Goal: Task Accomplishment & Management: Manage account settings

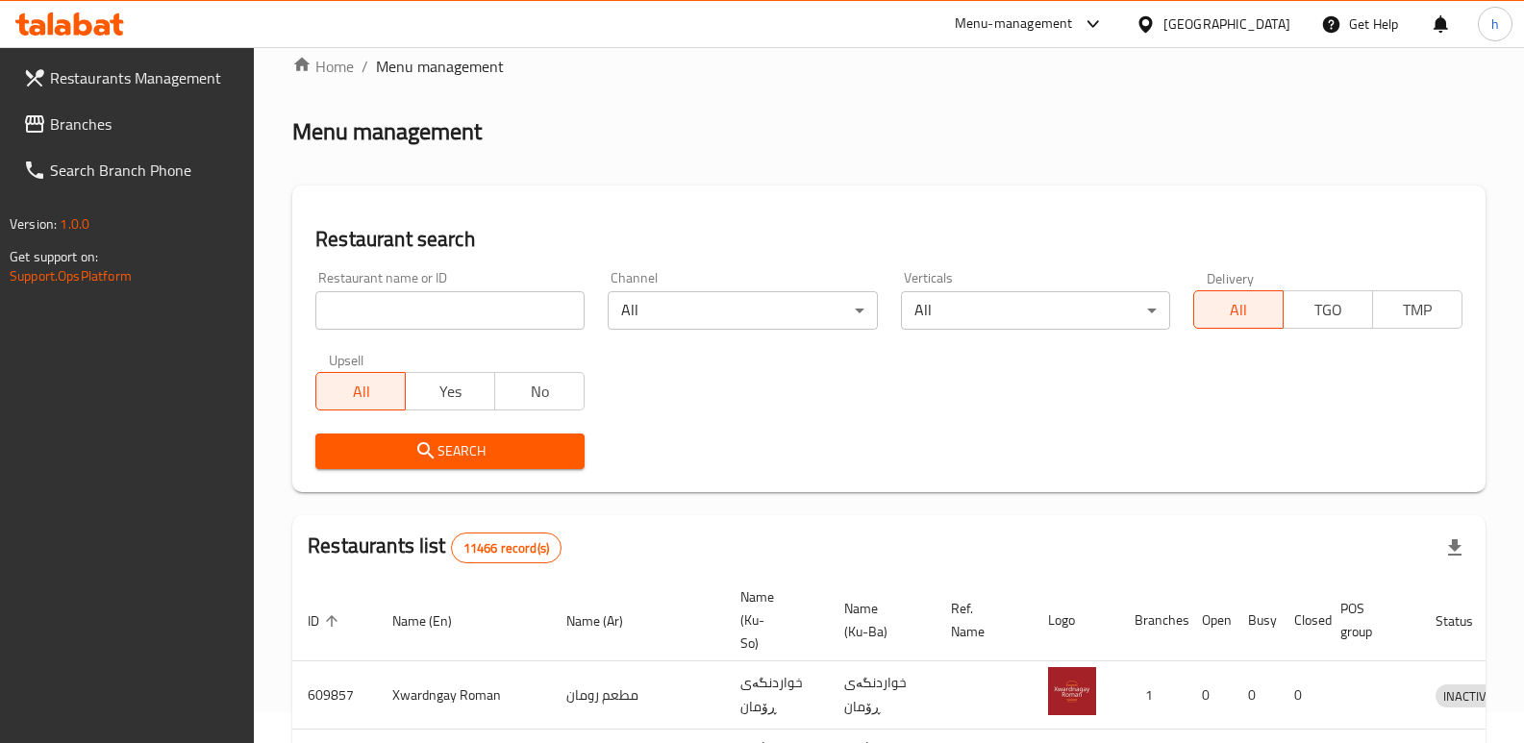
scroll to position [12, 0]
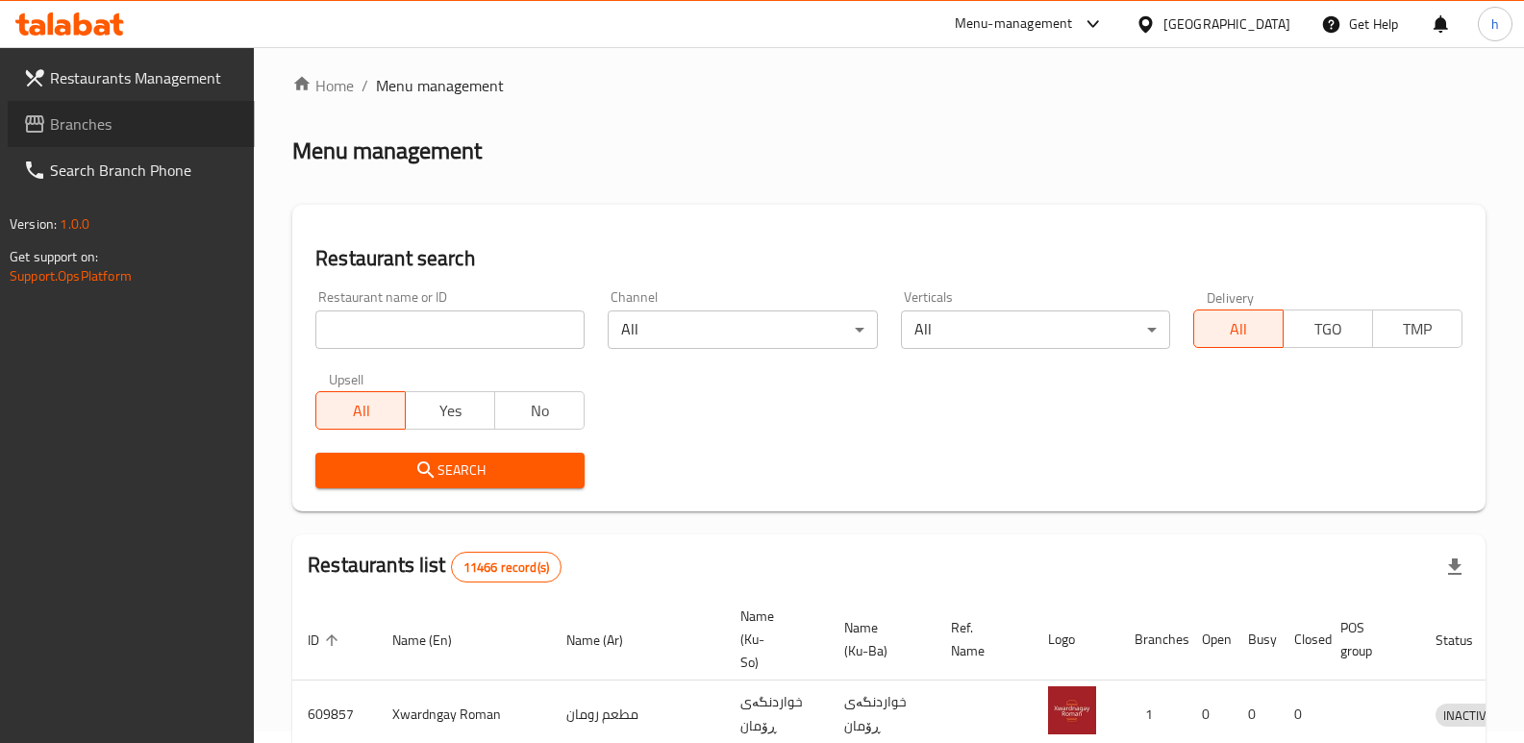
click at [88, 120] on span "Branches" at bounding box center [144, 124] width 189 height 23
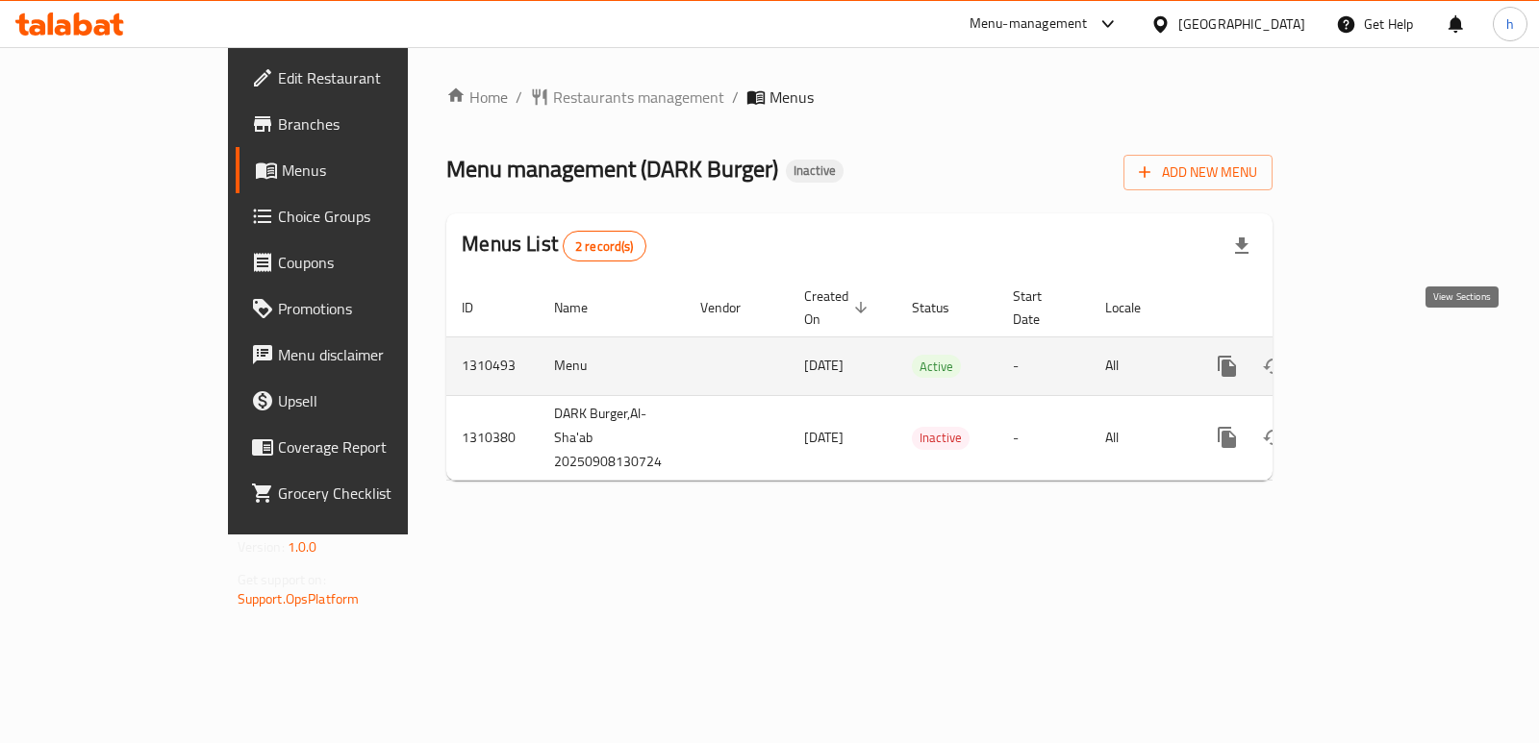
click at [1377, 355] on icon "enhanced table" at bounding box center [1365, 366] width 23 height 23
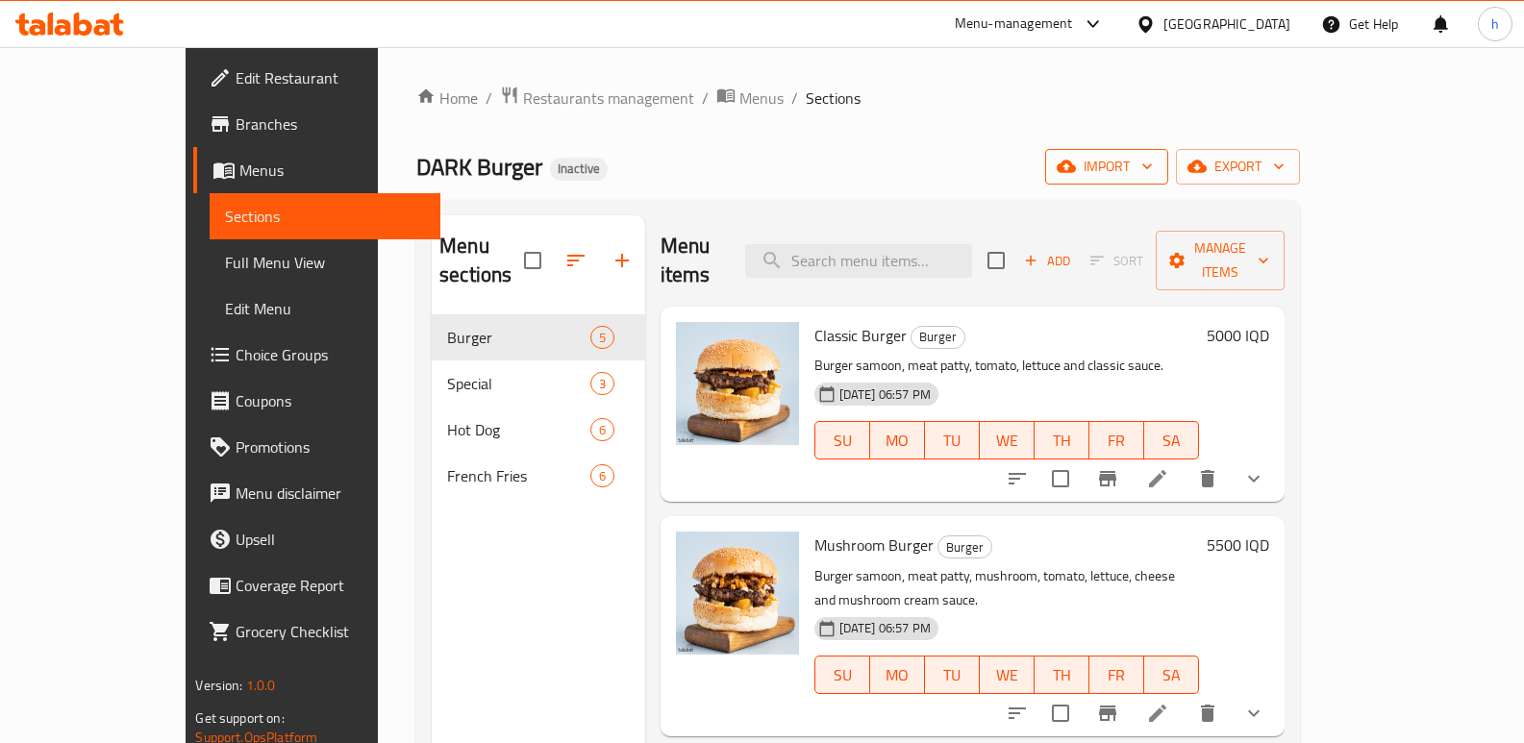
click at [1153, 158] on span "import" at bounding box center [1107, 167] width 92 height 24
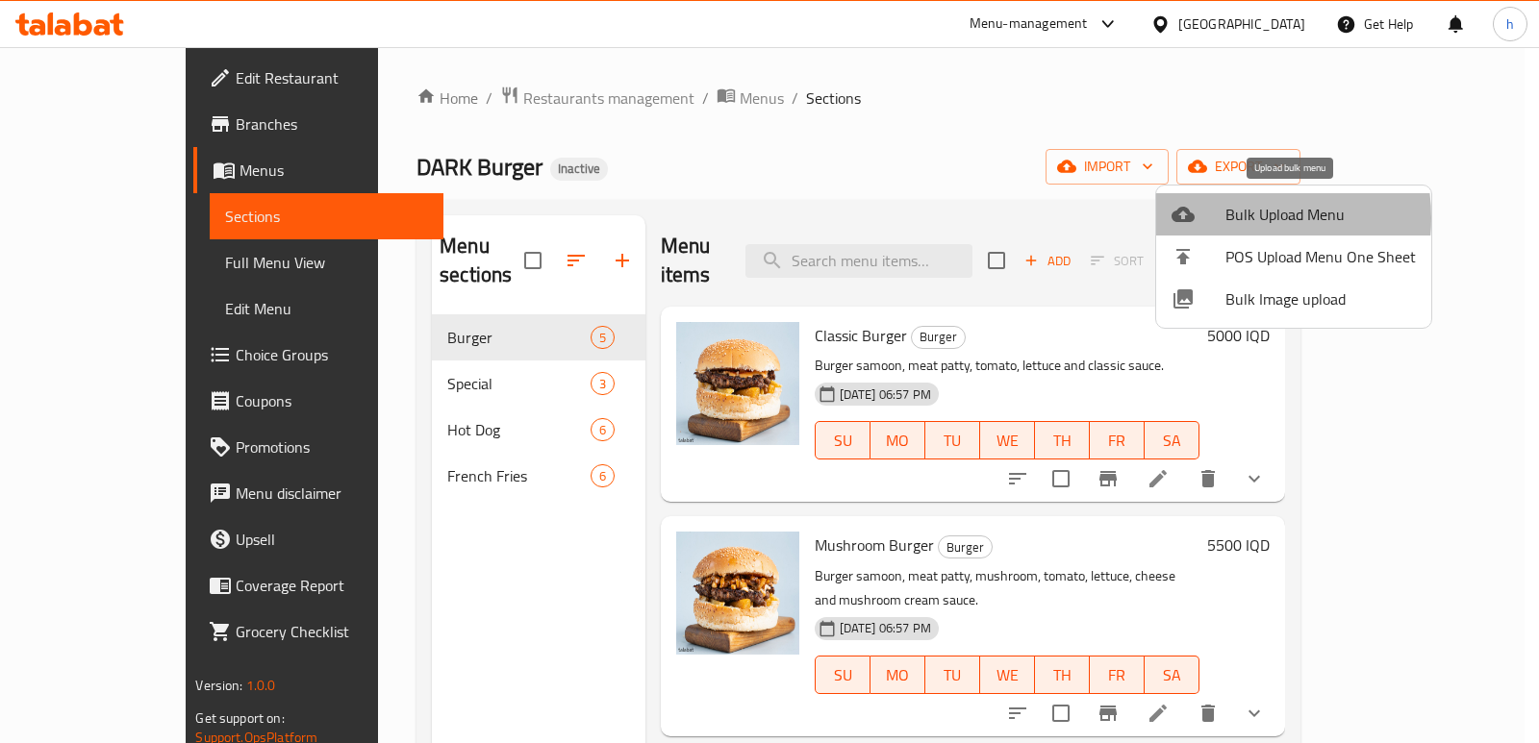
click at [1223, 218] on div at bounding box center [1198, 214] width 54 height 23
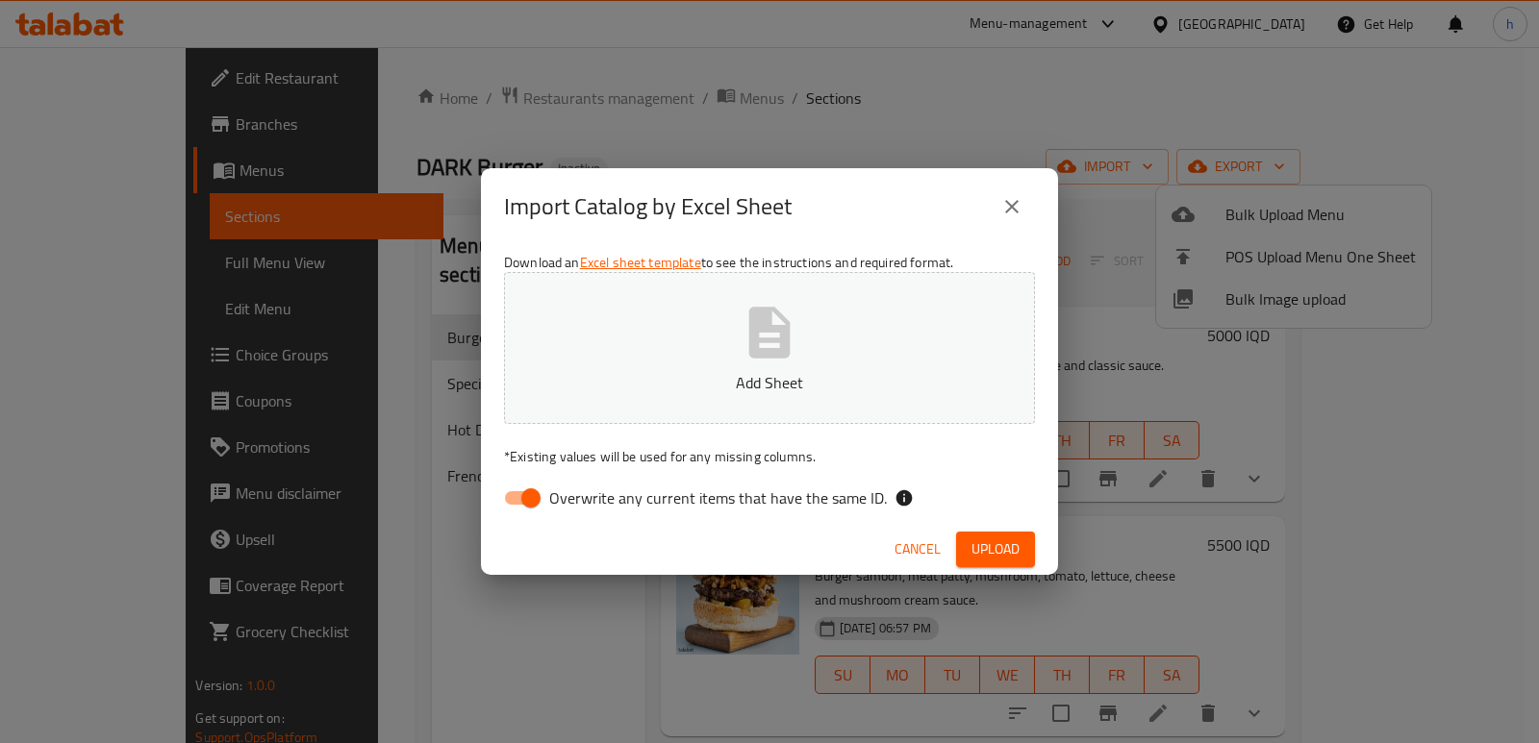
click at [539, 497] on input "Overwrite any current items that have the same ID." at bounding box center [531, 498] width 110 height 37
checkbox input "false"
click at [740, 360] on icon "button" at bounding box center [770, 333] width 62 height 62
click at [1023, 543] on button "Upload" at bounding box center [995, 550] width 79 height 36
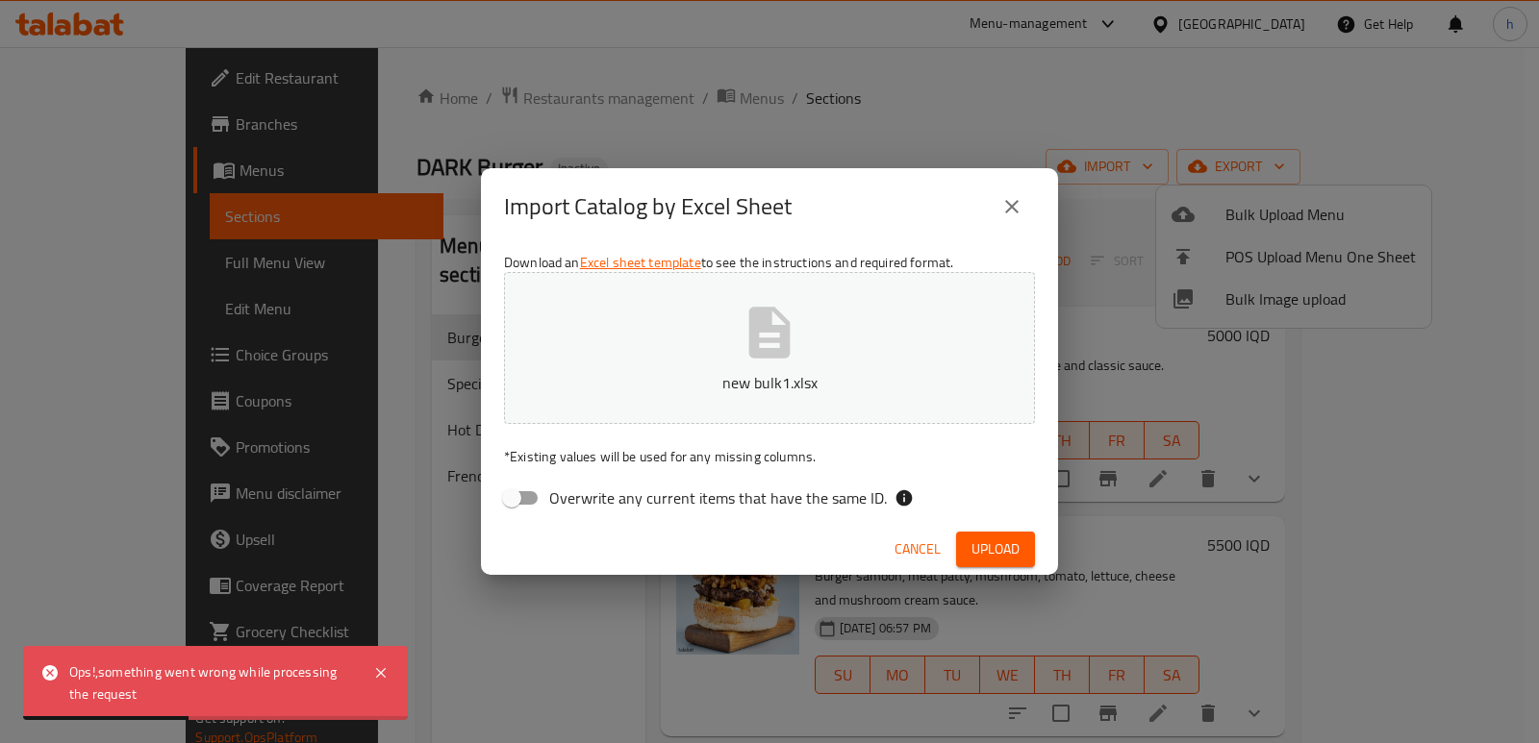
click at [1014, 208] on icon "close" at bounding box center [1011, 206] width 13 height 13
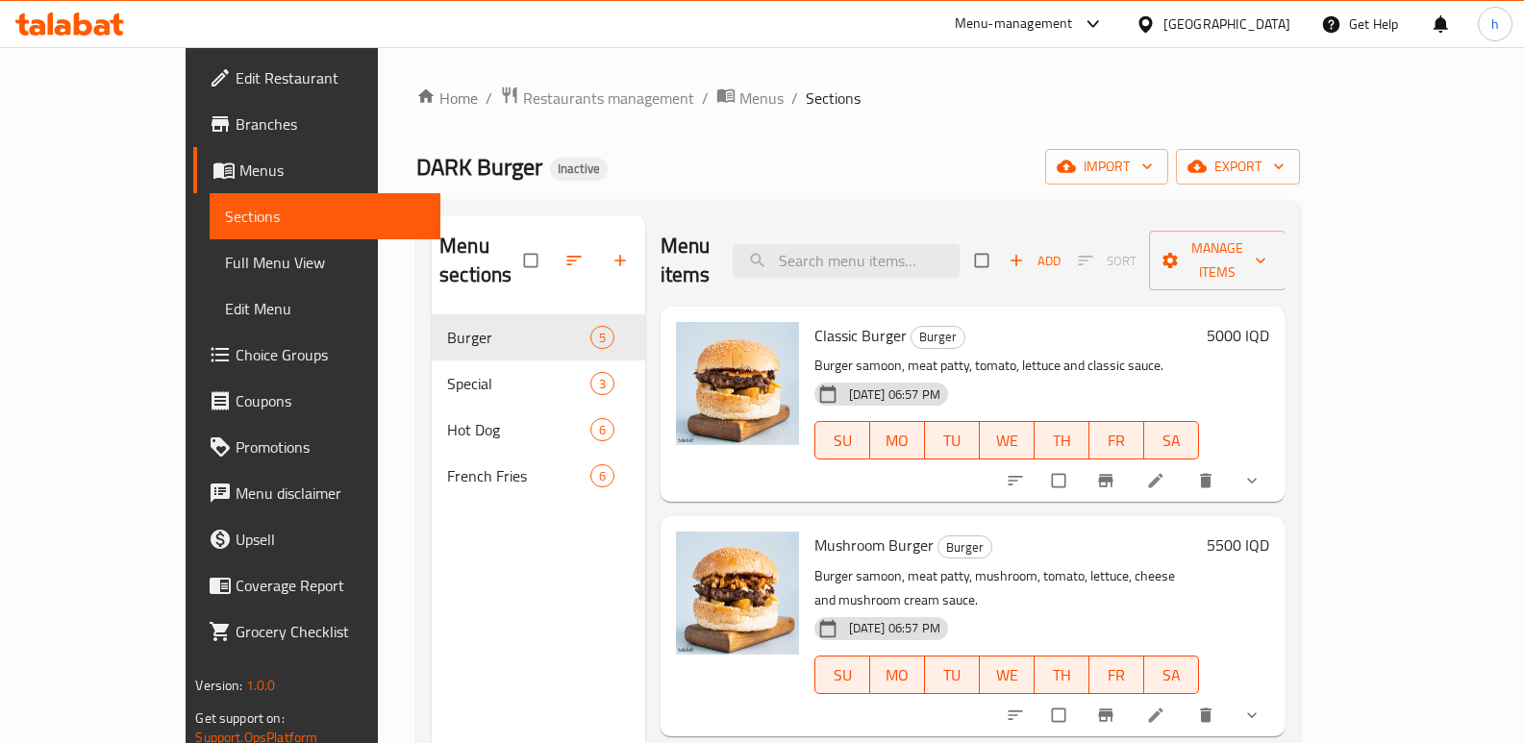
click at [432, 597] on div "Menu sections Burger 5 Special 3 Hot Dog 6 French Fries 6" at bounding box center [538, 586] width 213 height 743
click at [1168, 180] on button "import" at bounding box center [1106, 167] width 123 height 36
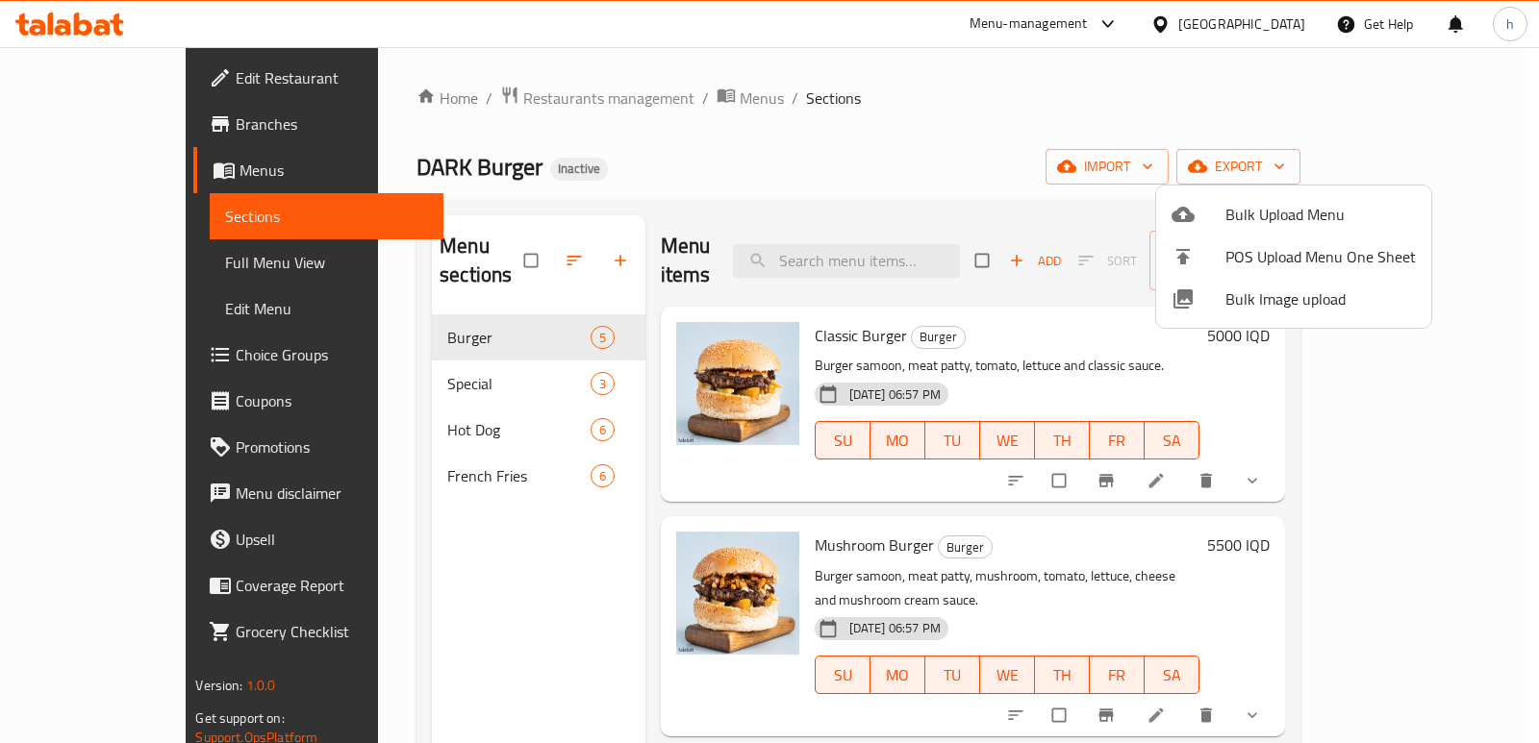
click at [1190, 213] on icon at bounding box center [1182, 214] width 23 height 15
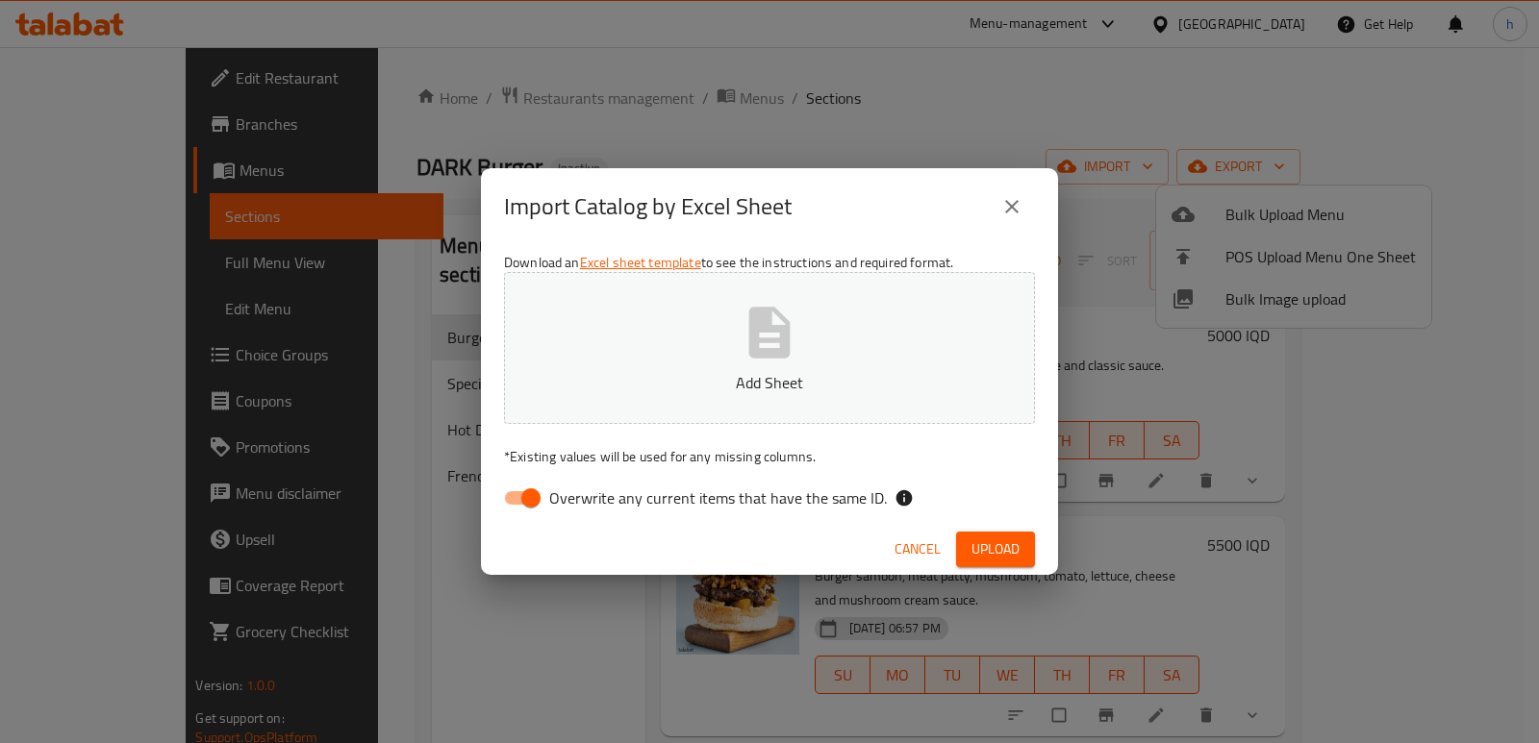
click at [521, 497] on input "Overwrite any current items that have the same ID." at bounding box center [531, 498] width 110 height 37
checkbox input "false"
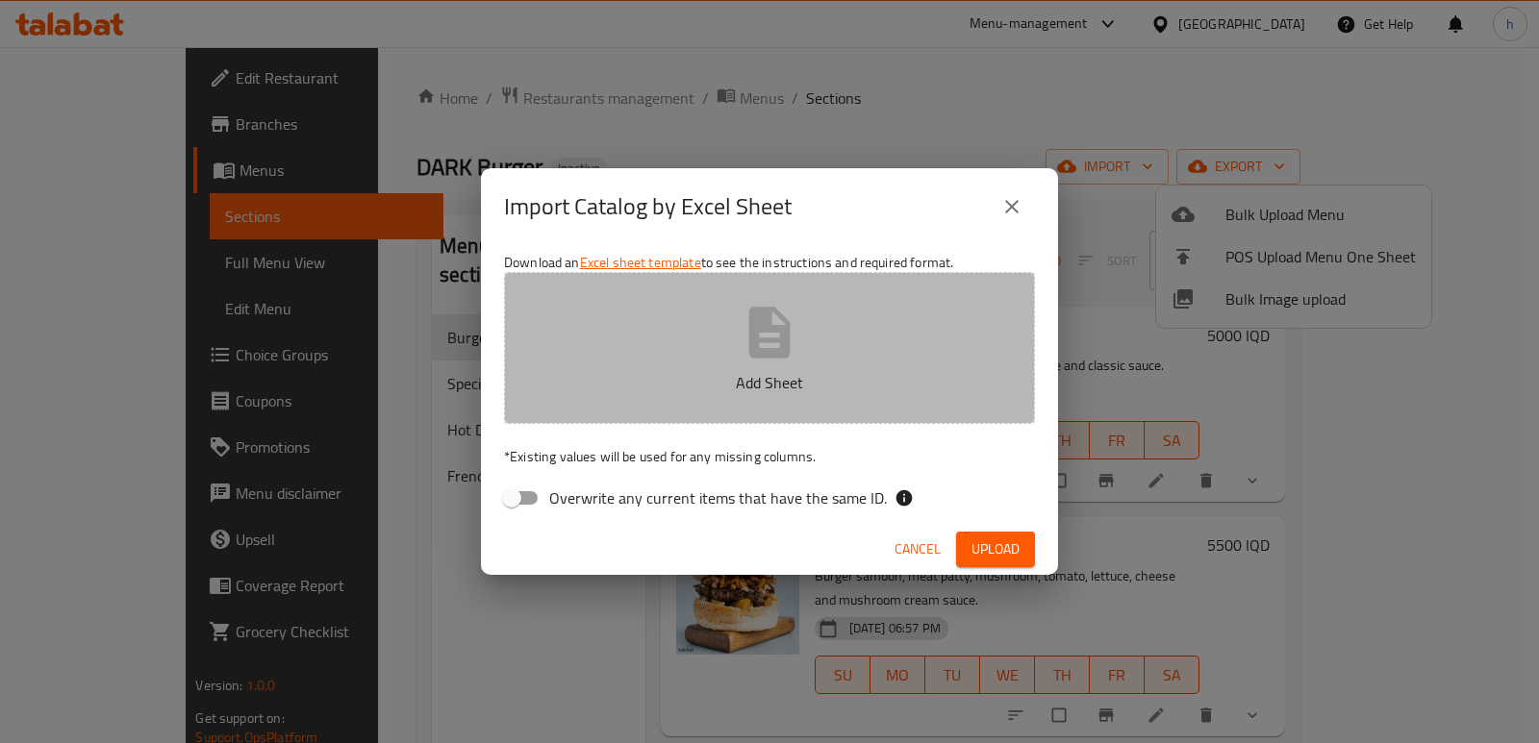
click at [662, 364] on button "Add Sheet" at bounding box center [769, 348] width 531 height 152
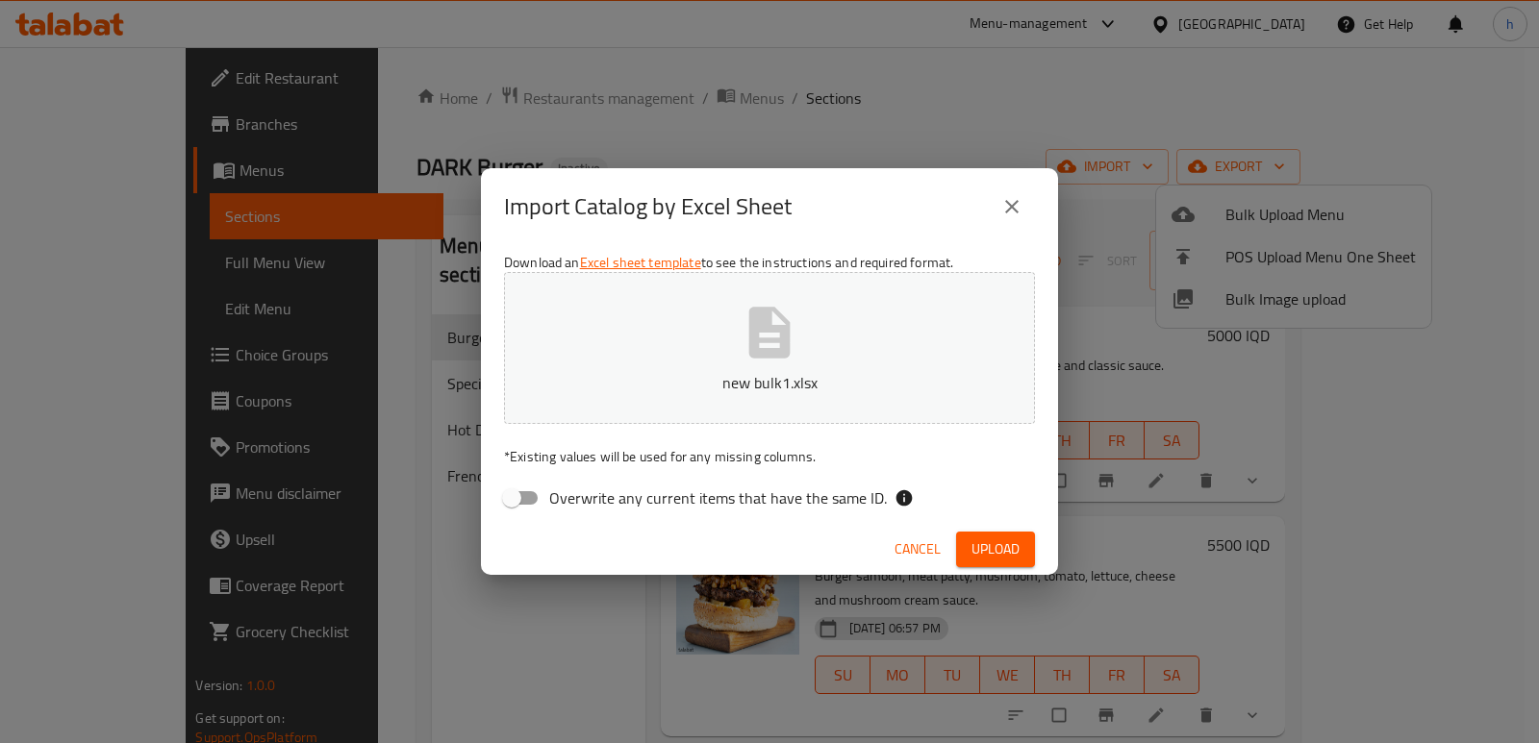
click at [1025, 554] on button "Upload" at bounding box center [995, 550] width 79 height 36
click at [1013, 210] on icon "close" at bounding box center [1011, 206] width 23 height 23
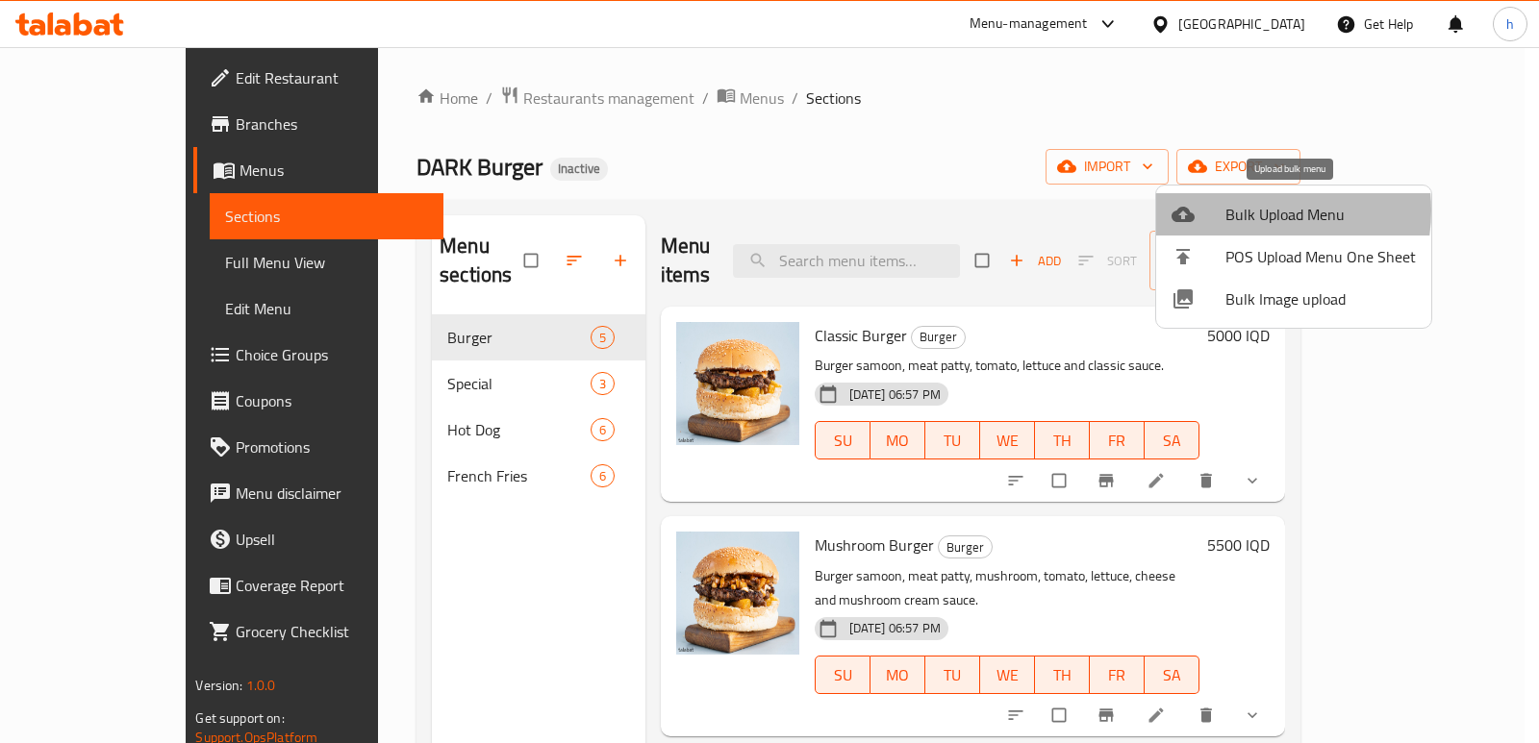
click at [1244, 211] on span "Bulk Upload Menu" at bounding box center [1320, 214] width 190 height 23
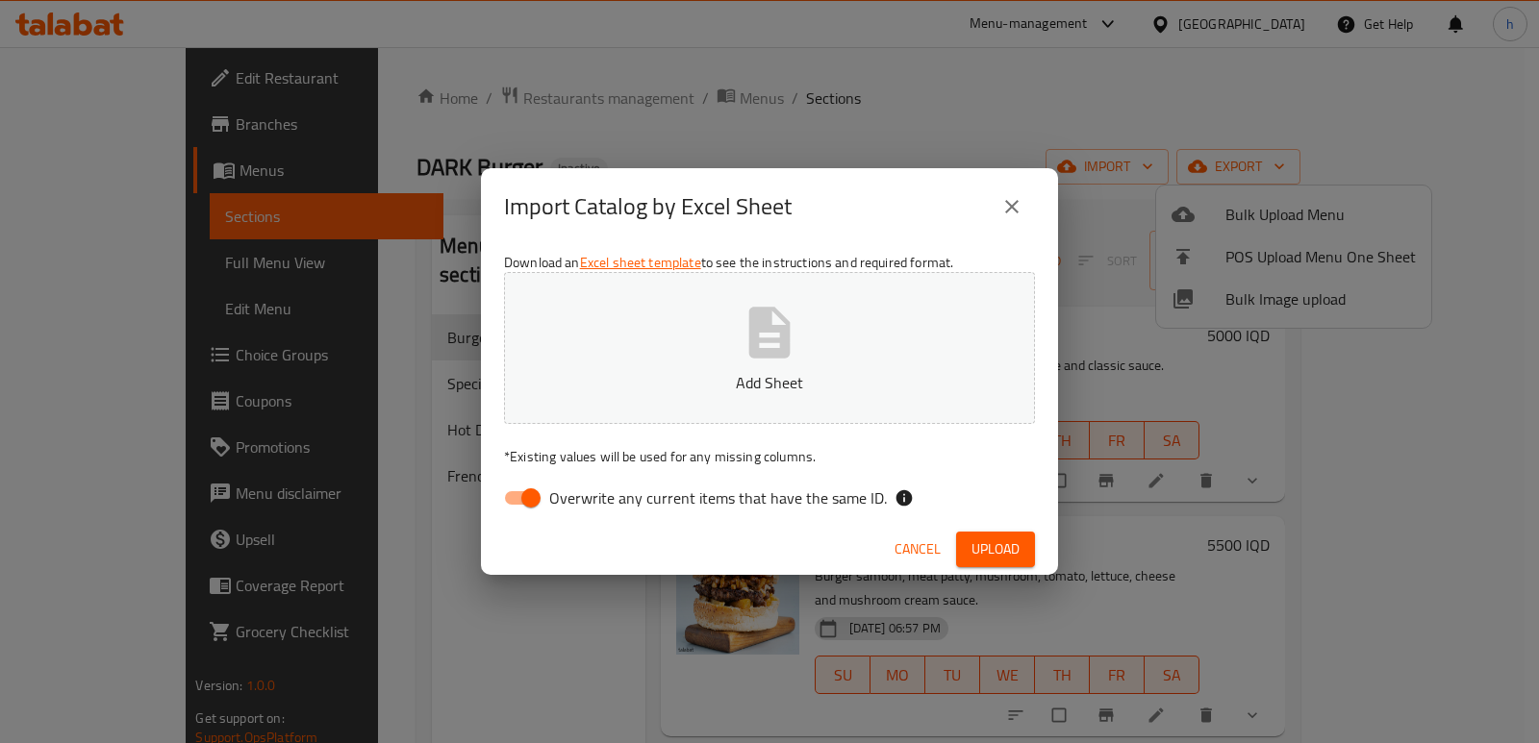
click at [515, 495] on input "Overwrite any current items that have the same ID." at bounding box center [531, 498] width 110 height 37
checkbox input "false"
click at [725, 359] on button "Add Sheet" at bounding box center [769, 348] width 531 height 152
click at [1010, 547] on span "Upload" at bounding box center [995, 550] width 48 height 24
click at [1006, 213] on icon "close" at bounding box center [1011, 206] width 13 height 13
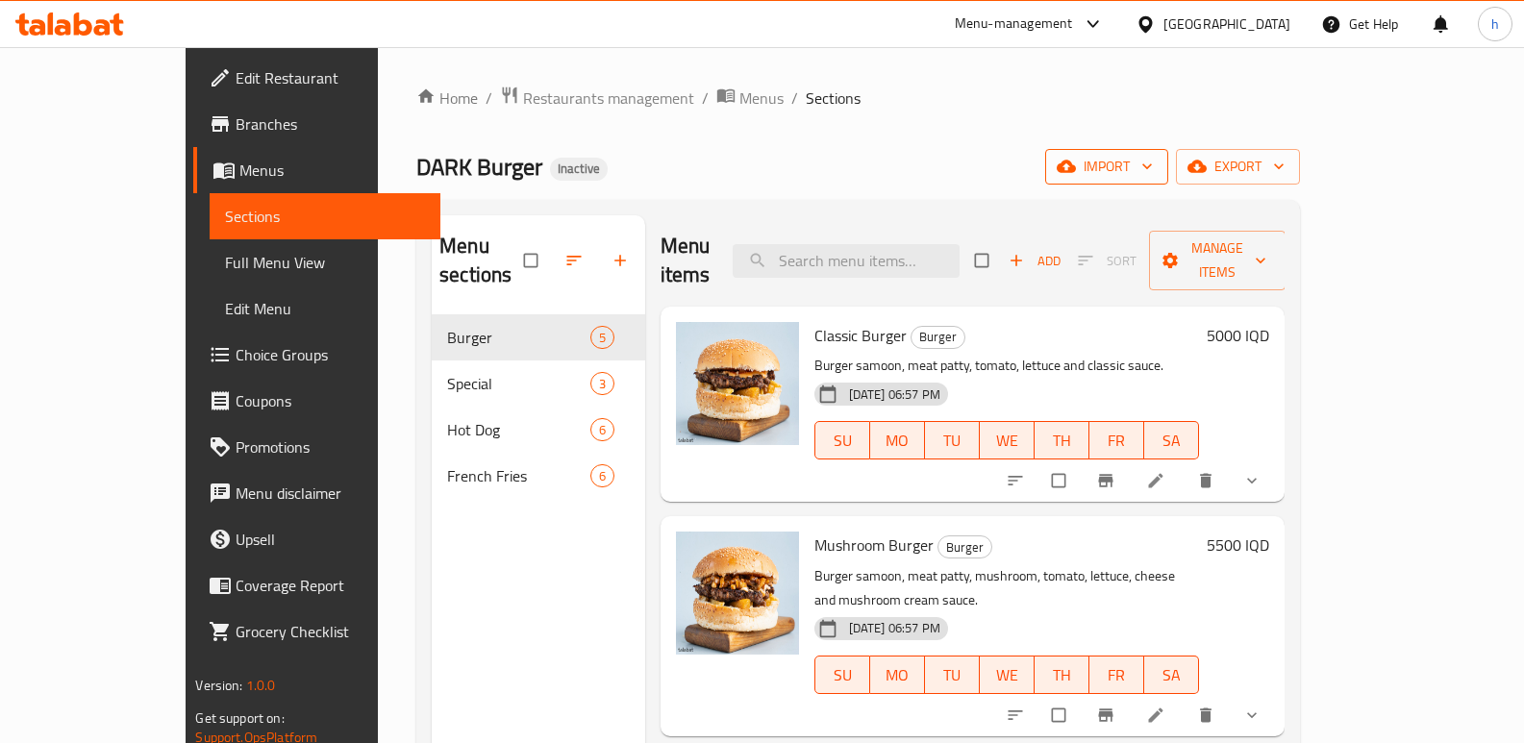
click at [1153, 165] on span "import" at bounding box center [1107, 167] width 92 height 24
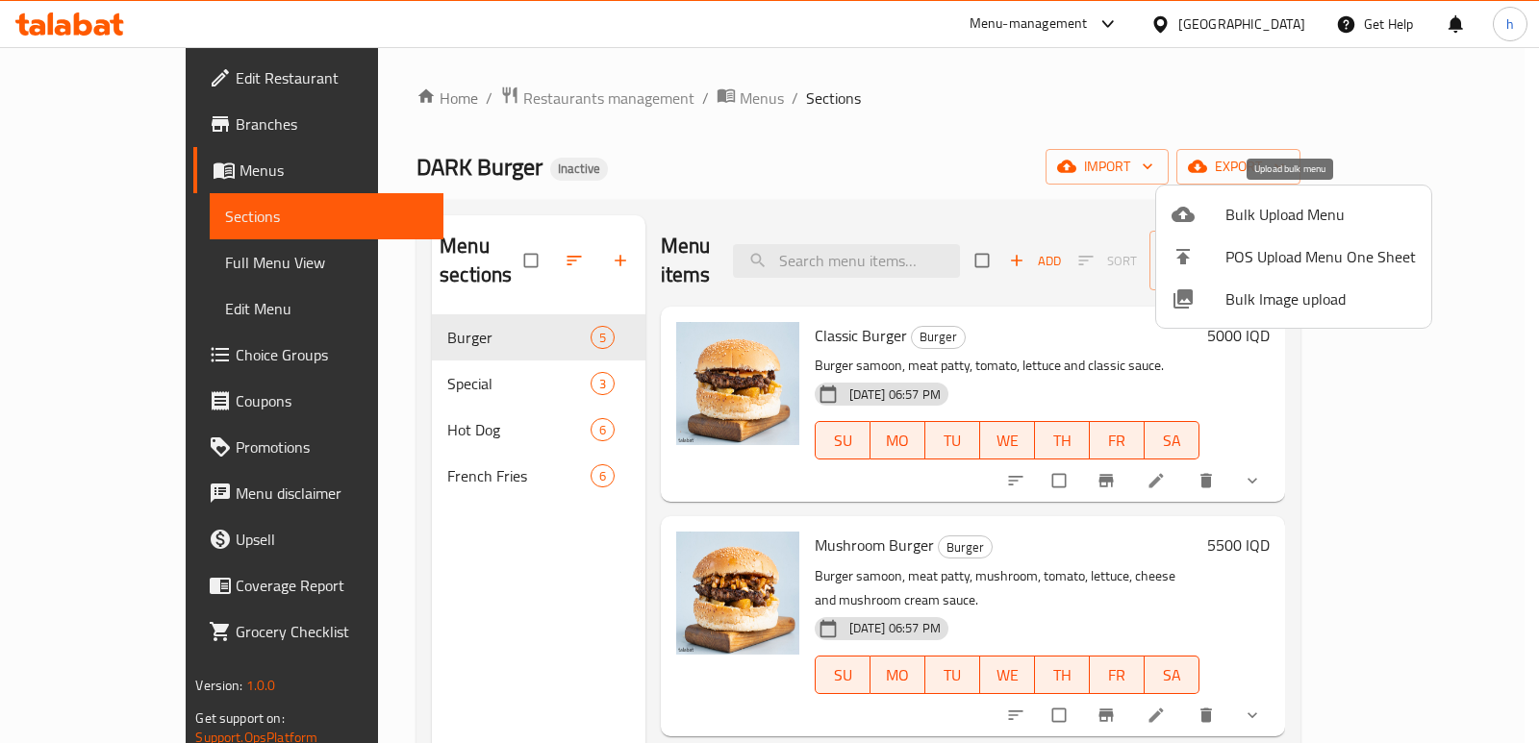
click at [1198, 209] on div at bounding box center [1198, 214] width 54 height 23
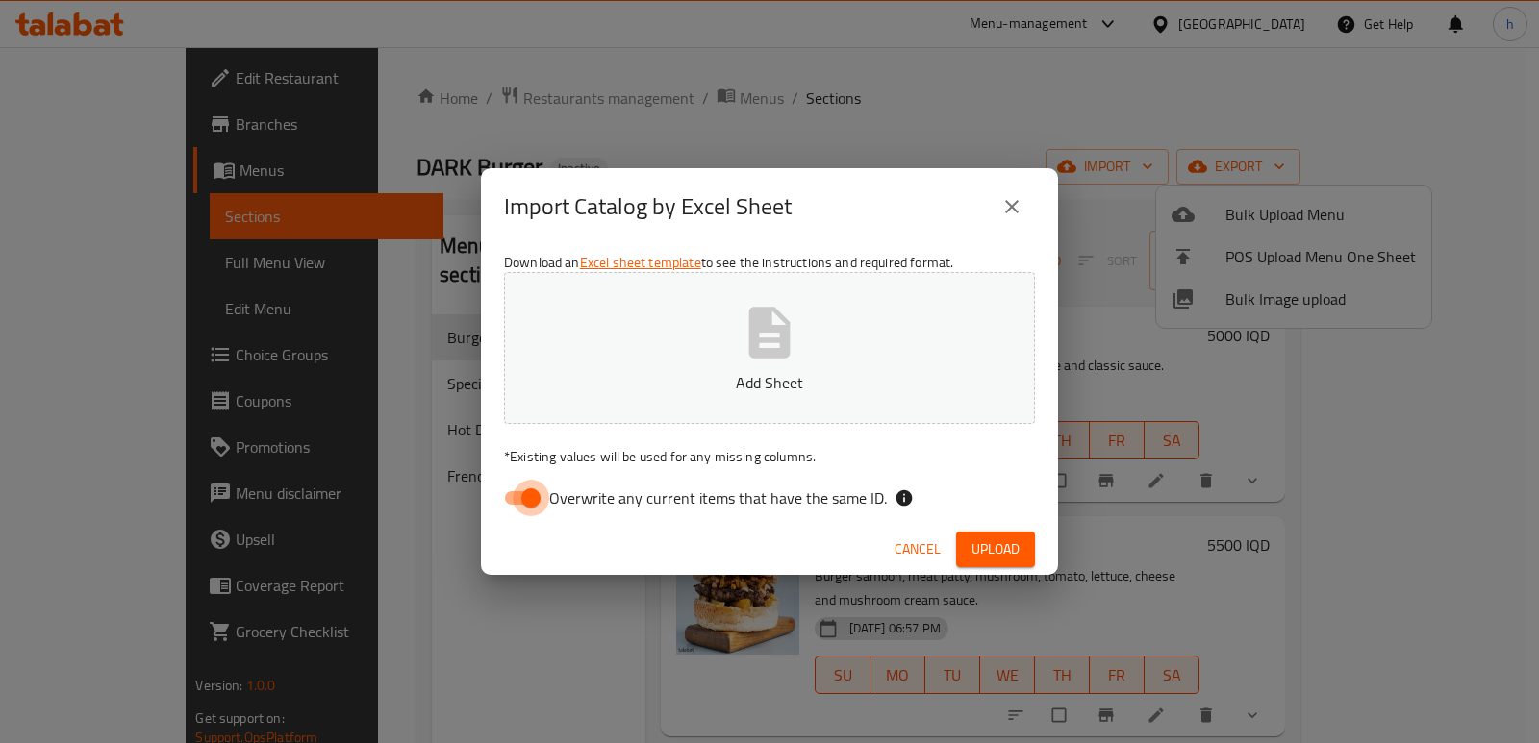
click at [539, 499] on input "Overwrite any current items that have the same ID." at bounding box center [531, 498] width 110 height 37
checkbox input "false"
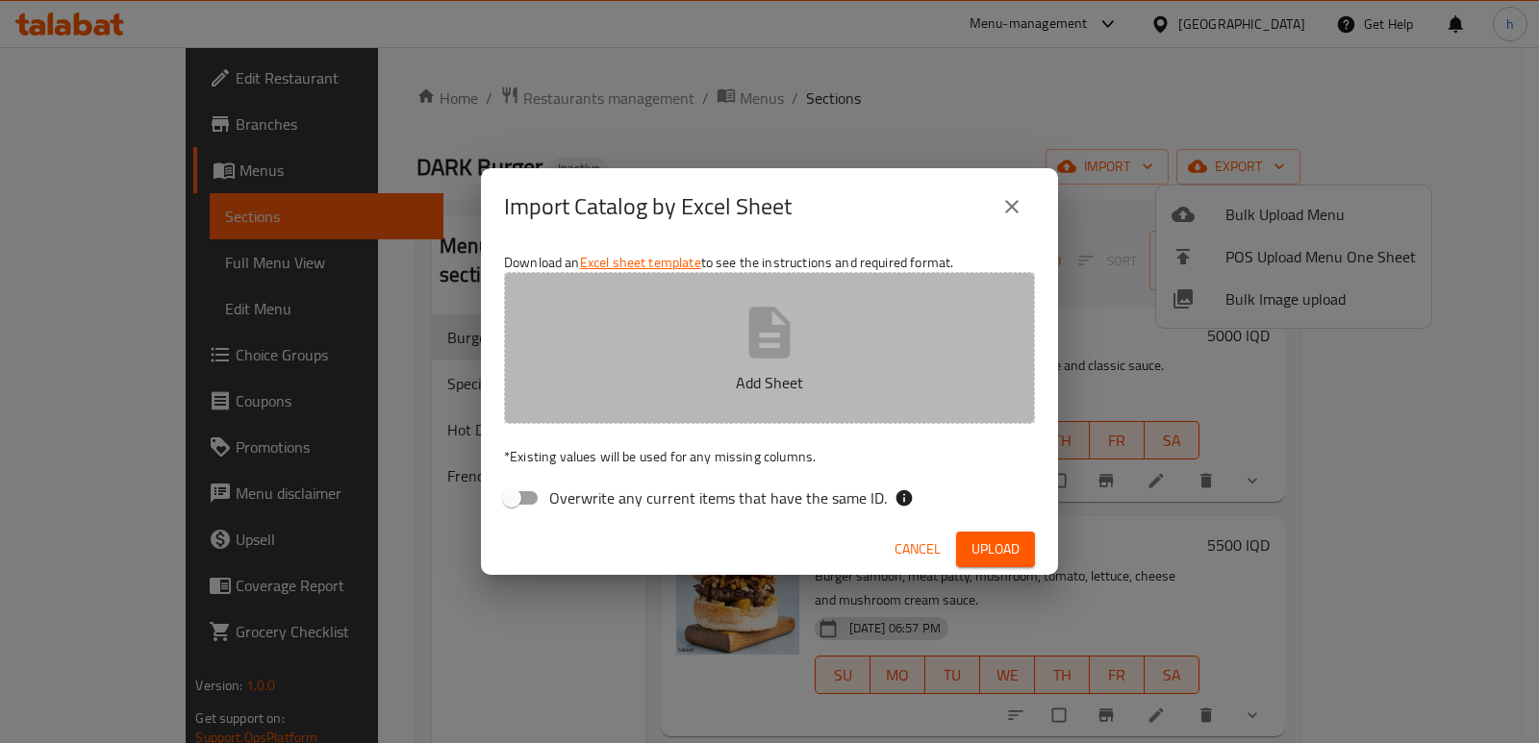
click at [738, 373] on p "Add Sheet" at bounding box center [769, 382] width 471 height 23
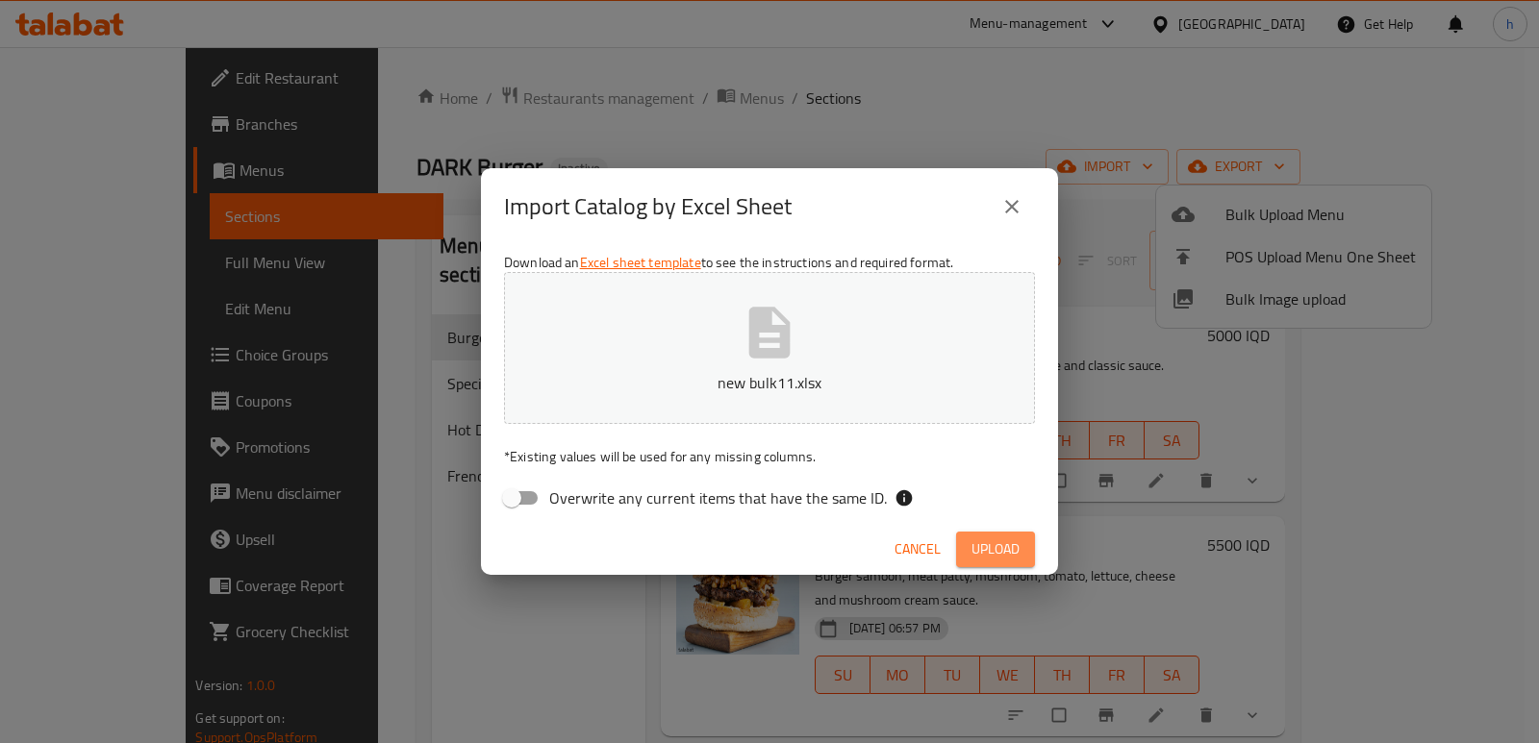
click at [1004, 542] on span "Upload" at bounding box center [995, 550] width 48 height 24
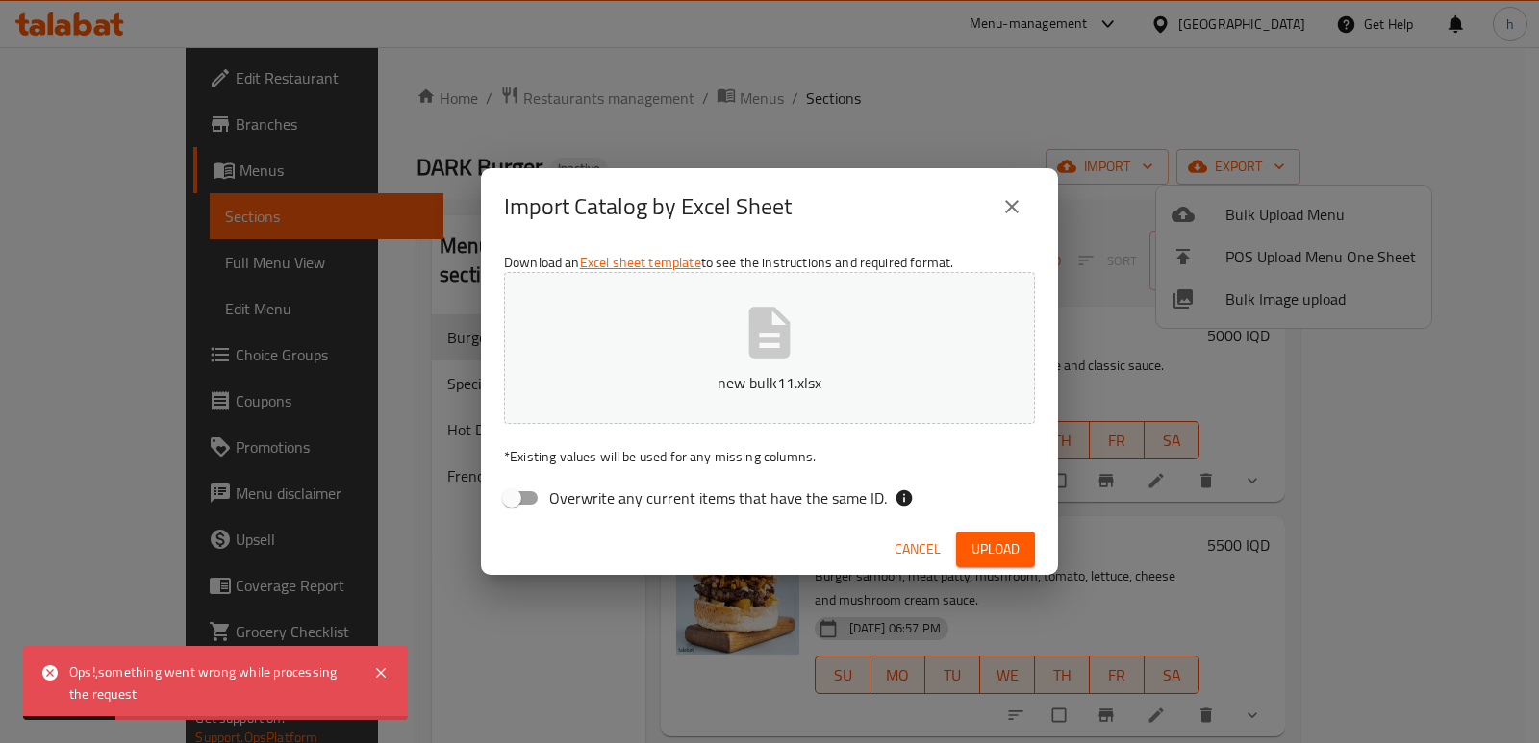
click at [1014, 207] on icon "close" at bounding box center [1011, 206] width 23 height 23
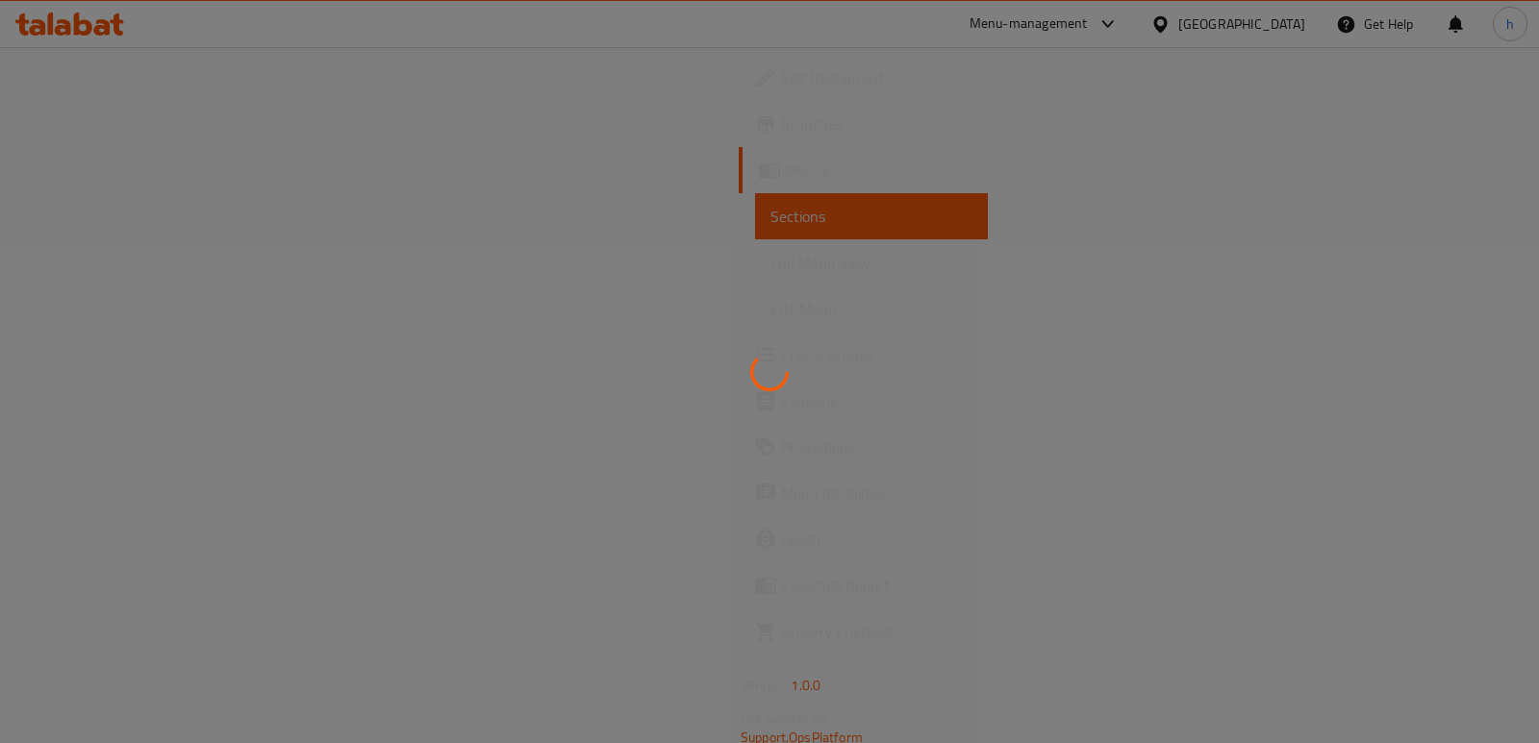
click at [612, 613] on div at bounding box center [769, 371] width 1539 height 743
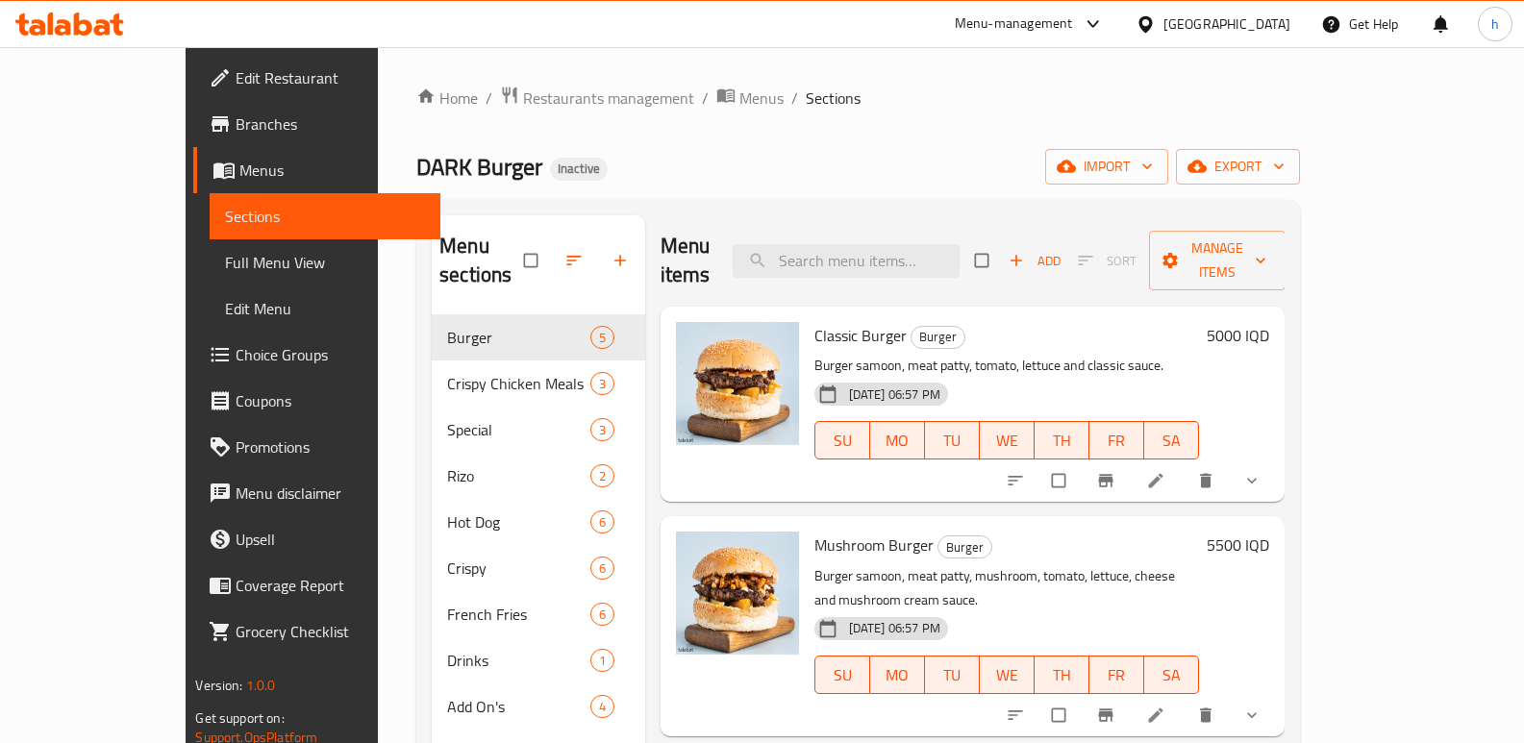
click at [623, 168] on div "DARK Burger Inactive import export" at bounding box center [857, 167] width 883 height 36
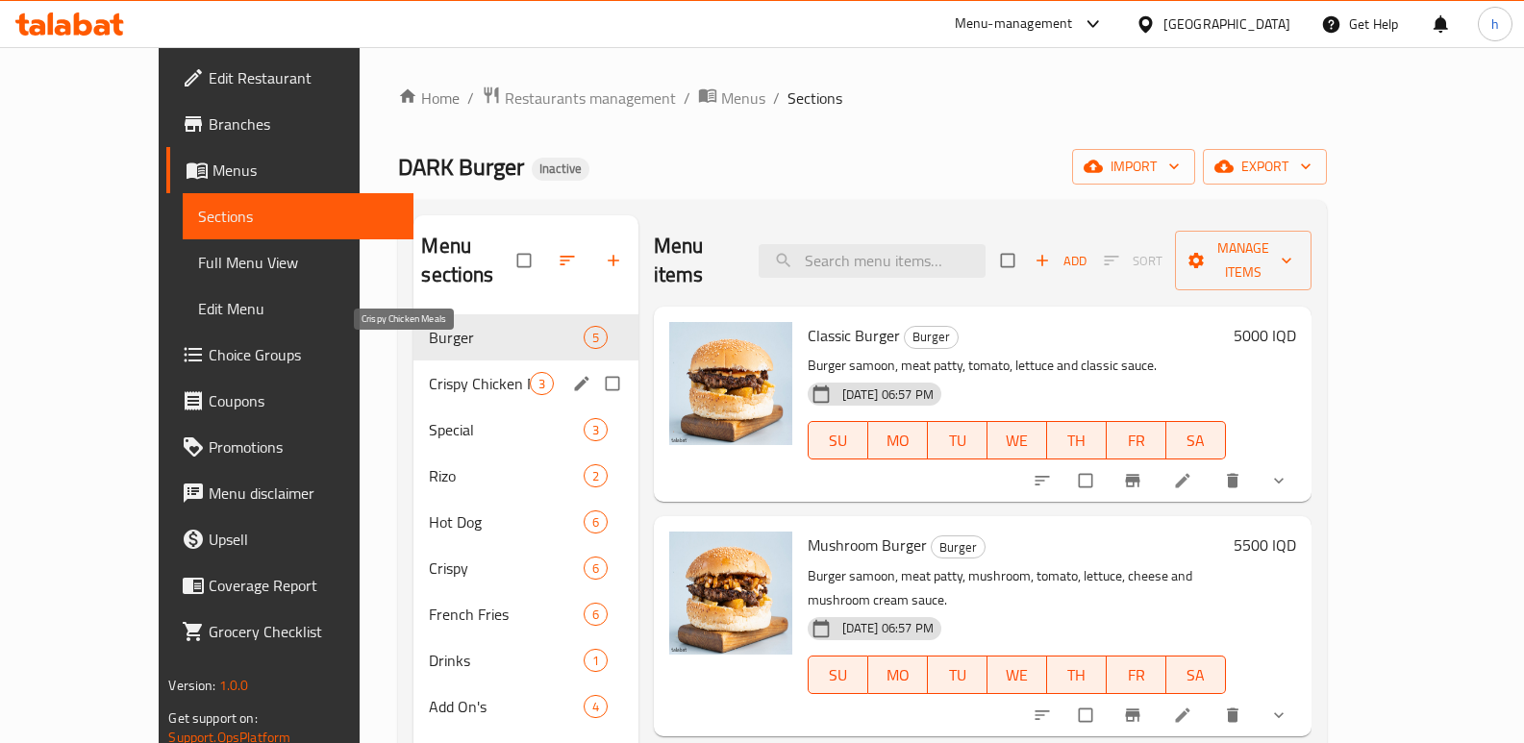
click at [429, 372] on span "Crispy Chicken Meals" at bounding box center [479, 383] width 100 height 23
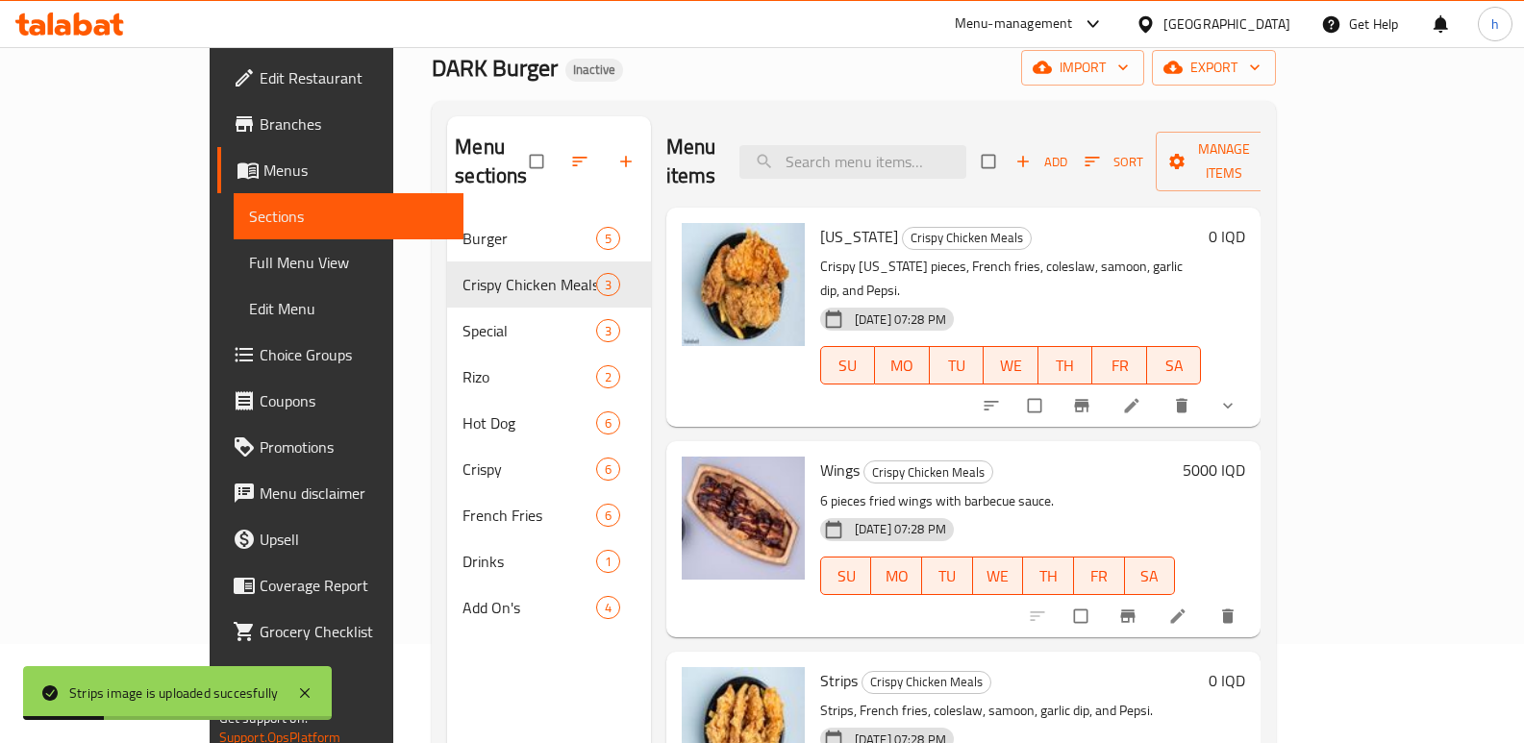
scroll to position [93, 0]
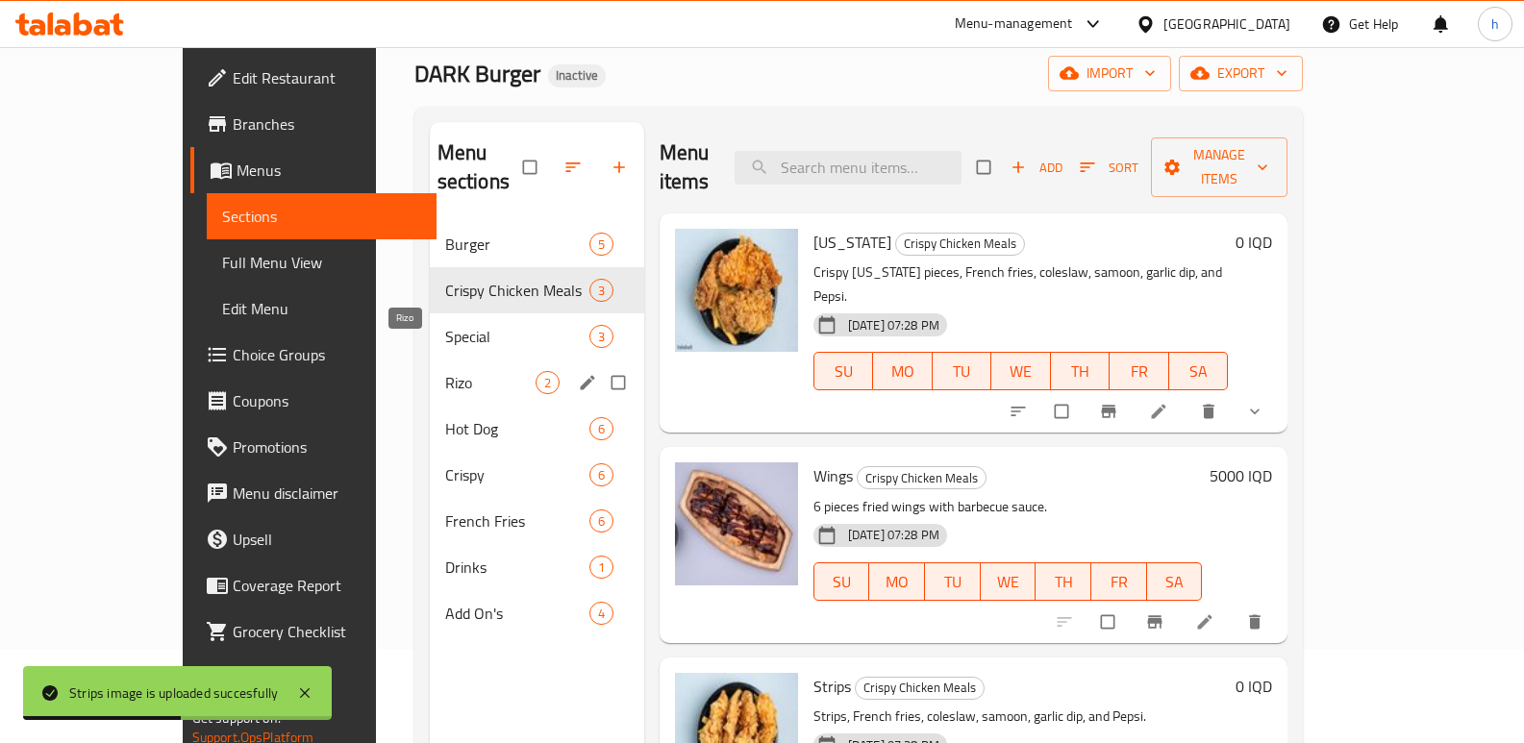
click at [445, 371] on span "Rizo" at bounding box center [490, 382] width 90 height 23
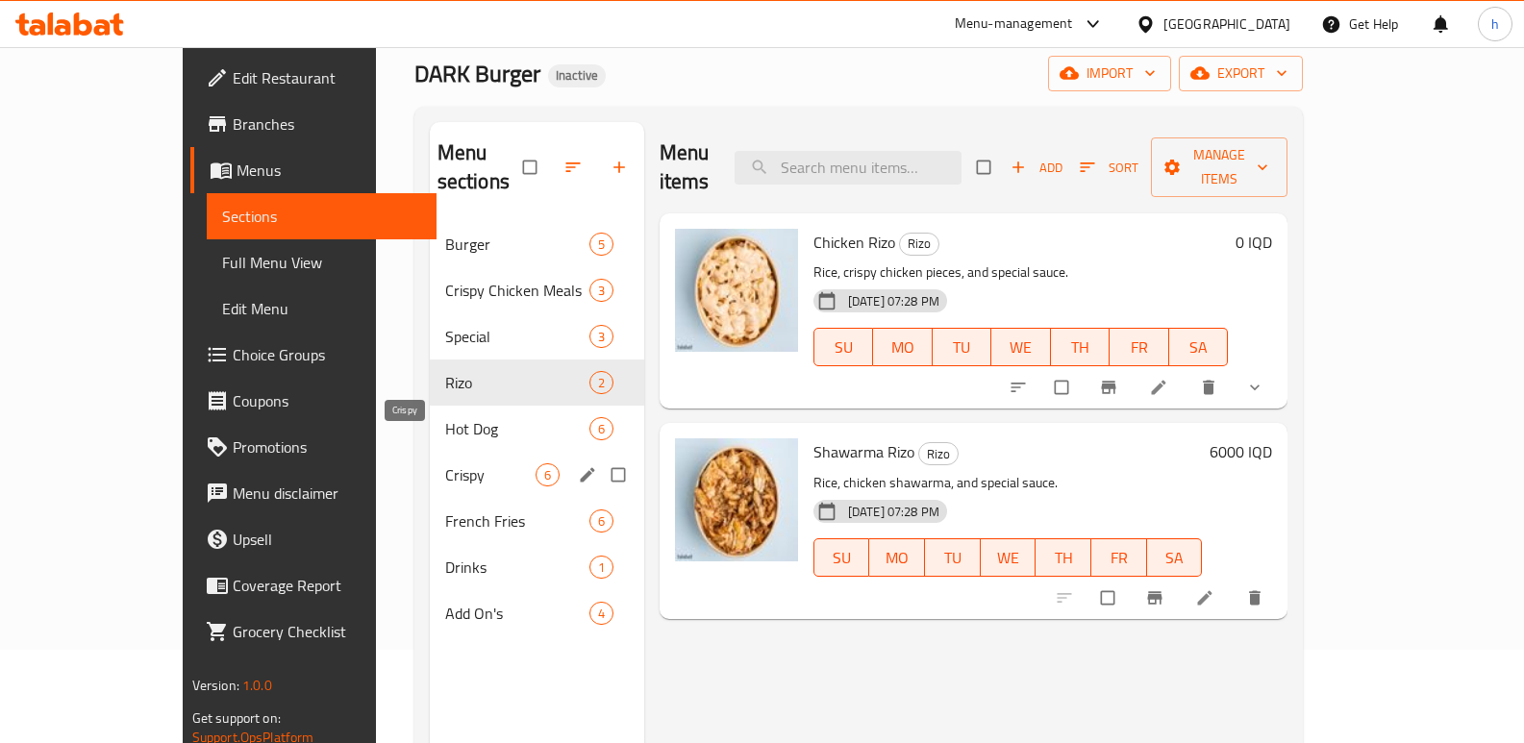
click at [445, 464] on span "Crispy" at bounding box center [490, 475] width 90 height 23
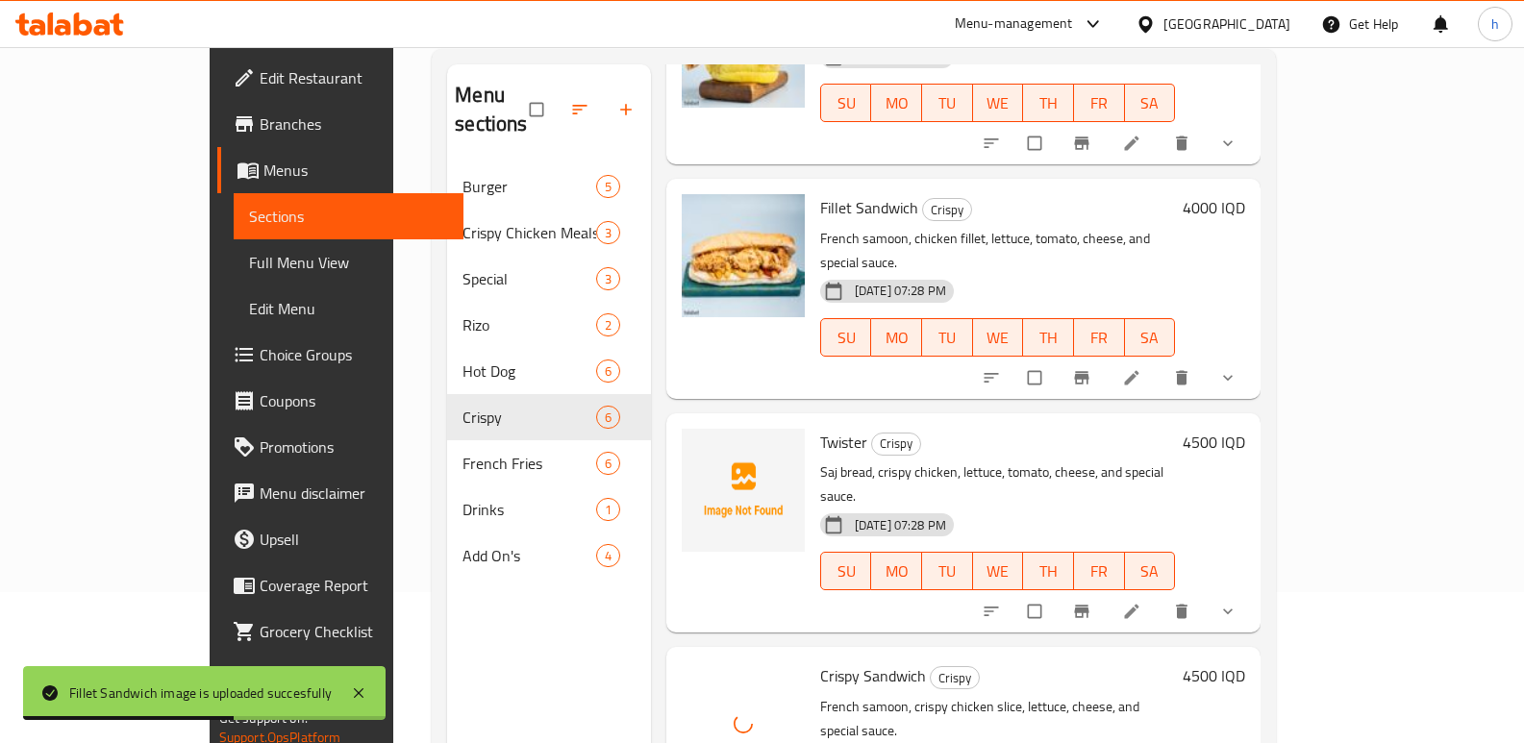
scroll to position [163, 0]
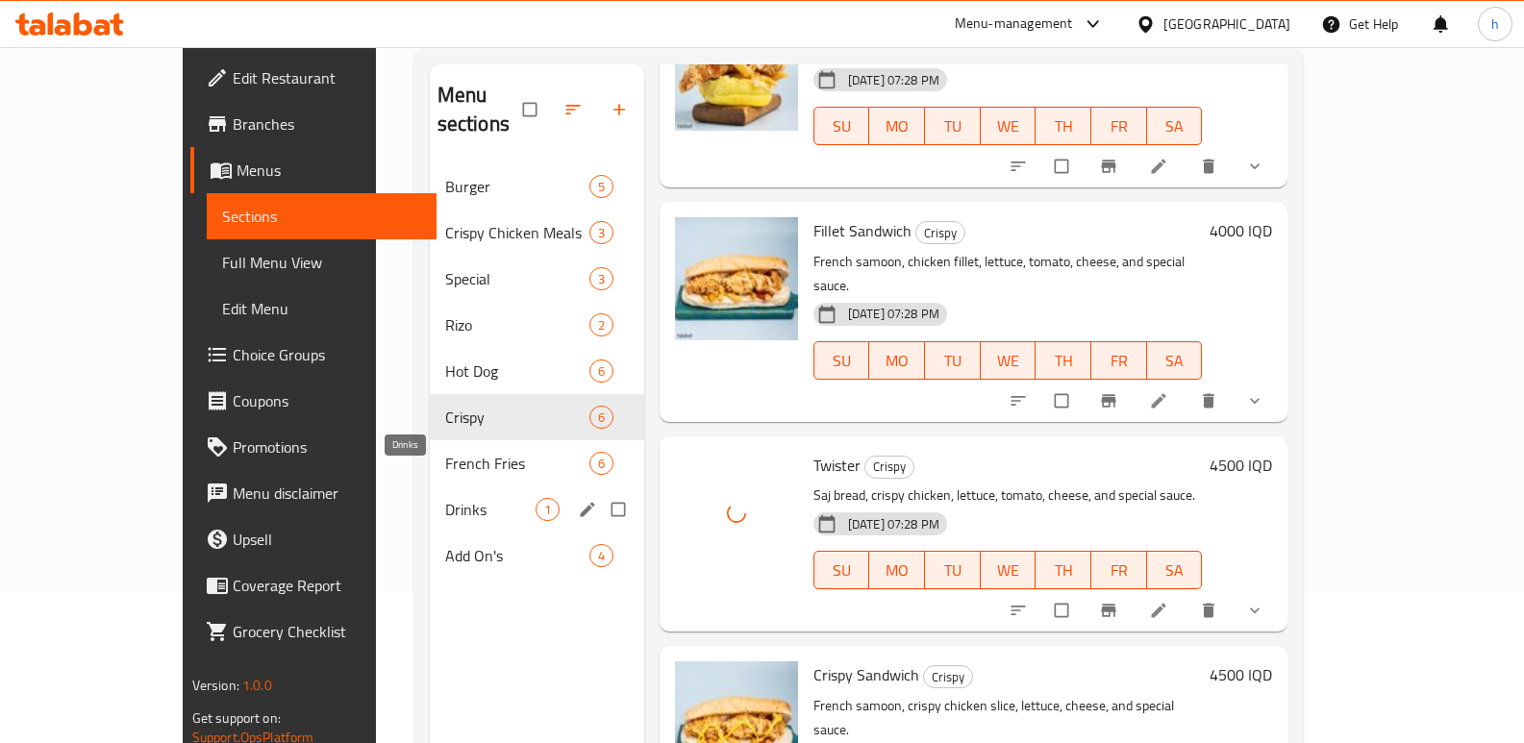
click at [445, 498] on span "Drinks" at bounding box center [490, 509] width 90 height 23
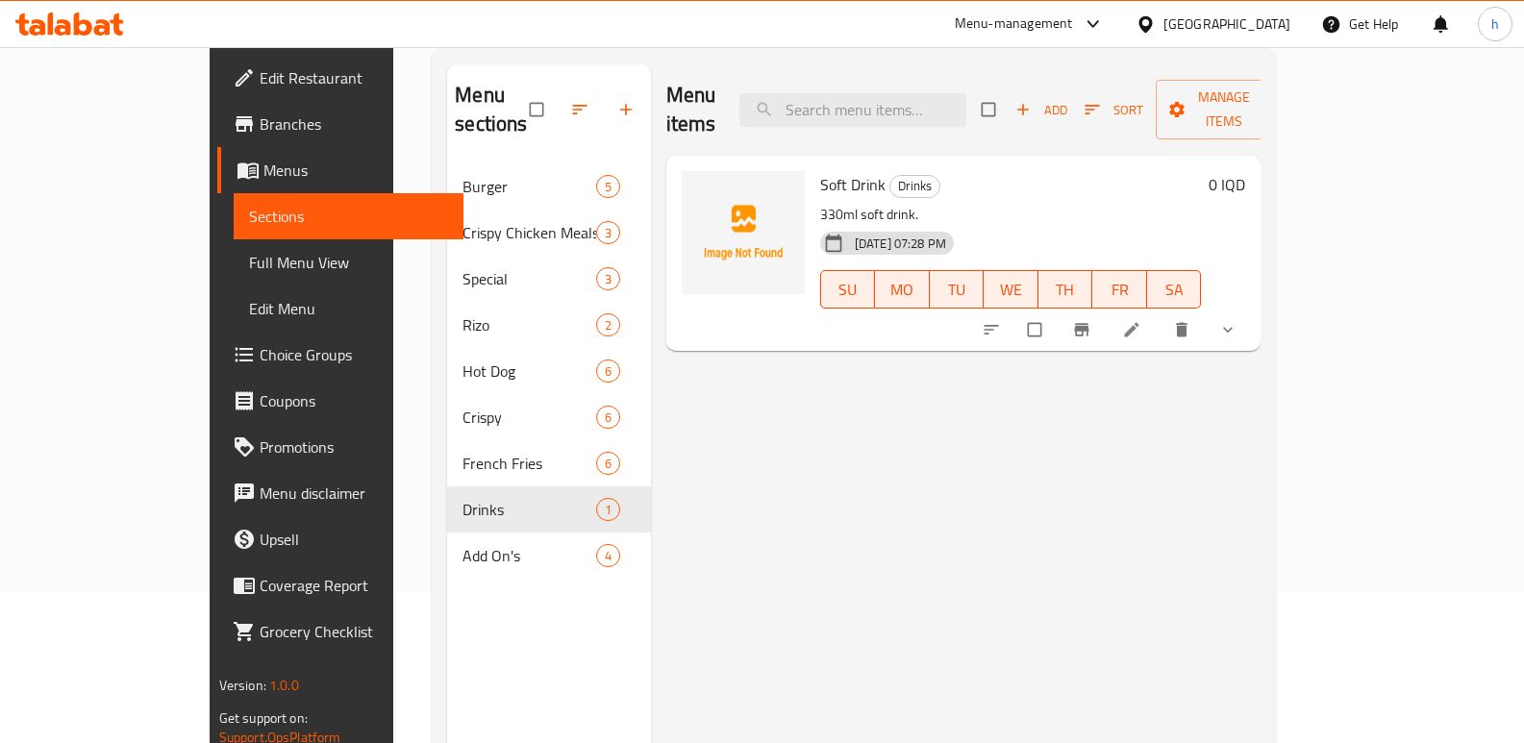
click at [1238, 320] on icon "show more" at bounding box center [1227, 329] width 19 height 19
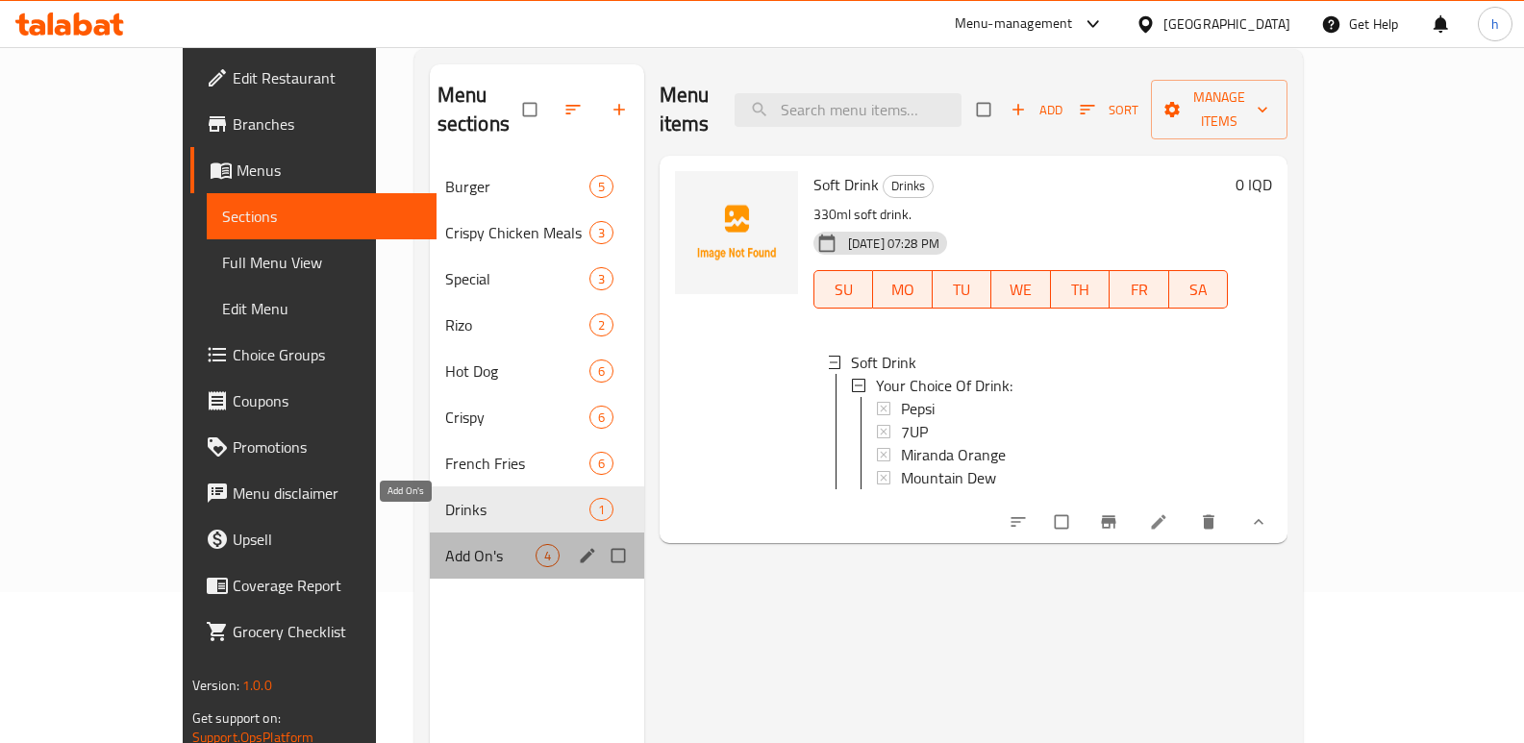
click at [445, 544] on span "Add On's" at bounding box center [490, 555] width 90 height 23
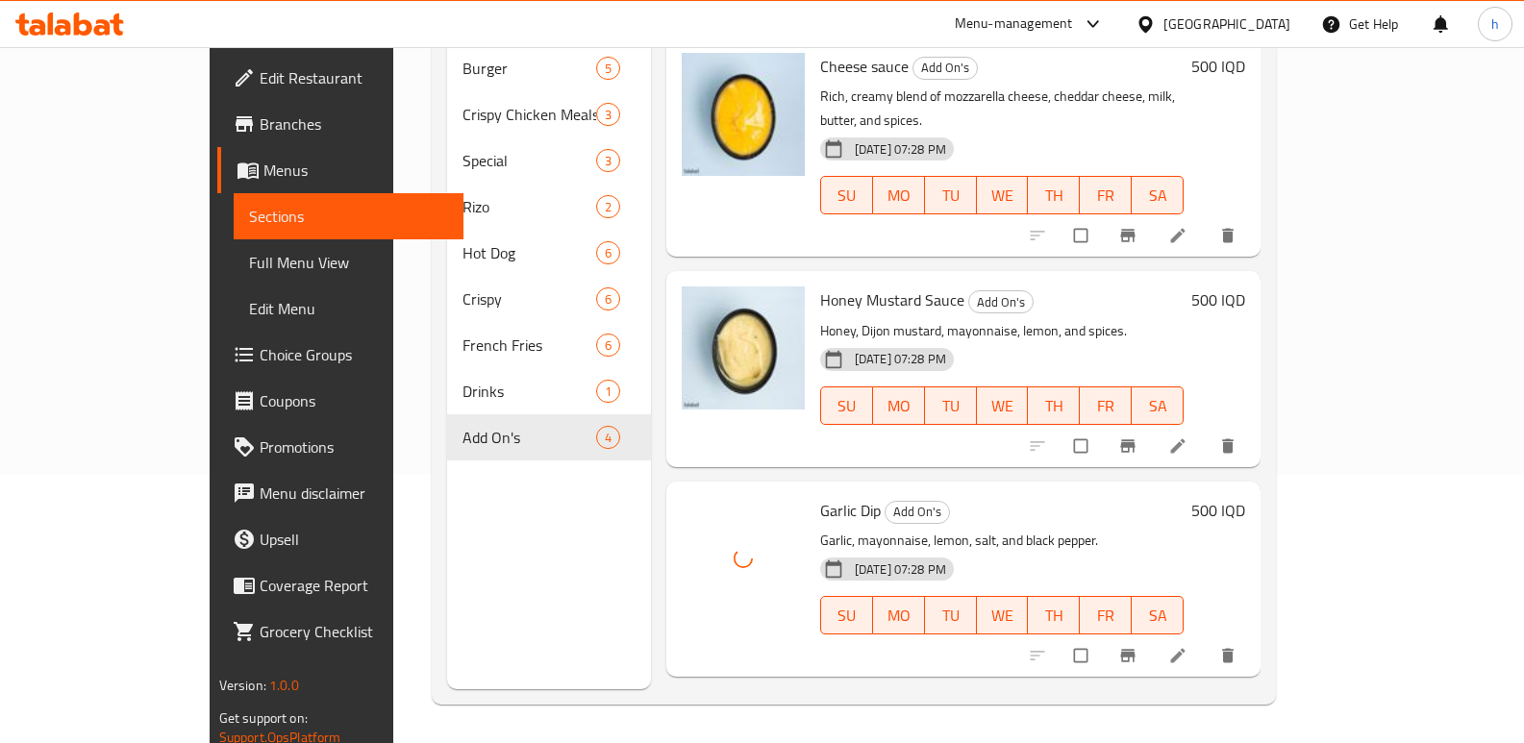
scroll to position [145, 0]
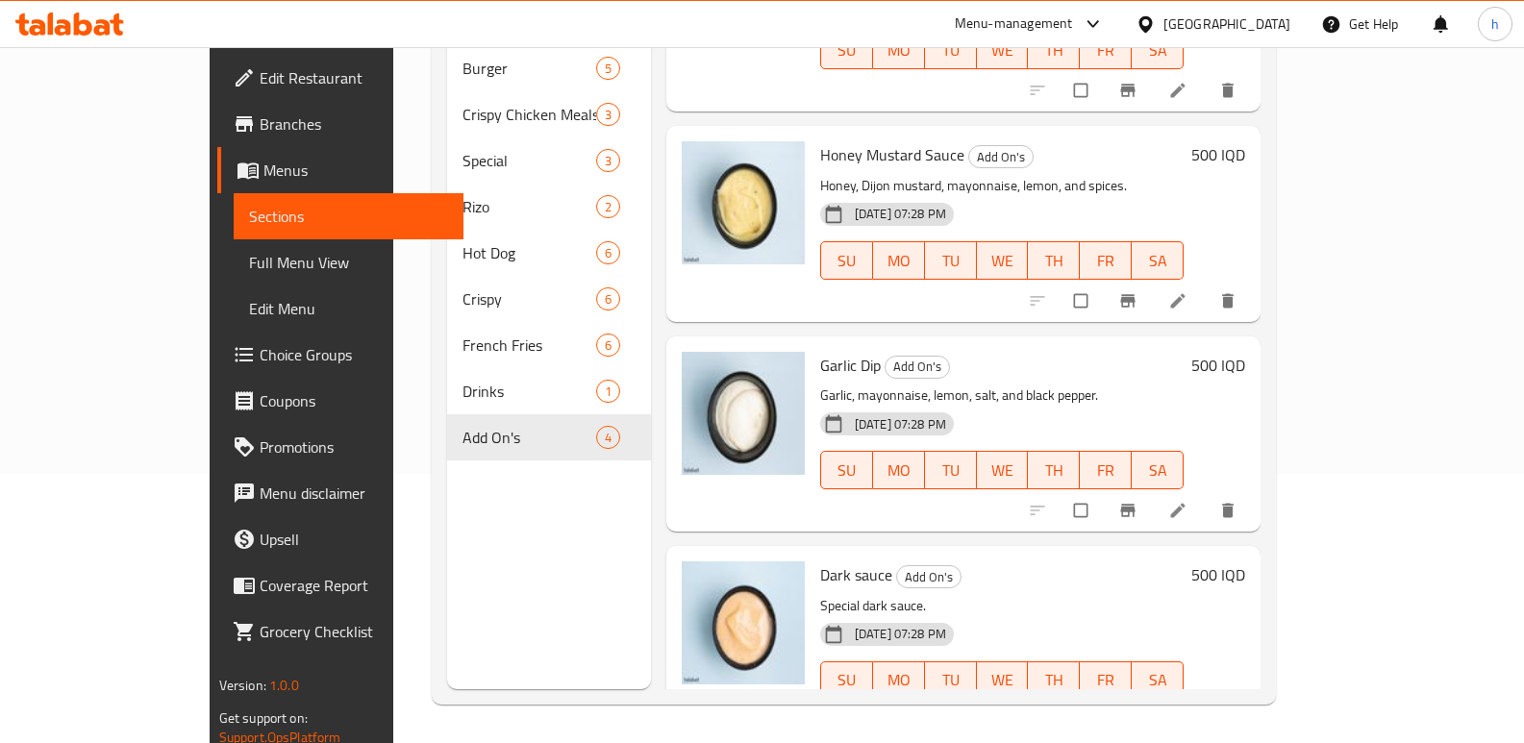
click at [234, 250] on link "Full Menu View" at bounding box center [349, 262] width 231 height 46
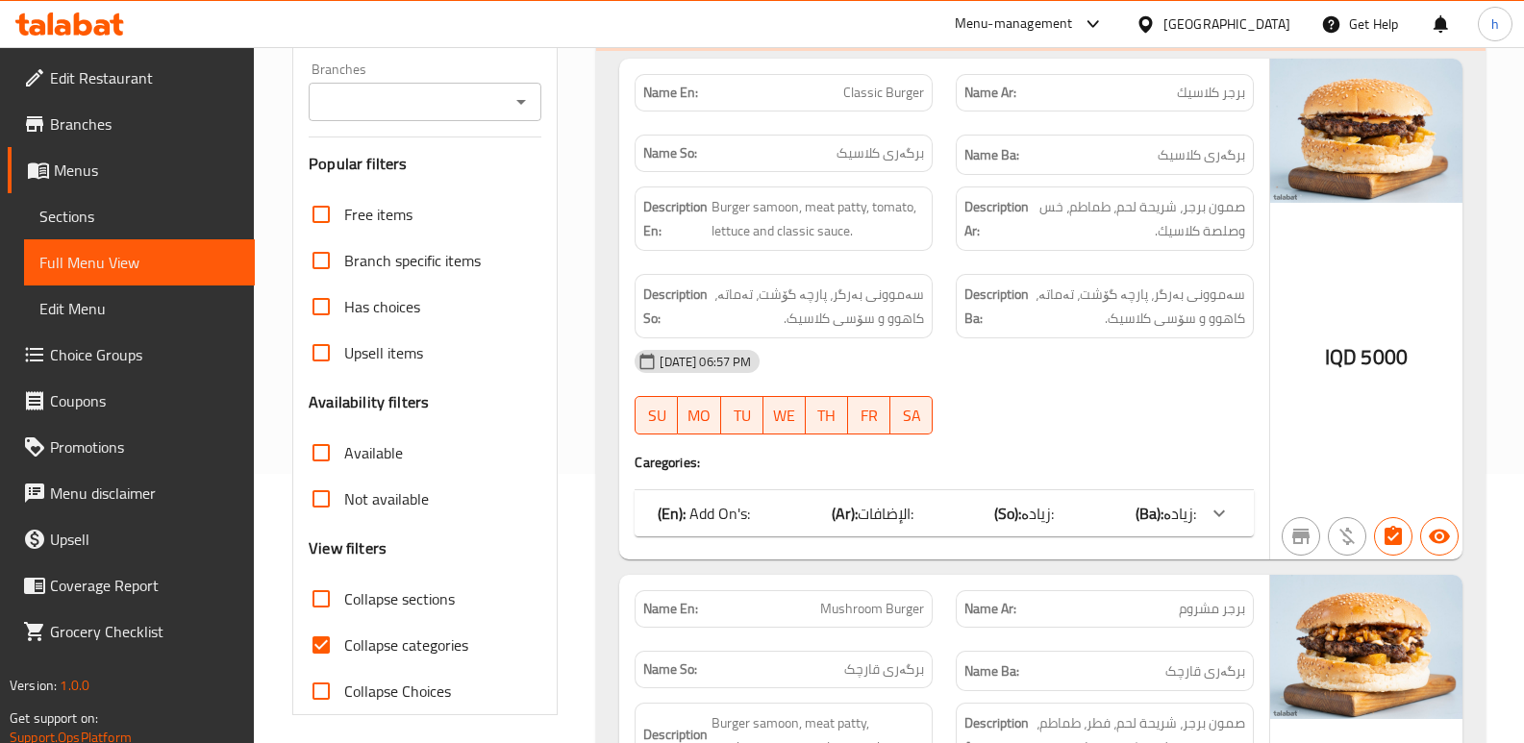
click at [406, 104] on input "Branches" at bounding box center [408, 101] width 189 height 27
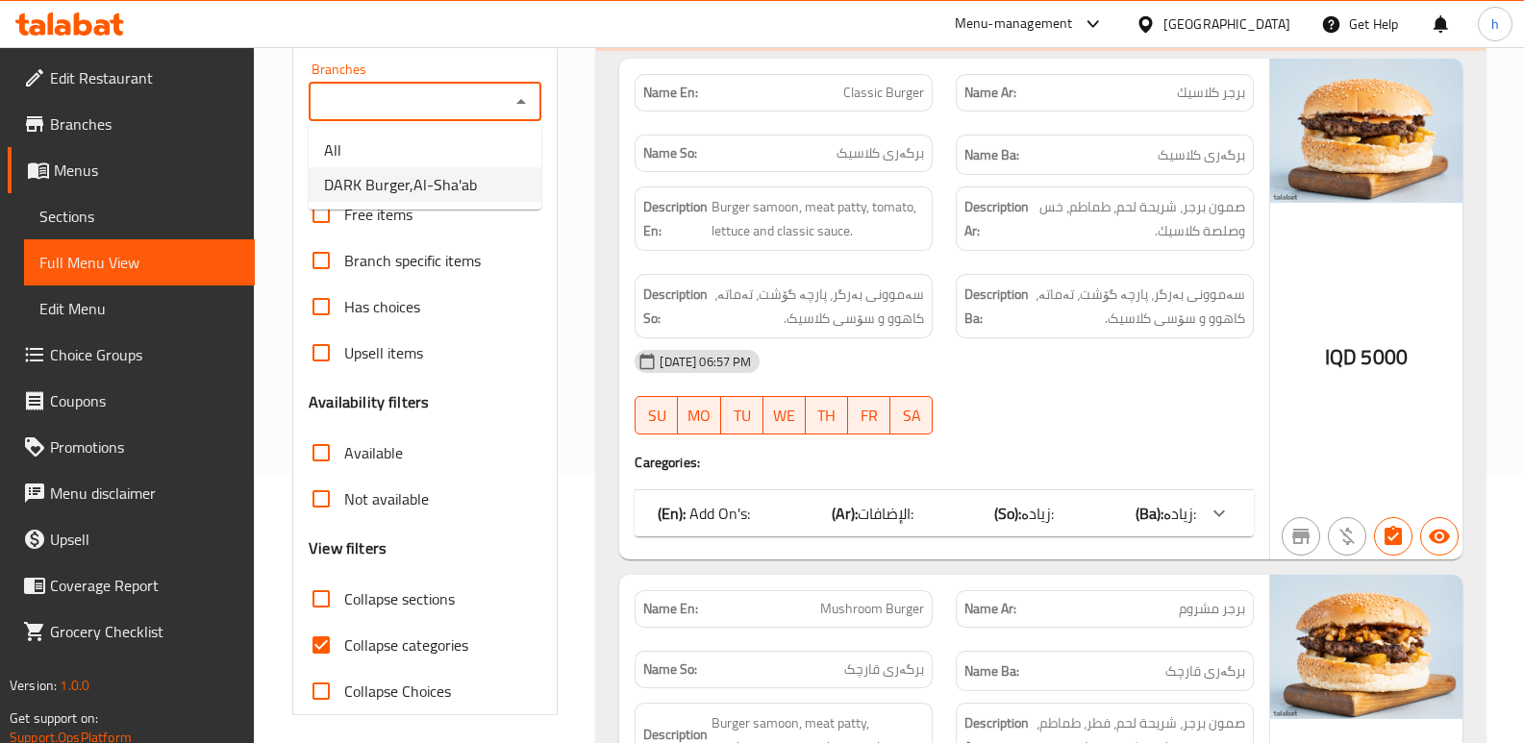
click at [433, 186] on span "DARK Burger,Al-Sha'ab" at bounding box center [400, 184] width 153 height 23
type input "DARK Burger,Al-Sha'ab"
click at [324, 644] on input "Collapse categories" at bounding box center [321, 645] width 46 height 46
checkbox input "false"
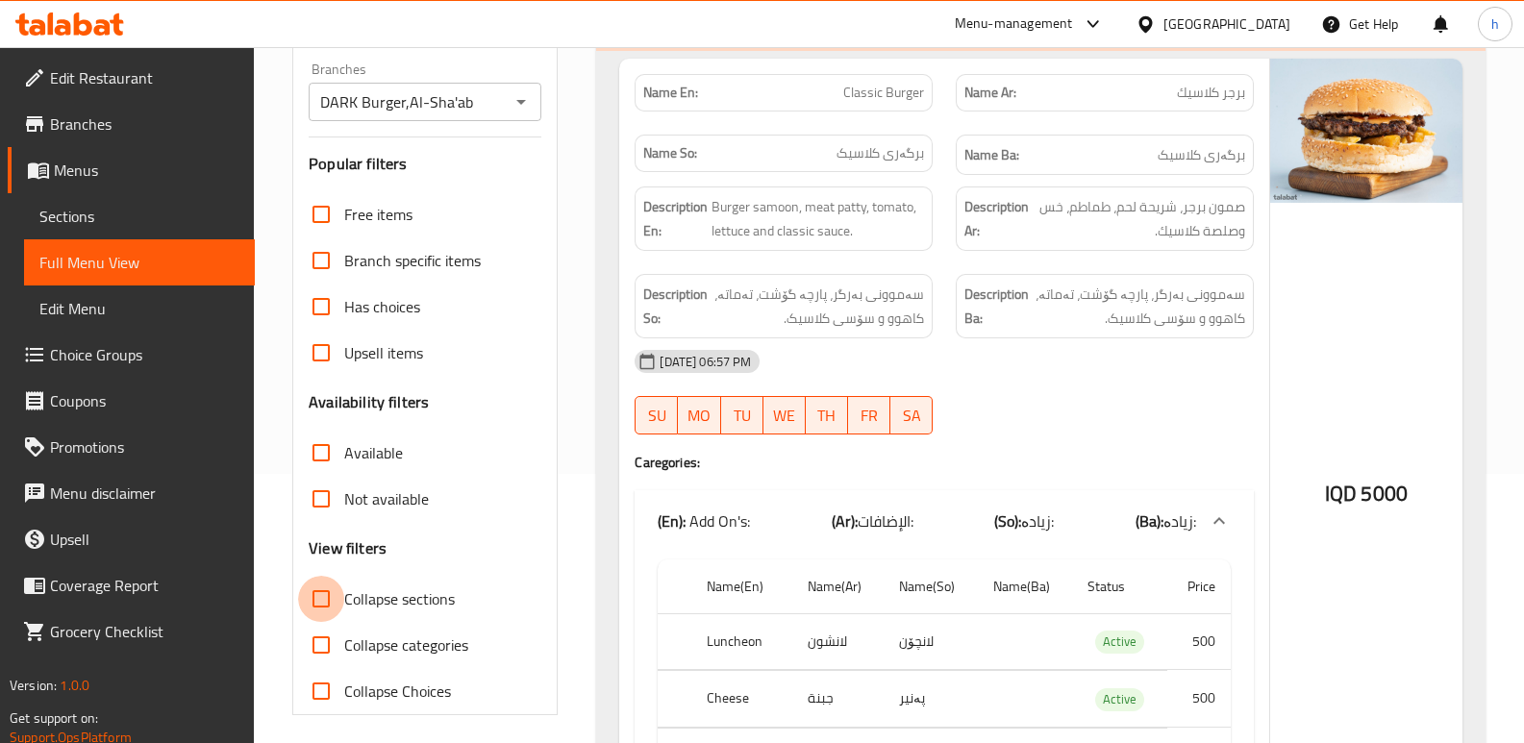
click at [324, 598] on input "Collapse sections" at bounding box center [321, 599] width 46 height 46
checkbox input "true"
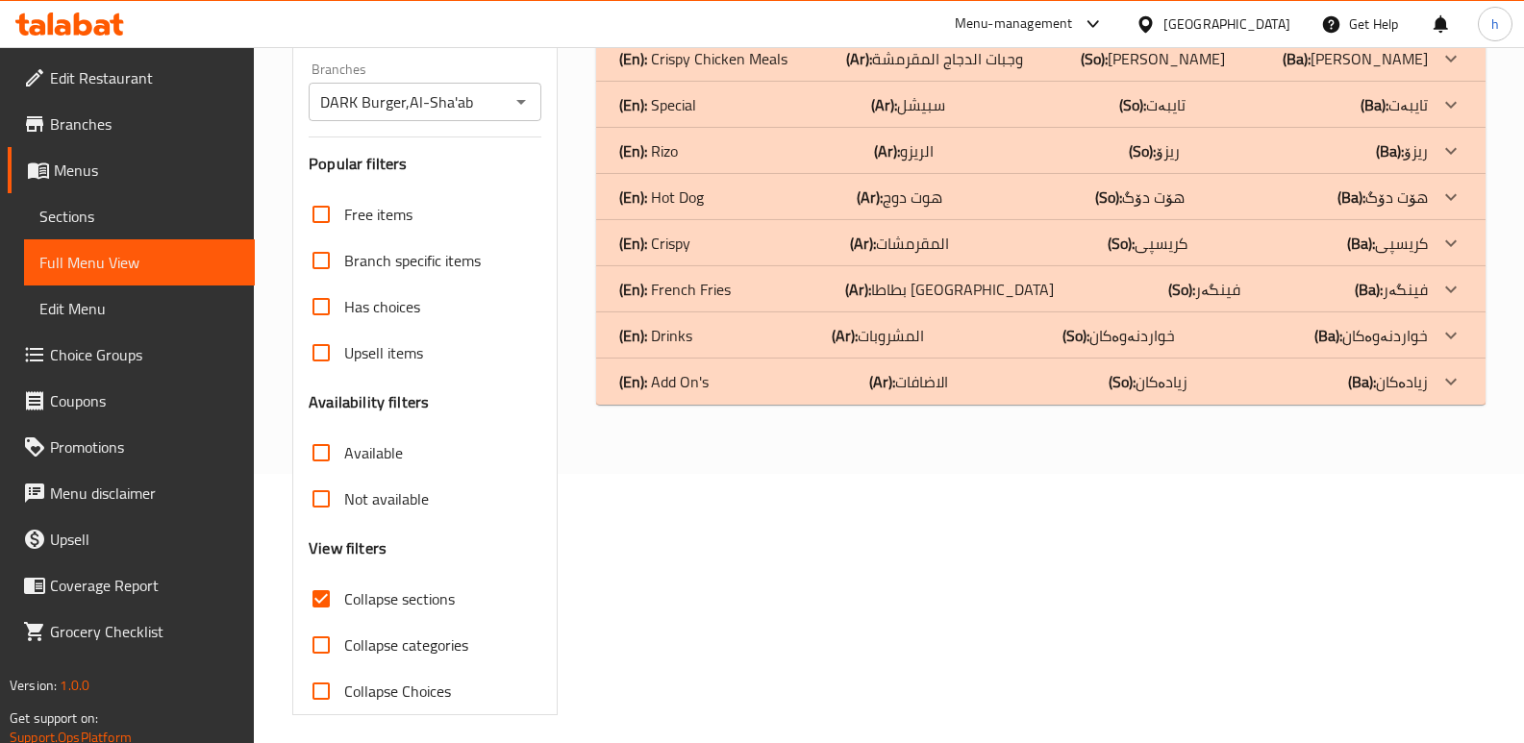
click at [731, 383] on div "(En): Add On's (Ar): الاضافات (So): زیادەکان (Ba): زیادەکان" at bounding box center [1023, 381] width 809 height 23
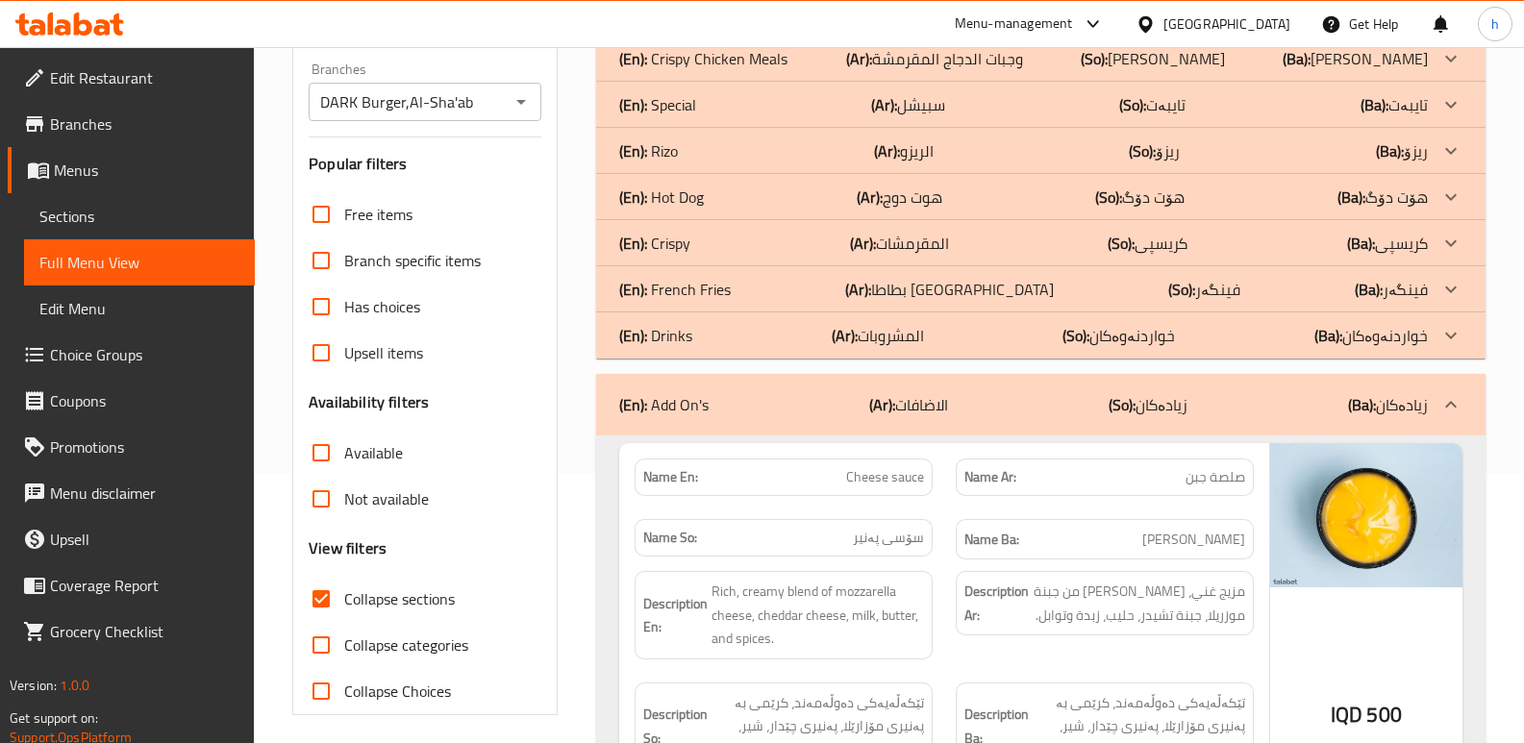
click at [724, 336] on div "(En): Drinks (Ar): المشروبات (So): خواردنەوەکان (Ba): خواردنەوەکان" at bounding box center [1023, 335] width 809 height 23
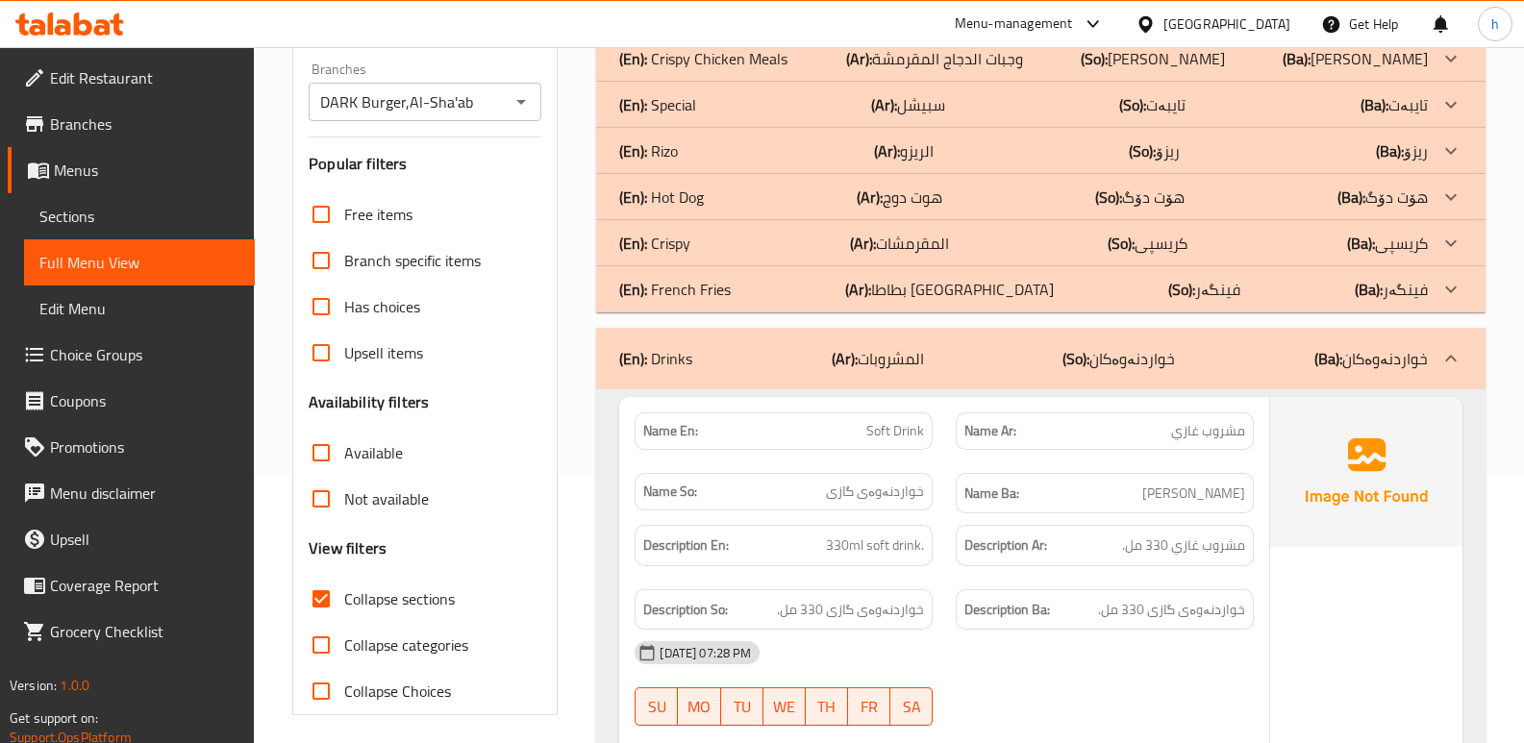
click at [740, 239] on div "(En): Crispy (Ar): المقرمشات (So): کریسپی (Ba): کریسپی" at bounding box center [1023, 243] width 809 height 23
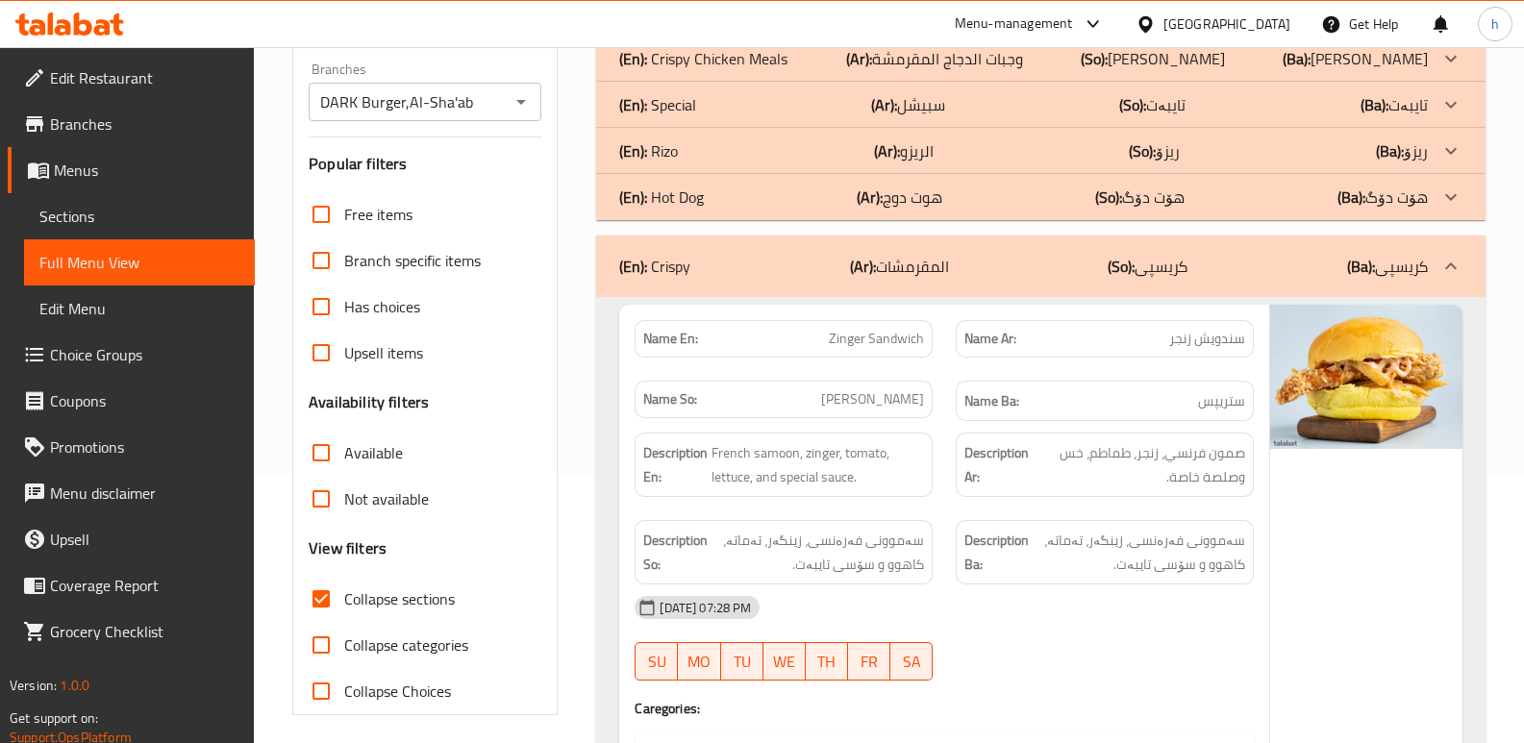
click at [728, 147] on div "(En): Rizo (Ar): الريزو (So): ریزۆ (Ba): ریزۆ" at bounding box center [1023, 150] width 809 height 23
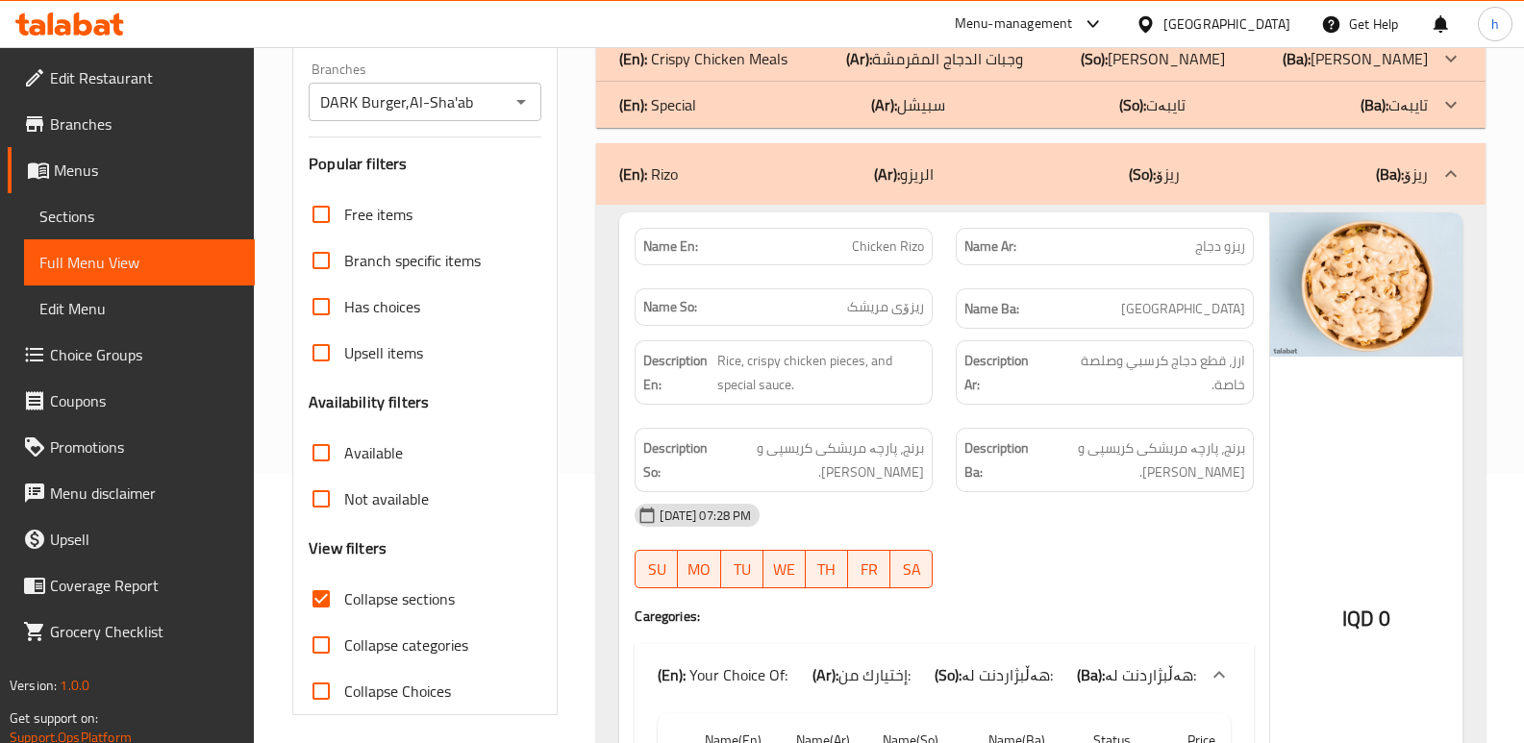
click at [764, 57] on p "(En): Crispy Chicken Meals" at bounding box center [703, 58] width 168 height 23
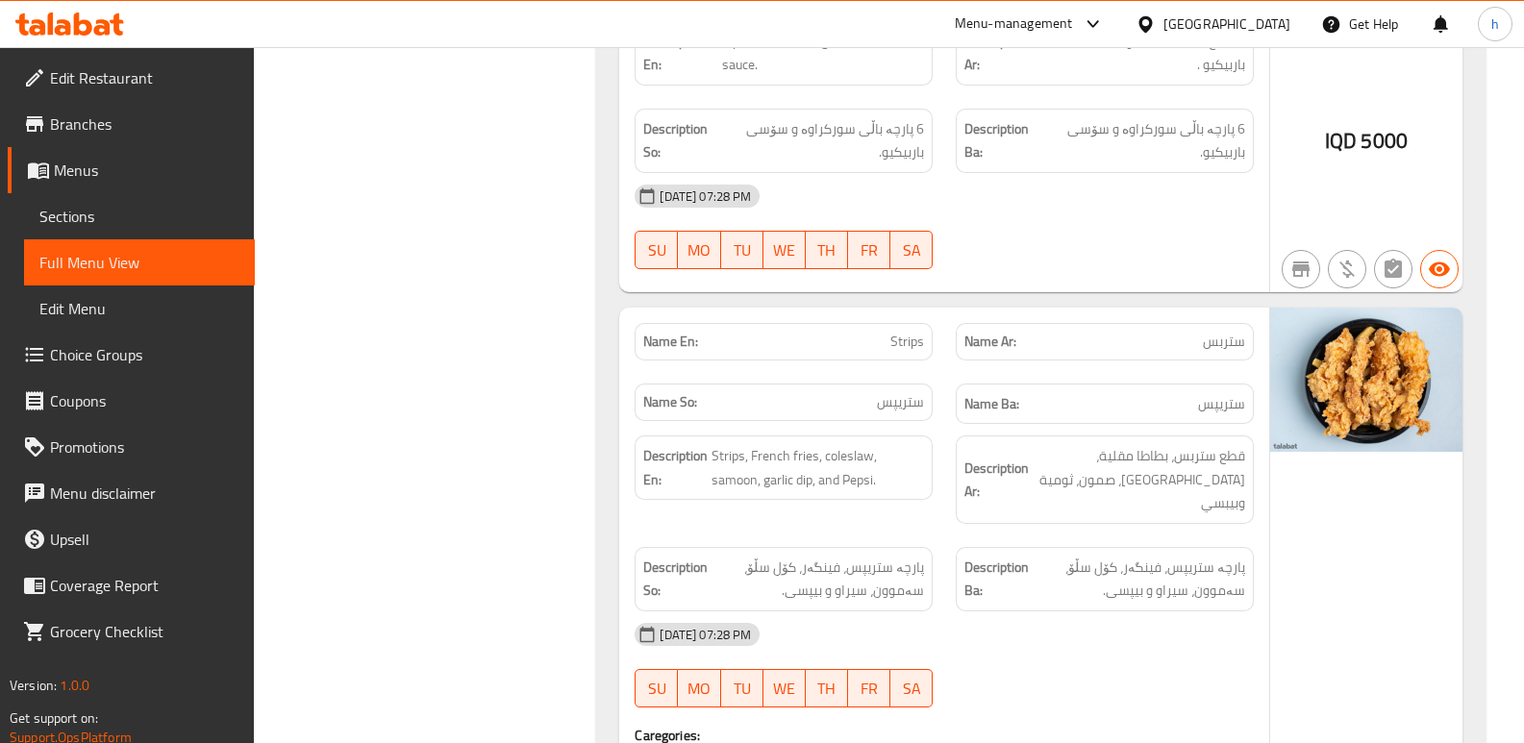
scroll to position [1573, 0]
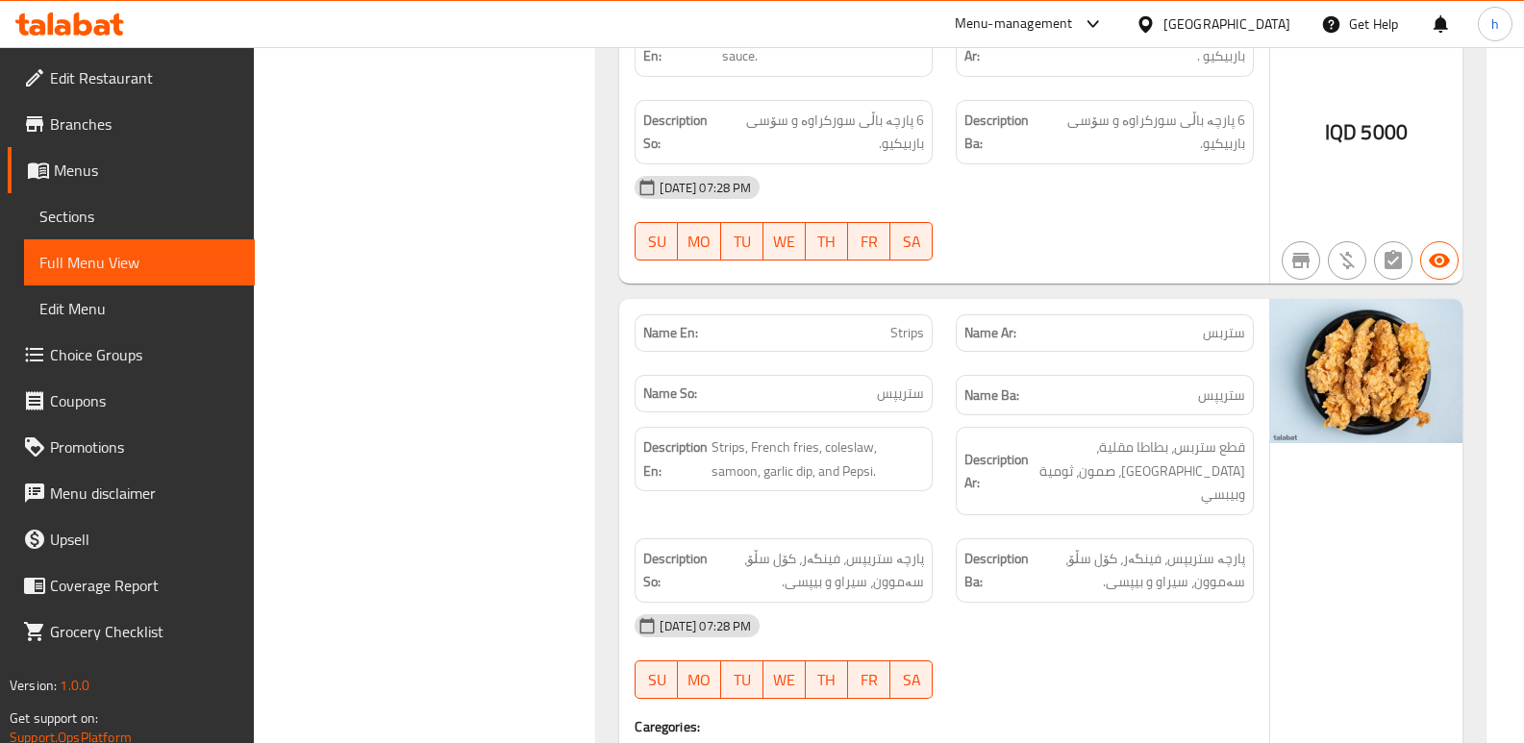
click at [910, 323] on span "Strips" at bounding box center [907, 333] width 34 height 20
copy span "Strips"
click at [152, 217] on span "Sections" at bounding box center [139, 216] width 200 height 23
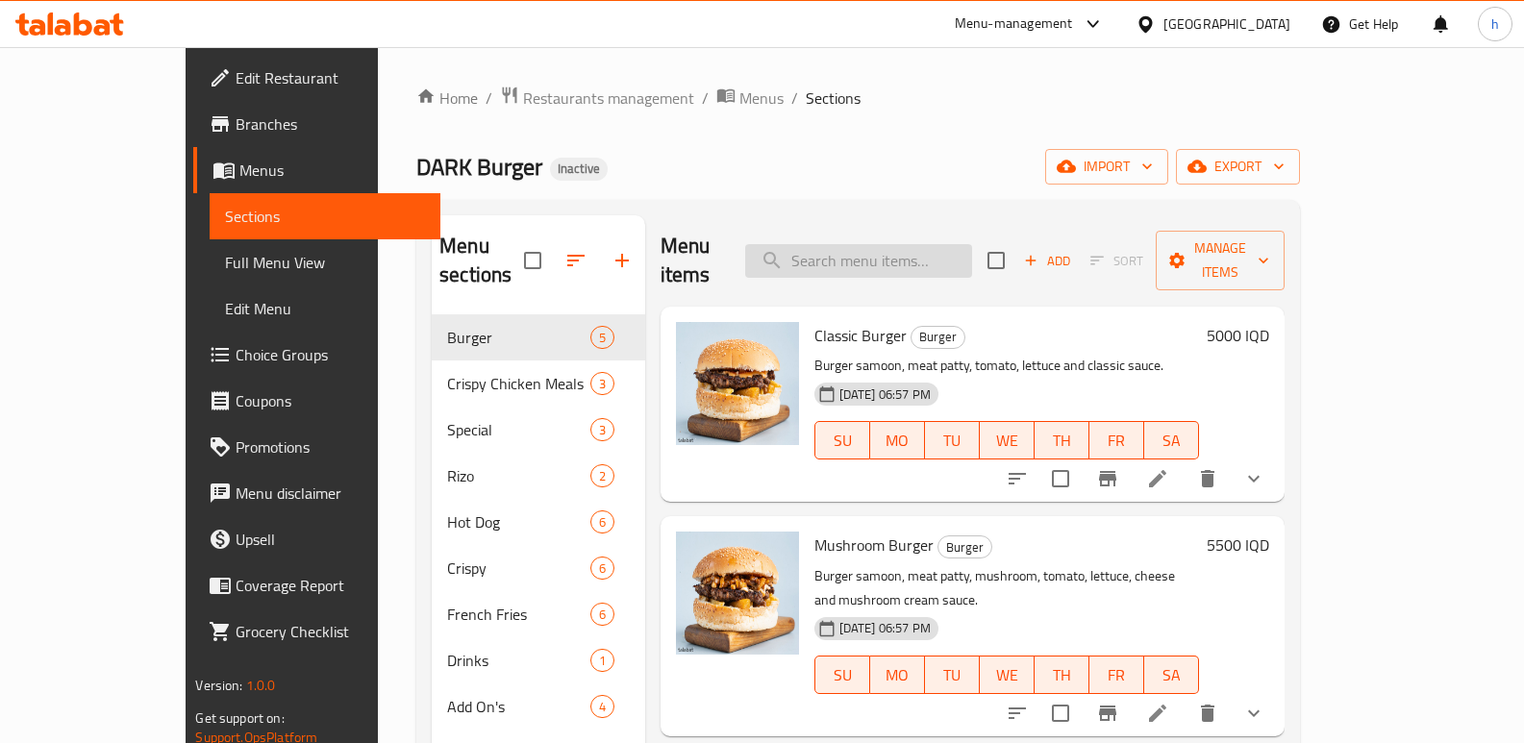
click at [955, 257] on input "search" at bounding box center [858, 261] width 227 height 34
paste input "Strips"
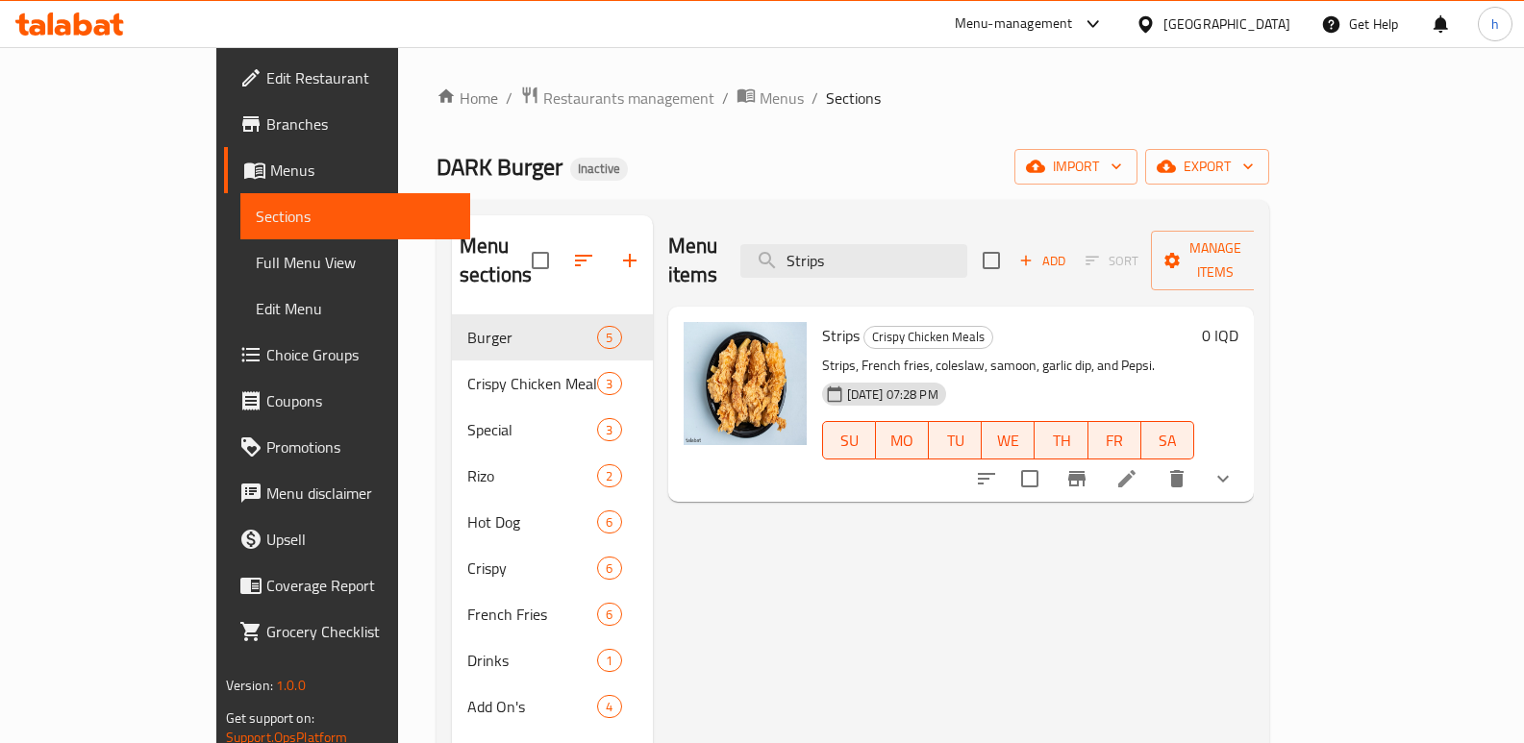
type input "Strips"
click at [1139, 467] on icon at bounding box center [1127, 478] width 23 height 23
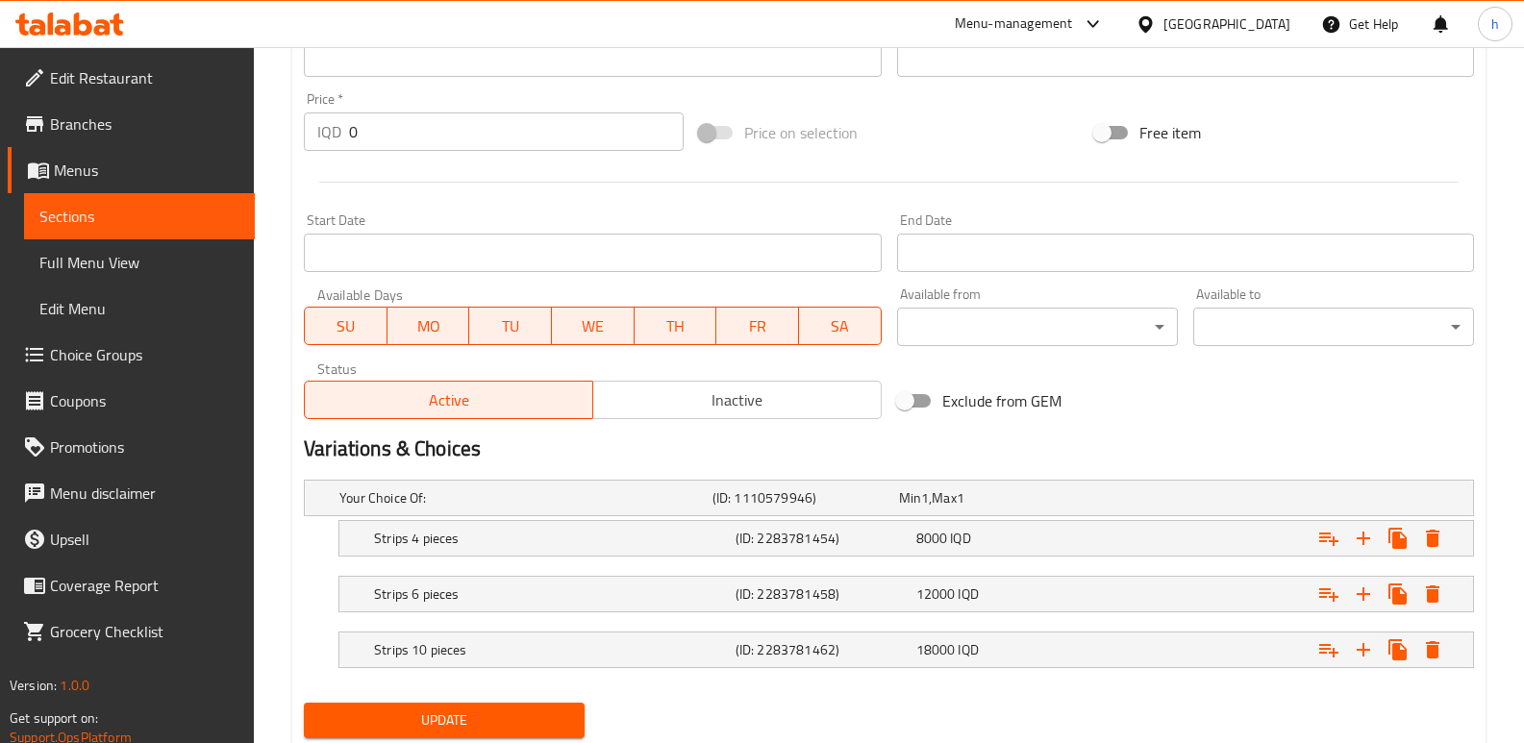
scroll to position [964, 0]
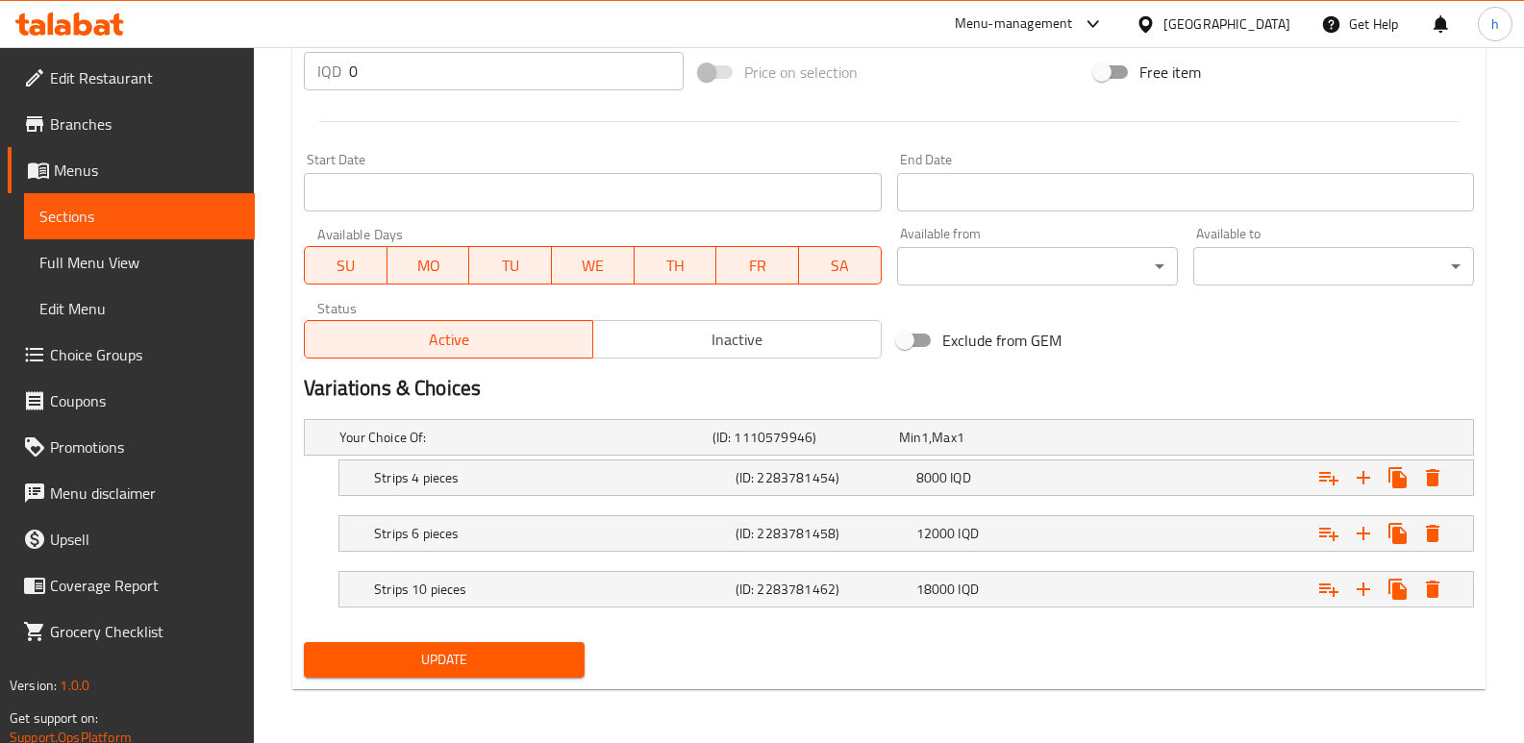
type textarea "Strips pieces, French fries, coleslaw, samoon, garlic dip, and Pepsi."
click at [486, 658] on span "Update" at bounding box center [444, 660] width 250 height 24
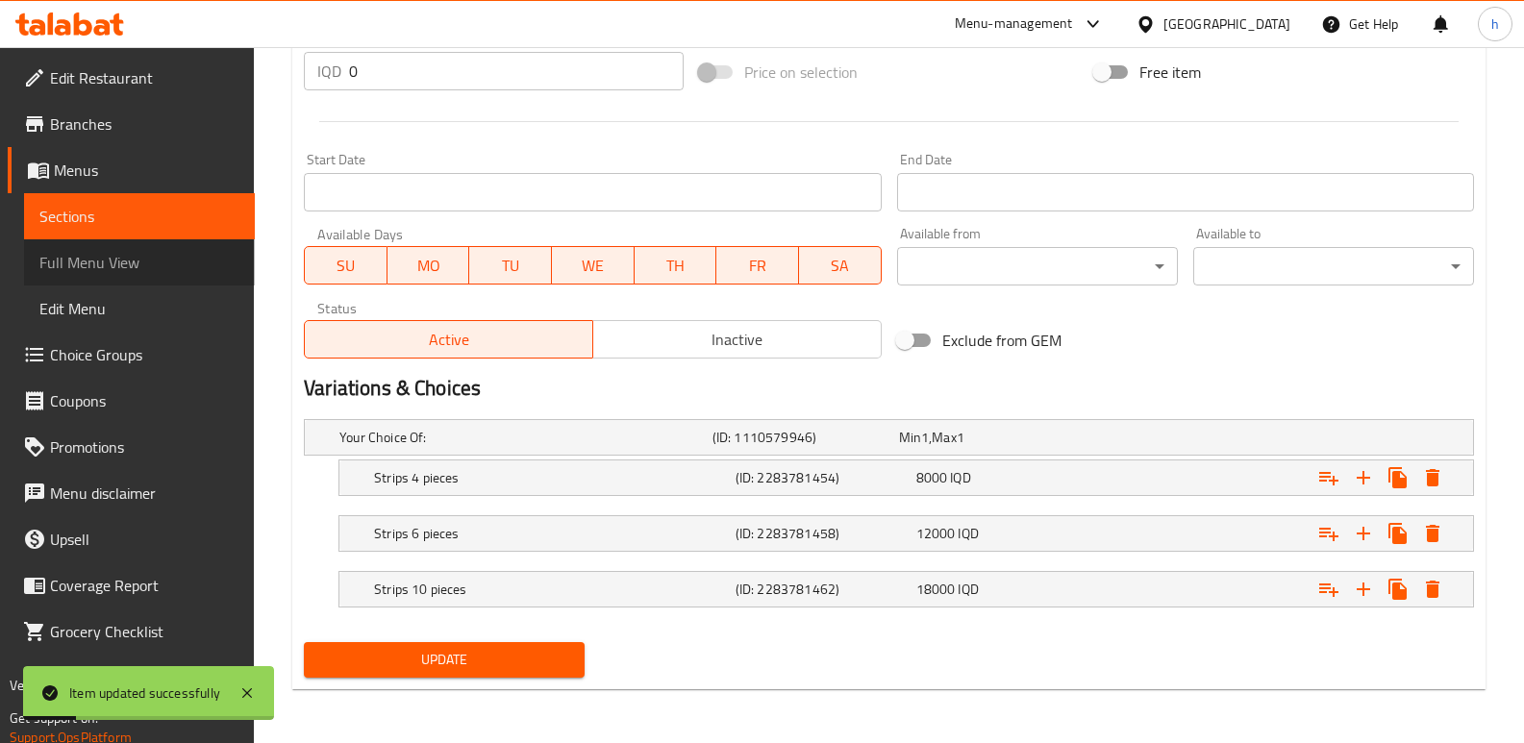
click at [97, 264] on span "Full Menu View" at bounding box center [139, 262] width 200 height 23
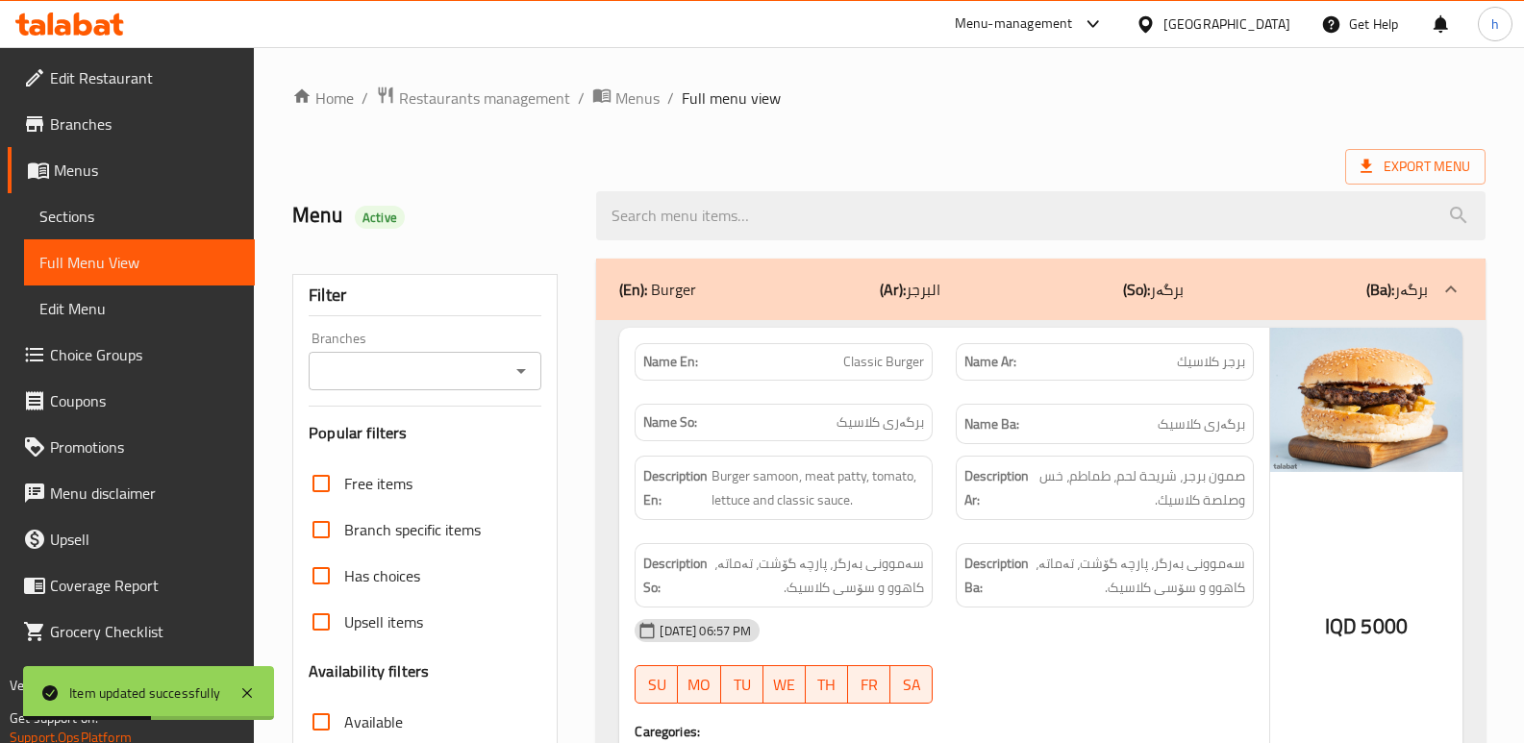
click at [467, 381] on input "Branches" at bounding box center [408, 371] width 189 height 27
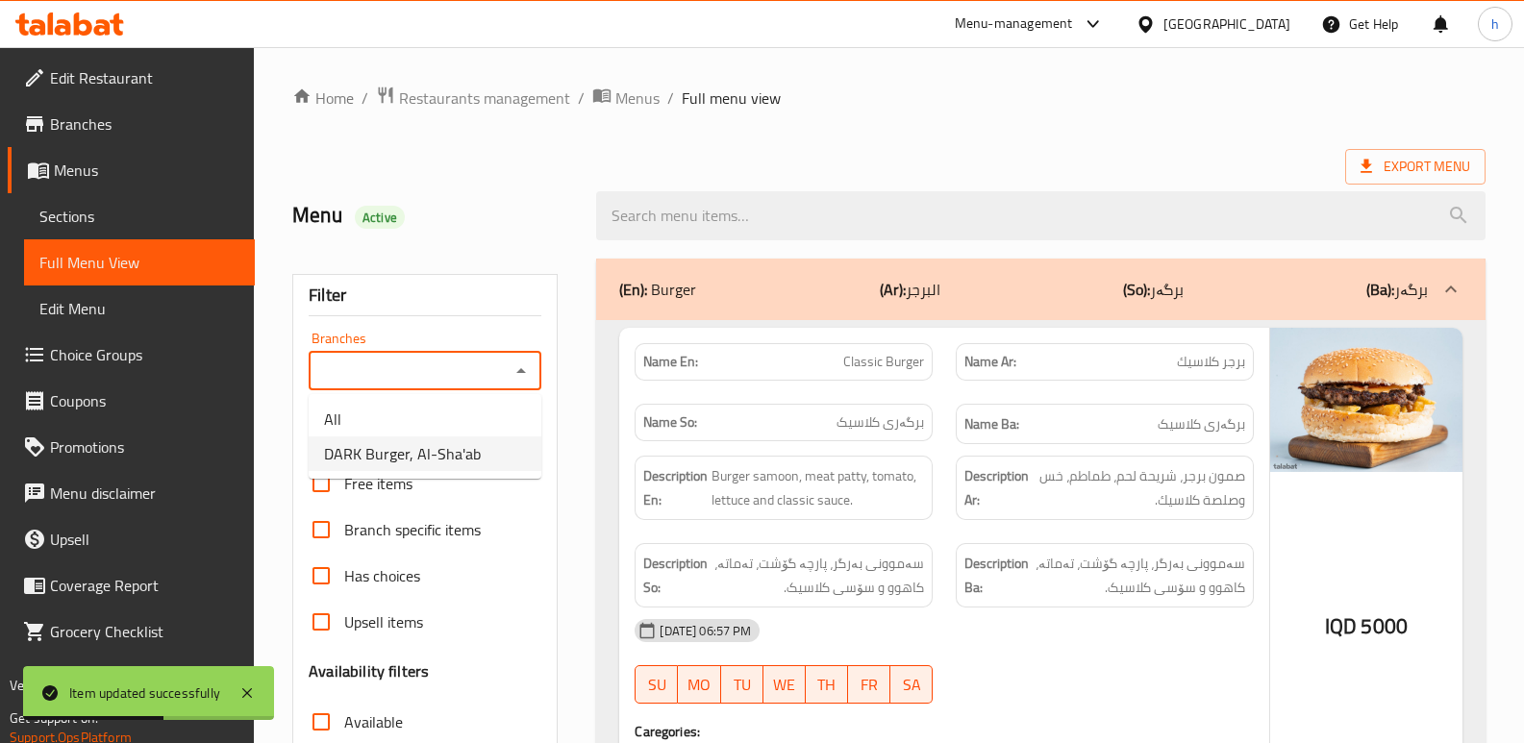
click at [471, 465] on span "DARK Burger, Al-Sha'ab" at bounding box center [402, 453] width 157 height 23
type input "DARK Burger, Al-Sha'ab"
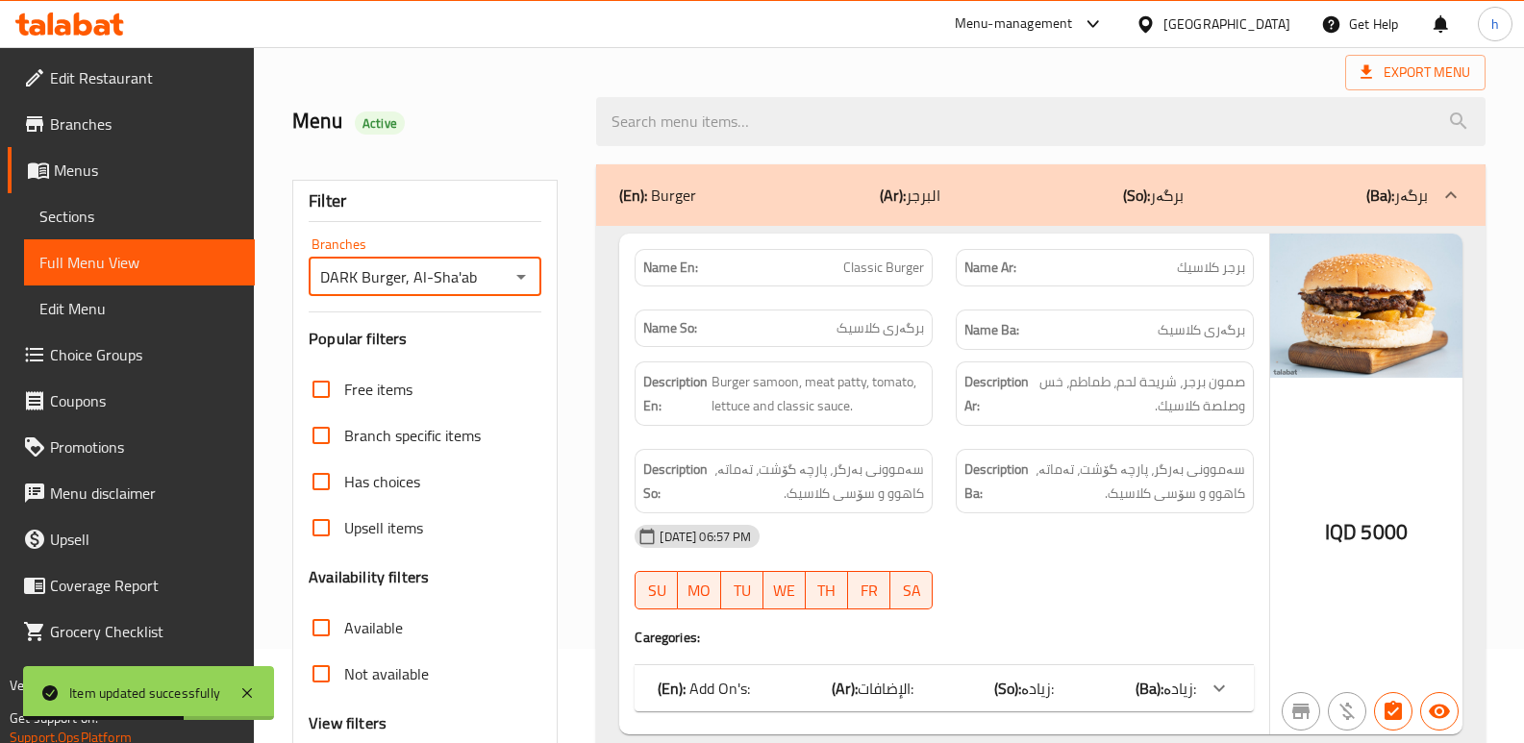
scroll to position [257, 0]
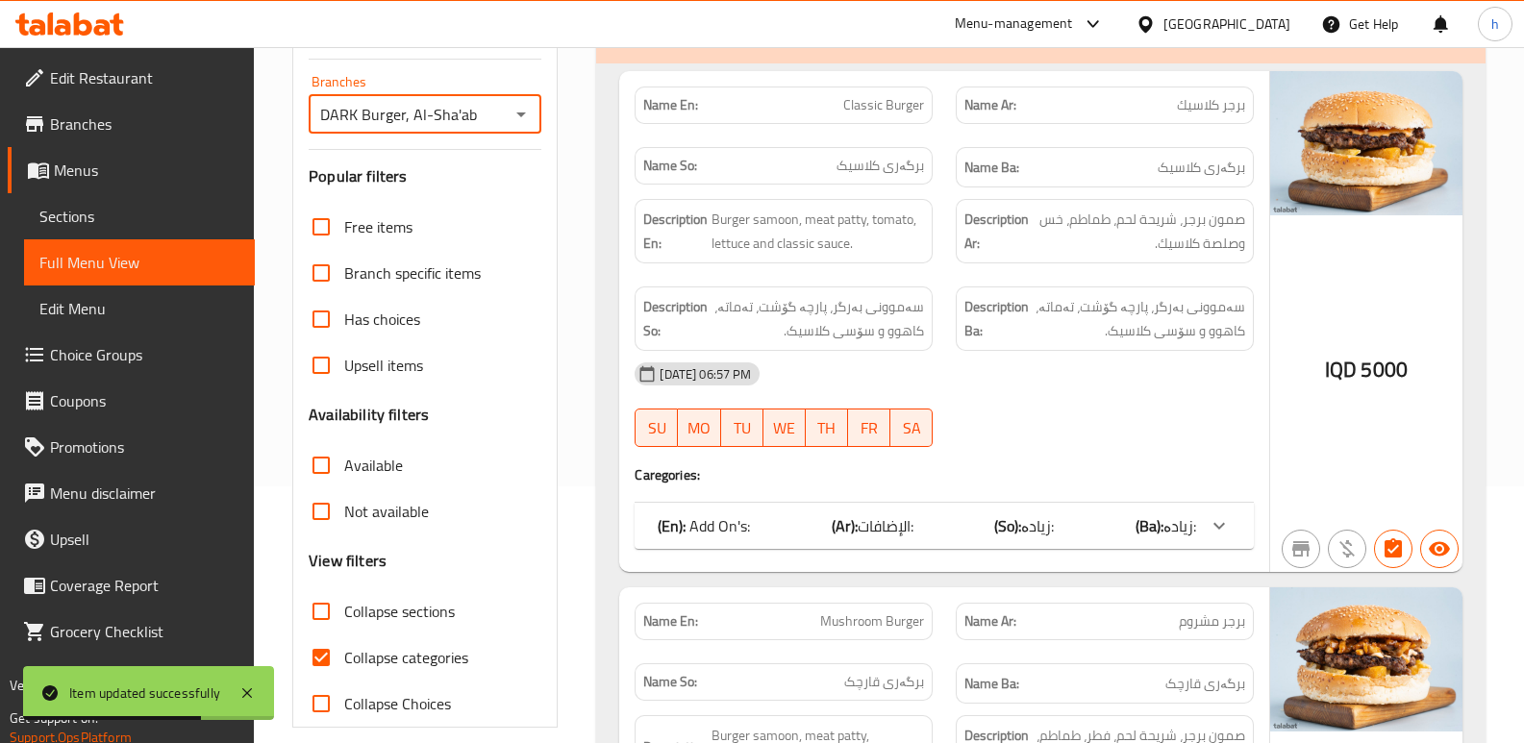
click at [328, 656] on input "Collapse categories" at bounding box center [321, 658] width 46 height 46
checkbox input "false"
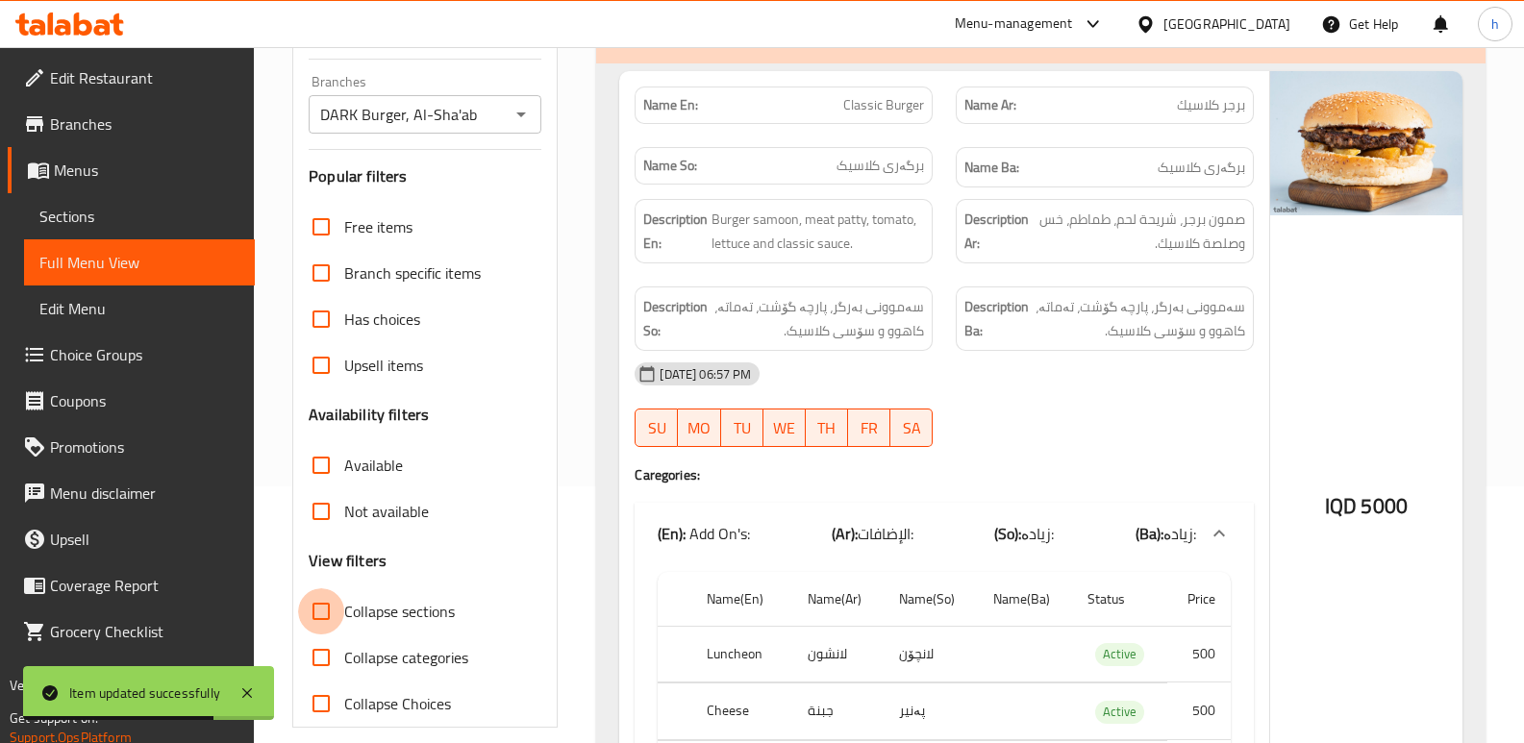
click at [323, 602] on input "Collapse sections" at bounding box center [321, 612] width 46 height 46
checkbox input "true"
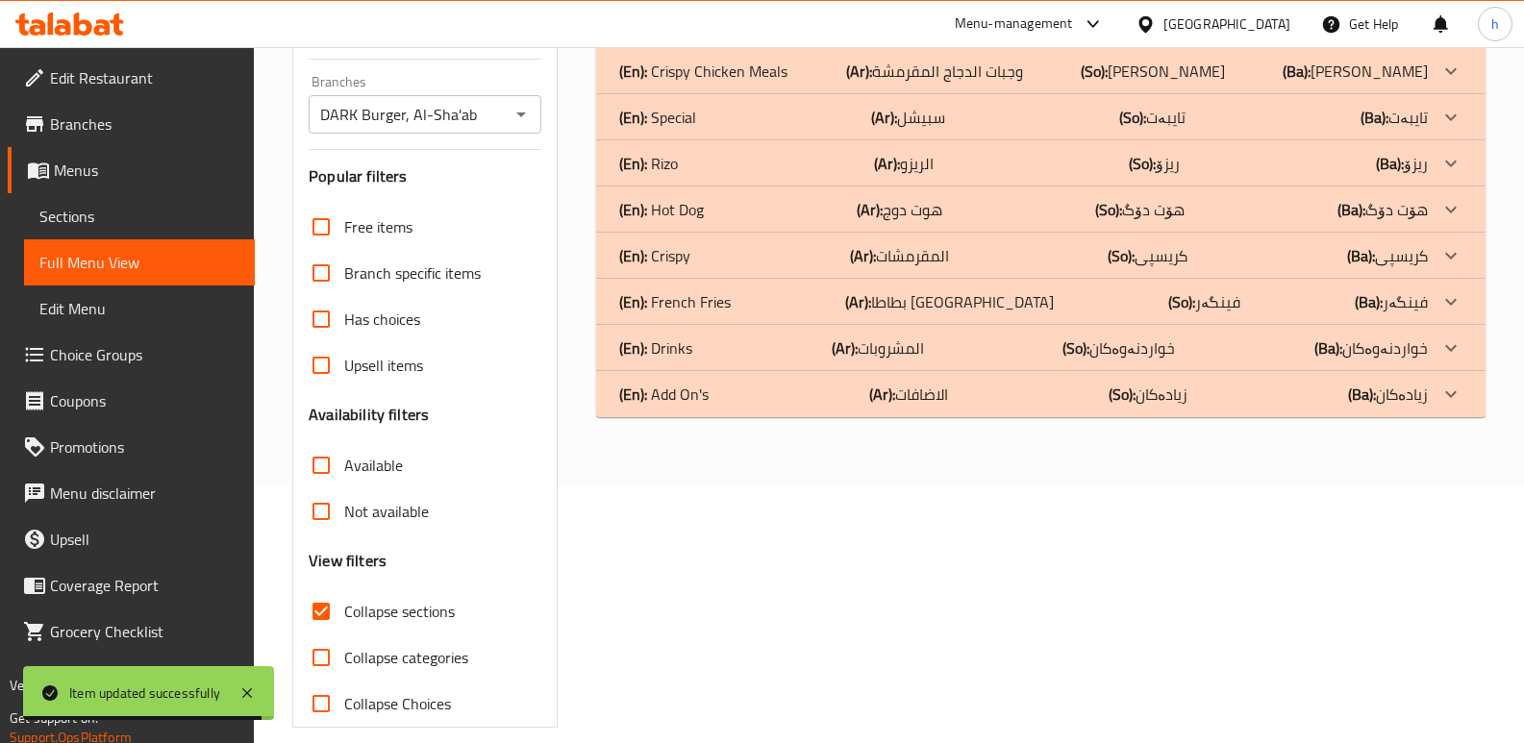
click at [696, 403] on p "(En): Add On's" at bounding box center [663, 394] width 89 height 23
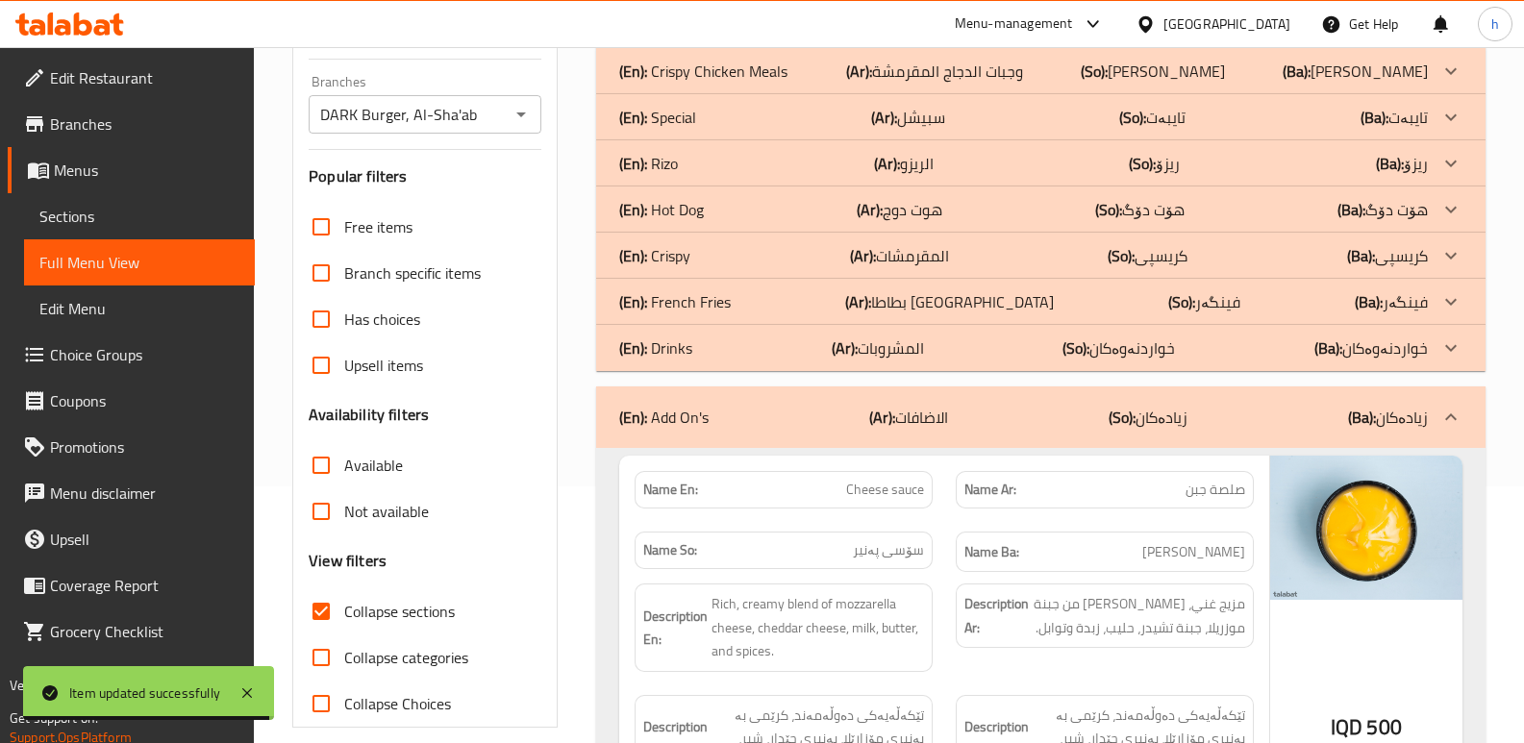
click at [704, 360] on div "(En): Drinks (Ar): المشروبات (So): خواردنەوەکان (Ba): خواردنەوەکان" at bounding box center [1041, 348] width 890 height 46
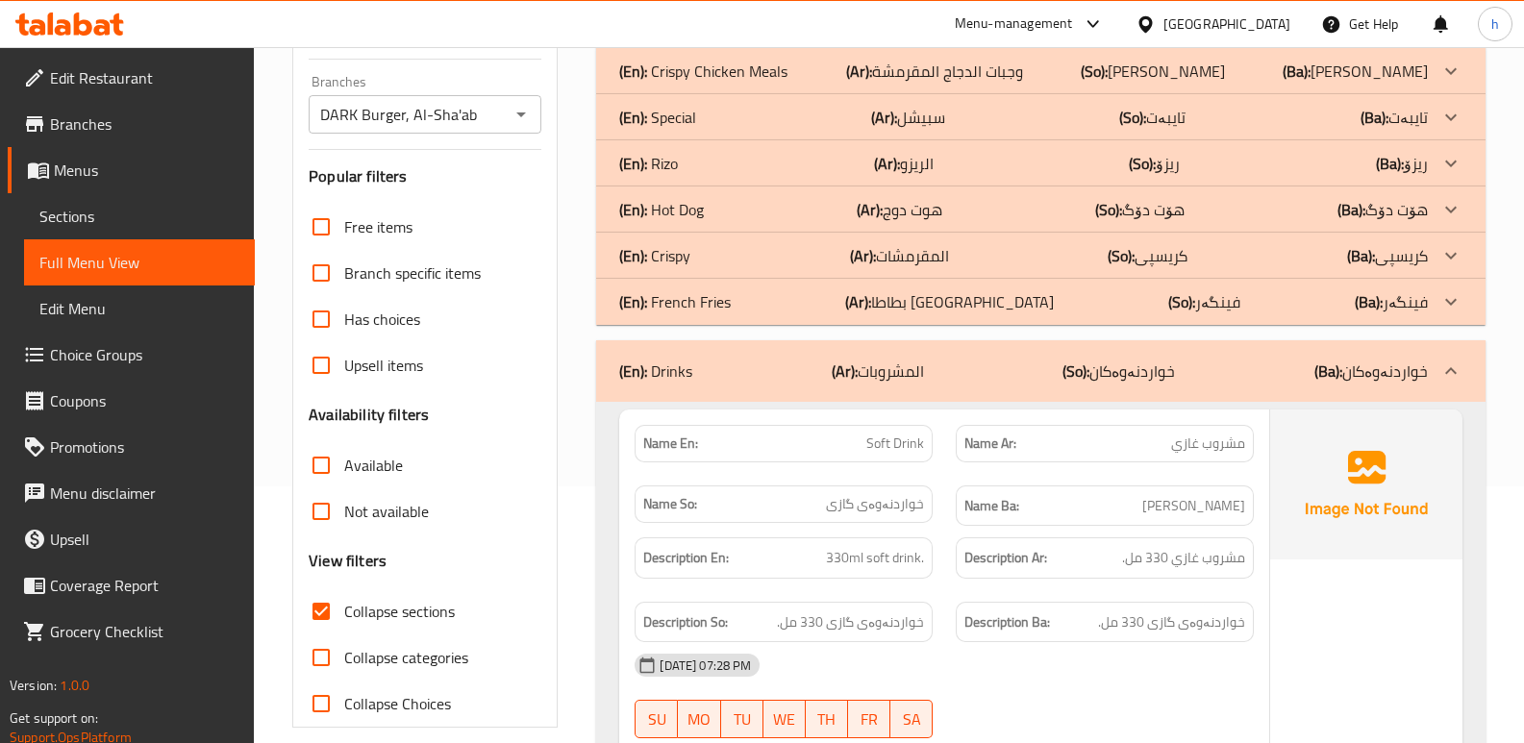
click at [702, 261] on div "(En): Crispy (Ar): المقرمشات (So): کریسپی (Ba): کریسپی" at bounding box center [1023, 255] width 809 height 23
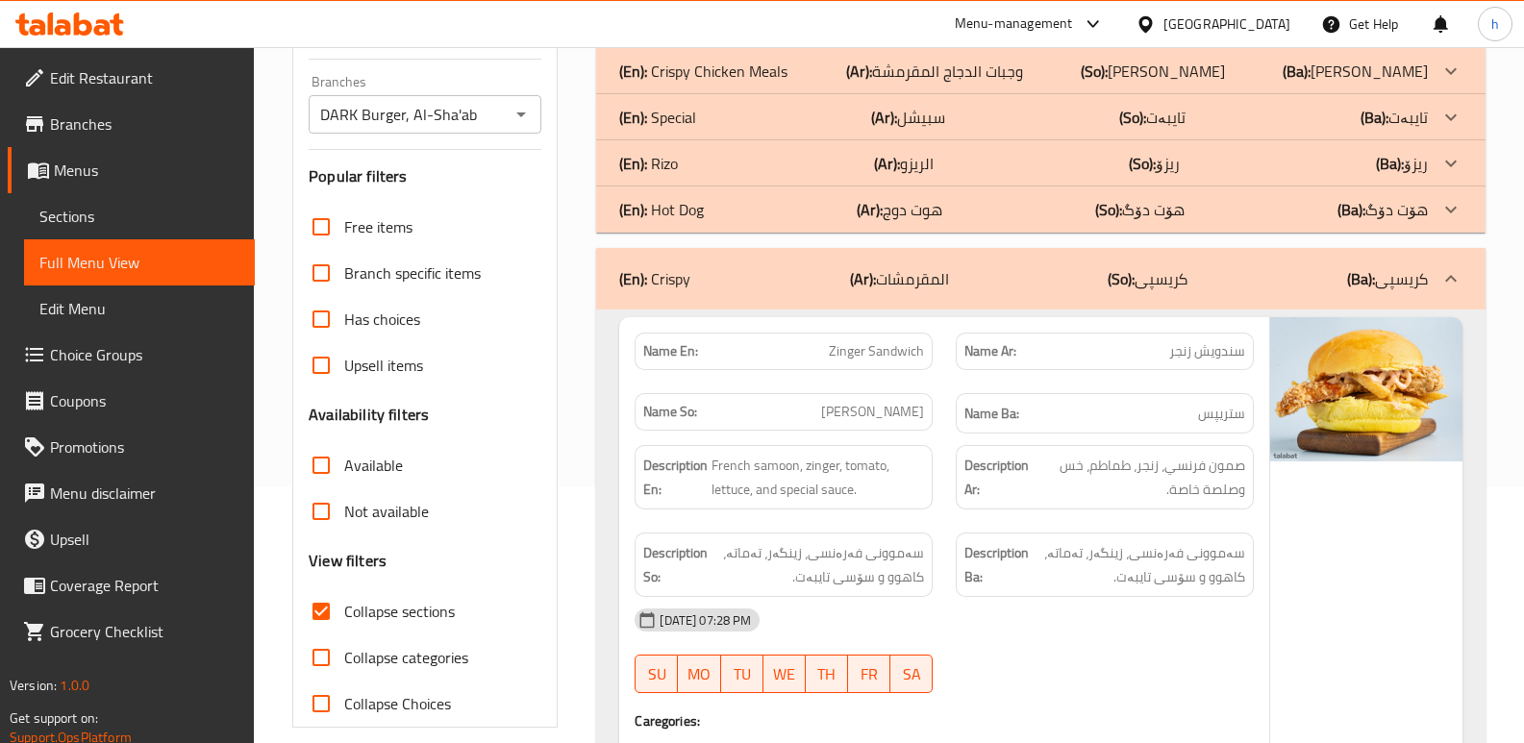
click at [723, 163] on div "(En): Rizo (Ar): الريزو (So): ریزۆ (Ba): ریزۆ" at bounding box center [1023, 163] width 809 height 23
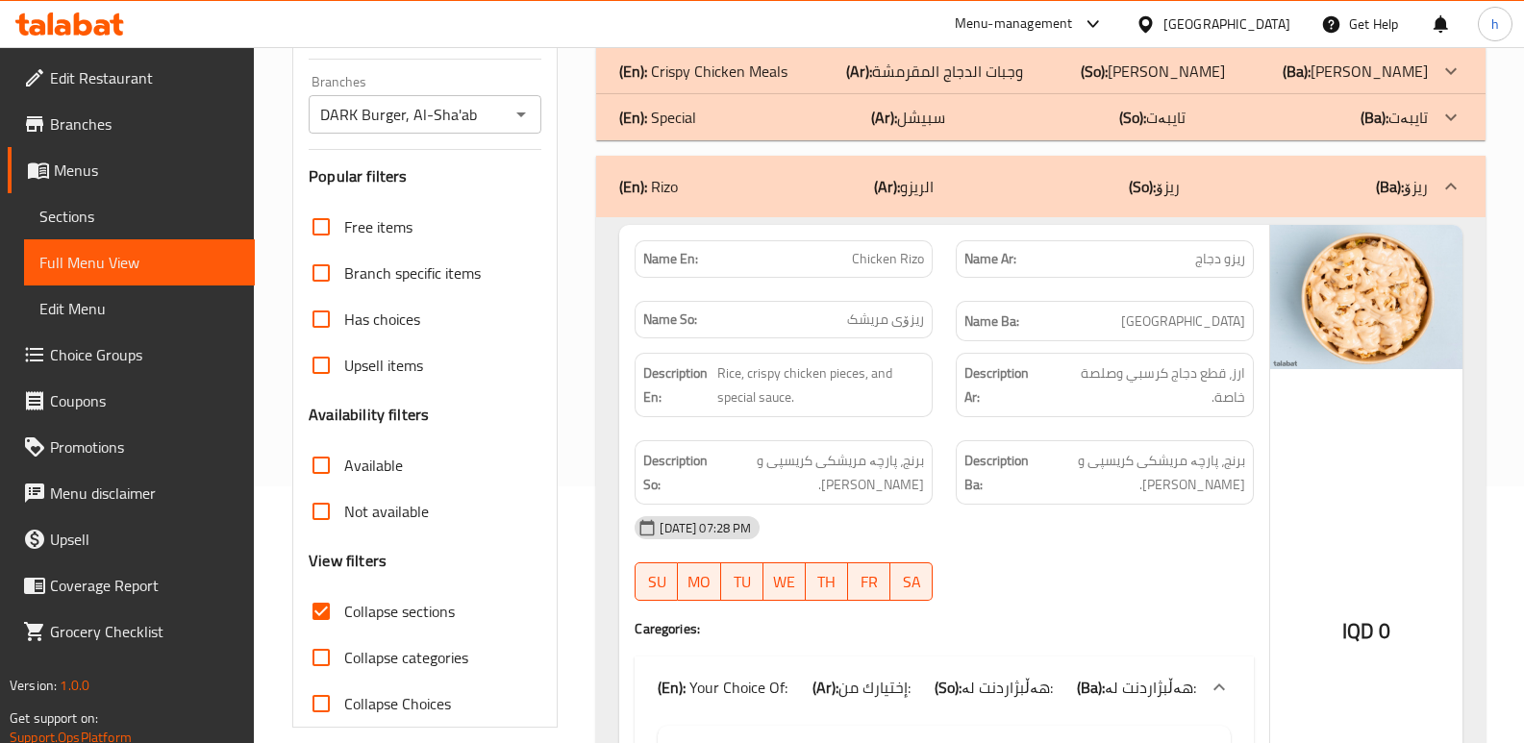
click at [786, 62] on p "(En): Crispy Chicken Meals" at bounding box center [703, 71] width 168 height 23
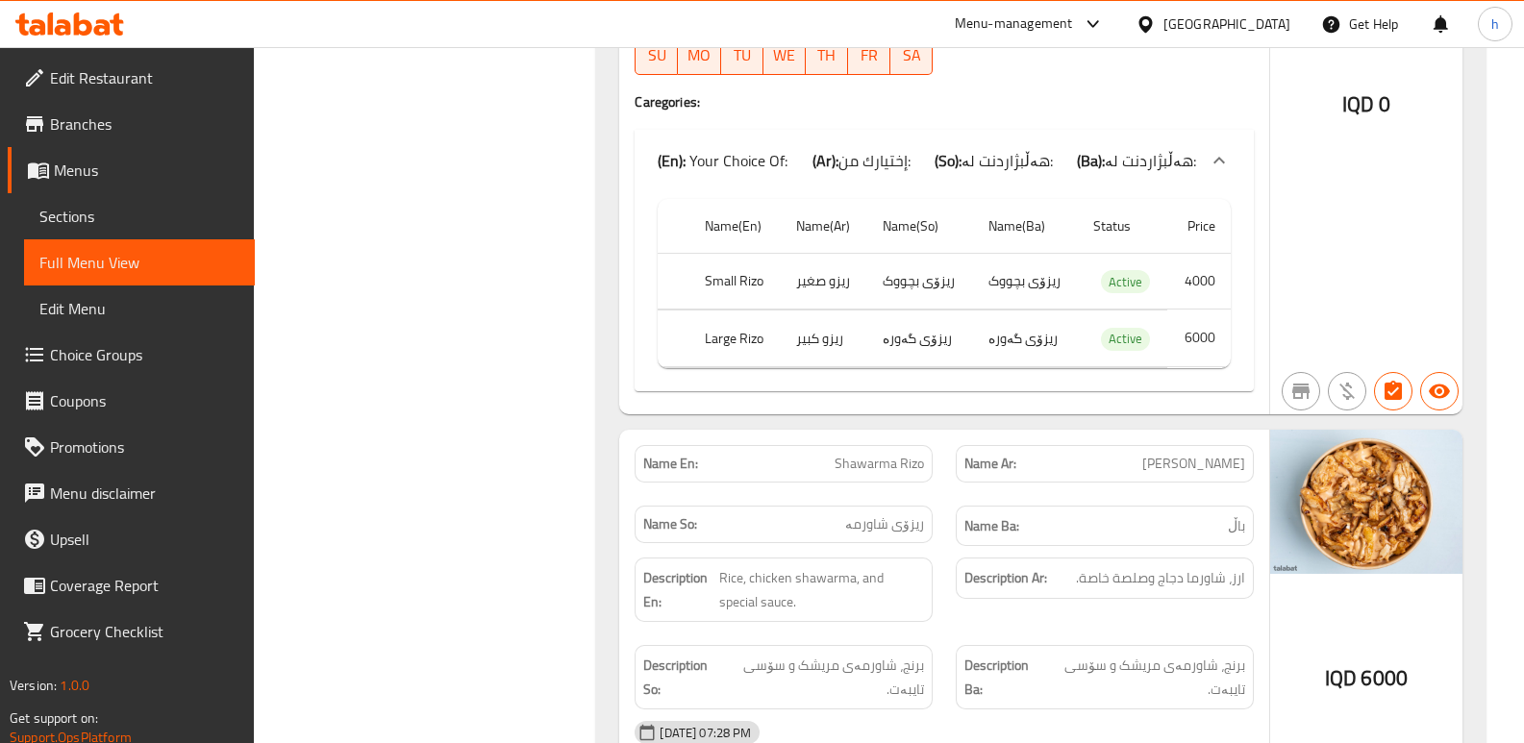
scroll to position [3243, 0]
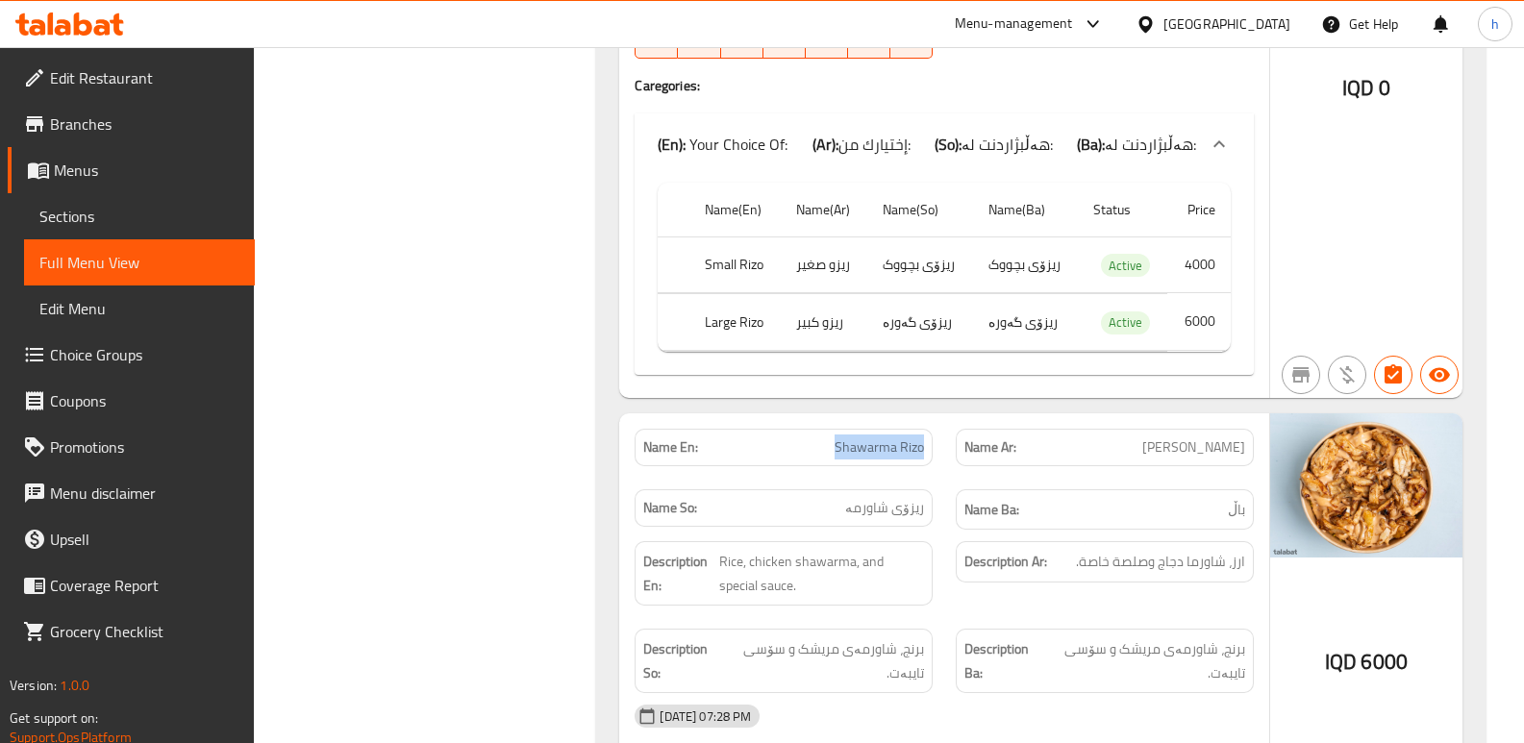
drag, startPoint x: 837, startPoint y: 398, endPoint x: 931, endPoint y: 390, distance: 94.6
click at [931, 429] on div "Name En: Shawarma Rizo" at bounding box center [784, 448] width 298 height 38
copy span "Shawarma Rizo"
click at [134, 196] on link "Sections" at bounding box center [139, 216] width 231 height 46
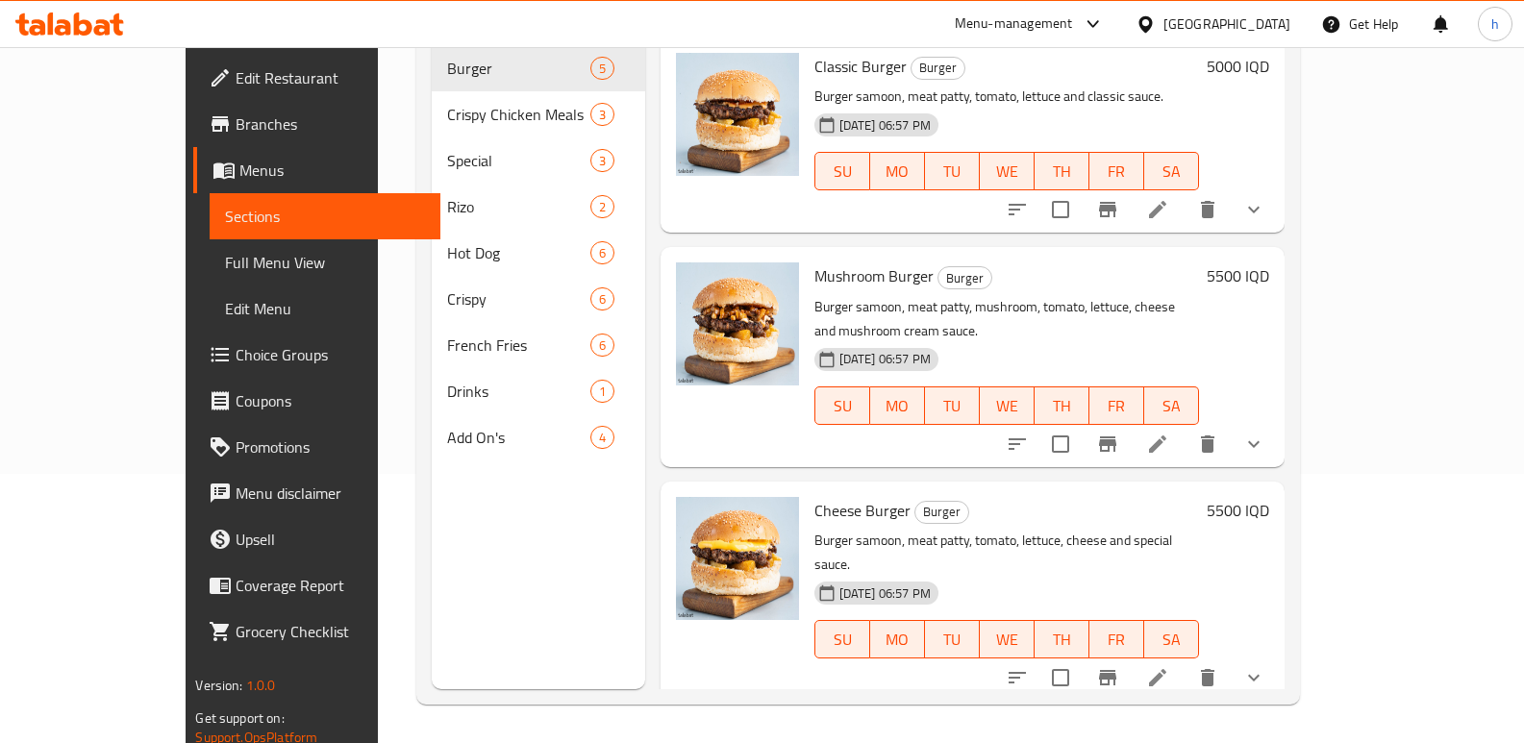
scroll to position [93, 0]
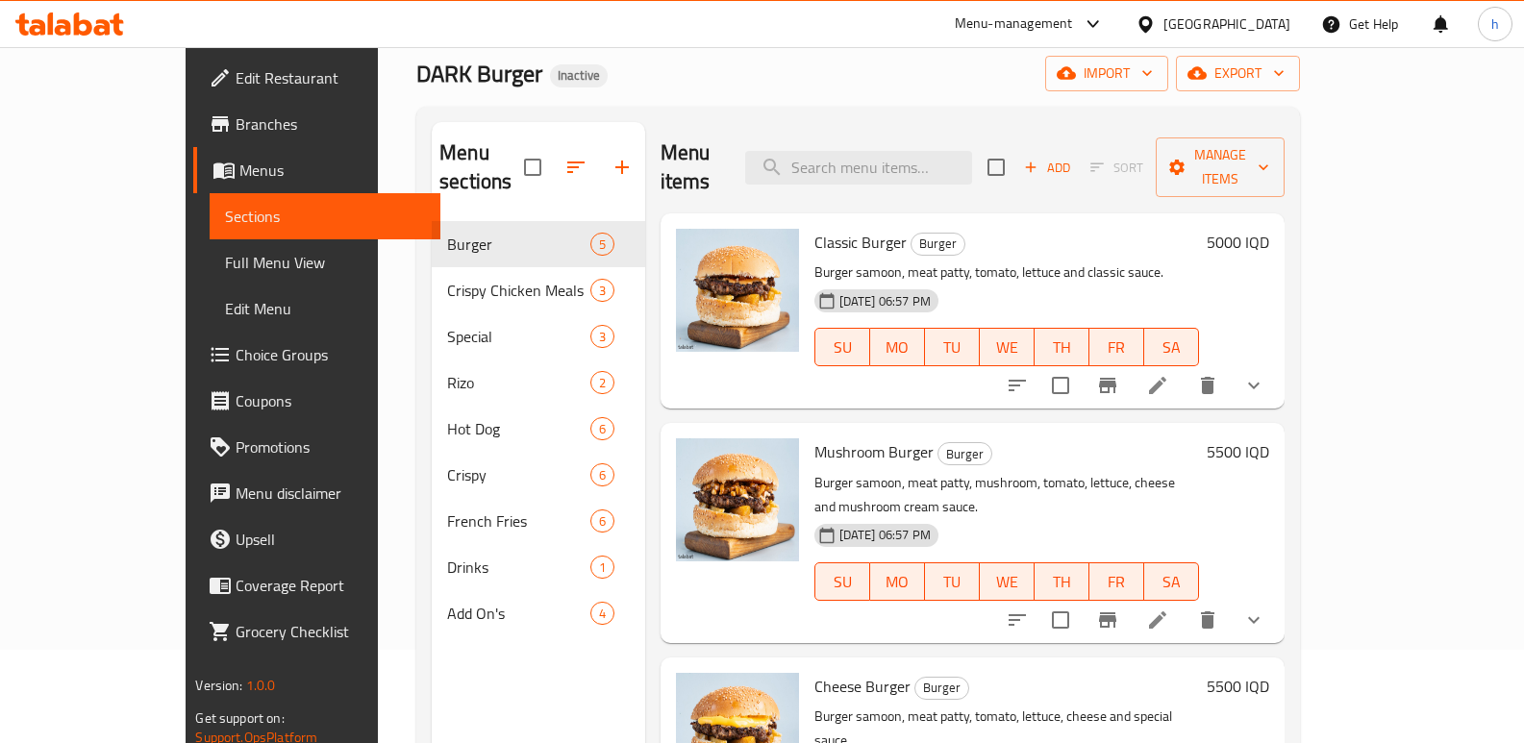
click at [976, 176] on div "Menu items Add Sort Manage items" at bounding box center [973, 167] width 624 height 91
click at [972, 159] on input "search" at bounding box center [858, 168] width 227 height 34
paste input "Shawarma Rizo"
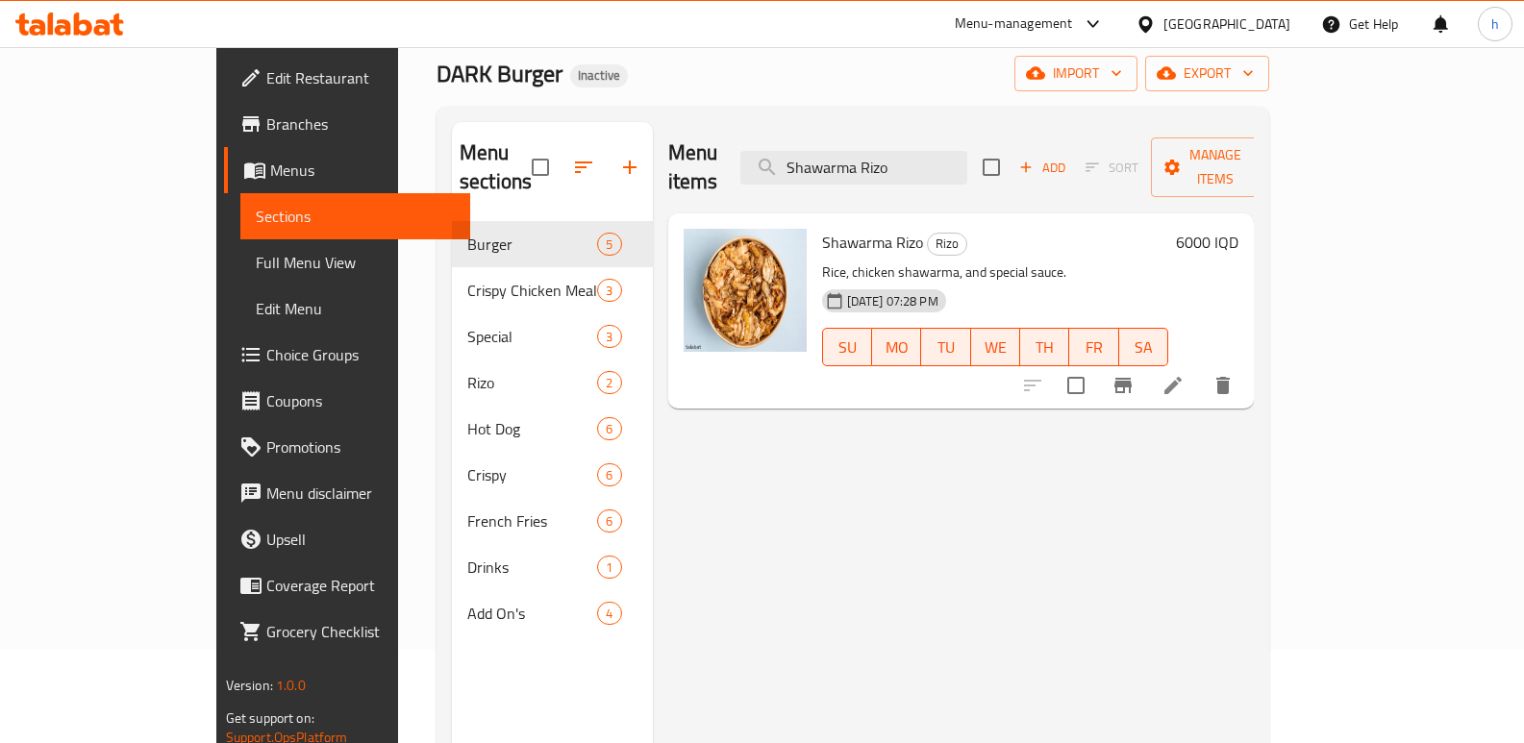
type input "Shawarma Rizo"
click at [1185, 374] on icon at bounding box center [1173, 385] width 23 height 23
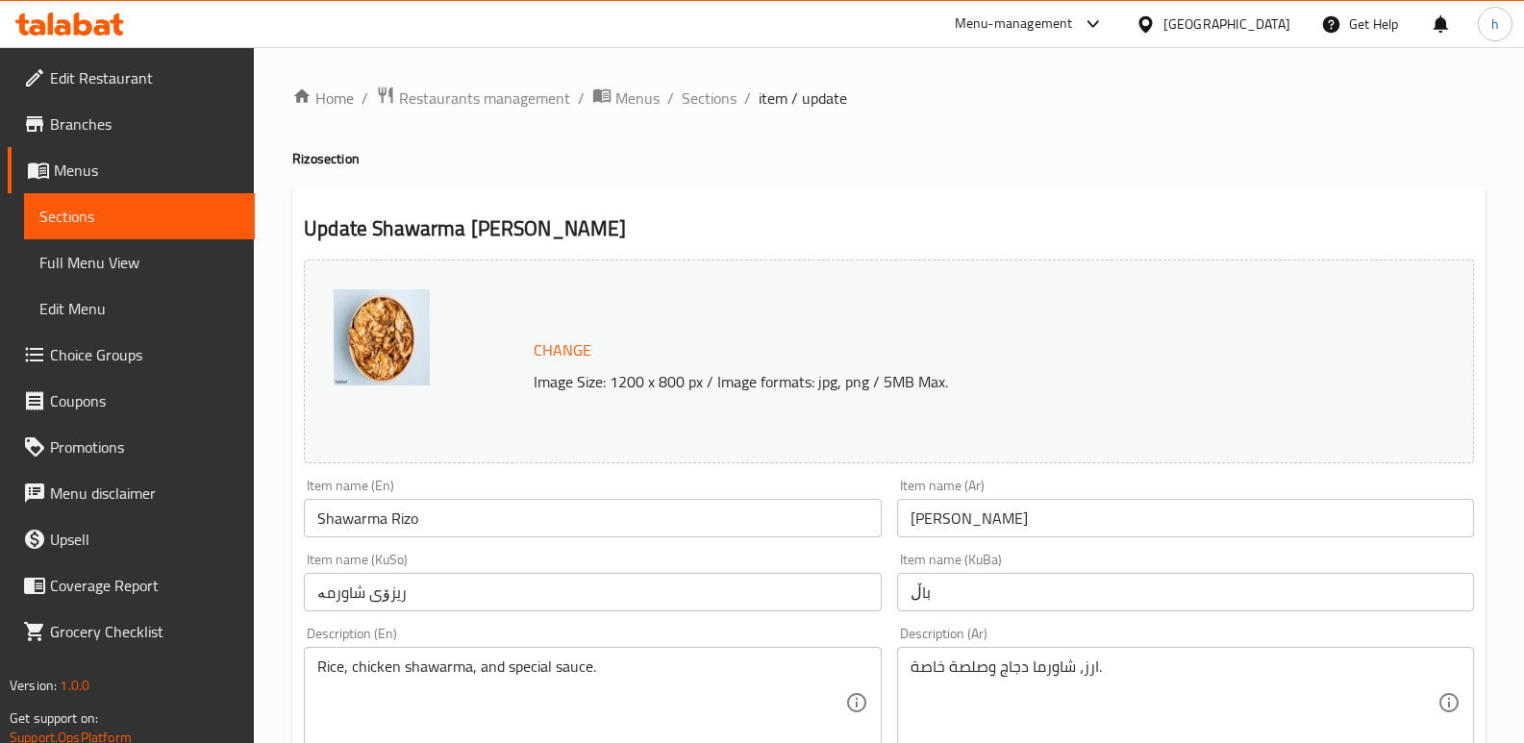
click at [437, 608] on input "ریزۆی شاورمە" at bounding box center [592, 592] width 577 height 38
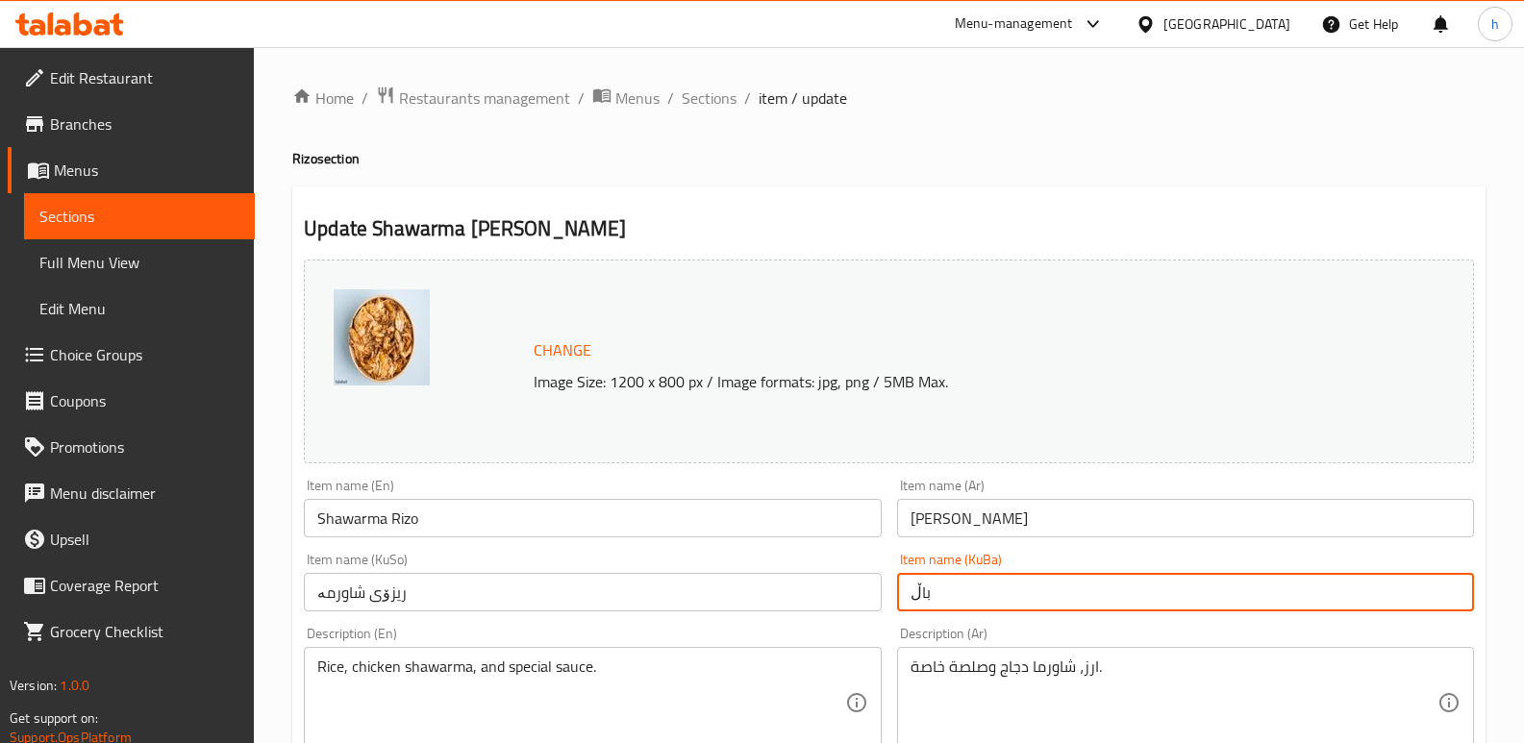
click at [964, 599] on input "باڵ" at bounding box center [1185, 592] width 577 height 38
paste input "یزۆی شاورمە"
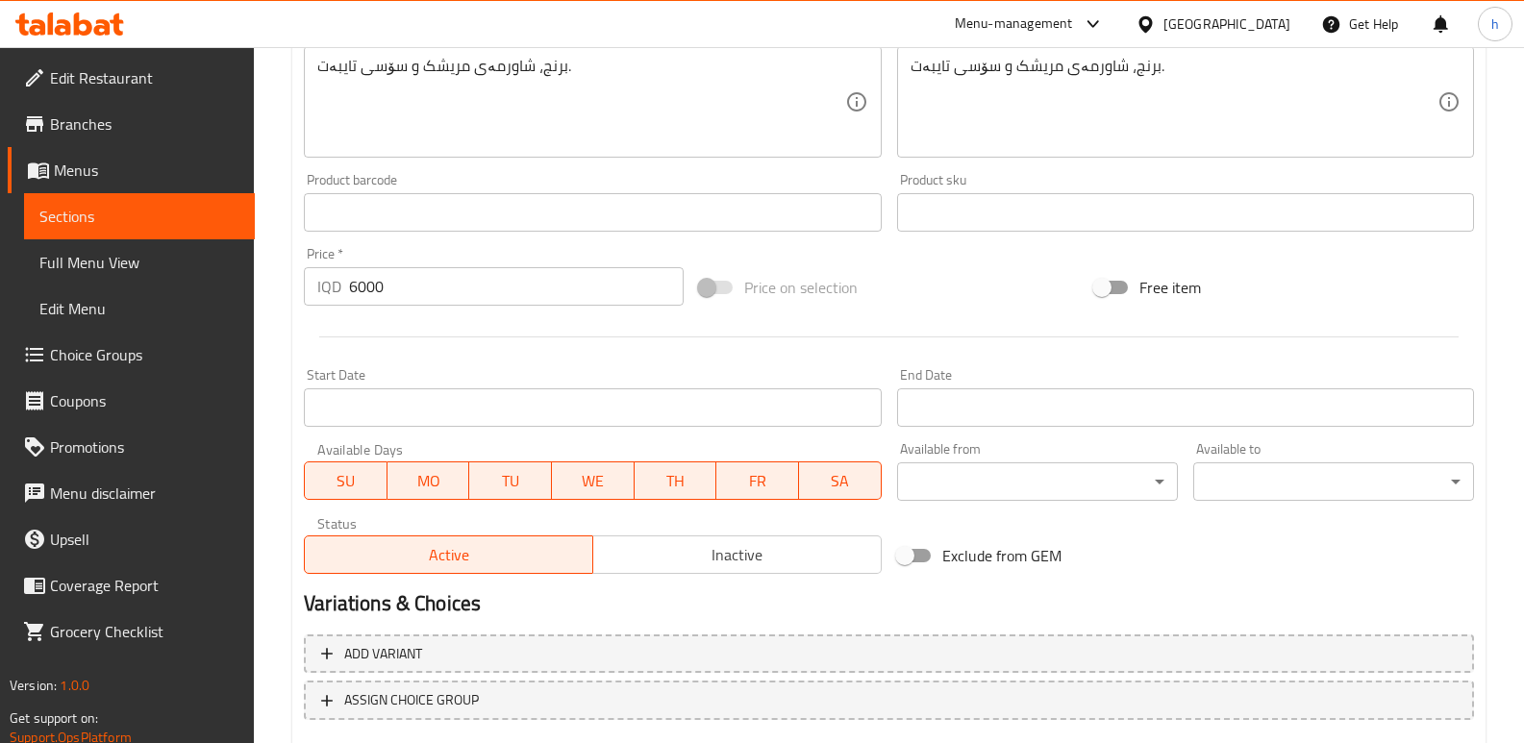
scroll to position [865, 0]
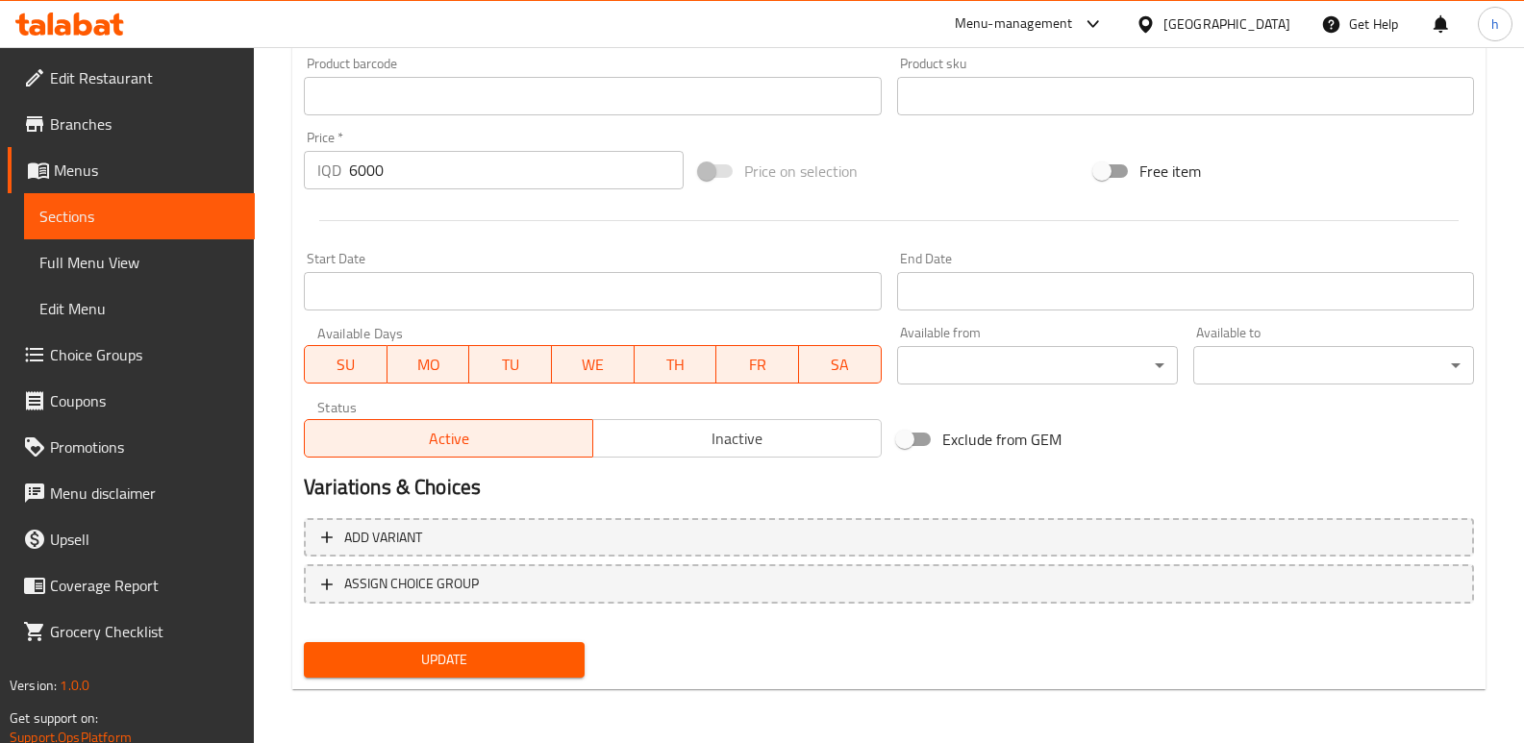
type input "ریزۆی شاورمە"
click at [565, 660] on span "Update" at bounding box center [444, 660] width 250 height 24
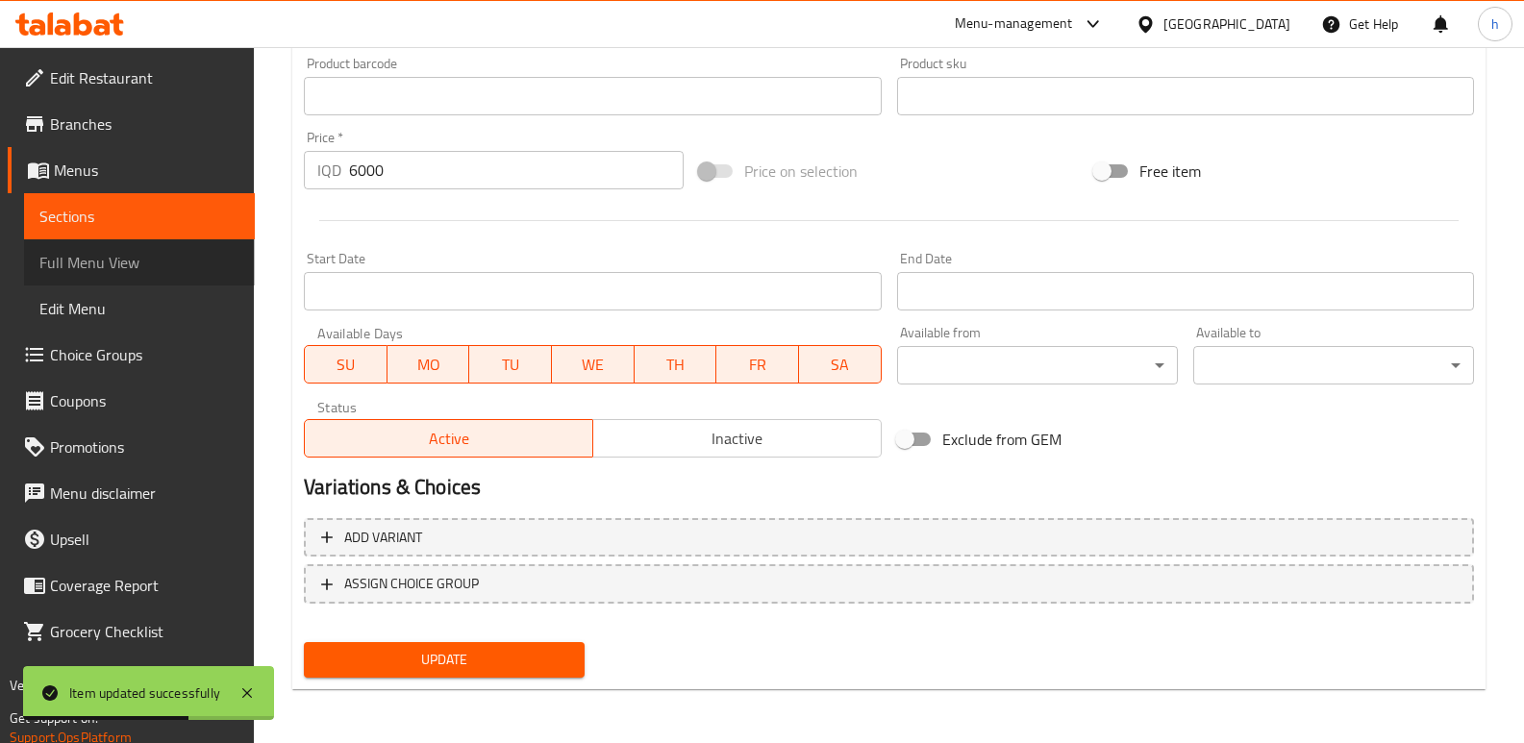
click at [138, 275] on link "Full Menu View" at bounding box center [139, 262] width 231 height 46
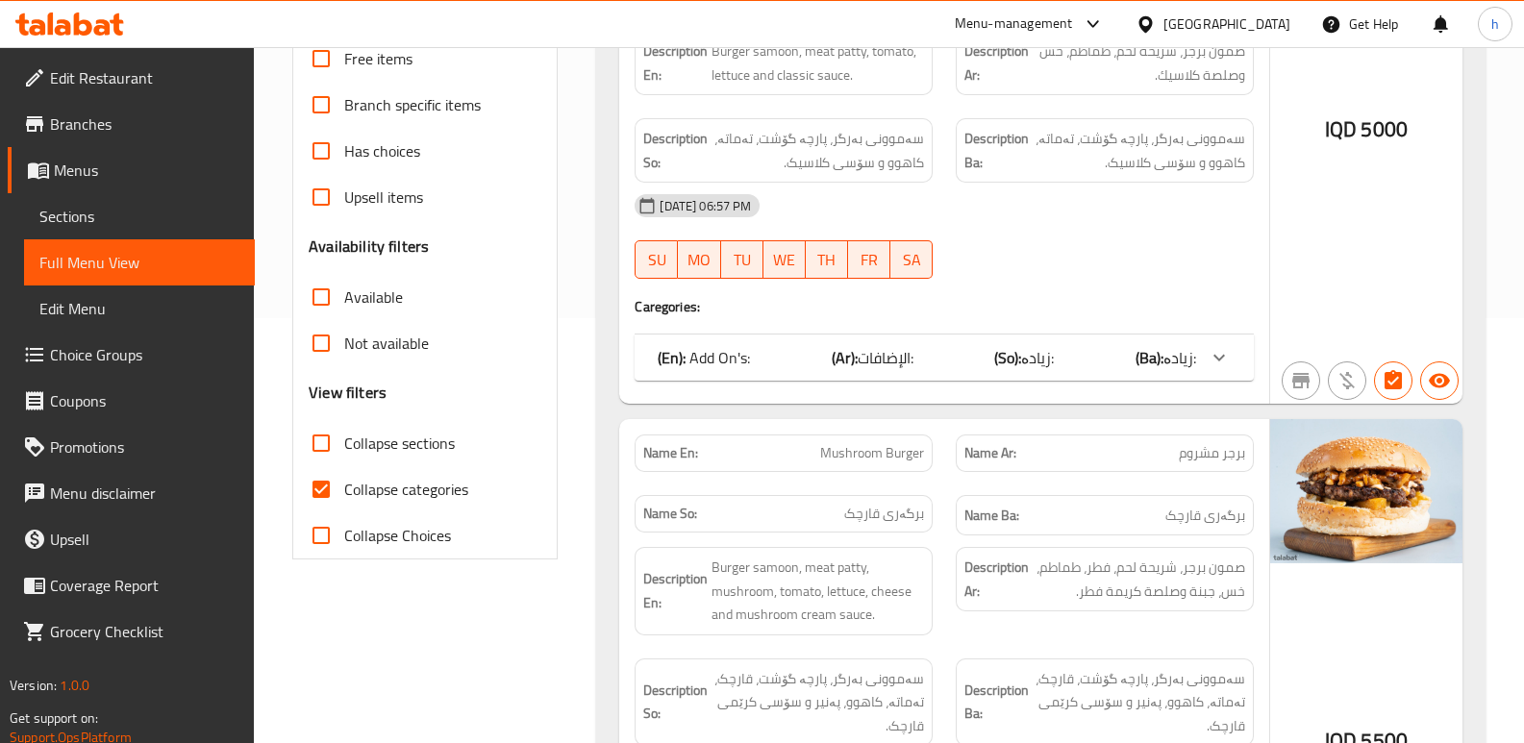
scroll to position [352, 0]
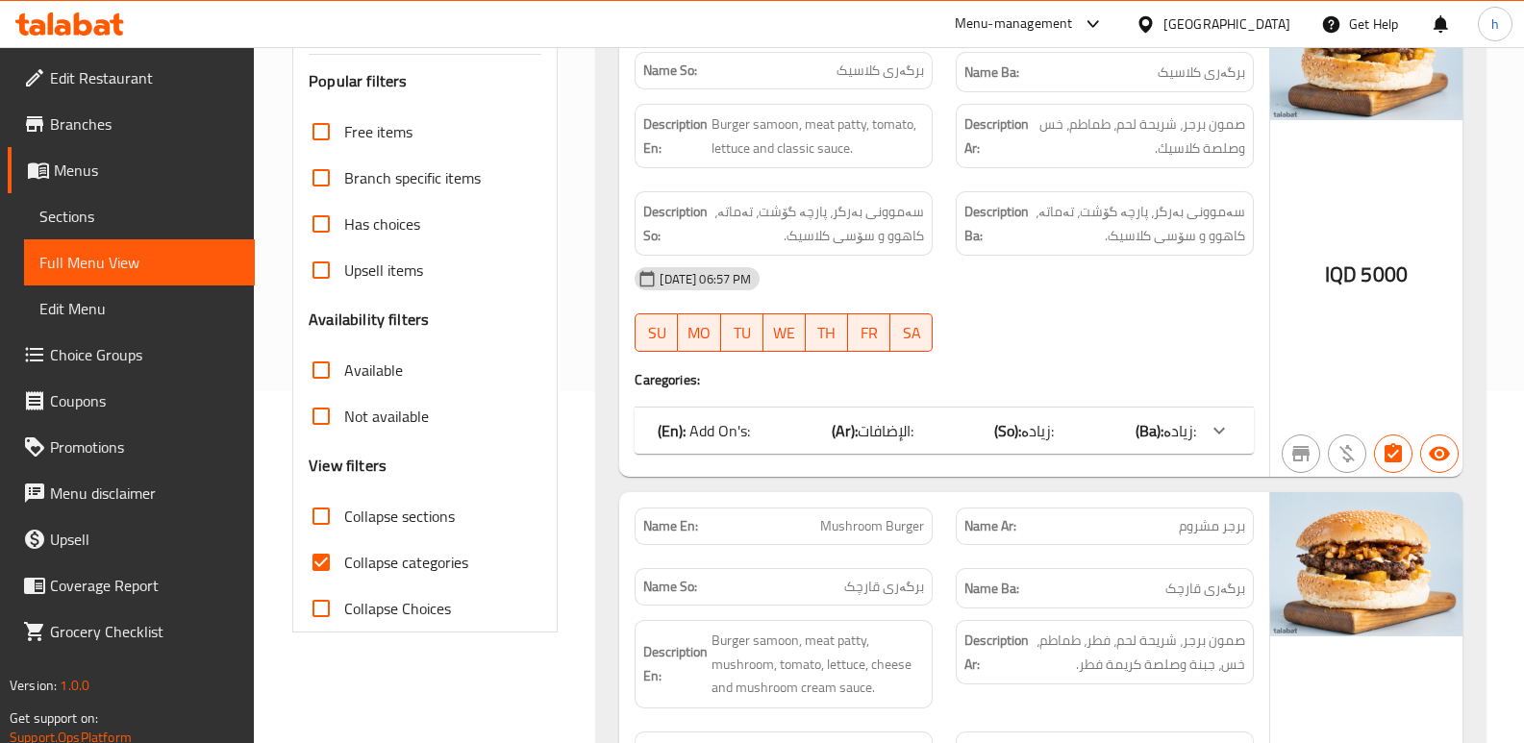
click at [320, 567] on input "Collapse categories" at bounding box center [321, 562] width 46 height 46
checkbox input "false"
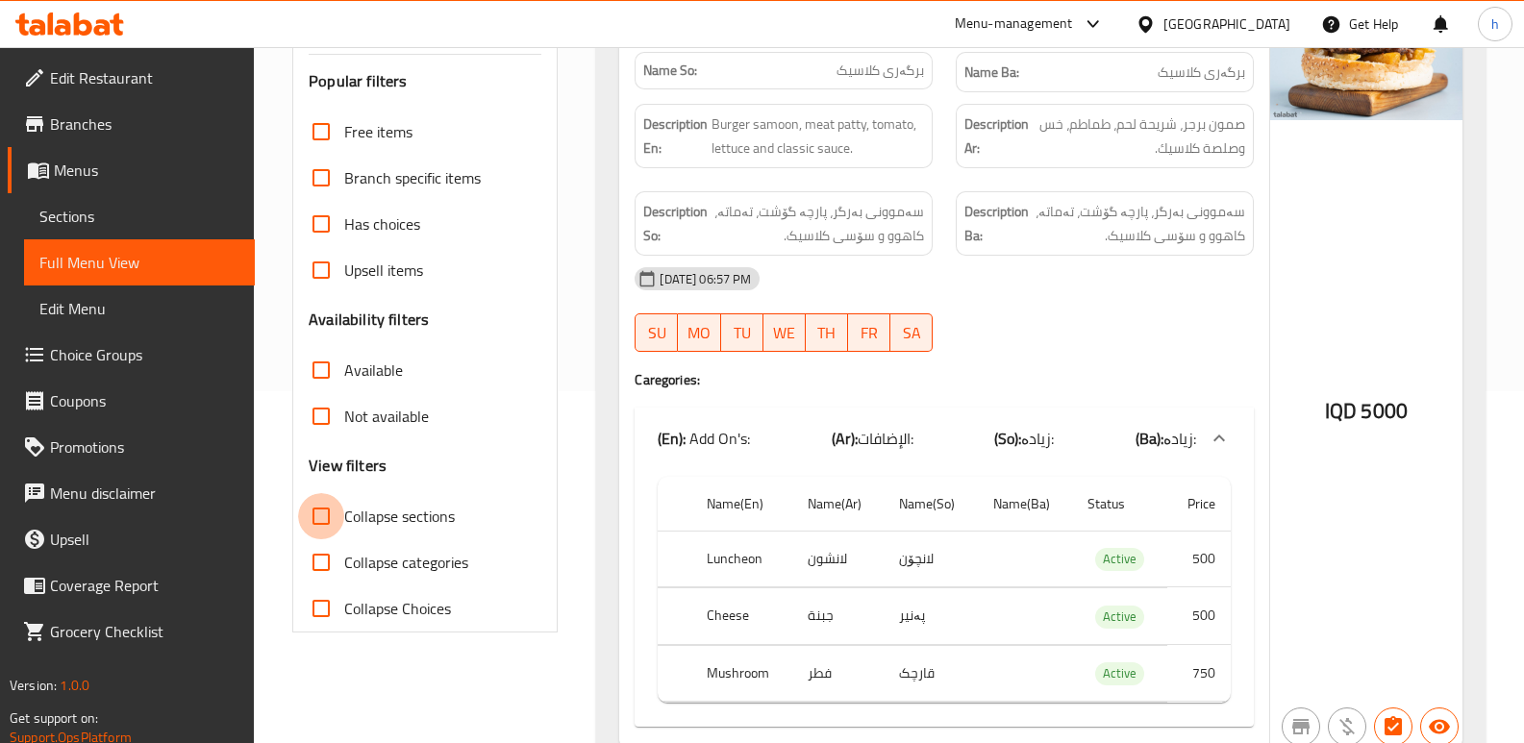
click at [314, 518] on input "Collapse sections" at bounding box center [321, 516] width 46 height 46
checkbox input "true"
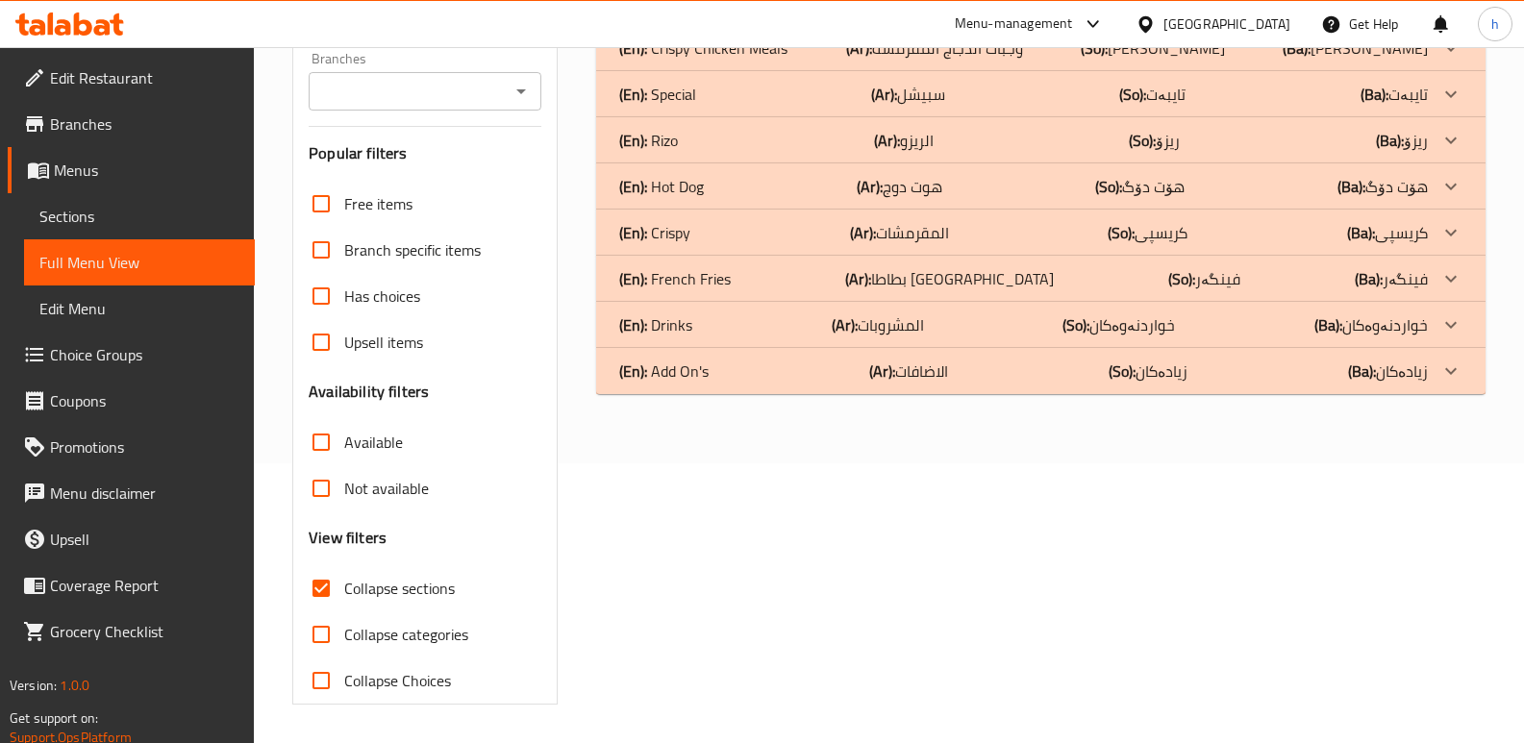
scroll to position [280, 0]
click at [792, 376] on div "(En): Add On's (Ar): الاضافات (So): زیادەکان (Ba): زیادەکان" at bounding box center [1023, 371] width 809 height 23
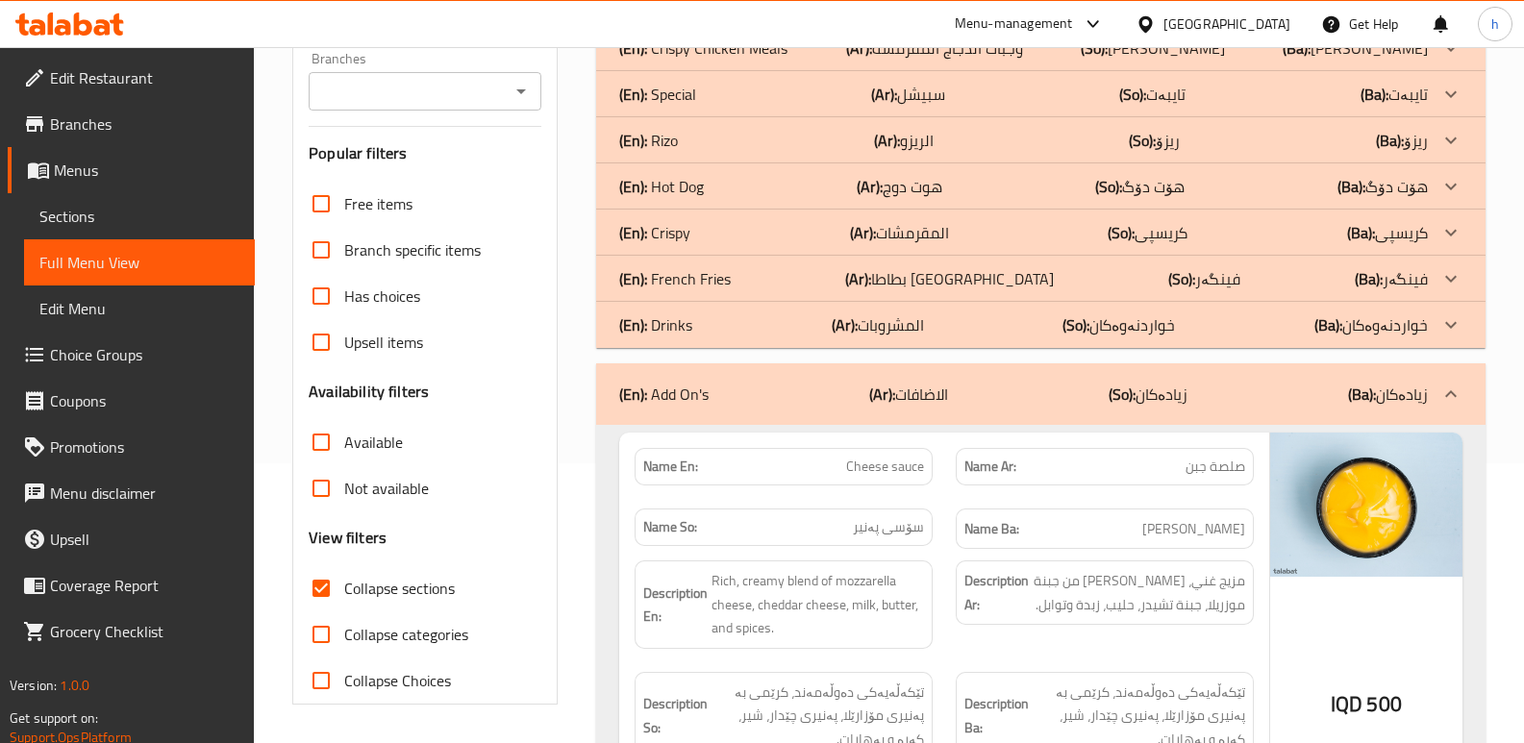
click at [786, 328] on div "(En): Drinks (Ar): المشروبات (So): خواردنەوەکان (Ba): خواردنەوەکان" at bounding box center [1023, 324] width 809 height 23
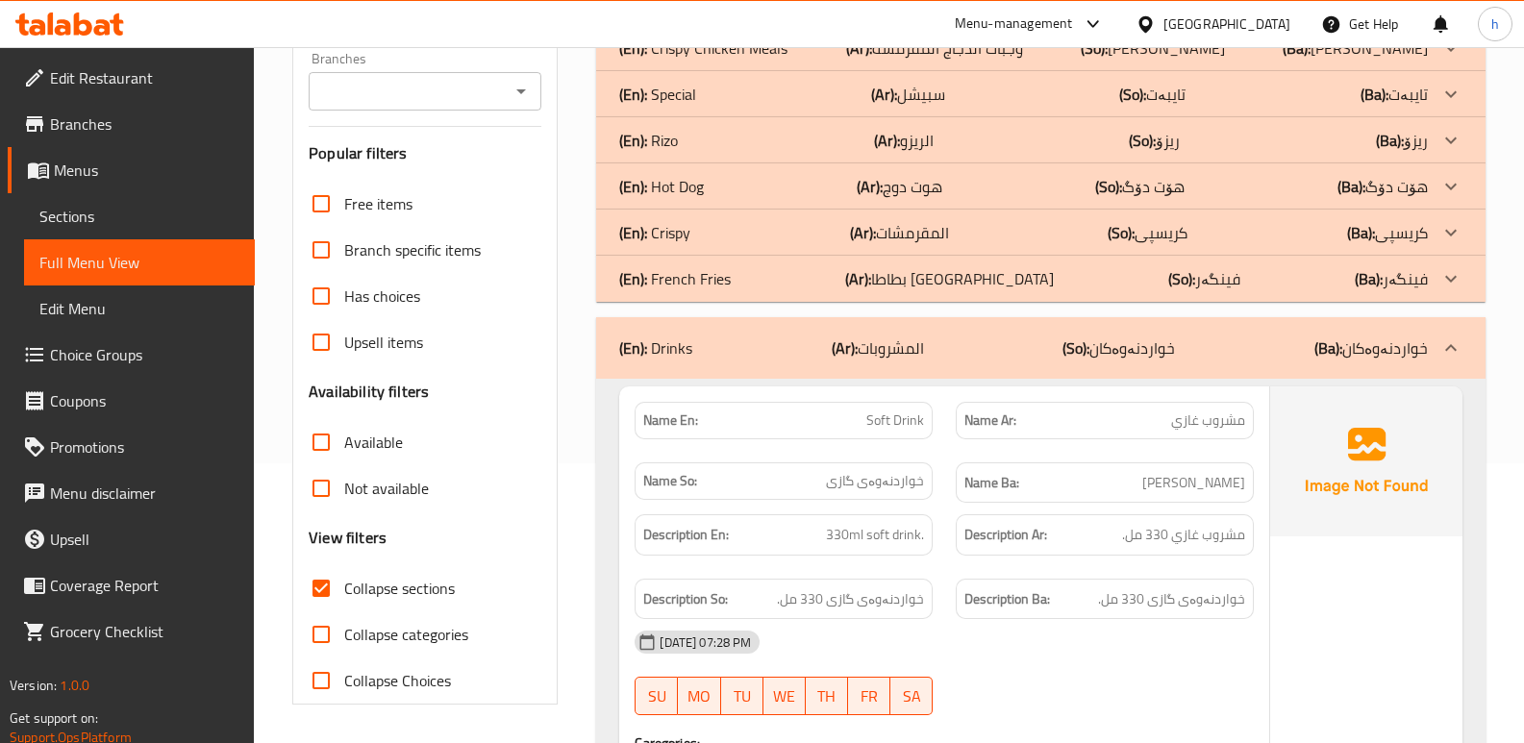
click at [770, 236] on div "(En): Crispy (Ar): المقرمشات (So): کریسپی (Ba): کریسپی" at bounding box center [1023, 232] width 809 height 23
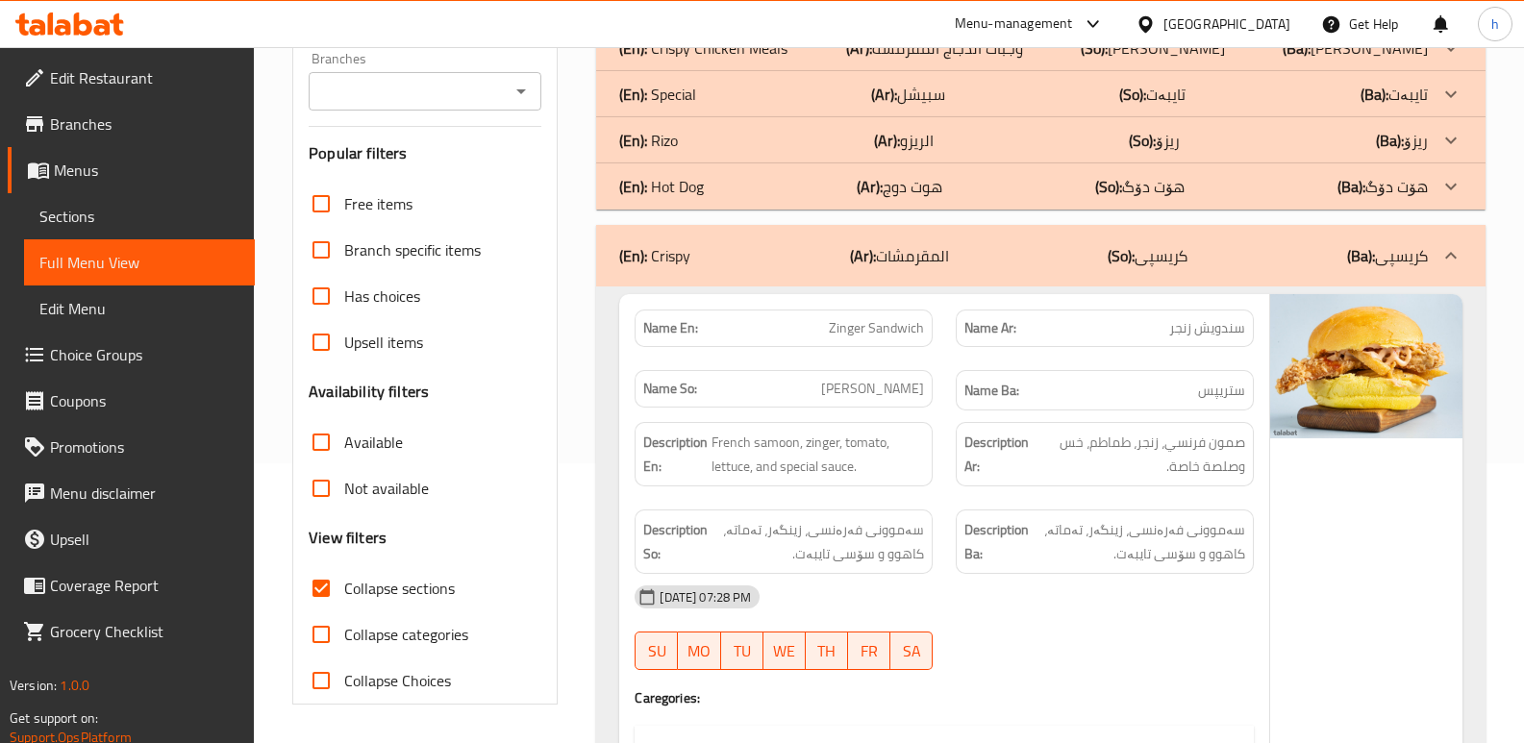
click at [787, 146] on div "(En): Rizo (Ar): الريزو (So): ریزۆ (Ba): ریزۆ" at bounding box center [1023, 140] width 809 height 23
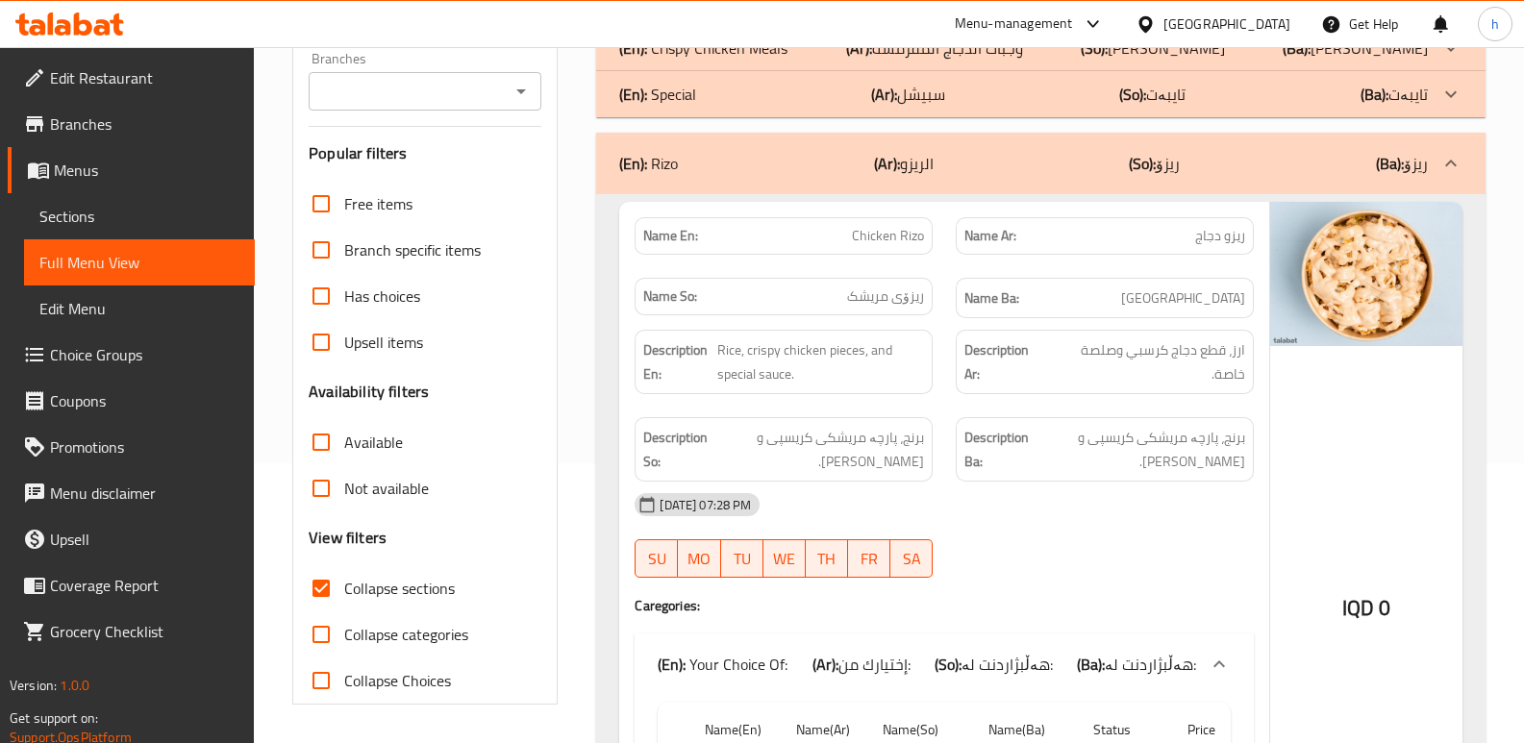
click at [815, 57] on div "(En): Crispy Chicken Meals (Ar): وجبات الدجاج المقرمشة (So): ژەمی مریشکی کریسپی…" at bounding box center [1023, 48] width 809 height 23
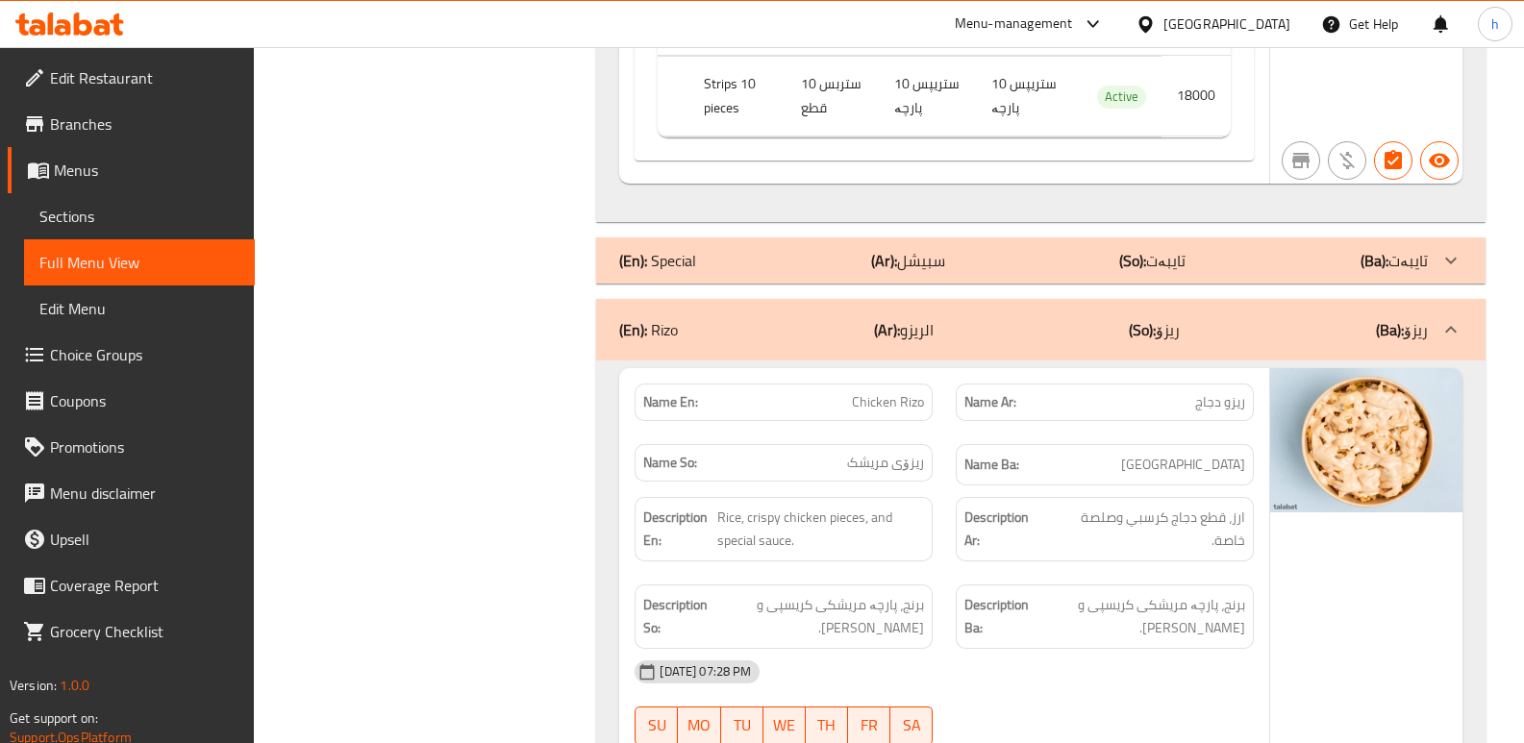
scroll to position [2572, 0]
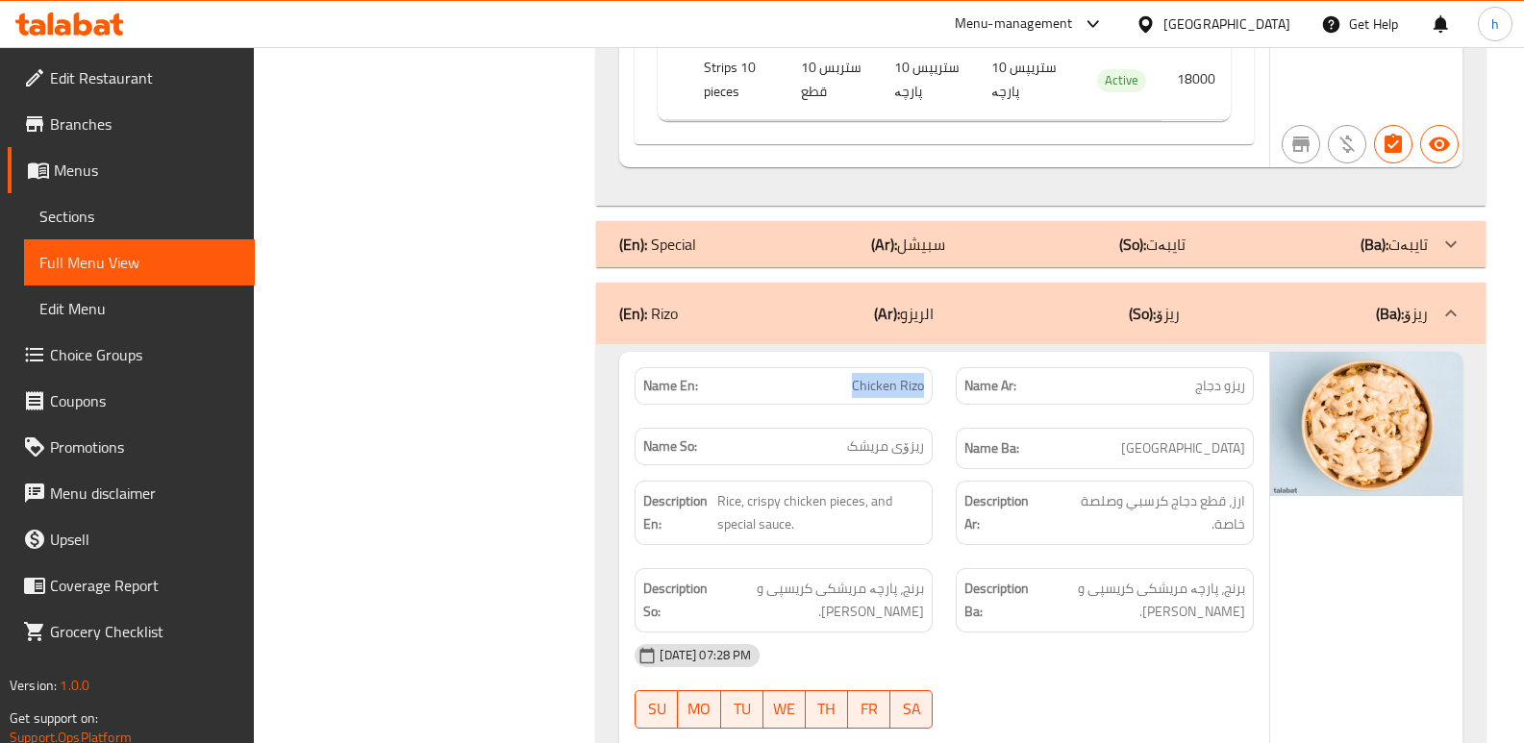
drag, startPoint x: 855, startPoint y: 343, endPoint x: 927, endPoint y: 345, distance: 72.1
click at [927, 367] on div "Name En: Chicken Rizo" at bounding box center [784, 386] width 298 height 38
click at [156, 228] on link "Sections" at bounding box center [139, 216] width 231 height 46
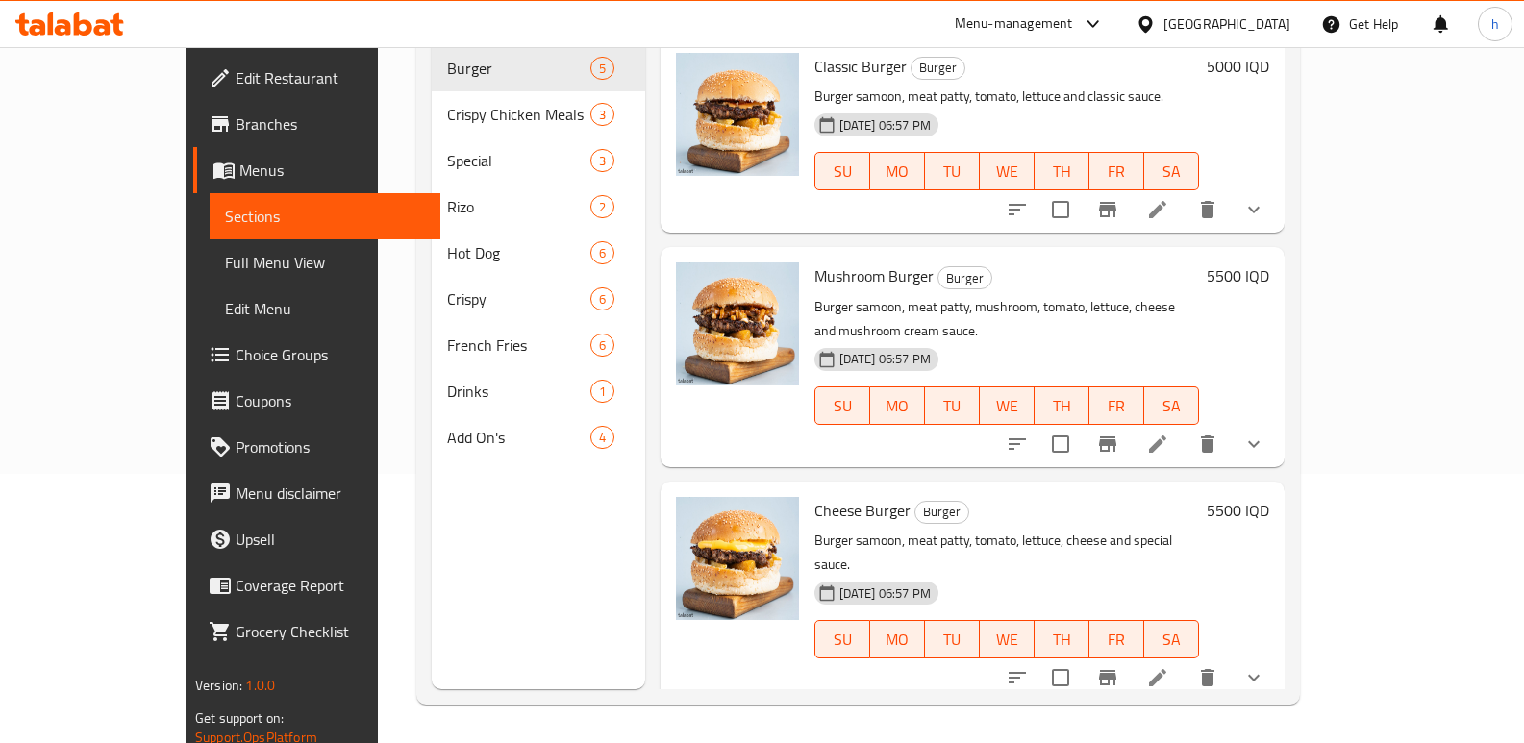
scroll to position [269, 0]
drag, startPoint x: 1522, startPoint y: 327, endPoint x: 1524, endPoint y: 304, distance: 23.2
click at [1524, 308] on html "​ Menu-management Iraq Get Help h Edit Restaurant Branches Menus Sections Full …" at bounding box center [762, 102] width 1524 height 743
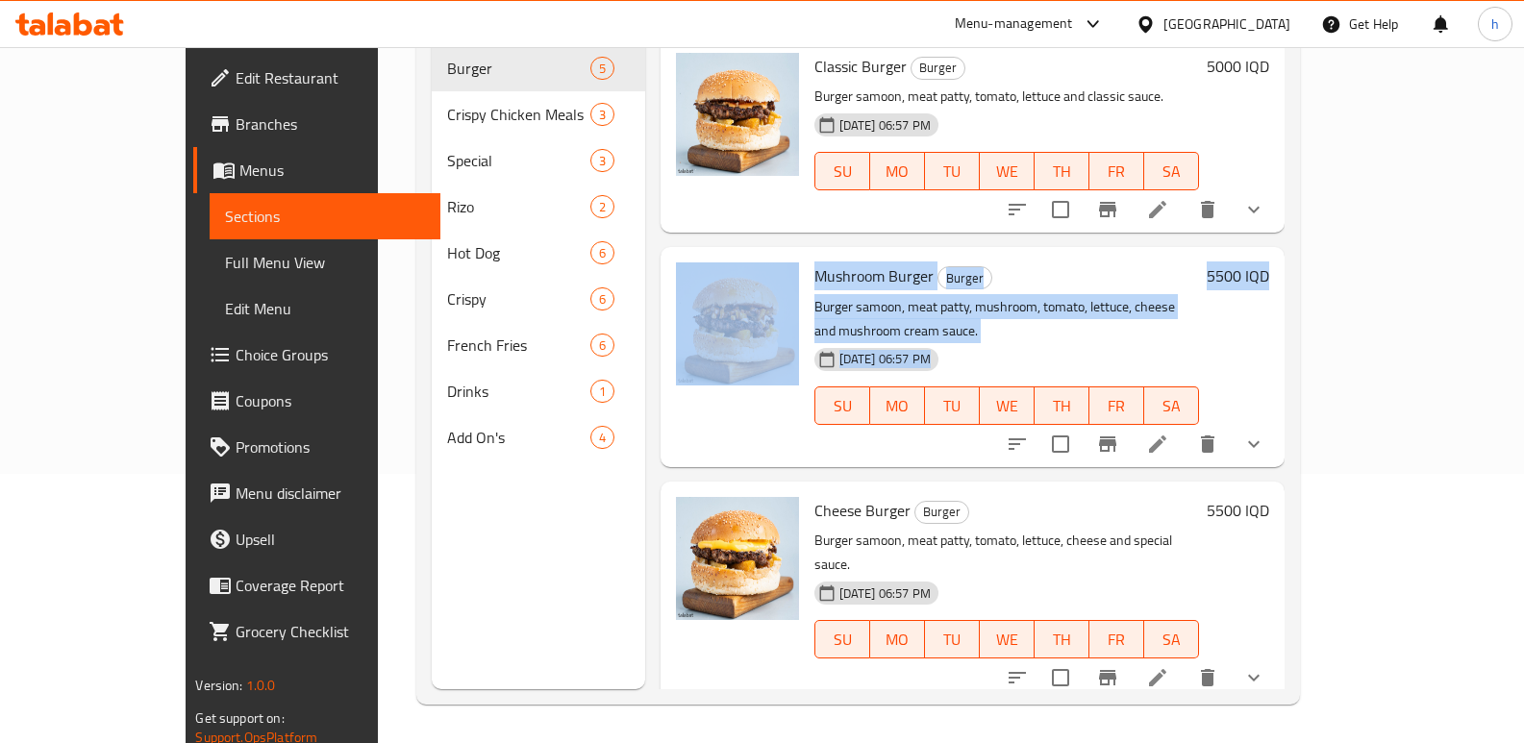
drag, startPoint x: 1523, startPoint y: 301, endPoint x: 1518, endPoint y: 199, distance: 102.0
click at [1338, 176] on div "Home / Restaurants management / Menus / Sections DARK Burger Inactive import ex…" at bounding box center [858, 260] width 960 height 965
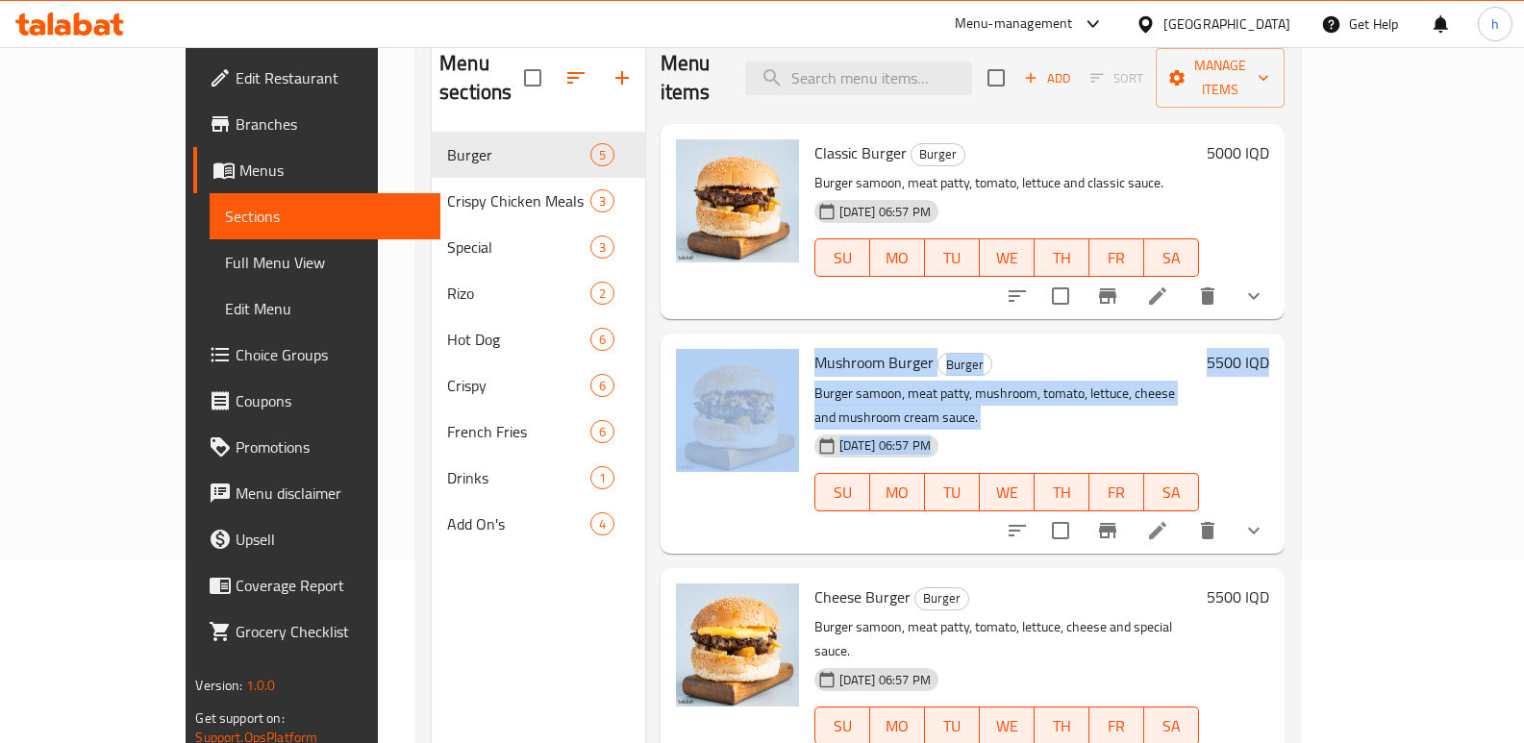
scroll to position [126, 0]
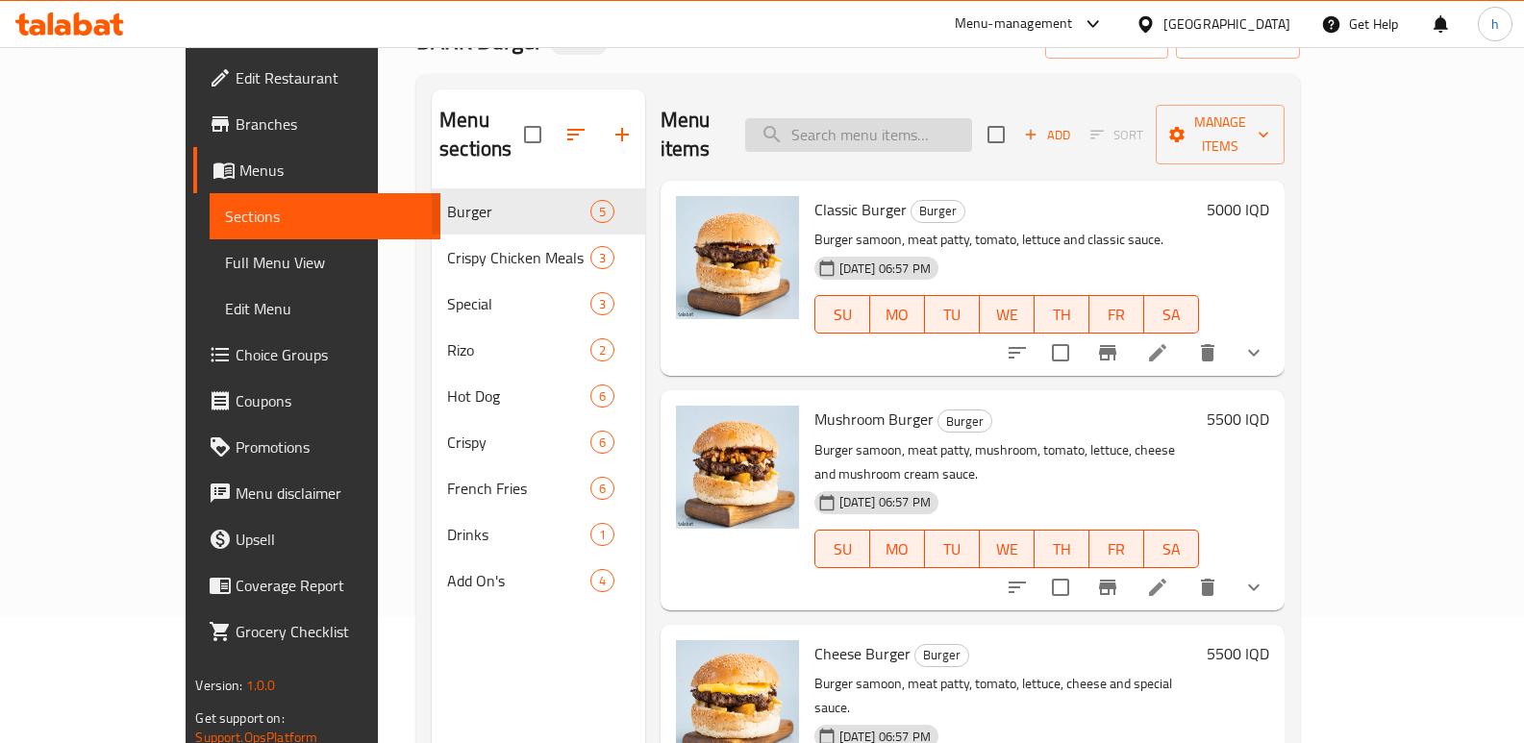
click at [949, 129] on input "search" at bounding box center [858, 135] width 227 height 34
paste input "Chicken Rizo"
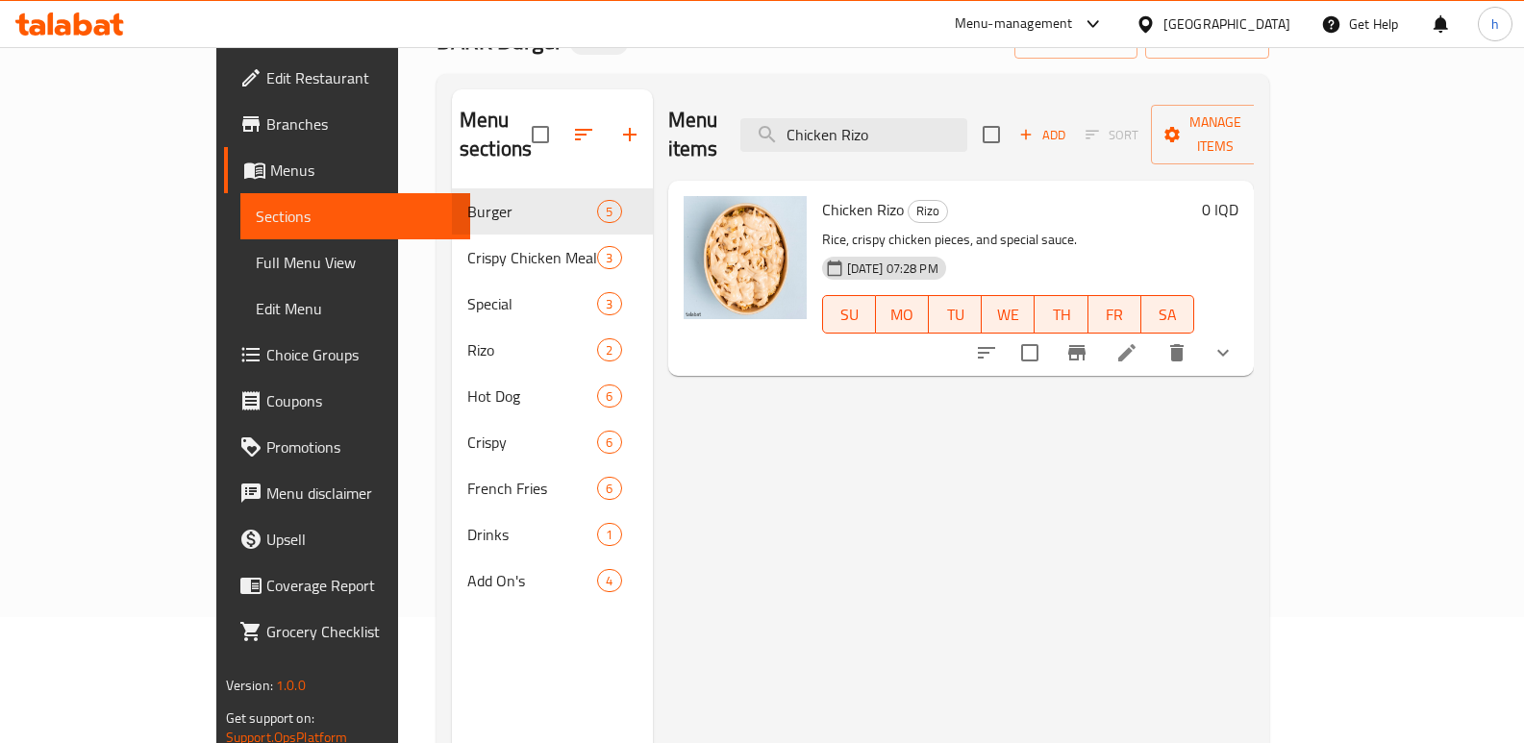
type input "Chicken Rizo"
click at [1139, 341] on icon at bounding box center [1127, 352] width 23 height 23
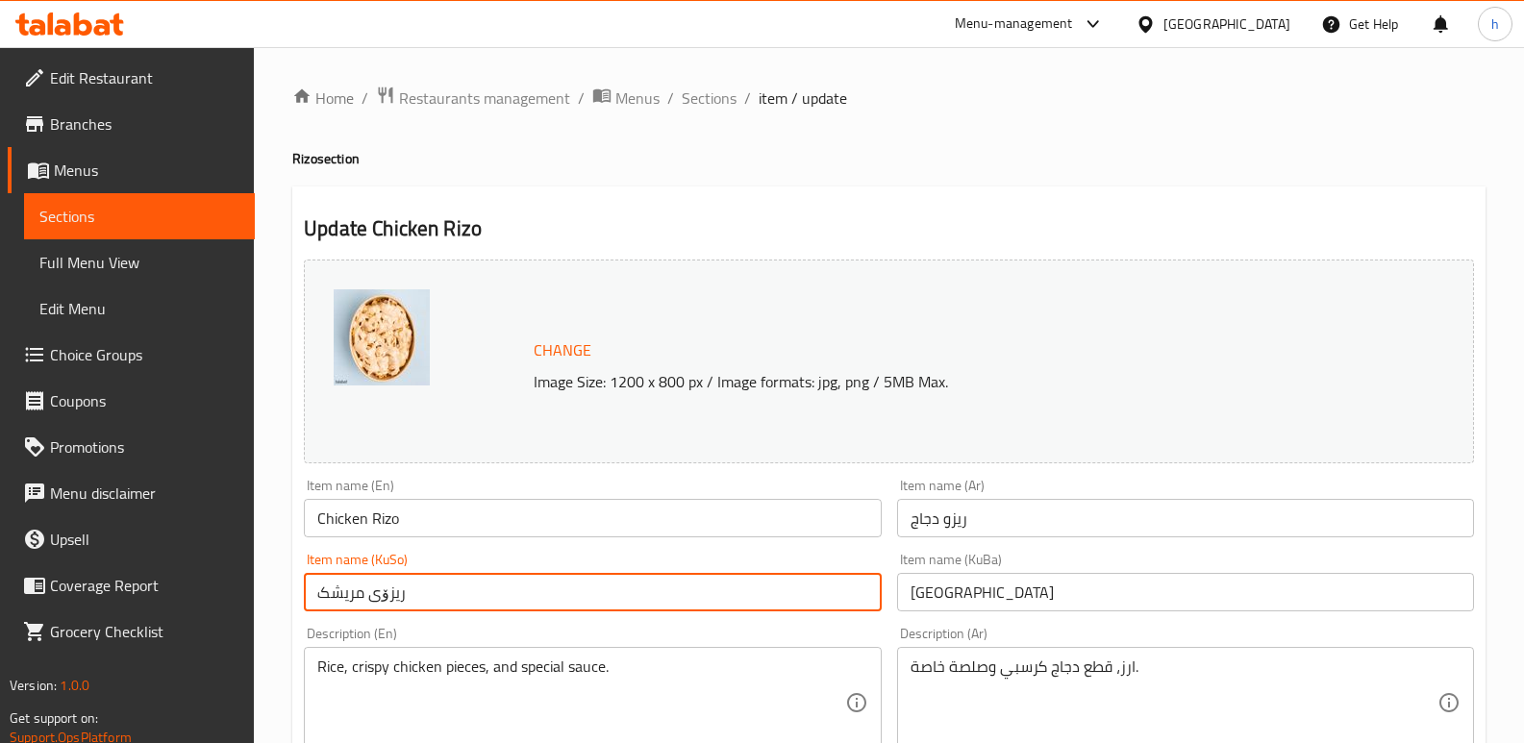
drag, startPoint x: 336, startPoint y: 602, endPoint x: 211, endPoint y: 597, distance: 125.1
drag, startPoint x: 789, startPoint y: 629, endPoint x: 680, endPoint y: 606, distance: 111.1
paste input "ریزۆی مریشک"
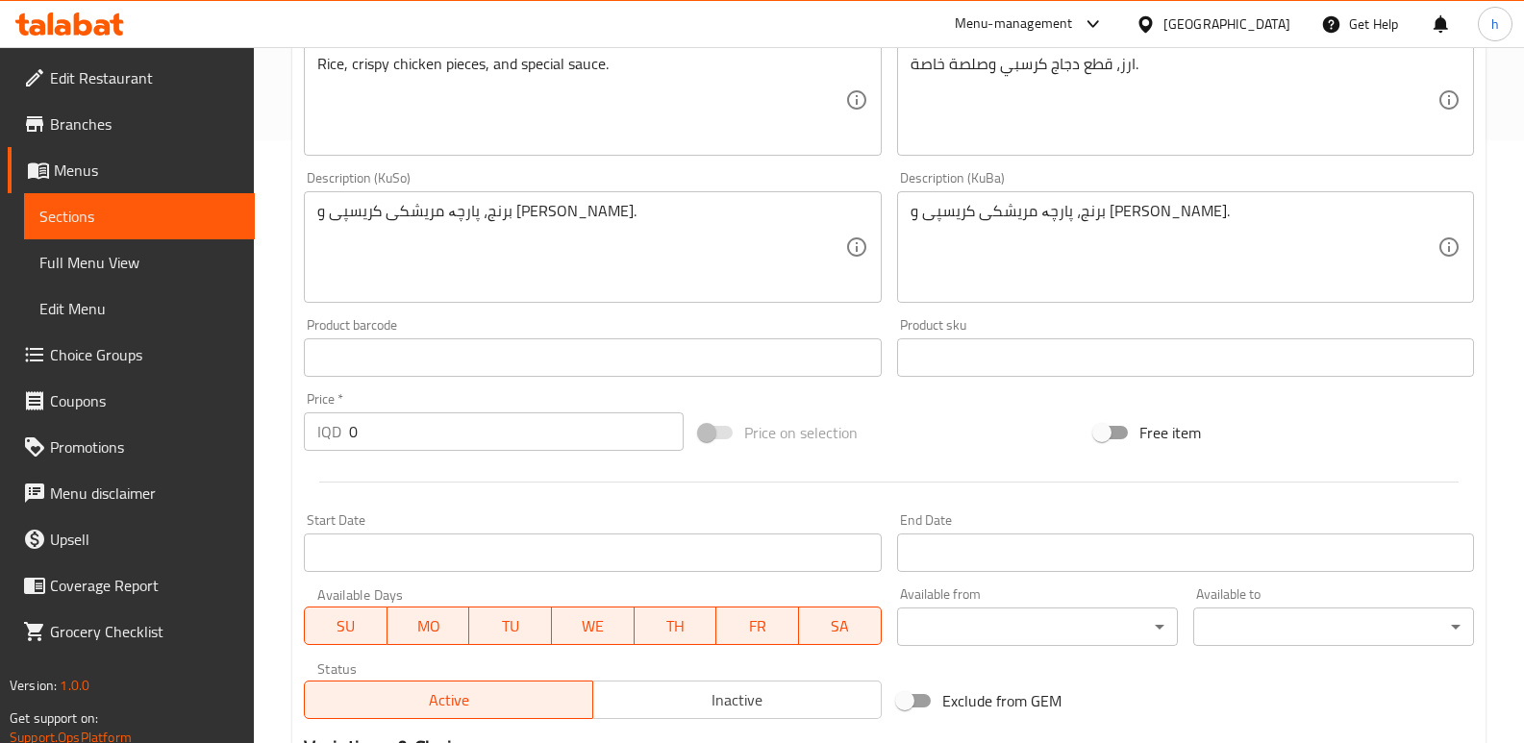
scroll to position [908, 0]
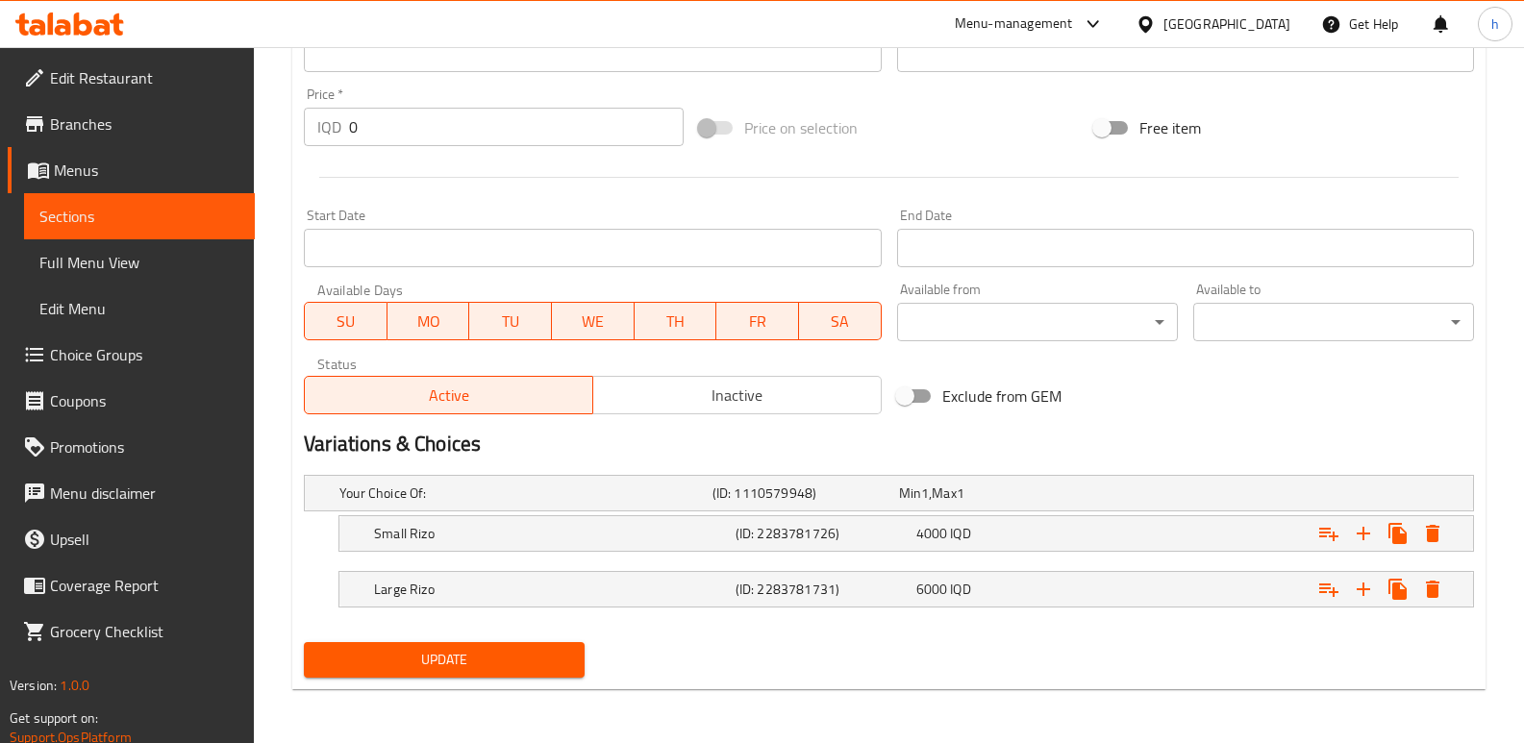
type input "ریزۆی مریشک"
click at [474, 664] on span "Update" at bounding box center [444, 660] width 250 height 24
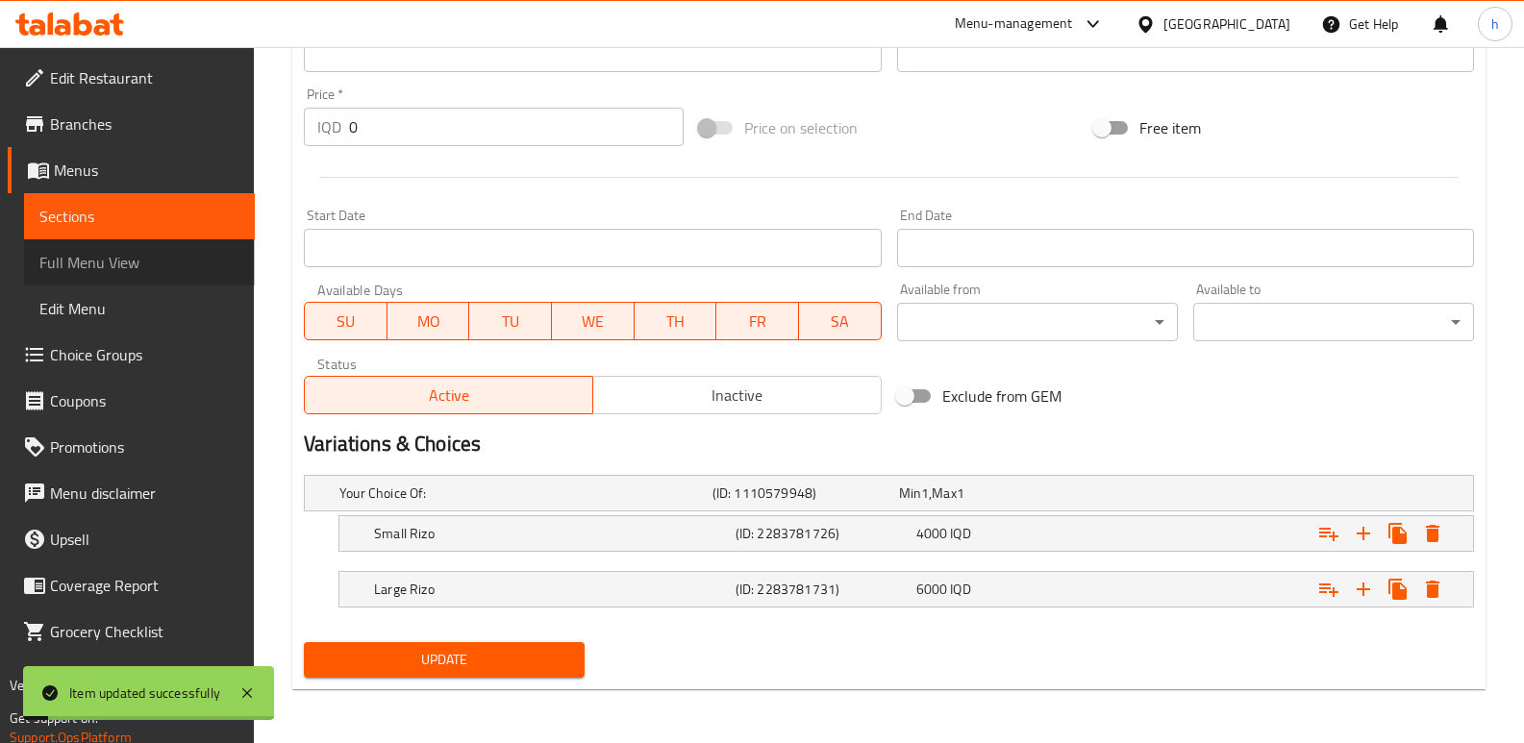
click at [189, 273] on span "Full Menu View" at bounding box center [139, 262] width 200 height 23
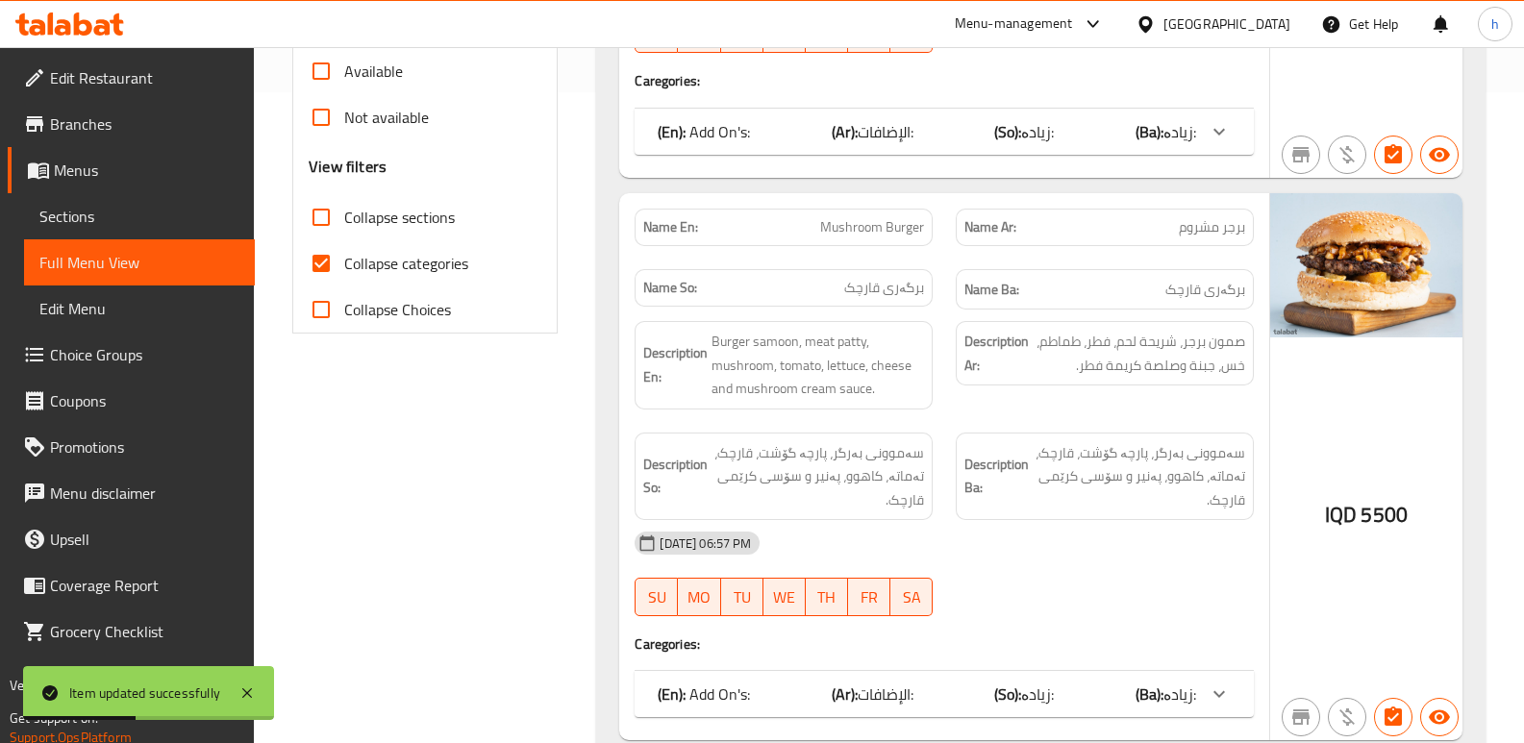
scroll to position [627, 0]
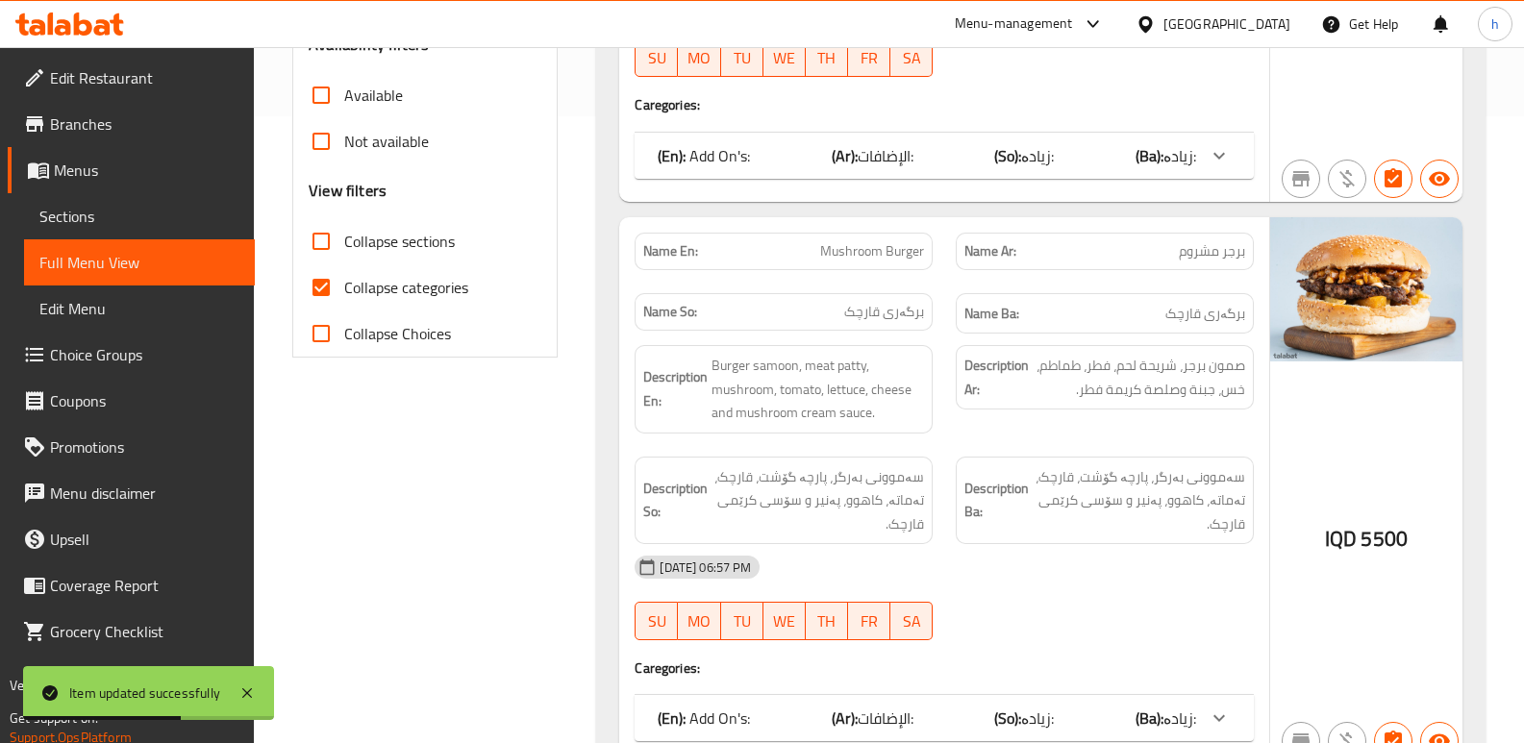
click at [316, 284] on input "Collapse categories" at bounding box center [321, 287] width 46 height 46
checkbox input "false"
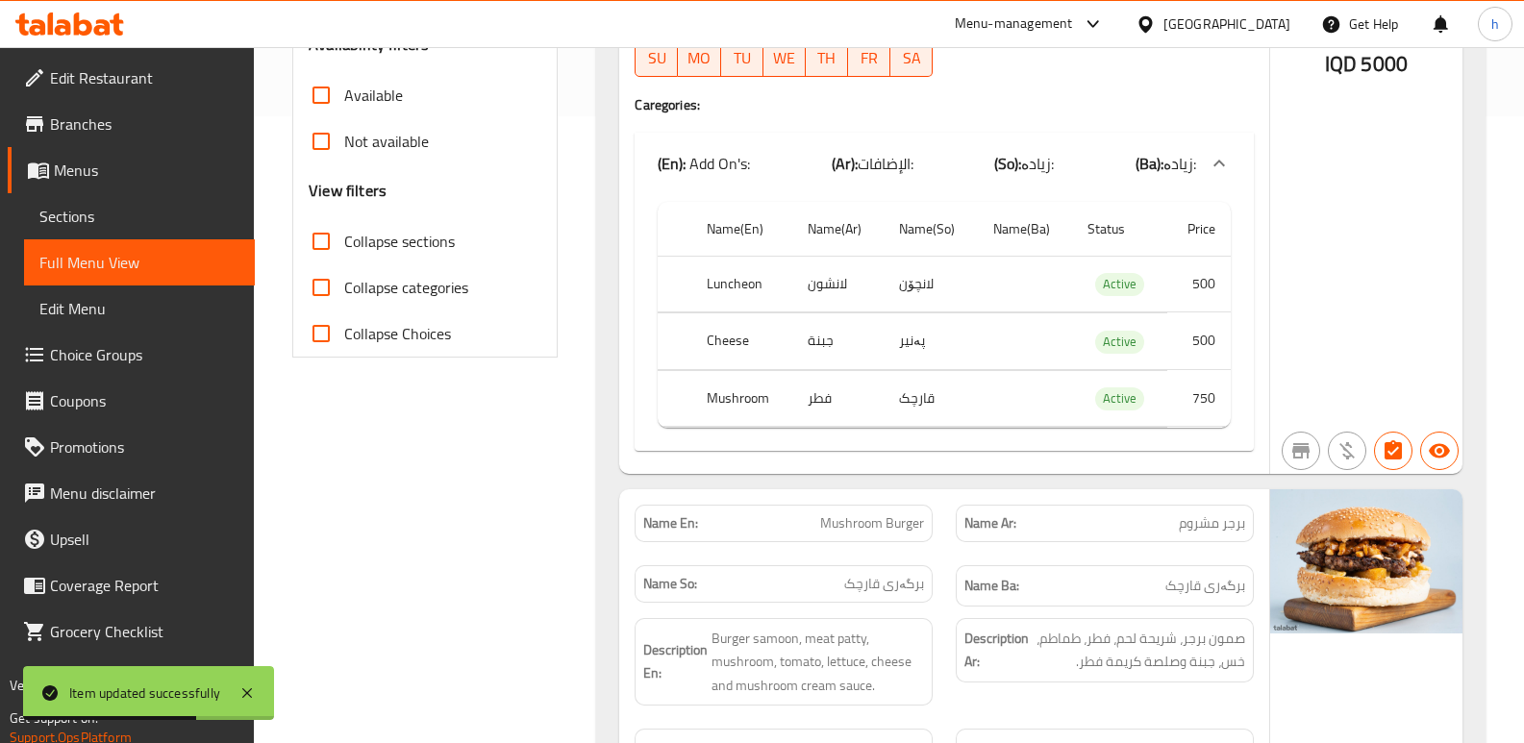
click at [317, 326] on input "Collapse Choices" at bounding box center [321, 334] width 46 height 46
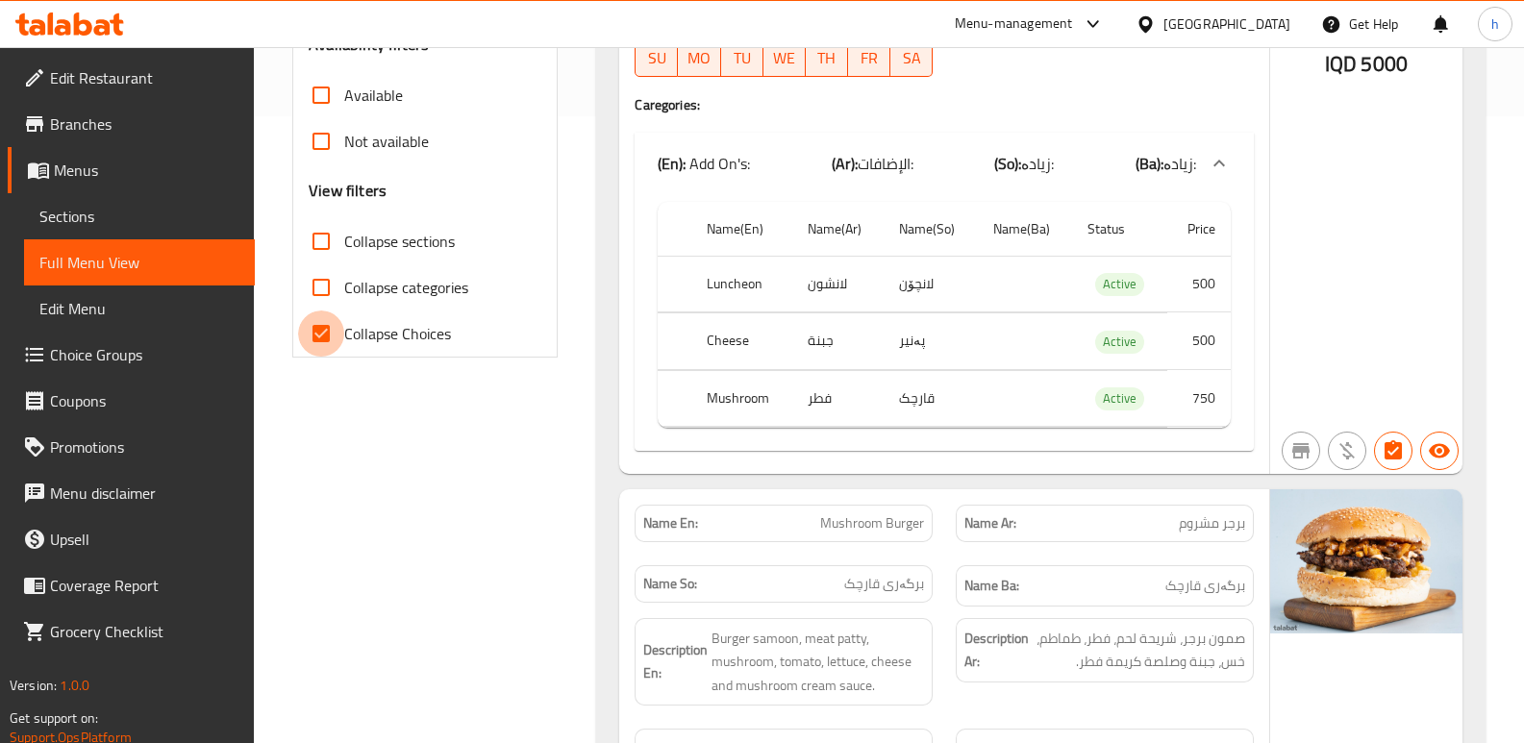
click at [322, 329] on input "Collapse Choices" at bounding box center [321, 334] width 46 height 46
checkbox input "false"
click at [316, 282] on input "Collapse categories" at bounding box center [321, 287] width 46 height 46
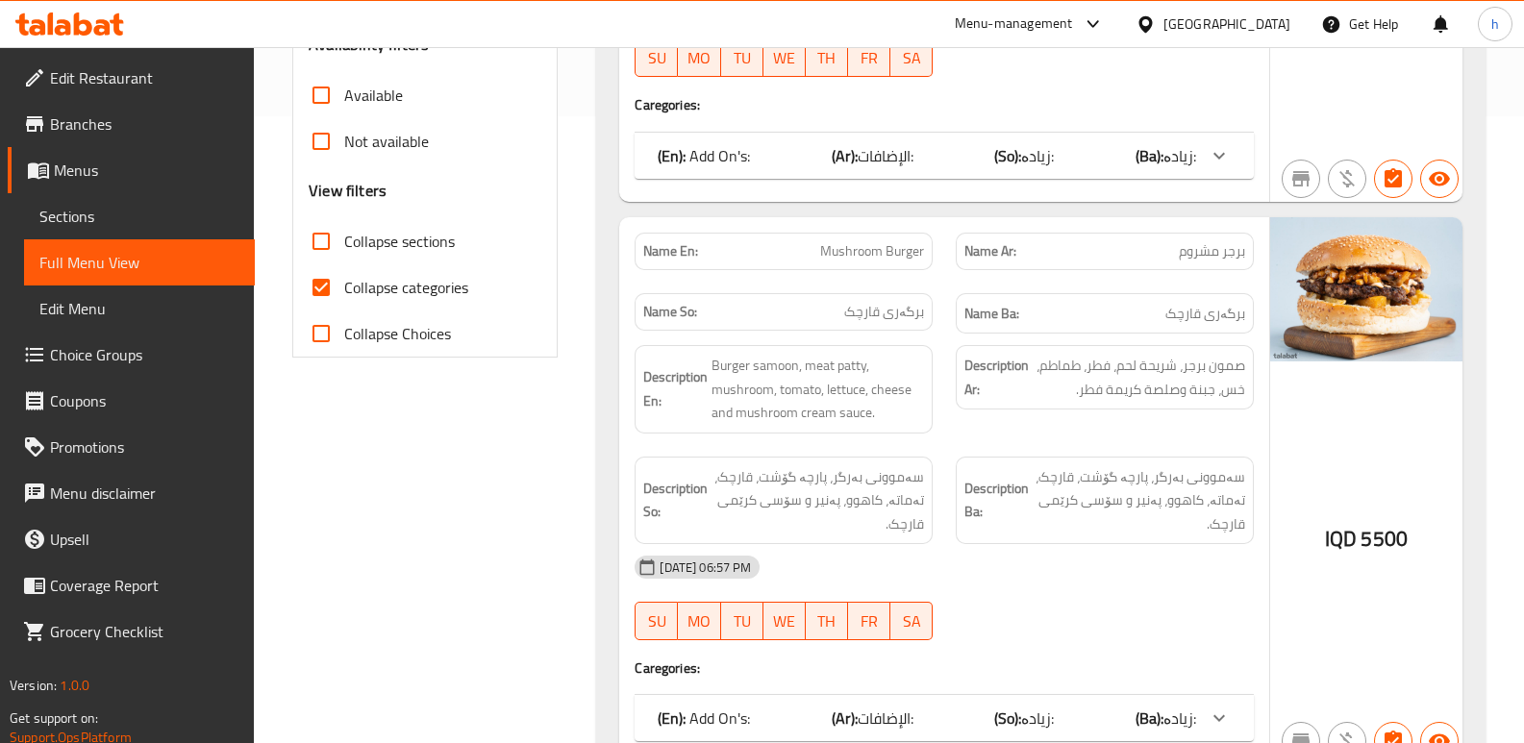
click at [315, 288] on input "Collapse categories" at bounding box center [321, 287] width 46 height 46
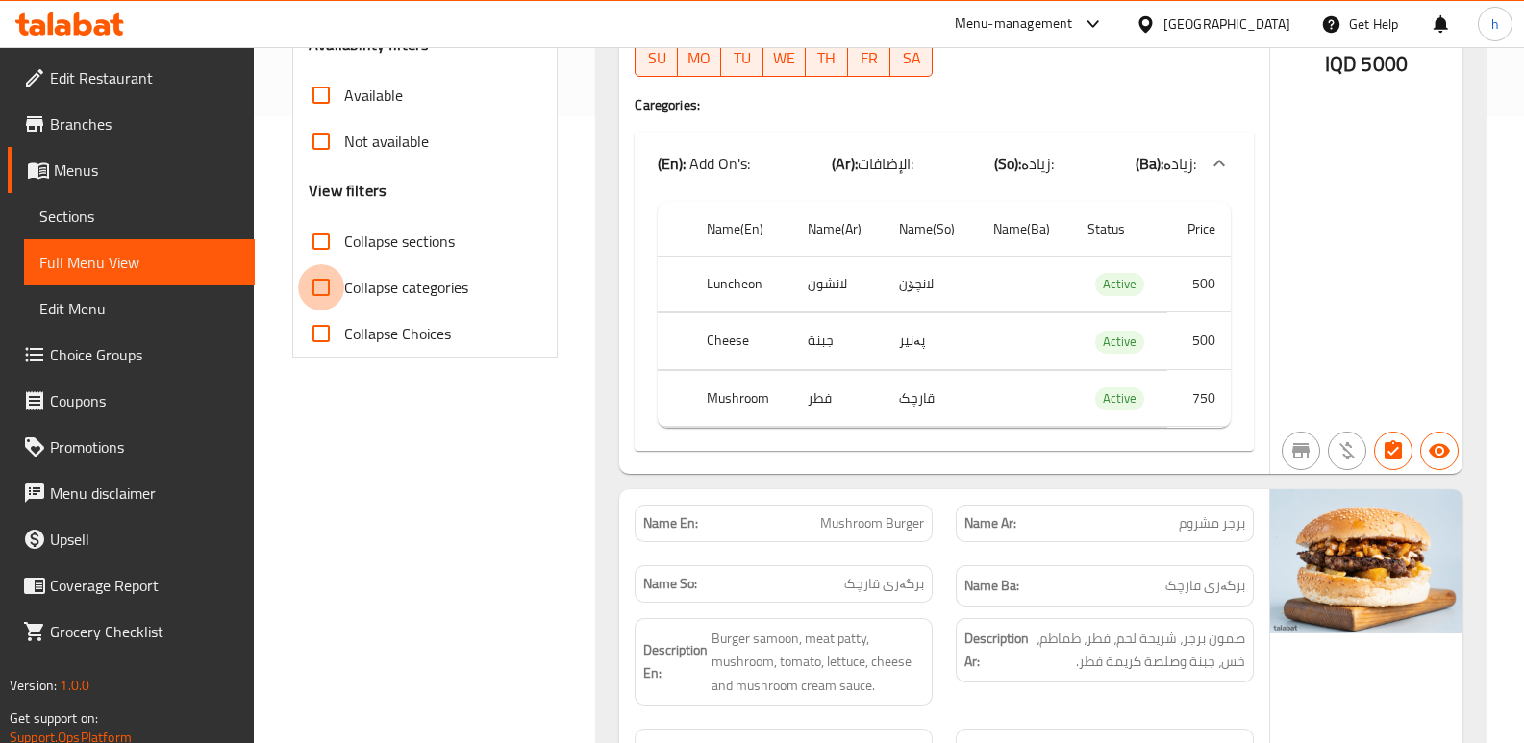
click at [322, 285] on input "Collapse categories" at bounding box center [321, 287] width 46 height 46
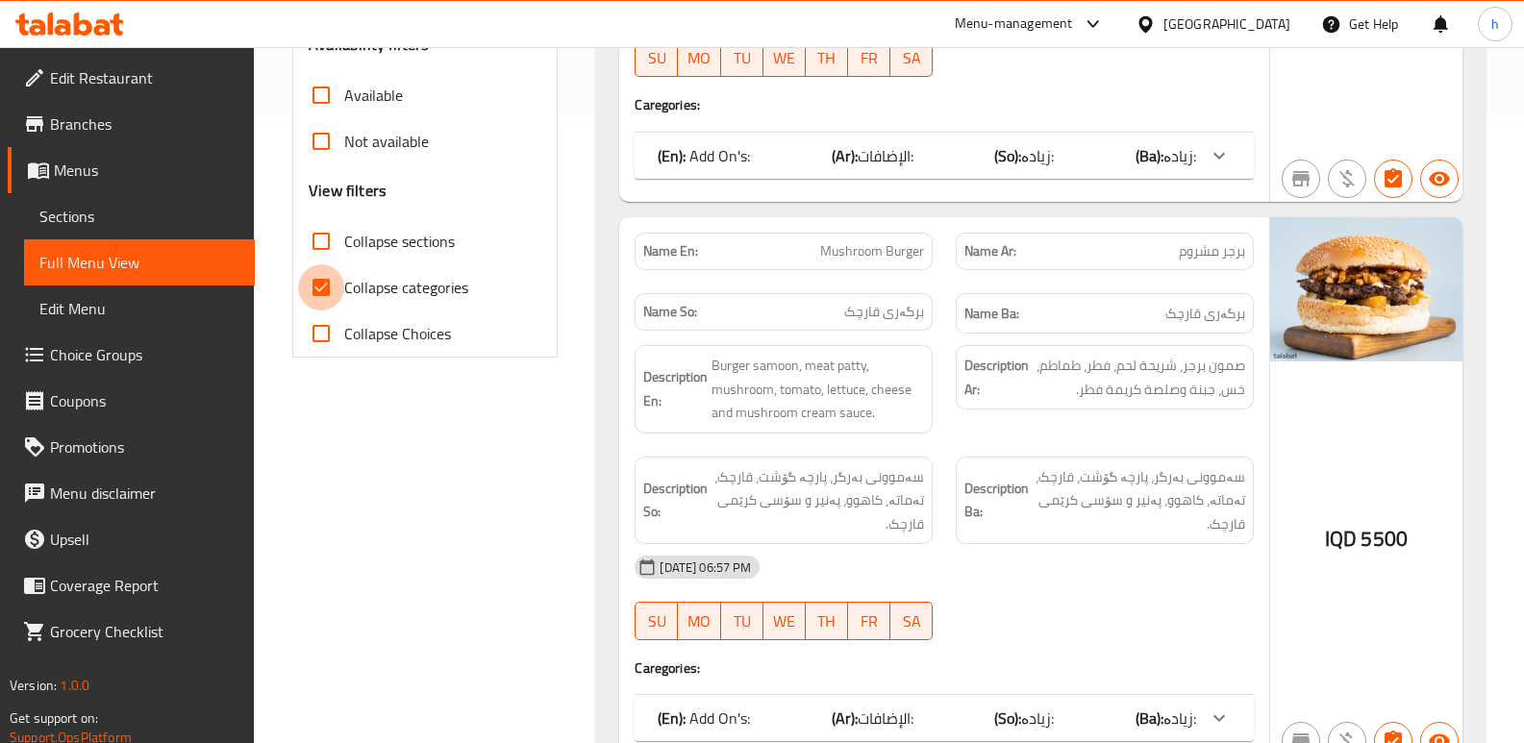
click at [322, 285] on input "Collapse categories" at bounding box center [321, 287] width 46 height 46
checkbox input "false"
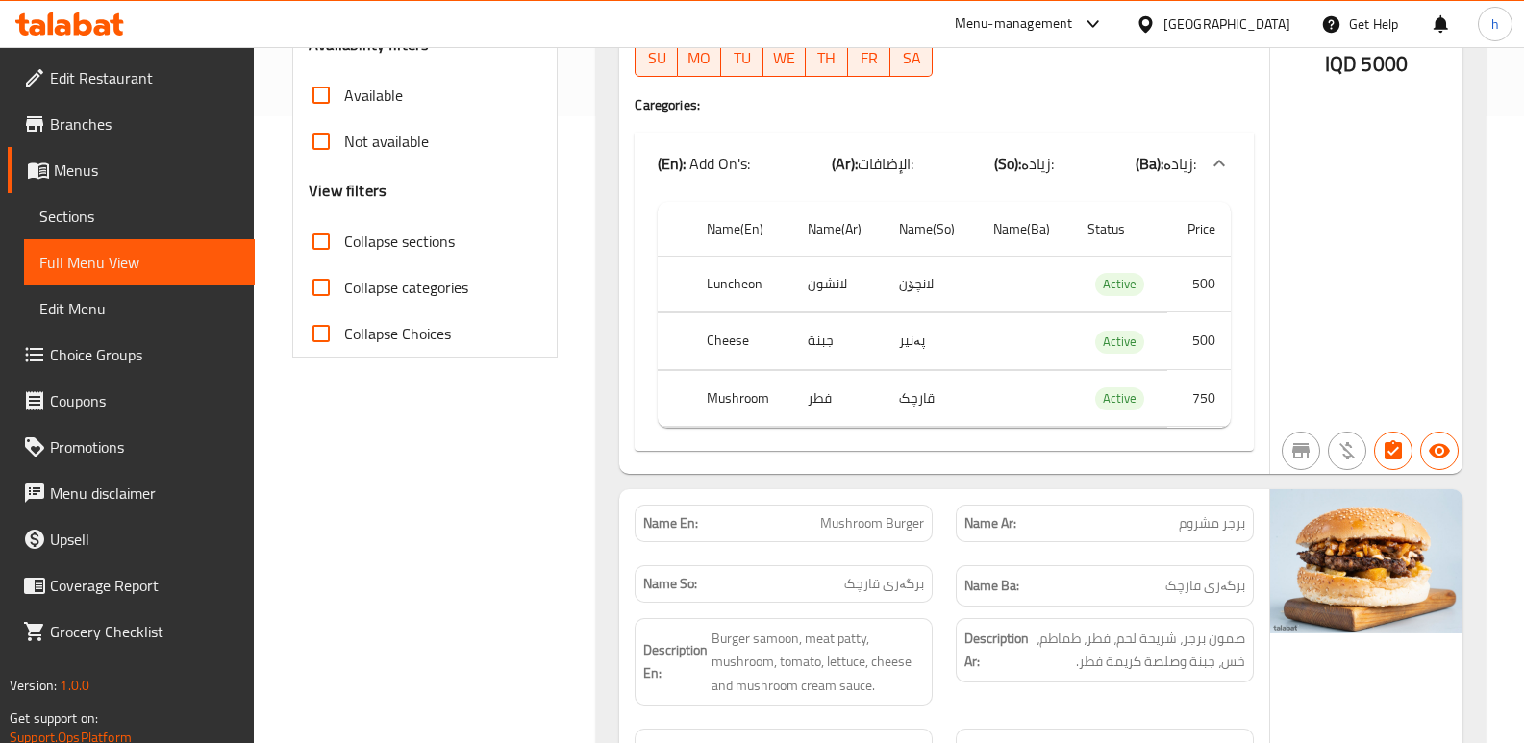
click at [323, 238] on input "Collapse sections" at bounding box center [321, 241] width 46 height 46
checkbox input "true"
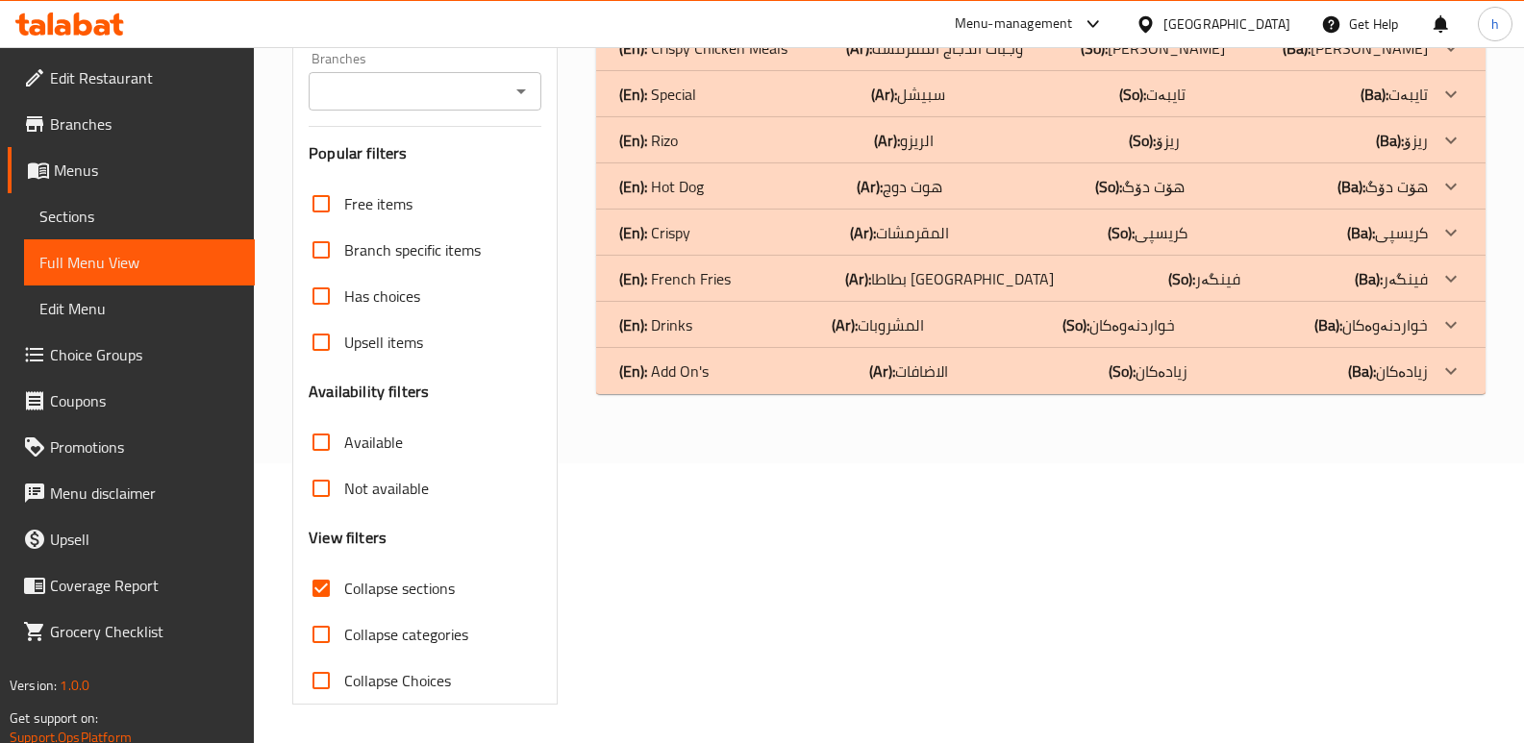
scroll to position [280, 0]
click at [738, 377] on div "(En): Add On's (Ar): الاضافات (So): زیادەکان (Ba): زیادەکان" at bounding box center [1023, 371] width 809 height 23
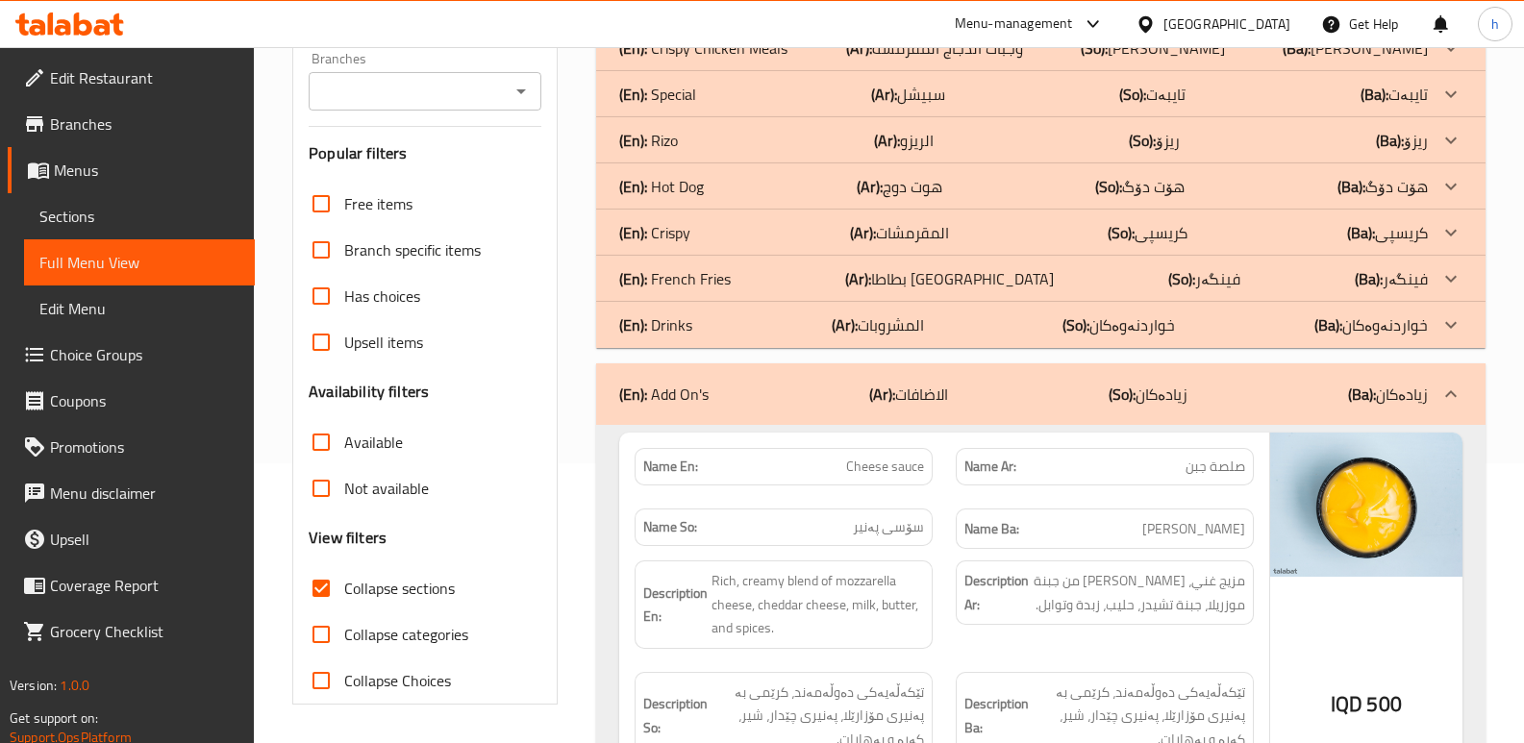
click at [718, 321] on div "(En): Drinks (Ar): المشروبات (So): خواردنەوەکان (Ba): خواردنەوەکان" at bounding box center [1023, 324] width 809 height 23
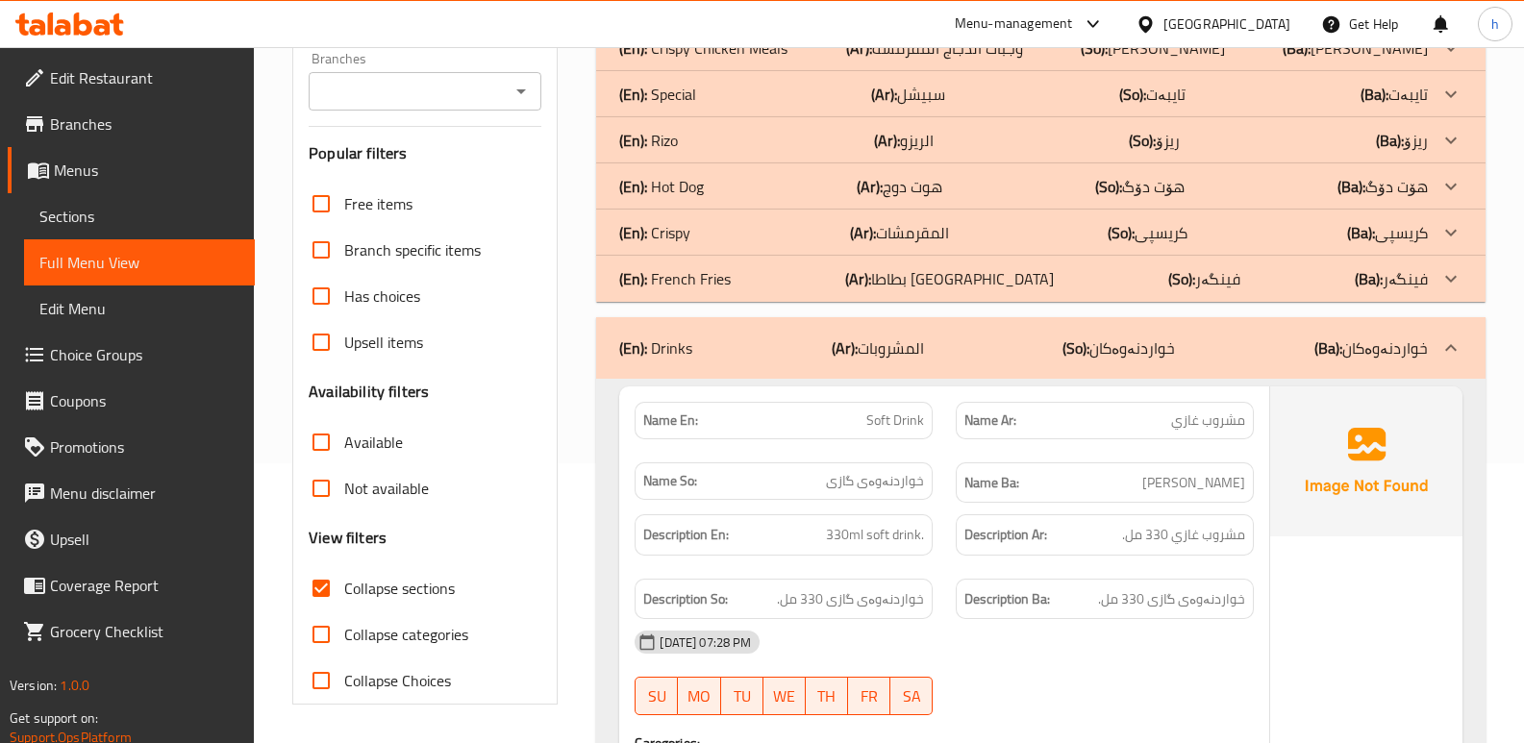
click at [702, 235] on div "(En): Crispy (Ar): المقرمشات (So): کریسپی (Ba): کریسپی" at bounding box center [1023, 232] width 809 height 23
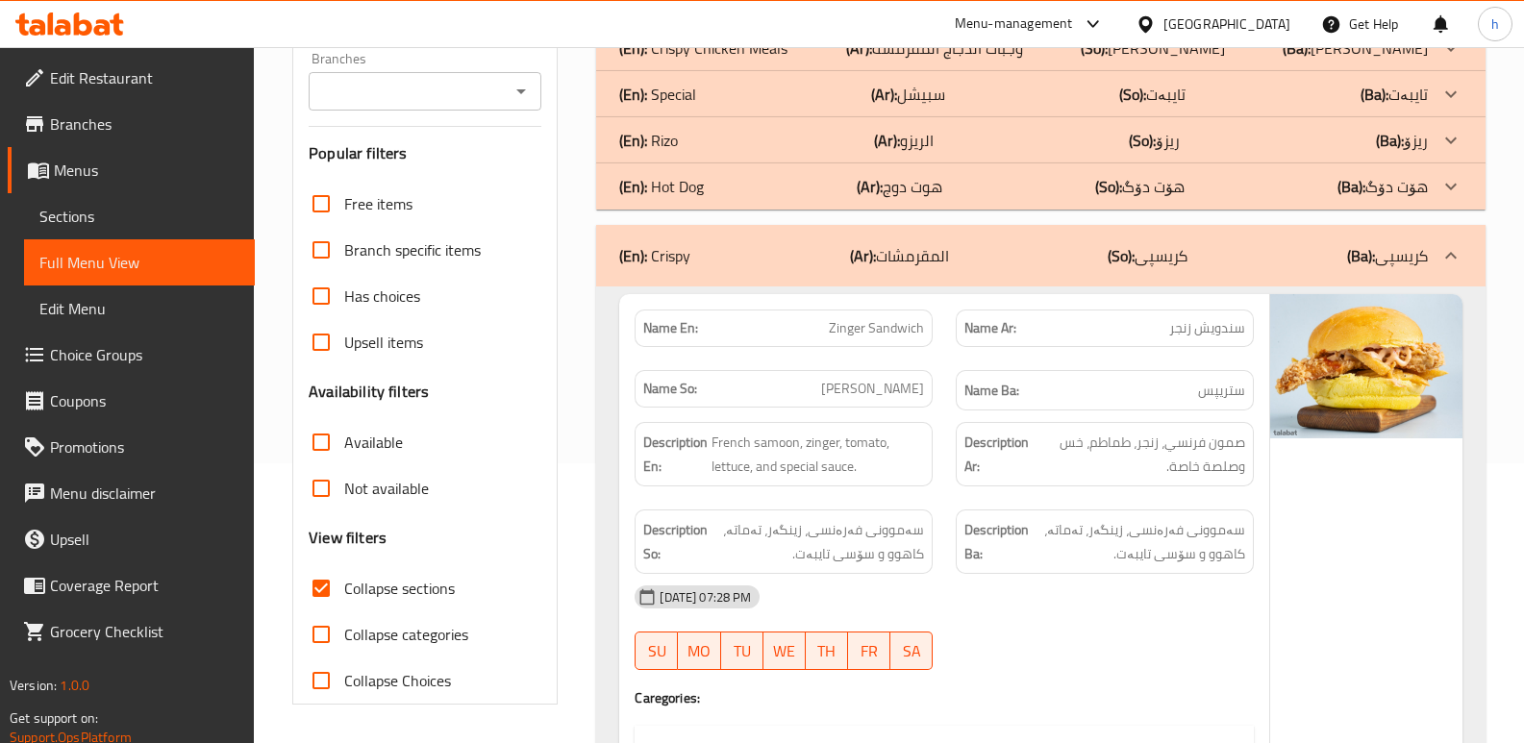
click at [712, 143] on div "(En): Rizo (Ar): الريزو (So): ریزۆ (Ba): ریزۆ" at bounding box center [1023, 140] width 809 height 23
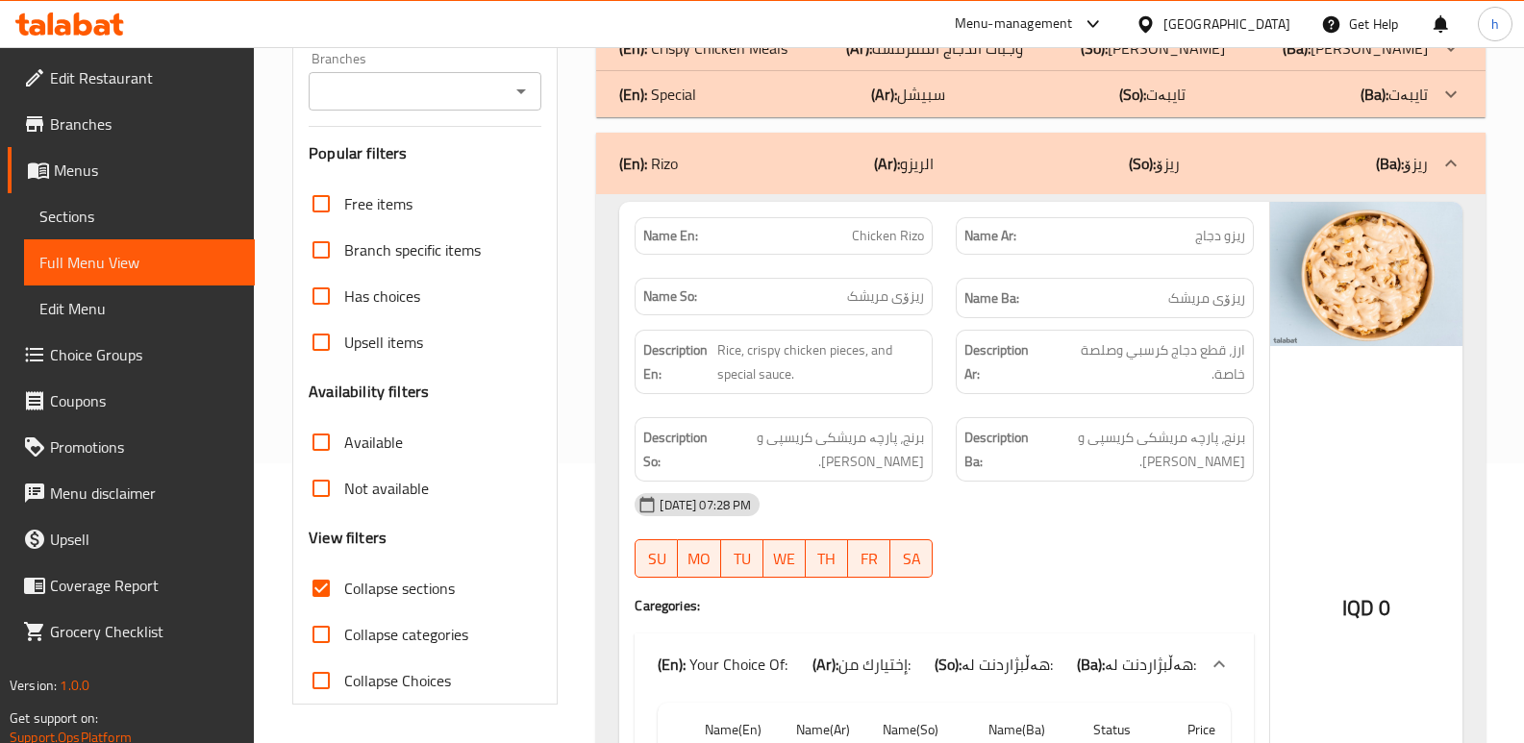
click at [781, 46] on div "Menu-management Iraq Get Help h" at bounding box center [762, 24] width 1524 height 46
click at [776, 55] on p "(En): Crispy Chicken Meals" at bounding box center [703, 48] width 168 height 23
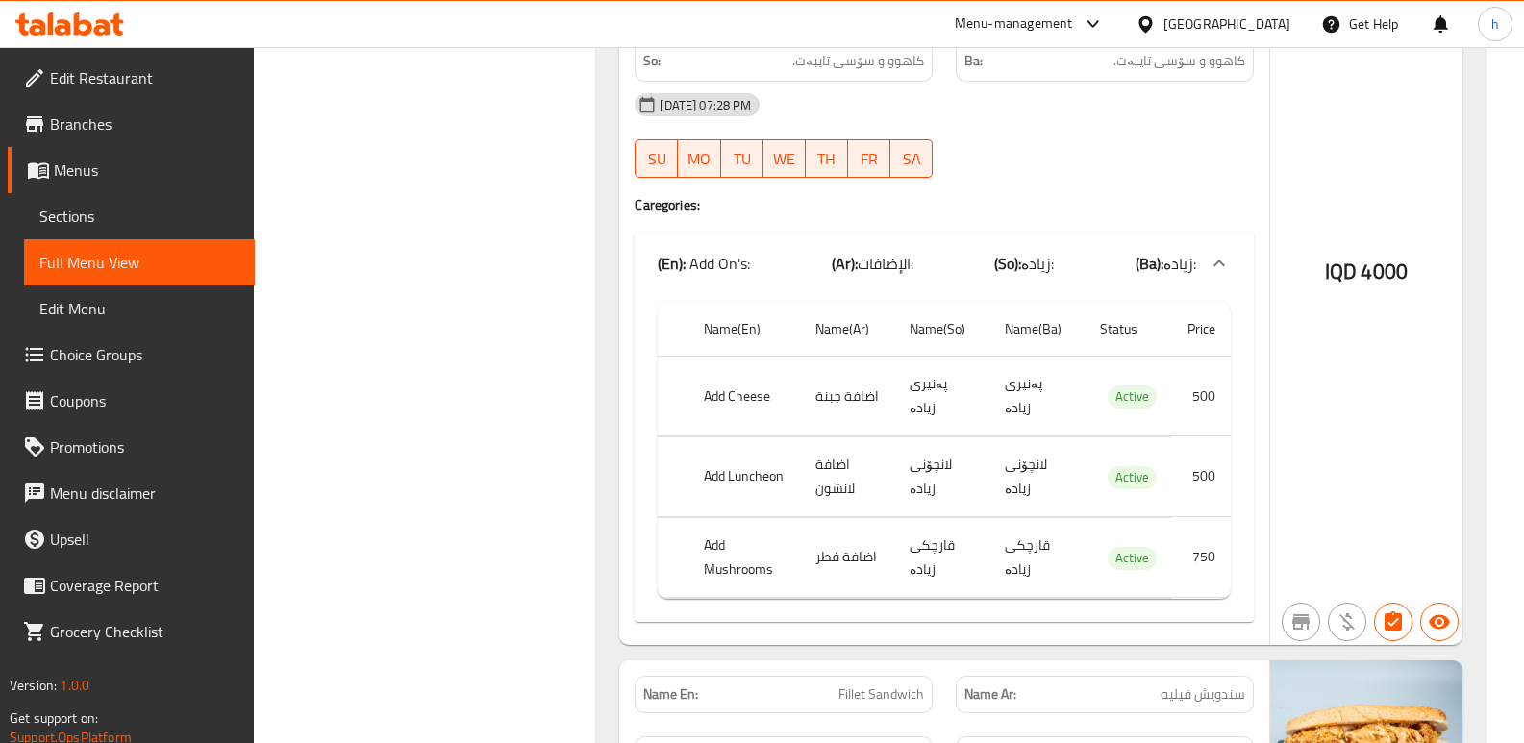
scroll to position [4734, 0]
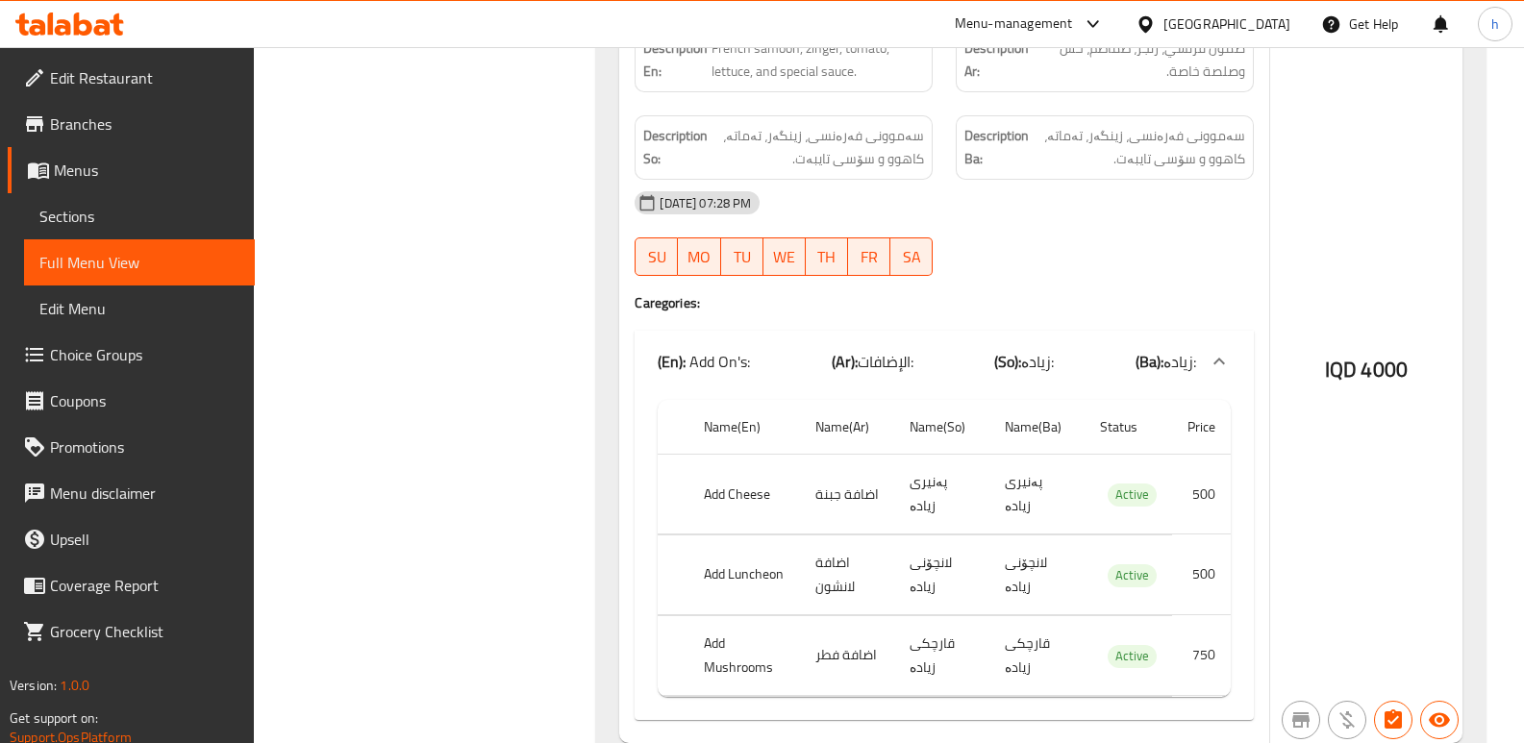
click at [95, 204] on link "Sections" at bounding box center [139, 216] width 231 height 46
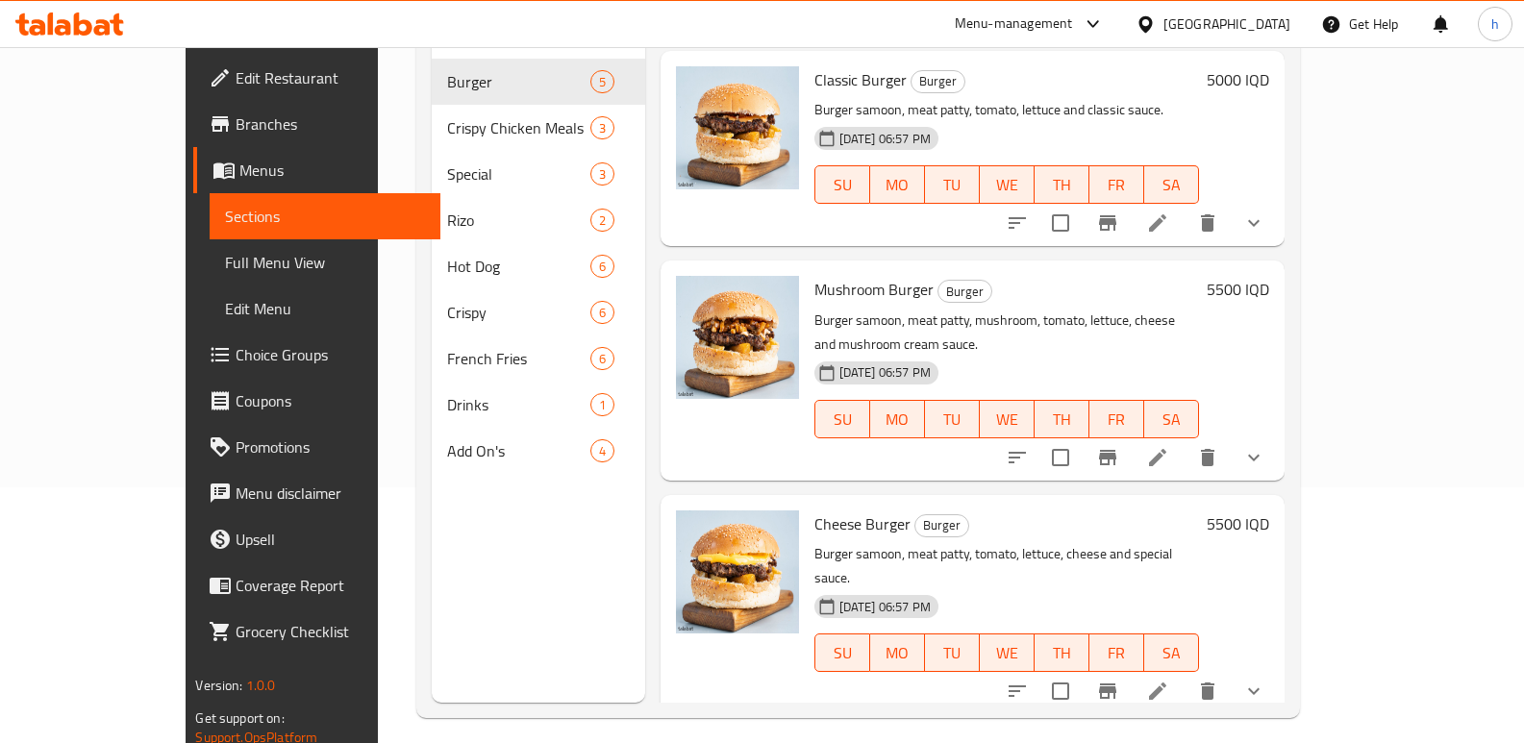
scroll to position [201, 0]
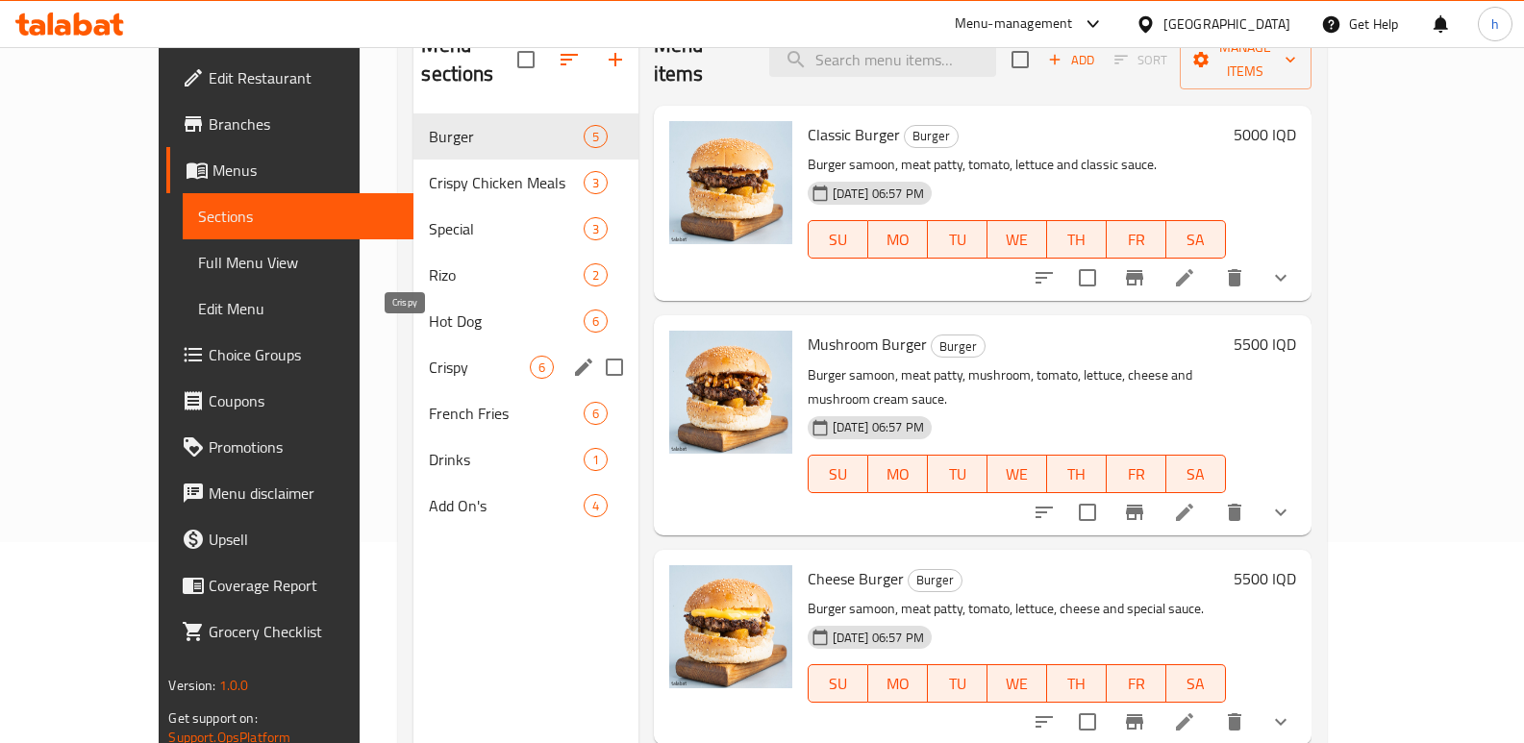
click at [429, 356] on span "Crispy" at bounding box center [479, 367] width 100 height 23
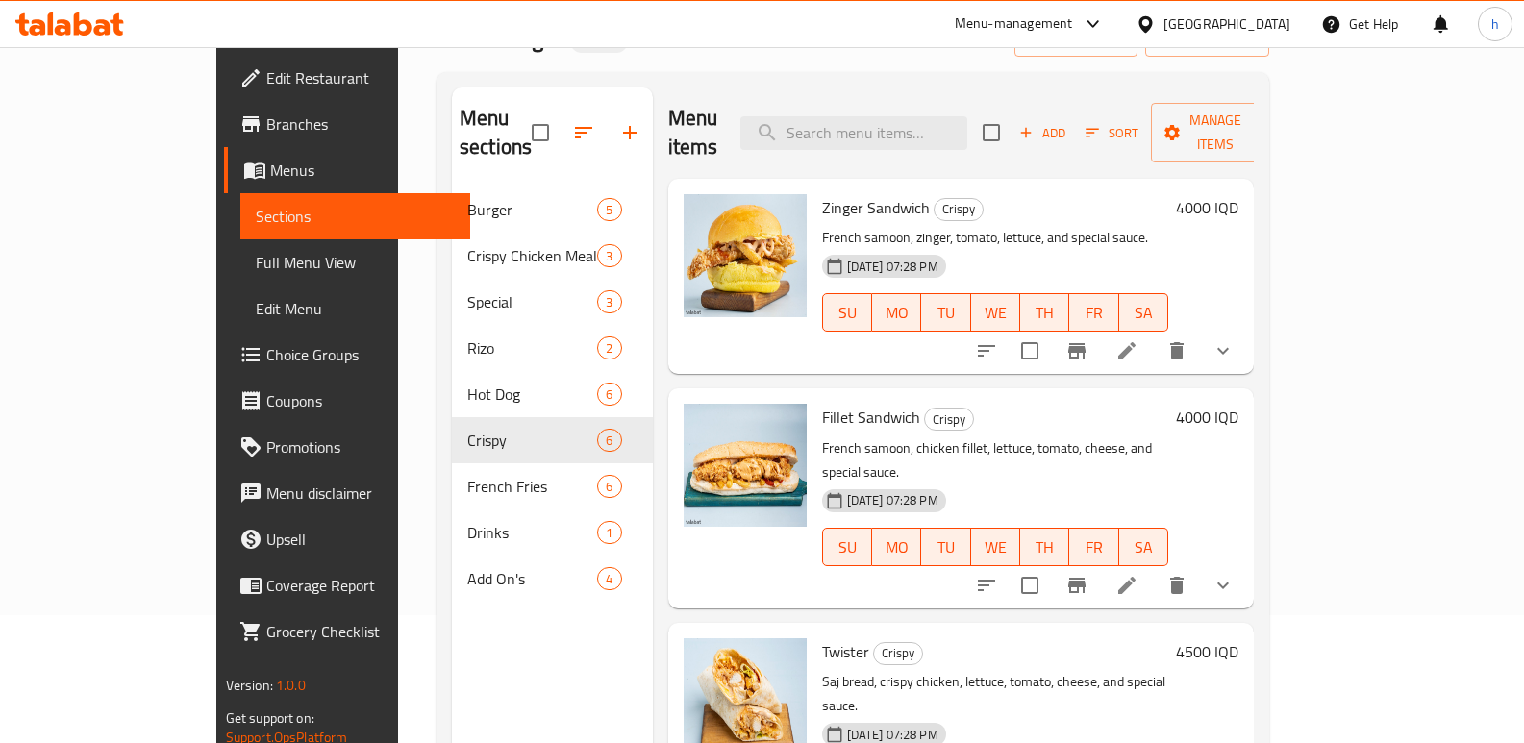
scroll to position [90, 0]
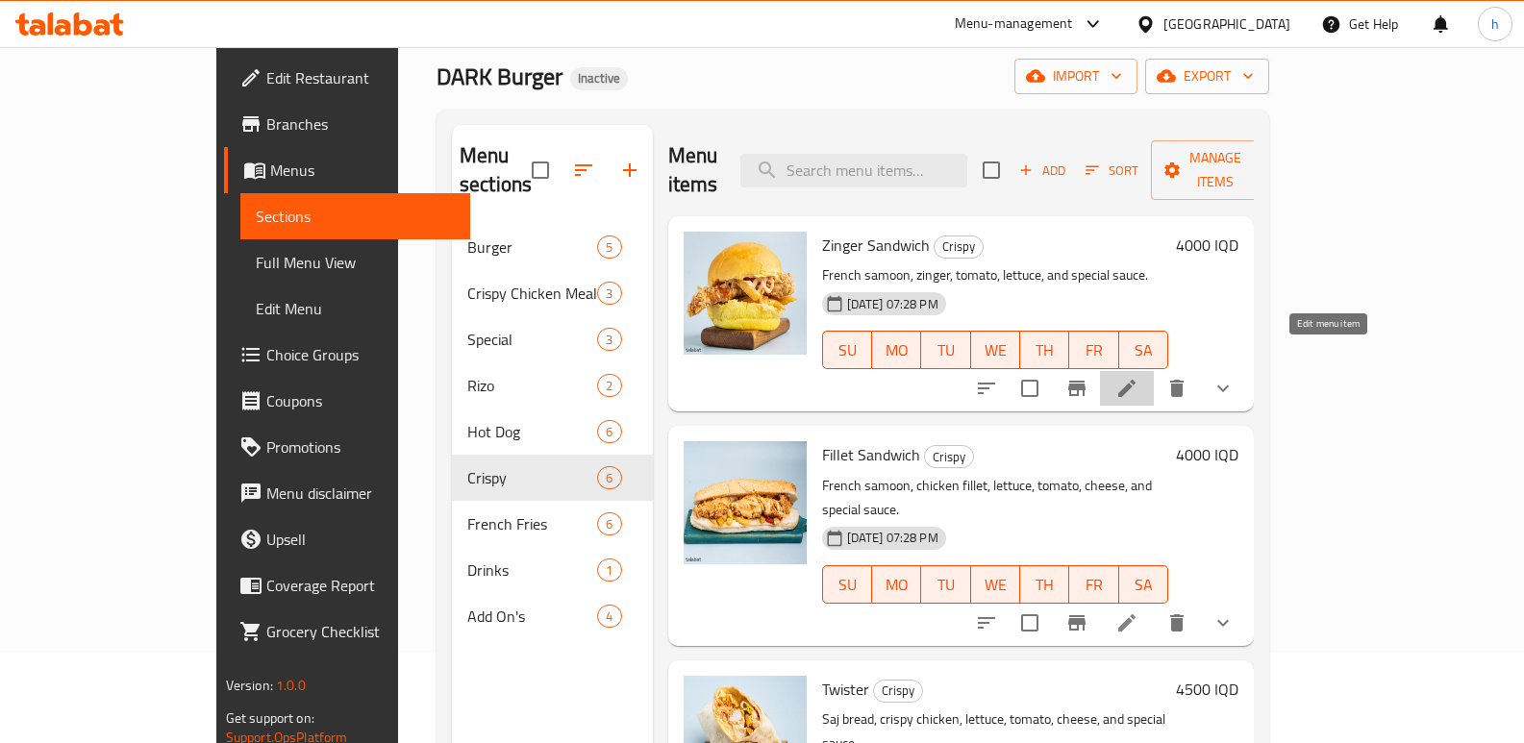
click at [1139, 377] on icon at bounding box center [1127, 388] width 23 height 23
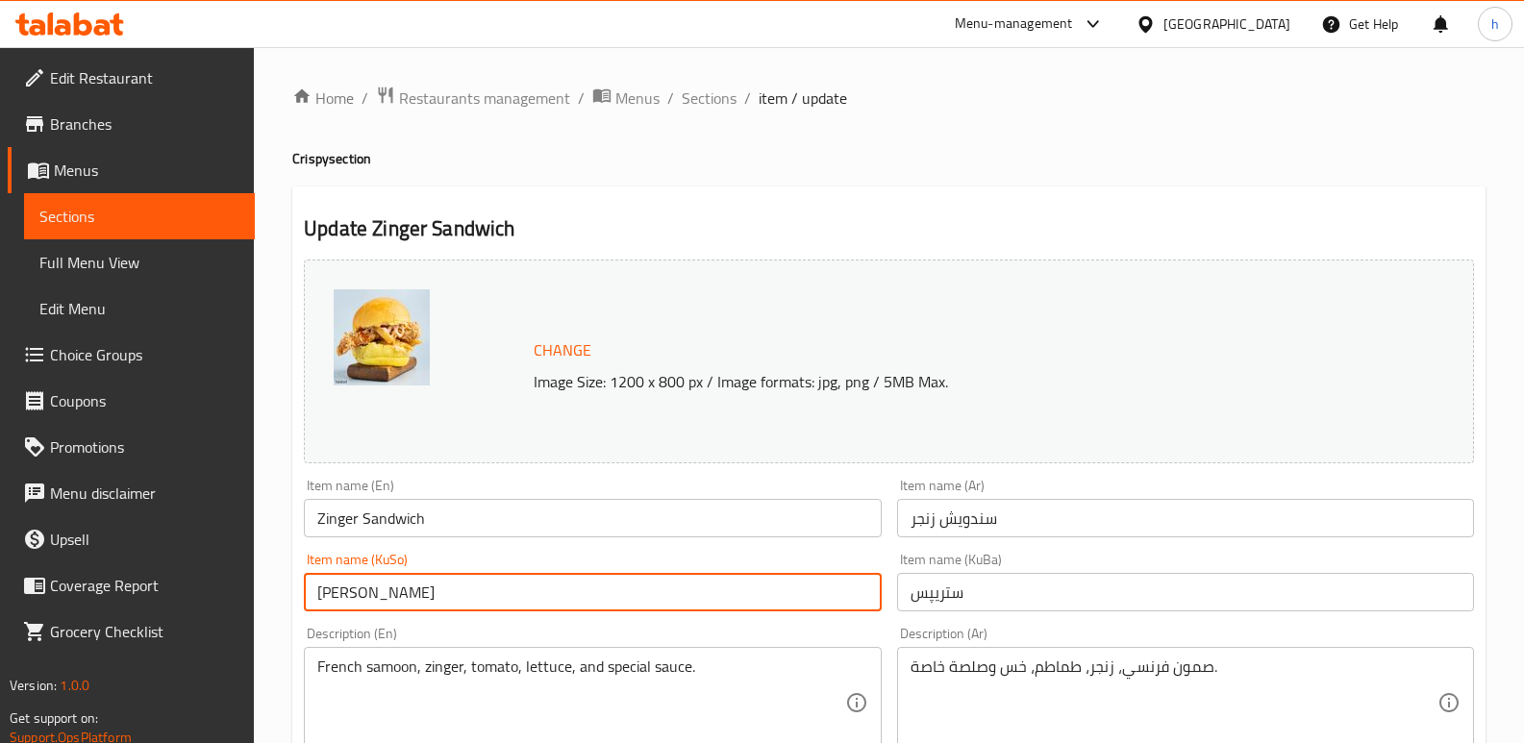
drag, startPoint x: 443, startPoint y: 595, endPoint x: 251, endPoint y: 563, distance: 195.1
drag, startPoint x: 996, startPoint y: 588, endPoint x: 792, endPoint y: 567, distance: 204.9
paste input "ندویچی زینگەر"
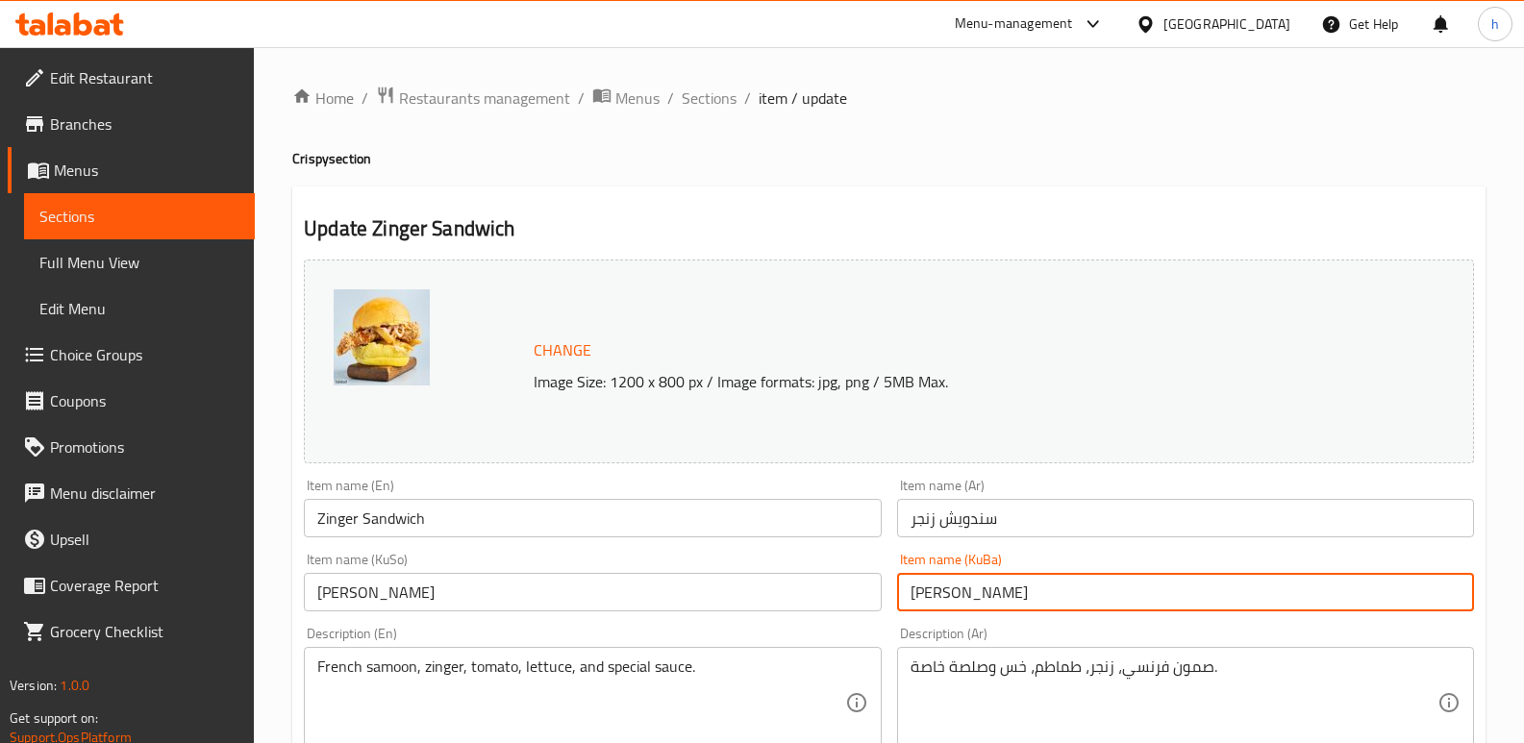
type input "ساندویچی زینگەر"
drag, startPoint x: 1437, startPoint y: 556, endPoint x: 1444, endPoint y: 500, distance: 56.3
click at [1437, 556] on div "Item name (KuBa) ساندویچی زینگەر Item name (KuBa)" at bounding box center [1185, 582] width 577 height 59
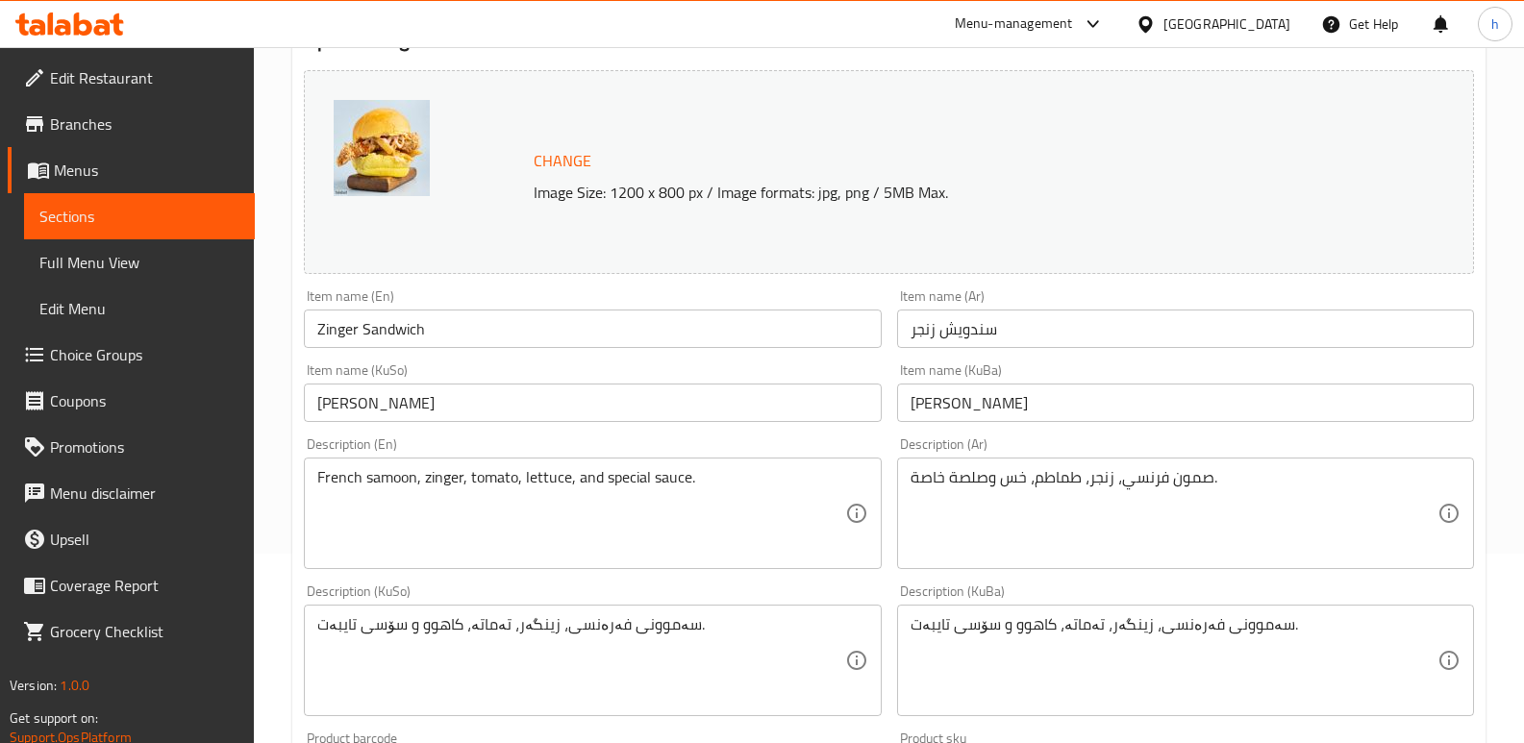
scroll to position [234, 0]
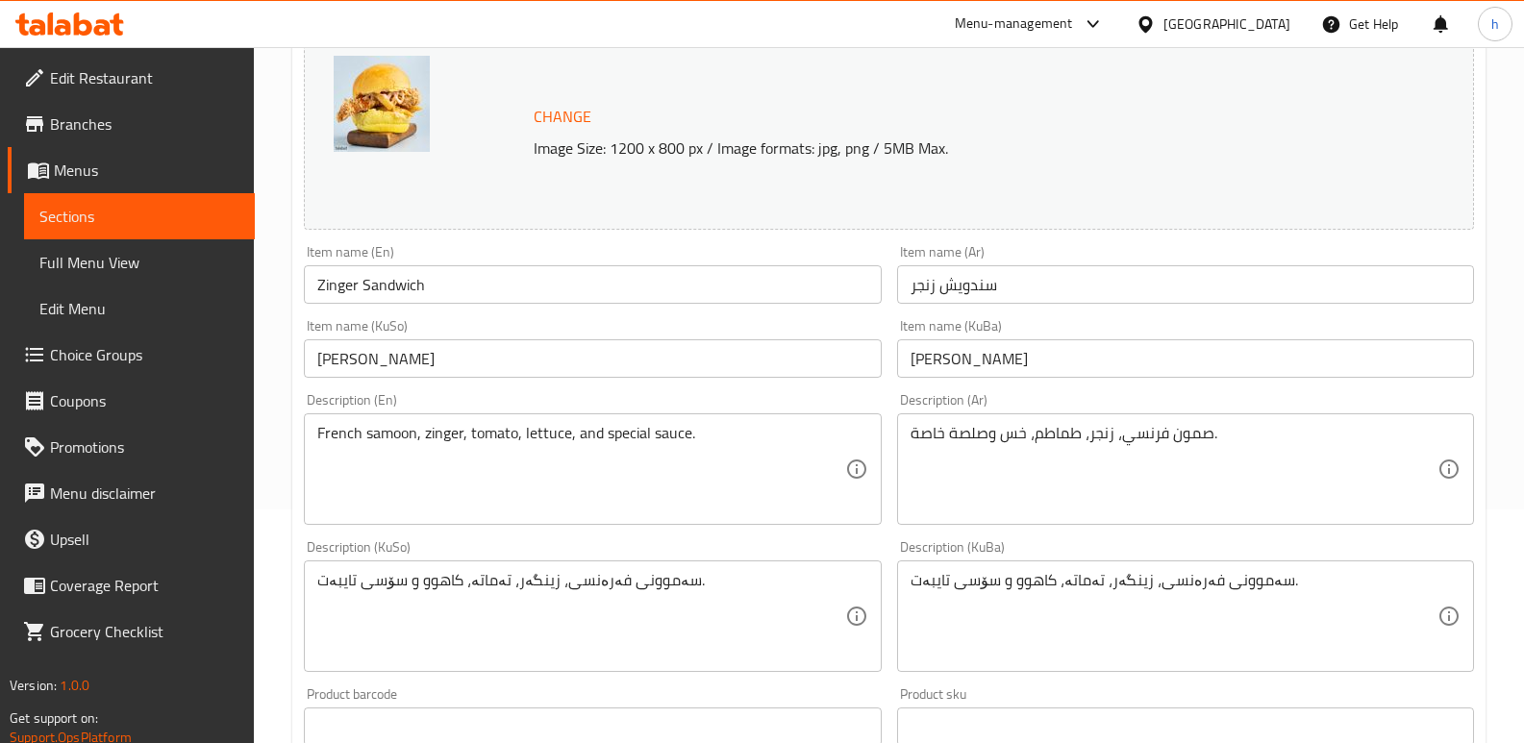
click at [142, 221] on span "Sections" at bounding box center [139, 216] width 200 height 23
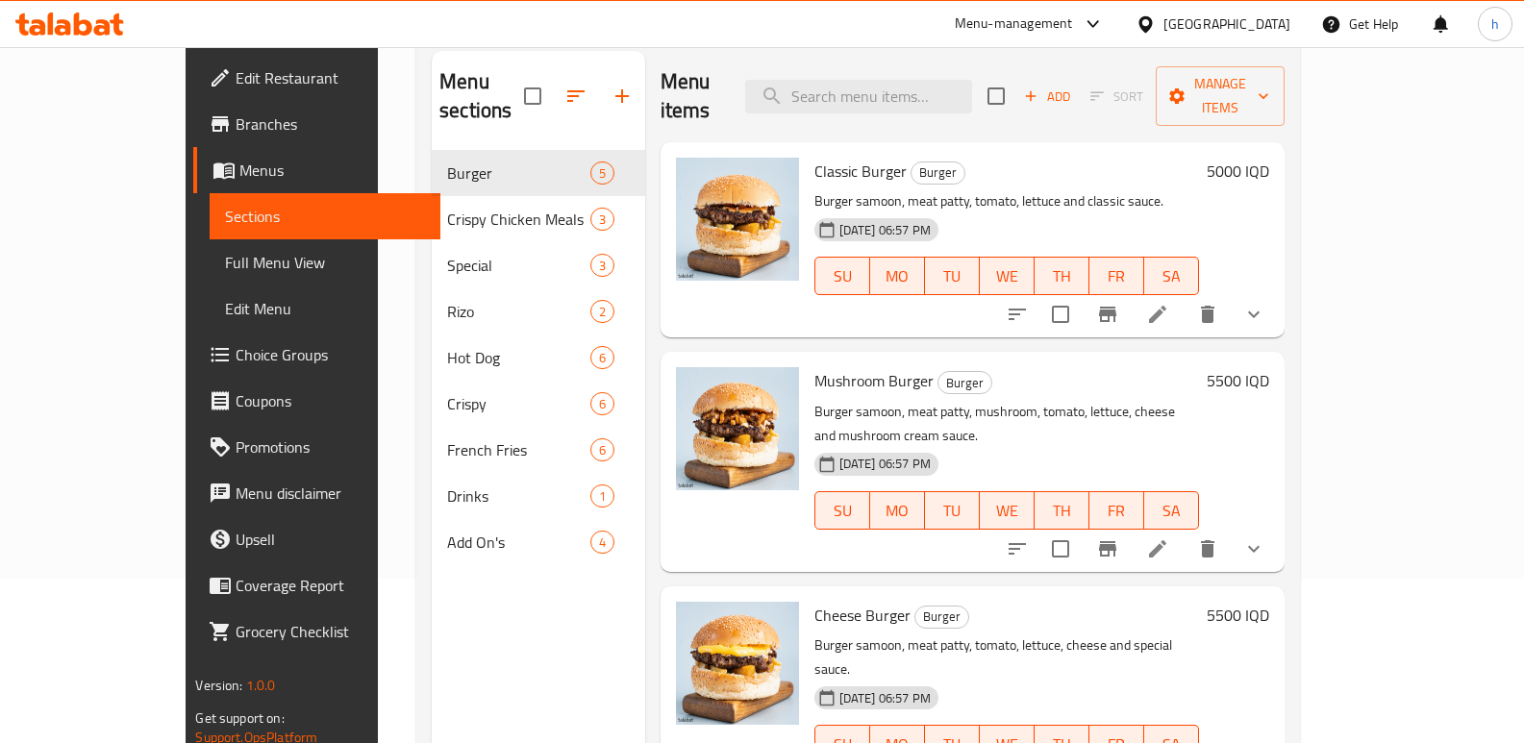
scroll to position [141, 0]
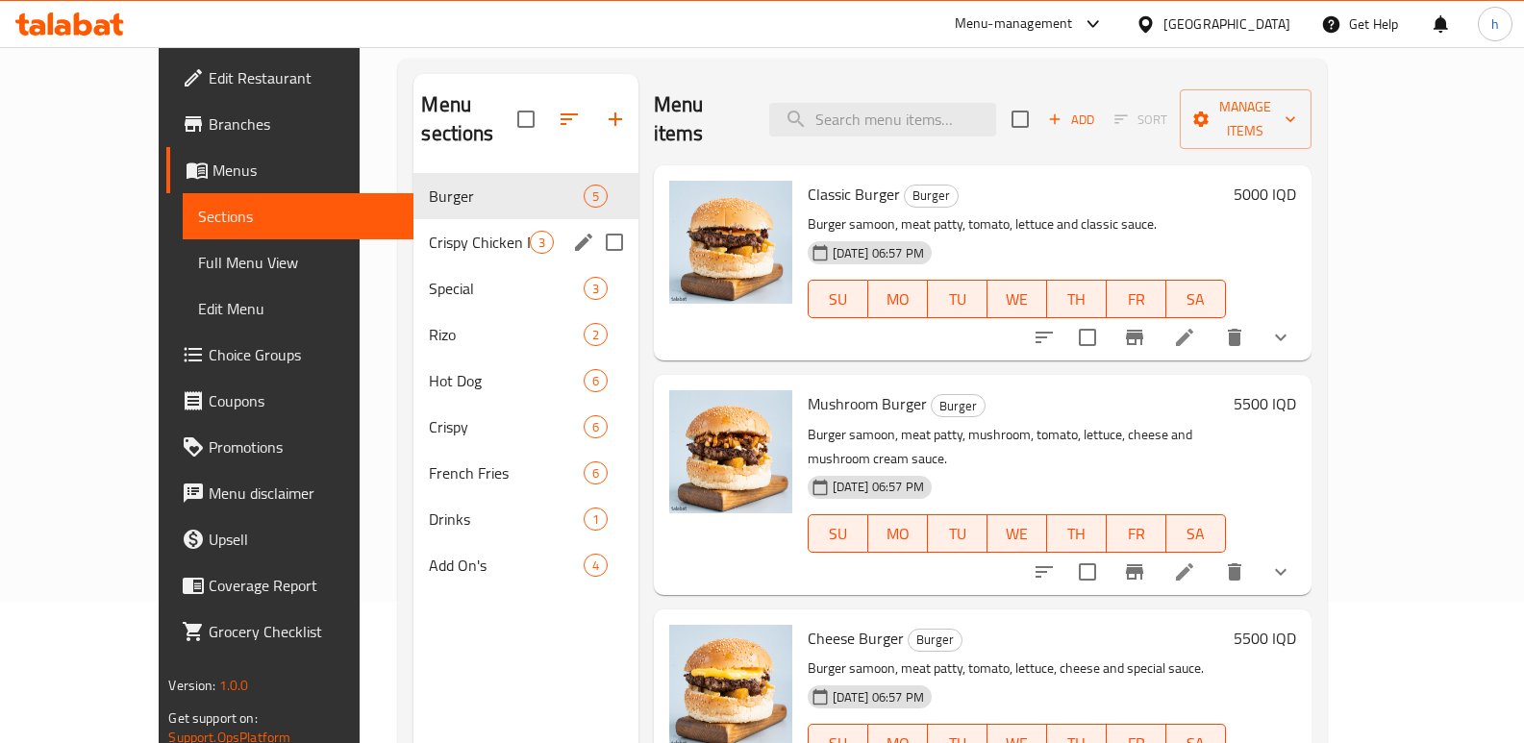
click at [429, 231] on span "Crispy Chicken Meals" at bounding box center [479, 242] width 100 height 23
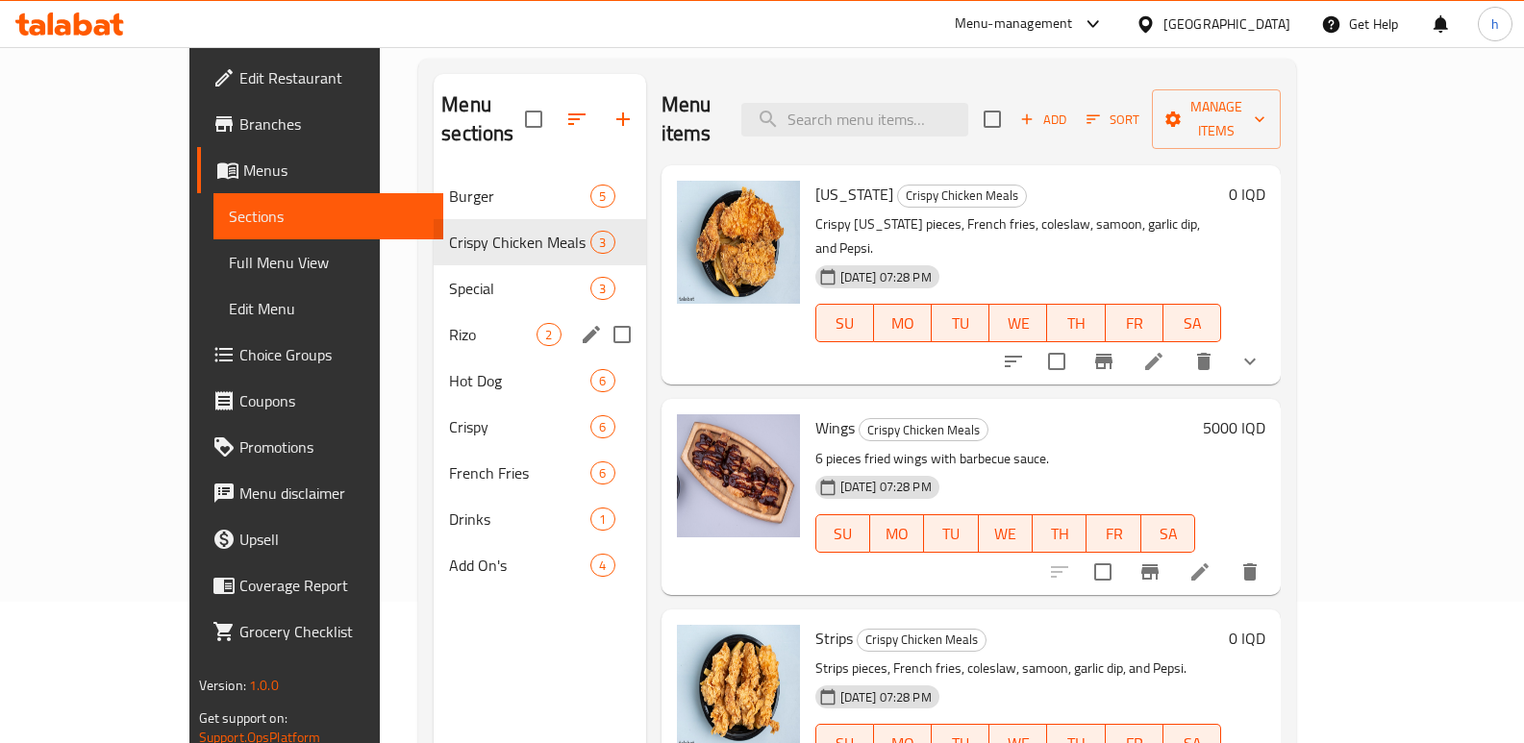
click at [449, 323] on span "Rizo" at bounding box center [493, 334] width 88 height 23
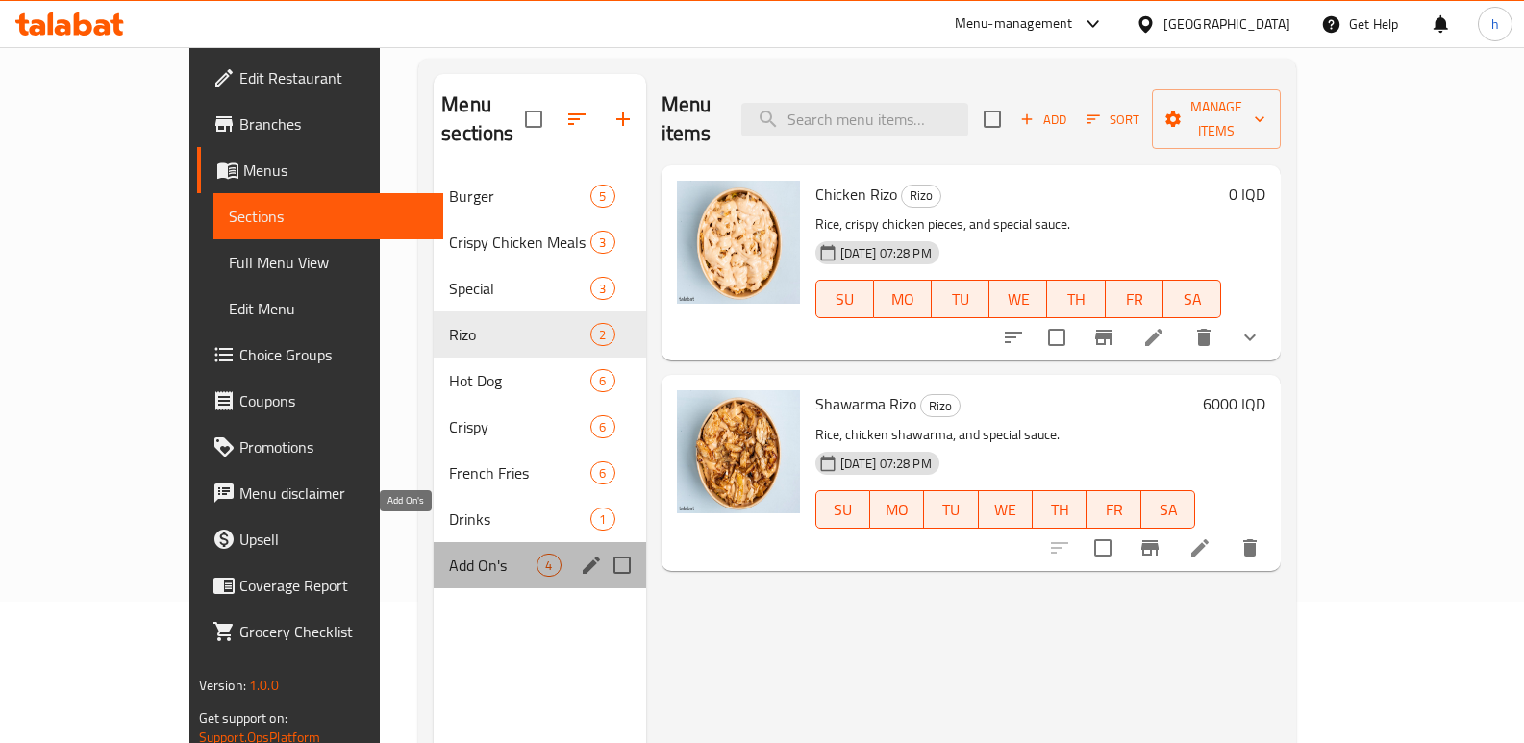
click at [449, 554] on span "Add On's" at bounding box center [493, 565] width 88 height 23
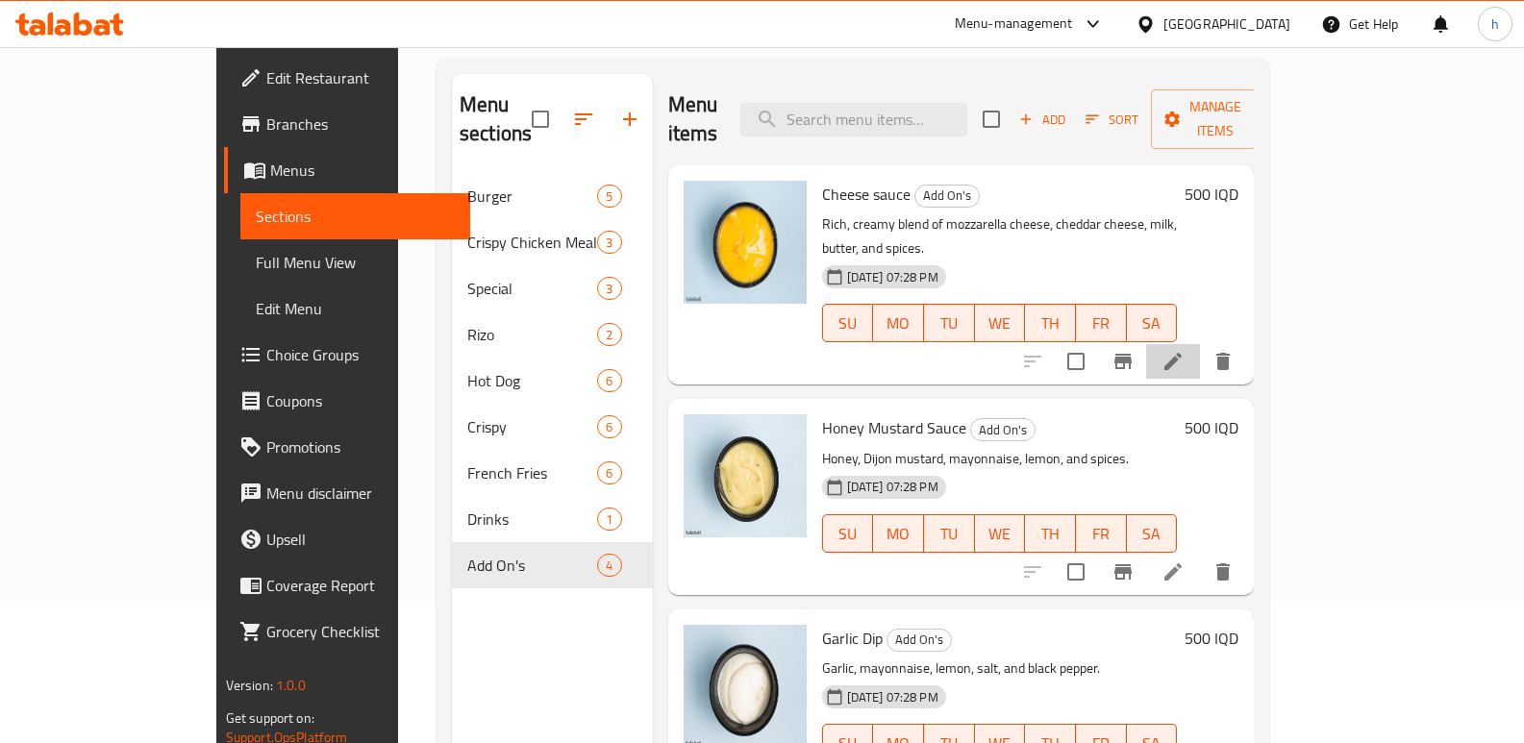
click at [1200, 344] on li at bounding box center [1173, 361] width 54 height 35
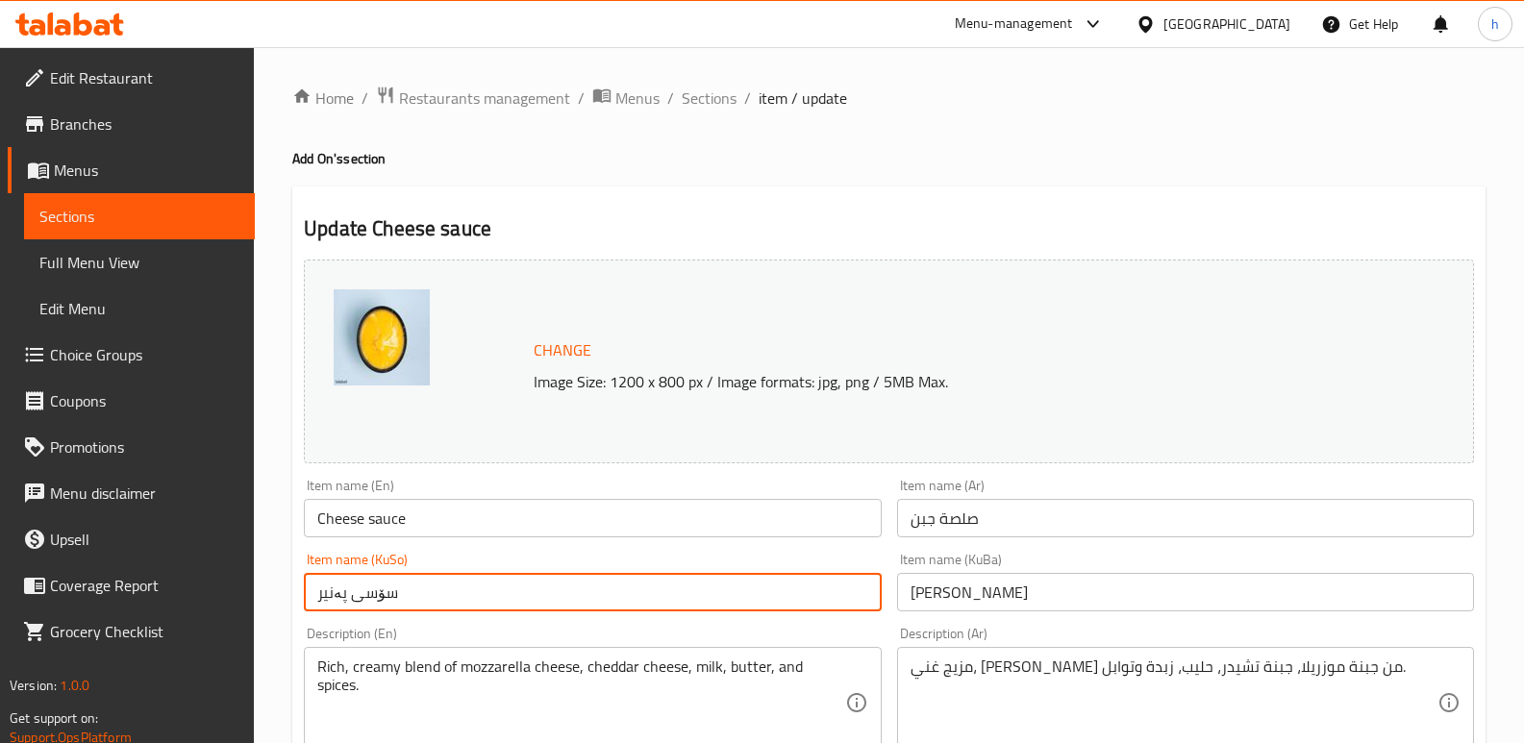
drag, startPoint x: 416, startPoint y: 600, endPoint x: 197, endPoint y: 595, distance: 219.3
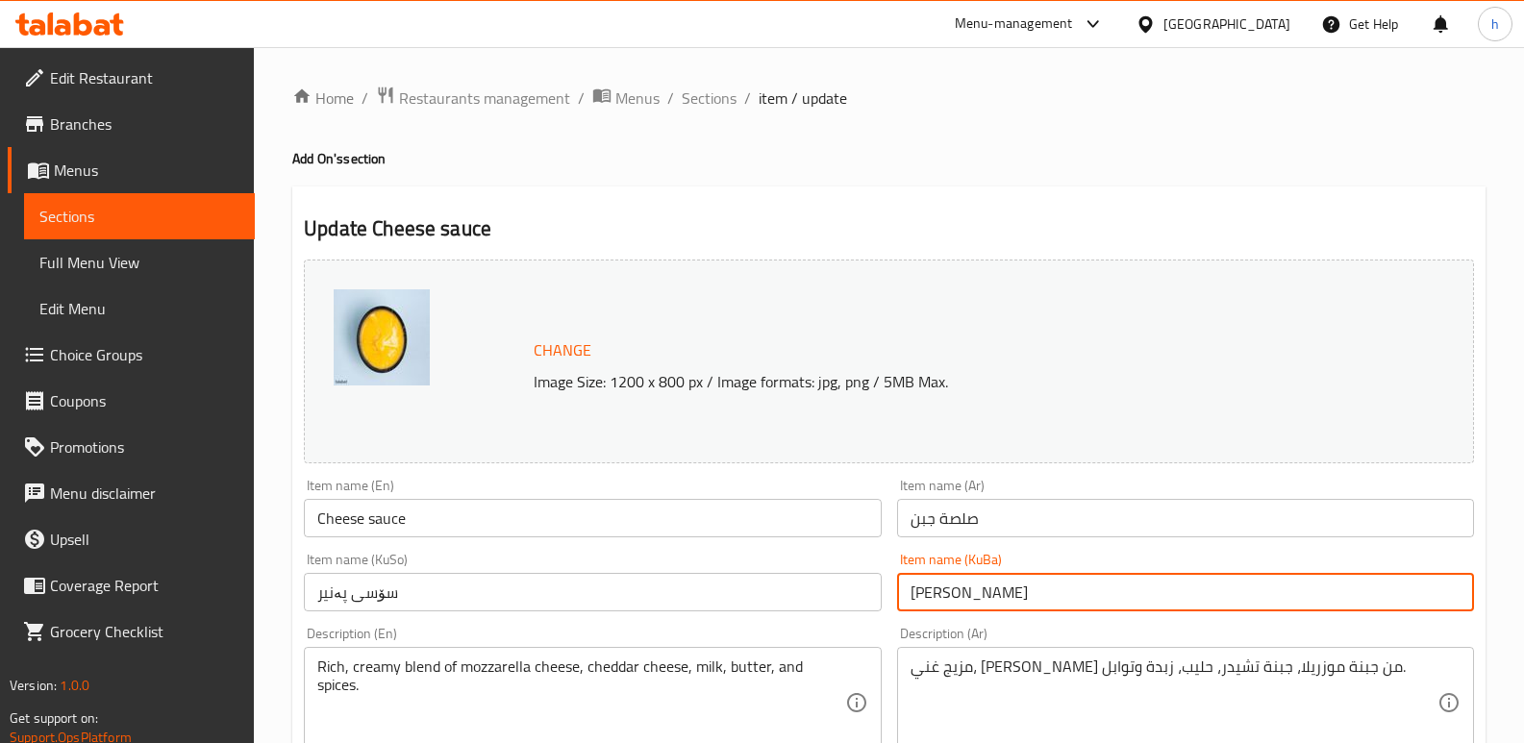
drag, startPoint x: 1057, startPoint y: 596, endPoint x: 697, endPoint y: 614, distance: 360.1
paste input "ۆسی پەنیر"
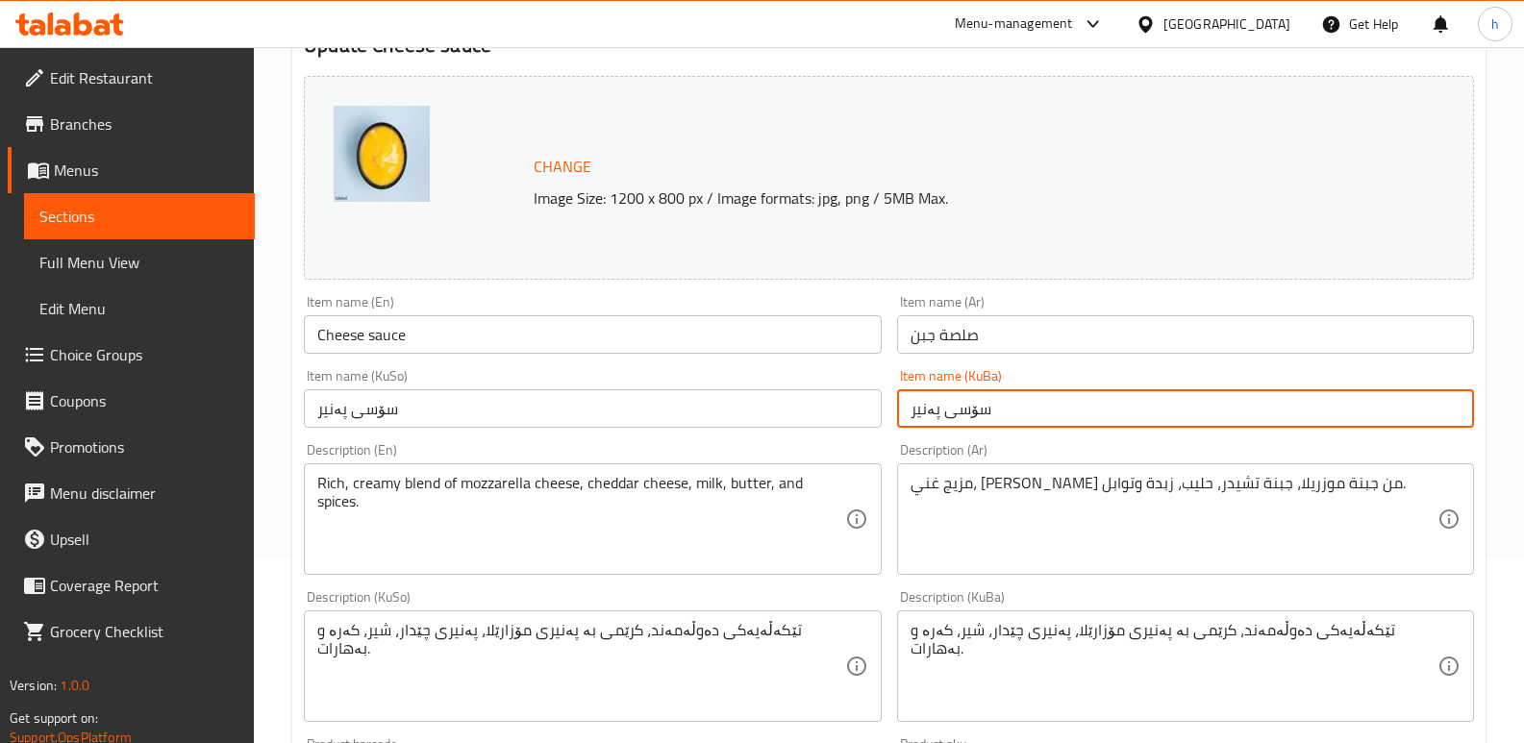
scroll to position [275, 0]
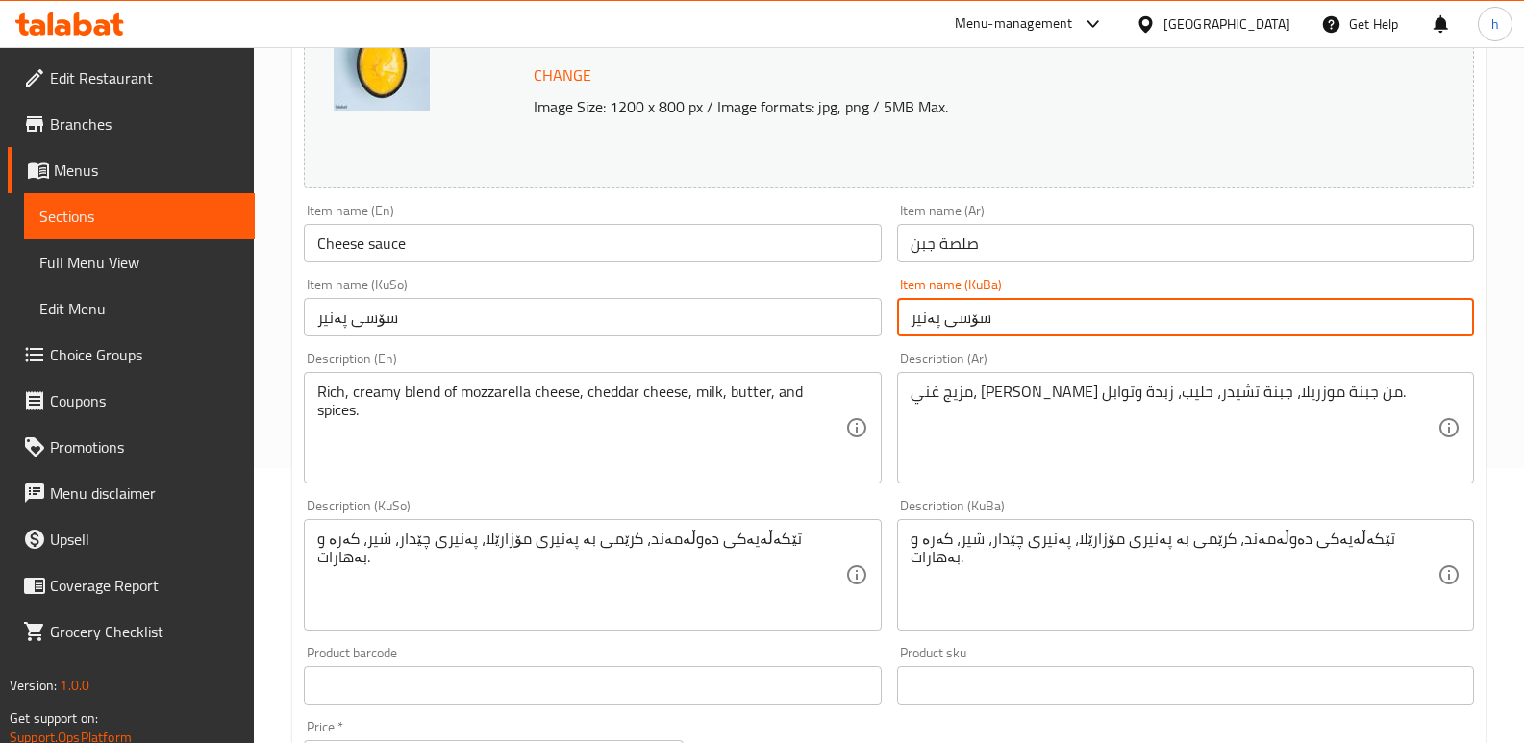
type input "سۆسی پەنیر"
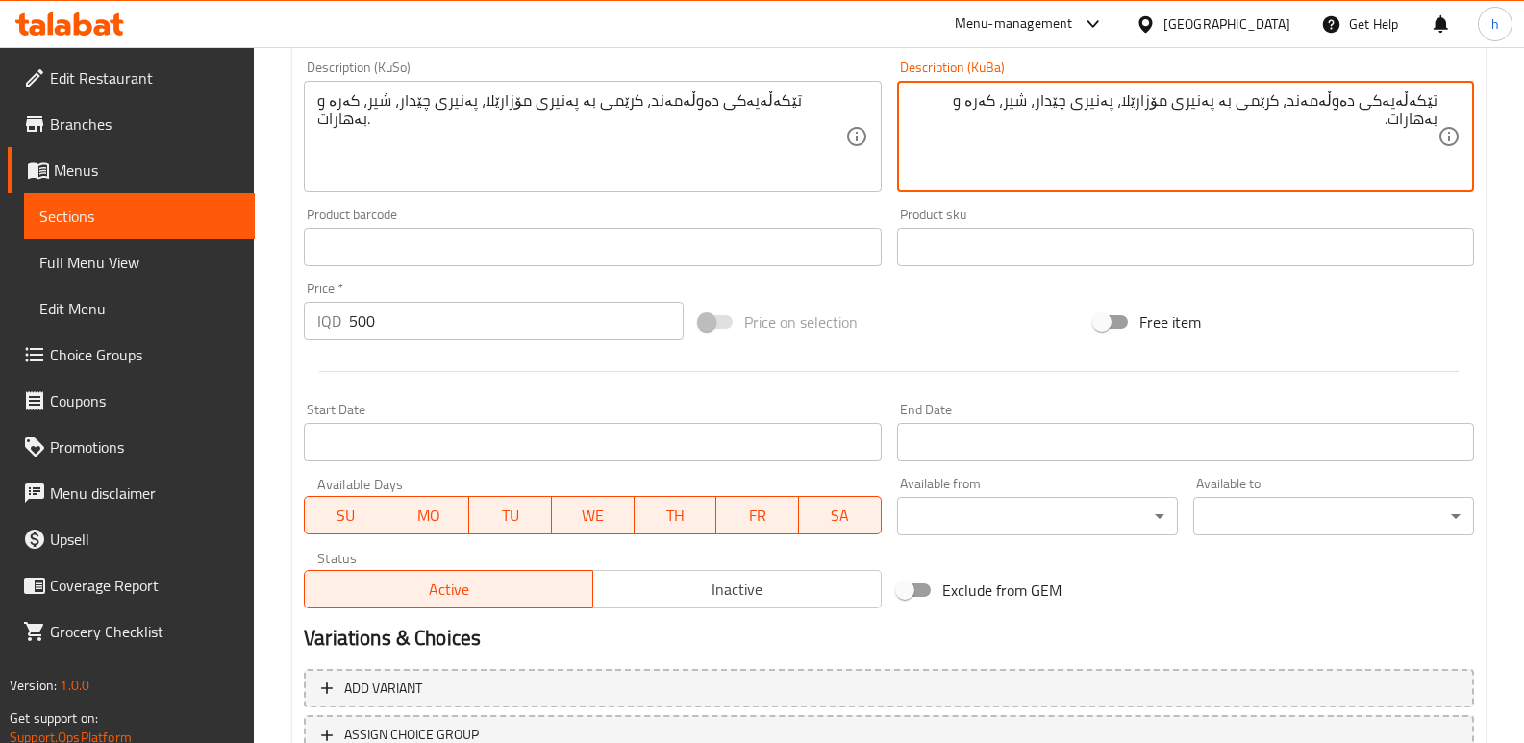
scroll to position [865, 0]
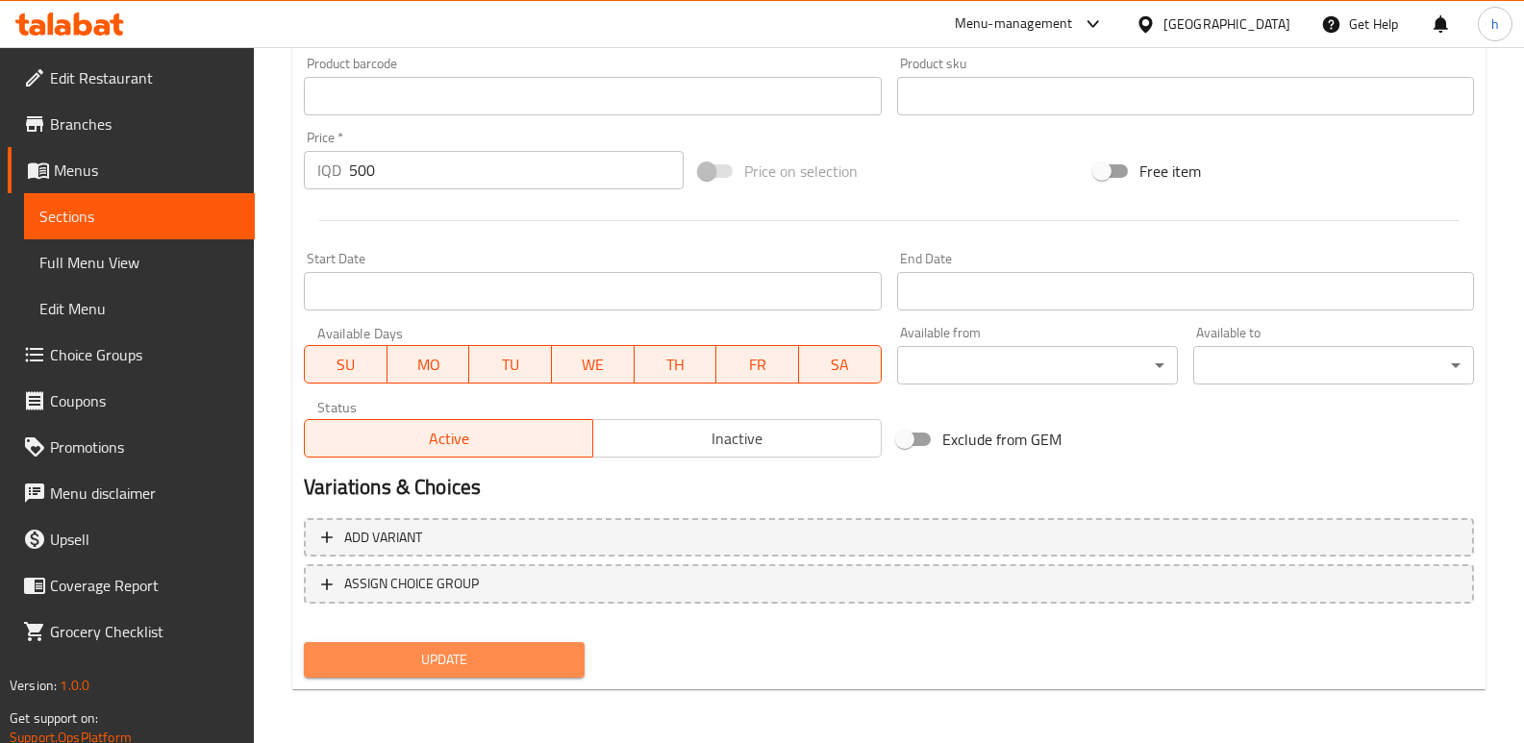
click at [526, 651] on span "Update" at bounding box center [444, 660] width 250 height 24
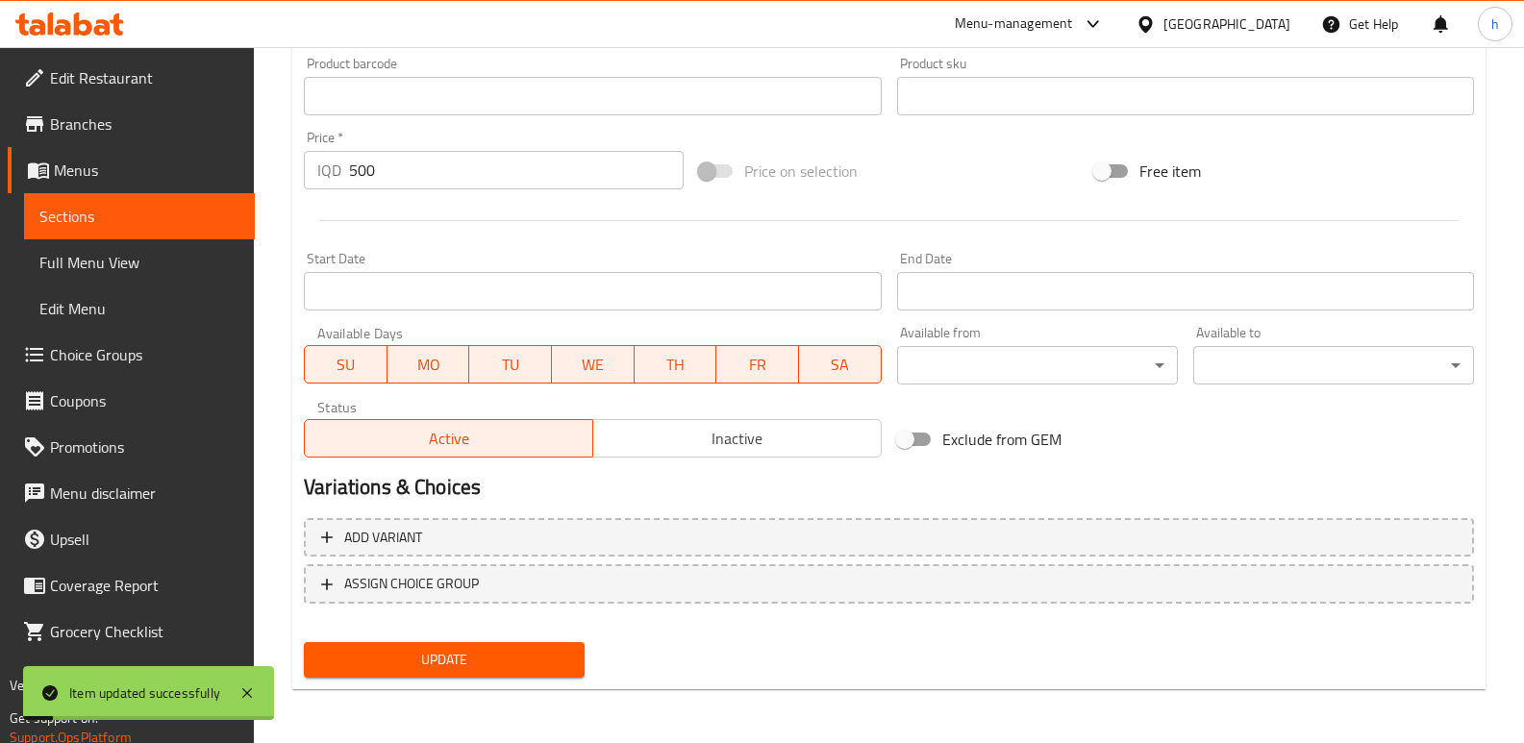
click at [205, 220] on span "Sections" at bounding box center [139, 216] width 200 height 23
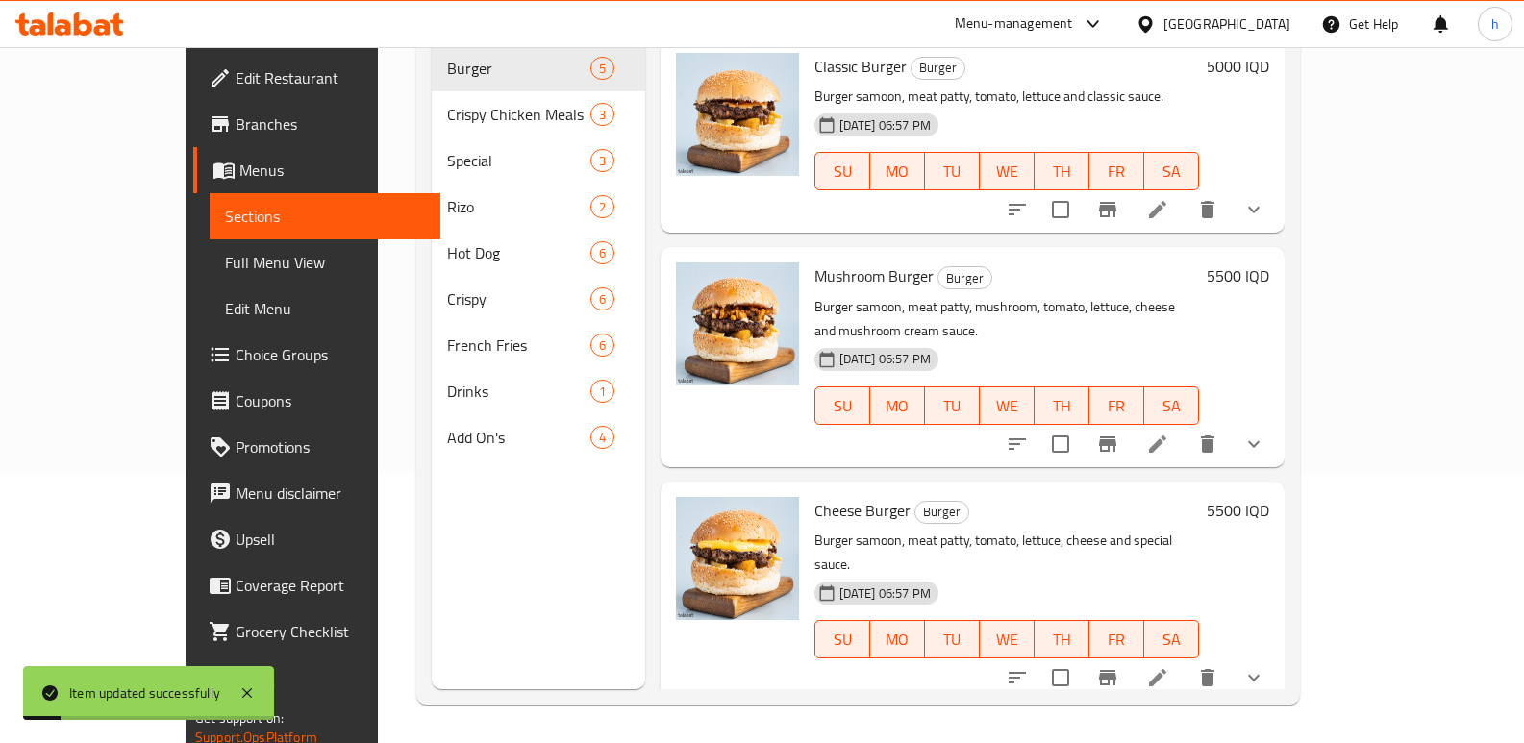
scroll to position [269, 0]
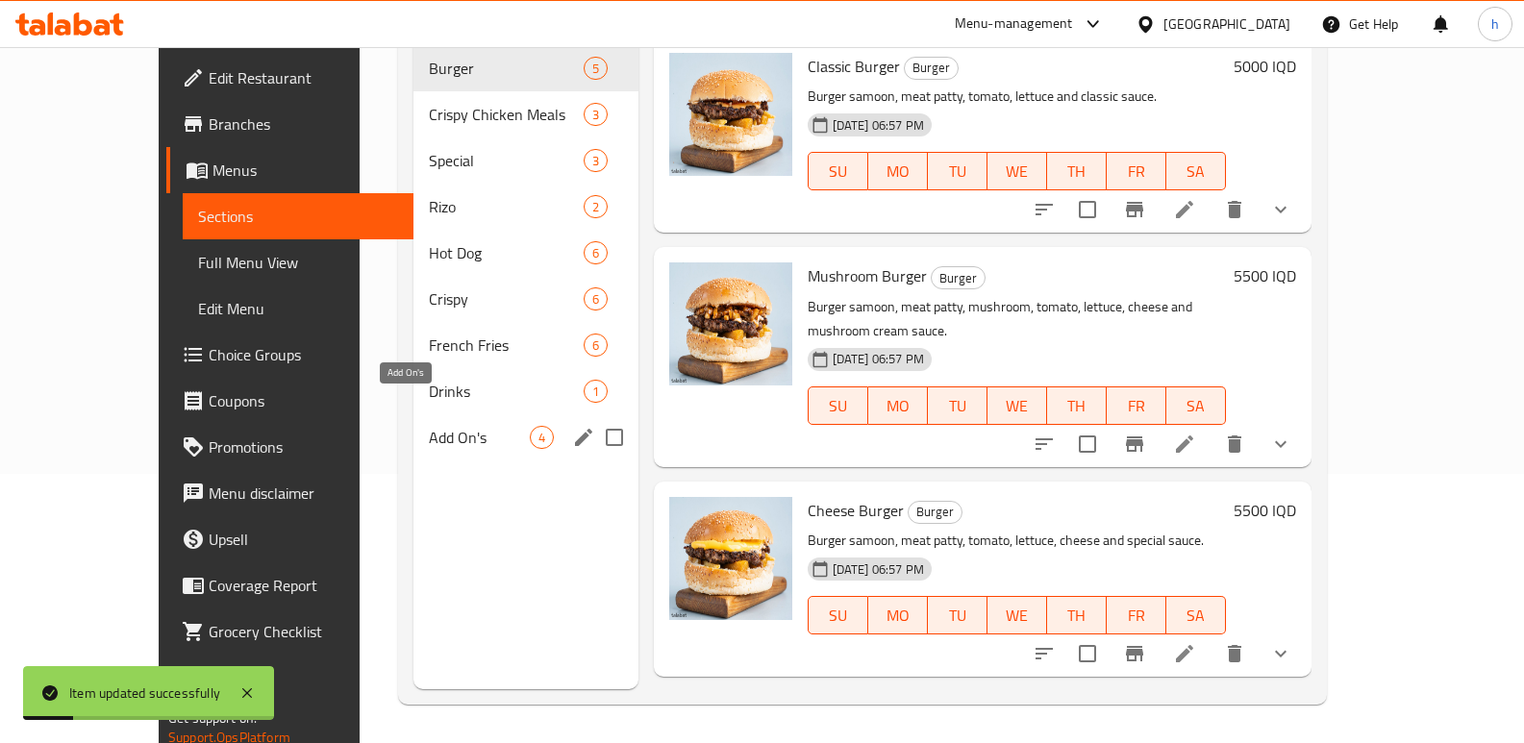
click at [429, 426] on span "Add On's" at bounding box center [479, 437] width 100 height 23
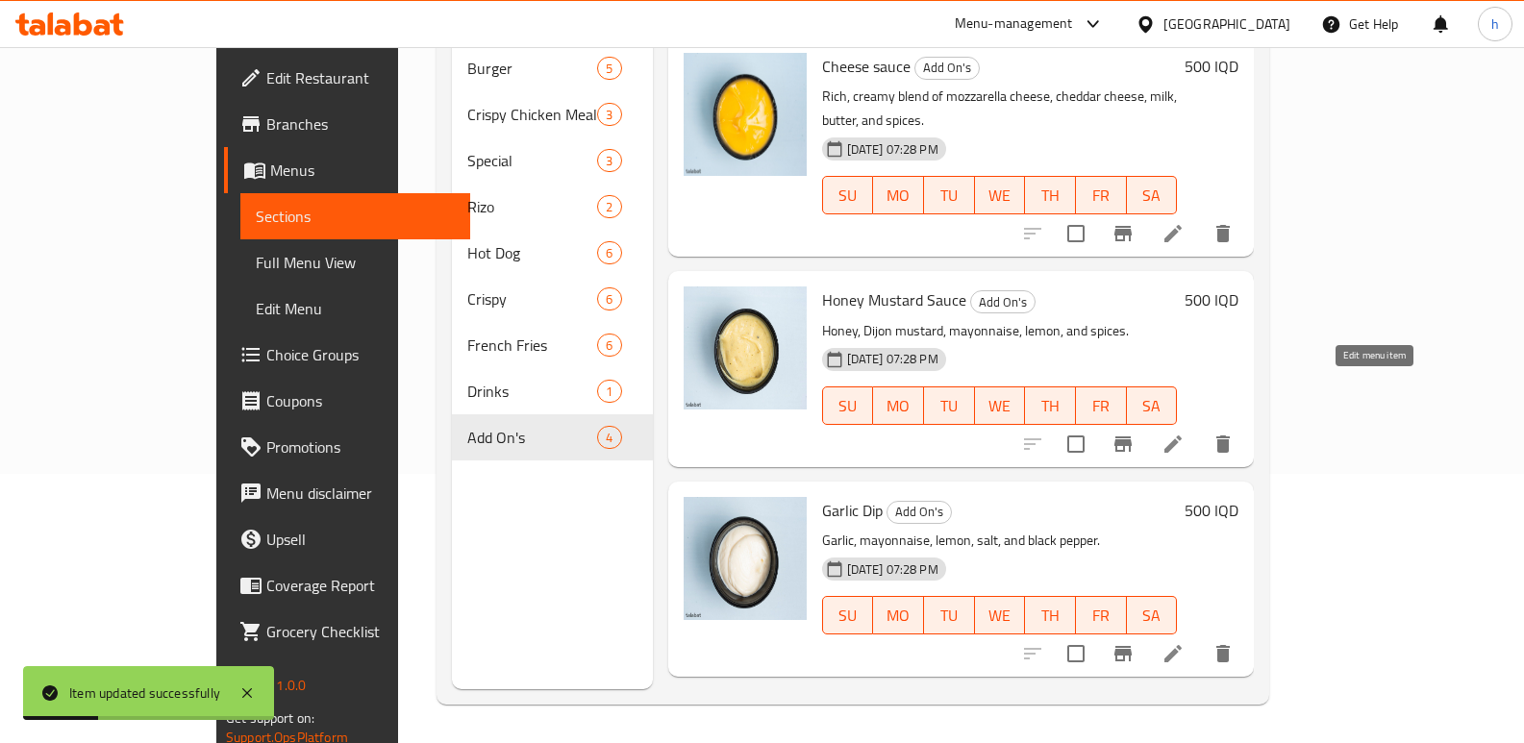
click at [1185, 433] on icon at bounding box center [1173, 444] width 23 height 23
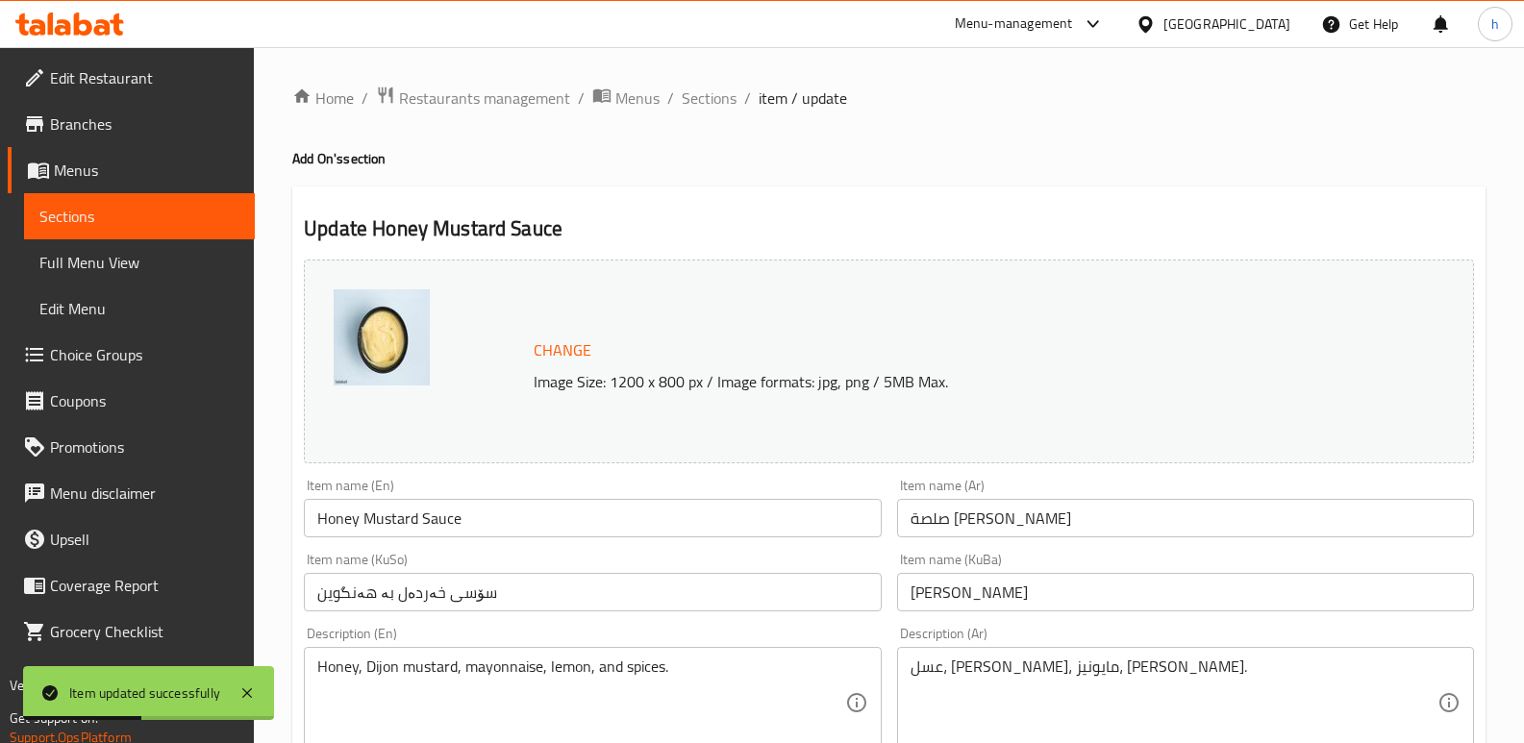
drag, startPoint x: 514, startPoint y: 600, endPoint x: 180, endPoint y: 623, distance: 334.5
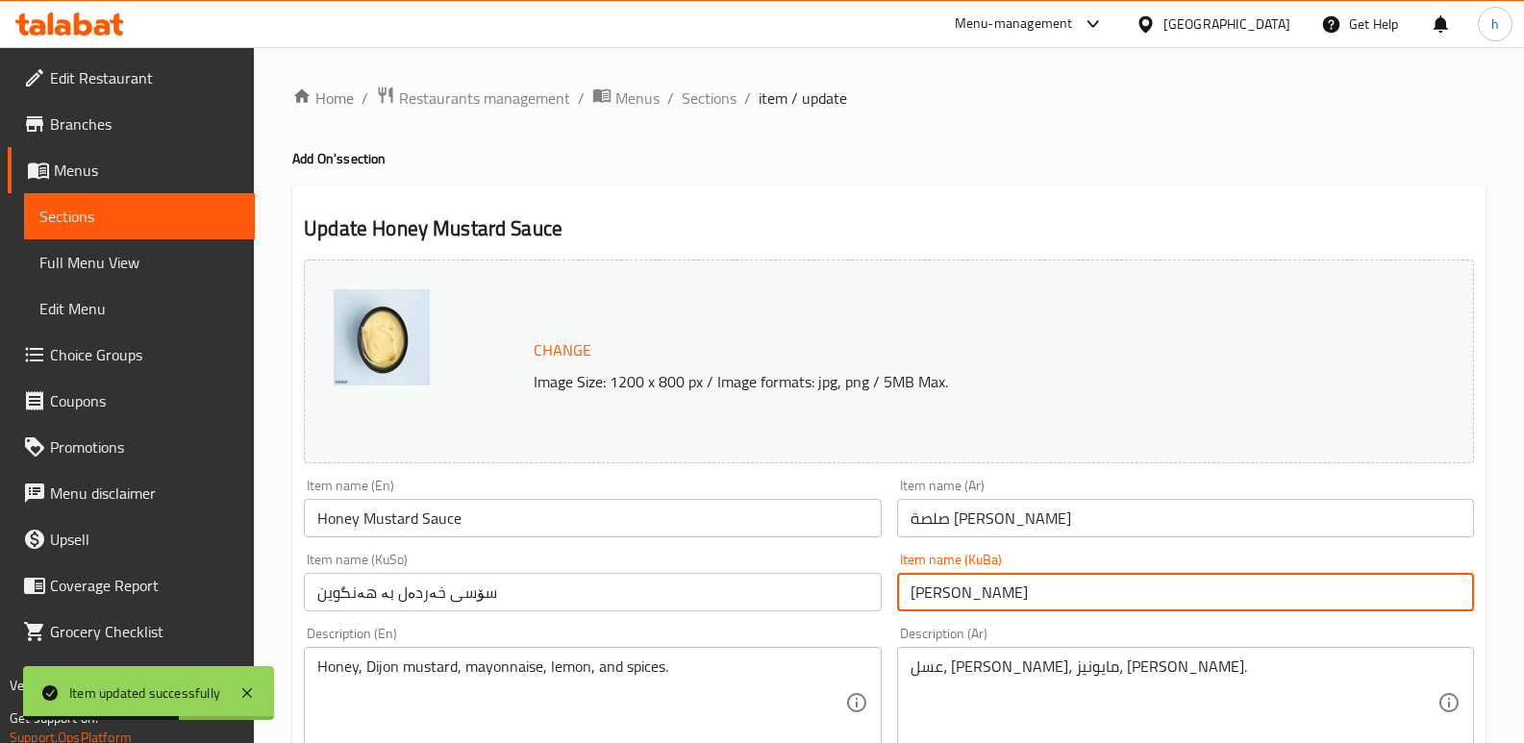
drag, startPoint x: 1110, startPoint y: 597, endPoint x: 784, endPoint y: 589, distance: 326.1
paste input "ۆسی خەردەل بە هەنگوین"
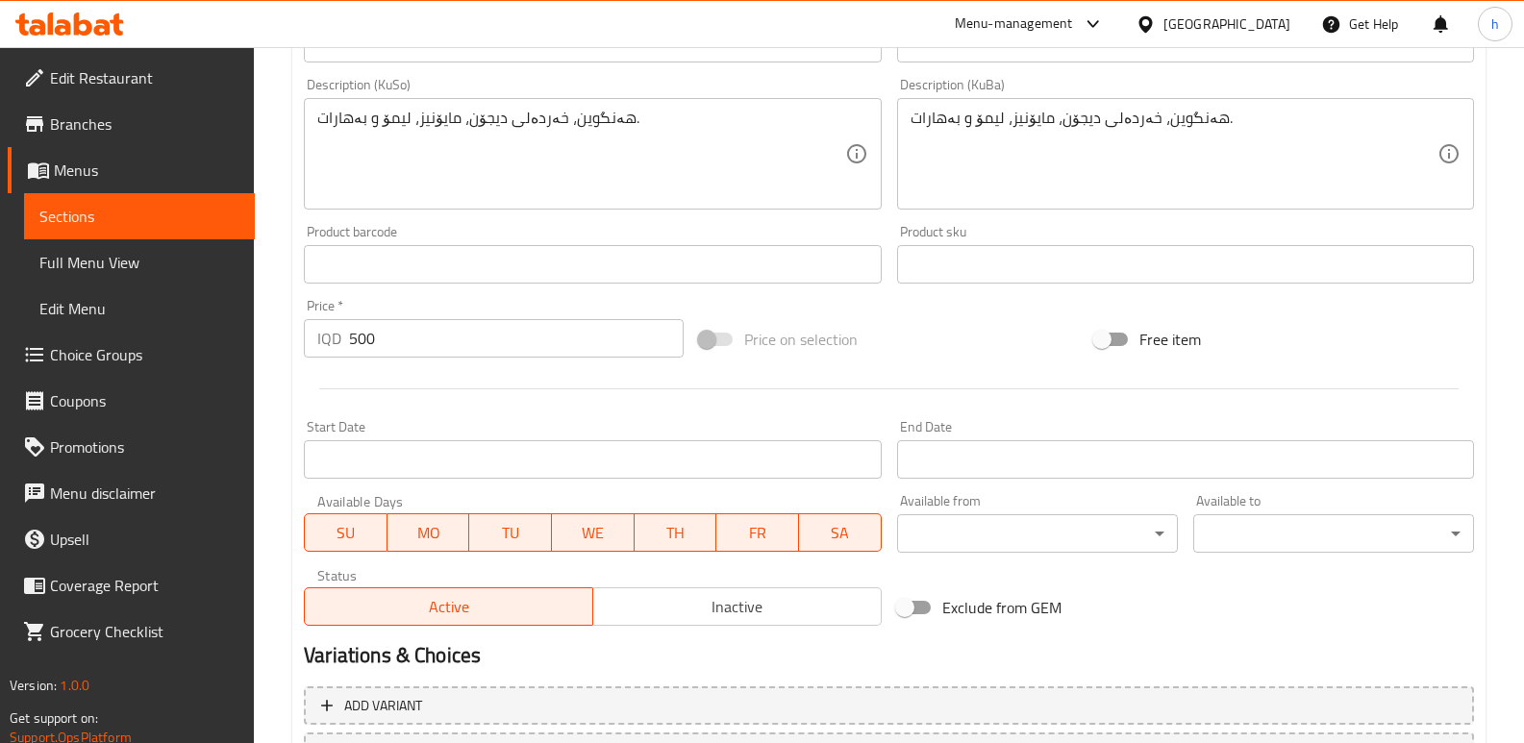
scroll to position [865, 0]
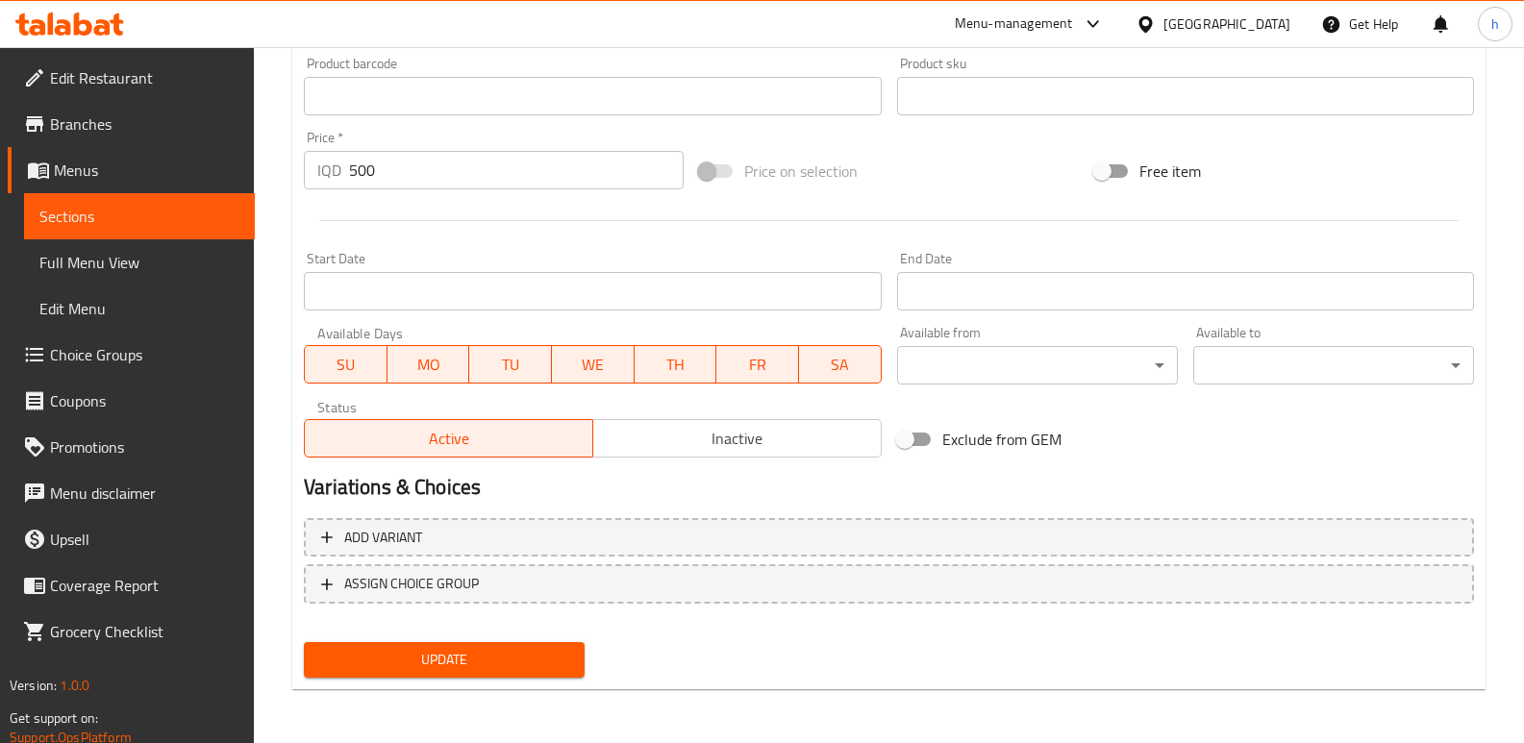
type input "سۆسی خەردەل بە هەنگوین"
click at [436, 653] on span "Update" at bounding box center [444, 660] width 250 height 24
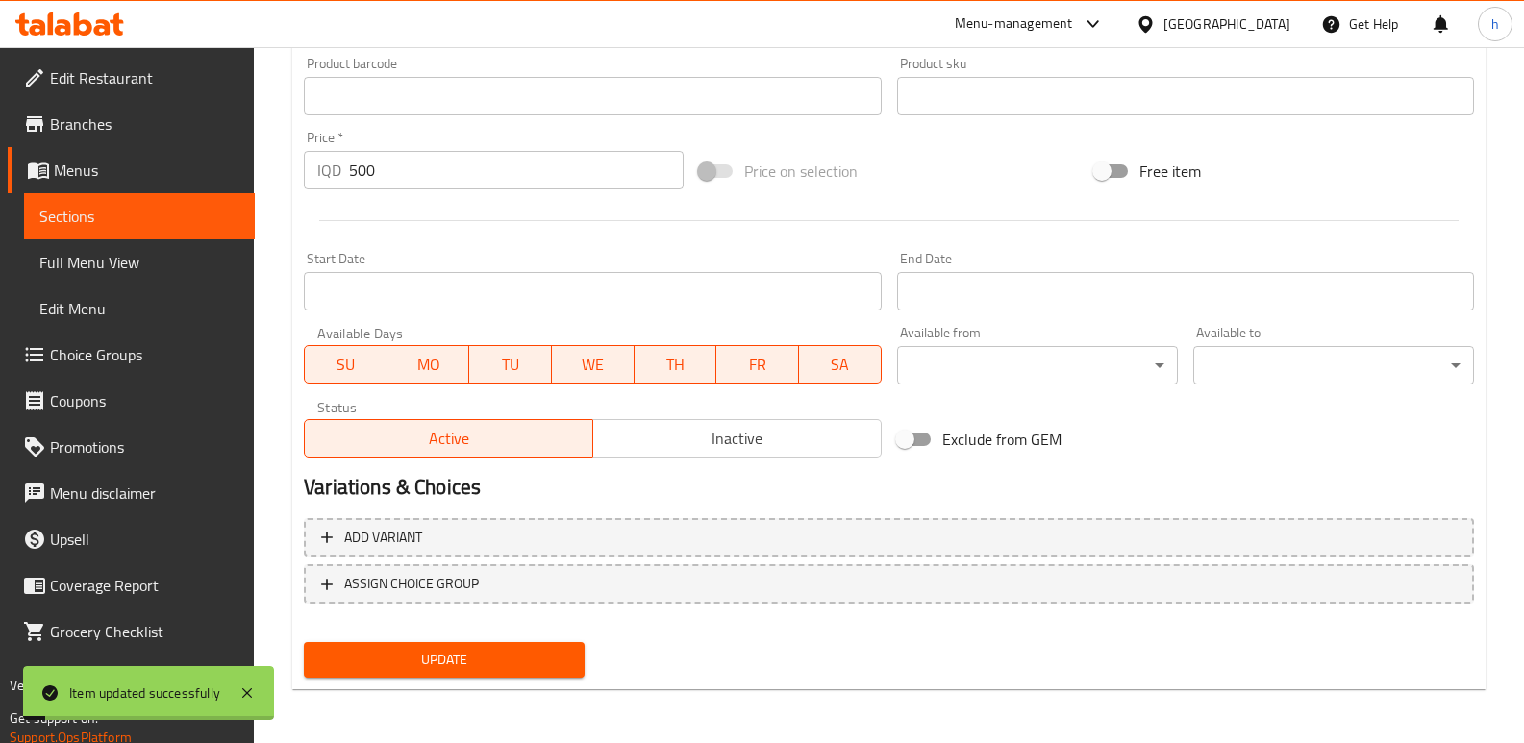
click at [113, 206] on span "Sections" at bounding box center [139, 216] width 200 height 23
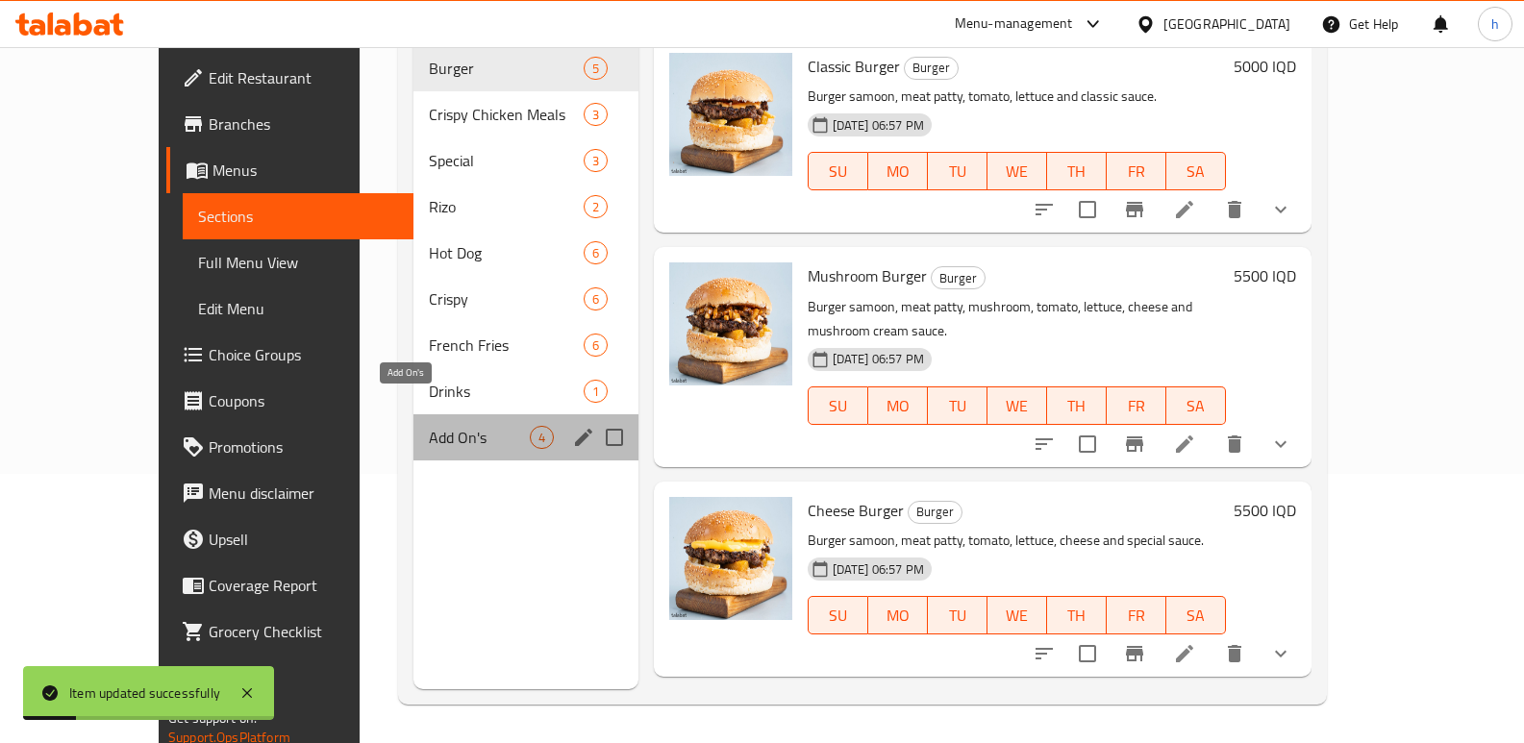
click at [429, 426] on span "Add On's" at bounding box center [479, 437] width 100 height 23
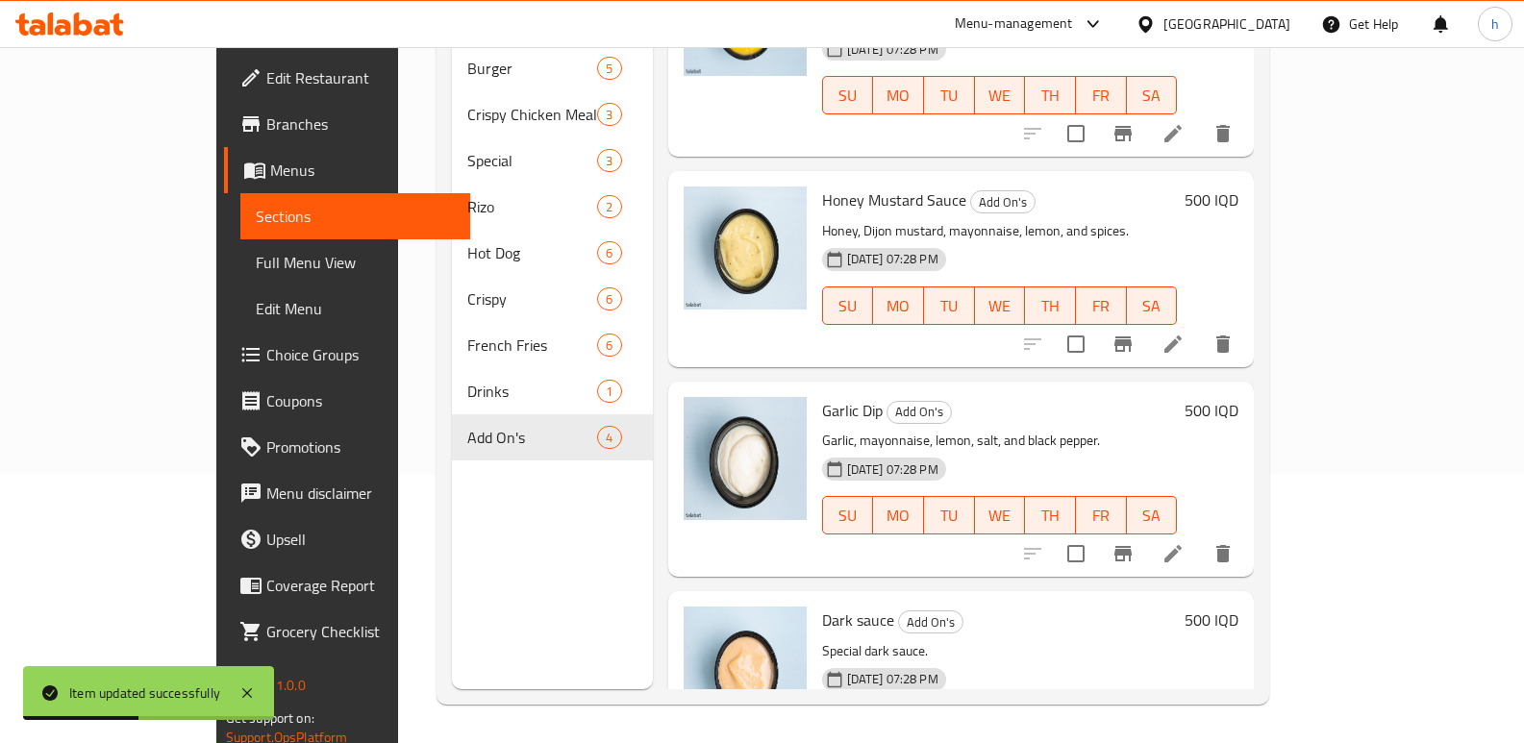
scroll to position [102, 0]
click at [1182, 543] on icon at bounding box center [1173, 551] width 17 height 17
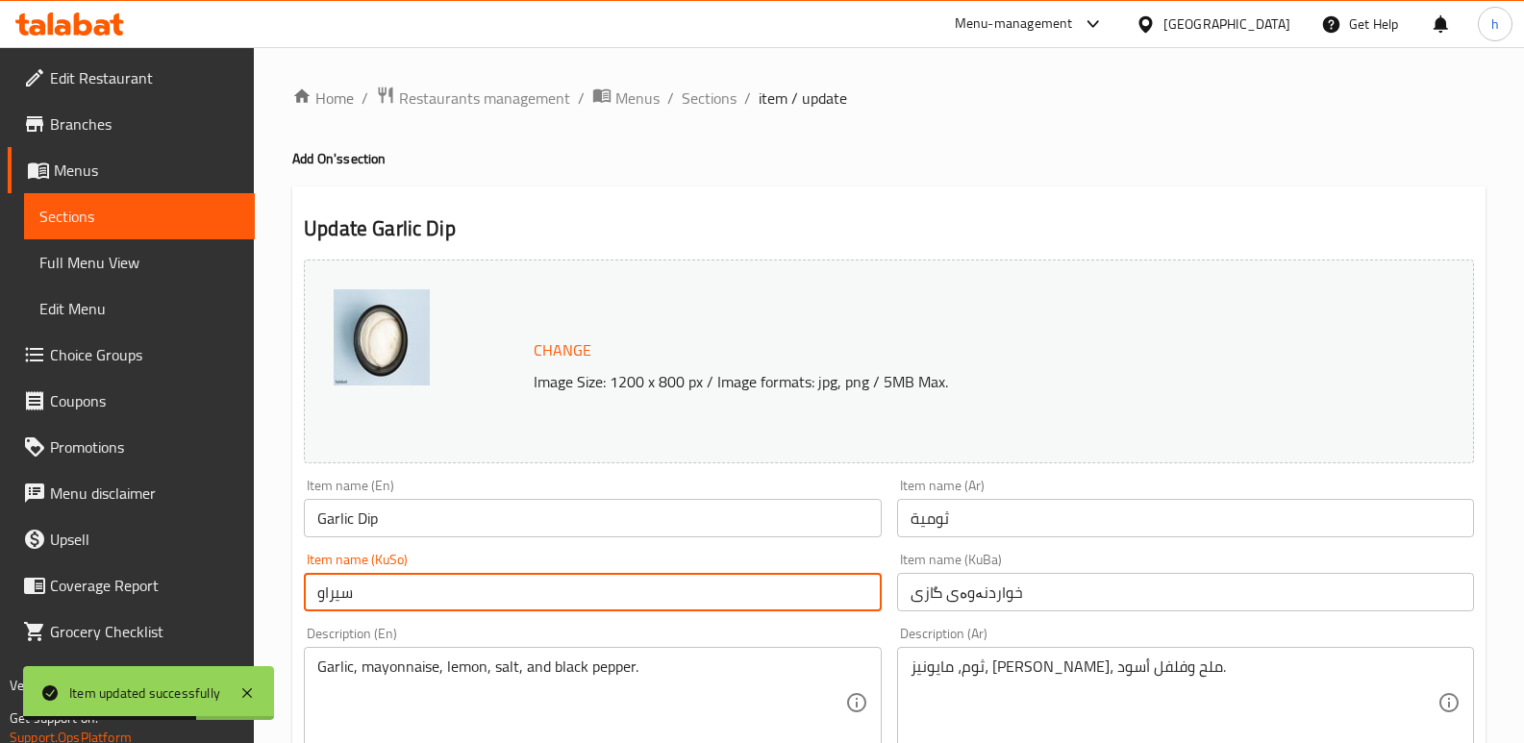
drag, startPoint x: 328, startPoint y: 603, endPoint x: 187, endPoint y: 630, distance: 143.9
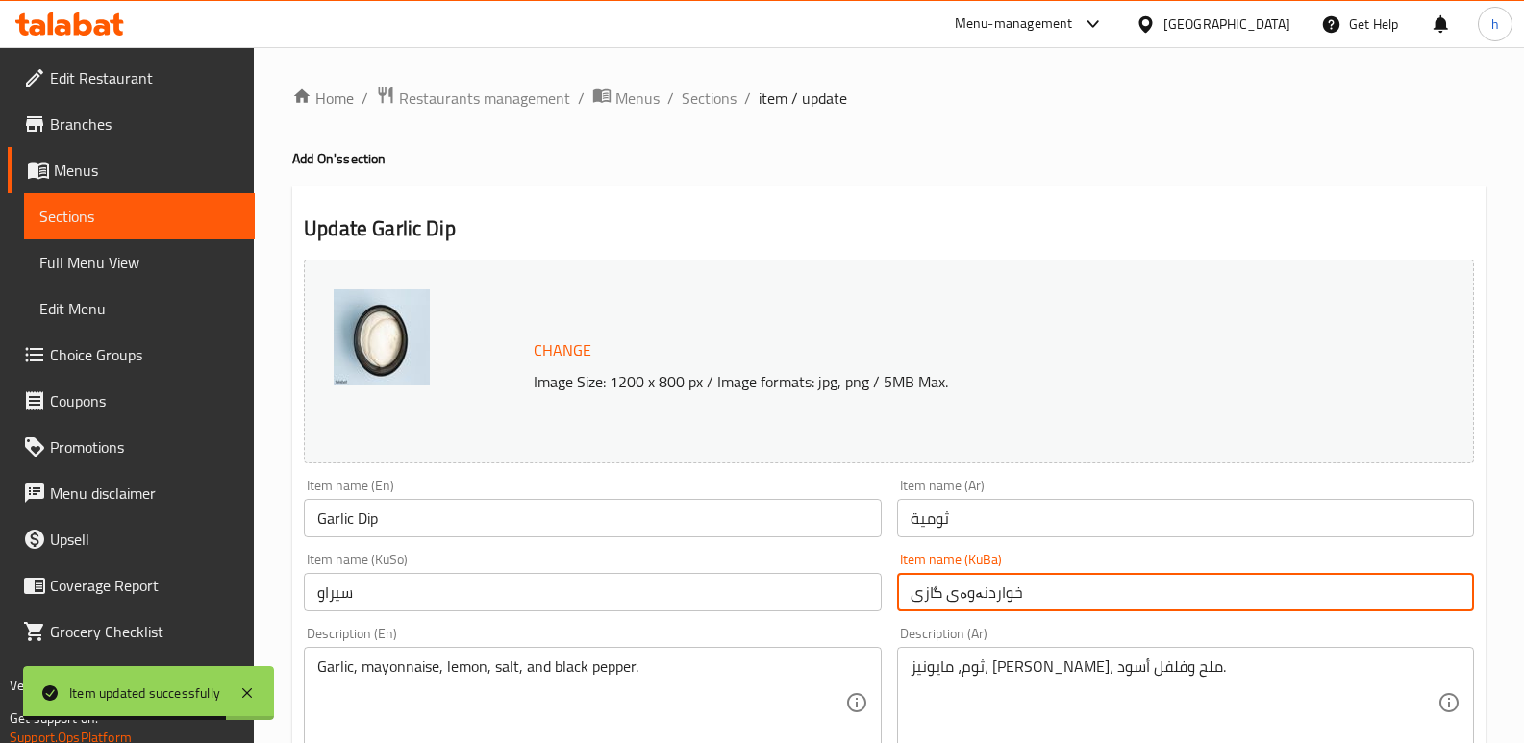
drag, startPoint x: 996, startPoint y: 581, endPoint x: 745, endPoint y: 587, distance: 251.1
paste input "یراو"
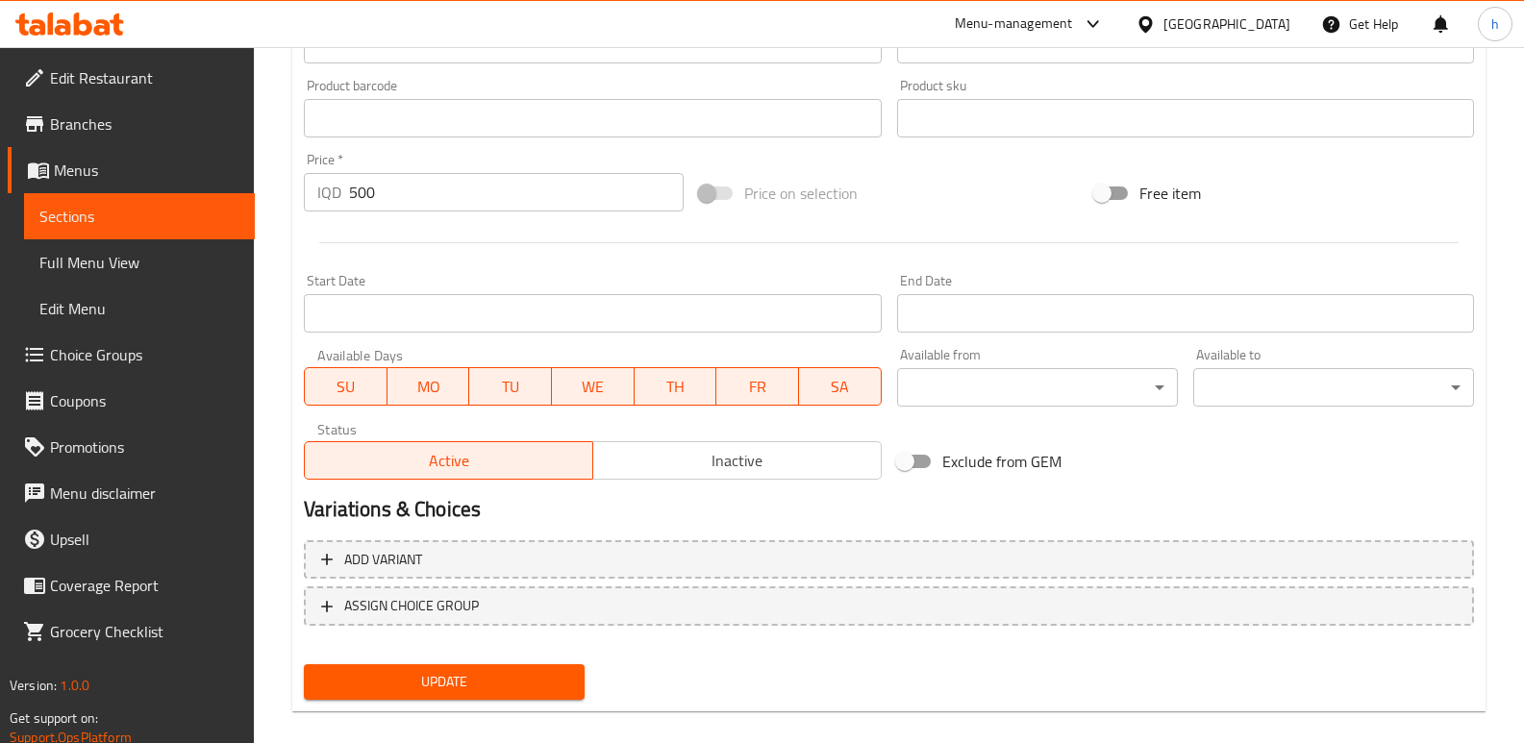
scroll to position [865, 0]
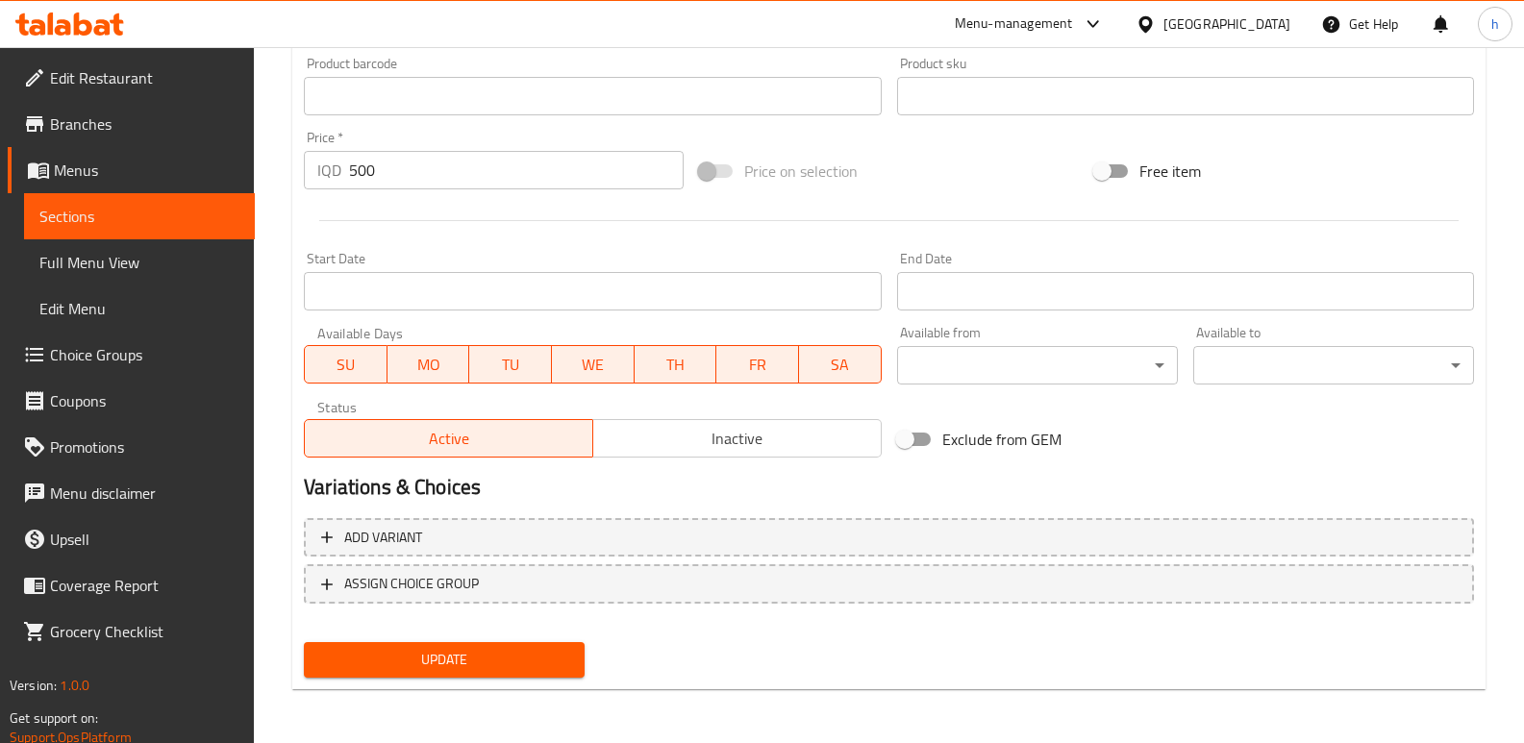
type input "سیراو"
click at [492, 664] on span "Update" at bounding box center [444, 660] width 250 height 24
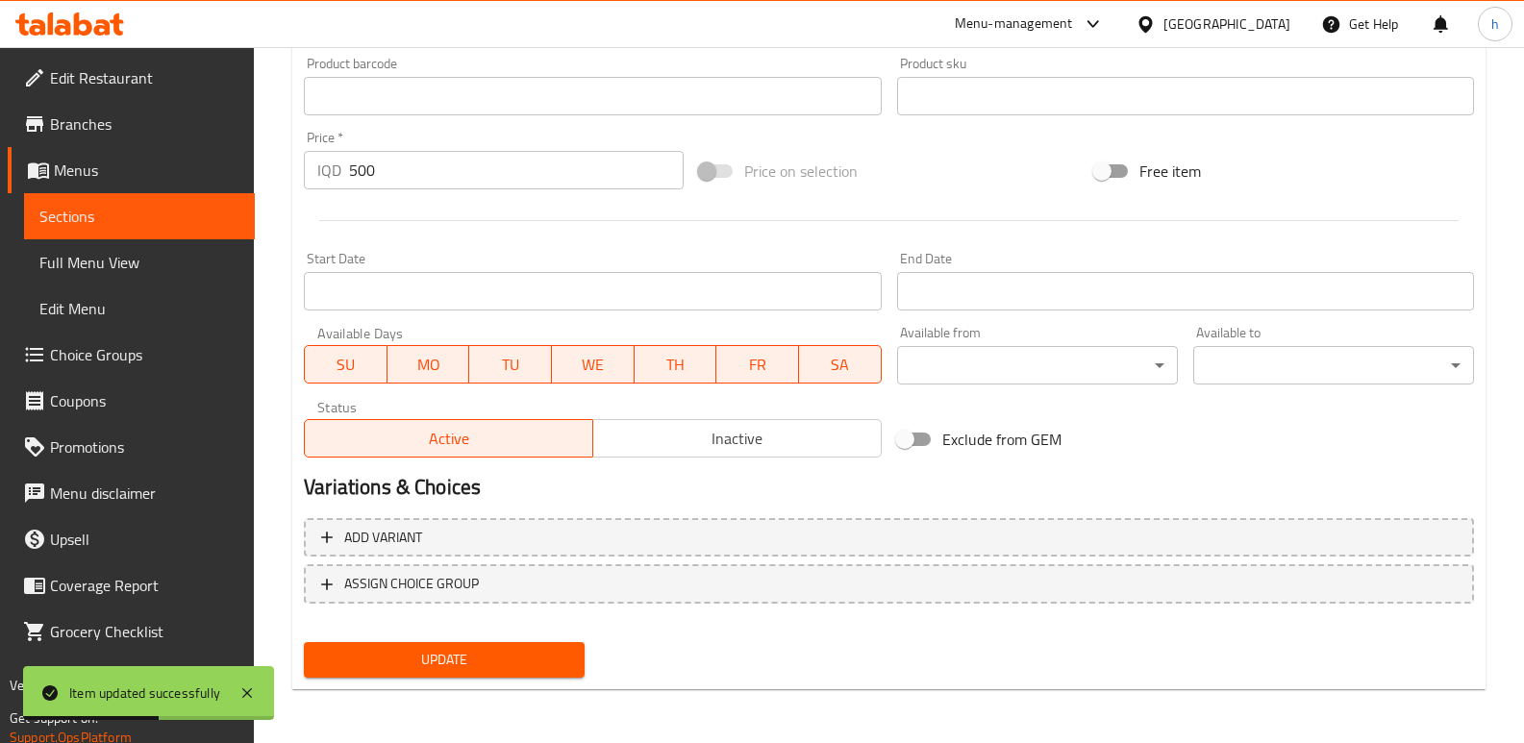
click at [223, 229] on link "Sections" at bounding box center [139, 216] width 231 height 46
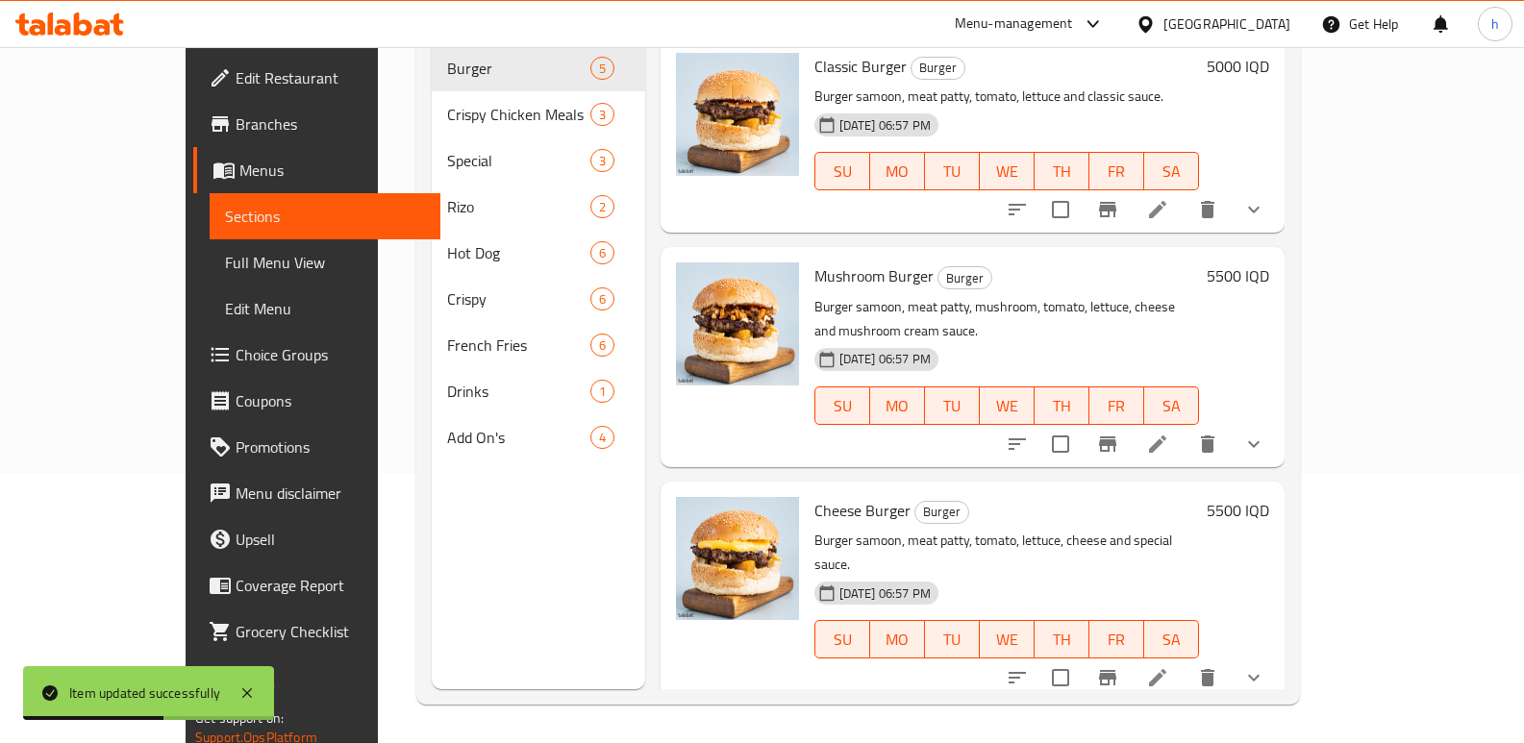
scroll to position [269, 0]
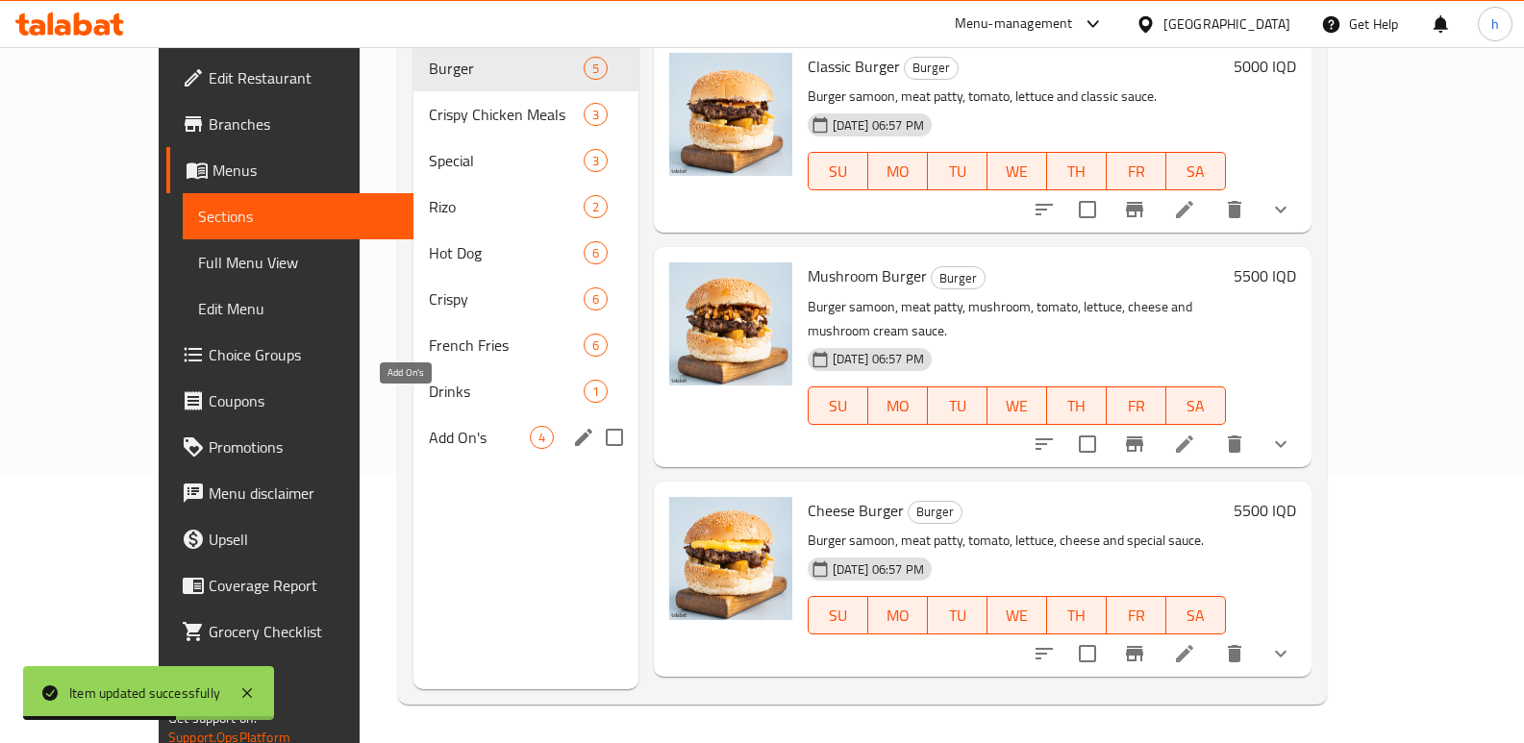
click at [429, 426] on span "Add On's" at bounding box center [479, 437] width 100 height 23
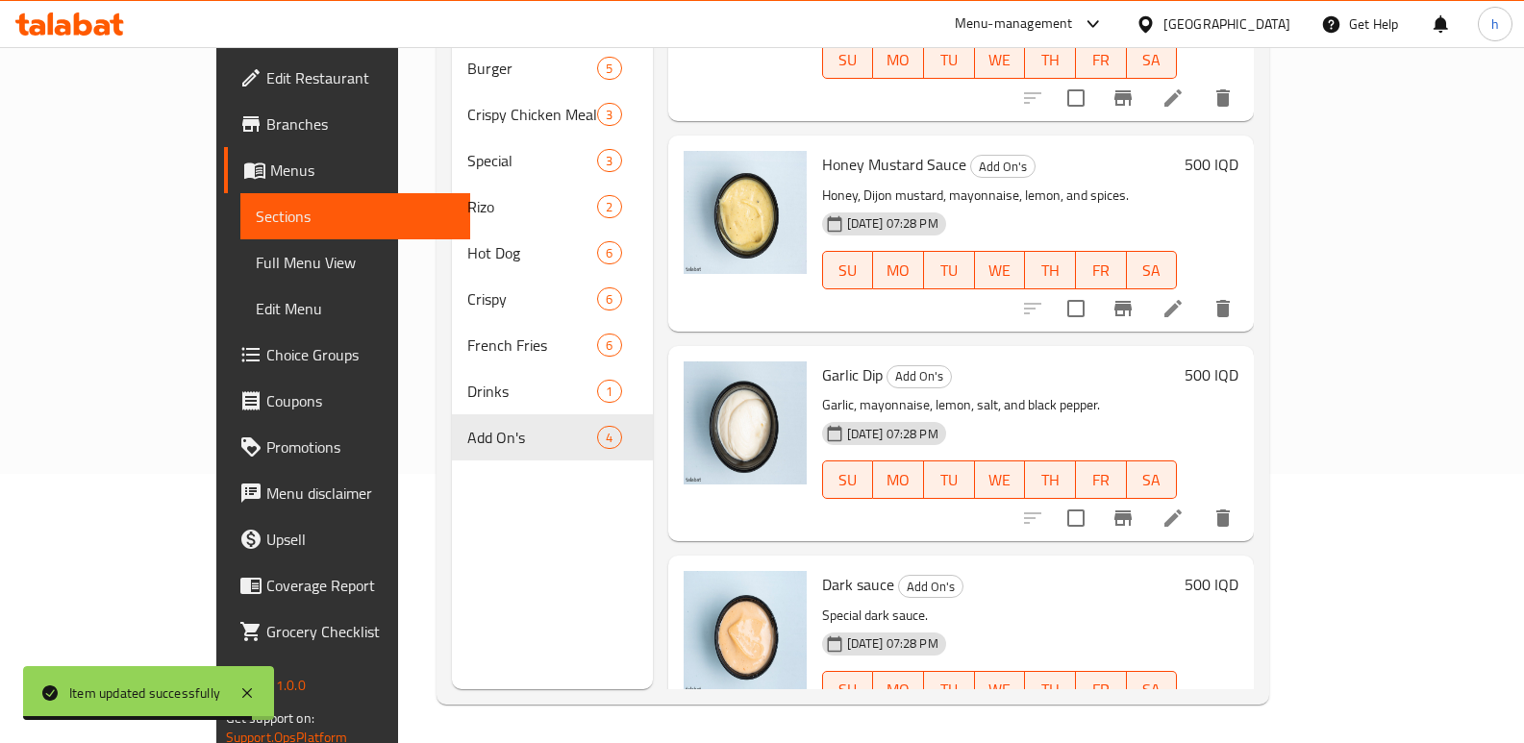
scroll to position [145, 0]
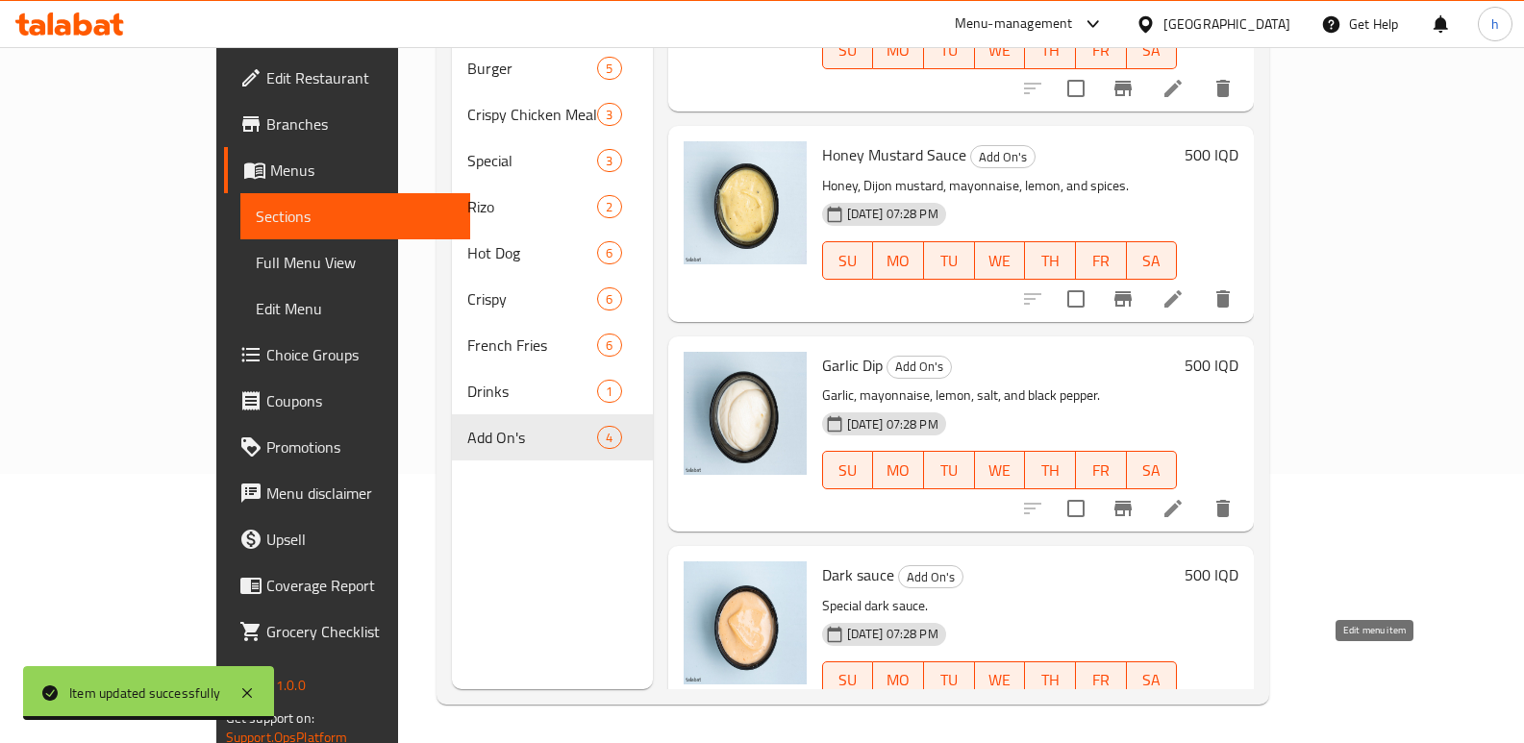
click at [1185, 708] on icon at bounding box center [1173, 719] width 23 height 23
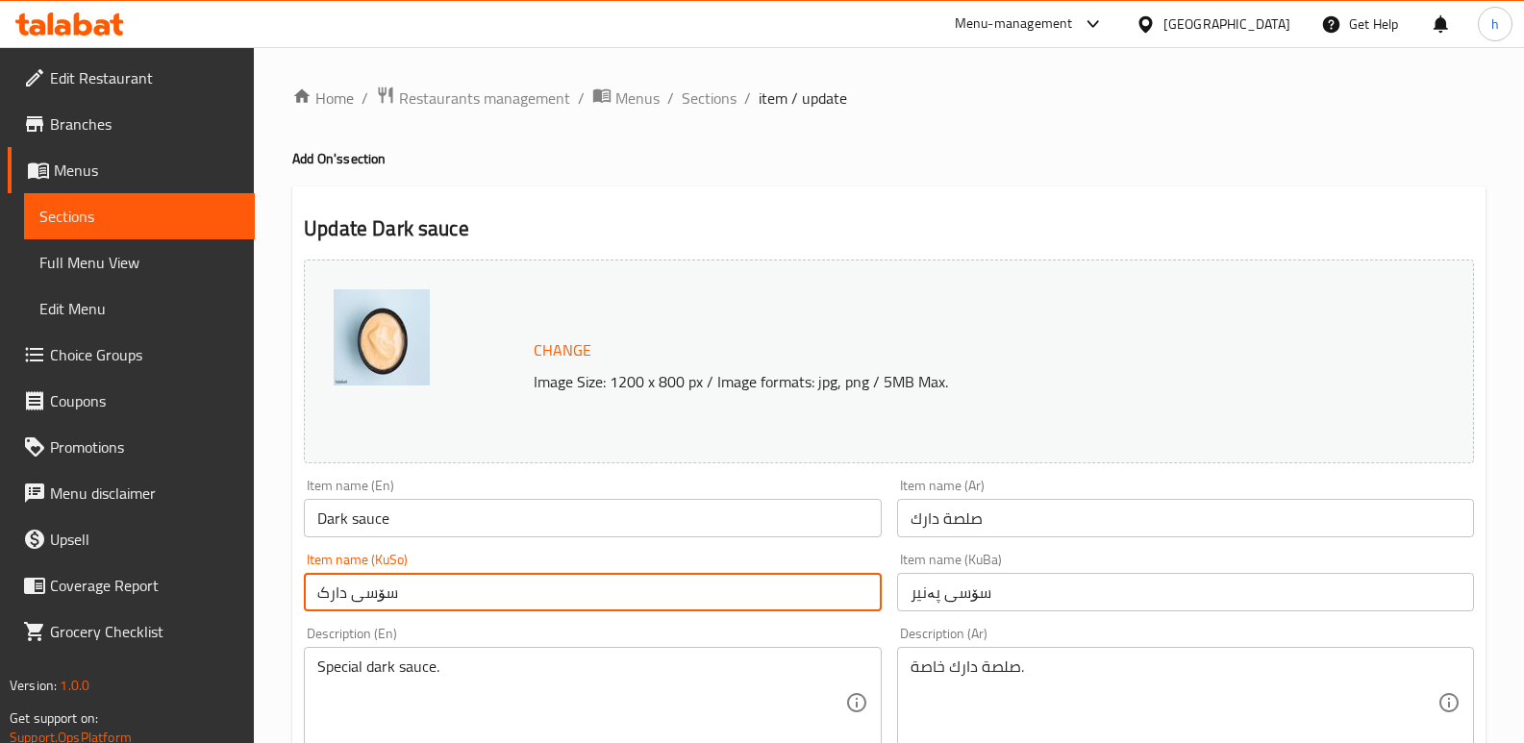
drag, startPoint x: 438, startPoint y: 595, endPoint x: 238, endPoint y: 593, distance: 199.1
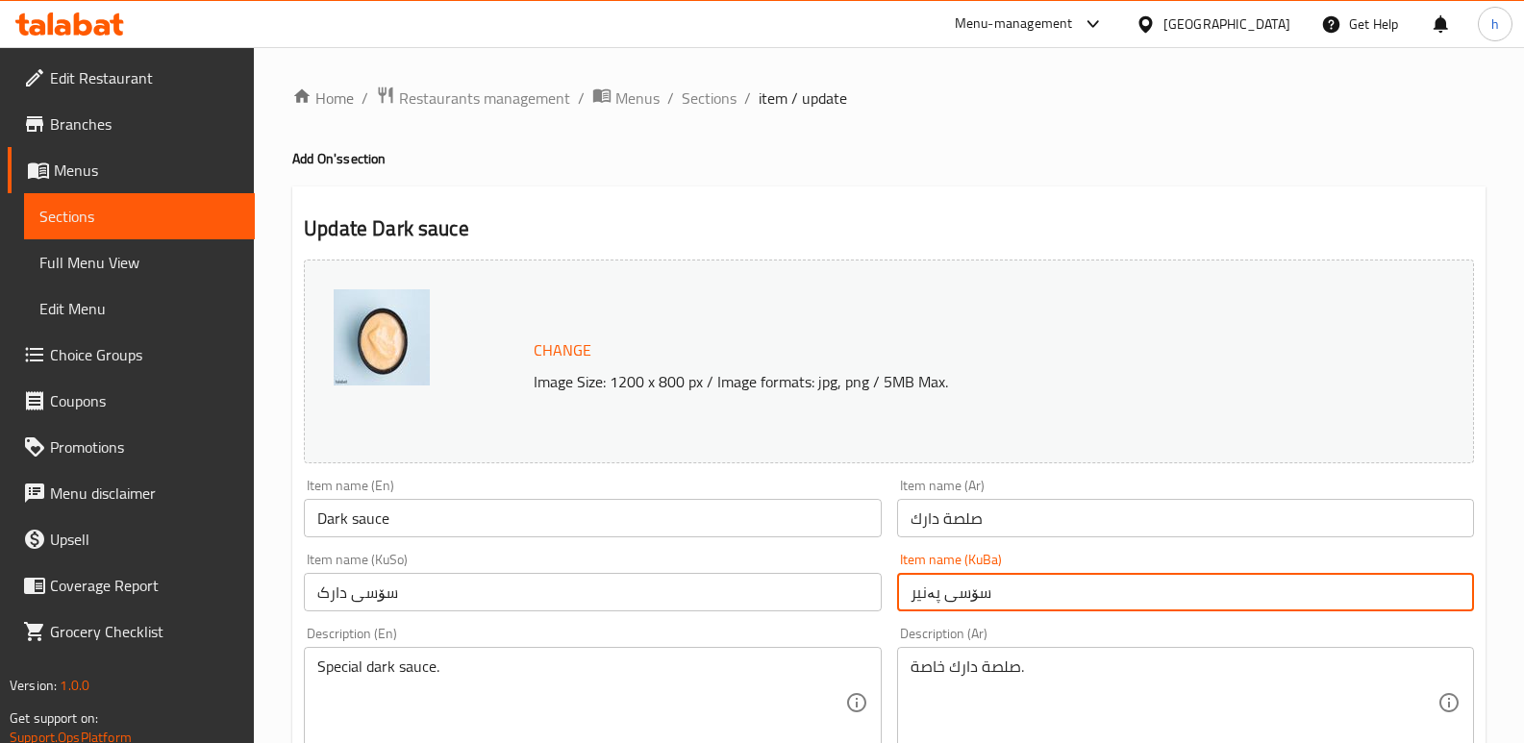
drag, startPoint x: 983, startPoint y: 596, endPoint x: 762, endPoint y: 581, distance: 221.7
paste input "دارک"
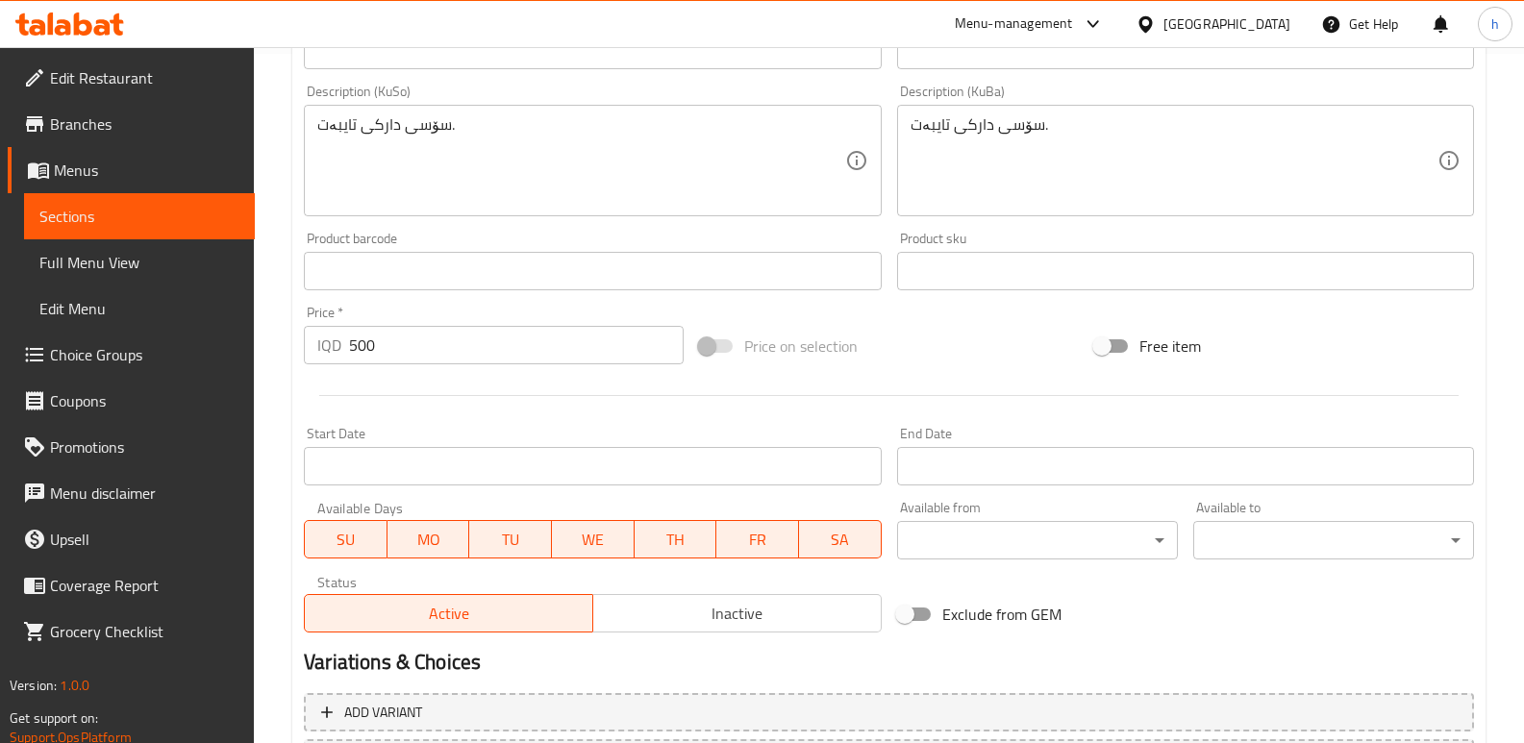
scroll to position [865, 0]
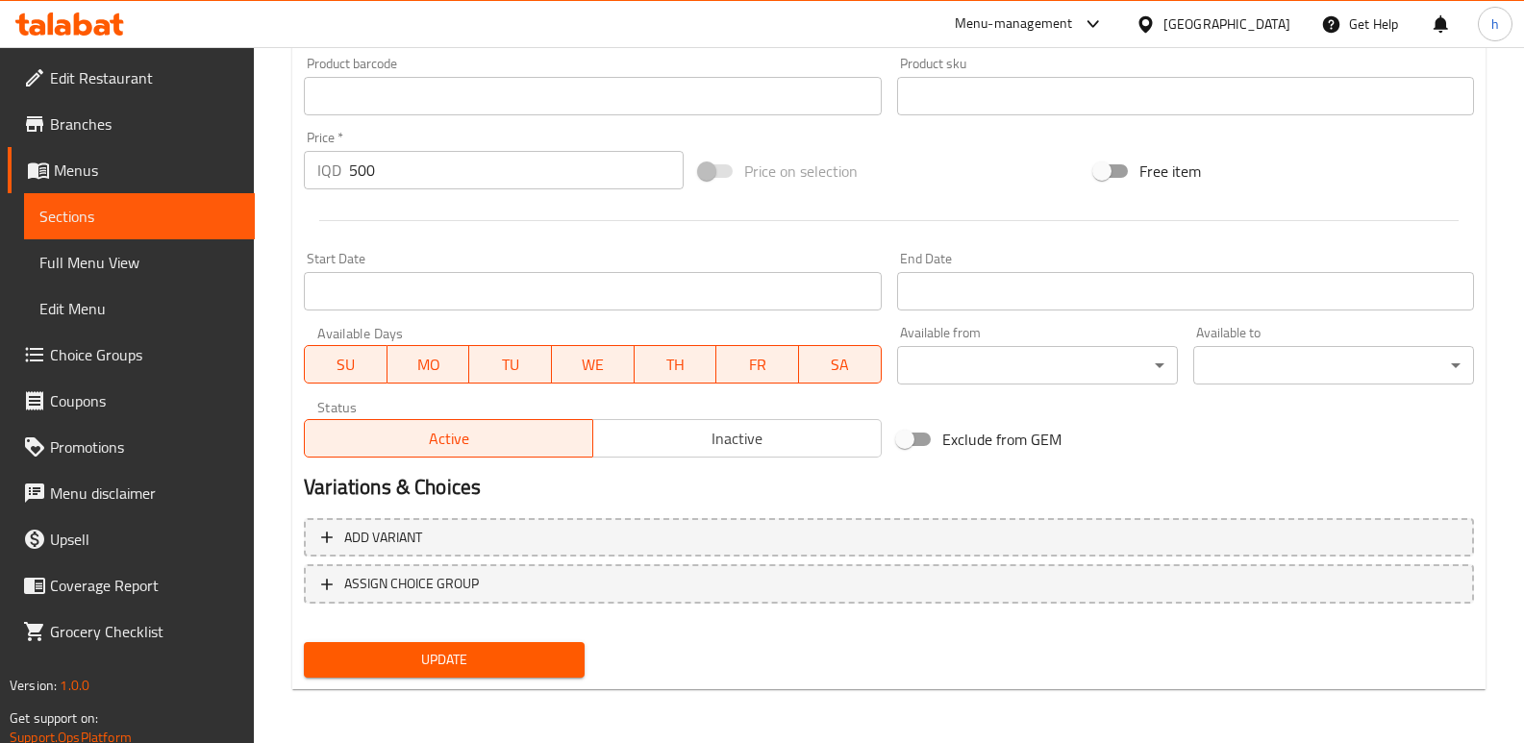
type input "سۆسی دارک"
click at [526, 657] on span "Update" at bounding box center [444, 660] width 250 height 24
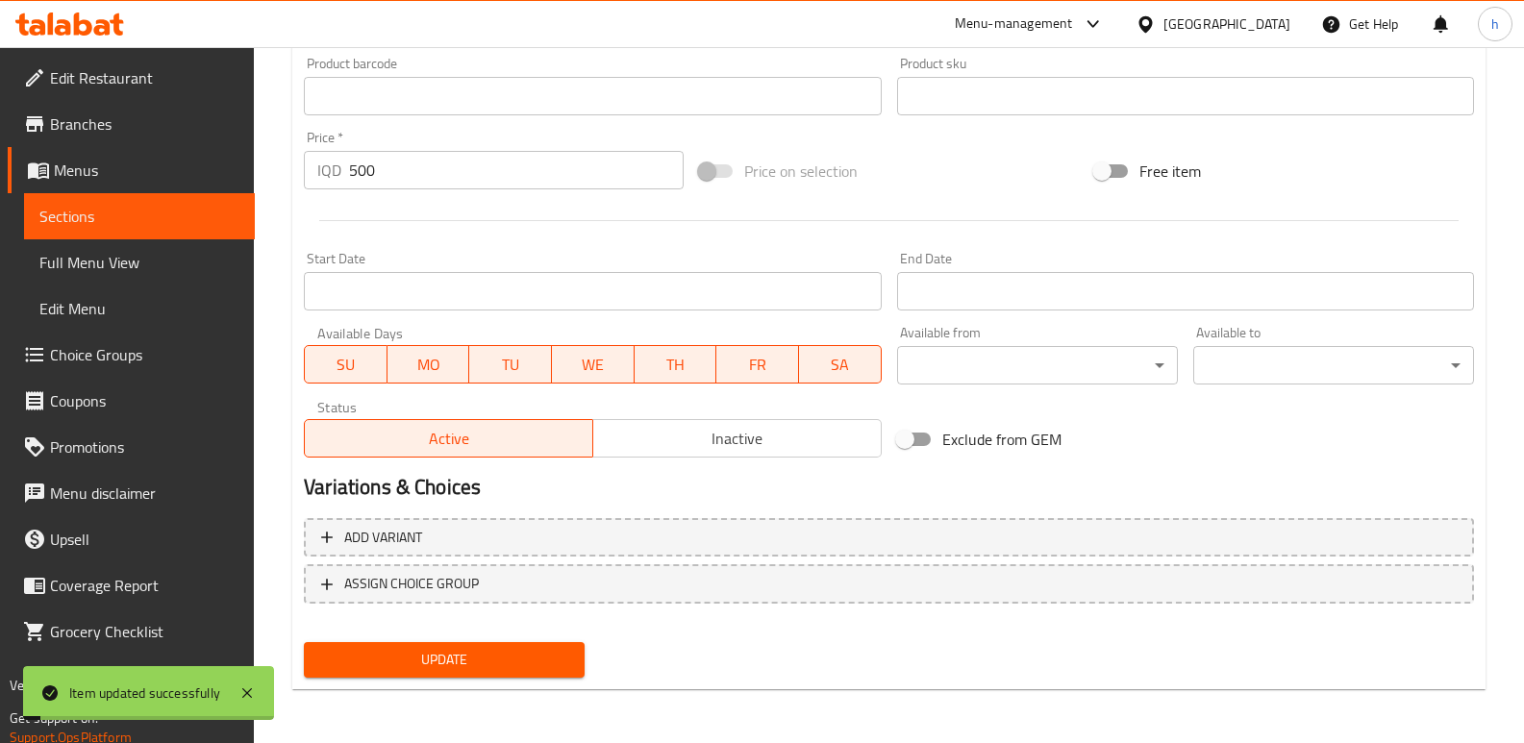
click at [163, 215] on span "Sections" at bounding box center [139, 216] width 200 height 23
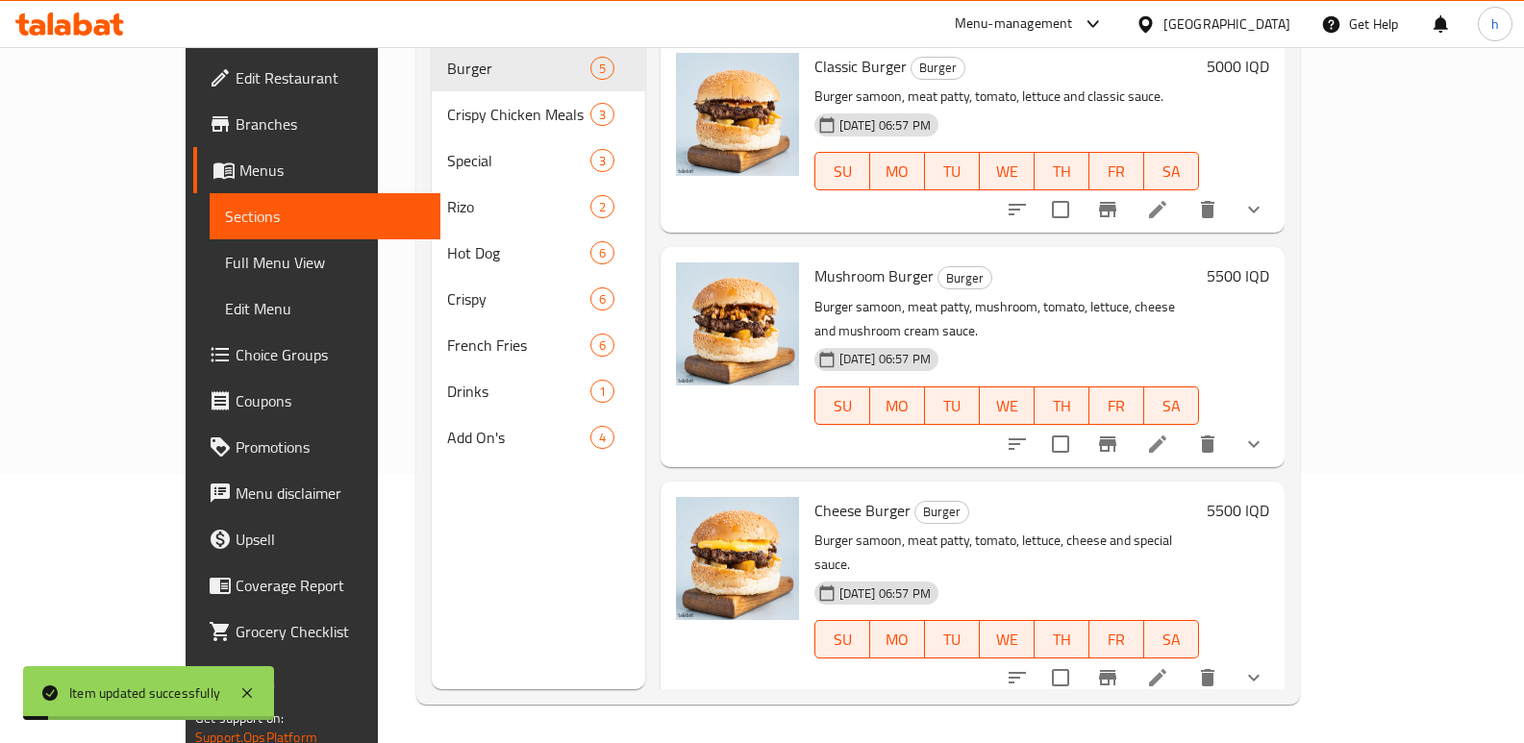
scroll to position [269, 0]
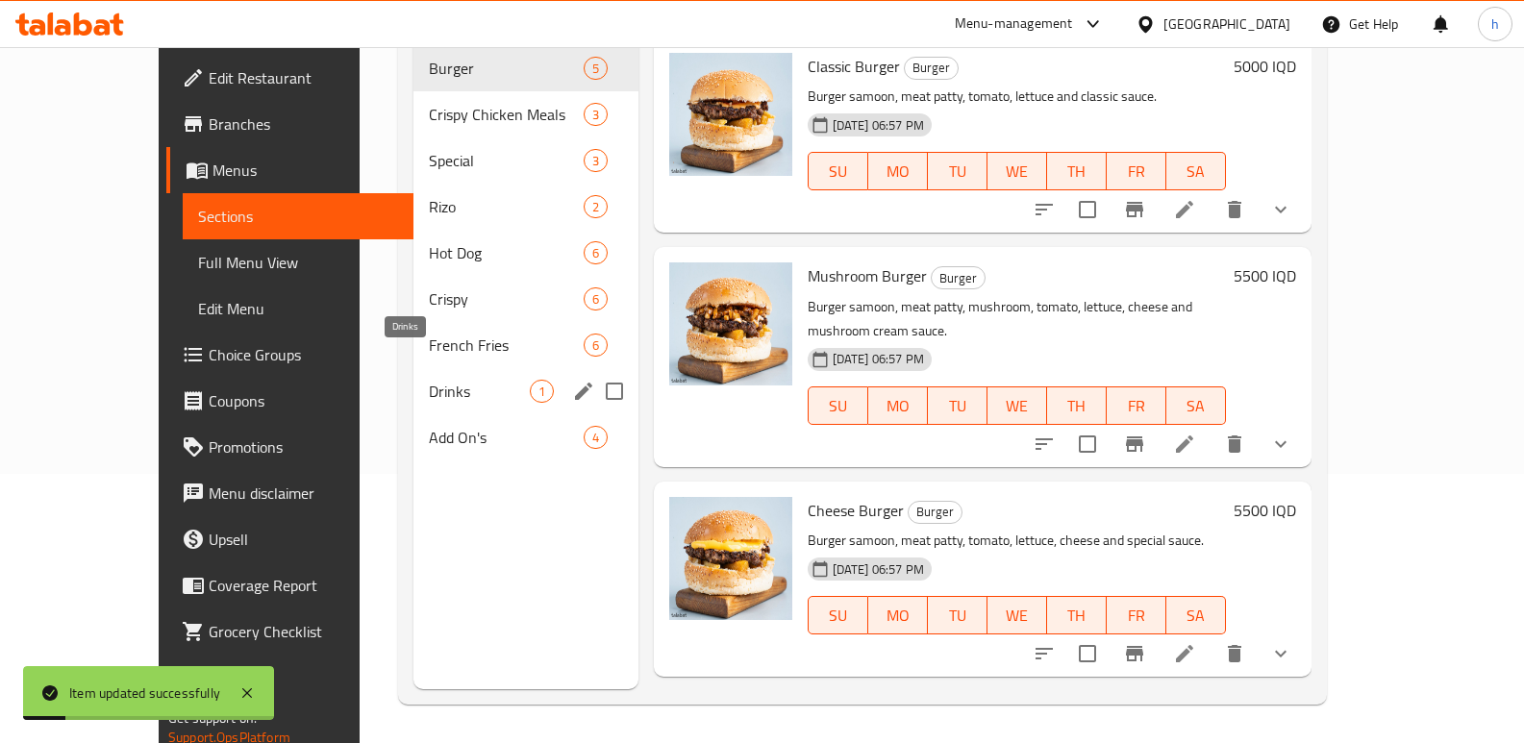
click at [429, 380] on span "Drinks" at bounding box center [479, 391] width 100 height 23
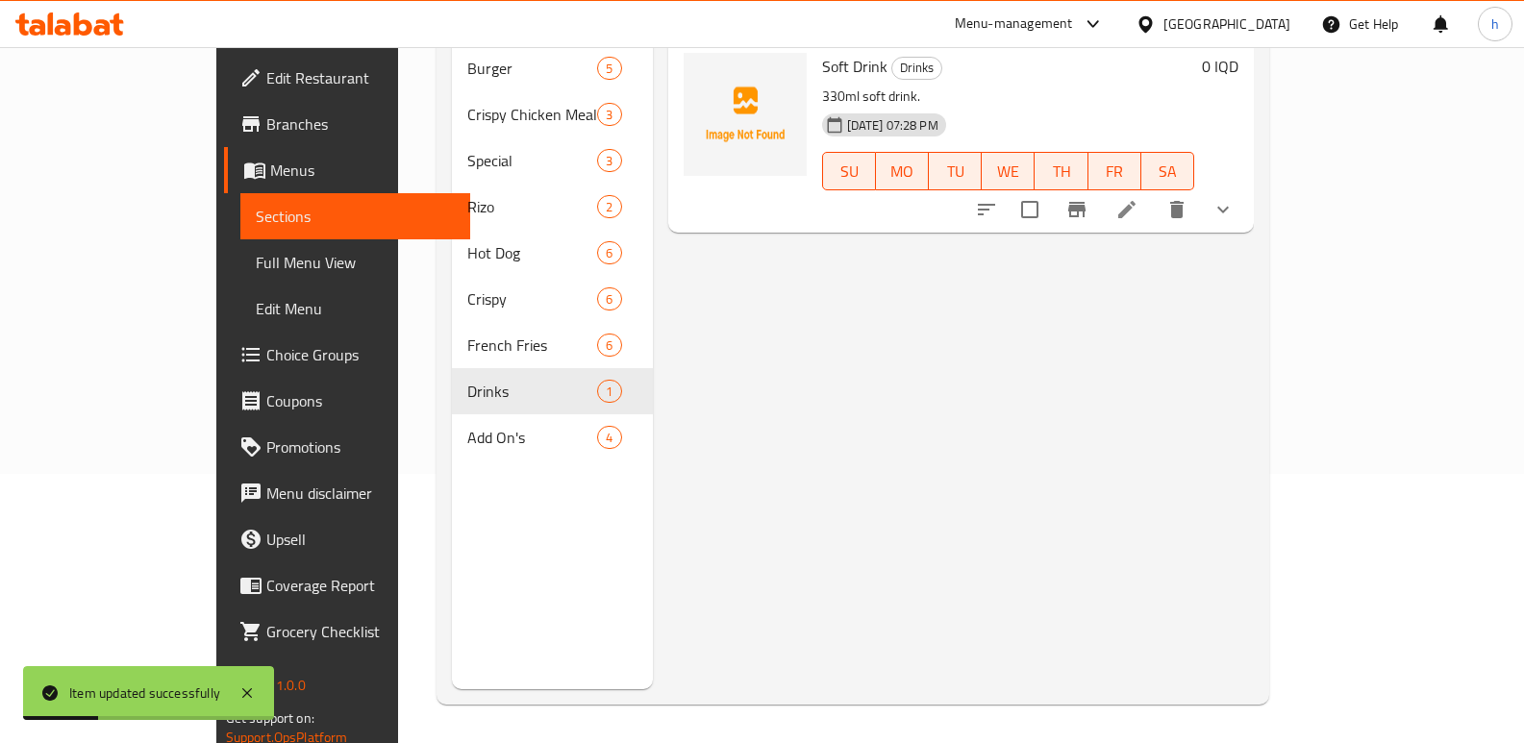
scroll to position [193, 0]
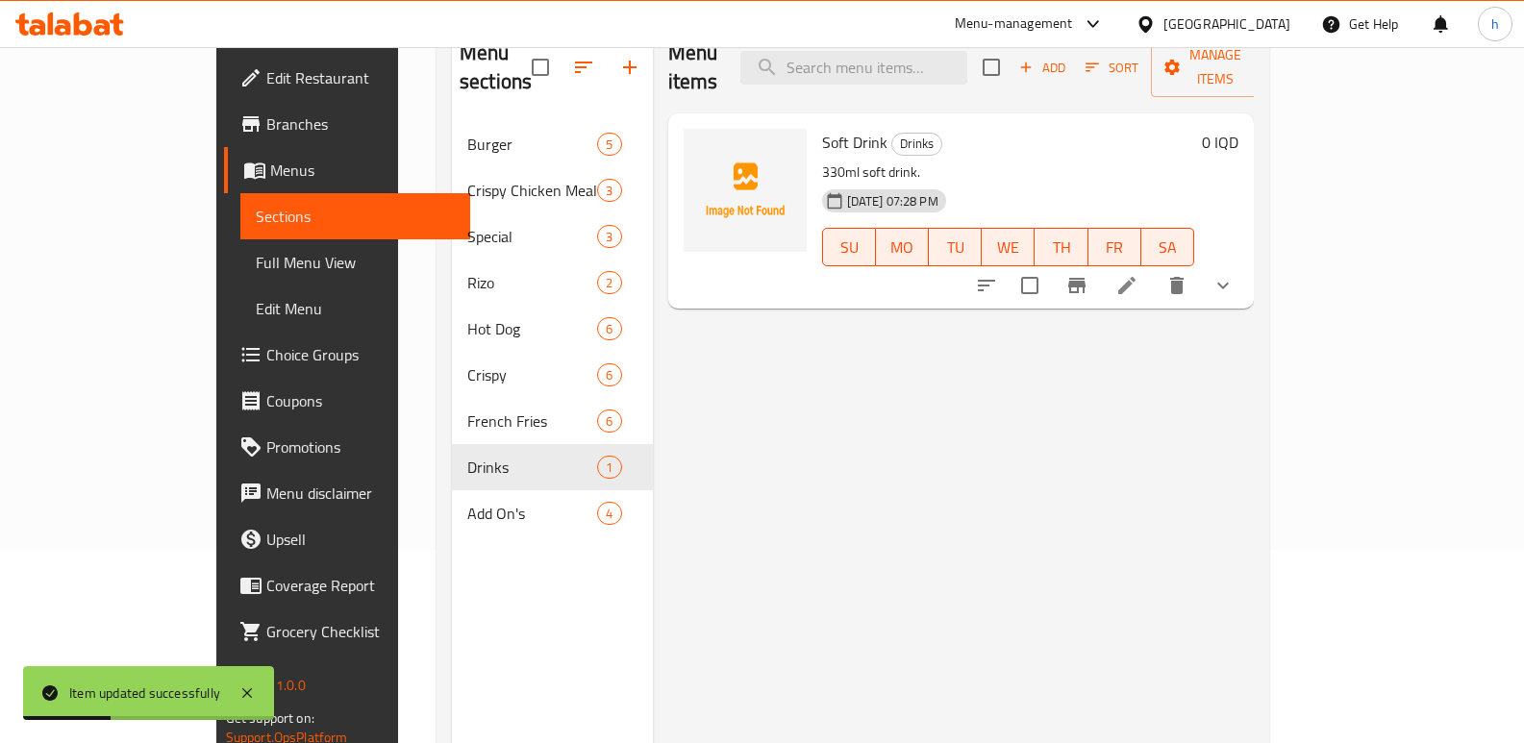
click at [1139, 274] on icon at bounding box center [1127, 285] width 23 height 23
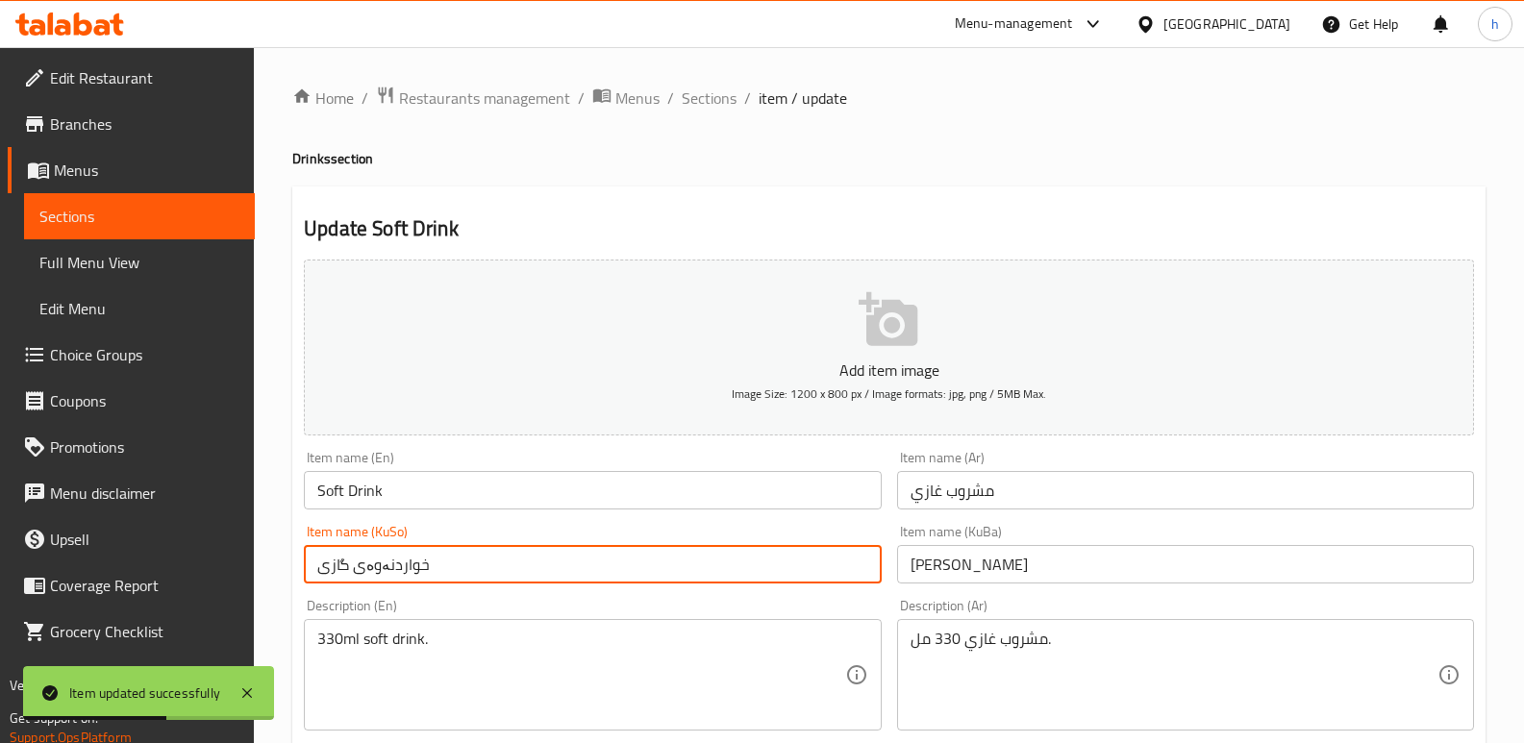
drag, startPoint x: 355, startPoint y: 571, endPoint x: 218, endPoint y: 571, distance: 136.6
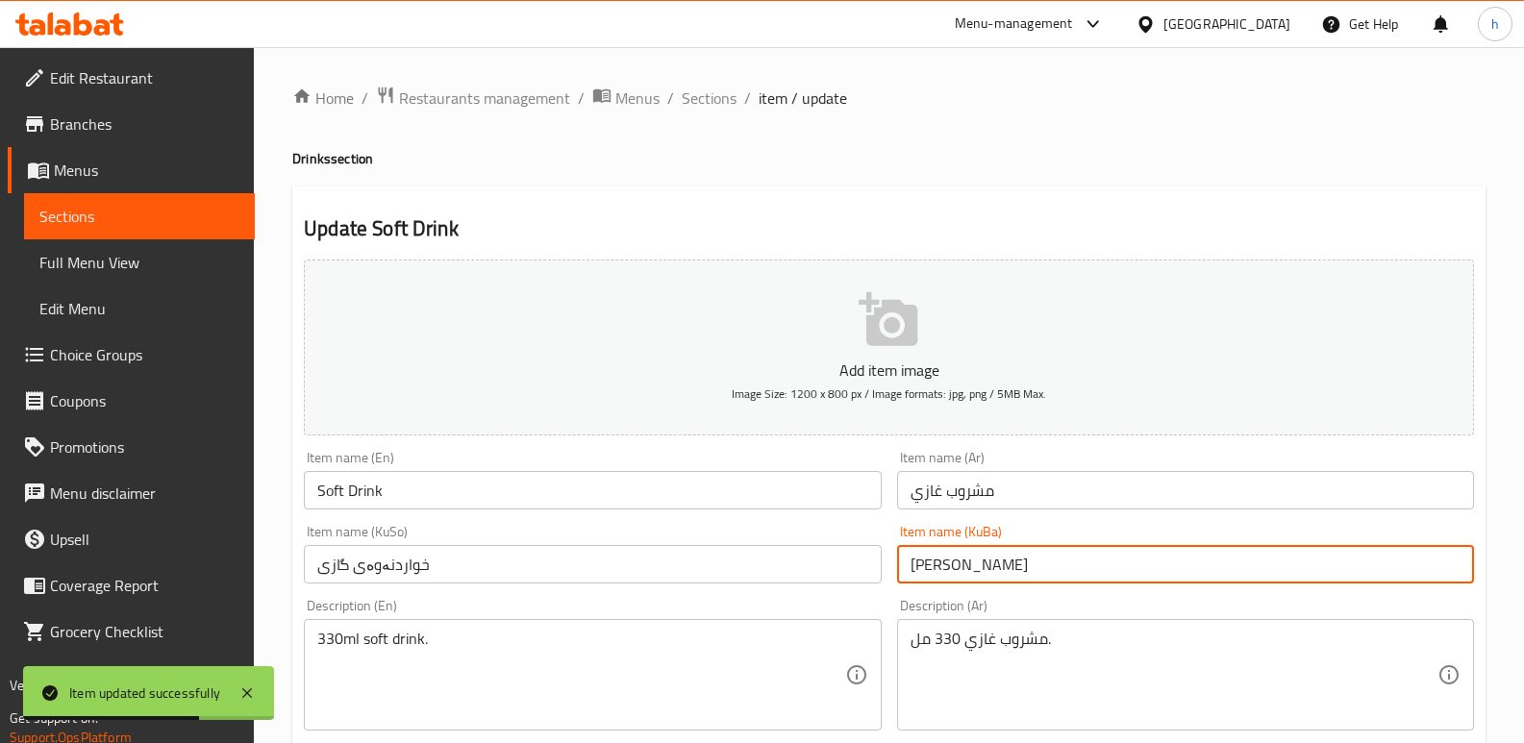
drag, startPoint x: 1013, startPoint y: 571, endPoint x: 719, endPoint y: 542, distance: 294.7
paste input "واردنەوەی گاز"
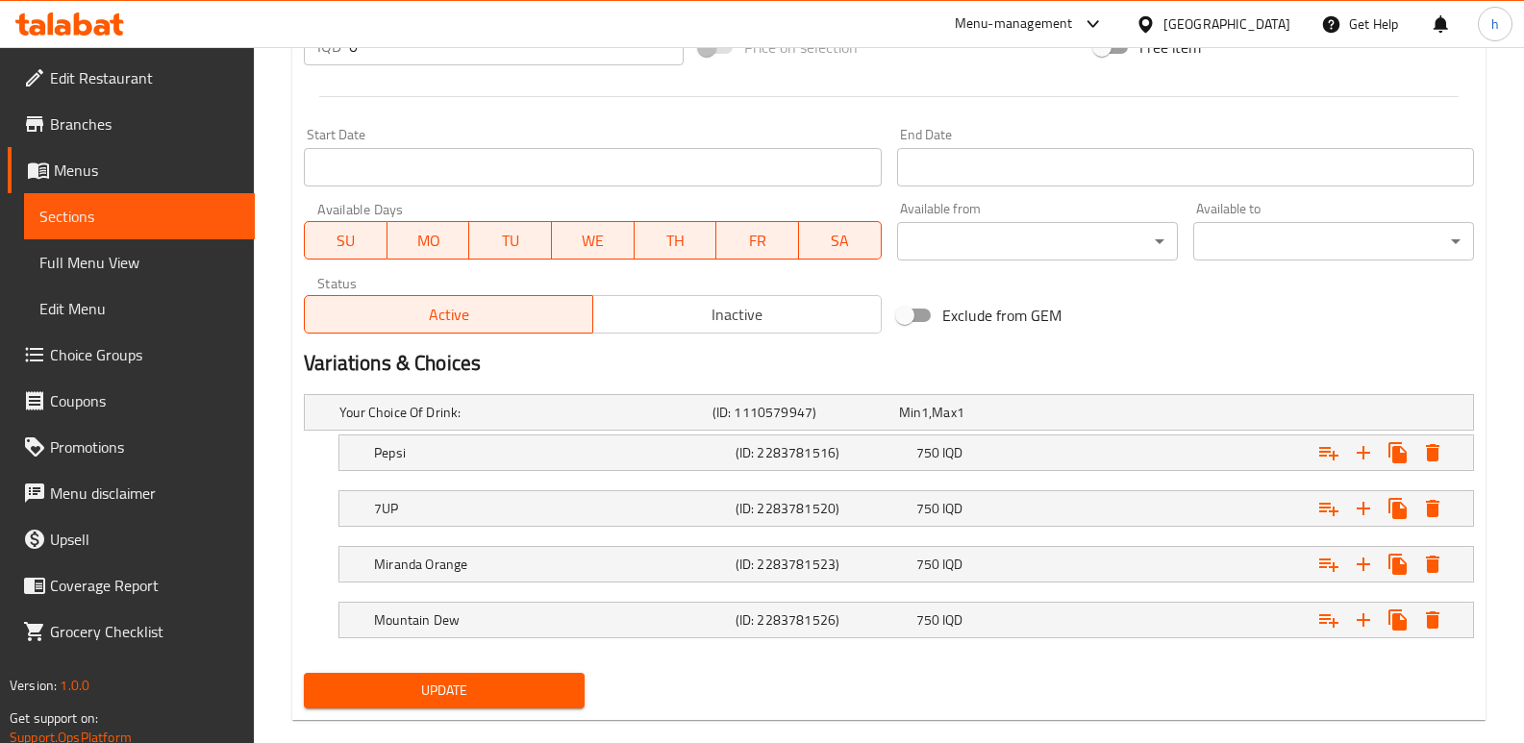
scroll to position [991, 0]
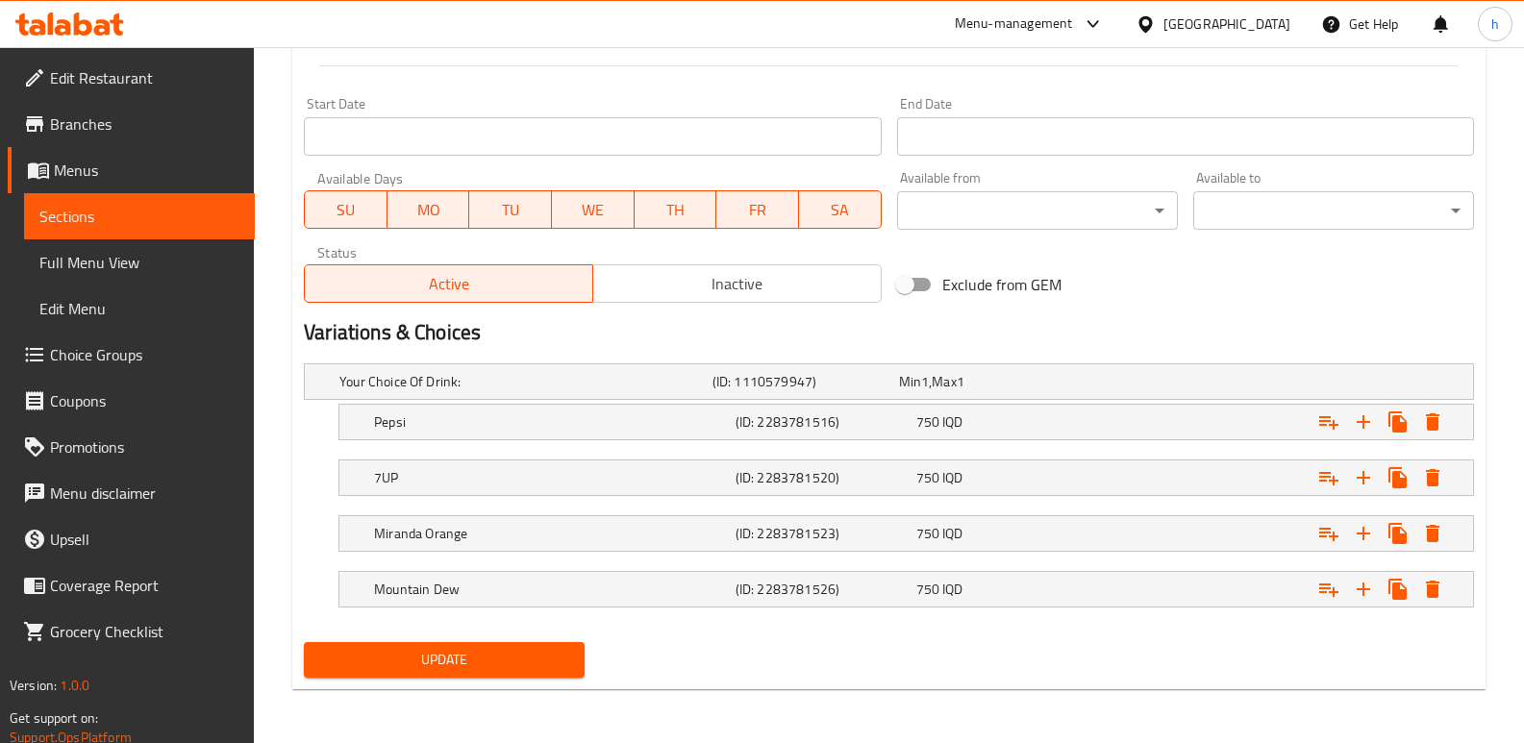
type input "خواردنەوەی گازی"
click at [536, 649] on span "Update" at bounding box center [444, 660] width 250 height 24
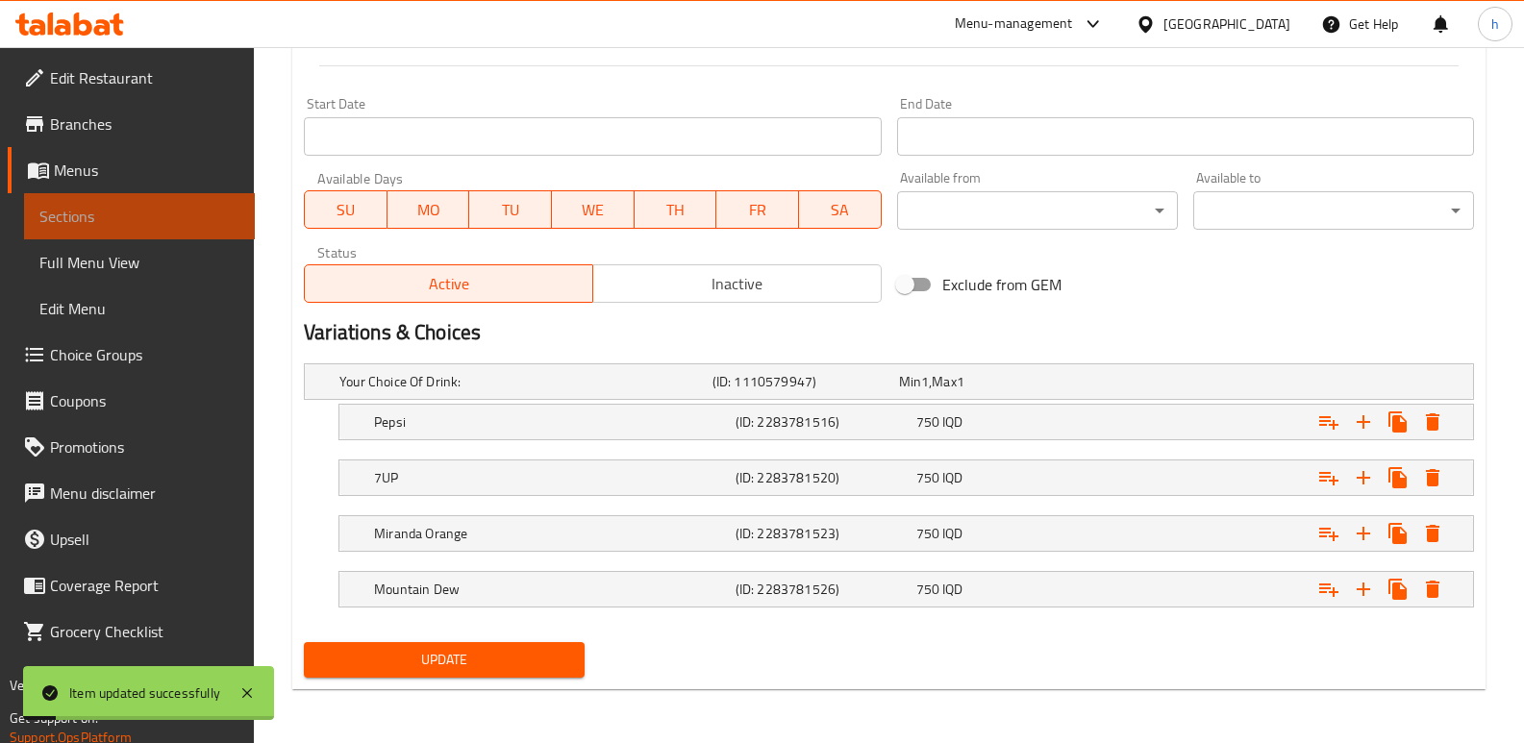
click at [144, 224] on span "Sections" at bounding box center [139, 216] width 200 height 23
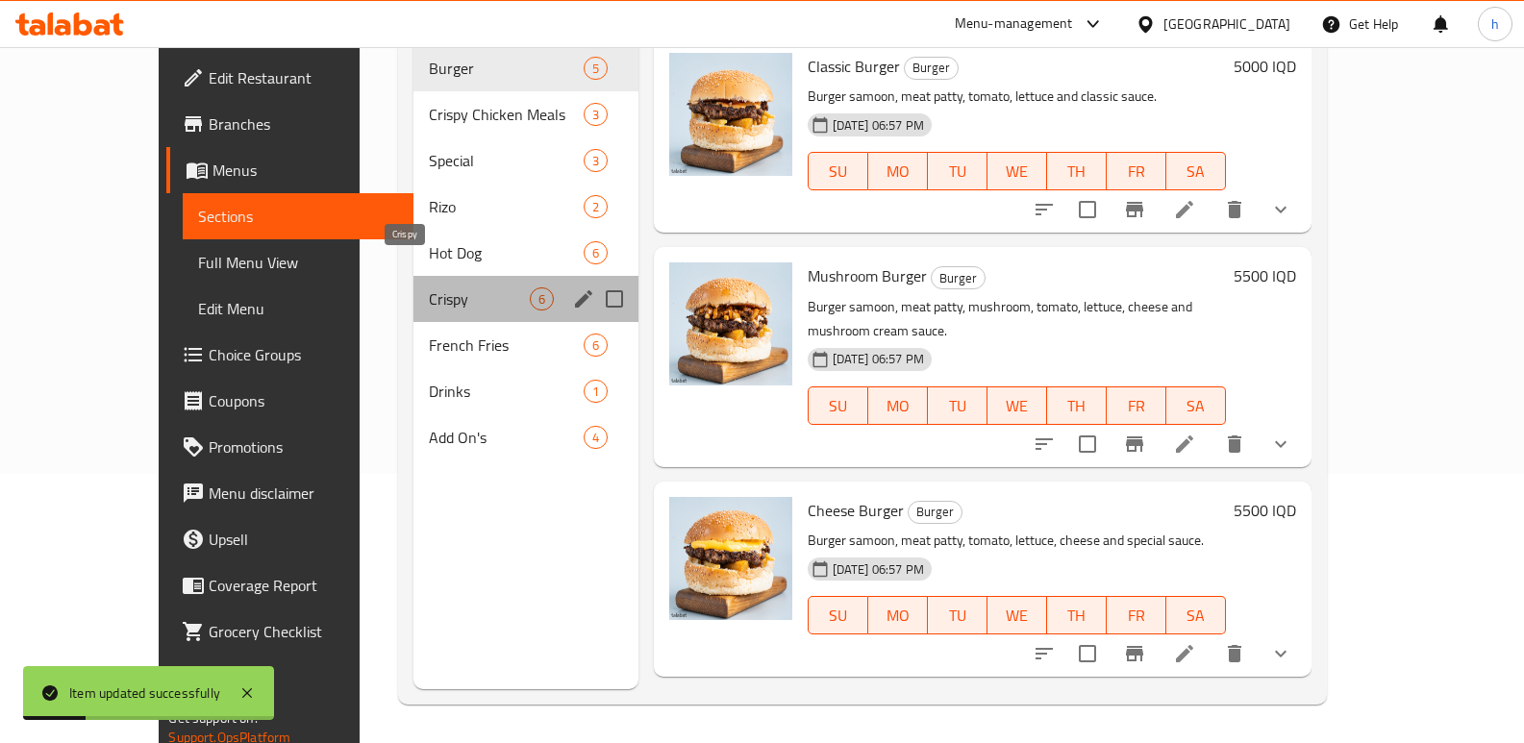
click at [429, 288] on span "Crispy" at bounding box center [479, 299] width 100 height 23
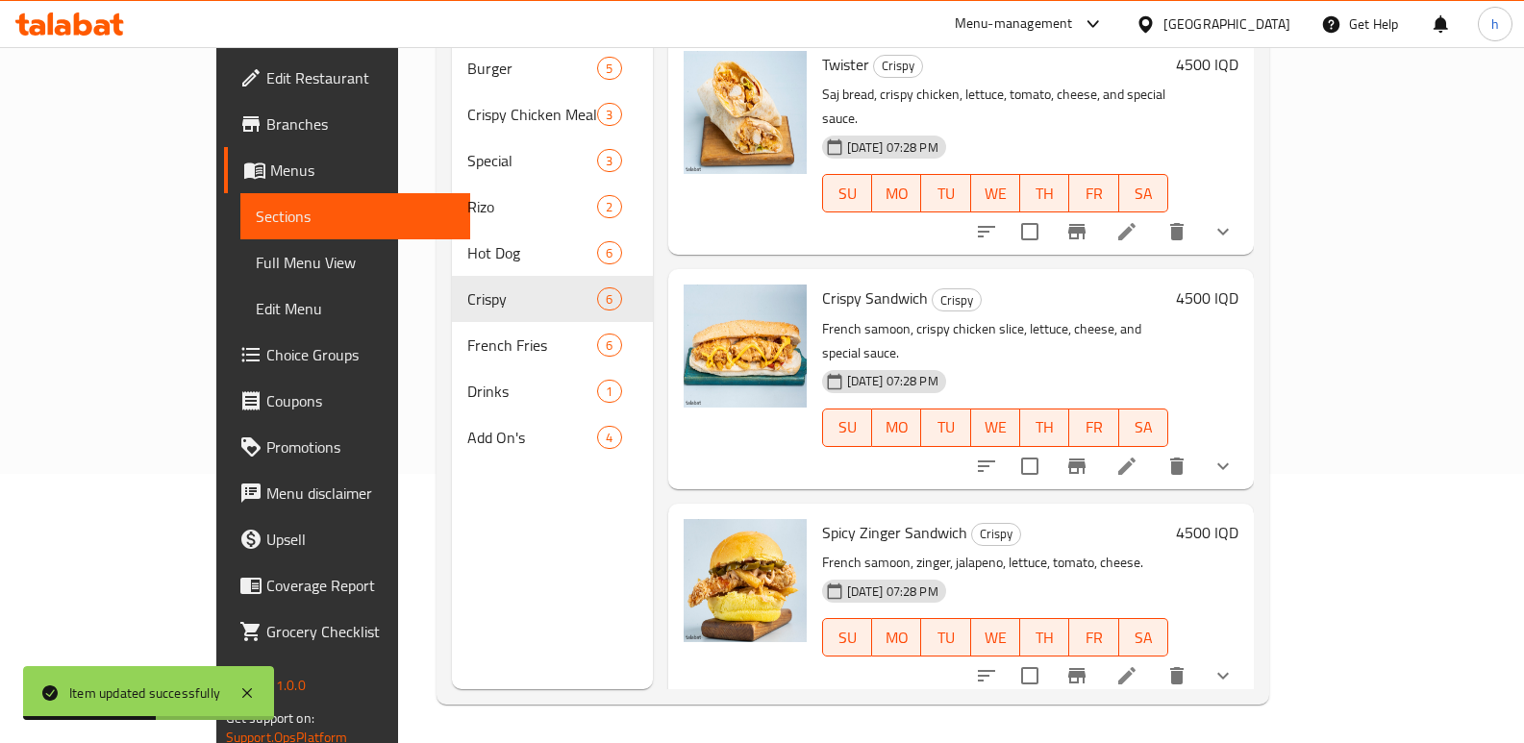
scroll to position [565, 0]
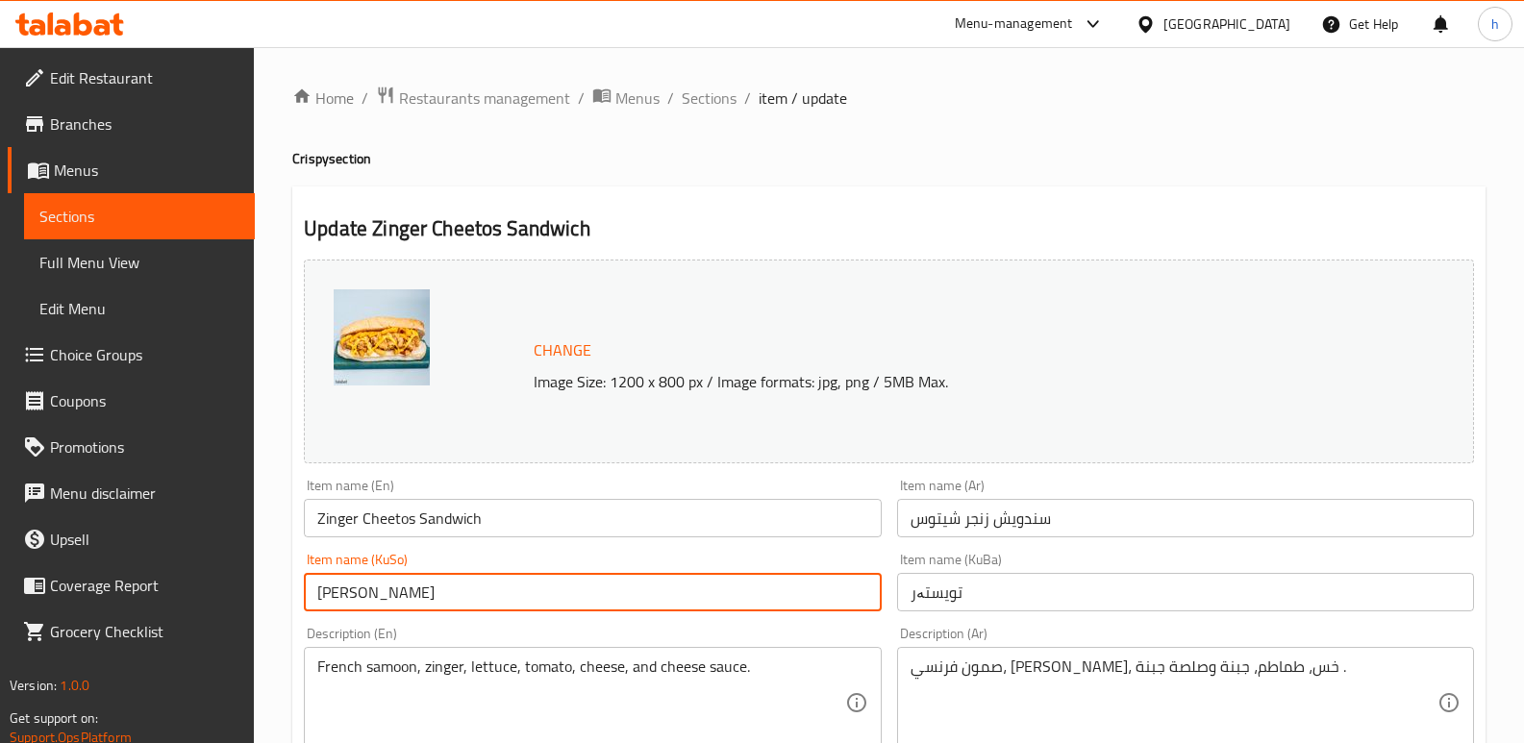
drag, startPoint x: 495, startPoint y: 601, endPoint x: 260, endPoint y: 600, distance: 235.6
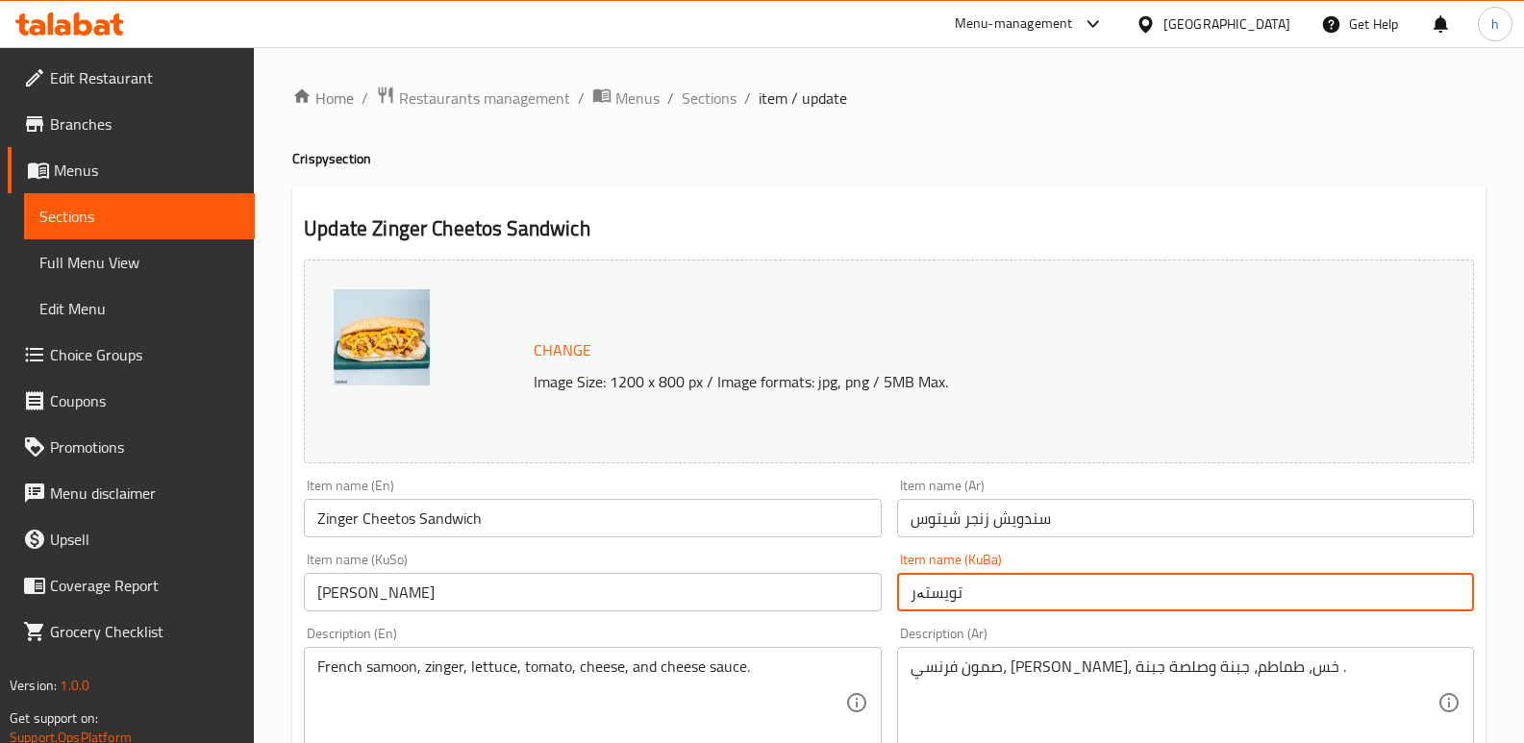
drag, startPoint x: 973, startPoint y: 592, endPoint x: 634, endPoint y: 614, distance: 340.1
paste input "اندویچی زینگەری چیتۆس"
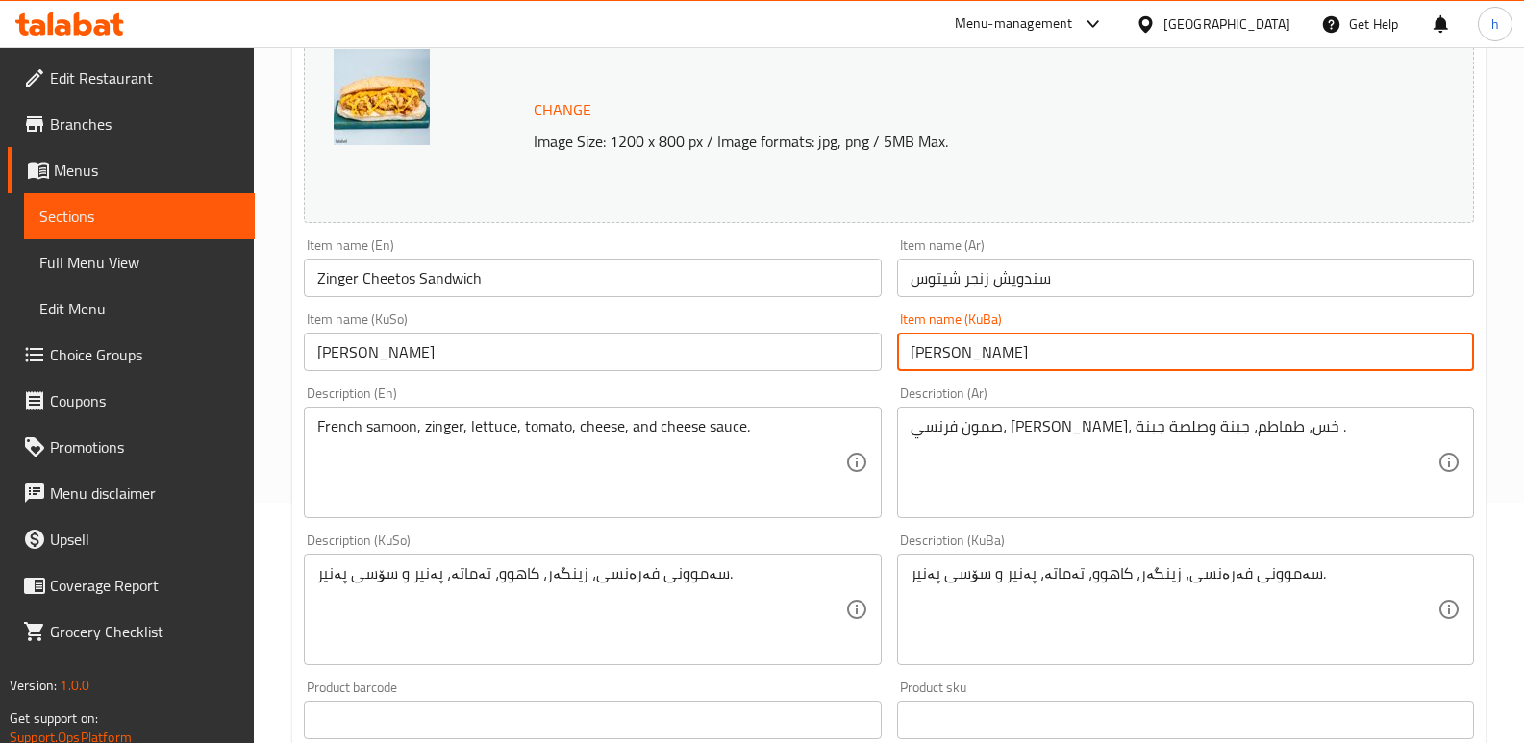
scroll to position [245, 0]
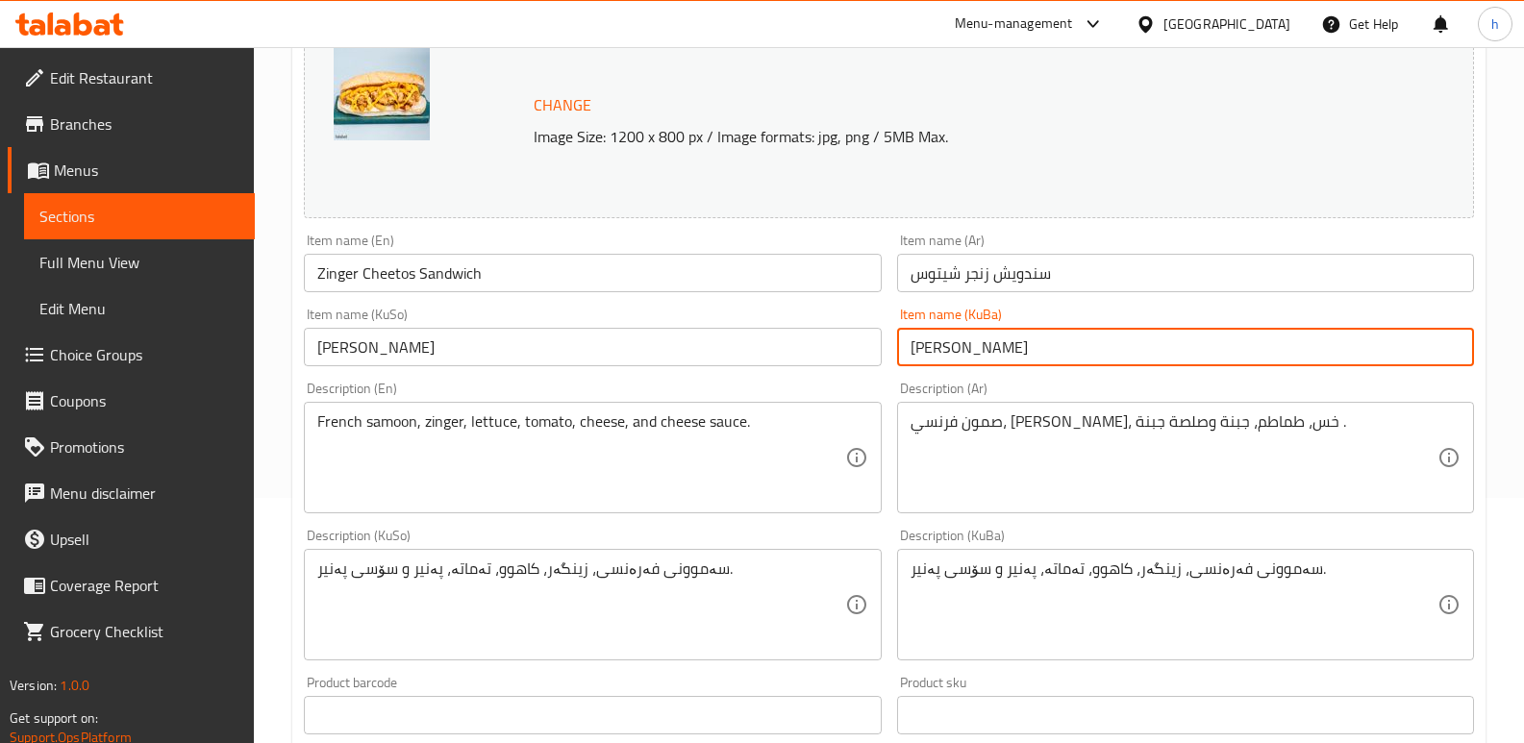
type input "ساندویچی زینگەری چیتۆس"
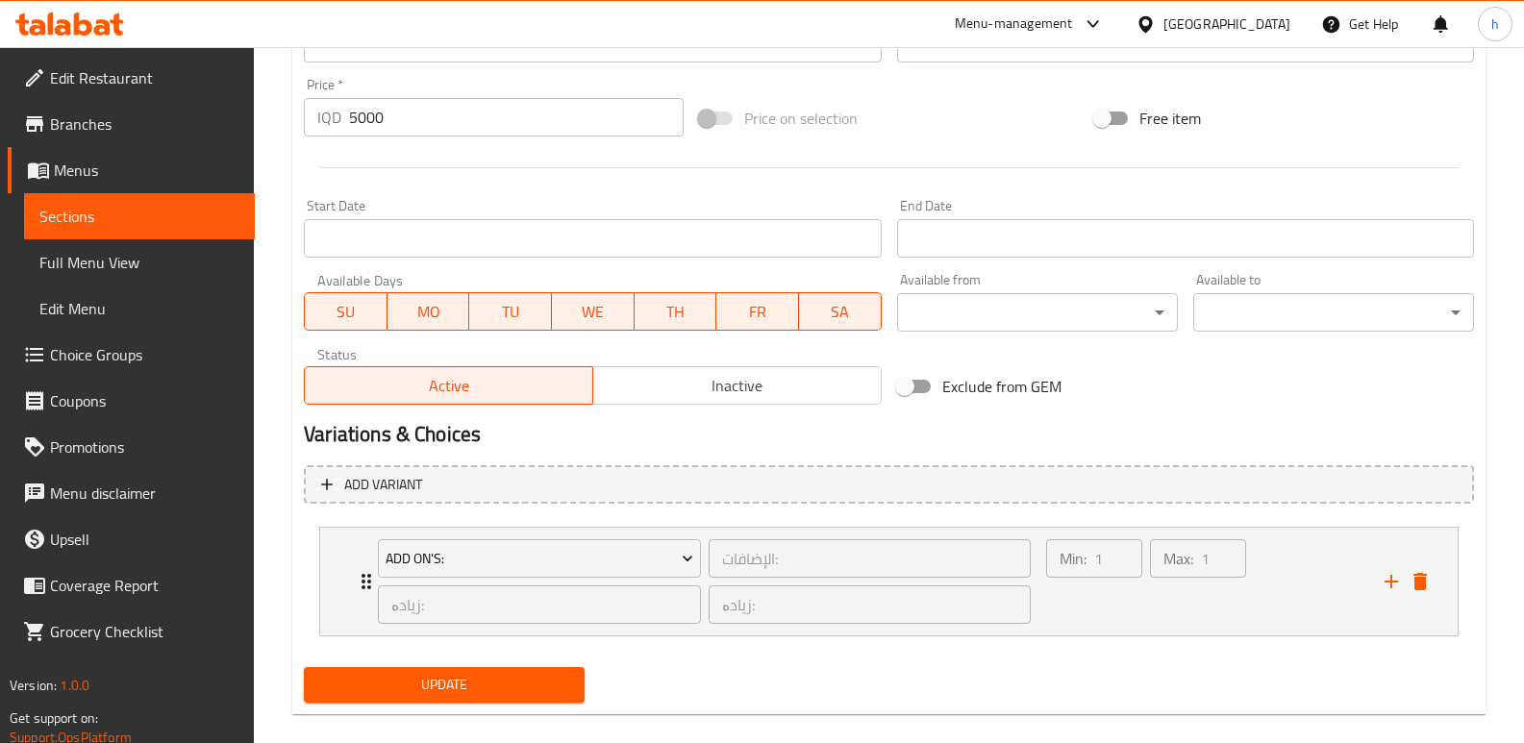
scroll to position [942, 0]
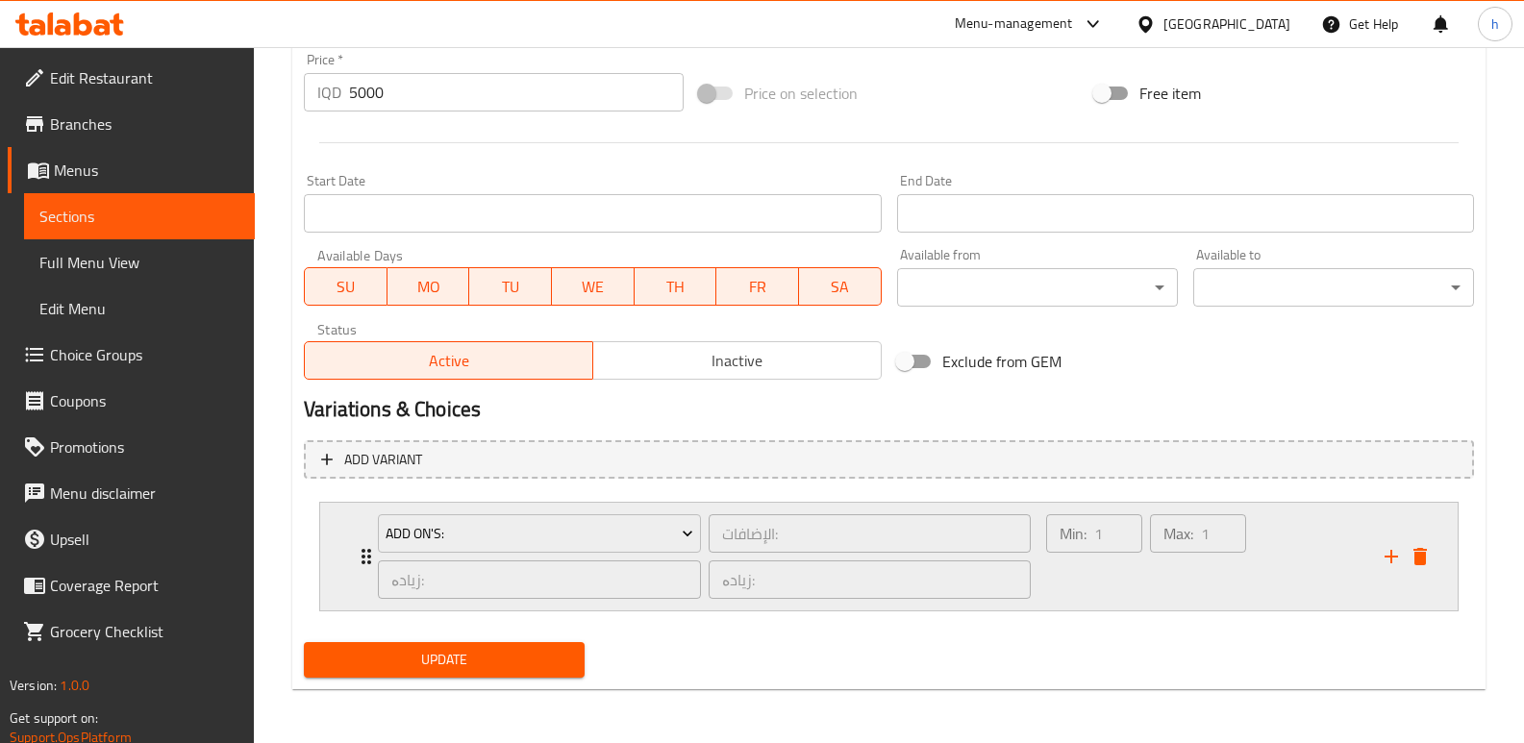
click at [1060, 603] on div "Min: 1 ​" at bounding box center [1094, 557] width 104 height 92
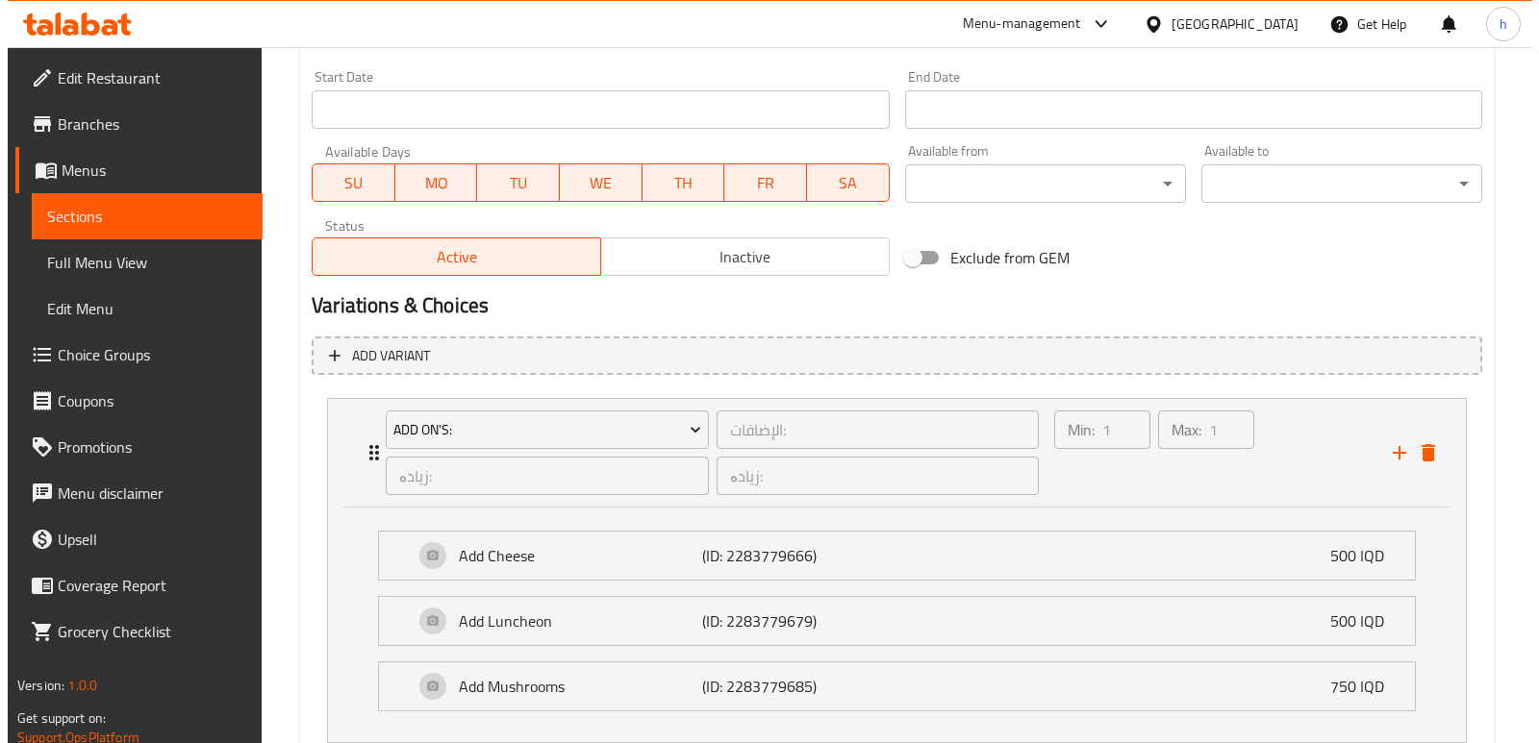
scroll to position [1178, 0]
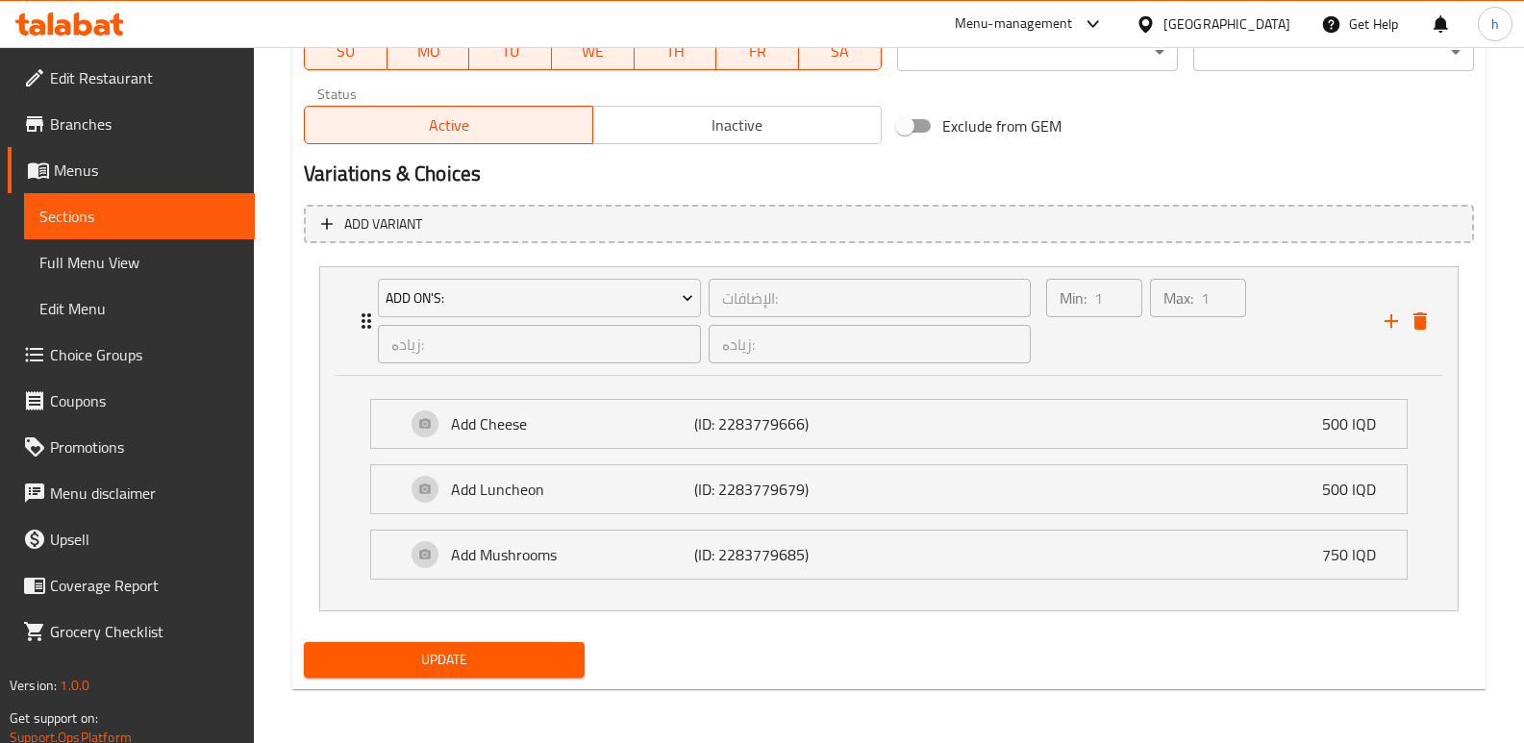
click at [513, 656] on span "Update" at bounding box center [444, 660] width 250 height 24
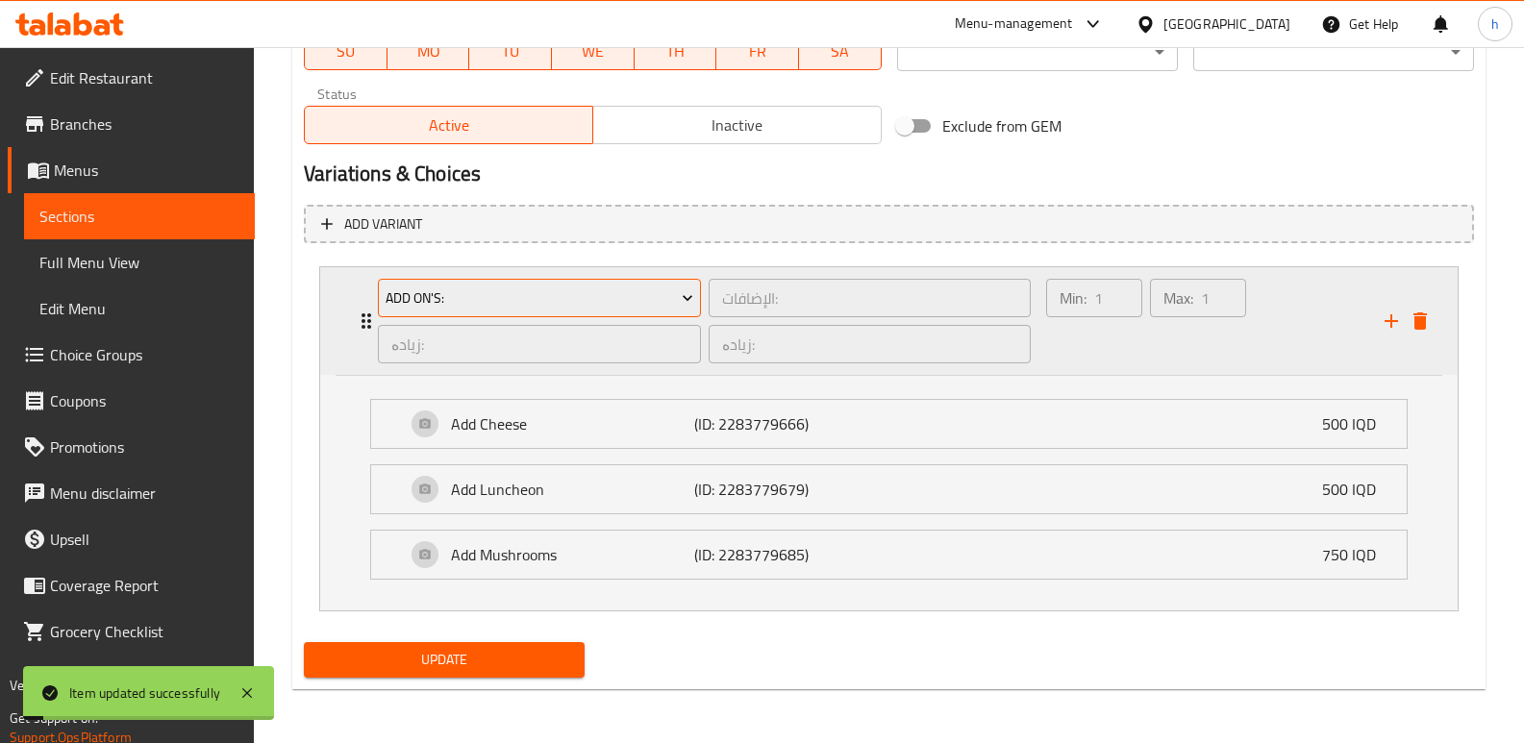
click at [672, 301] on span "Add On's:" at bounding box center [540, 299] width 309 height 24
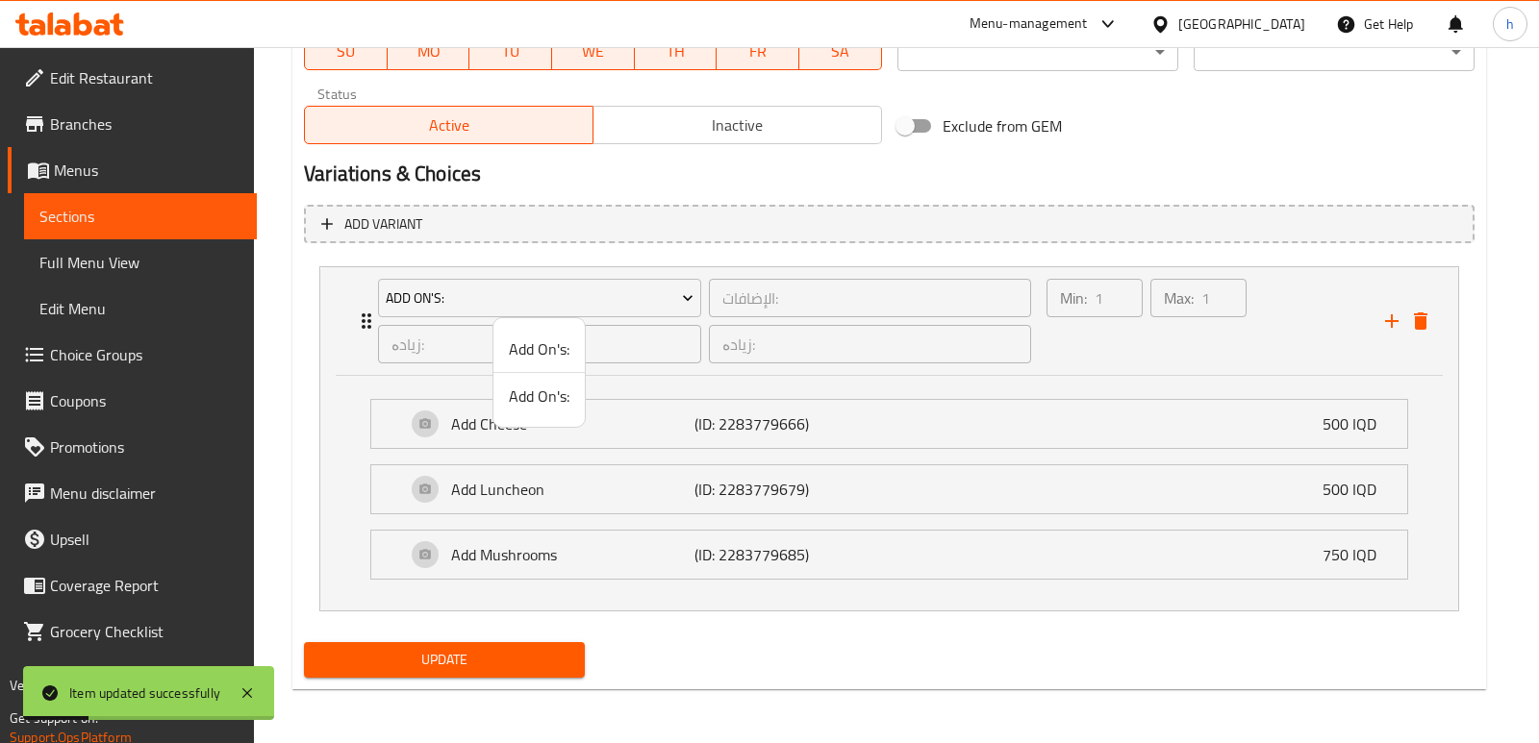
click at [539, 395] on span "Add On's:" at bounding box center [539, 396] width 61 height 23
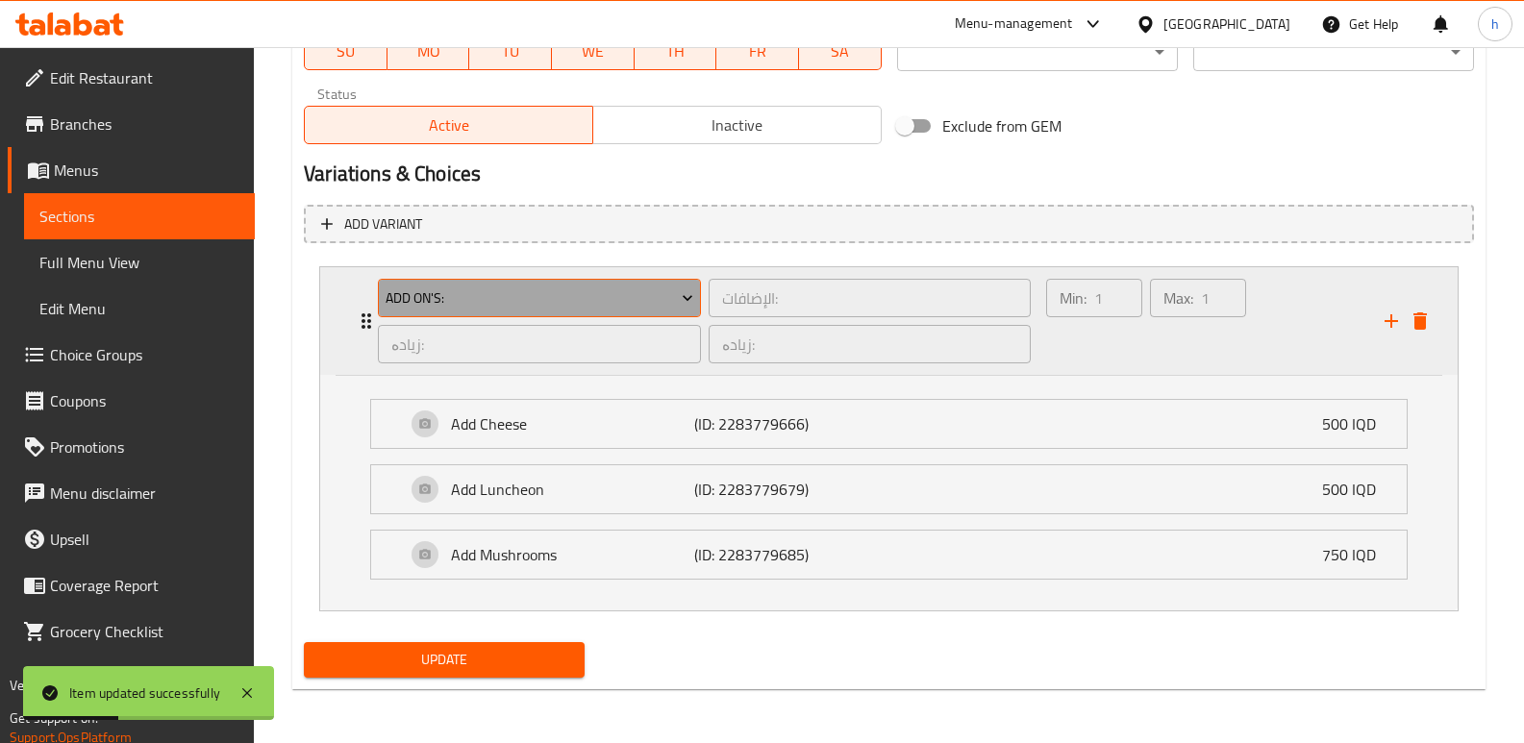
click at [579, 300] on span "Add On's:" at bounding box center [540, 299] width 309 height 24
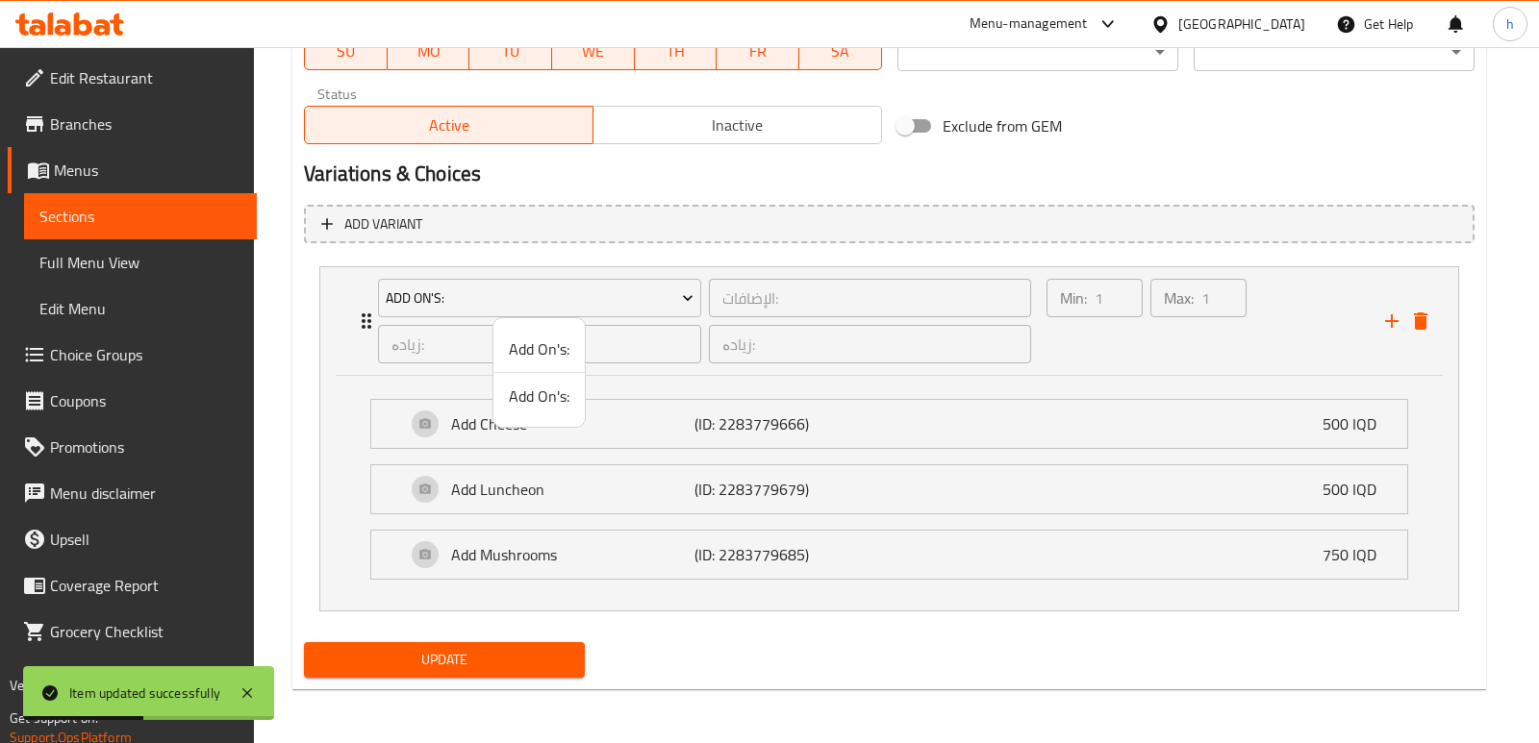
click at [554, 351] on span "Add On's:" at bounding box center [539, 349] width 61 height 23
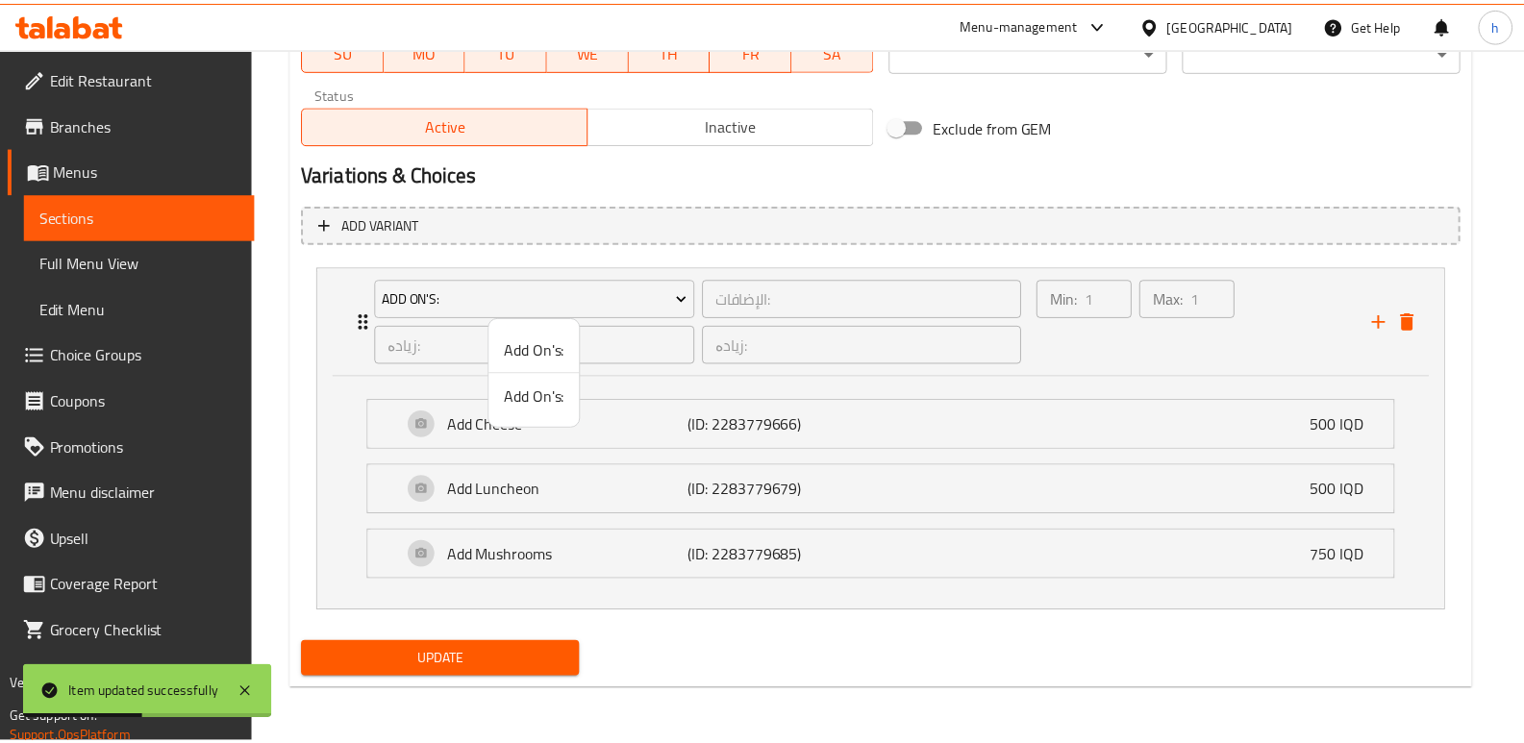
scroll to position [942, 0]
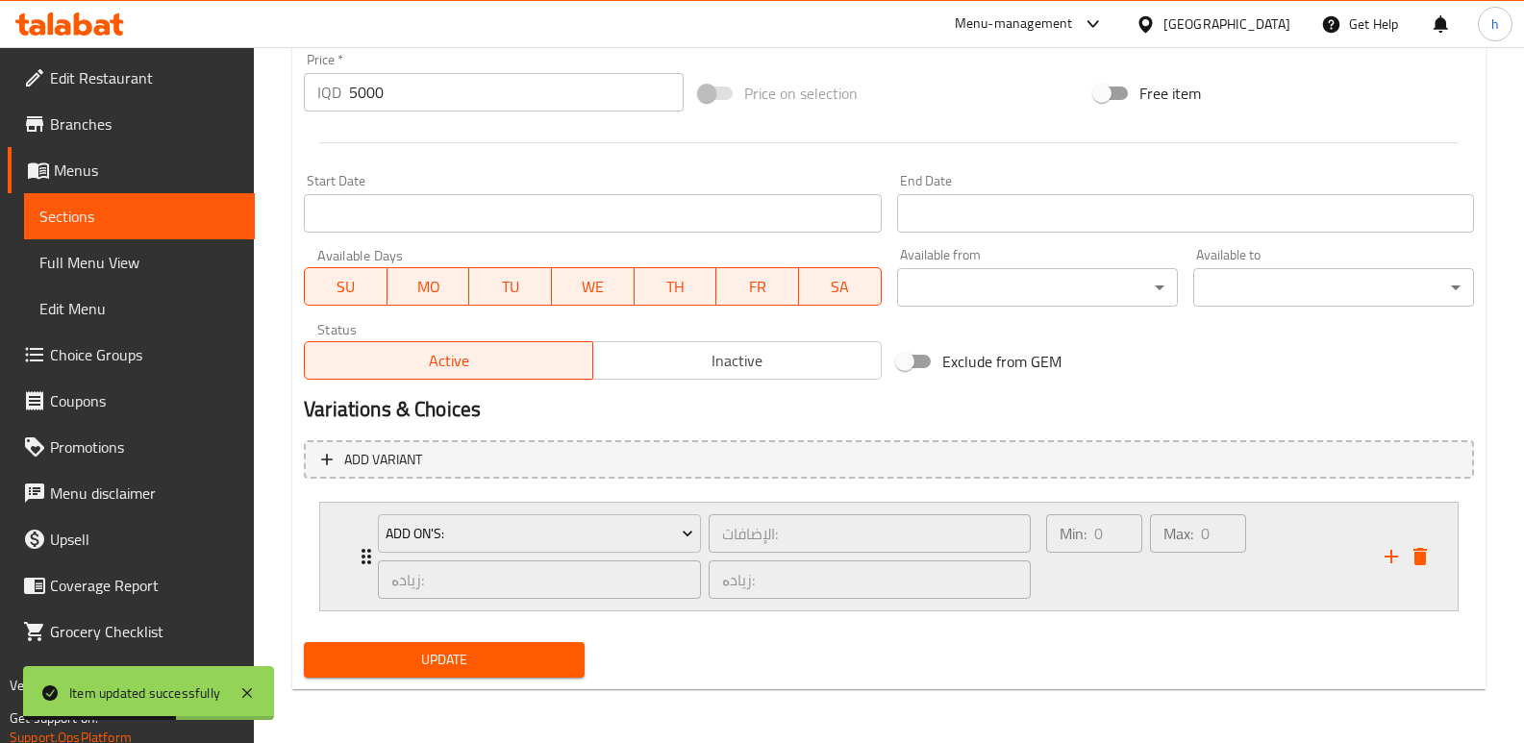
click at [1096, 573] on div "Min: 0 ​" at bounding box center [1094, 557] width 104 height 92
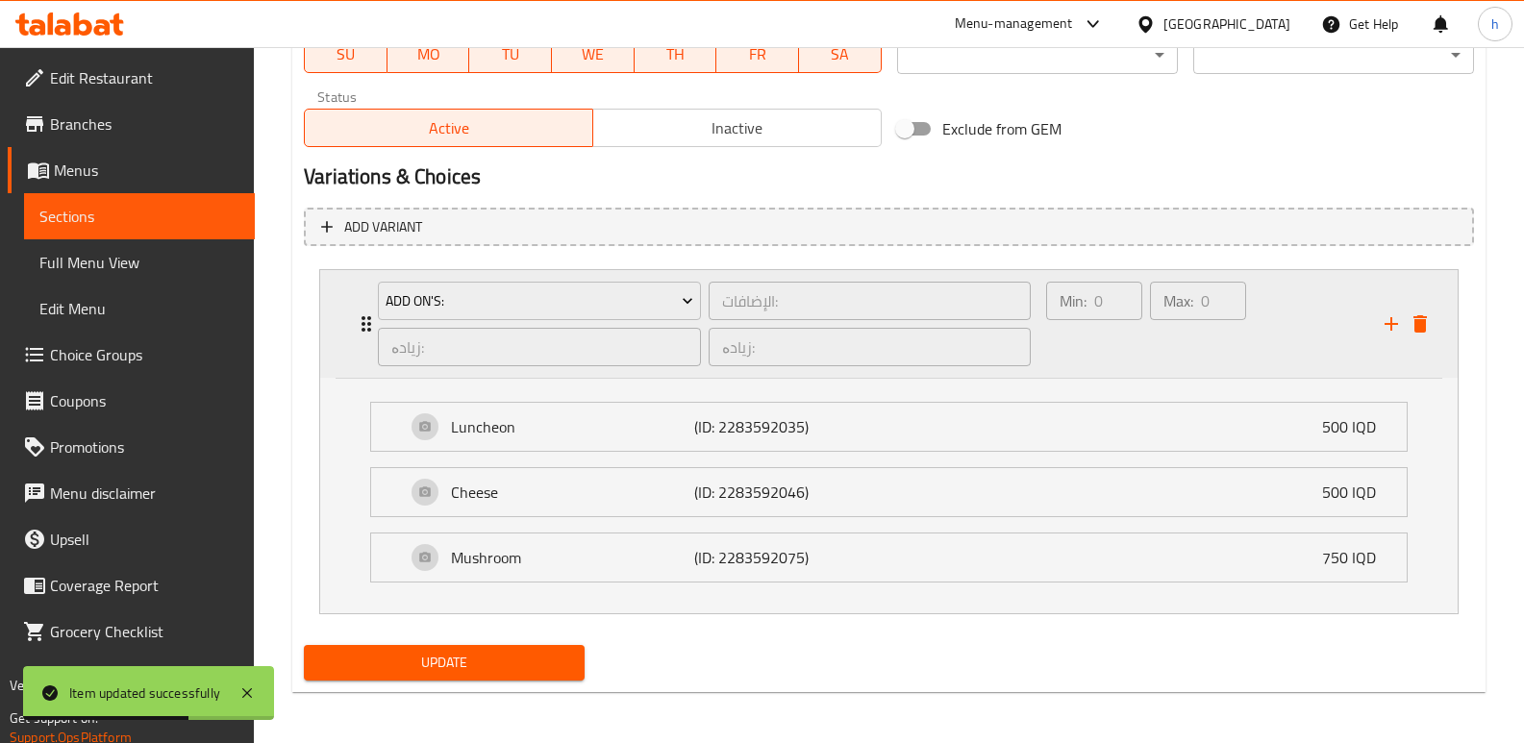
scroll to position [1178, 0]
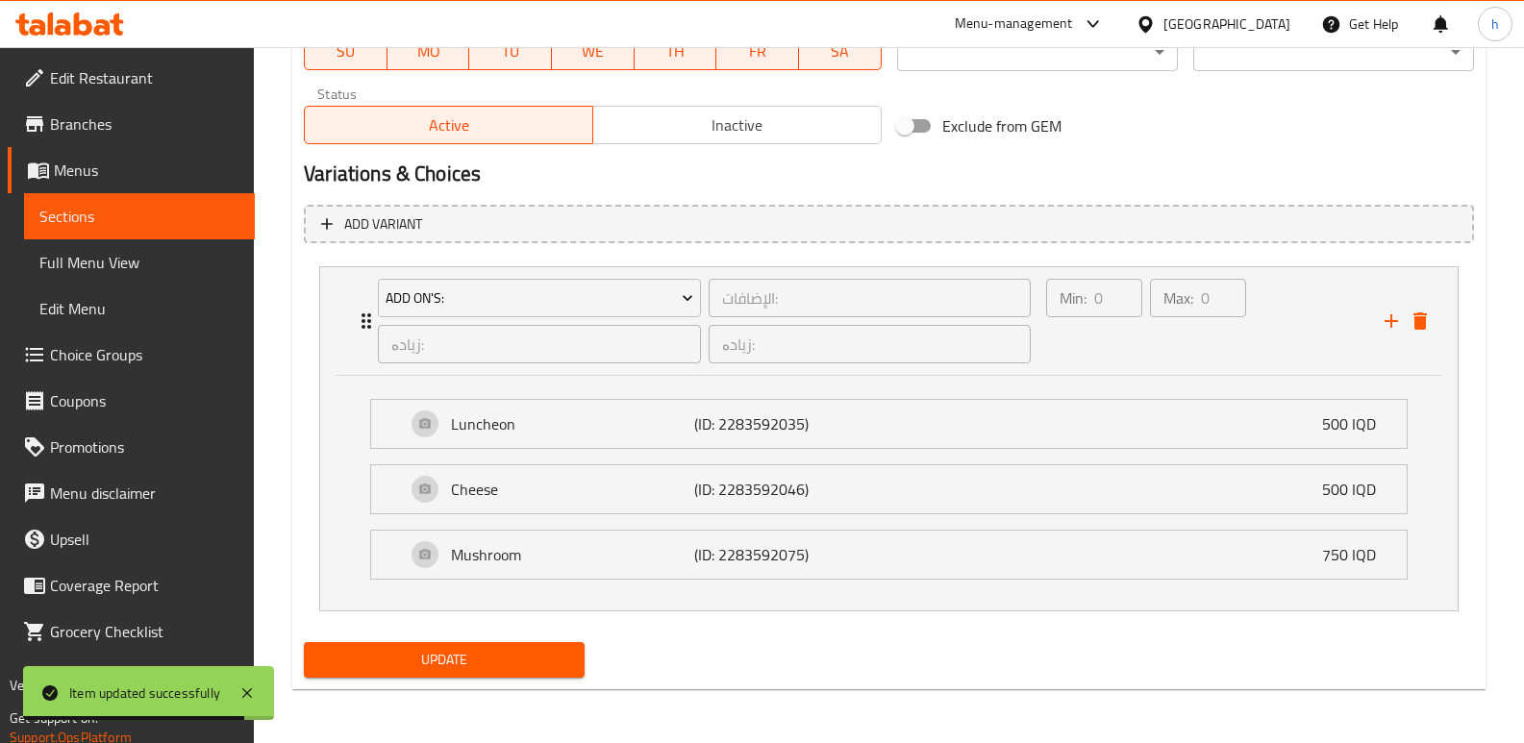
click at [155, 214] on span "Sections" at bounding box center [139, 216] width 200 height 23
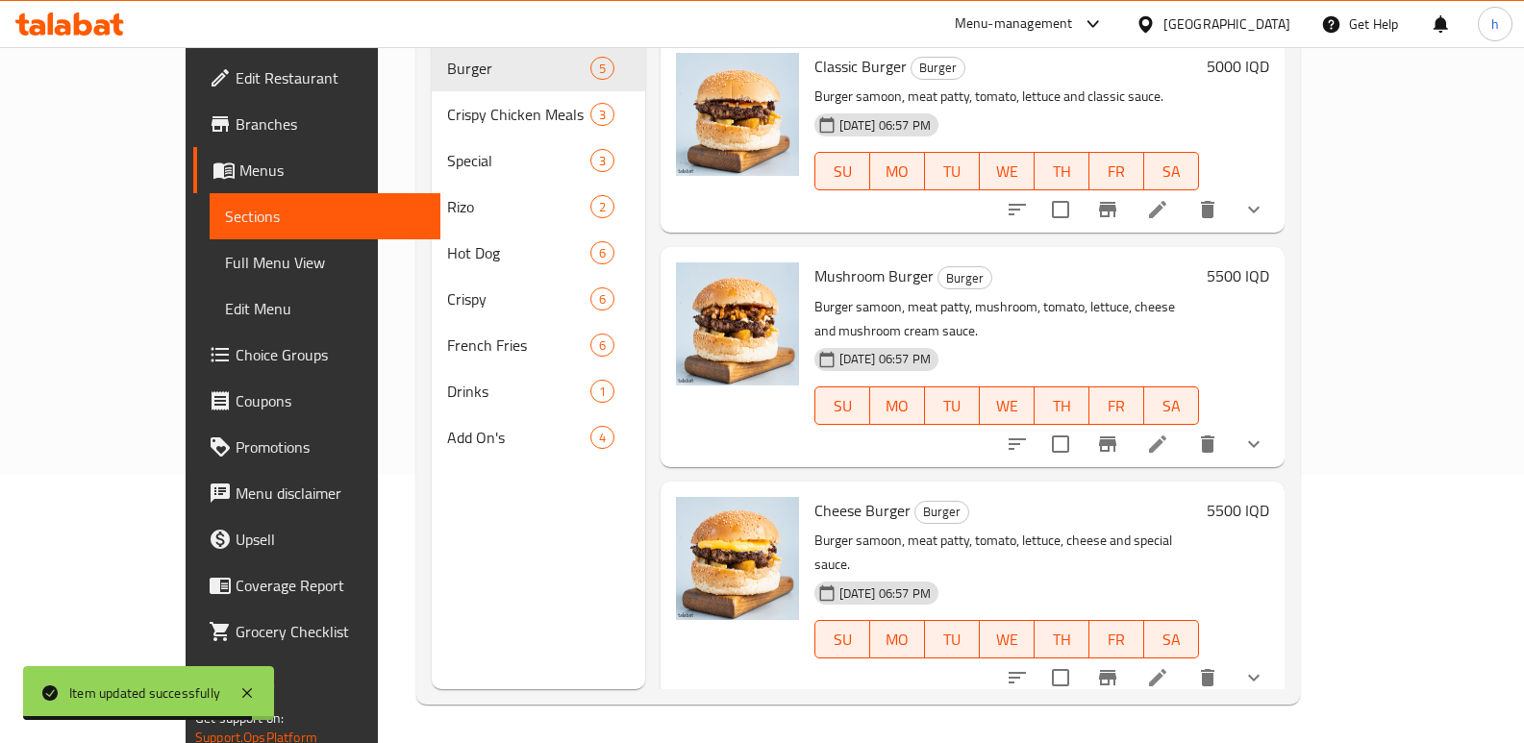
scroll to position [269, 0]
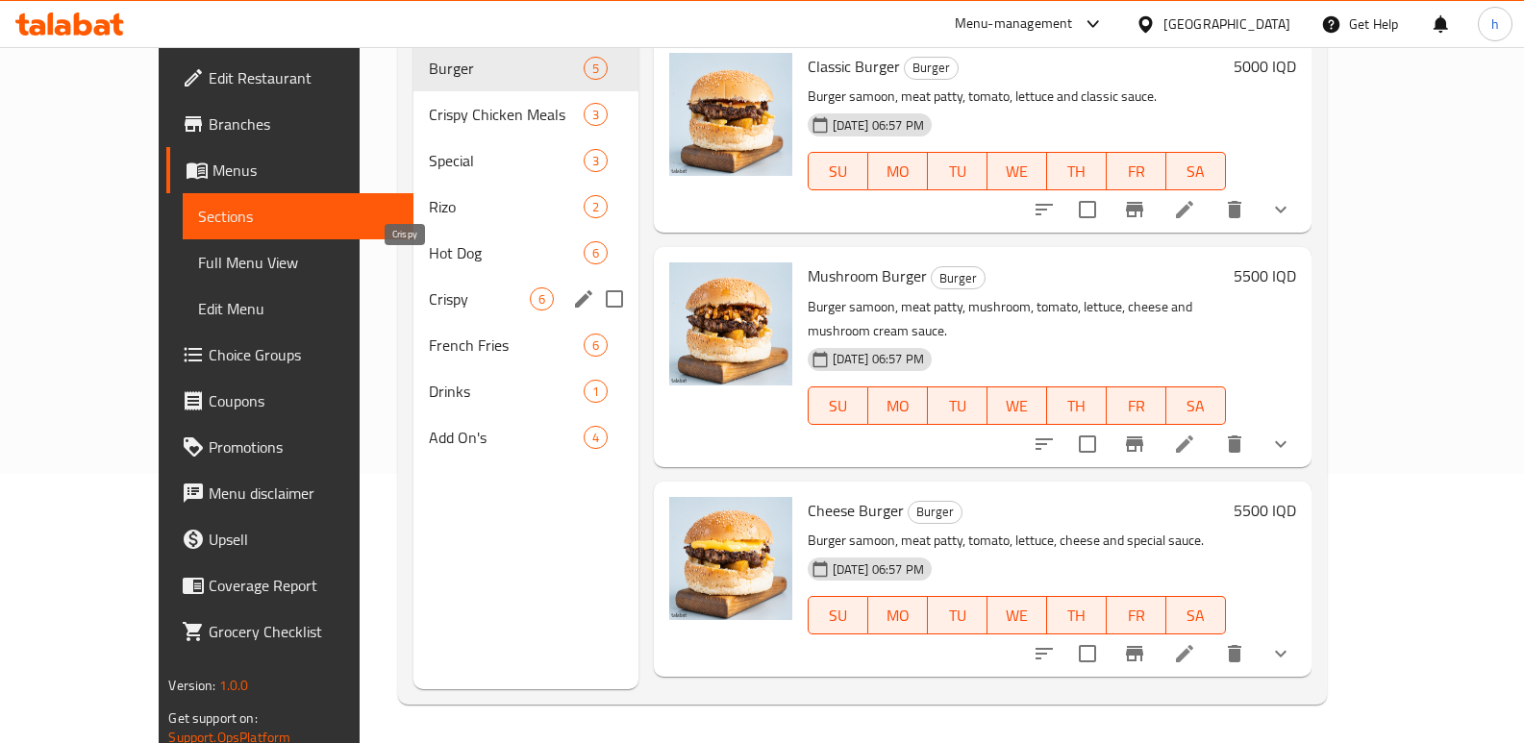
click at [429, 288] on span "Crispy" at bounding box center [479, 299] width 100 height 23
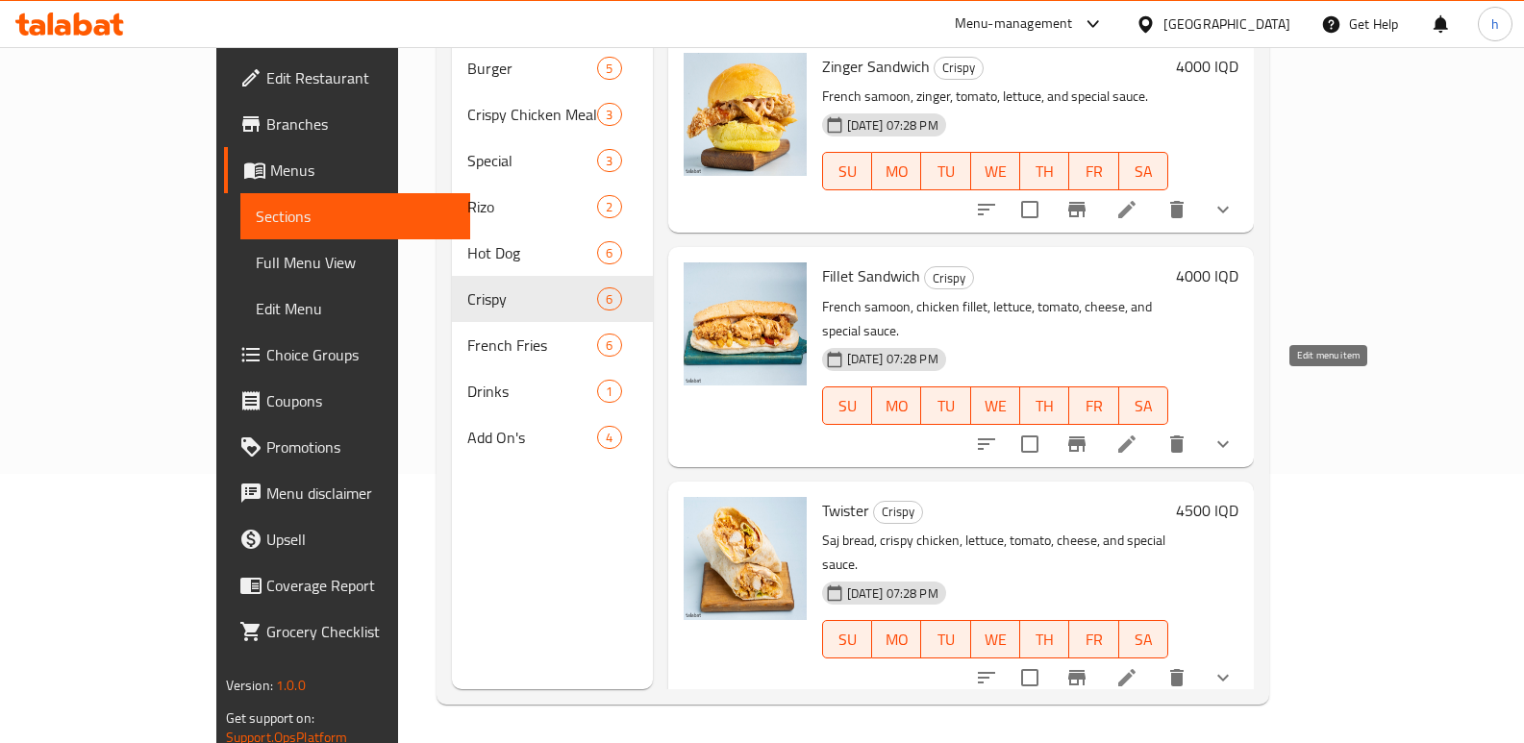
click at [1139, 433] on icon at bounding box center [1127, 444] width 23 height 23
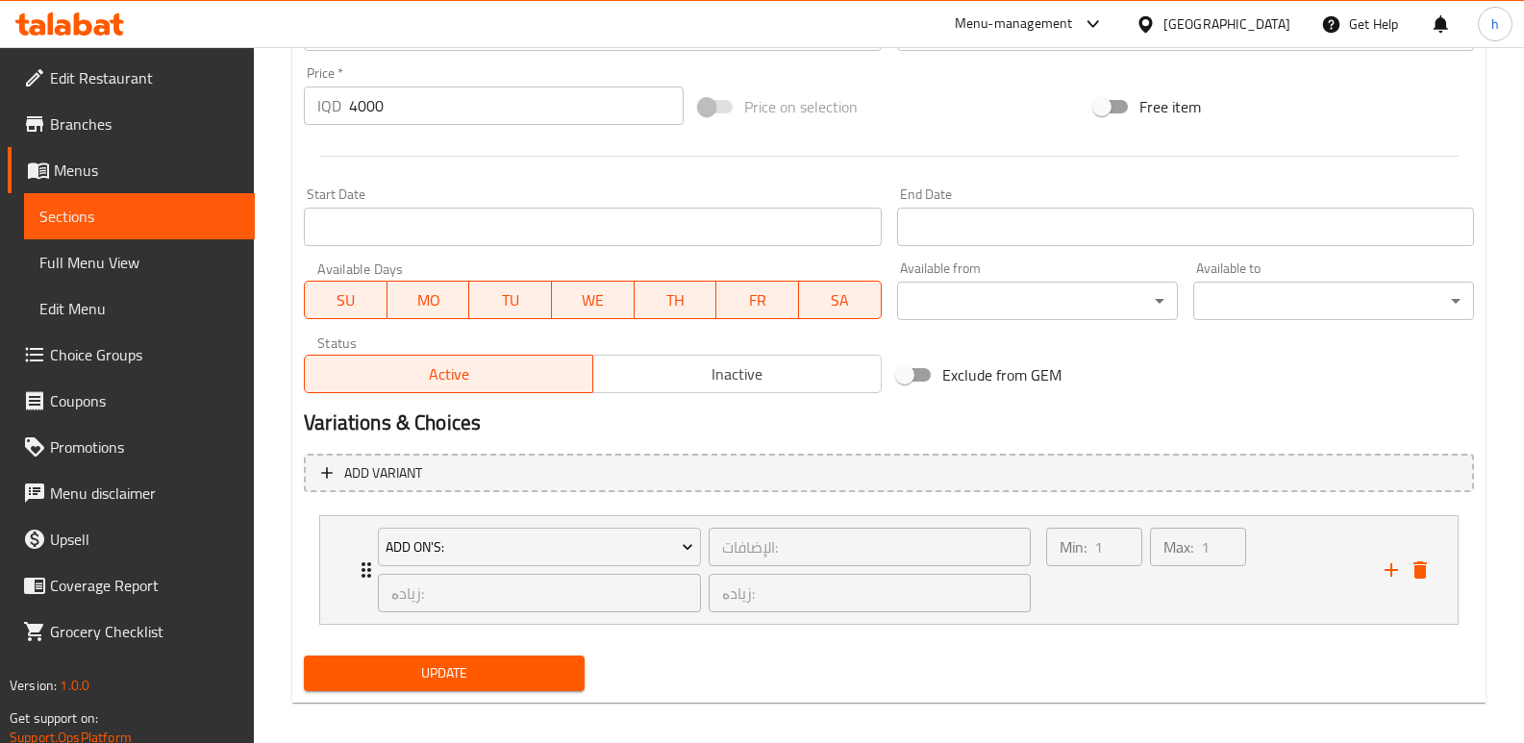
scroll to position [936, 0]
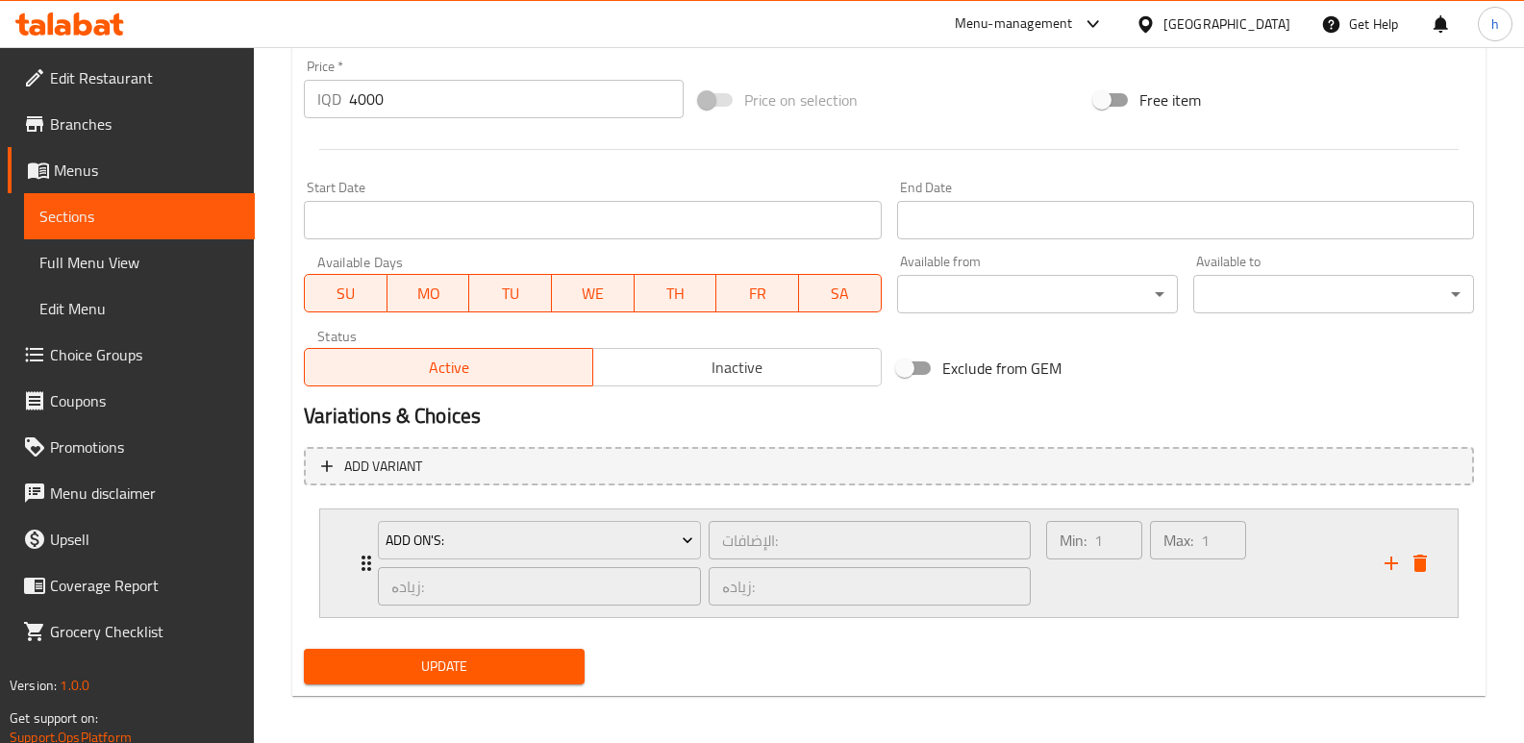
click at [1125, 599] on div "Min: 1 ​" at bounding box center [1094, 563] width 104 height 92
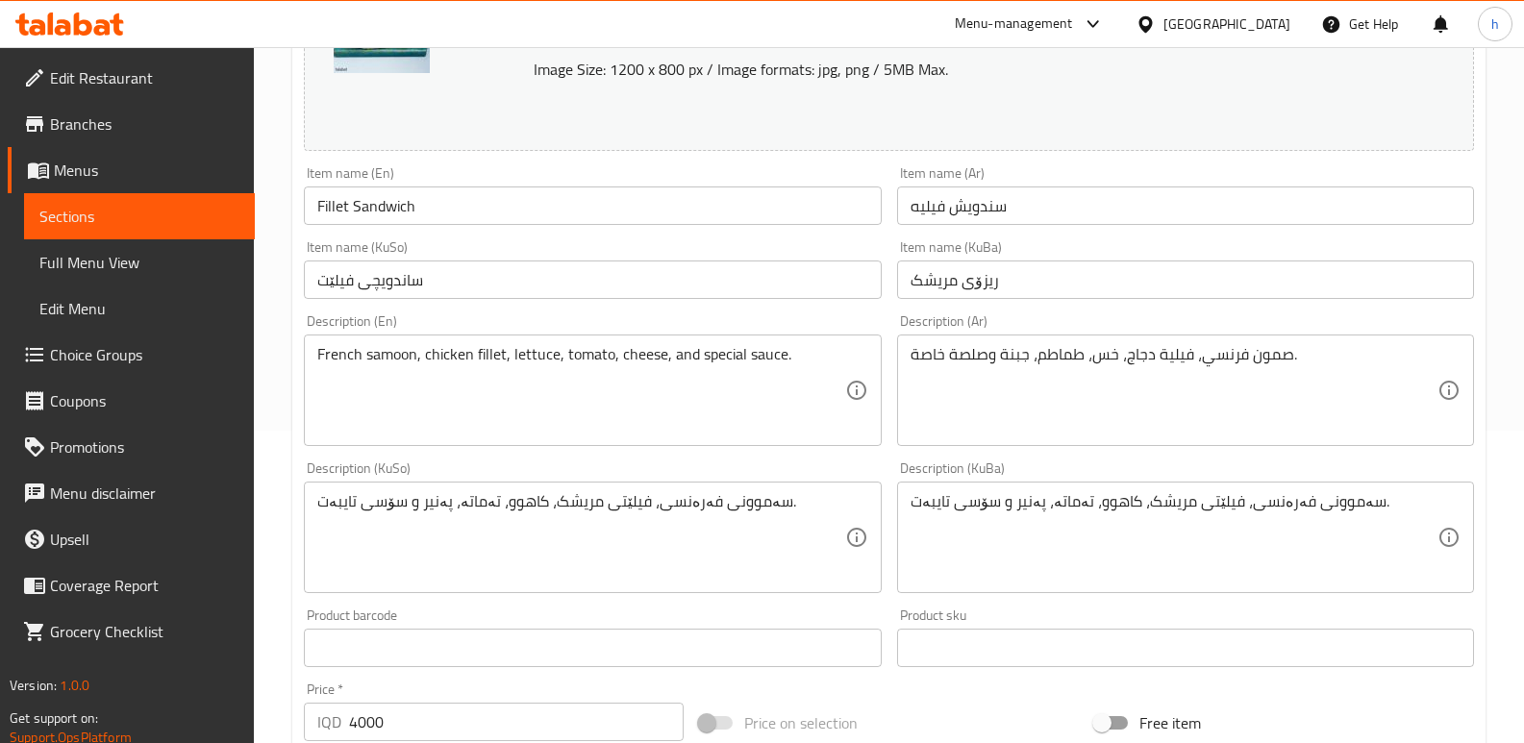
scroll to position [311, 0]
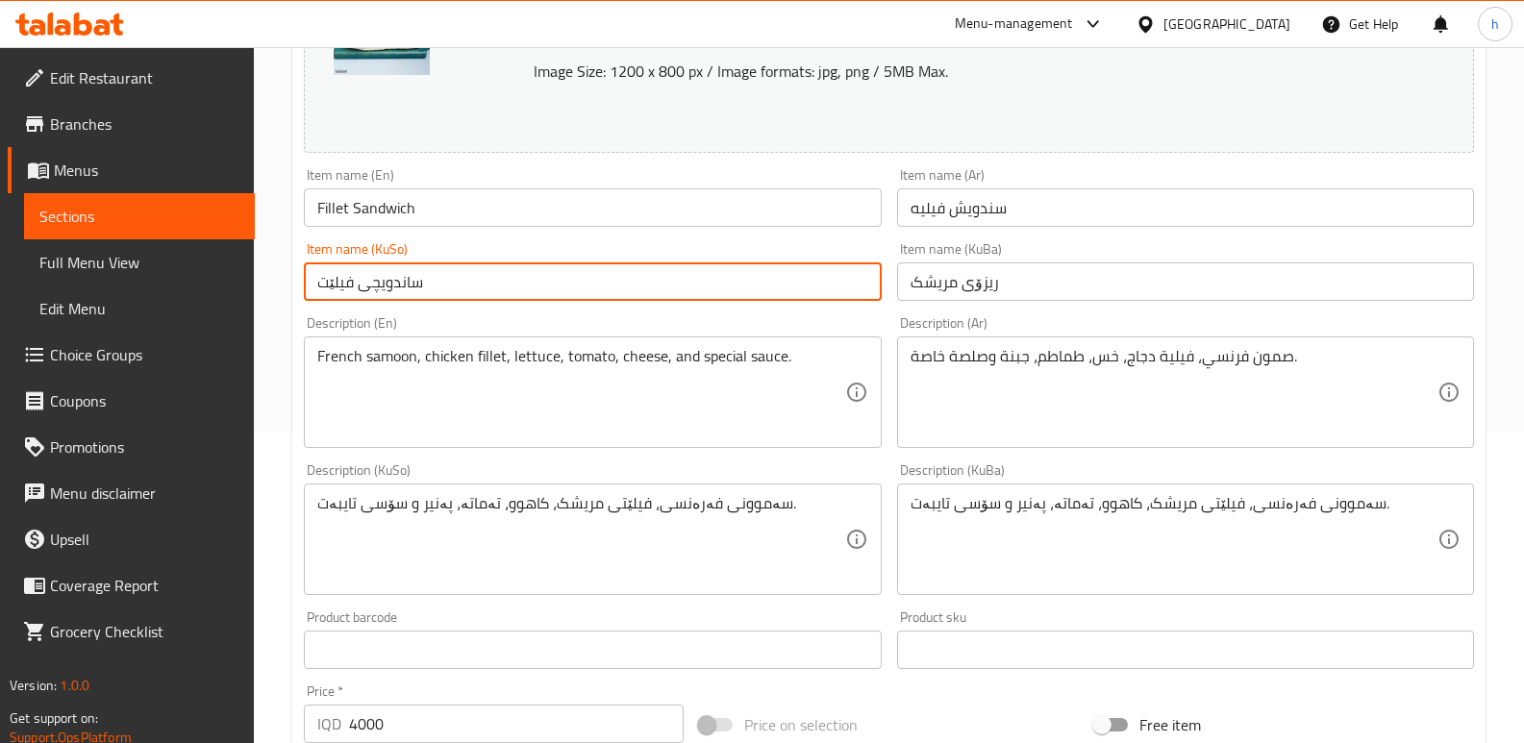
drag, startPoint x: 437, startPoint y: 283, endPoint x: 188, endPoint y: 300, distance: 248.7
click at [189, 300] on div "Edit Restaurant Branches Menus Sections Full Menu View Edit Menu Choice Groups …" at bounding box center [762, 674] width 1524 height 1874
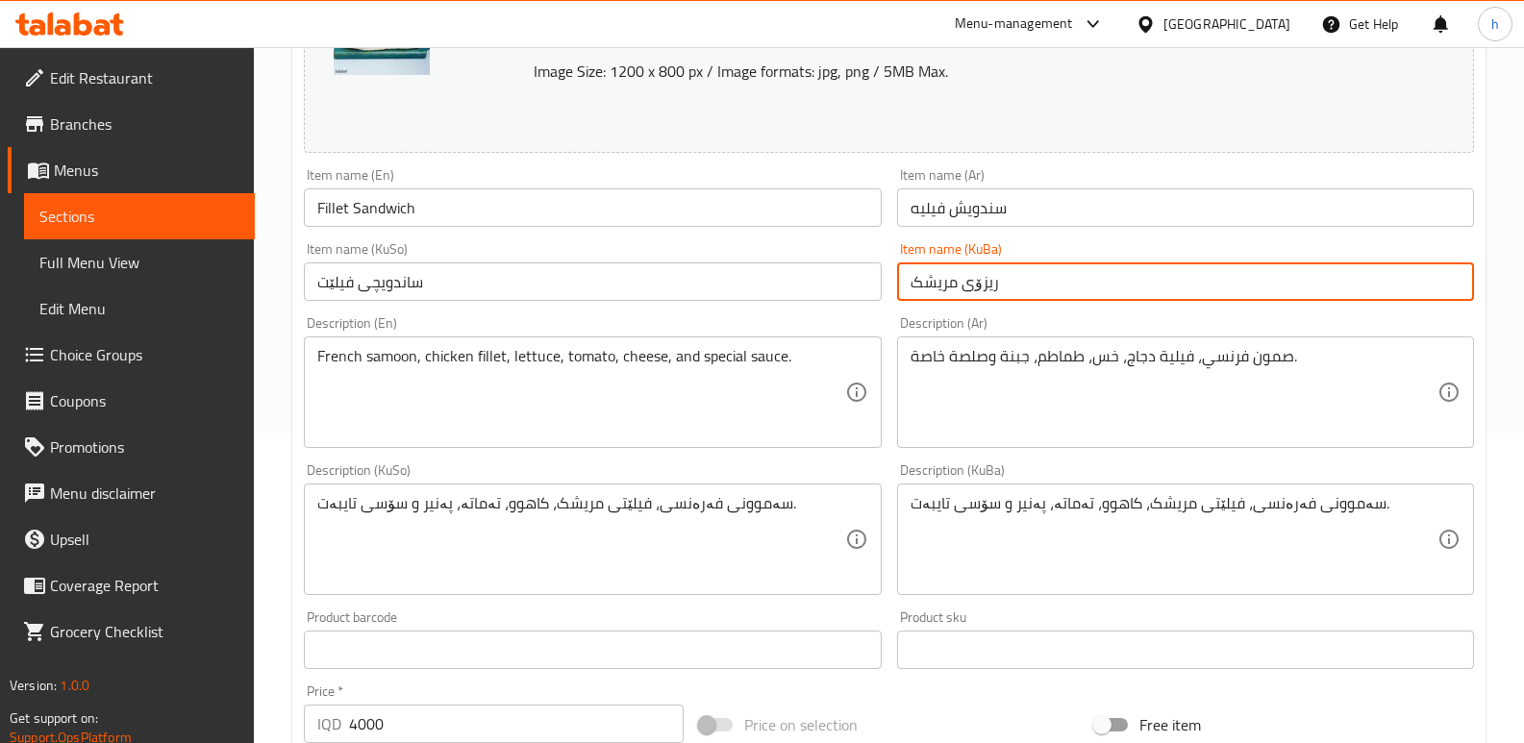
drag, startPoint x: 1016, startPoint y: 289, endPoint x: 765, endPoint y: 264, distance: 253.2
click at [815, 282] on div "Change Image Size: 1200 x 800 px / Image formats: jpg, png / 5MB Max. Item name…" at bounding box center [889, 480] width 1186 height 1078
paste input "اندویچی فیلێت"
type input "ساندویچی فیلێت"
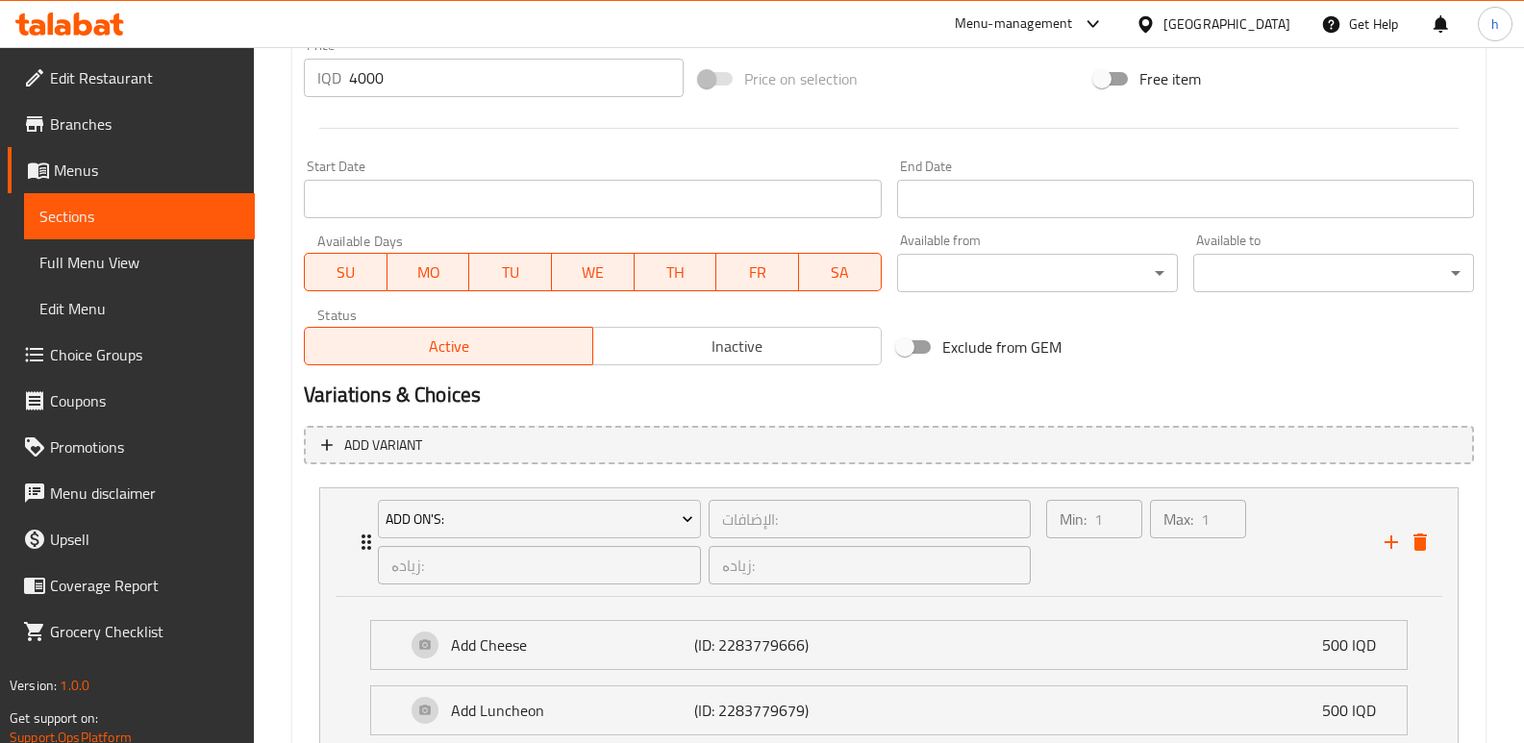
scroll to position [1178, 0]
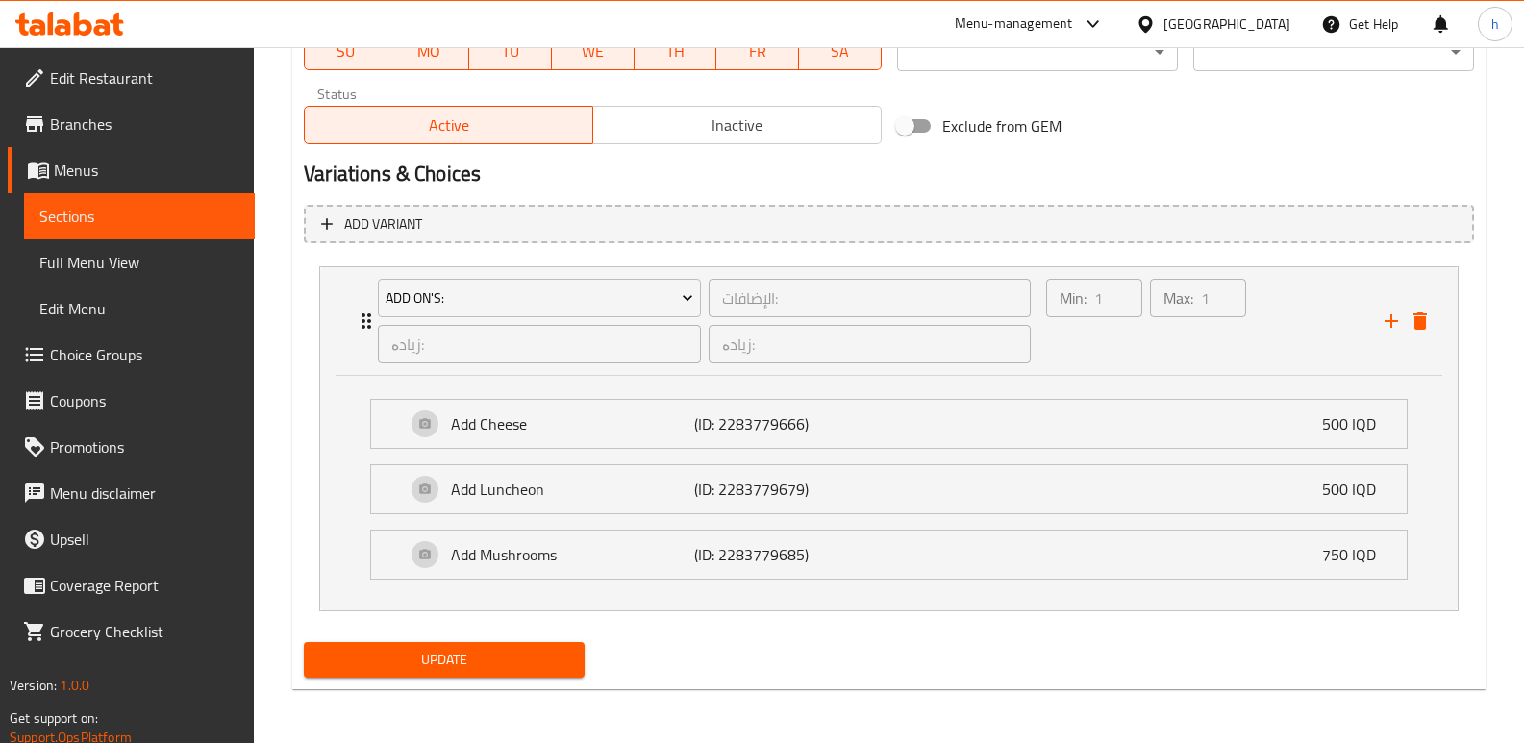
click at [579, 665] on button "Update" at bounding box center [444, 660] width 281 height 36
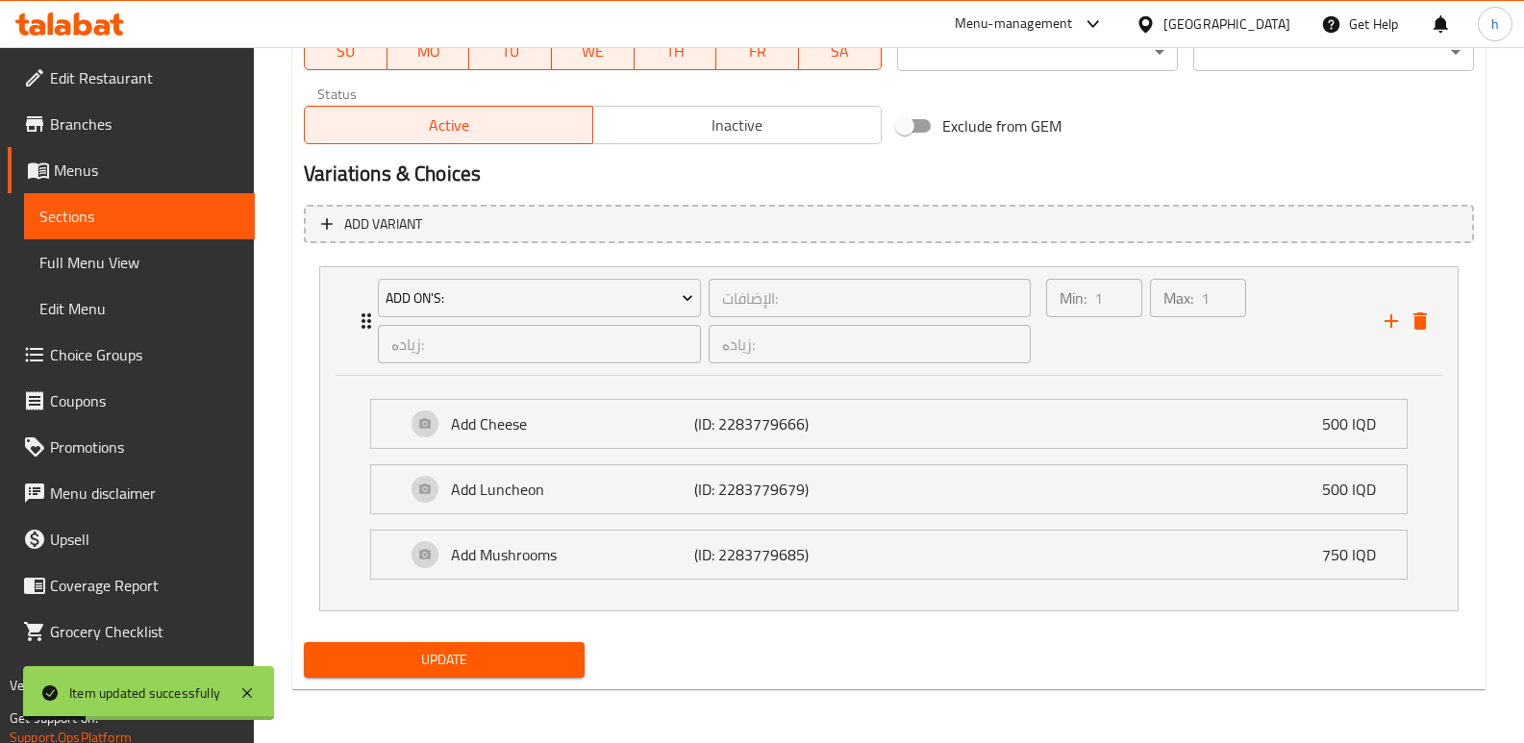
click at [116, 360] on span "Choice Groups" at bounding box center [144, 354] width 189 height 23
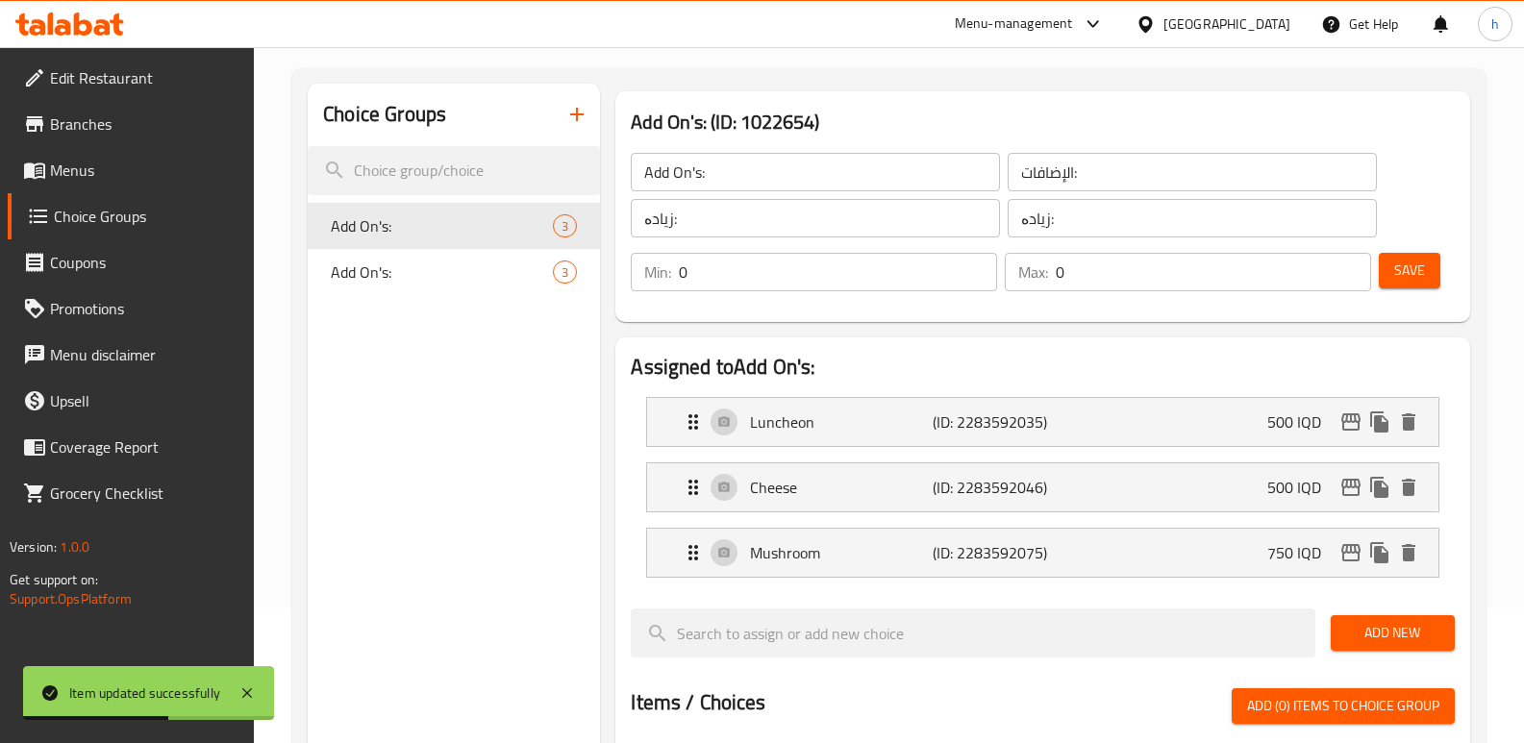
scroll to position [127, 0]
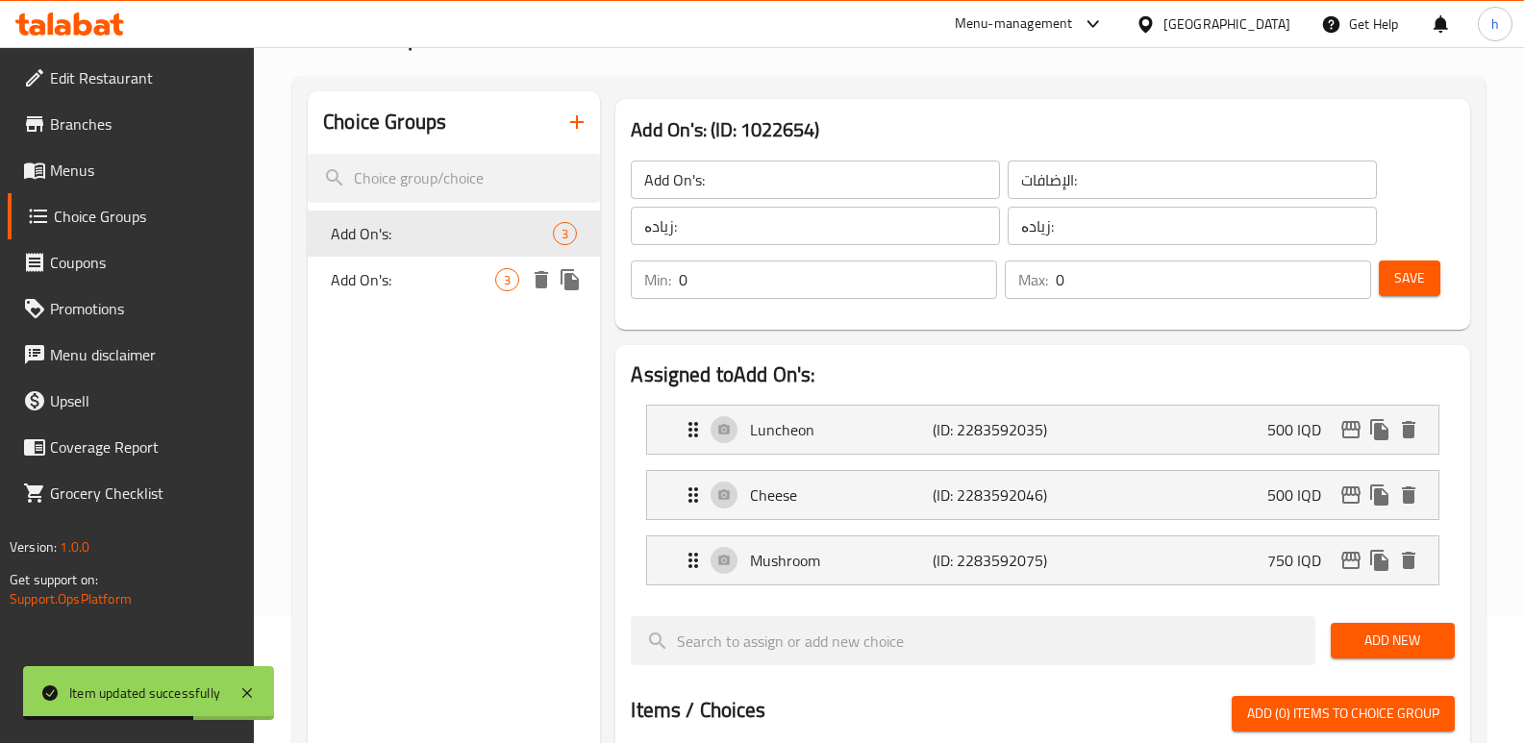
click at [379, 284] on span "Add On's:" at bounding box center [413, 279] width 164 height 23
type input "1"
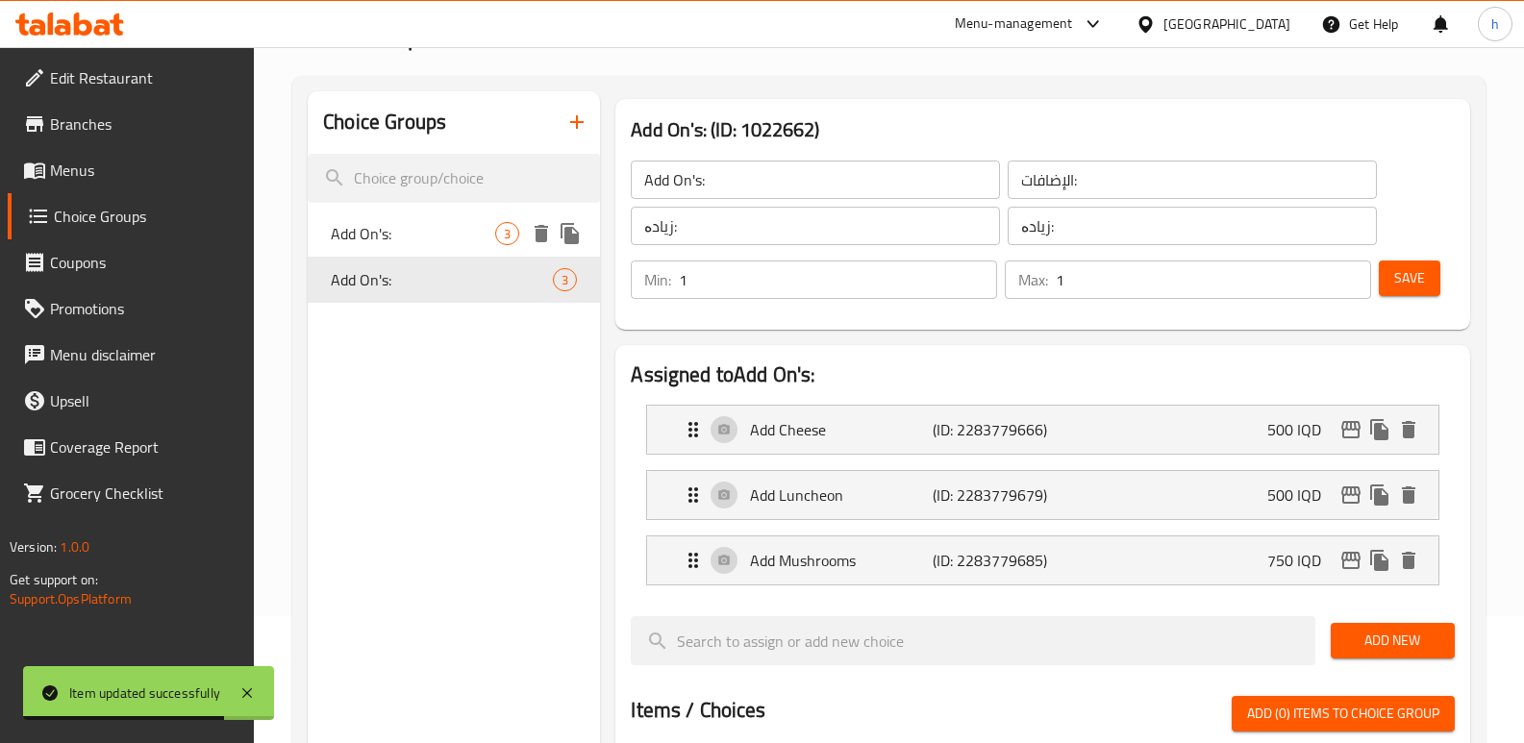
click at [403, 226] on span "Add On's:" at bounding box center [413, 233] width 164 height 23
type input "0"
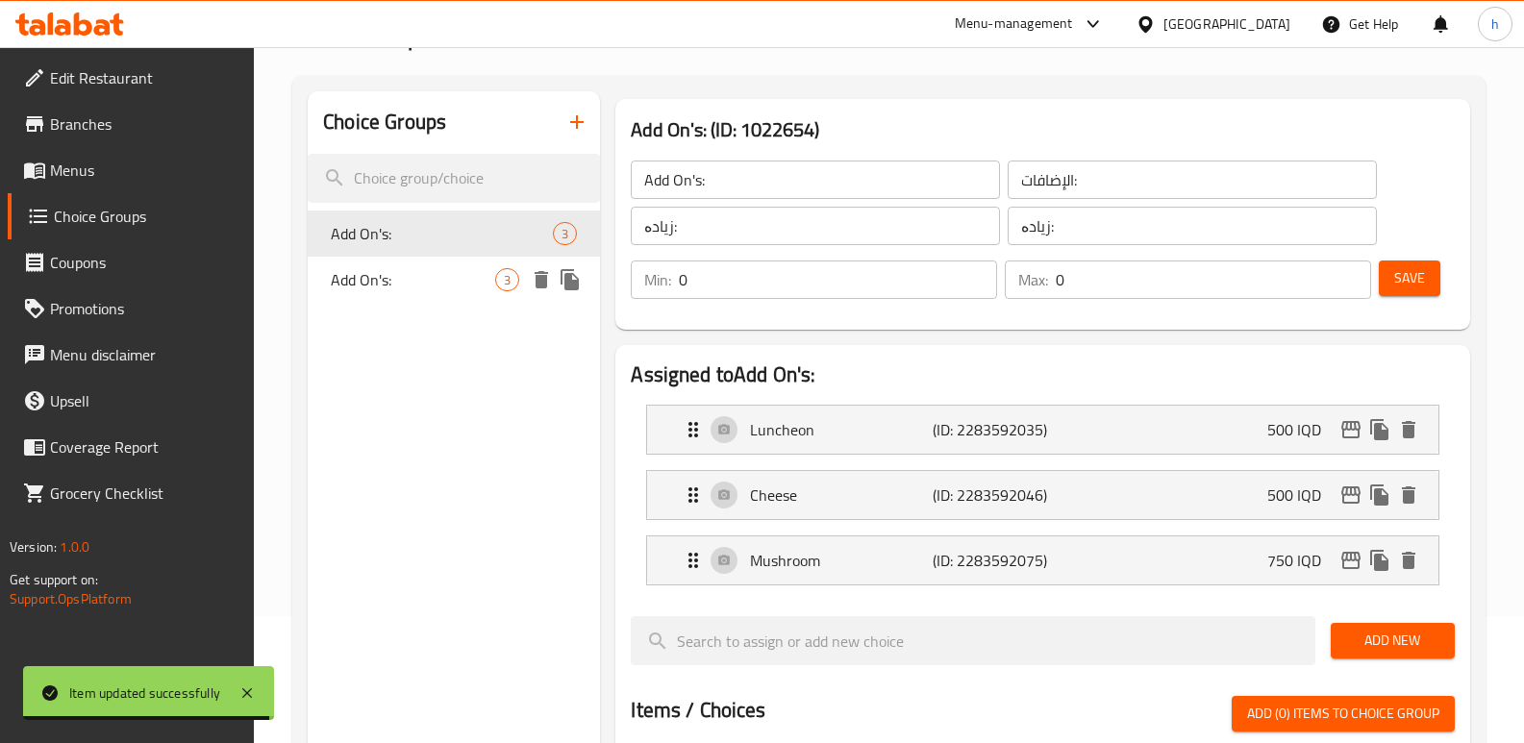
click at [400, 284] on span "Add On's:" at bounding box center [413, 279] width 164 height 23
type input "1"
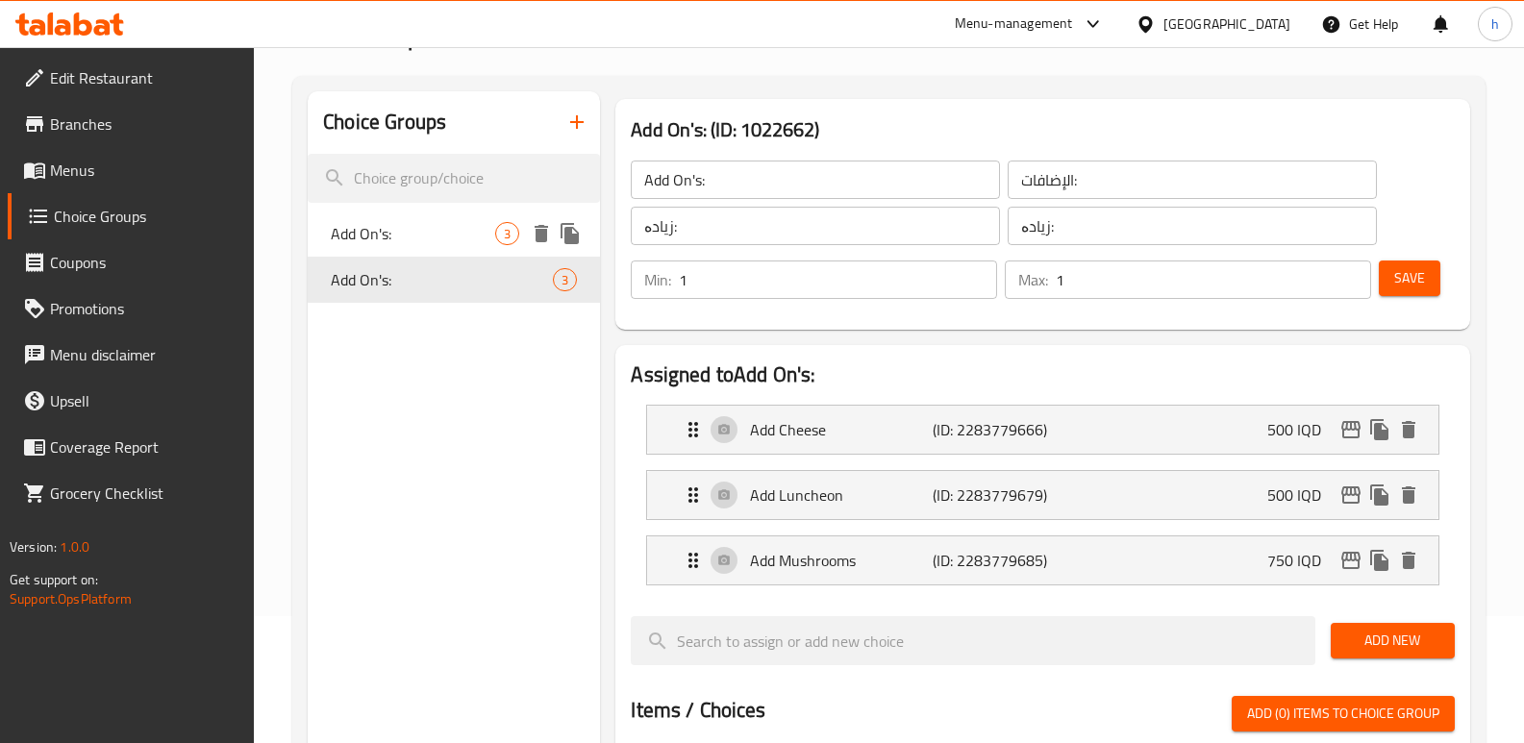
click at [396, 228] on span "Add On's:" at bounding box center [413, 233] width 164 height 23
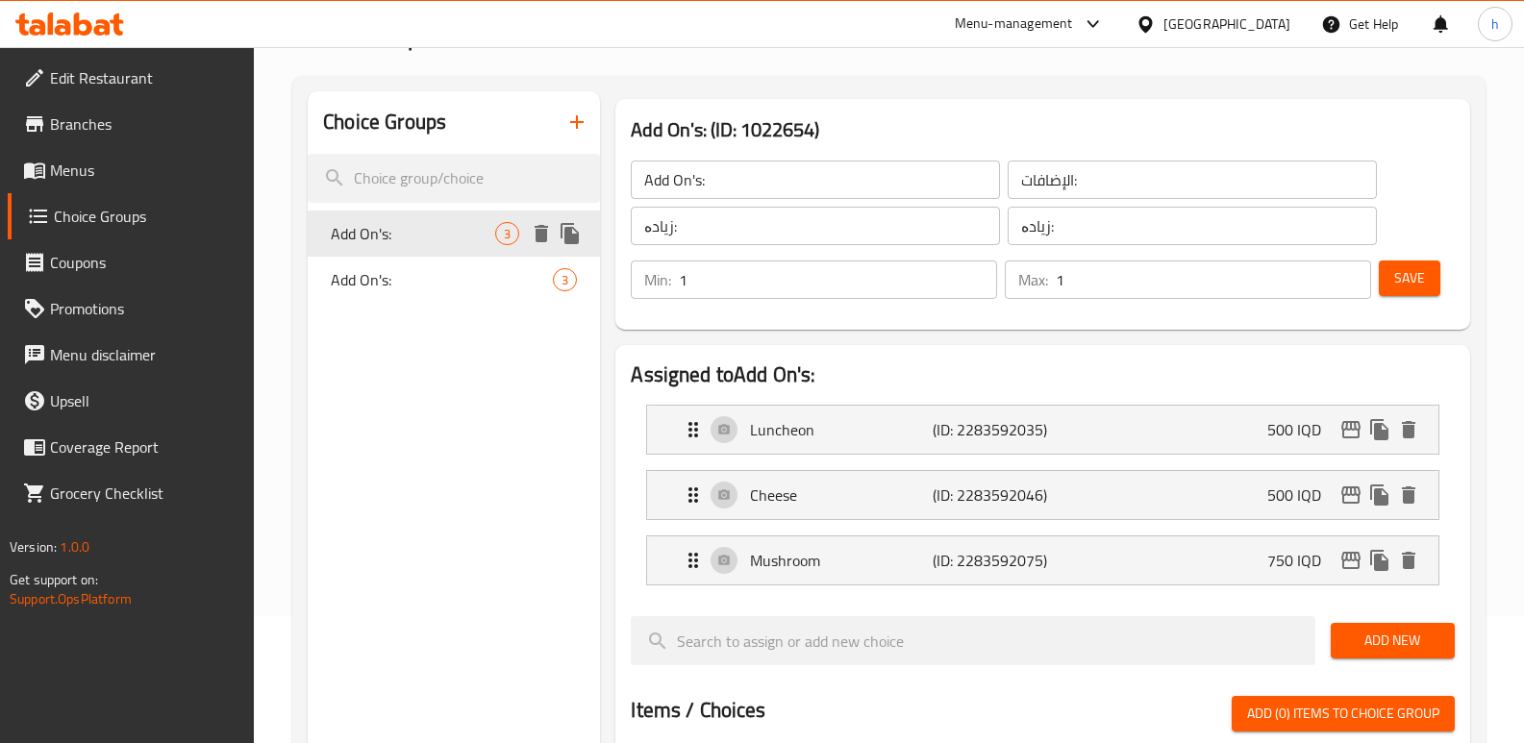
type input "0"
click at [404, 288] on span "Add On's:" at bounding box center [413, 279] width 164 height 23
type input "1"
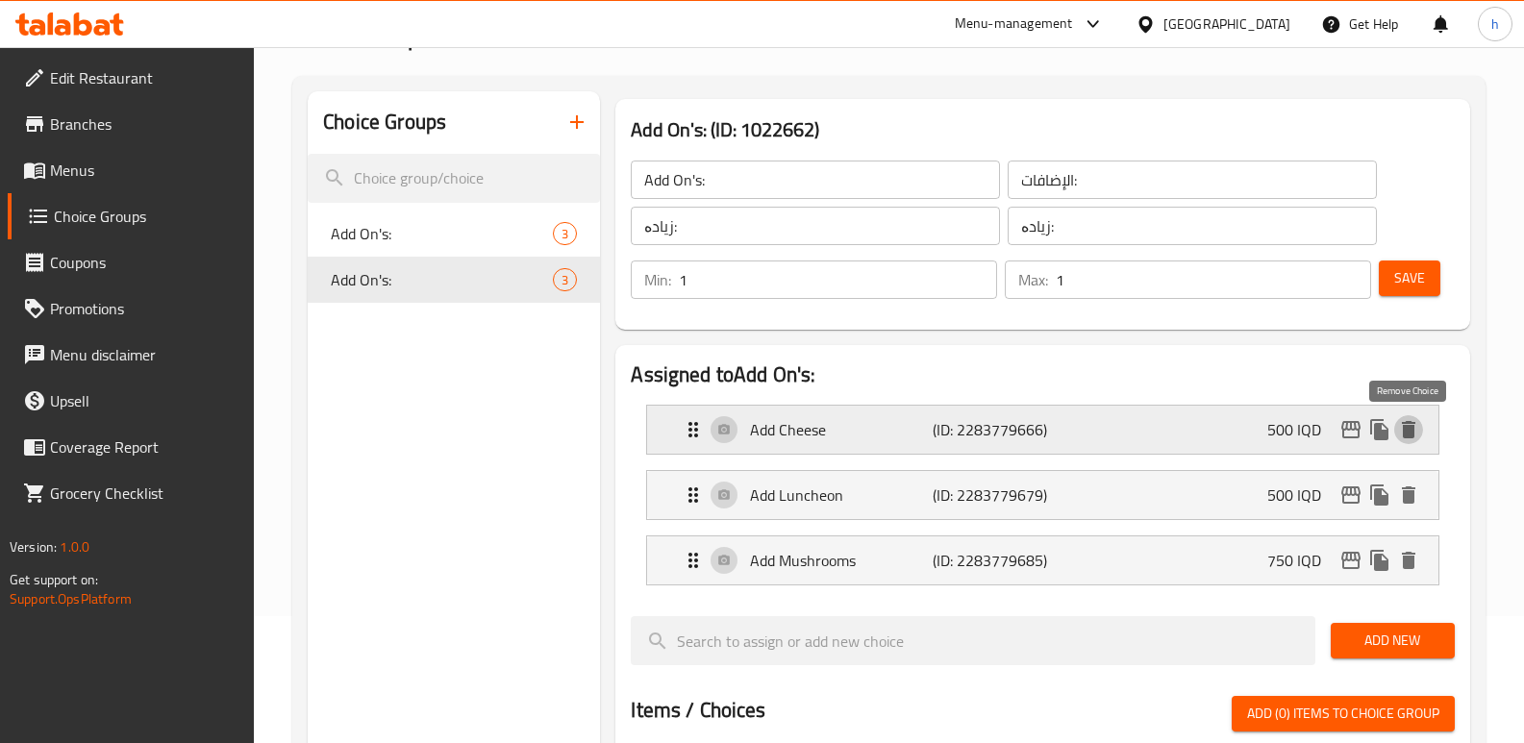
click at [1409, 433] on icon "delete" at bounding box center [1408, 429] width 13 height 17
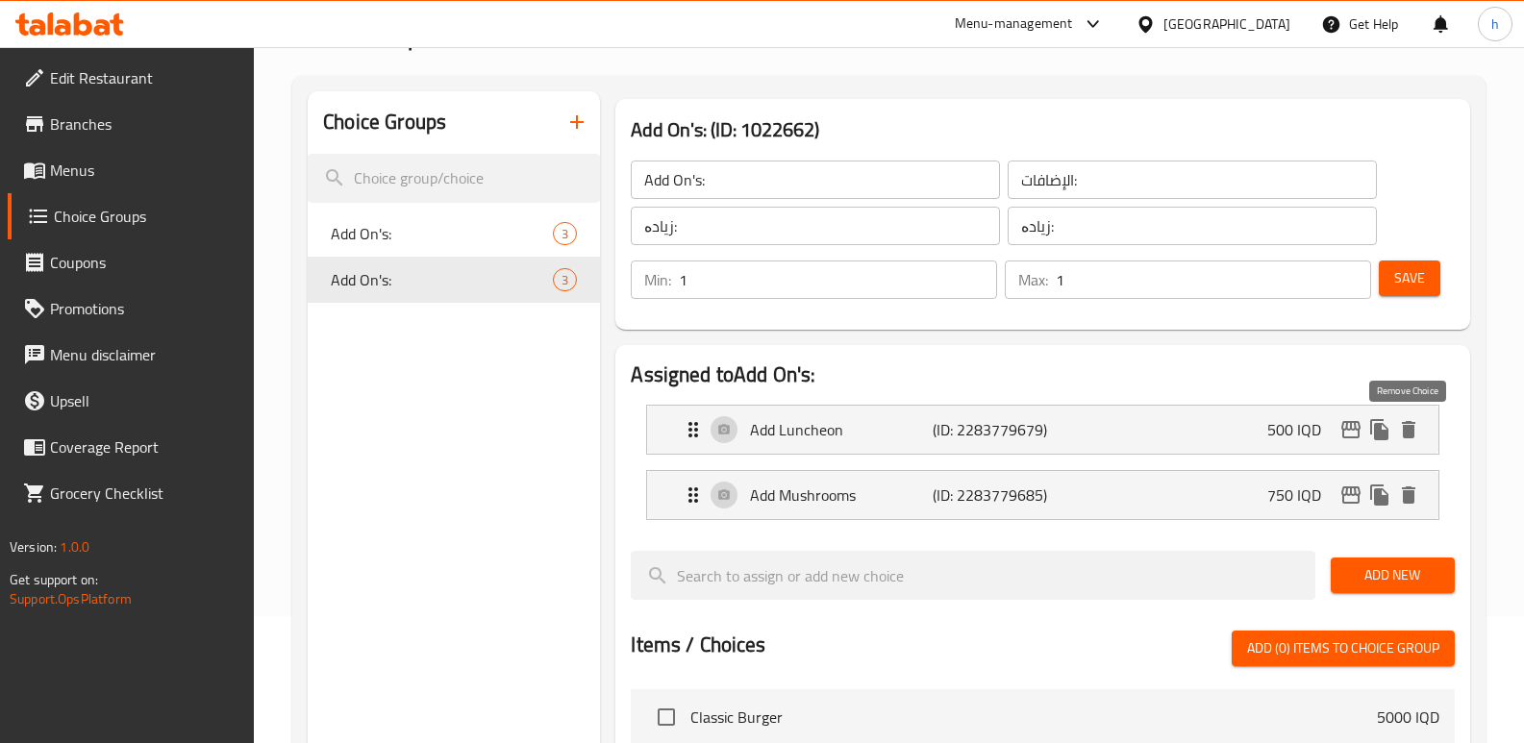
click at [1409, 433] on icon "delete" at bounding box center [1408, 429] width 13 height 17
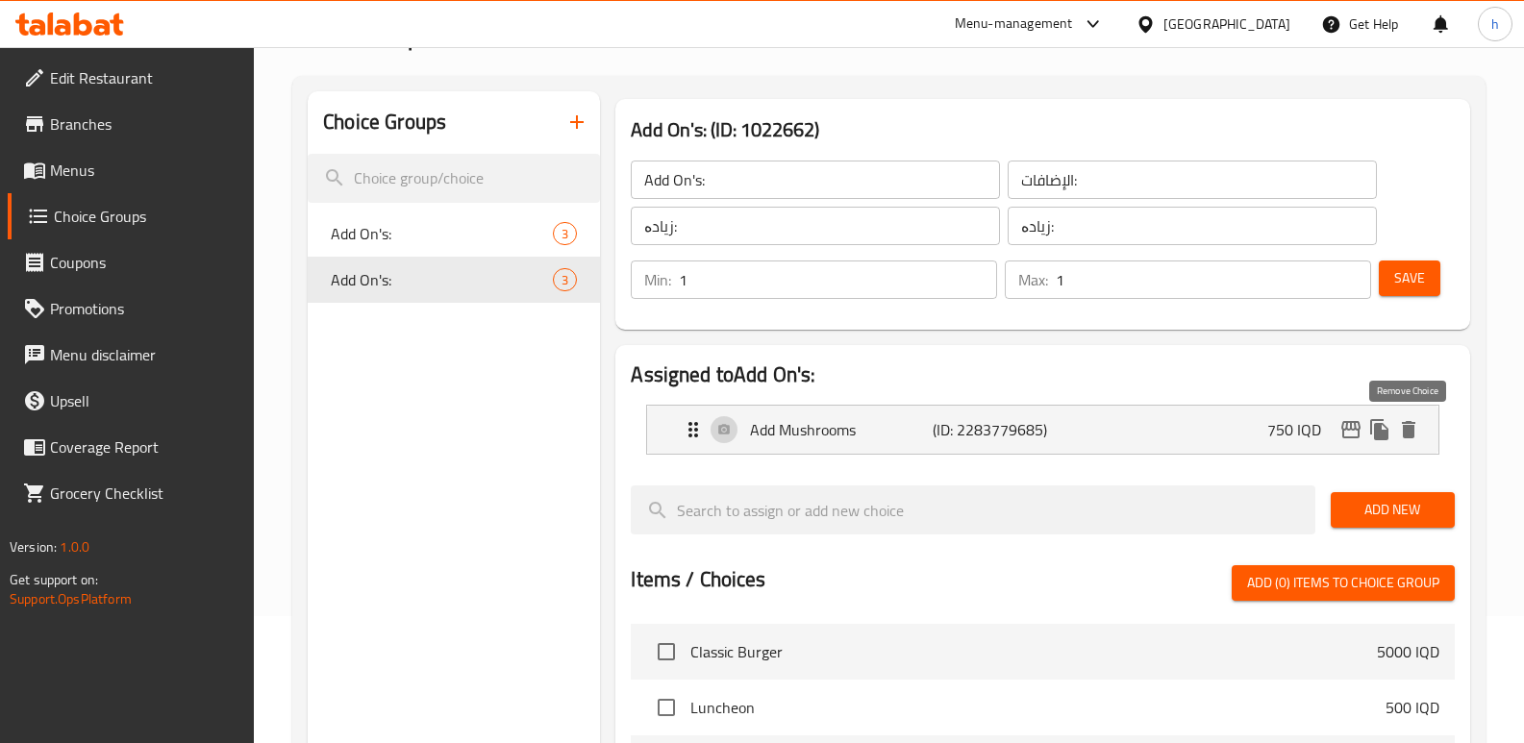
click at [1409, 433] on icon "delete" at bounding box center [1408, 429] width 13 height 17
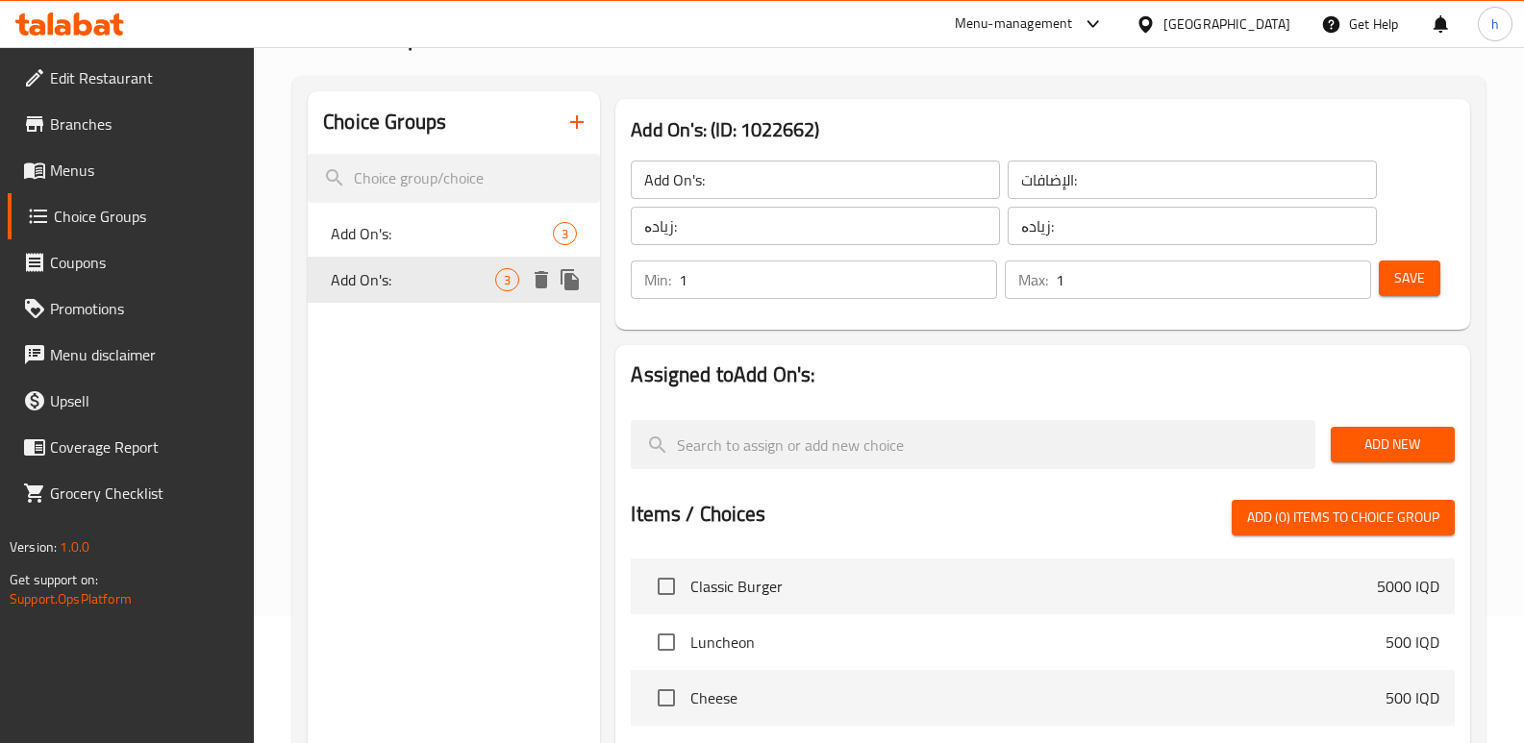
click at [547, 282] on icon "delete" at bounding box center [541, 279] width 13 height 17
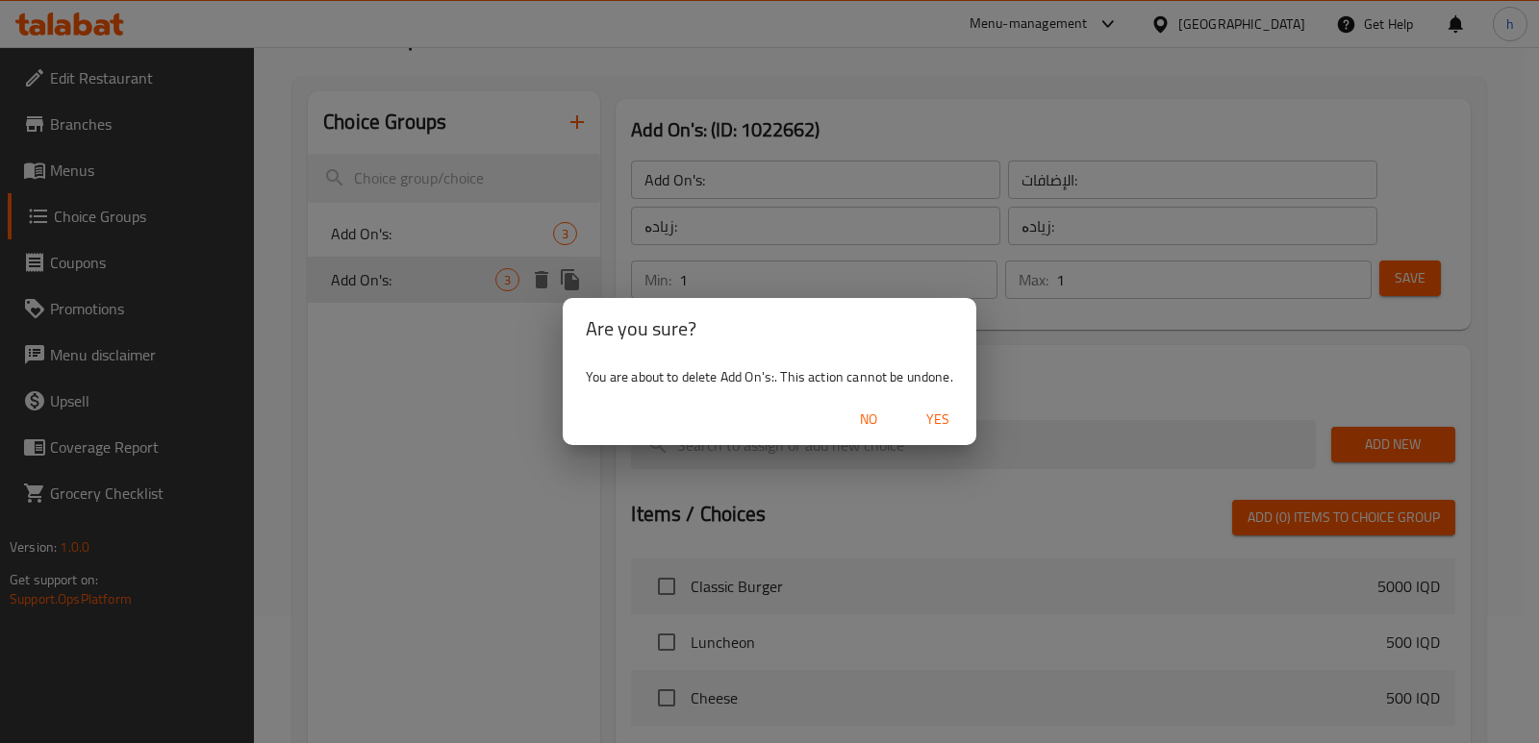
click at [922, 420] on span "Yes" at bounding box center [938, 420] width 46 height 24
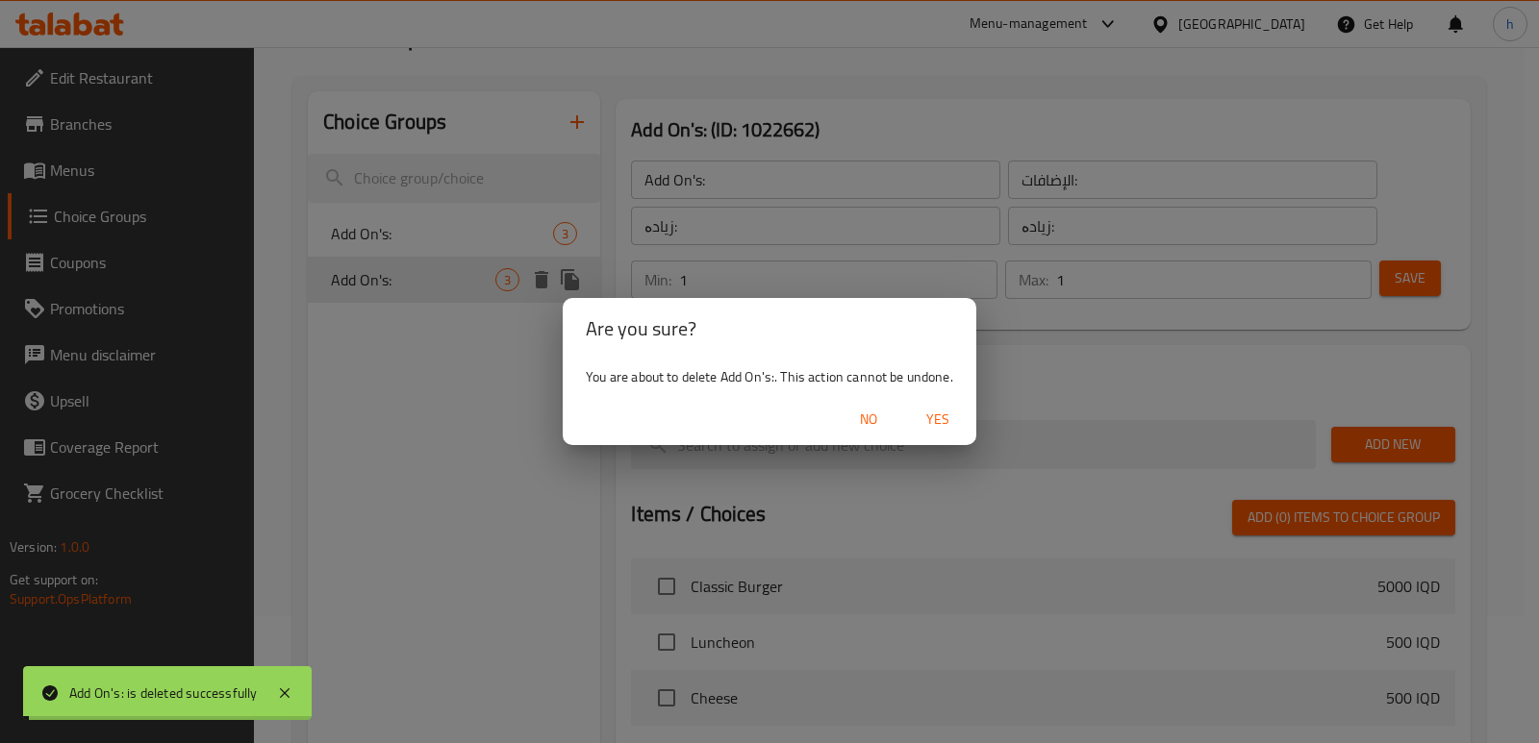
type input "0"
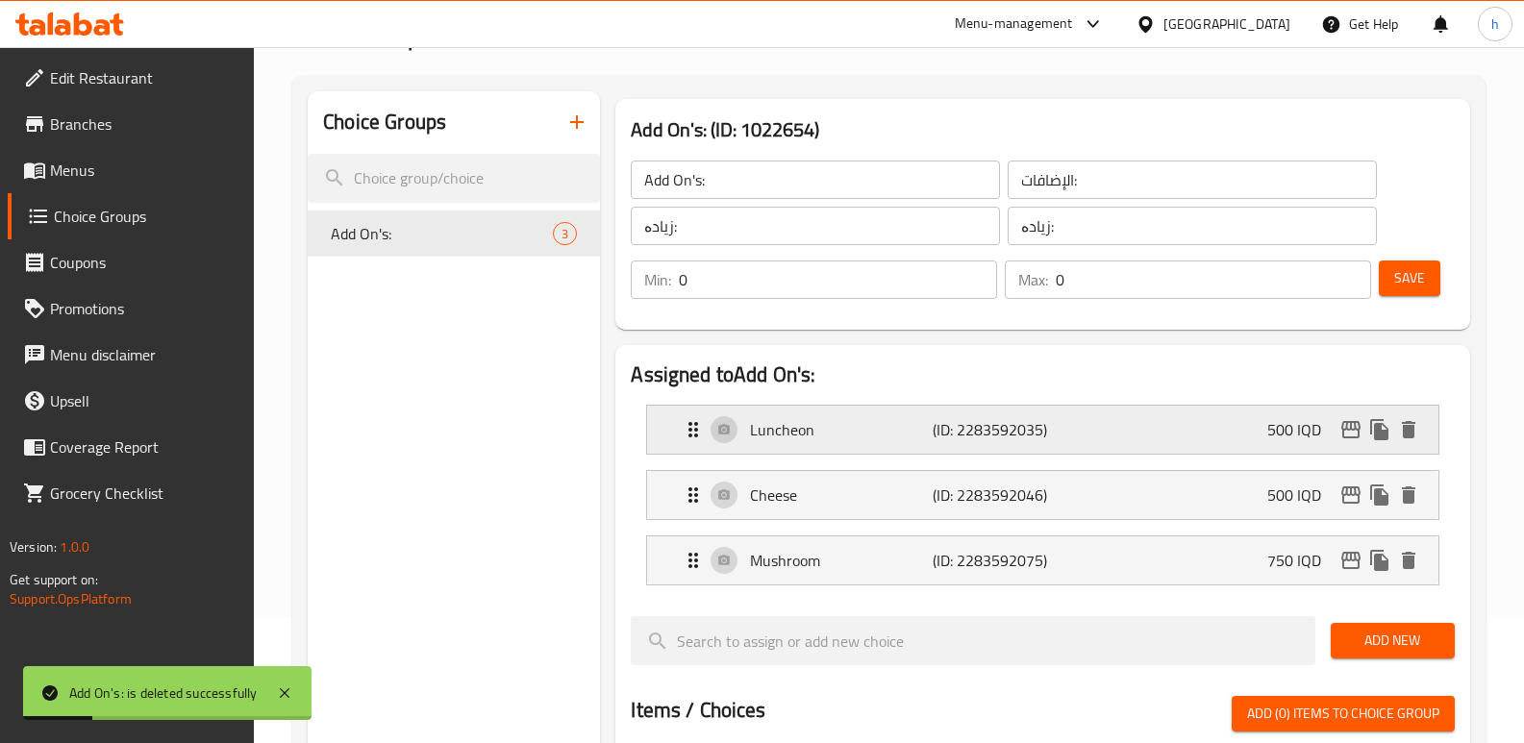
click at [865, 430] on p "Luncheon" at bounding box center [841, 429] width 182 height 23
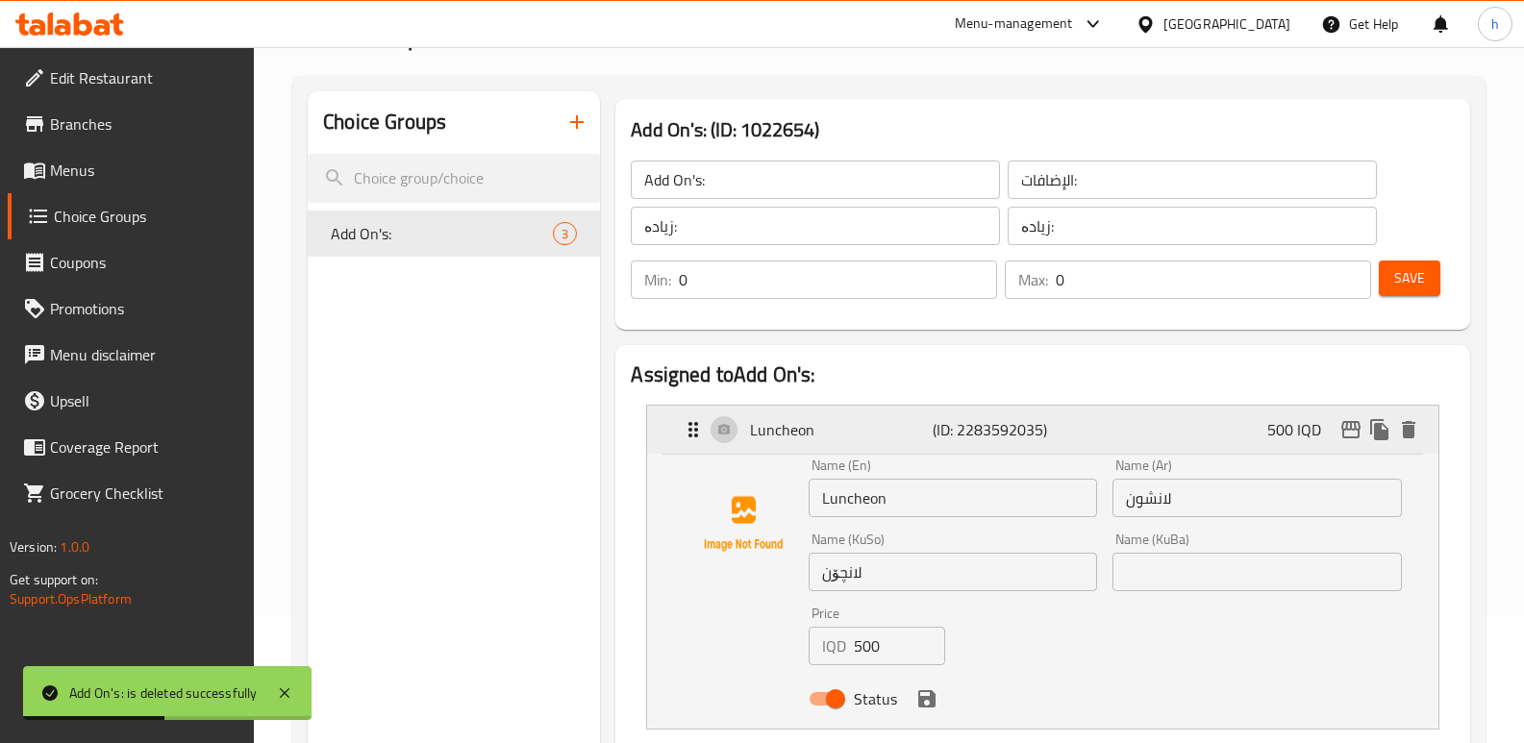
click at [1101, 431] on div "Luncheon (ID: 2283592035) 500 IQD" at bounding box center [1049, 430] width 734 height 48
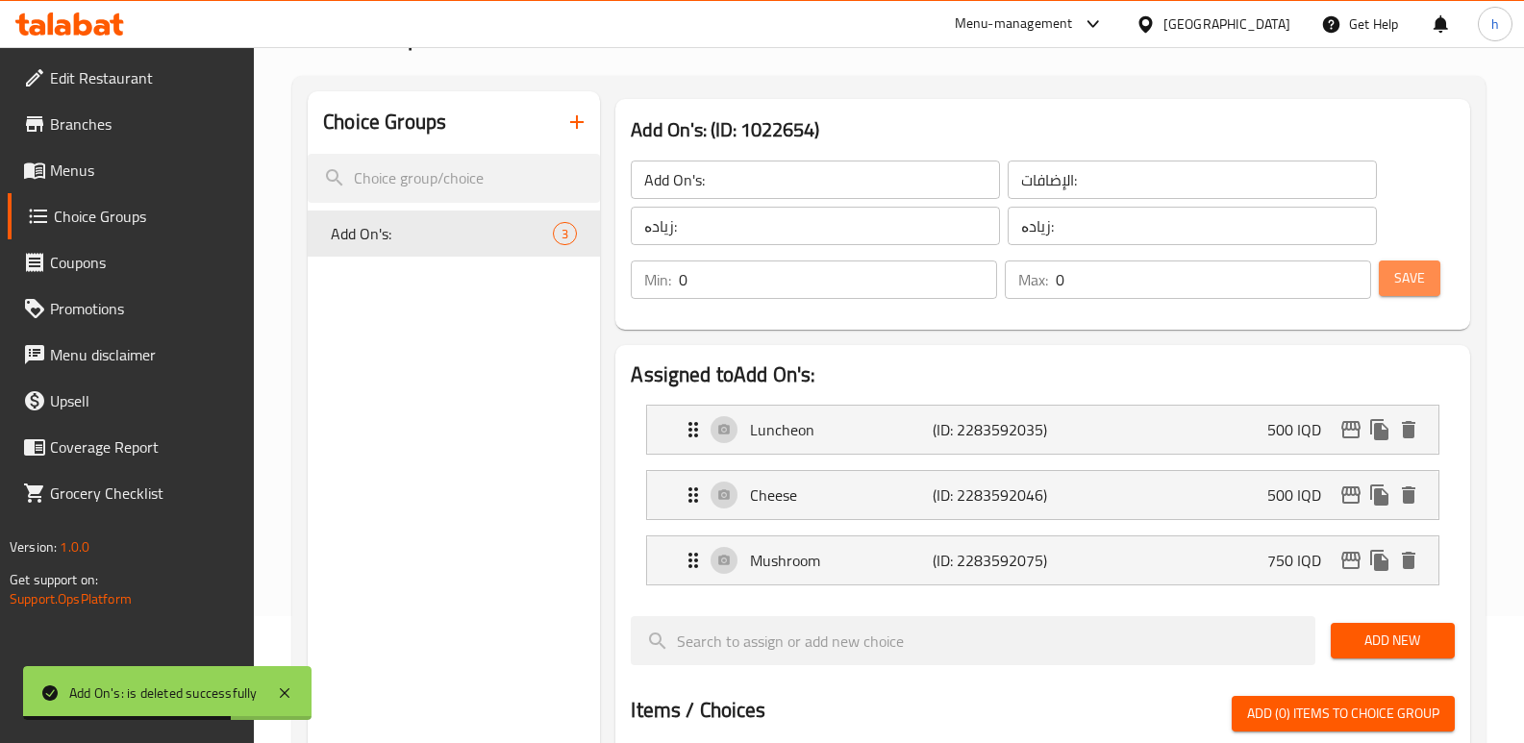
click at [1427, 288] on button "Save" at bounding box center [1410, 279] width 62 height 36
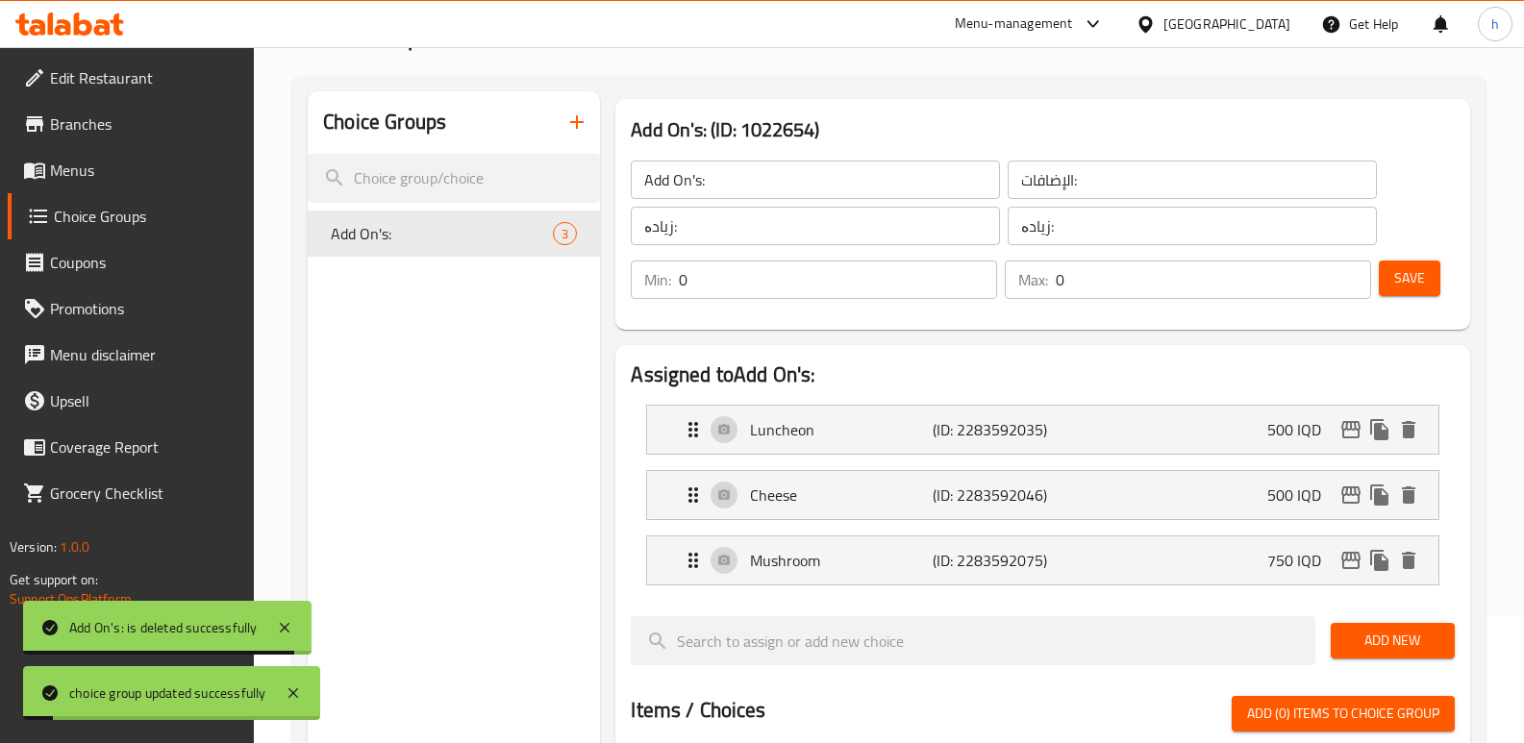
click at [118, 186] on link "Menus" at bounding box center [131, 170] width 247 height 46
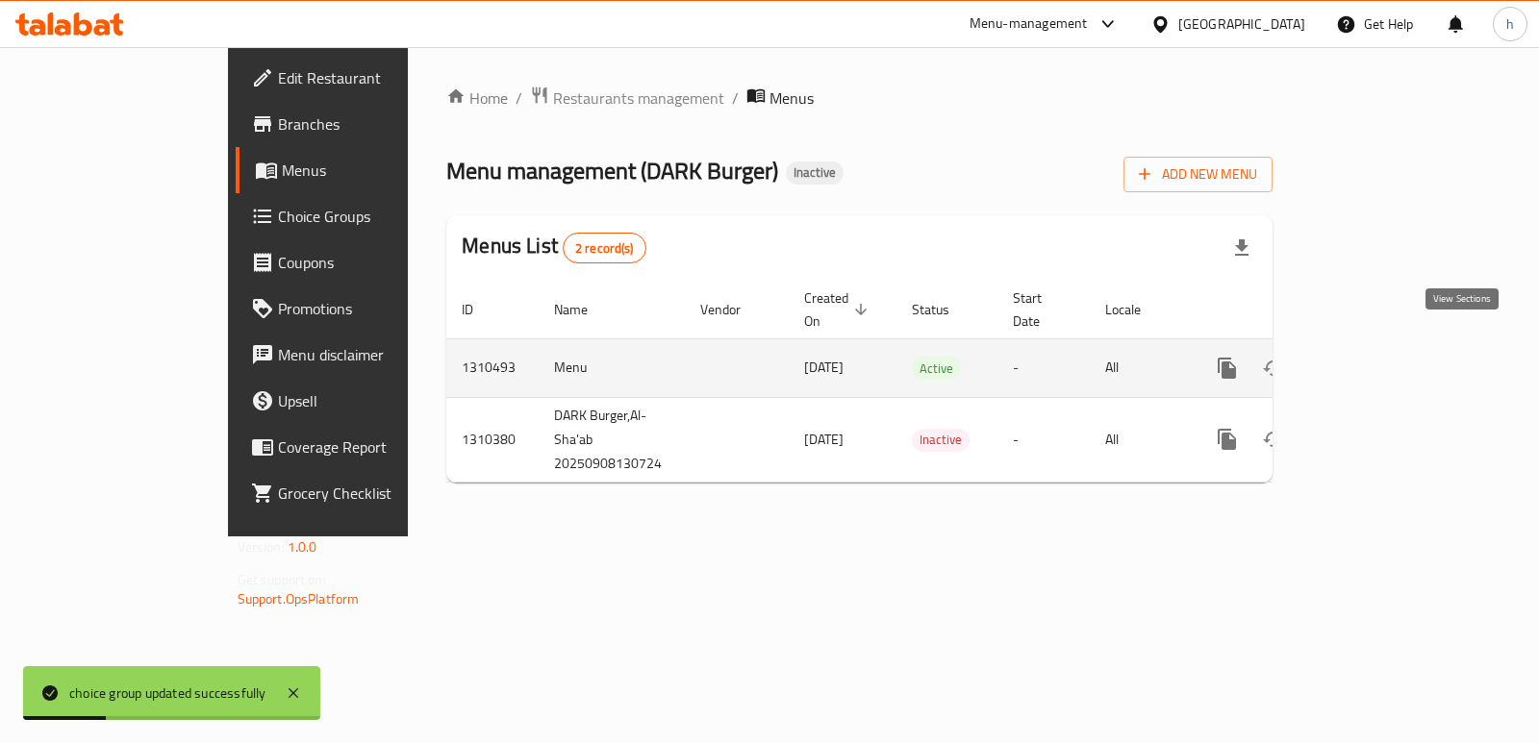
click at [1377, 357] on icon "enhanced table" at bounding box center [1365, 368] width 23 height 23
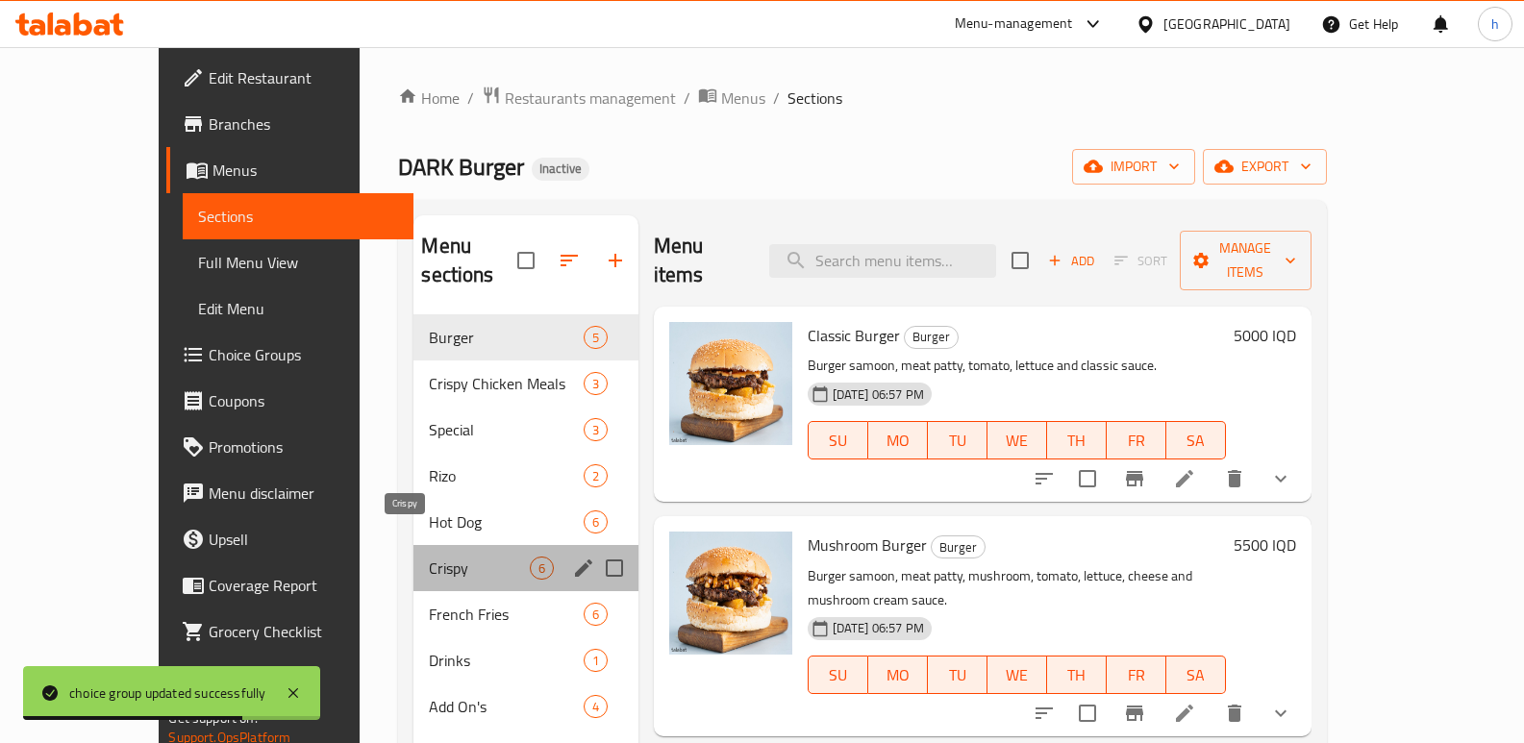
click at [429, 557] on span "Crispy" at bounding box center [479, 568] width 100 height 23
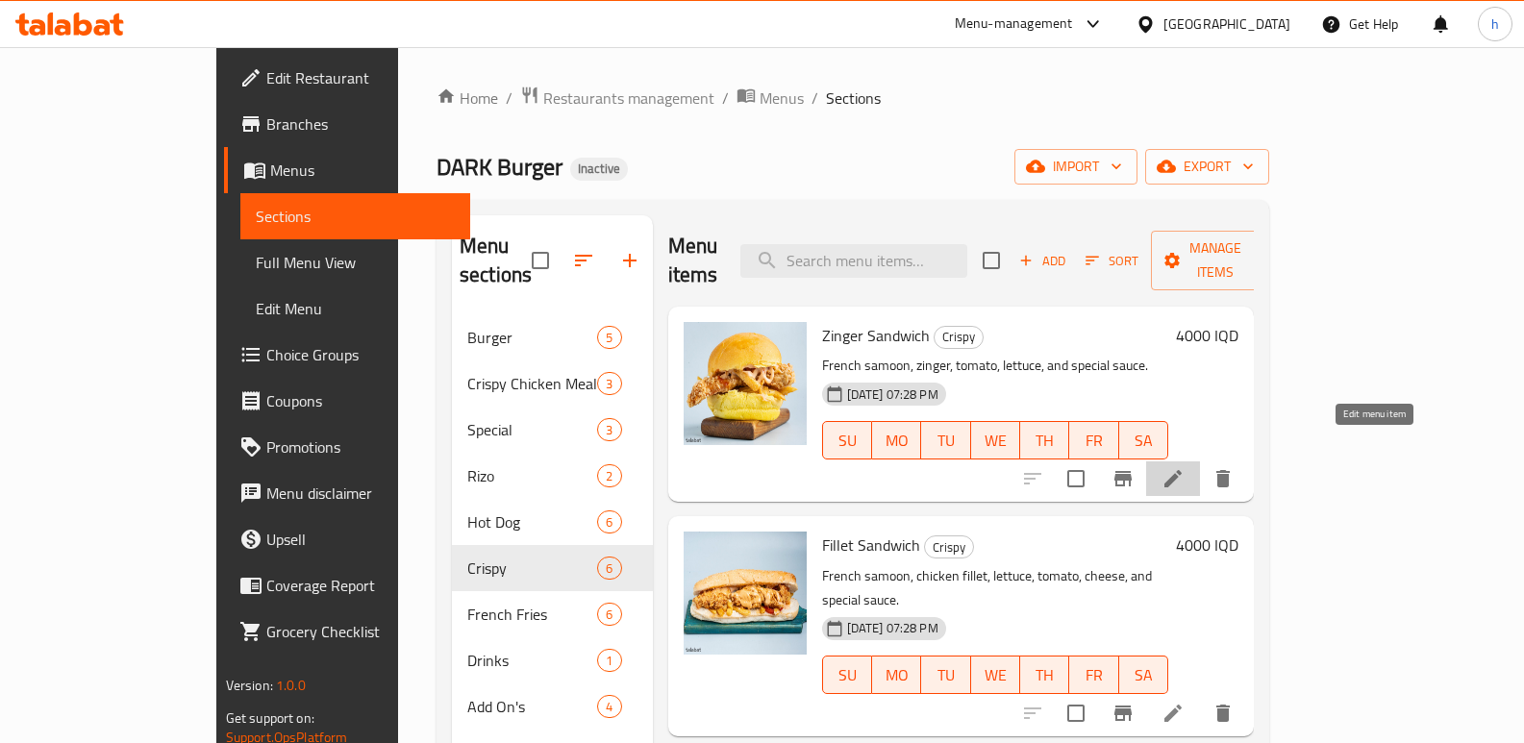
click at [1182, 470] on icon at bounding box center [1173, 478] width 17 height 17
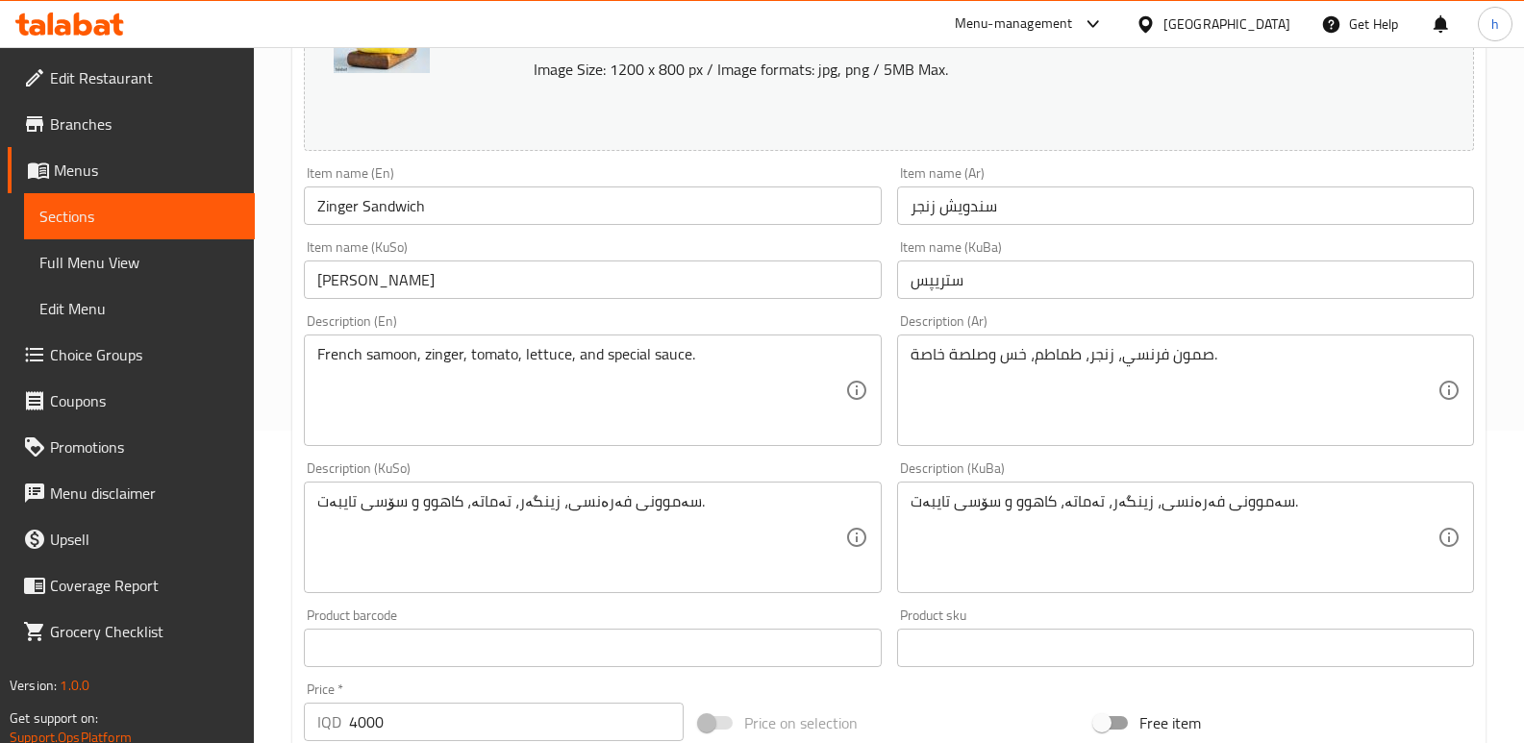
scroll to position [306, 0]
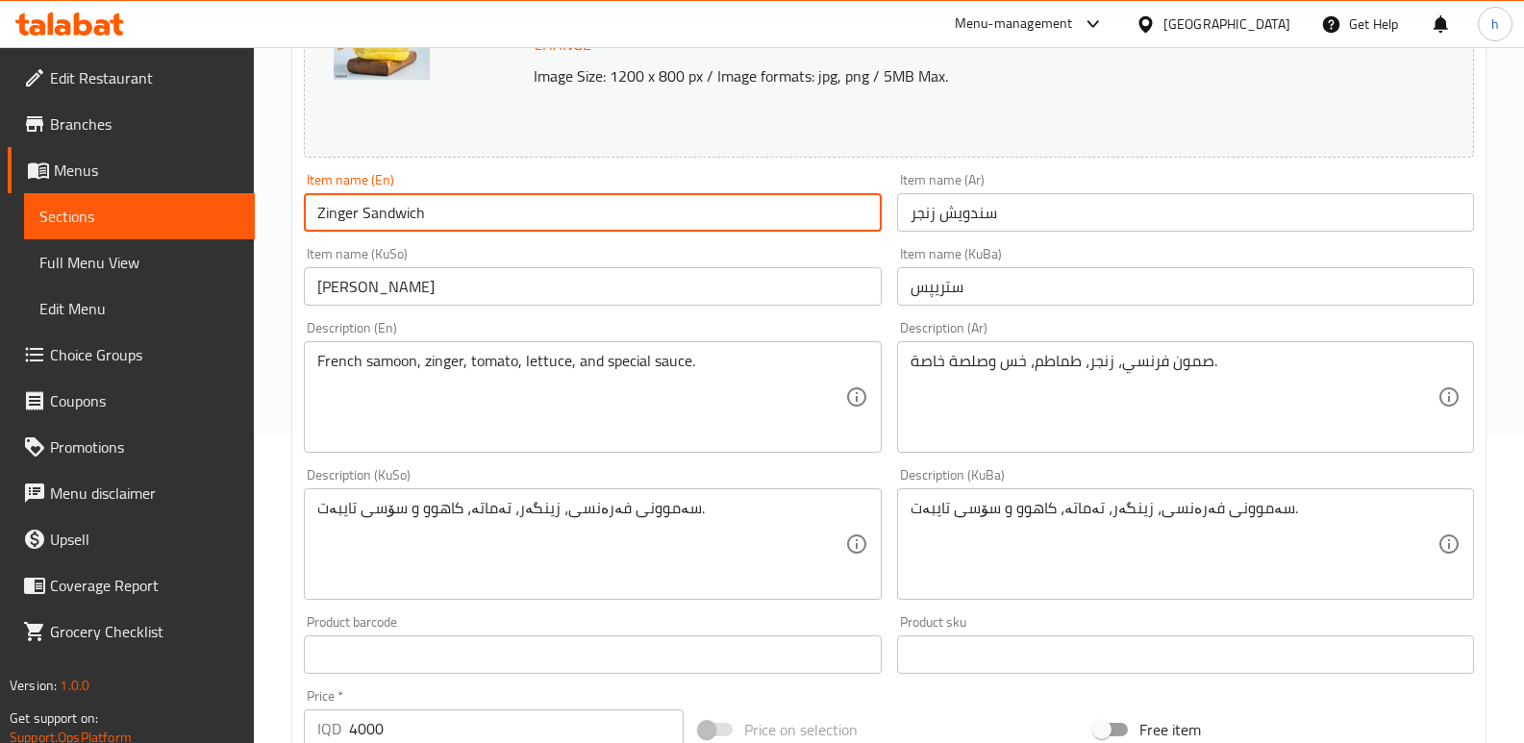
drag, startPoint x: 442, startPoint y: 217, endPoint x: 296, endPoint y: 226, distance: 146.4
click at [296, 226] on div "Item name (En) Zinger Sandwich Item name (En)" at bounding box center [592, 202] width 592 height 74
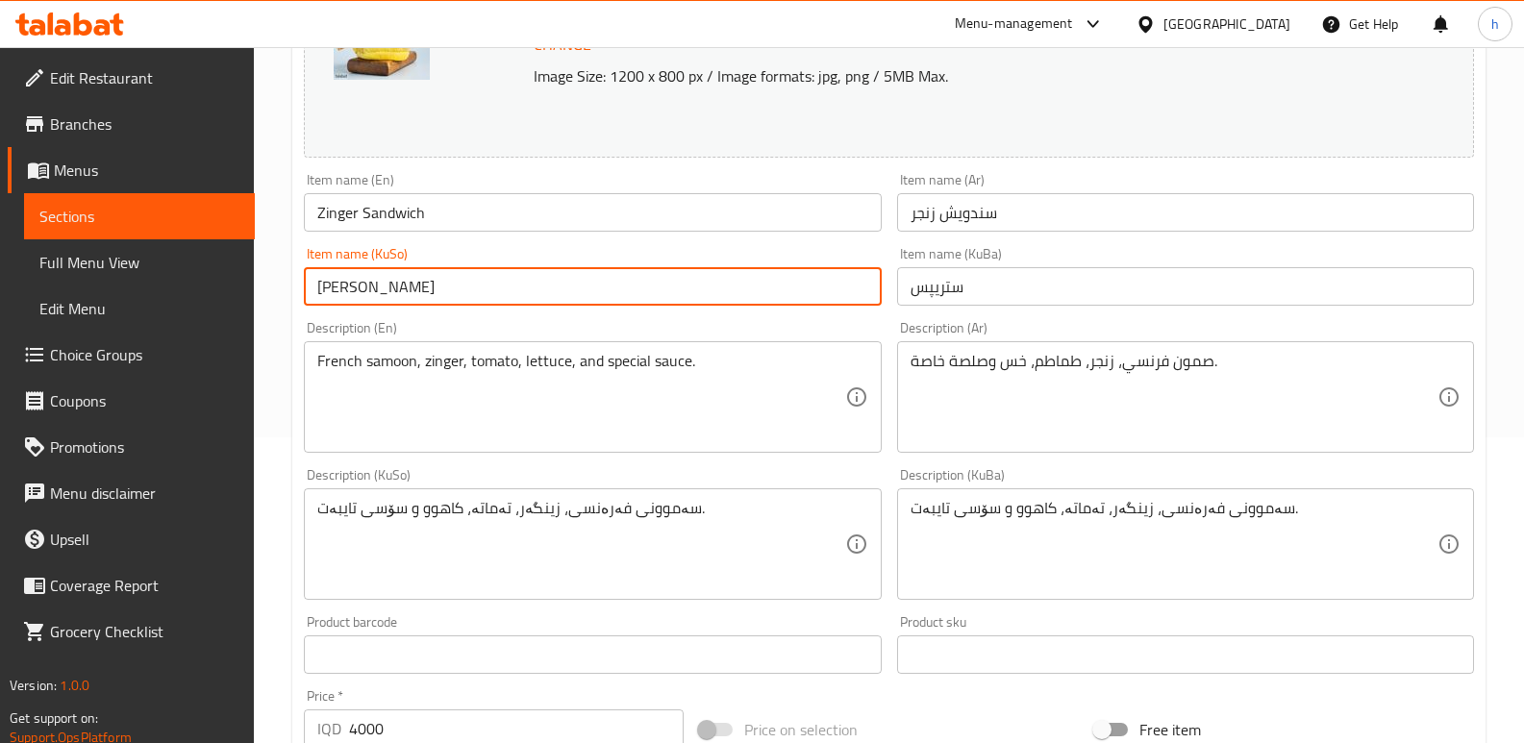
drag, startPoint x: 428, startPoint y: 290, endPoint x: 230, endPoint y: 295, distance: 198.2
click at [230, 295] on div "Edit Restaurant Branches Menus Sections Full Menu View Edit Menu Choice Groups …" at bounding box center [762, 521] width 1524 height 1561
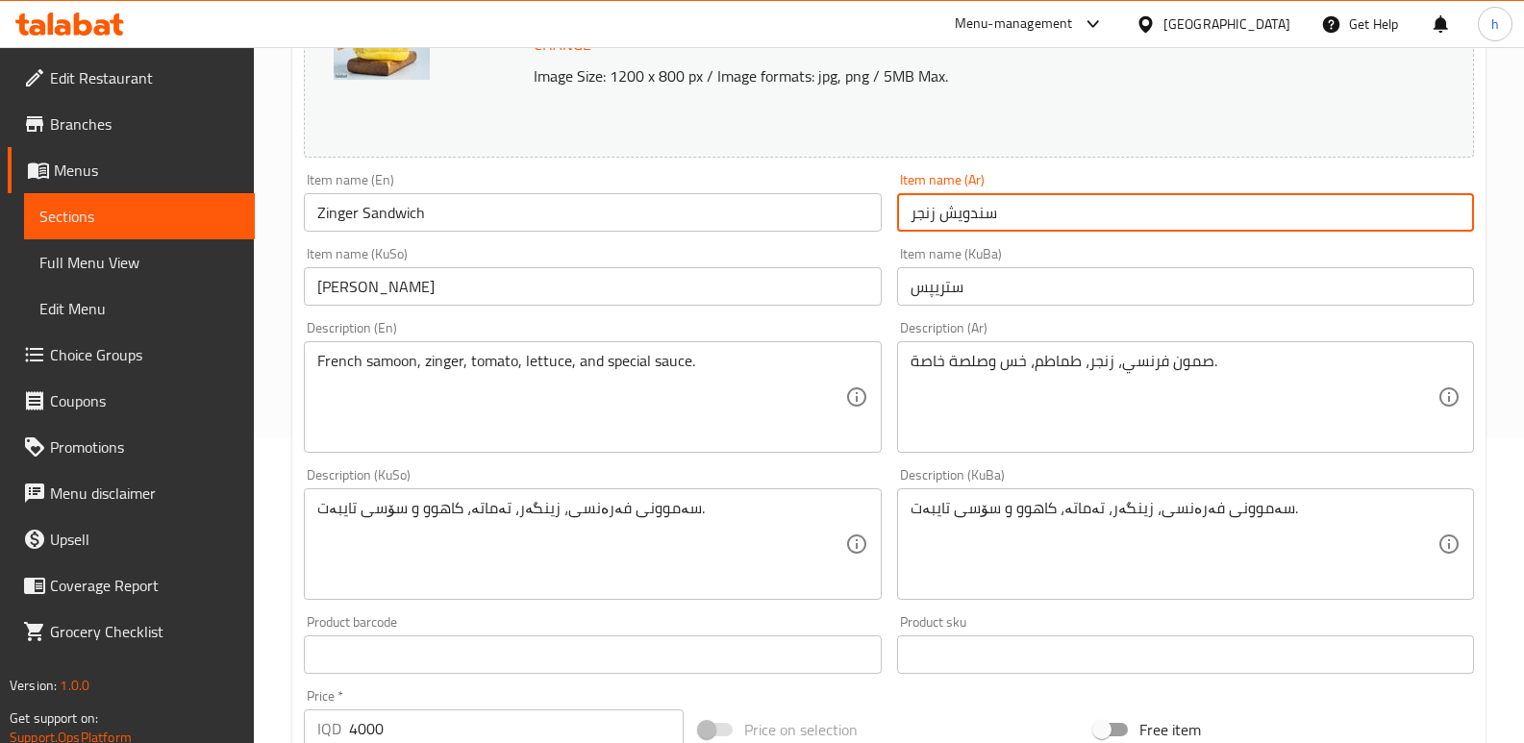
drag, startPoint x: 1002, startPoint y: 213, endPoint x: 869, endPoint y: 218, distance: 132.8
click at [869, 218] on div "Change Image Size: 1200 x 800 px / Image formats: jpg, png / 5MB Max. Item name…" at bounding box center [889, 485] width 1186 height 1078
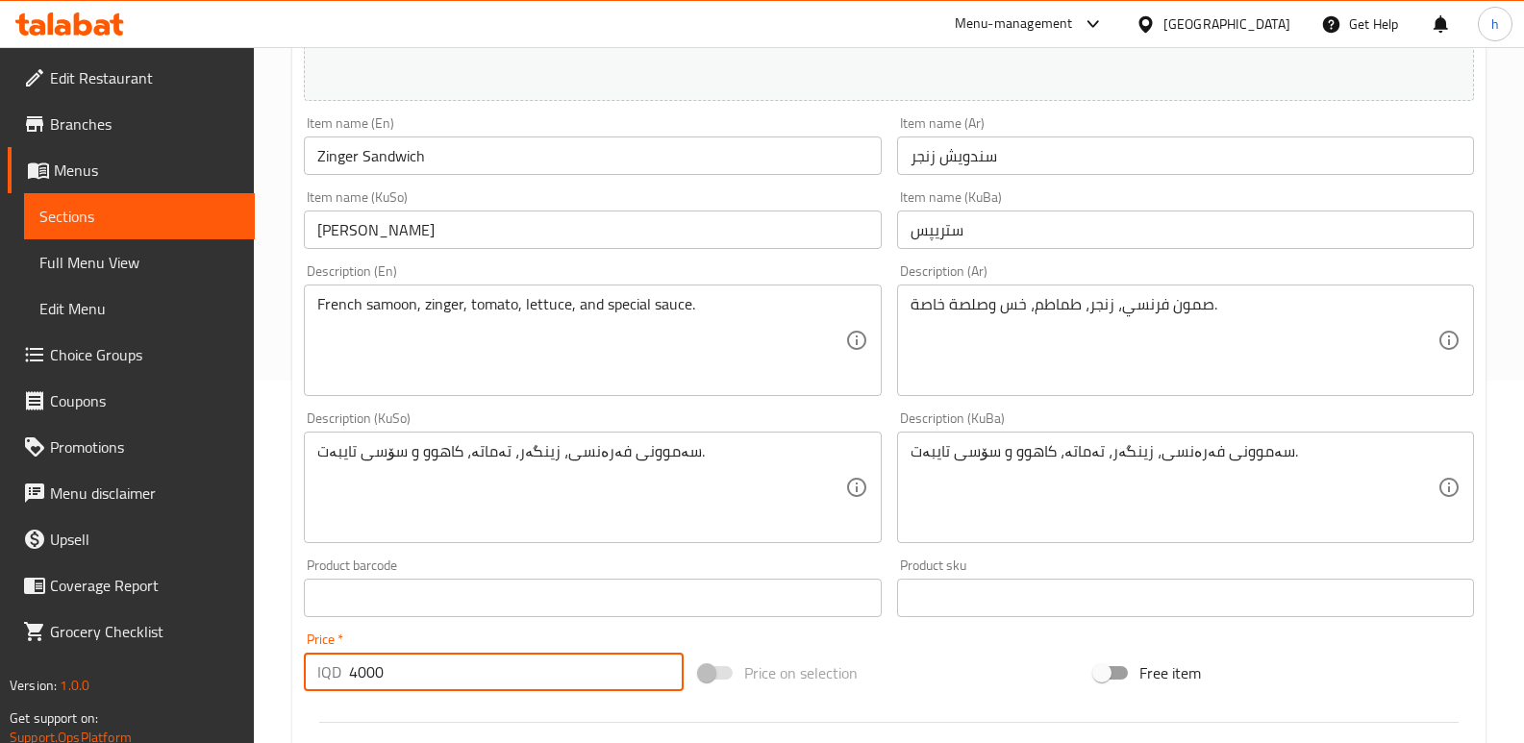
scroll to position [527, 0]
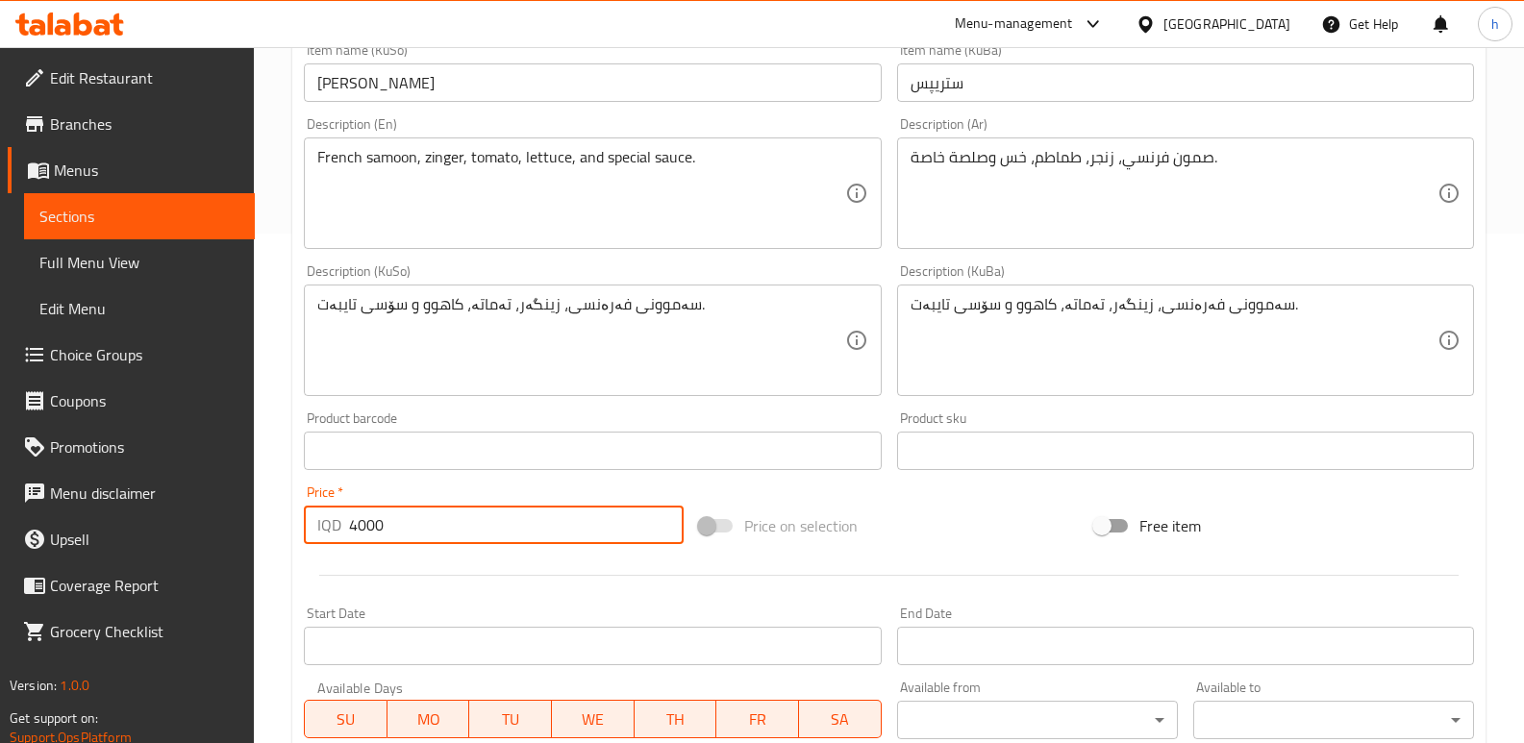
drag, startPoint x: 399, startPoint y: 722, endPoint x: 323, endPoint y: 731, distance: 76.5
click at [322, 738] on div "Change Image Size: 1200 x 800 px / Image formats: jpg, png / 5MB Max. Item name…" at bounding box center [889, 281] width 1186 height 1078
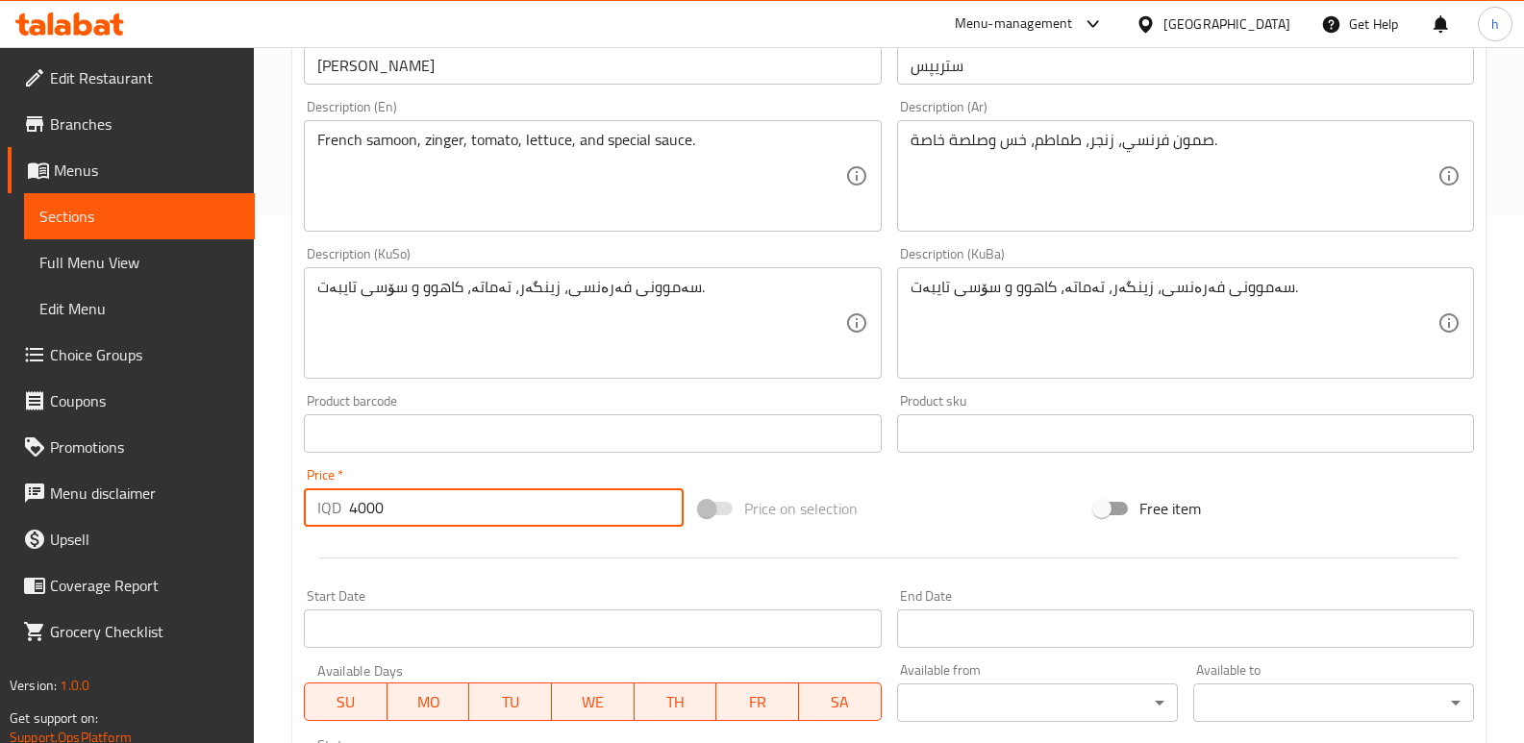
click at [129, 221] on span "Sections" at bounding box center [139, 216] width 200 height 23
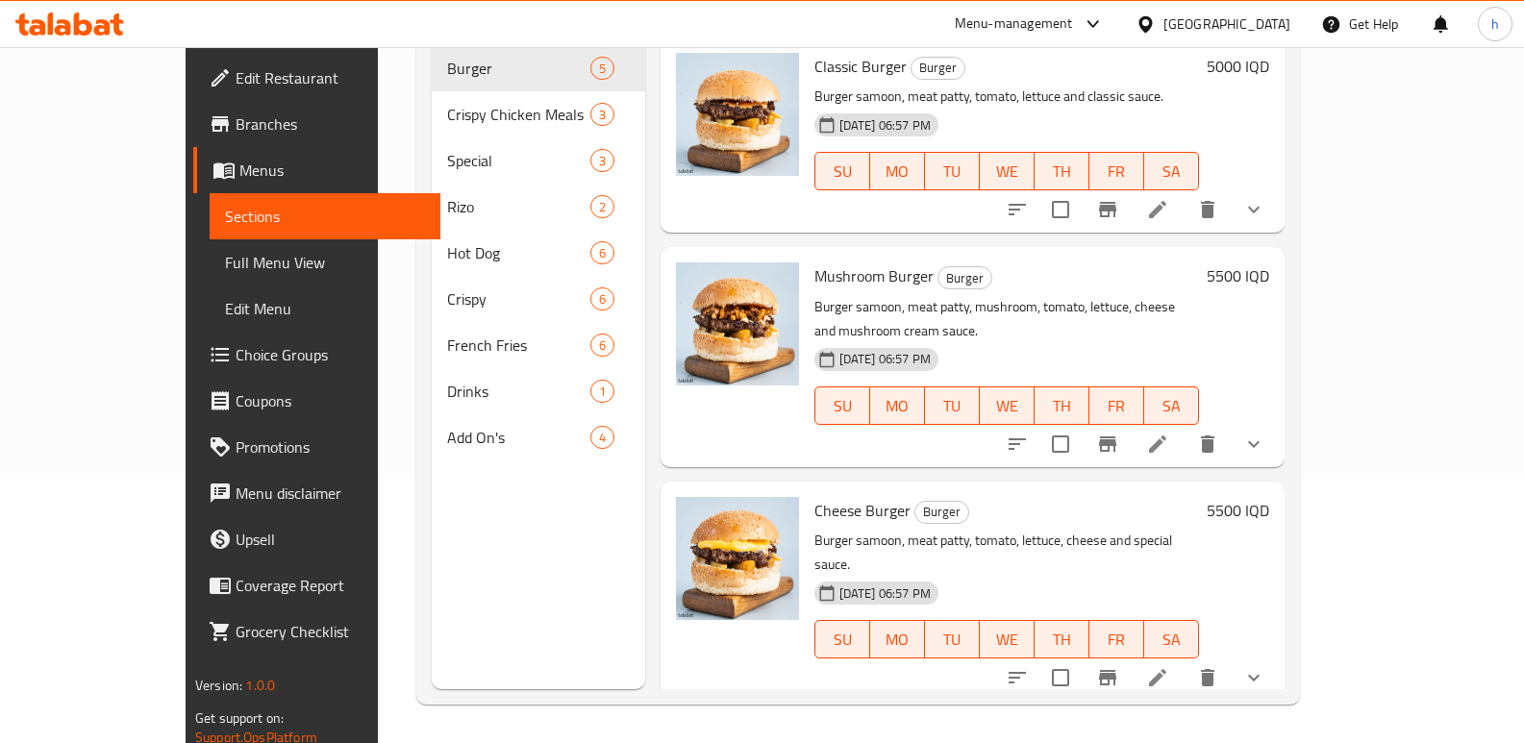
scroll to position [269, 0]
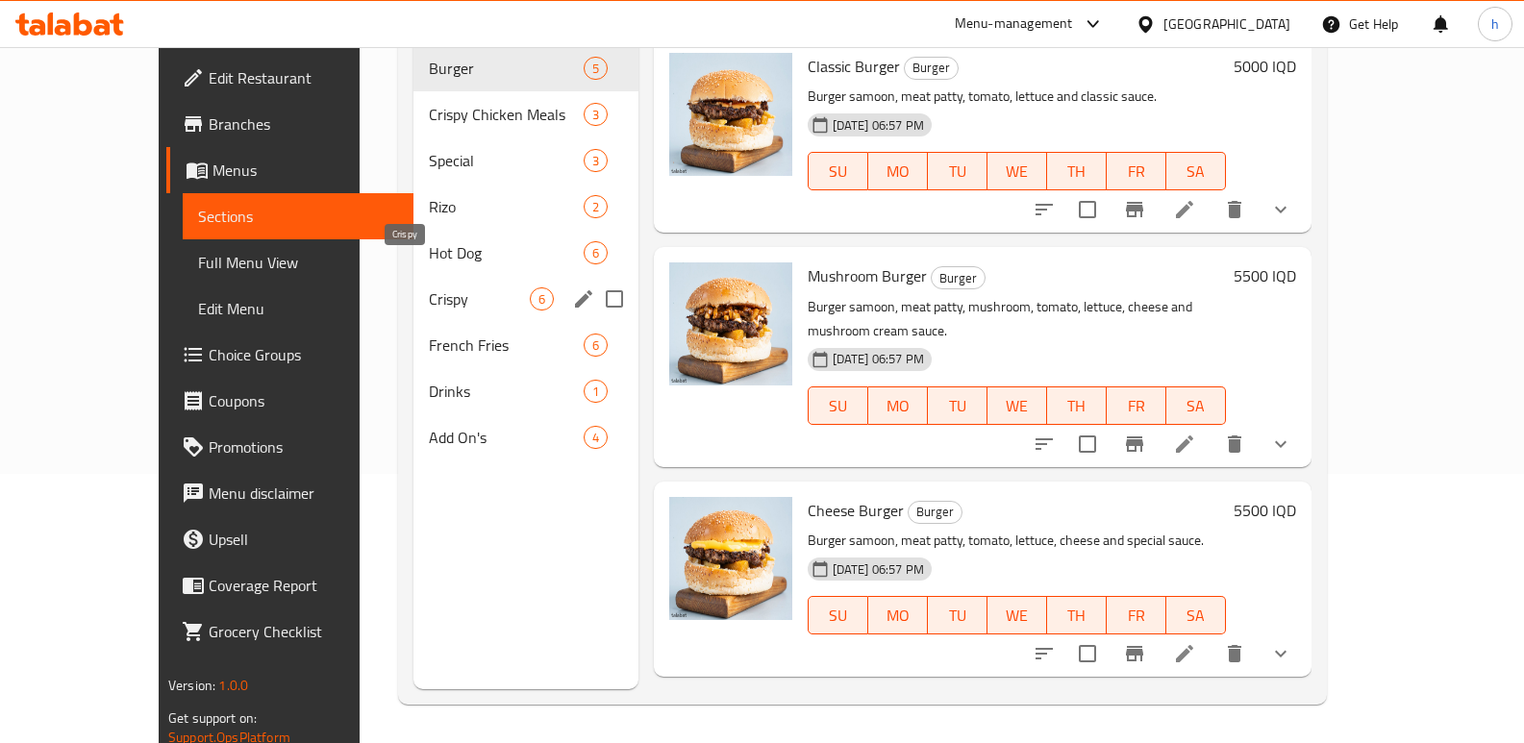
click at [429, 288] on span "Crispy" at bounding box center [479, 299] width 100 height 23
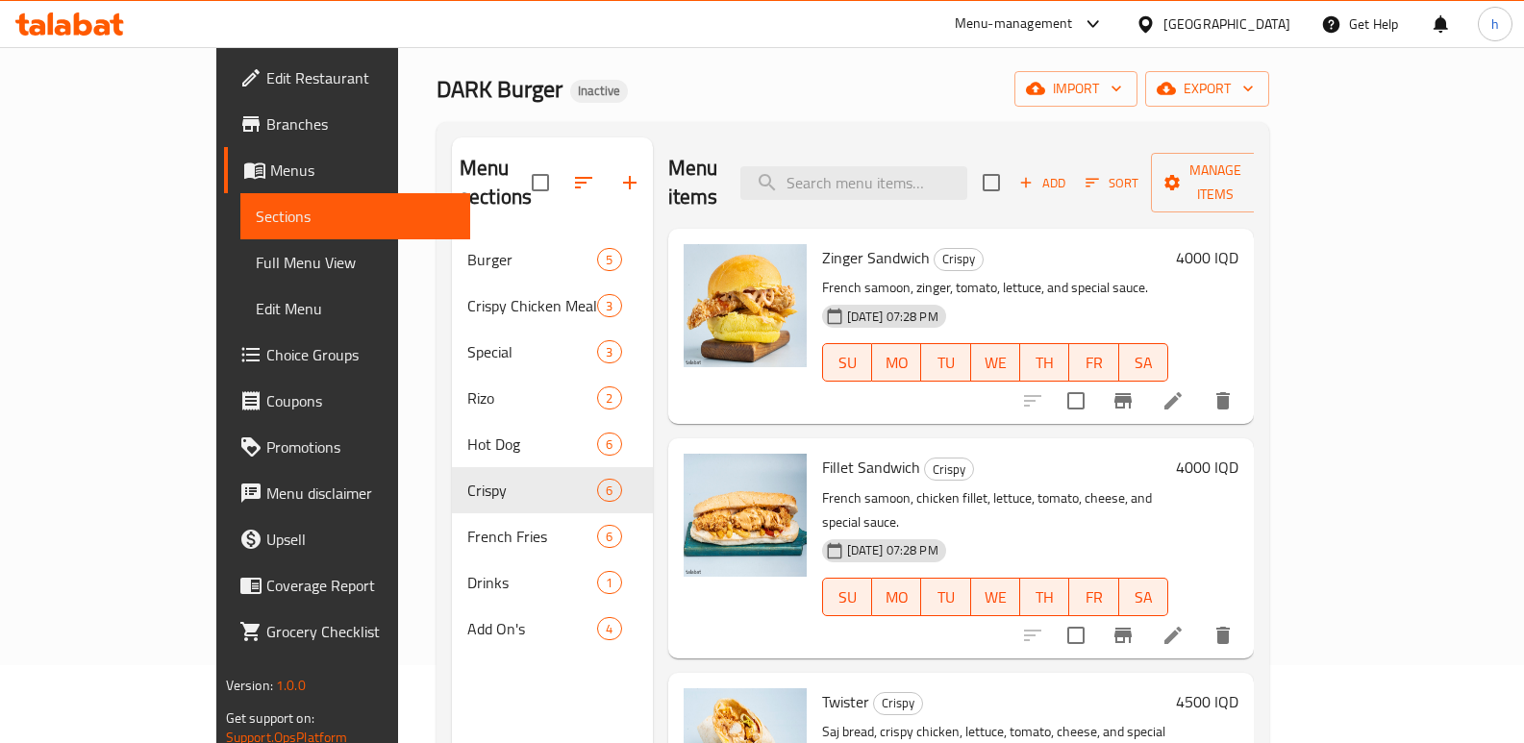
scroll to position [73, 0]
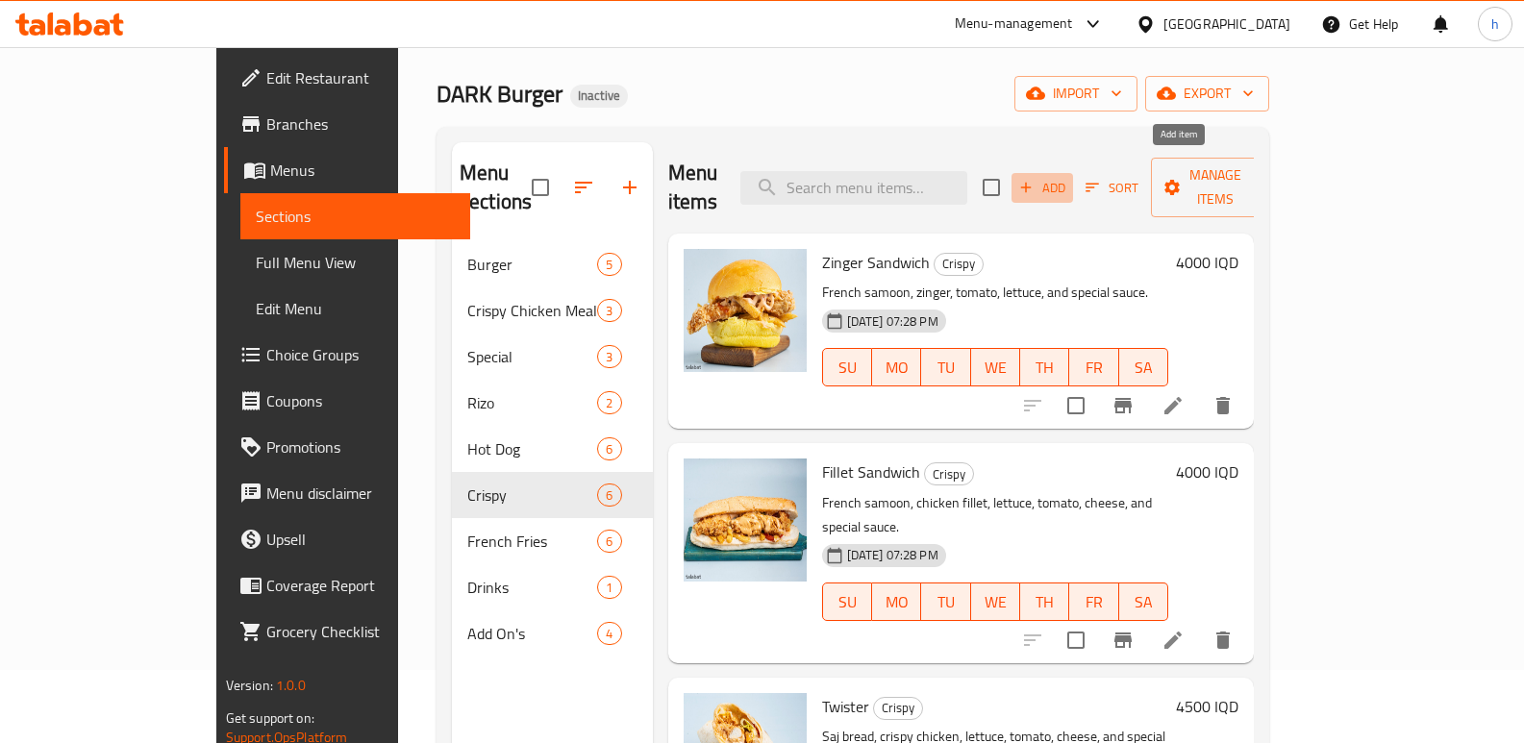
click at [1068, 177] on span "Add" at bounding box center [1042, 188] width 52 height 22
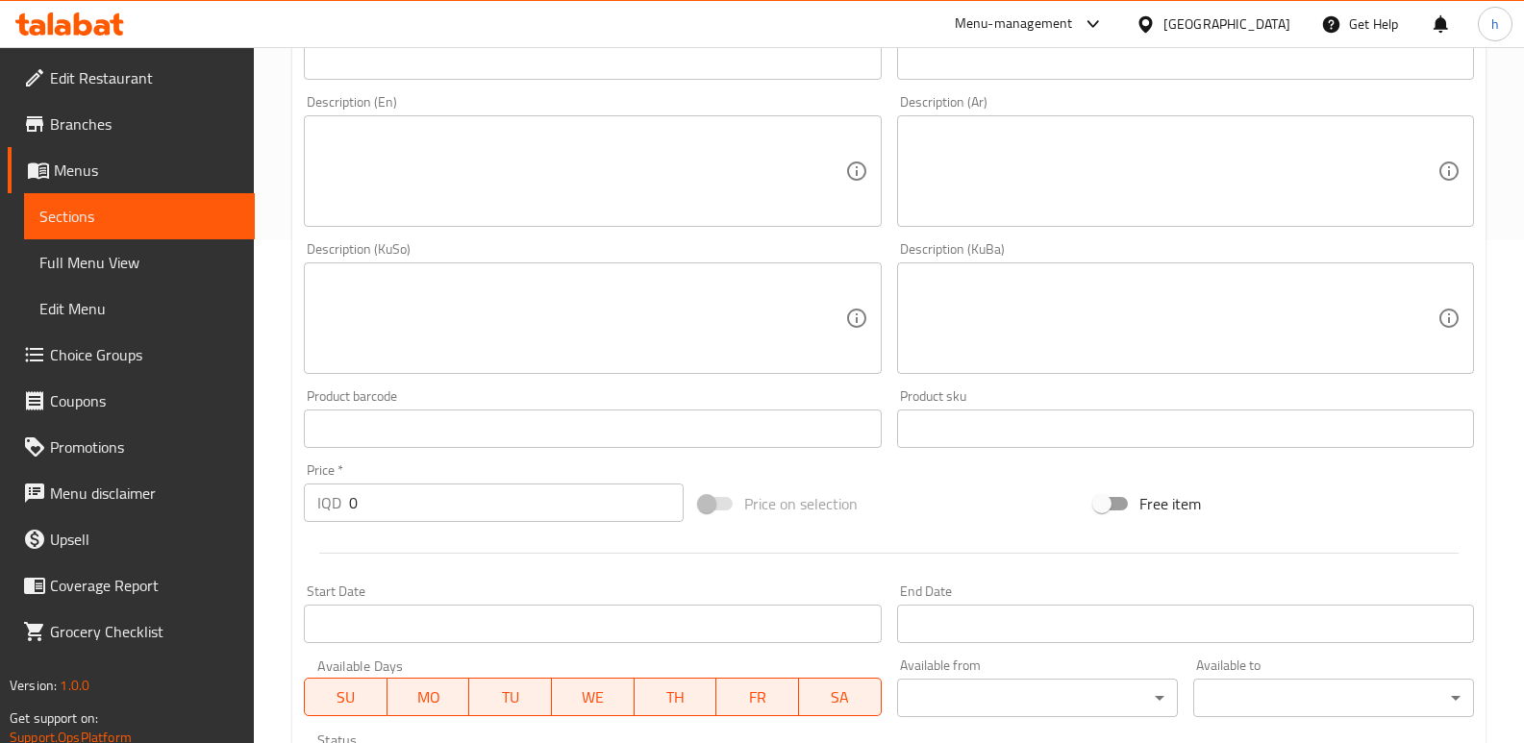
scroll to position [516, 0]
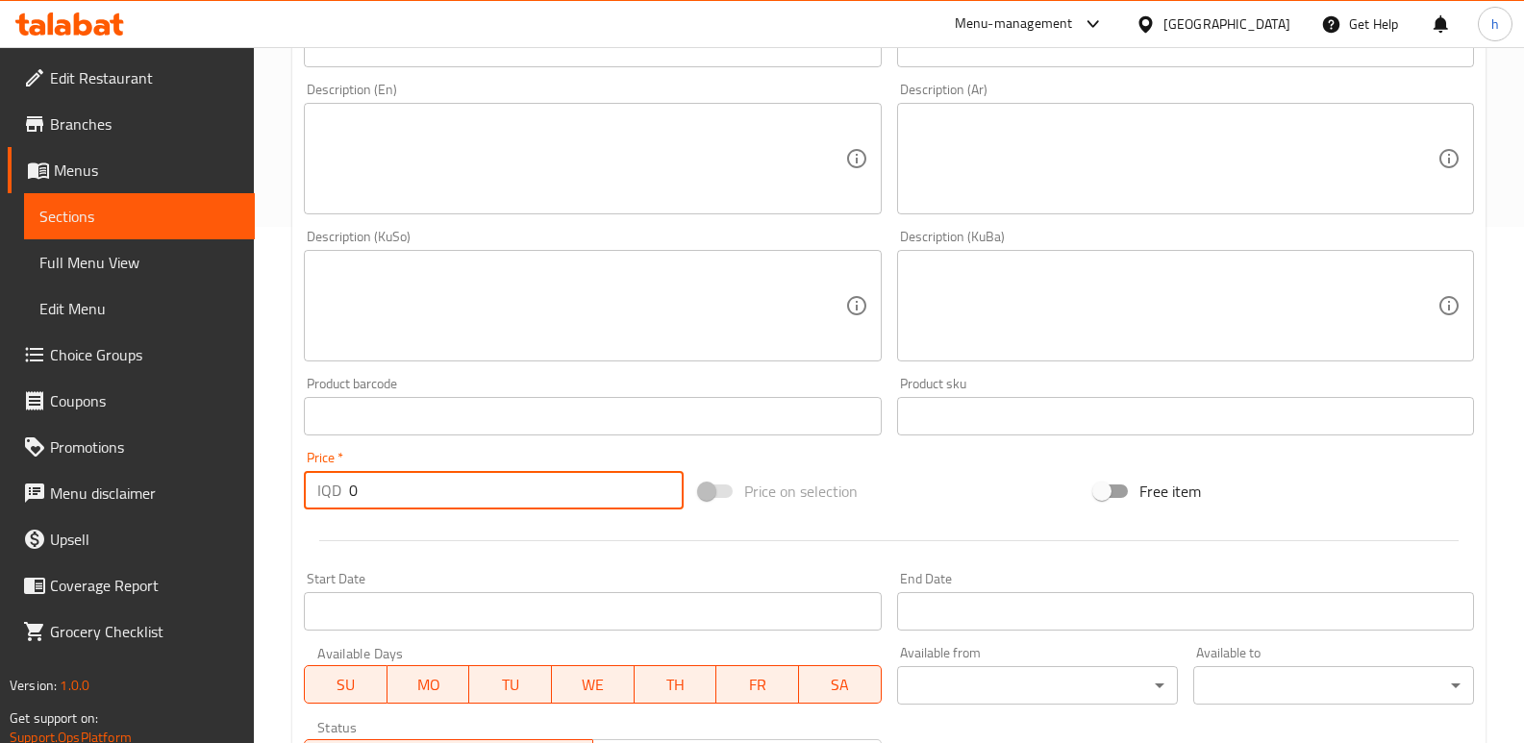
drag, startPoint x: 364, startPoint y: 492, endPoint x: 288, endPoint y: 485, distance: 77.3
click at [286, 489] on div "Home / Restaurants management / Menus / Sections / item / create Crispy section…" at bounding box center [889, 297] width 1270 height 1533
paste input "400"
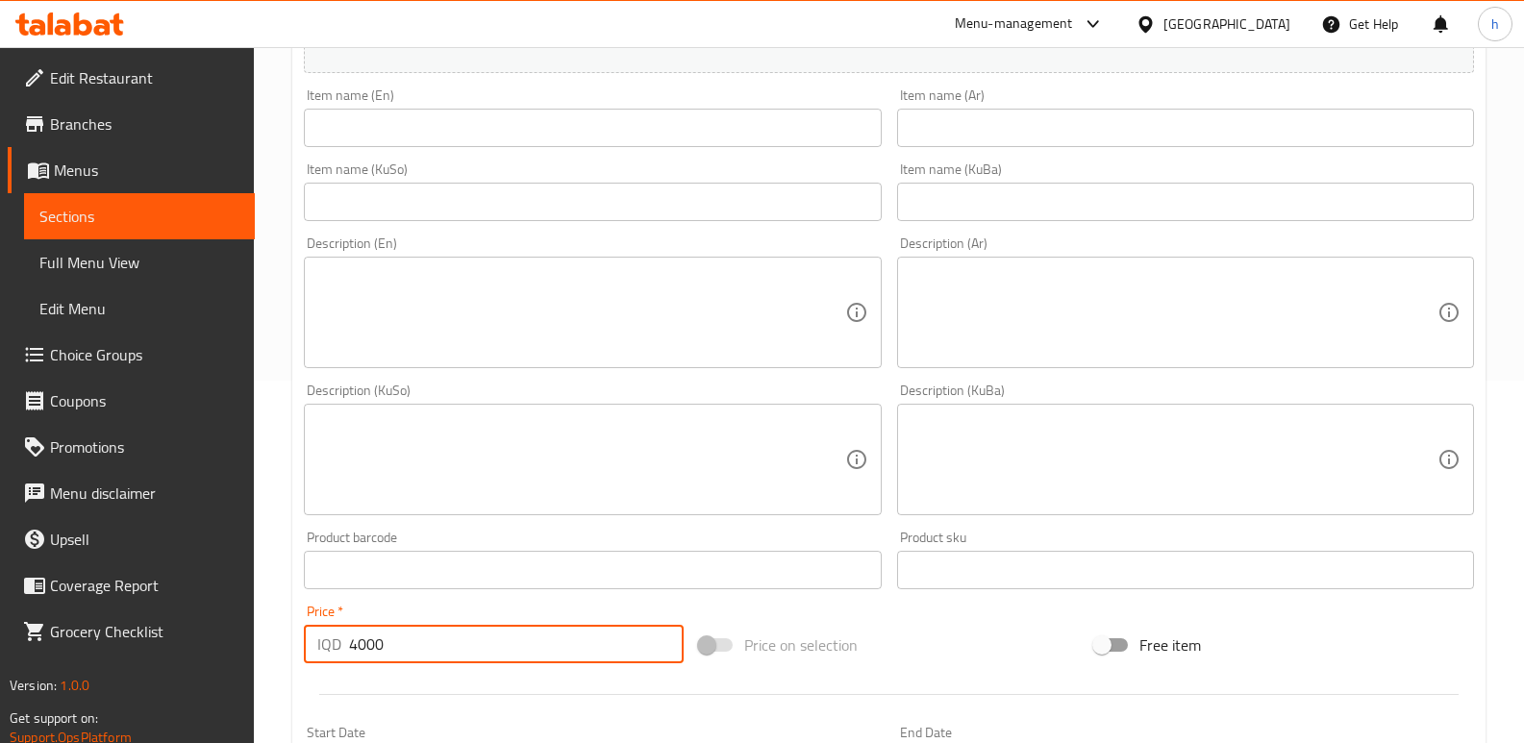
scroll to position [352, 0]
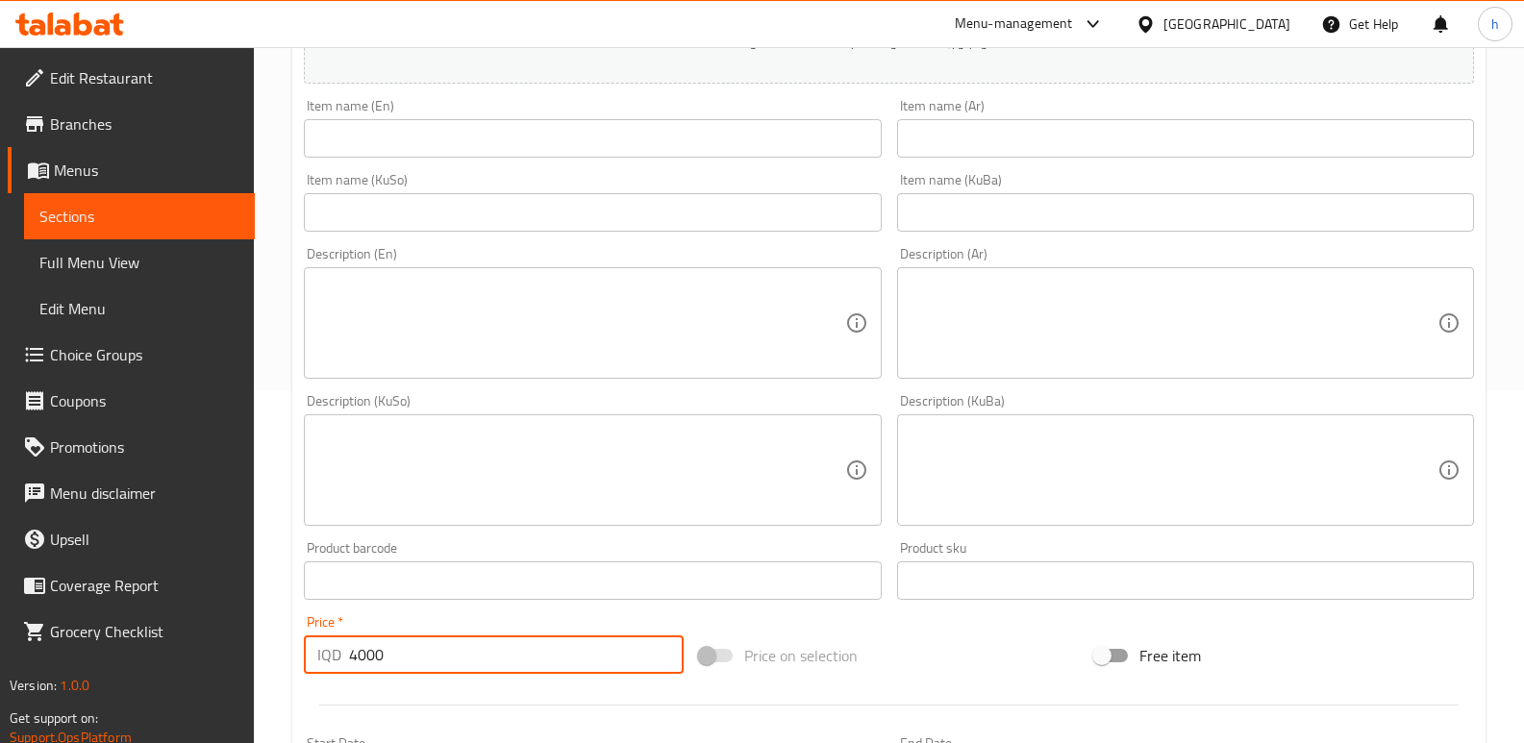
type input "4000"
click at [404, 143] on input "text" at bounding box center [592, 138] width 577 height 38
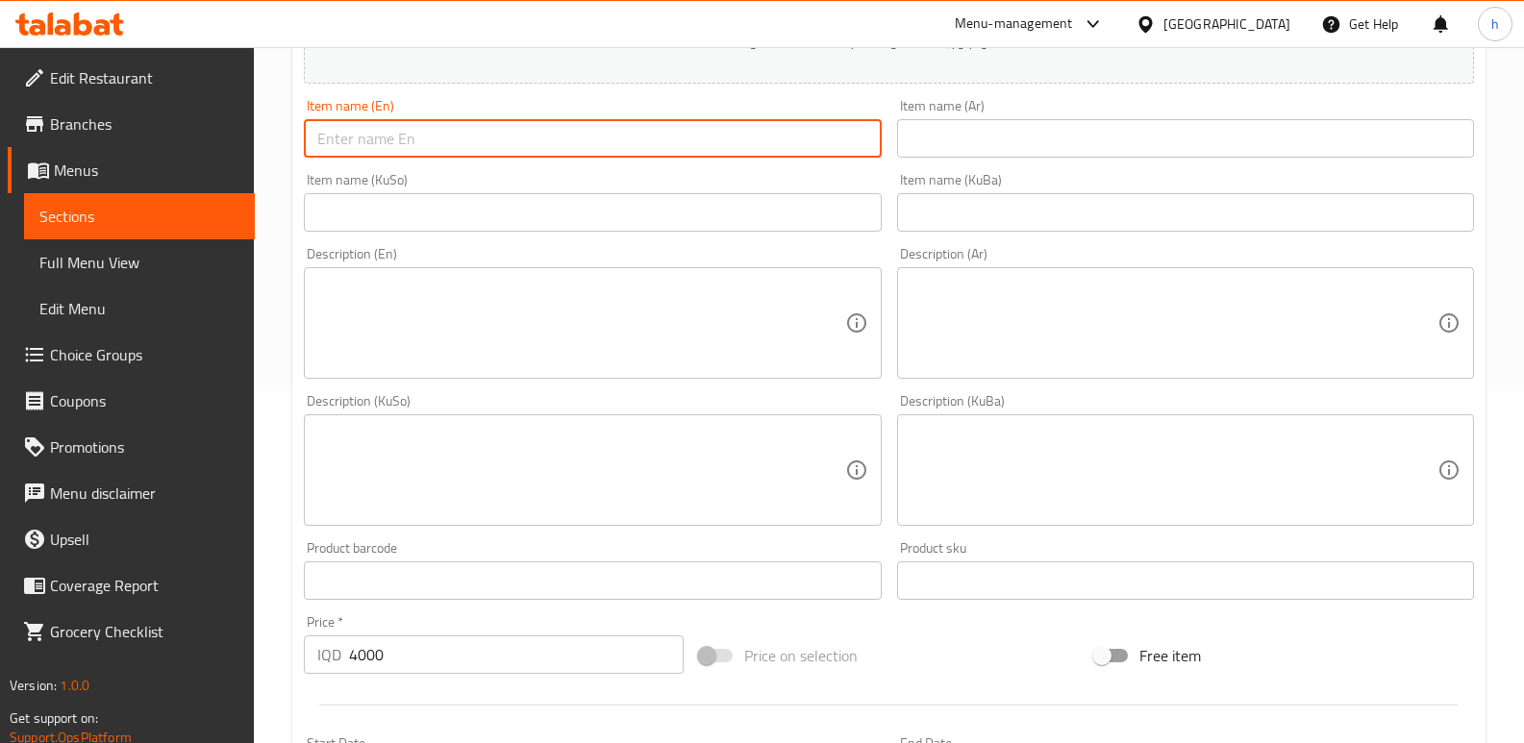
paste input "Zinger Sandwich"
type input "Zinger Sandwich"
click at [449, 213] on input "text" at bounding box center [592, 212] width 577 height 38
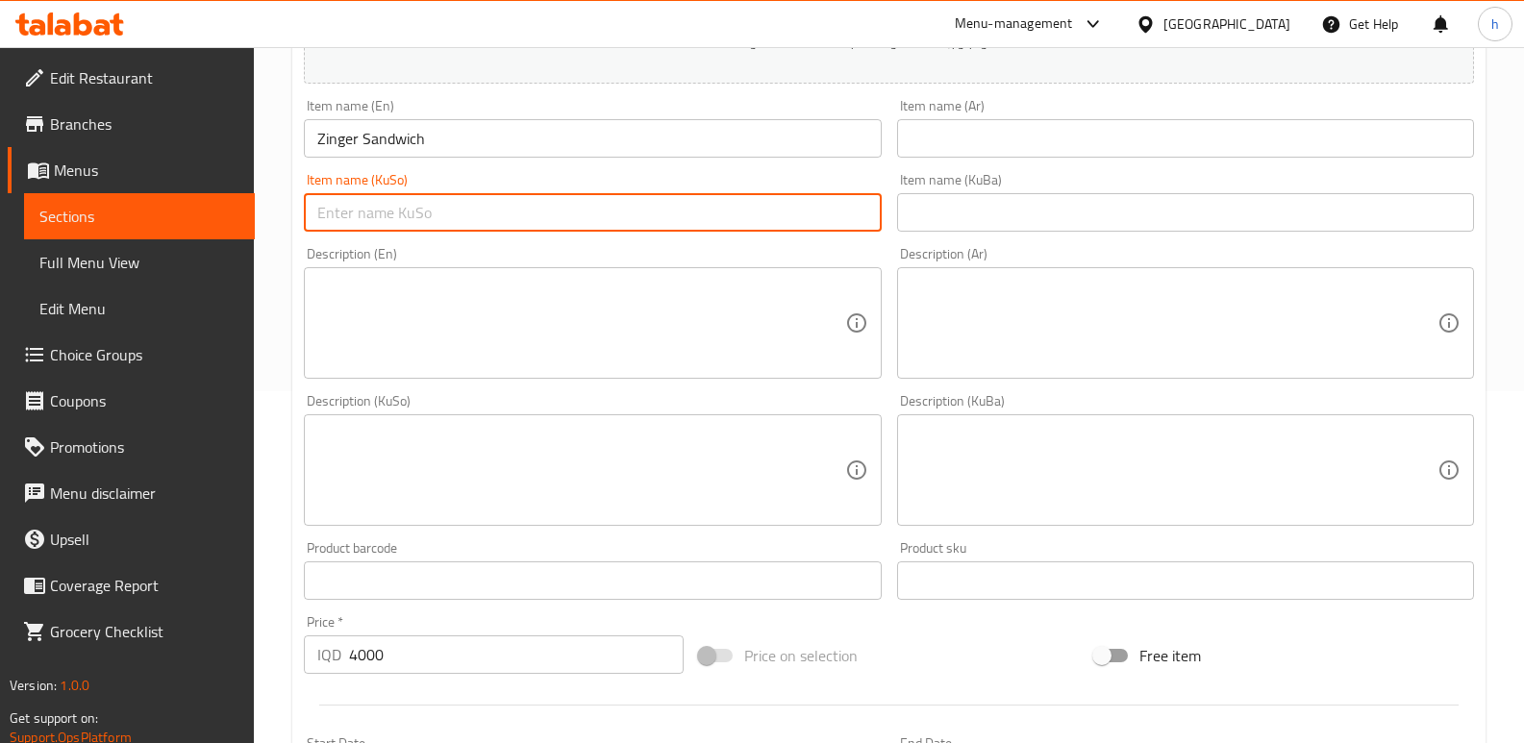
paste input "ساندویچی زینگەر"
type input "ساندویچی زینگەر"
click at [985, 222] on input "text" at bounding box center [1185, 212] width 577 height 38
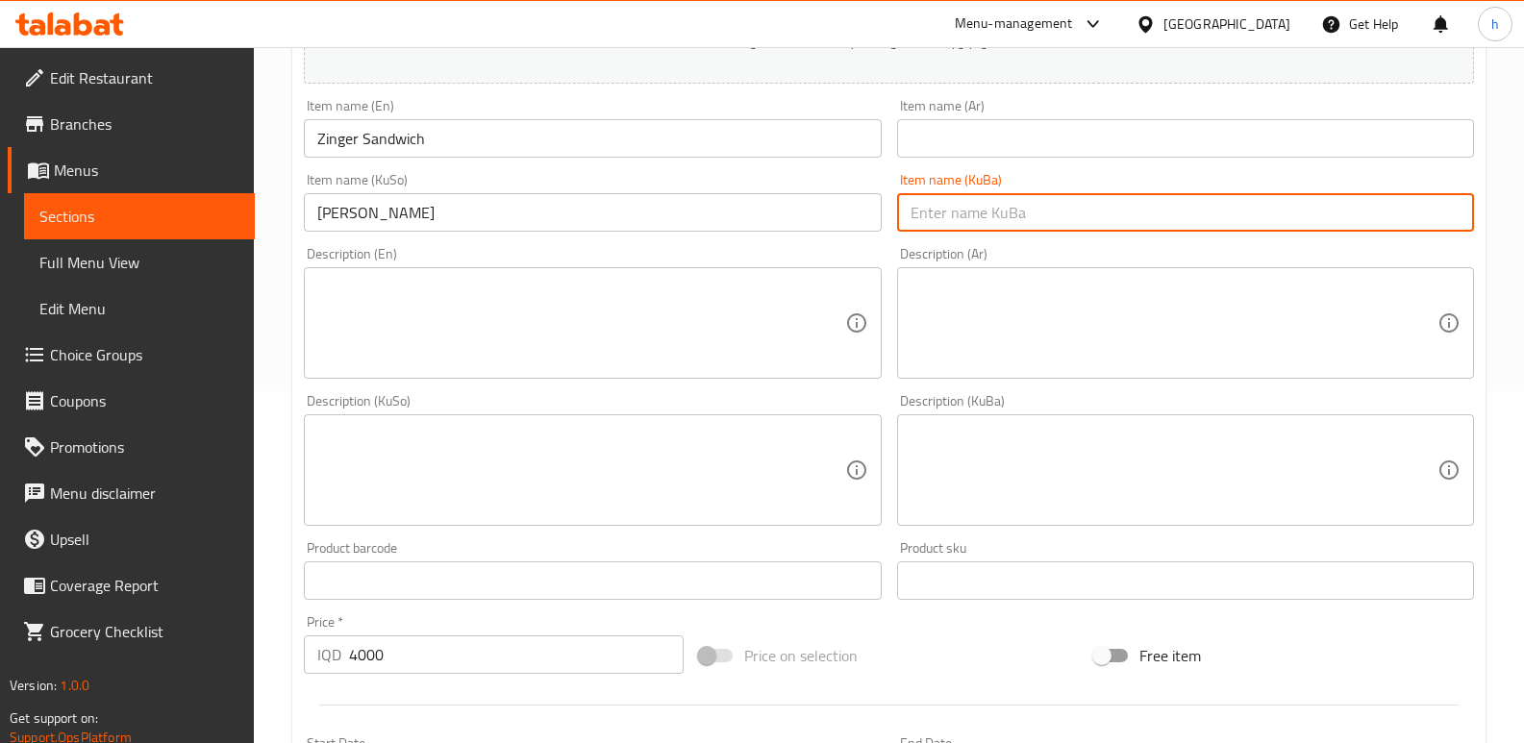
paste input "ساندویچی زینگەر"
type input "ساندویچی زینگەر"
click at [976, 142] on input "text" at bounding box center [1185, 138] width 577 height 38
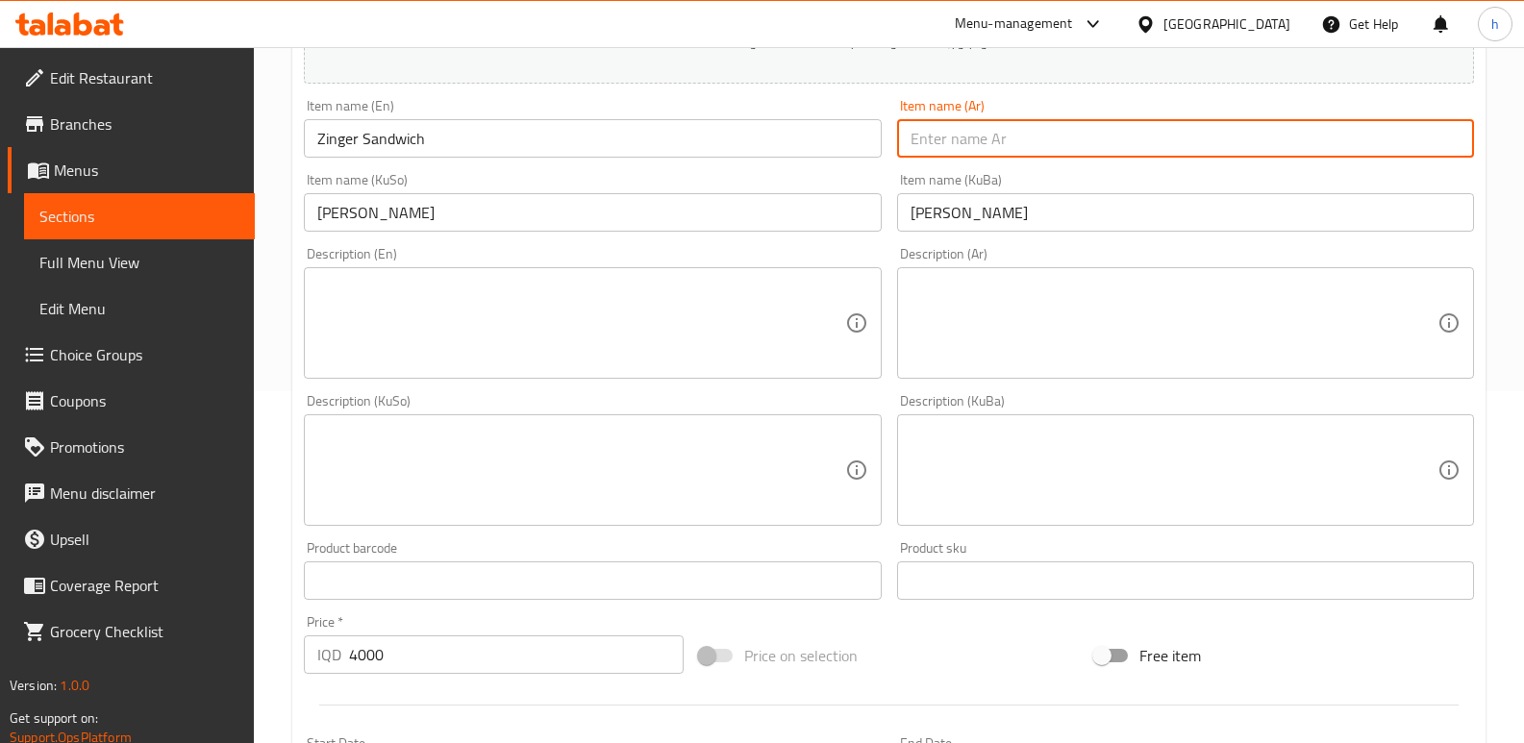
paste input "سندويش زنجر"
type input "سندويش زنجر"
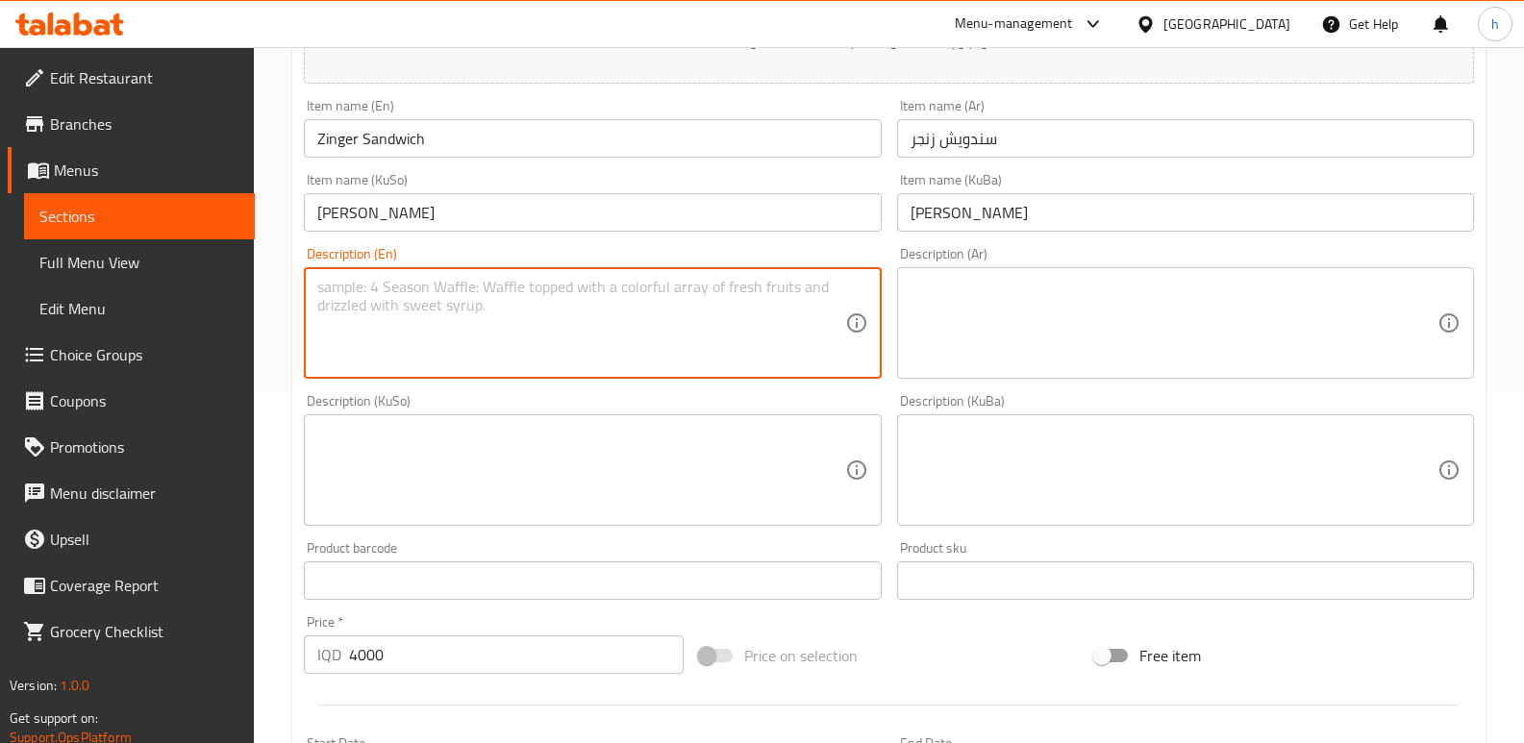
click at [431, 338] on textarea at bounding box center [580, 323] width 527 height 91
paste textarea "صمون فرنسي، زنجر، طماطم، خس وصلصة خاصة."
type textarea "صمون فرنسي، زنجر، طماطم، خس وصلصة خاصة."
click at [1027, 319] on textarea at bounding box center [1174, 323] width 527 height 91
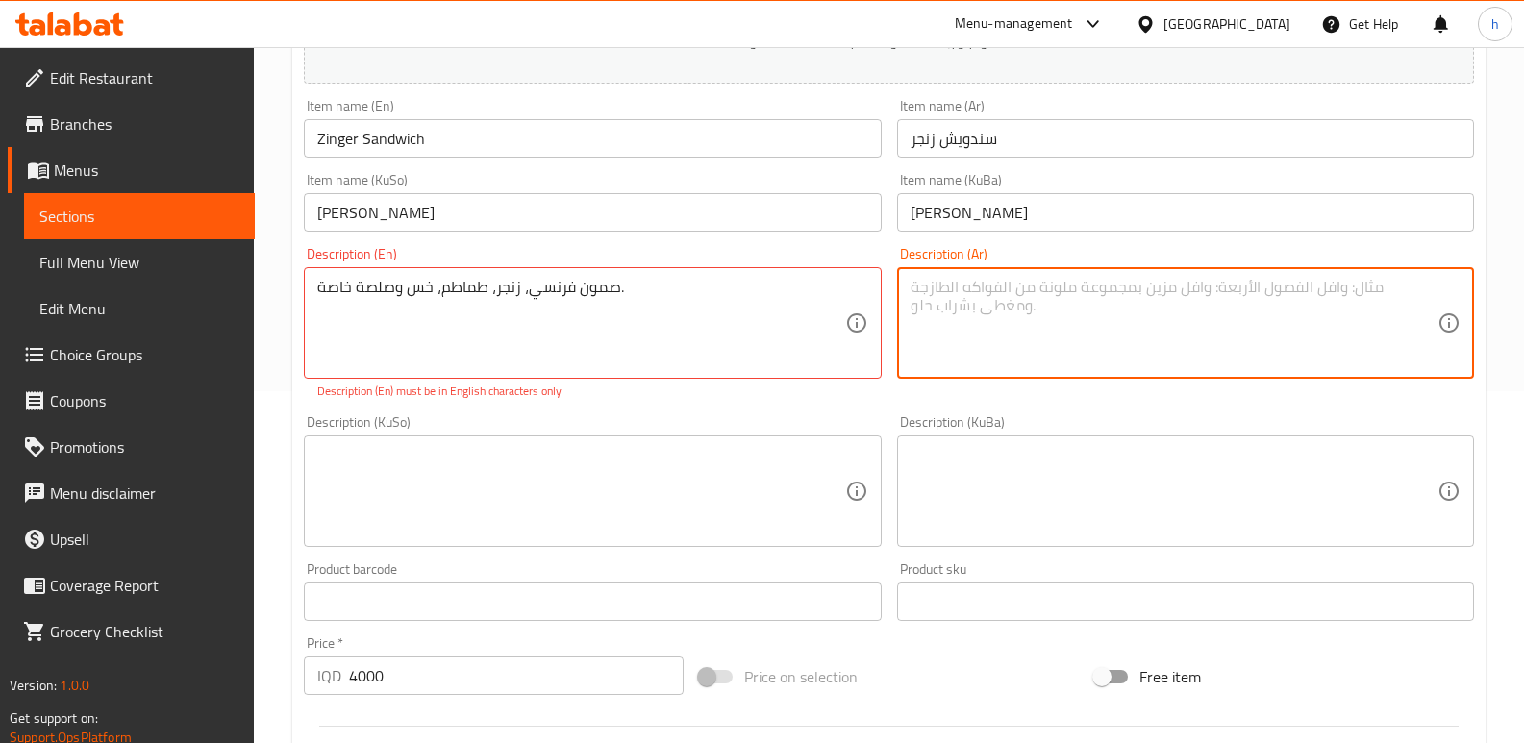
paste textarea "صمون فرنسي، زنجر، طماطم، خس وصلصة خاصة."
type textarea "صمون فرنسي، زنجر، طماطم، خس وصلصة خاصة."
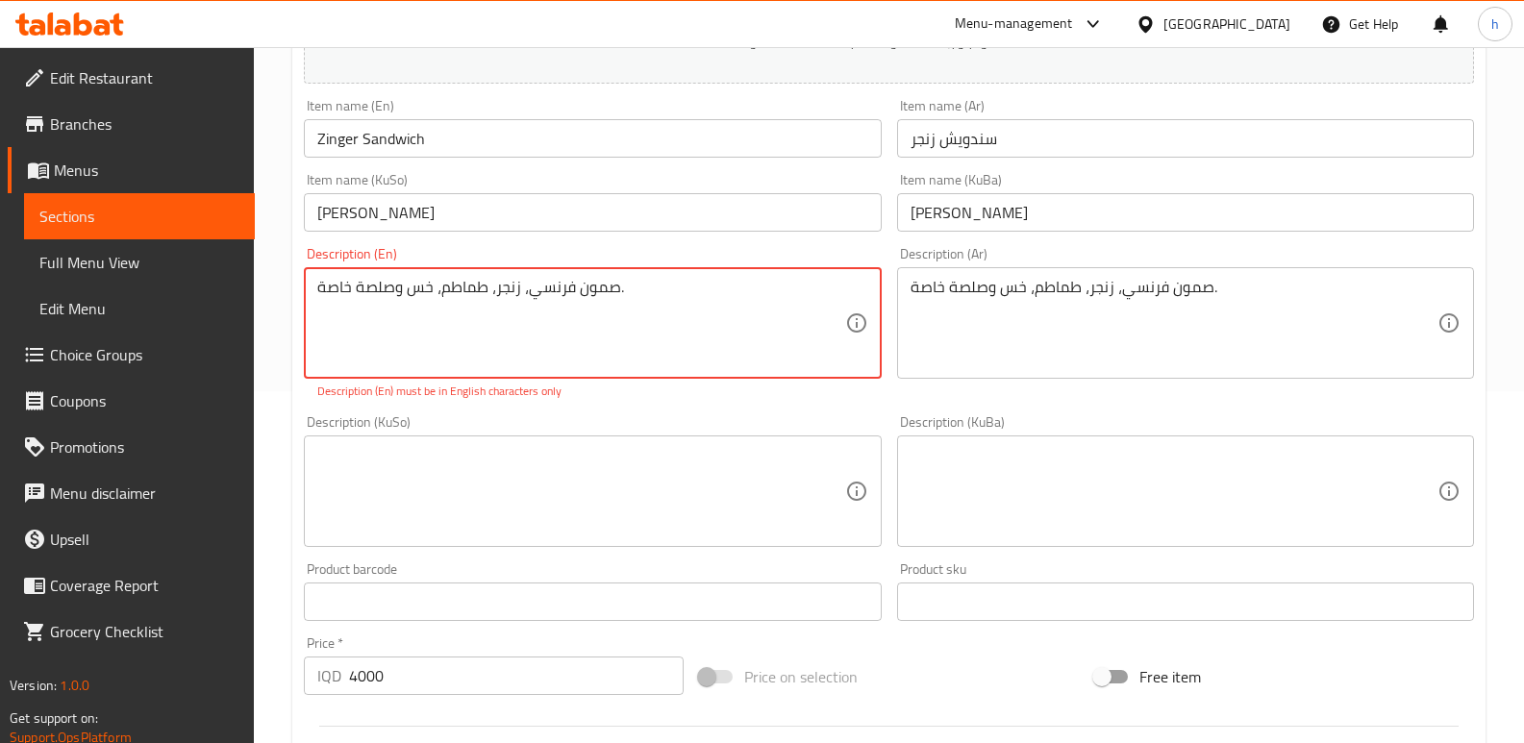
drag, startPoint x: 644, startPoint y: 282, endPoint x: 160, endPoint y: 279, distance: 484.7
paste textarea "French samoon, zinger, tomato, lettuce, and special sauce"
type textarea "French samoon, zinger, tomato, lettuce, and special sauce."
click at [426, 487] on textarea at bounding box center [580, 491] width 527 height 91
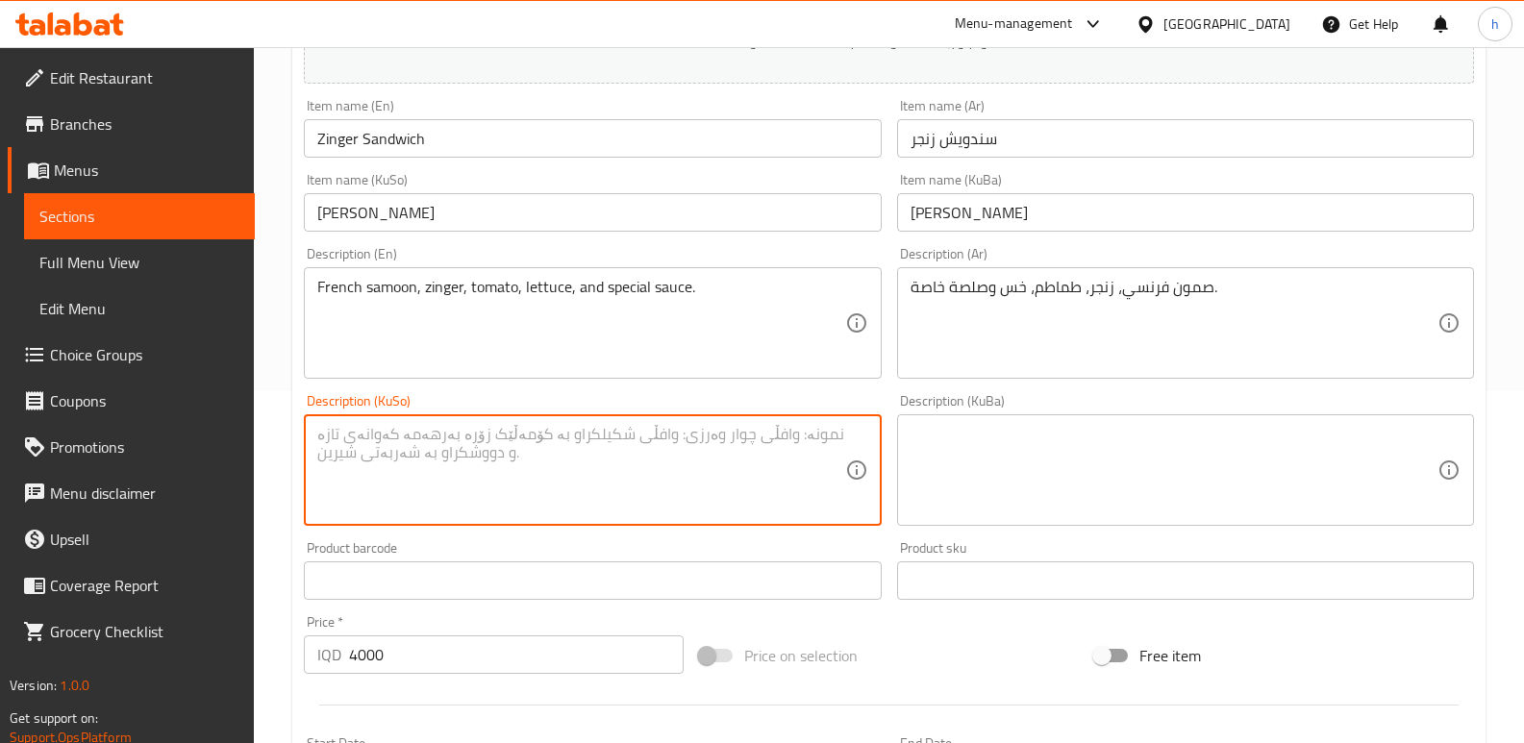
paste textarea "سەموونی فەرەنسی، زینگەر، تەماتە، کاهوو و سۆسی تایبەت."
type textarea "سەموونی فەرەنسی، زینگەر، تەماتە، کاهوو و سۆسی تایبەت."
click at [1044, 447] on textarea at bounding box center [1174, 470] width 527 height 91
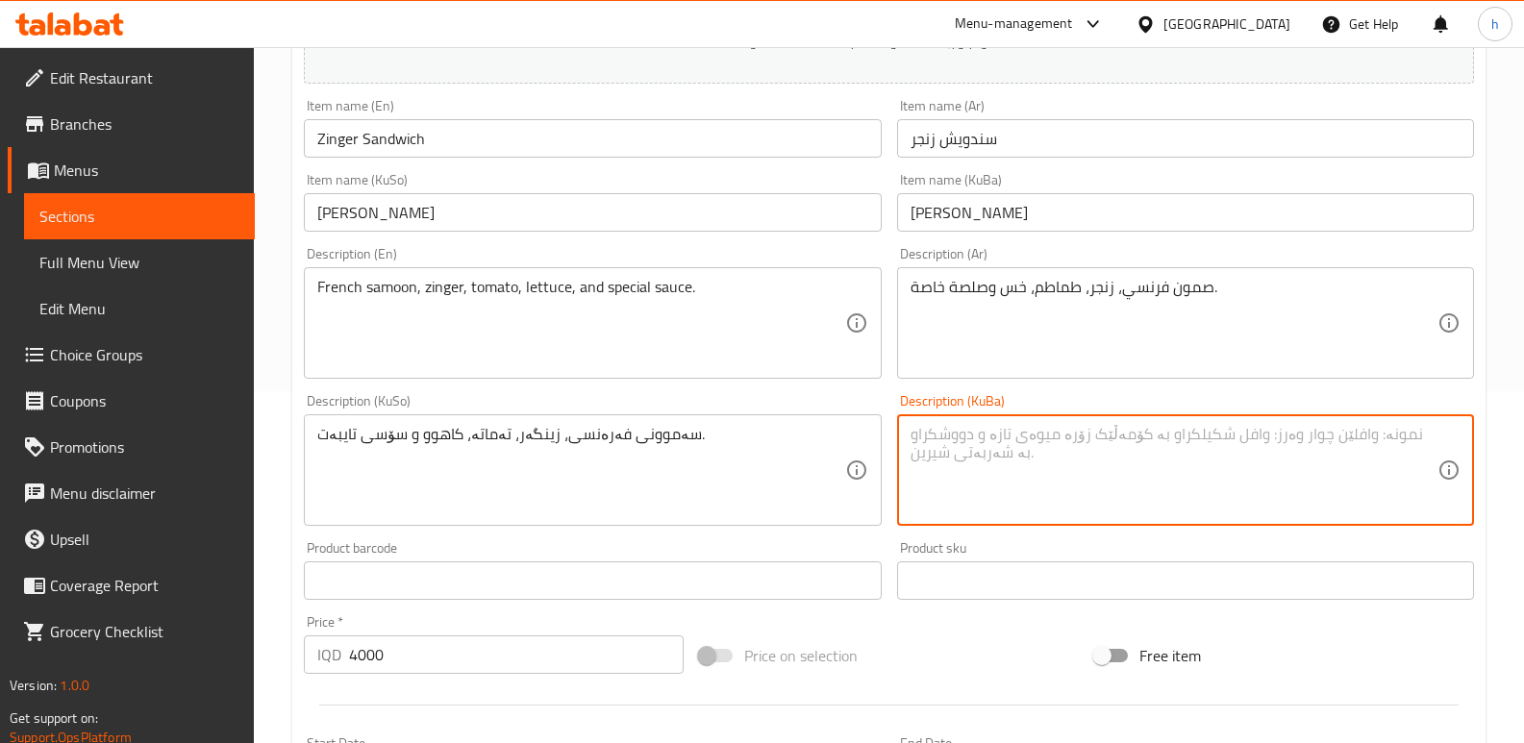
paste textarea "سەموونی فەرەنسی، زینگەر، تەماتە، کاهوو و سۆسی تایبەت."
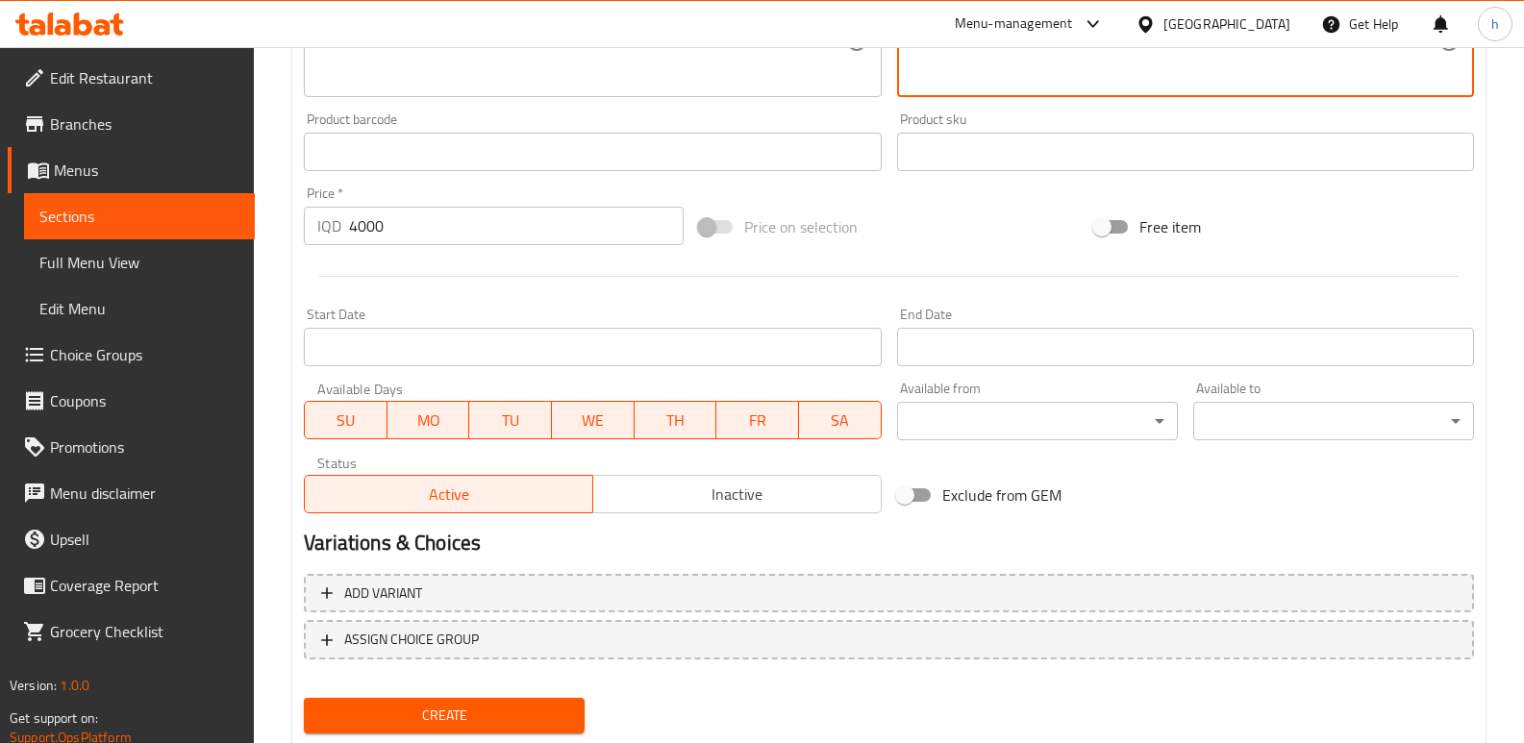
scroll to position [837, 0]
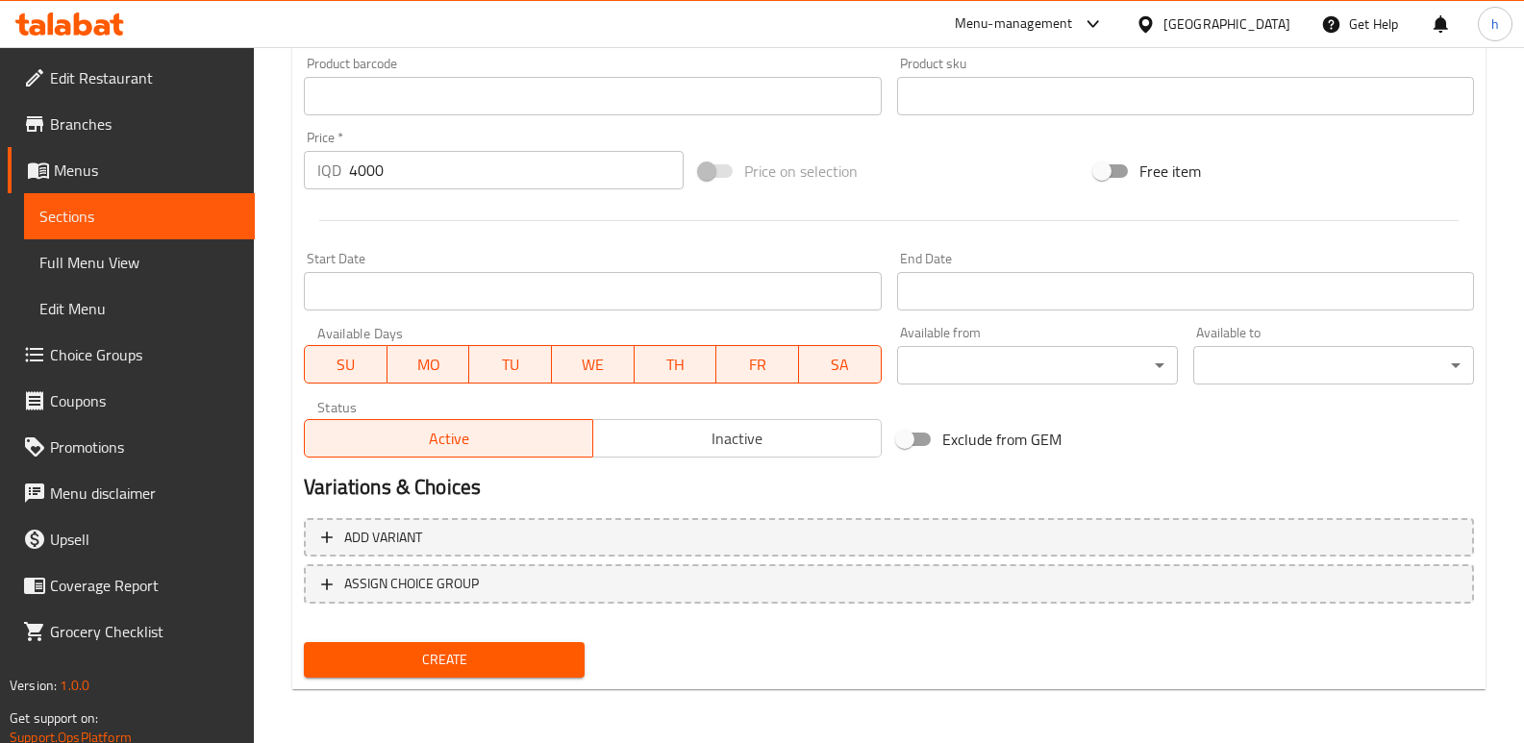
type textarea "سەموونی فەرەنسی، زینگەر، تەماتە، کاهوو و سۆسی تایبەت."
click at [527, 655] on span "Create" at bounding box center [444, 660] width 250 height 24
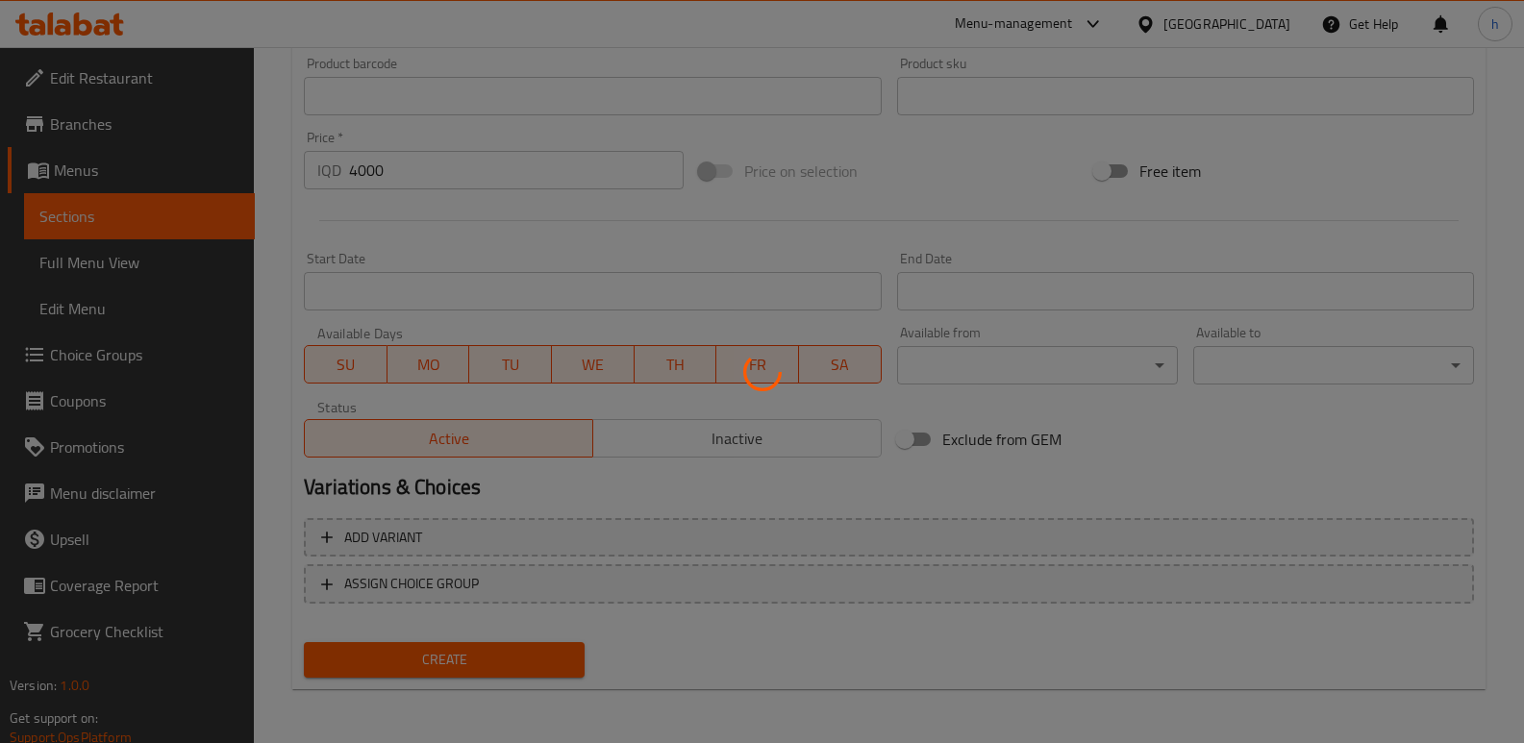
type input "0"
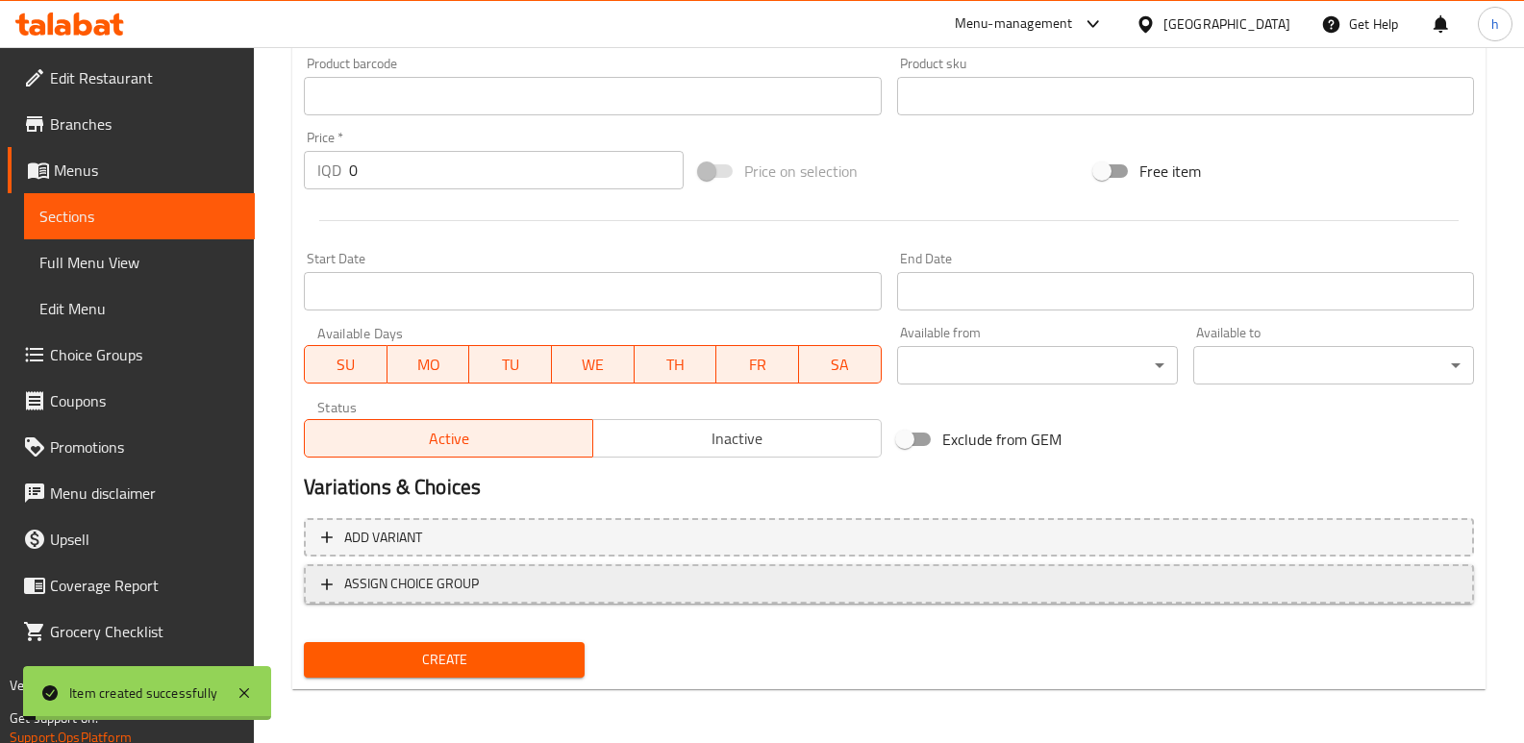
click at [576, 580] on span "ASSIGN CHOICE GROUP" at bounding box center [889, 584] width 1136 height 24
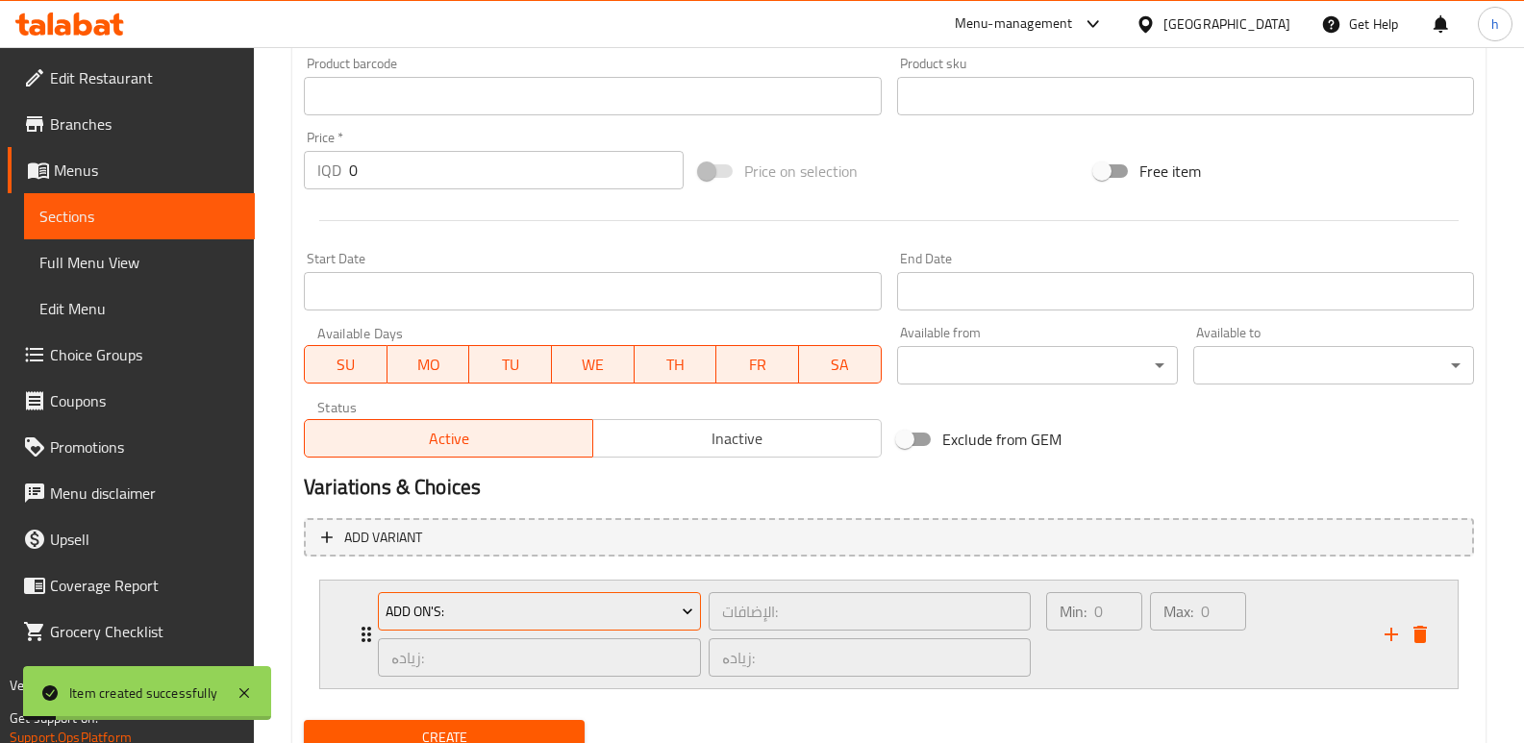
click at [602, 602] on span "Add On's:" at bounding box center [540, 612] width 309 height 24
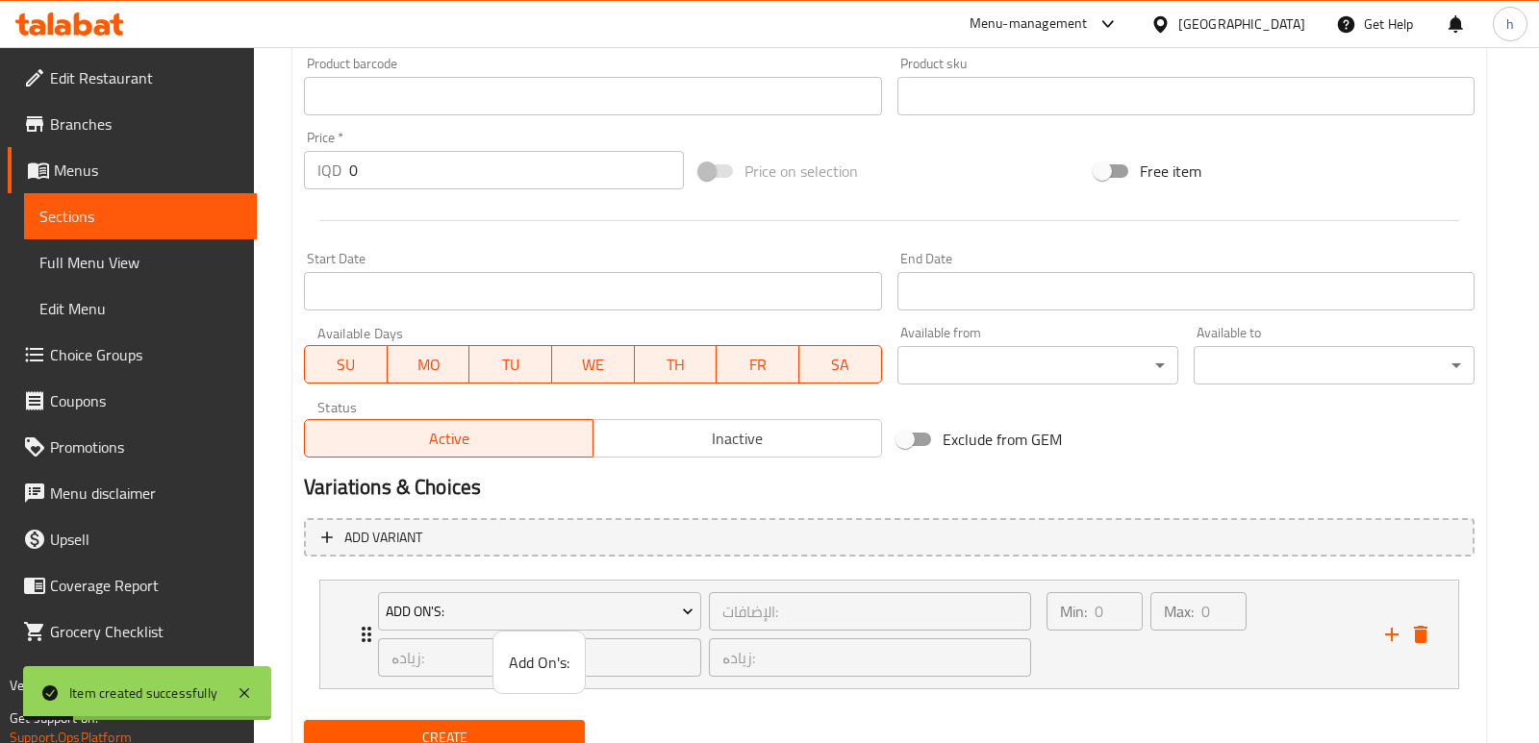
click at [520, 664] on span "Add On's:" at bounding box center [539, 662] width 61 height 23
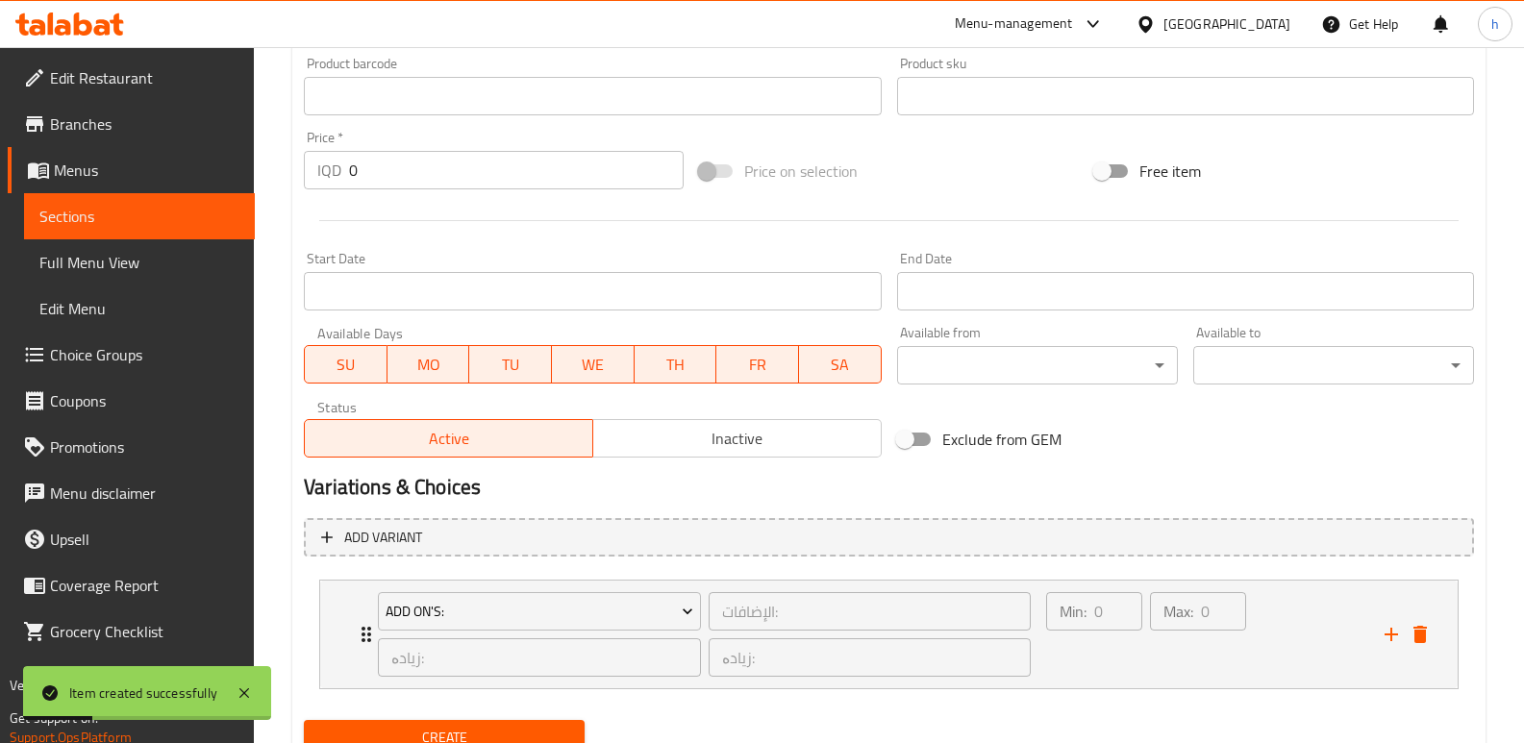
click at [520, 732] on span "Create" at bounding box center [444, 738] width 250 height 24
click at [243, 696] on icon at bounding box center [244, 693] width 23 height 23
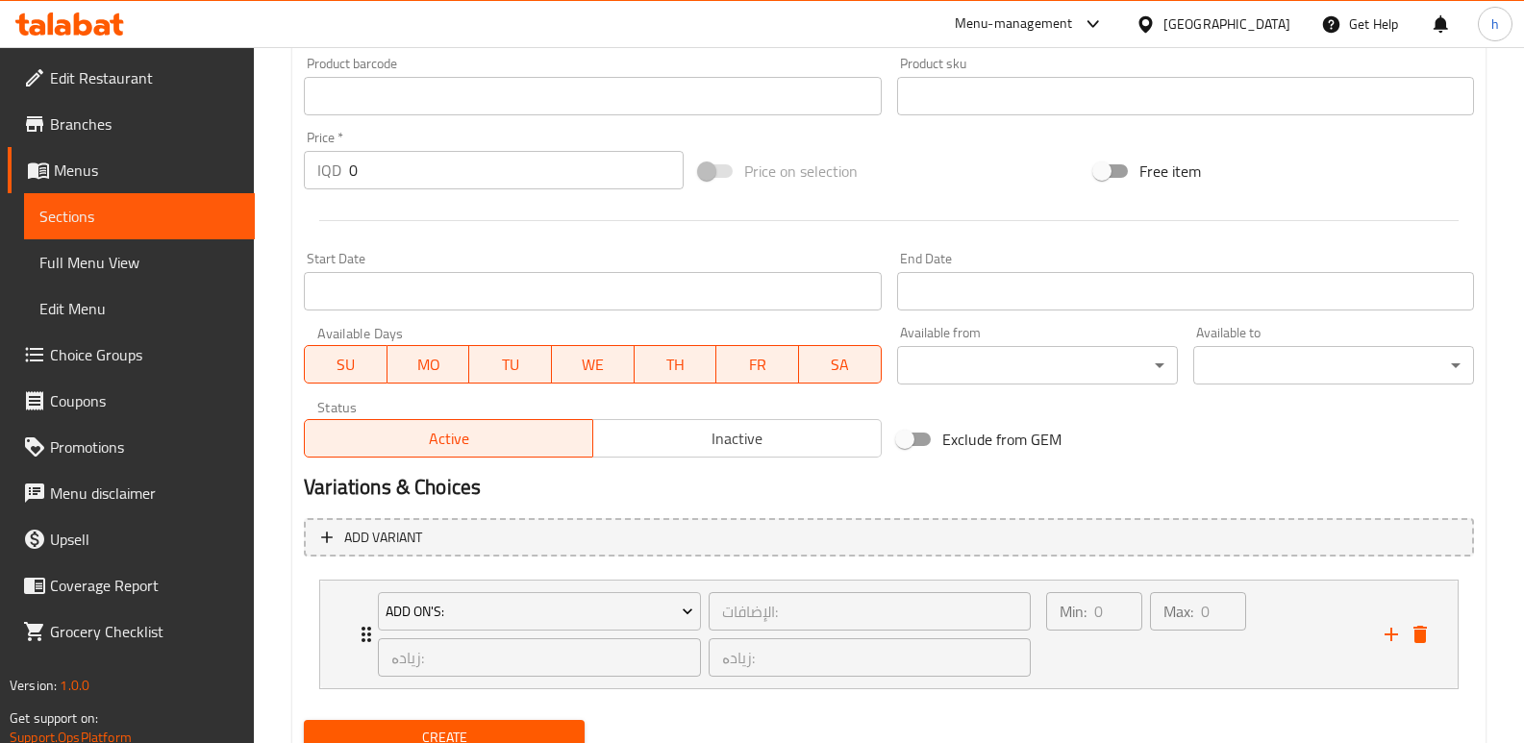
click at [451, 735] on span "Create" at bounding box center [444, 738] width 250 height 24
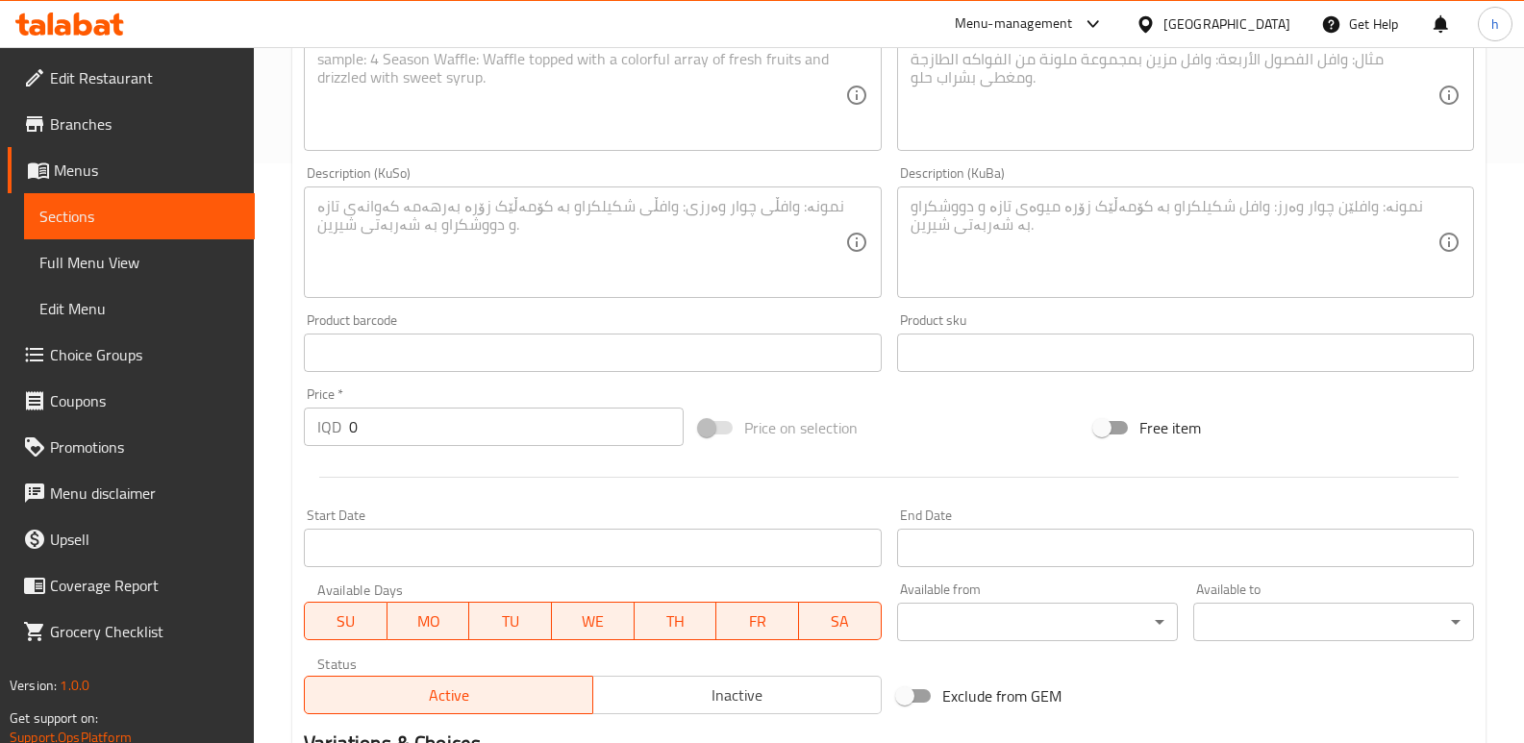
click at [186, 222] on span "Sections" at bounding box center [139, 216] width 200 height 23
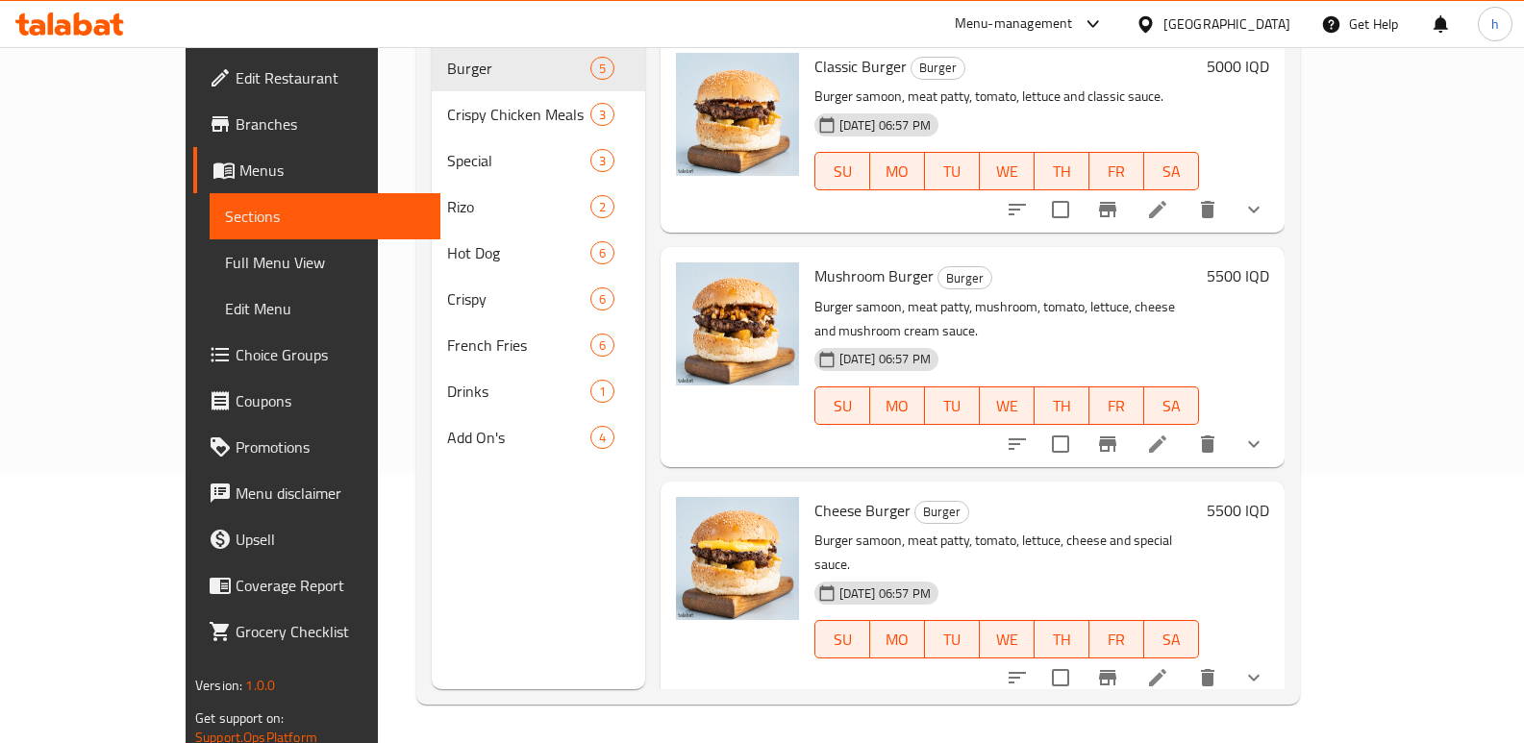
scroll to position [269, 0]
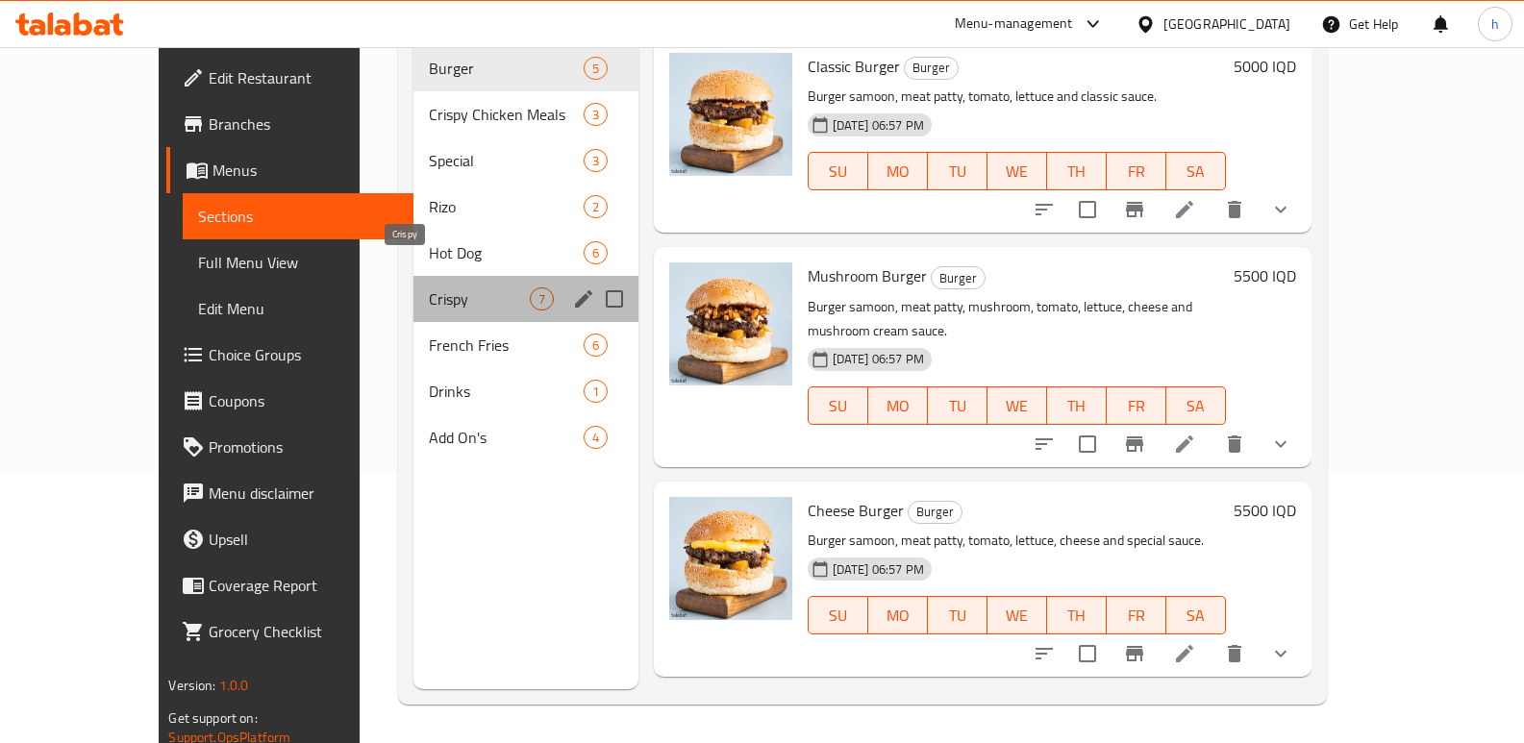
click at [429, 288] on span "Crispy" at bounding box center [479, 299] width 100 height 23
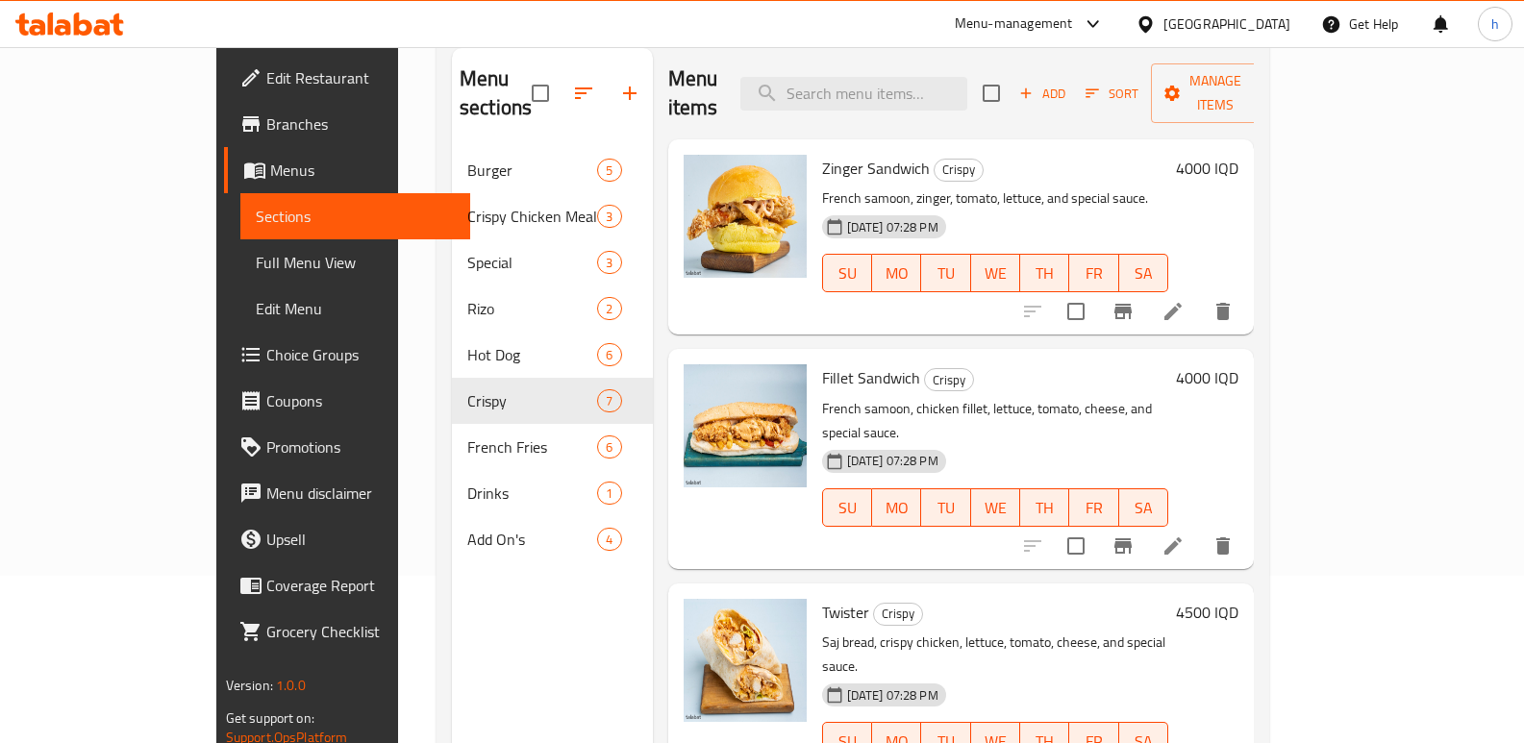
scroll to position [150, 0]
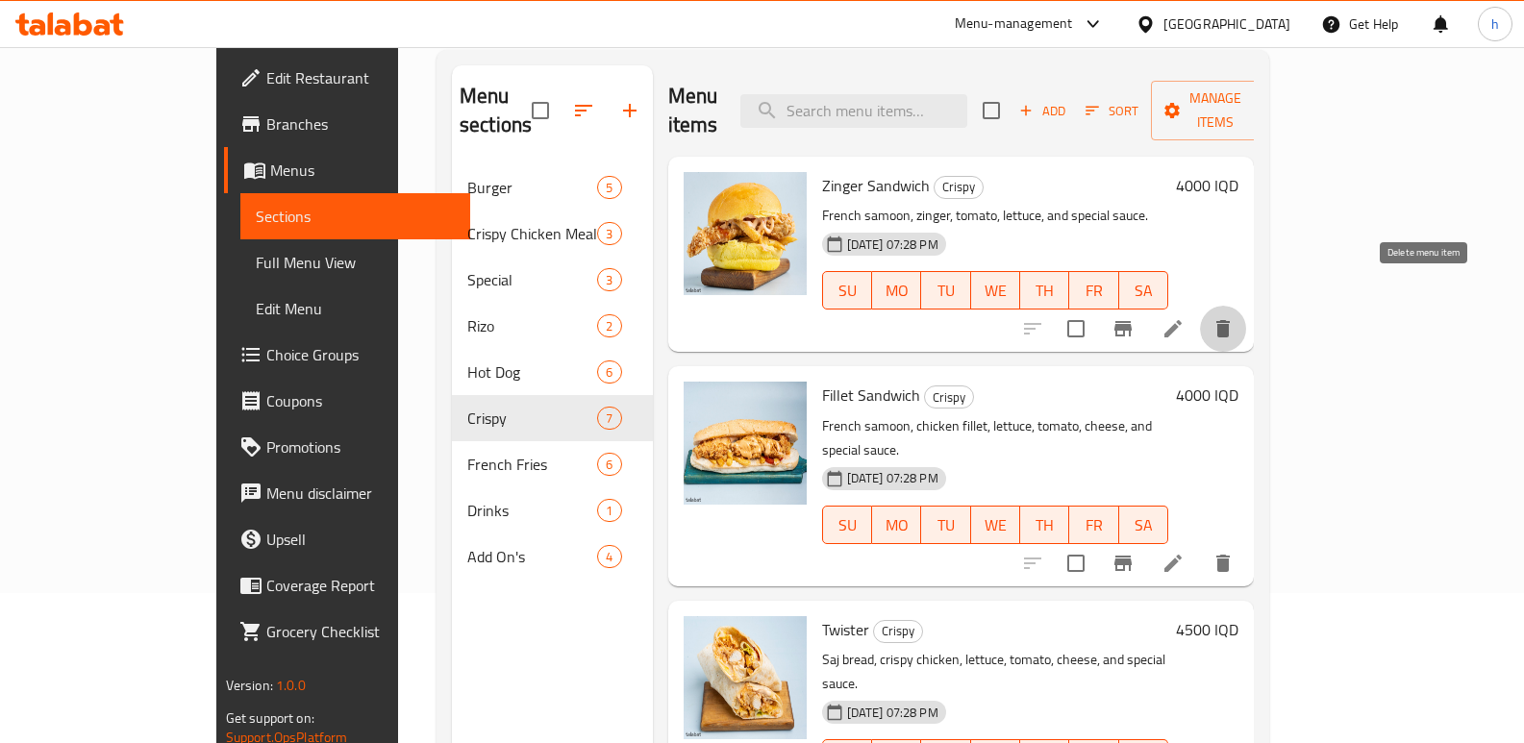
click at [1235, 317] on icon "delete" at bounding box center [1223, 328] width 23 height 23
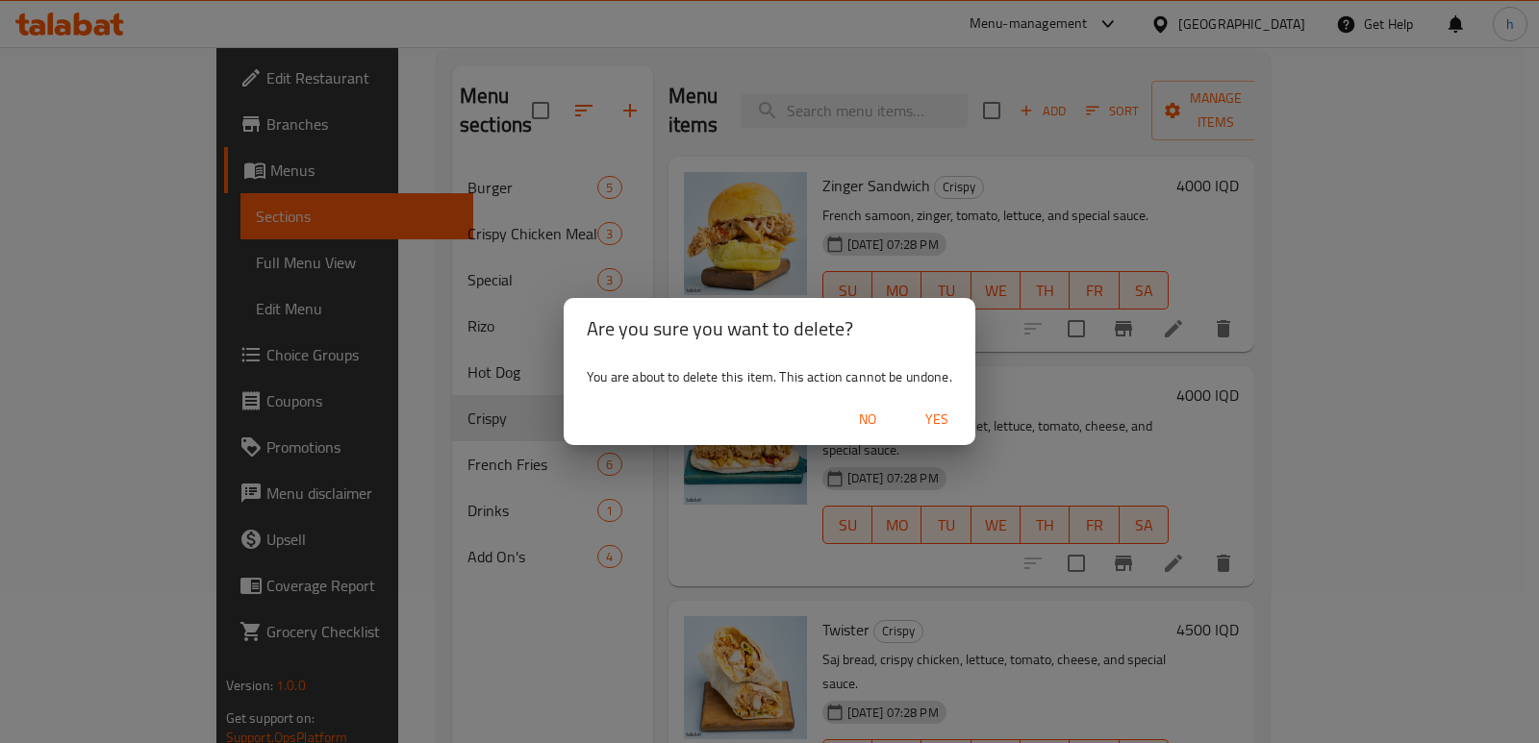
click at [928, 423] on span "Yes" at bounding box center [937, 420] width 46 height 24
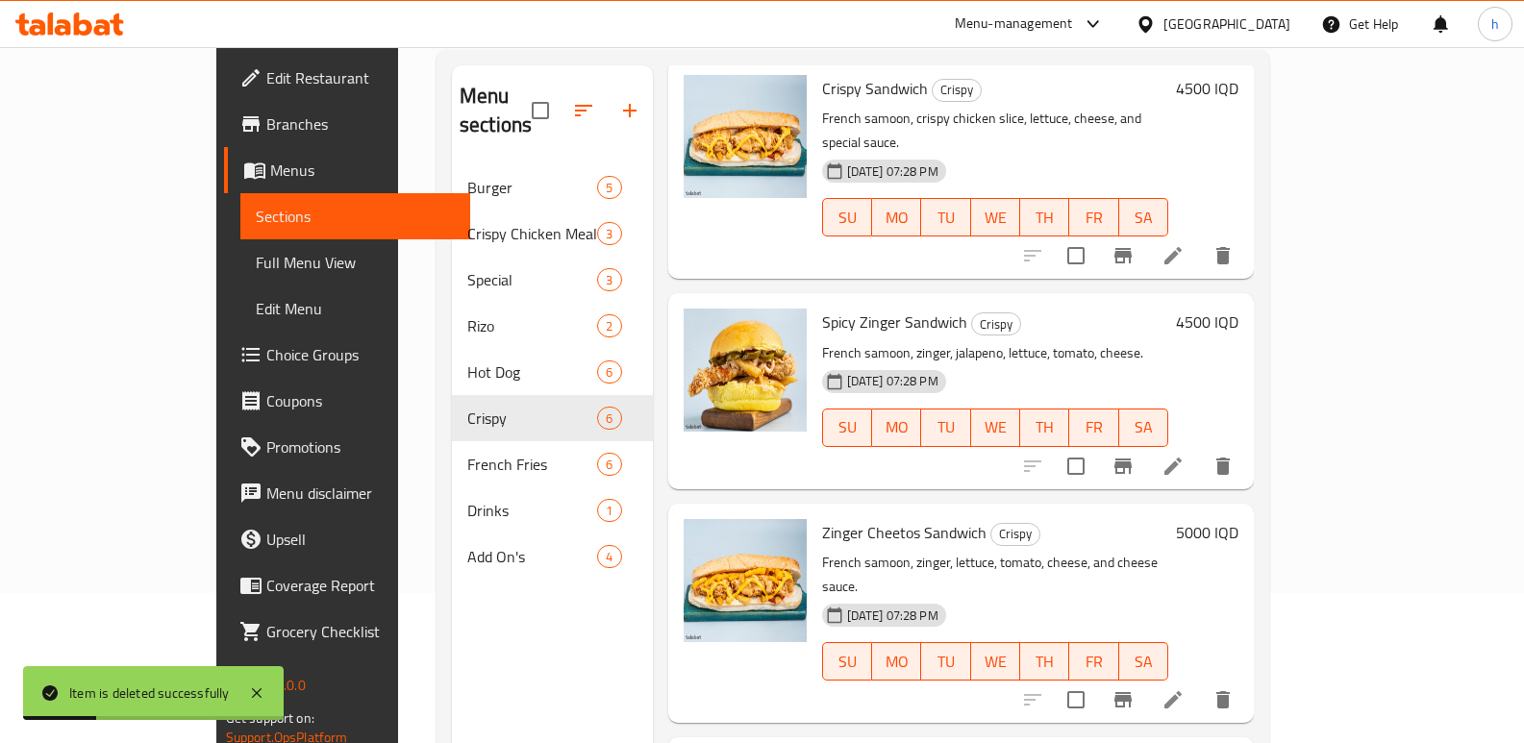
scroll to position [269, 0]
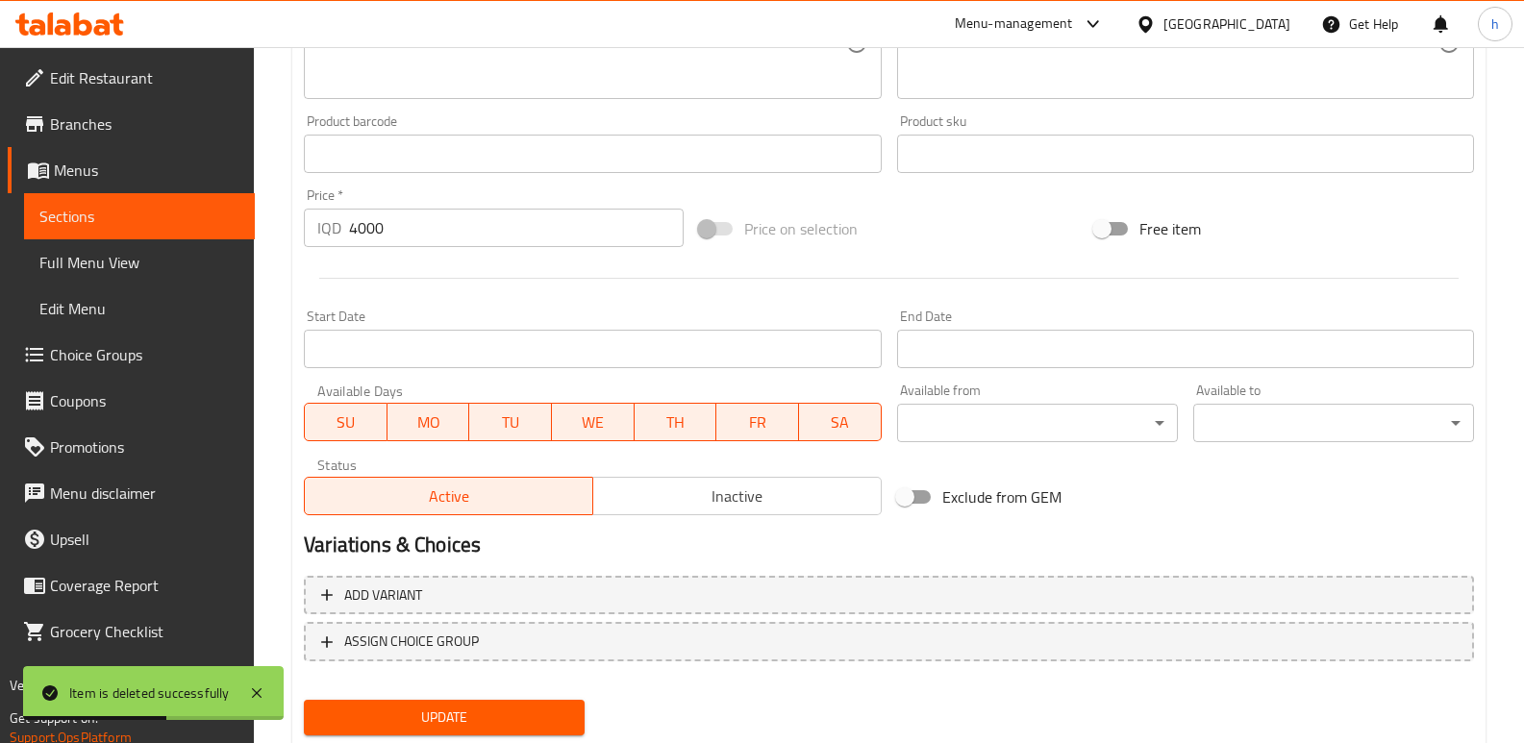
scroll to position [837, 0]
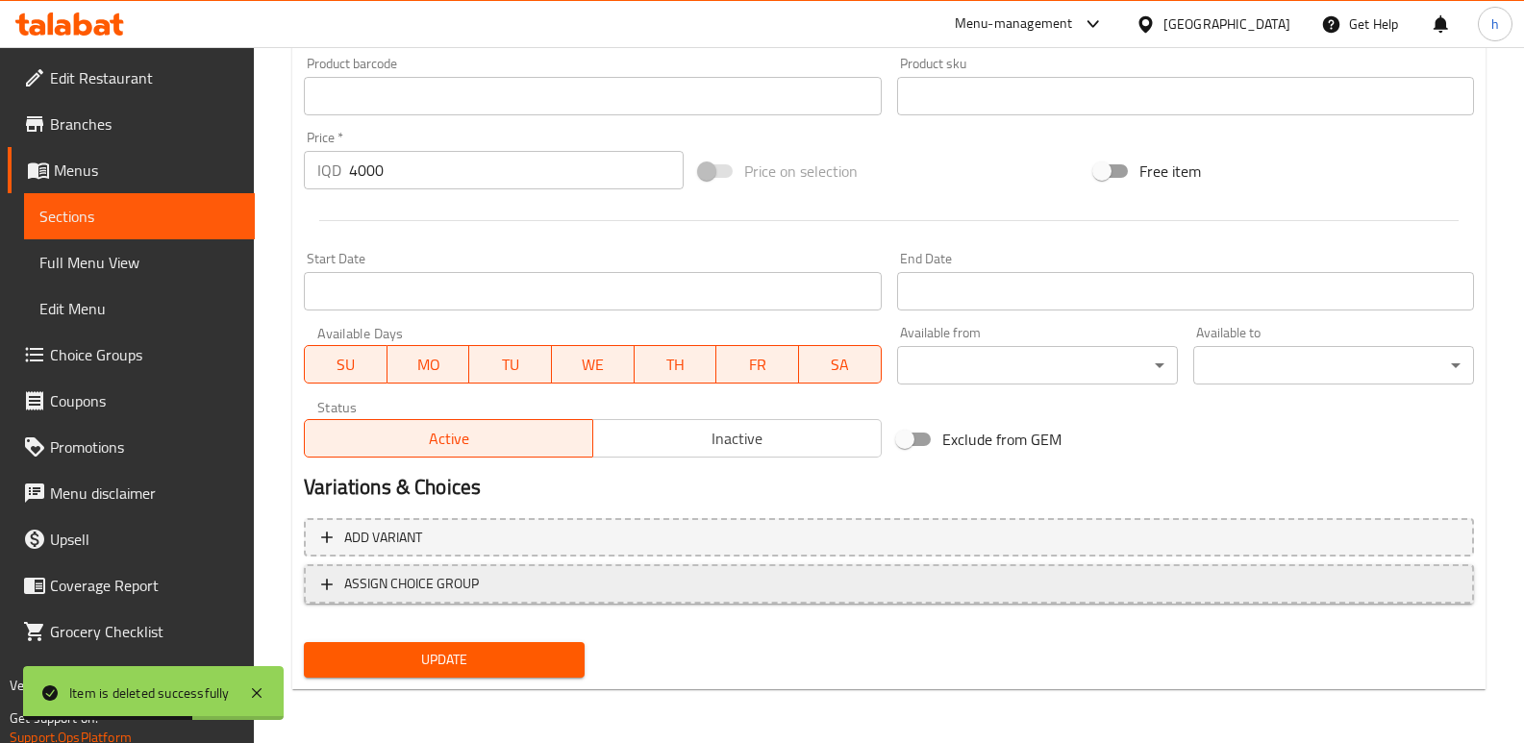
click at [515, 575] on span "ASSIGN CHOICE GROUP" at bounding box center [889, 584] width 1136 height 24
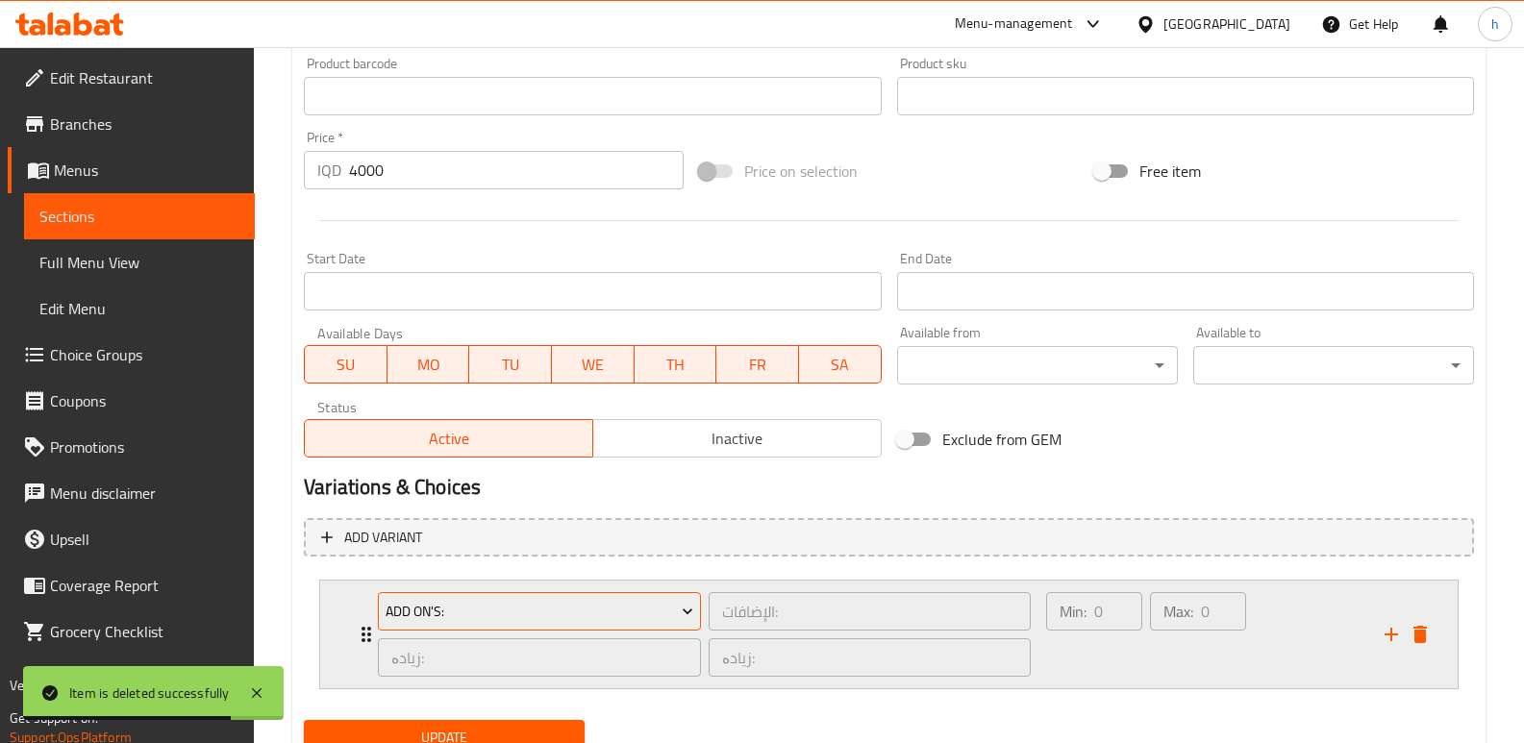
click at [552, 624] on button "Add On's:" at bounding box center [539, 611] width 323 height 38
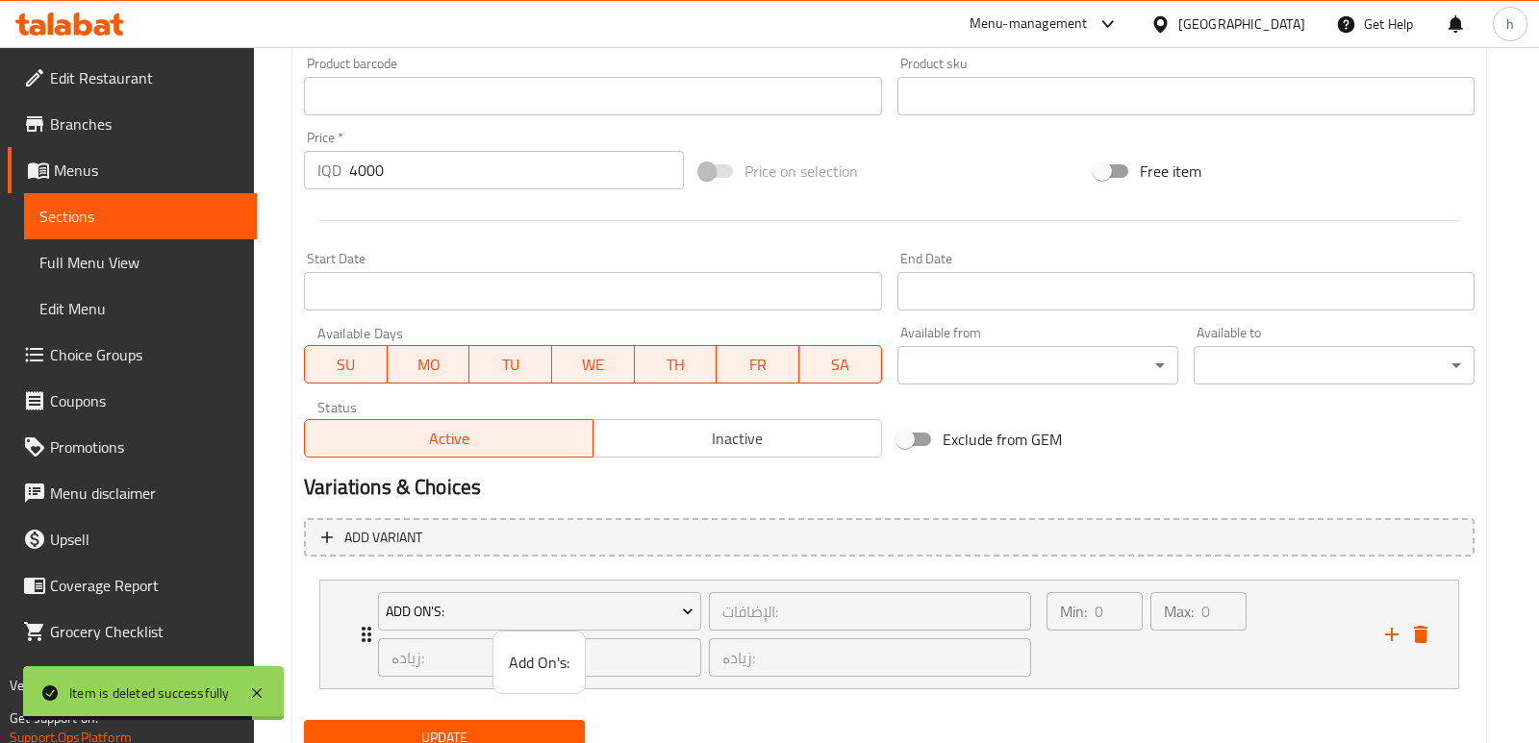
click at [554, 666] on span "Add On's:" at bounding box center [539, 662] width 61 height 23
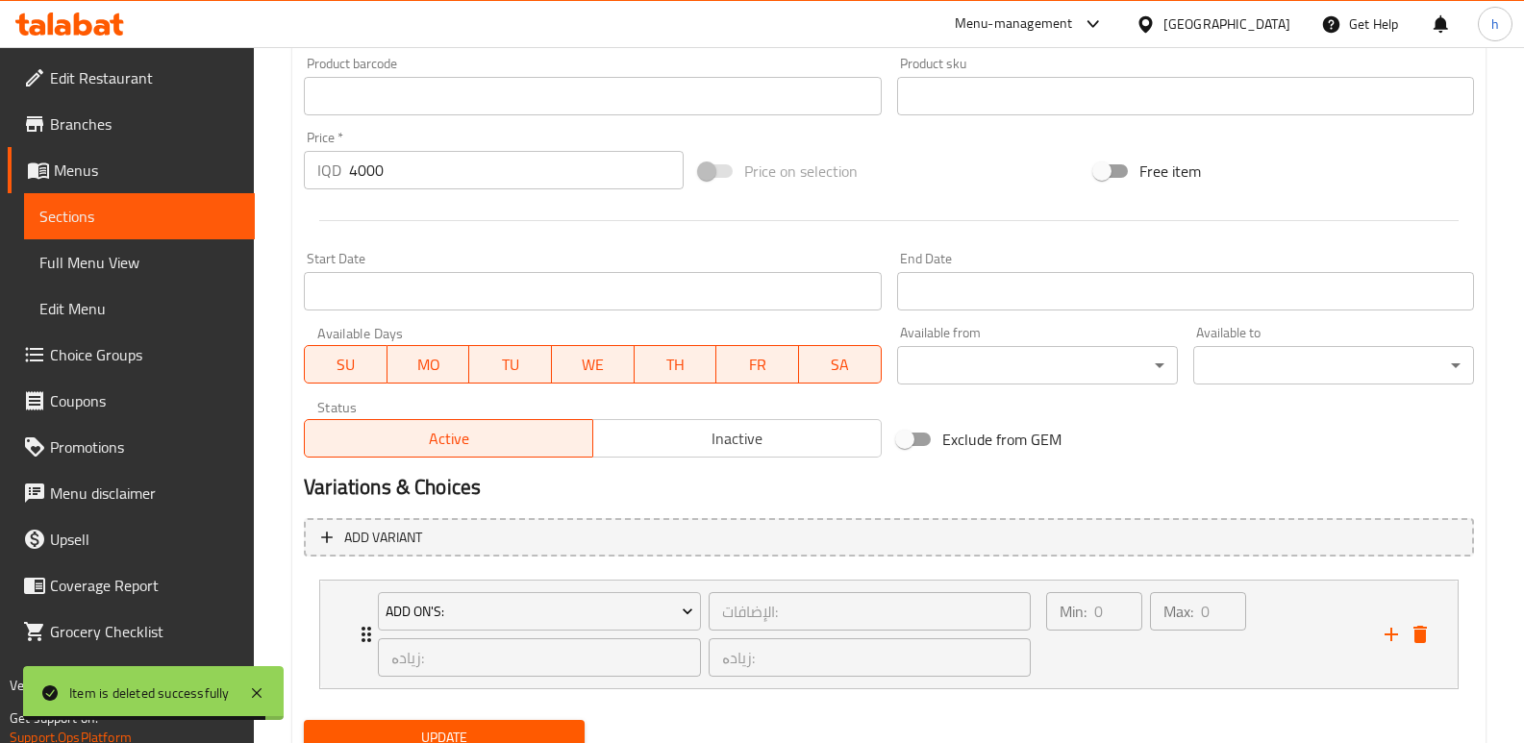
click at [549, 722] on button "Update" at bounding box center [444, 738] width 281 height 36
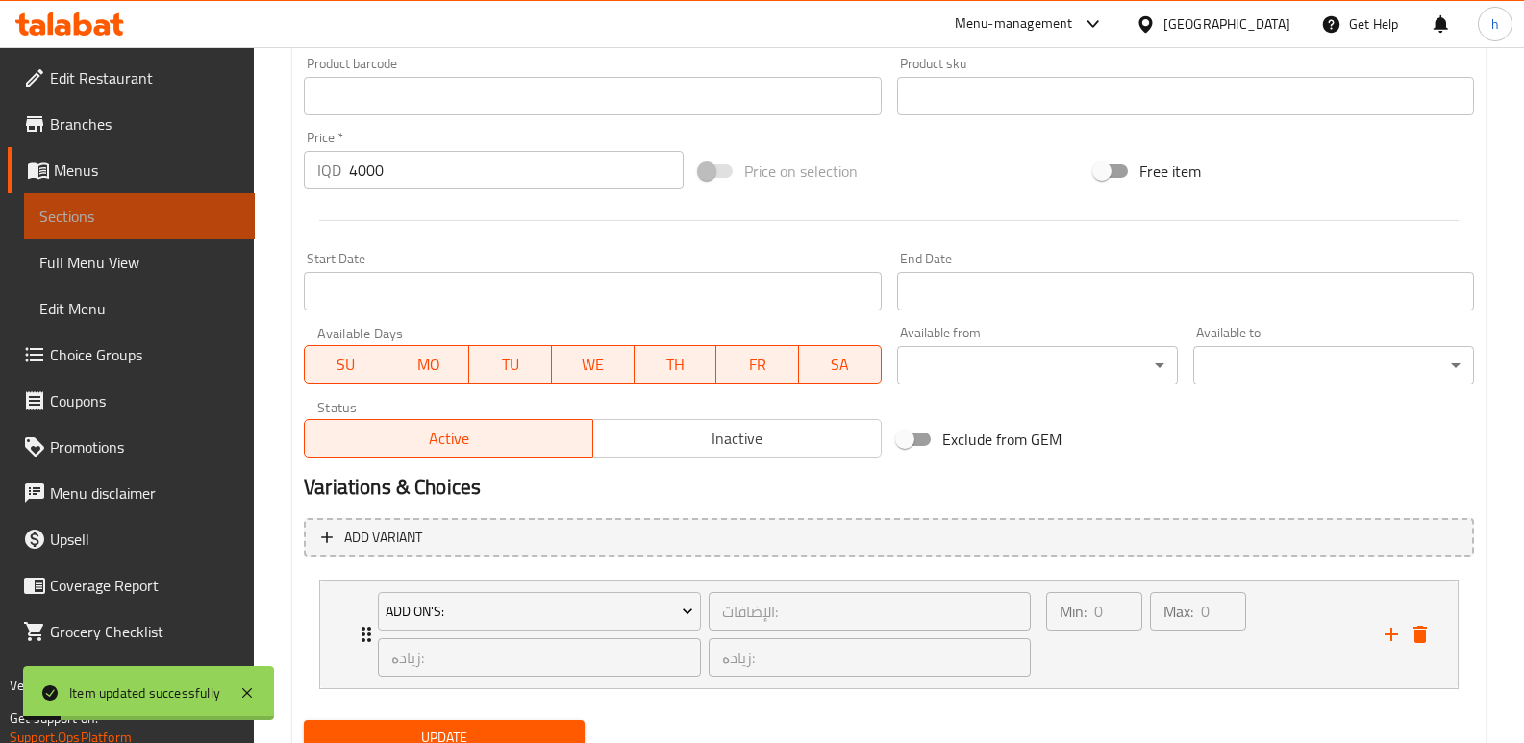
click at [212, 212] on span "Sections" at bounding box center [139, 216] width 200 height 23
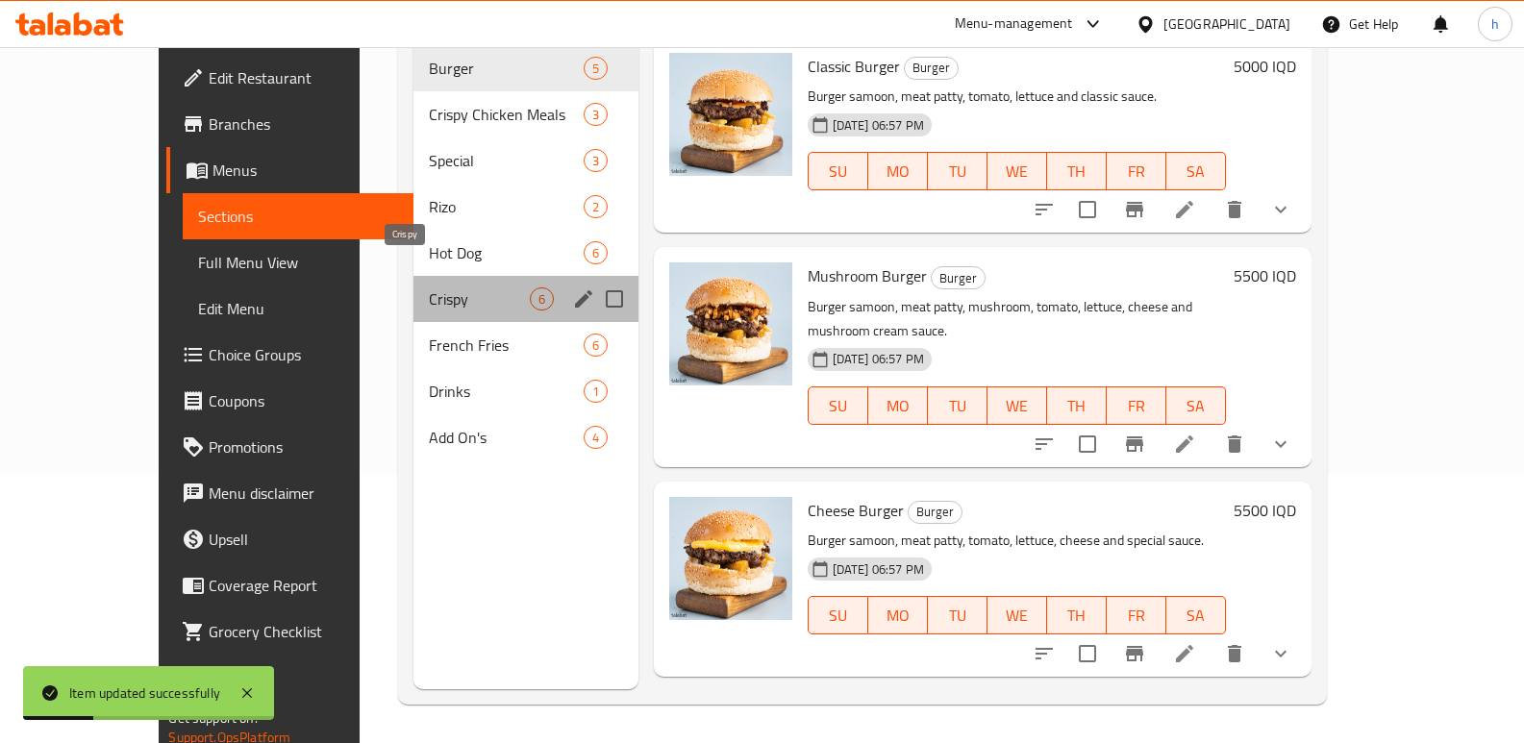
click at [429, 288] on span "Crispy" at bounding box center [479, 299] width 100 height 23
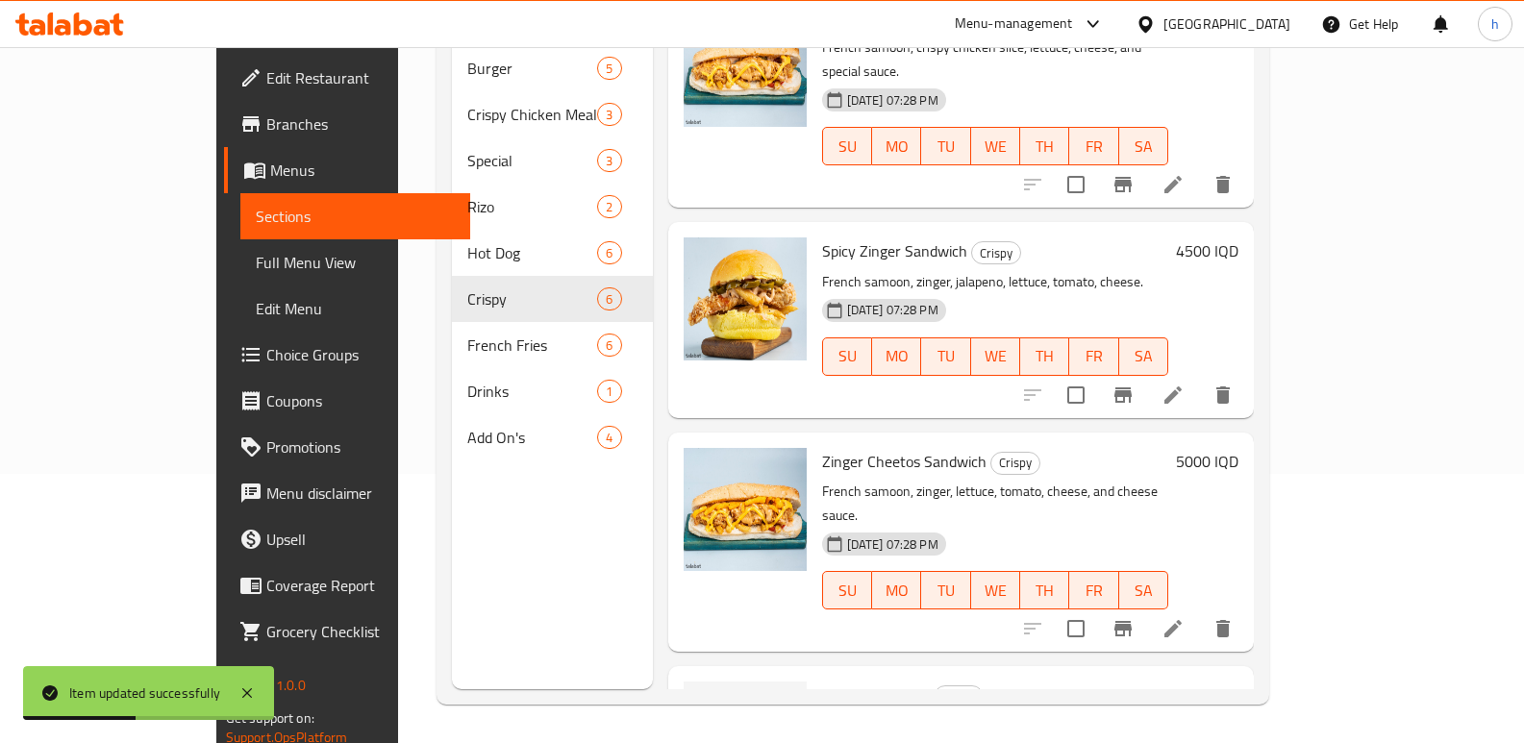
scroll to position [565, 0]
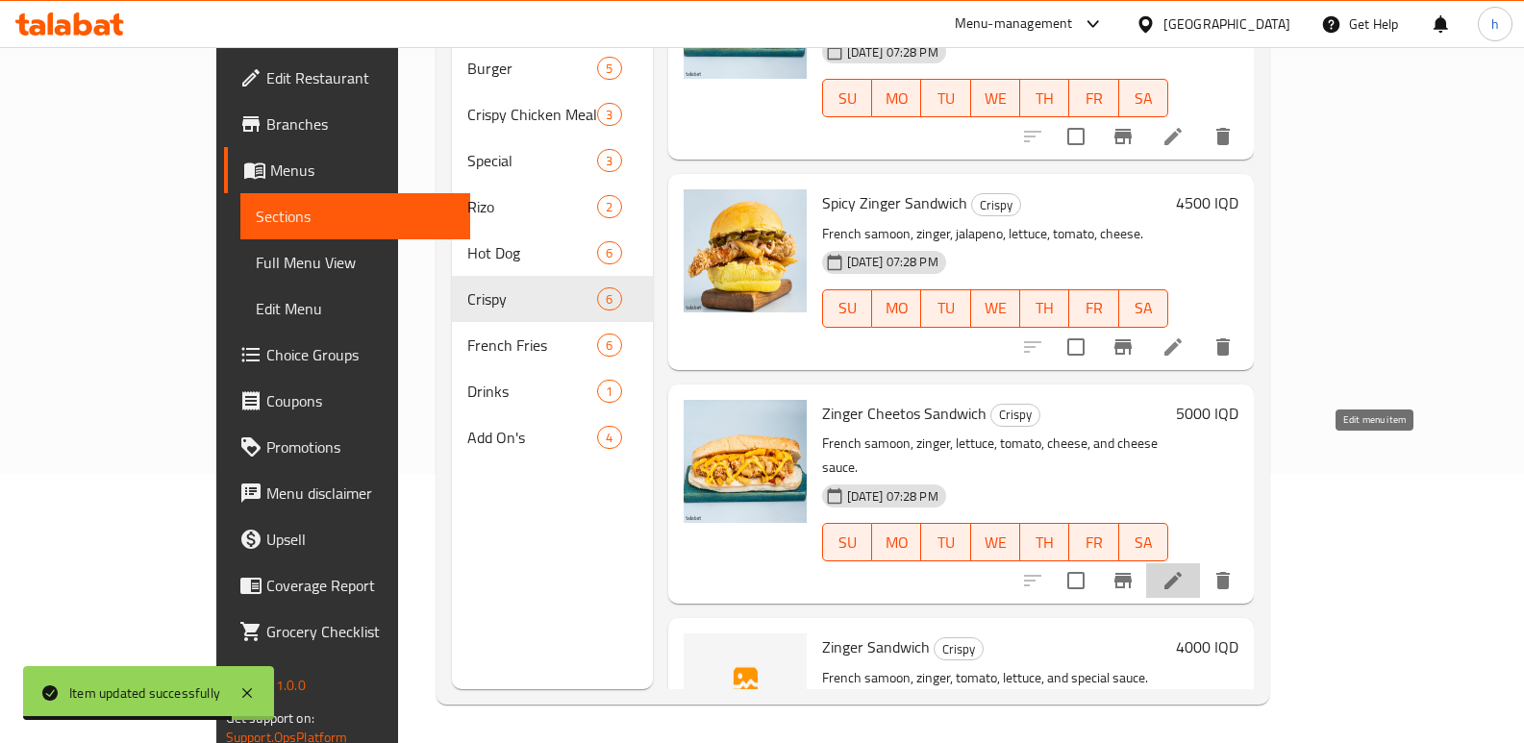
click at [1185, 569] on icon at bounding box center [1173, 580] width 23 height 23
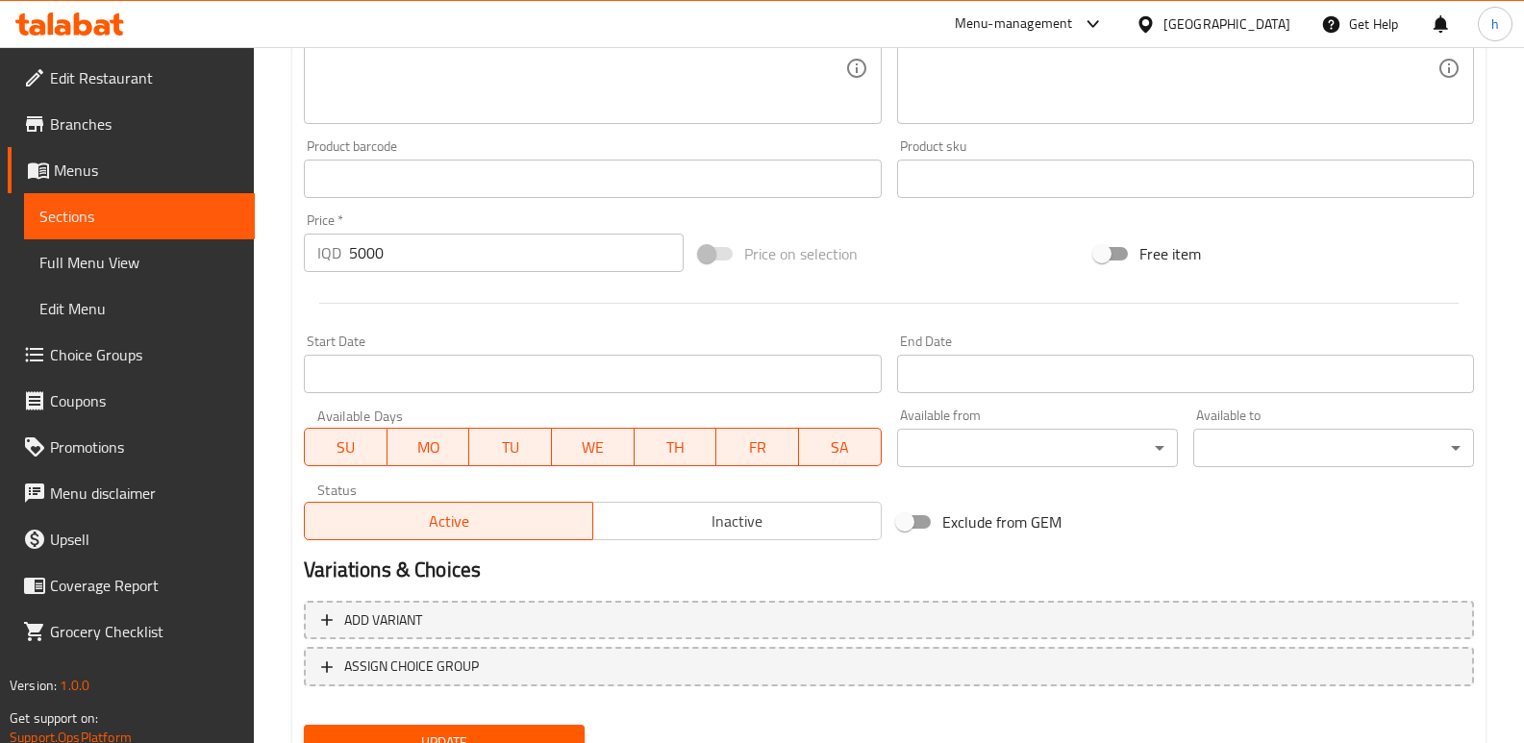
scroll to position [865, 0]
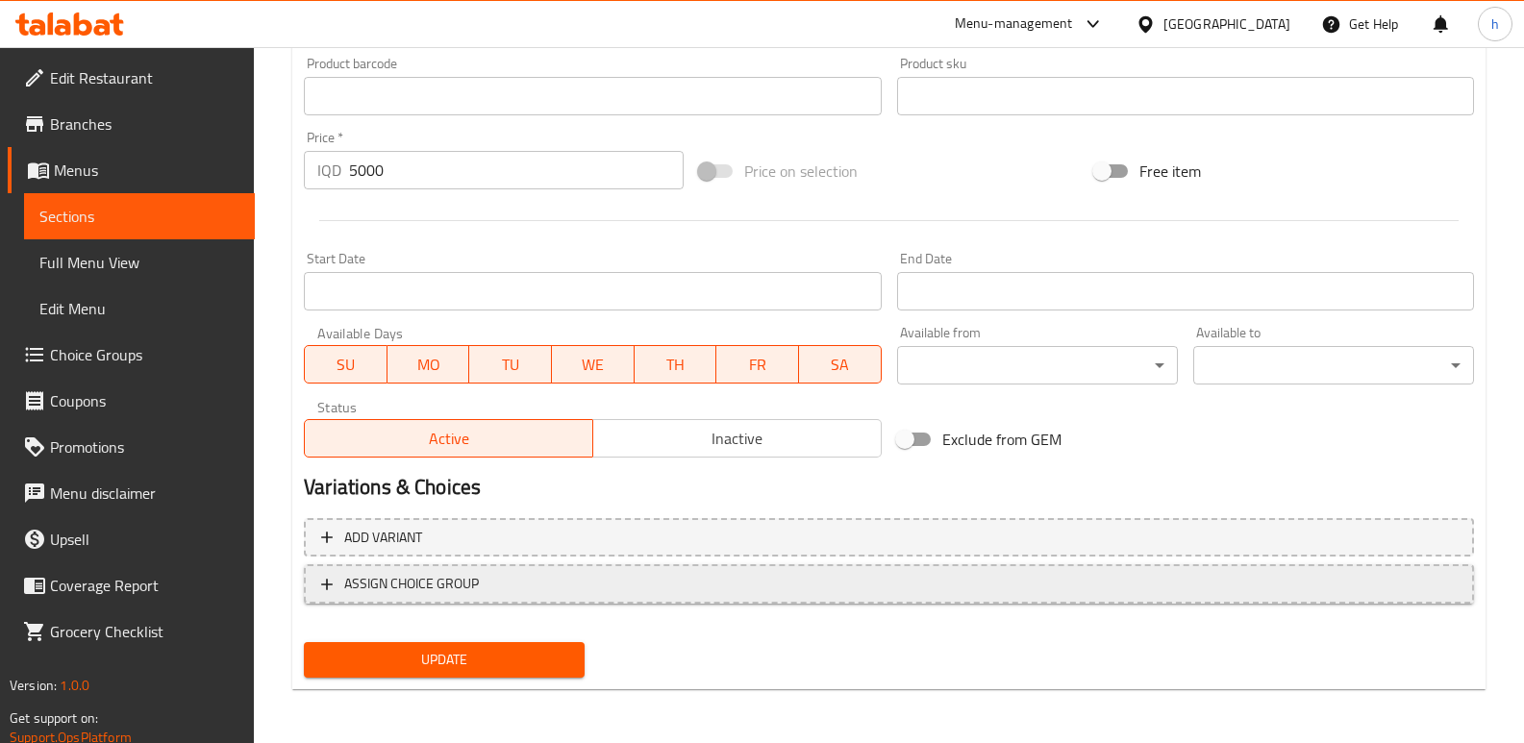
click at [1028, 587] on span "ASSIGN CHOICE GROUP" at bounding box center [889, 584] width 1136 height 24
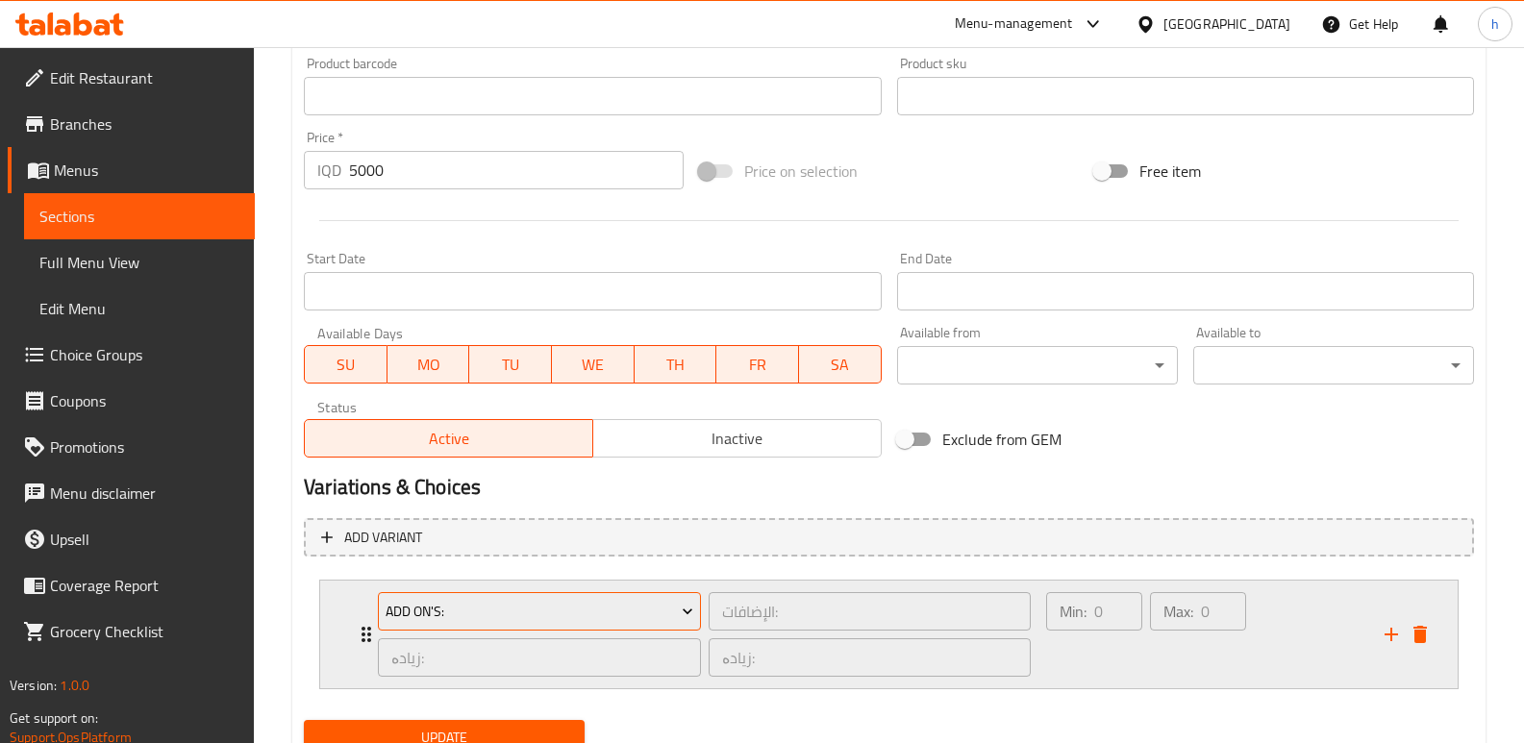
click at [669, 613] on span "Add On's:" at bounding box center [540, 612] width 309 height 24
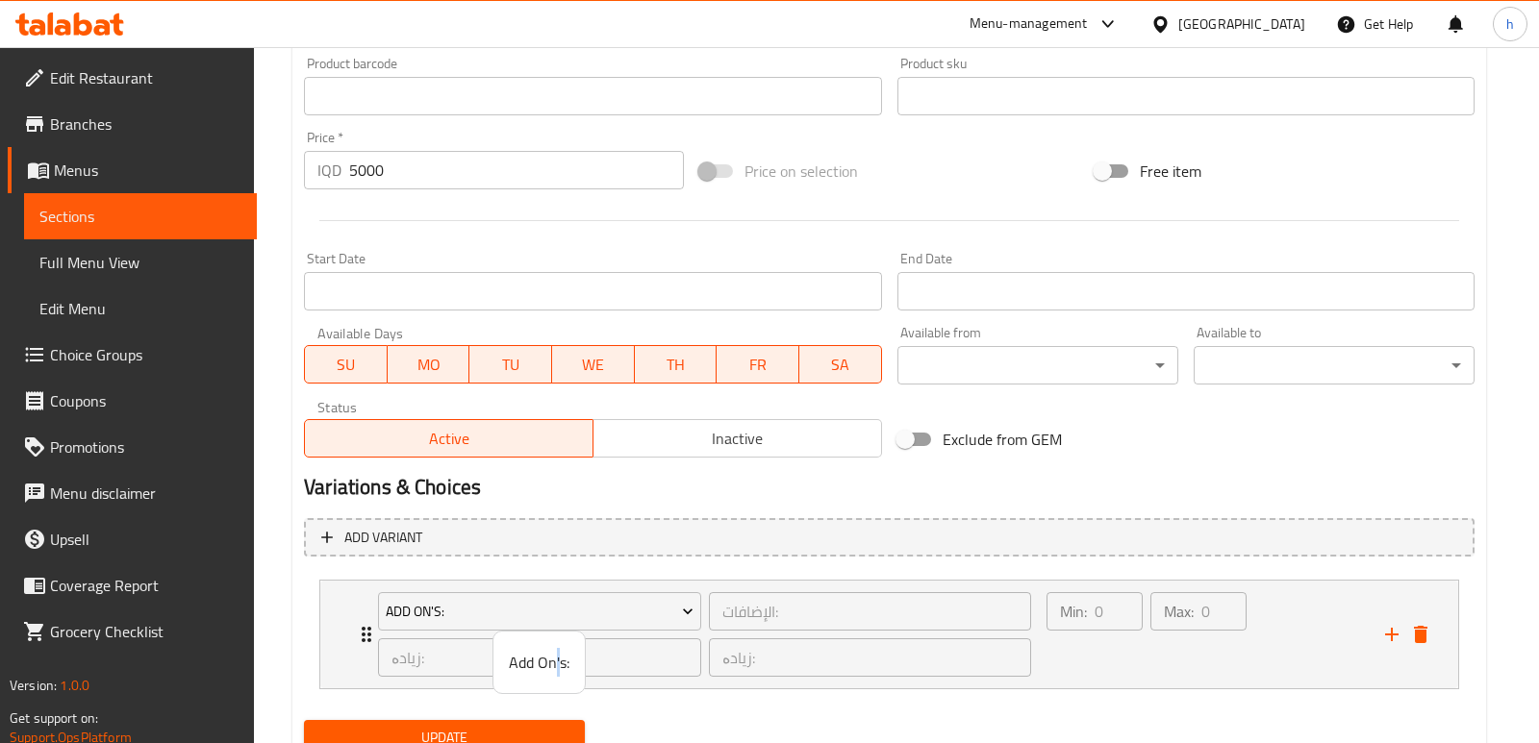
click at [557, 660] on span "Add On's:" at bounding box center [539, 662] width 61 height 23
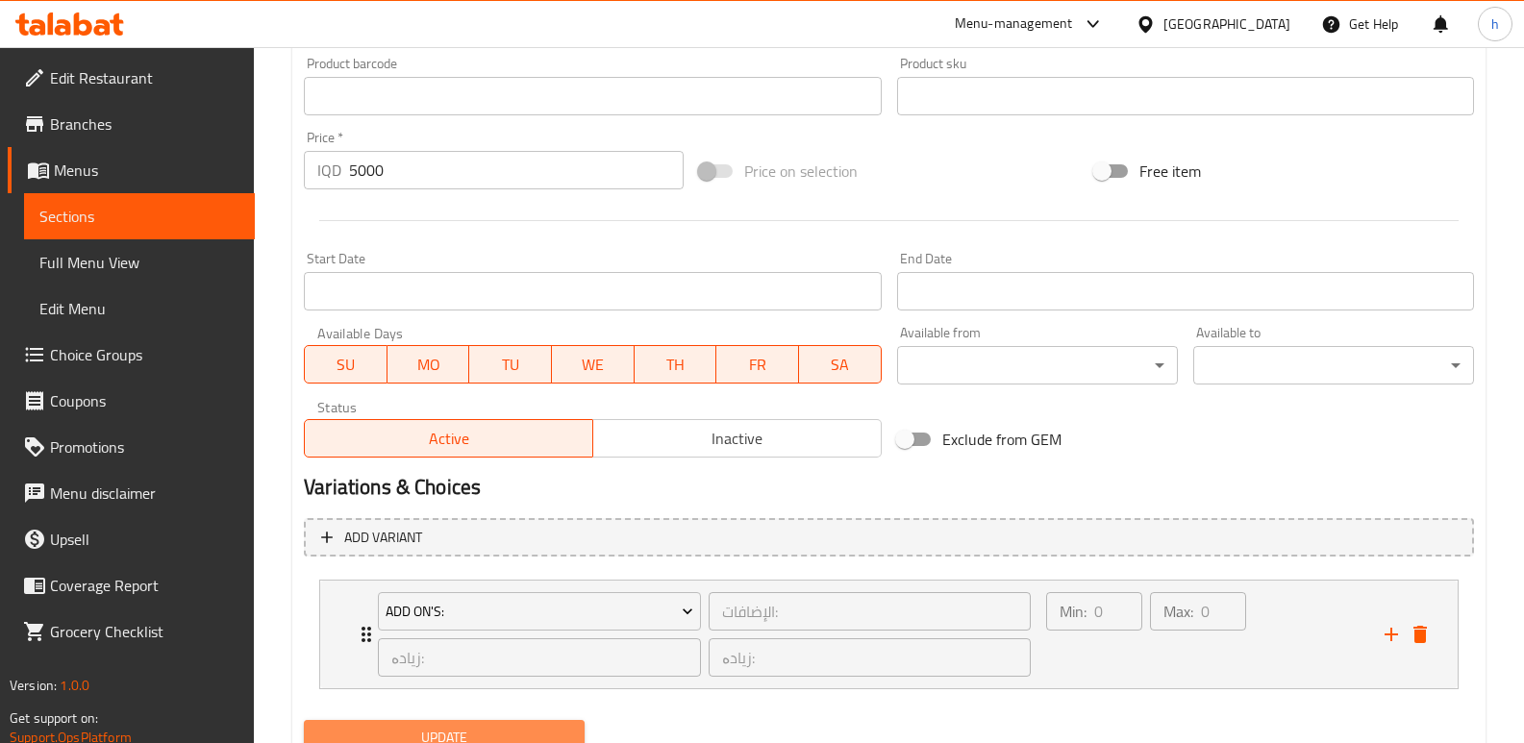
click at [529, 726] on span "Update" at bounding box center [444, 738] width 250 height 24
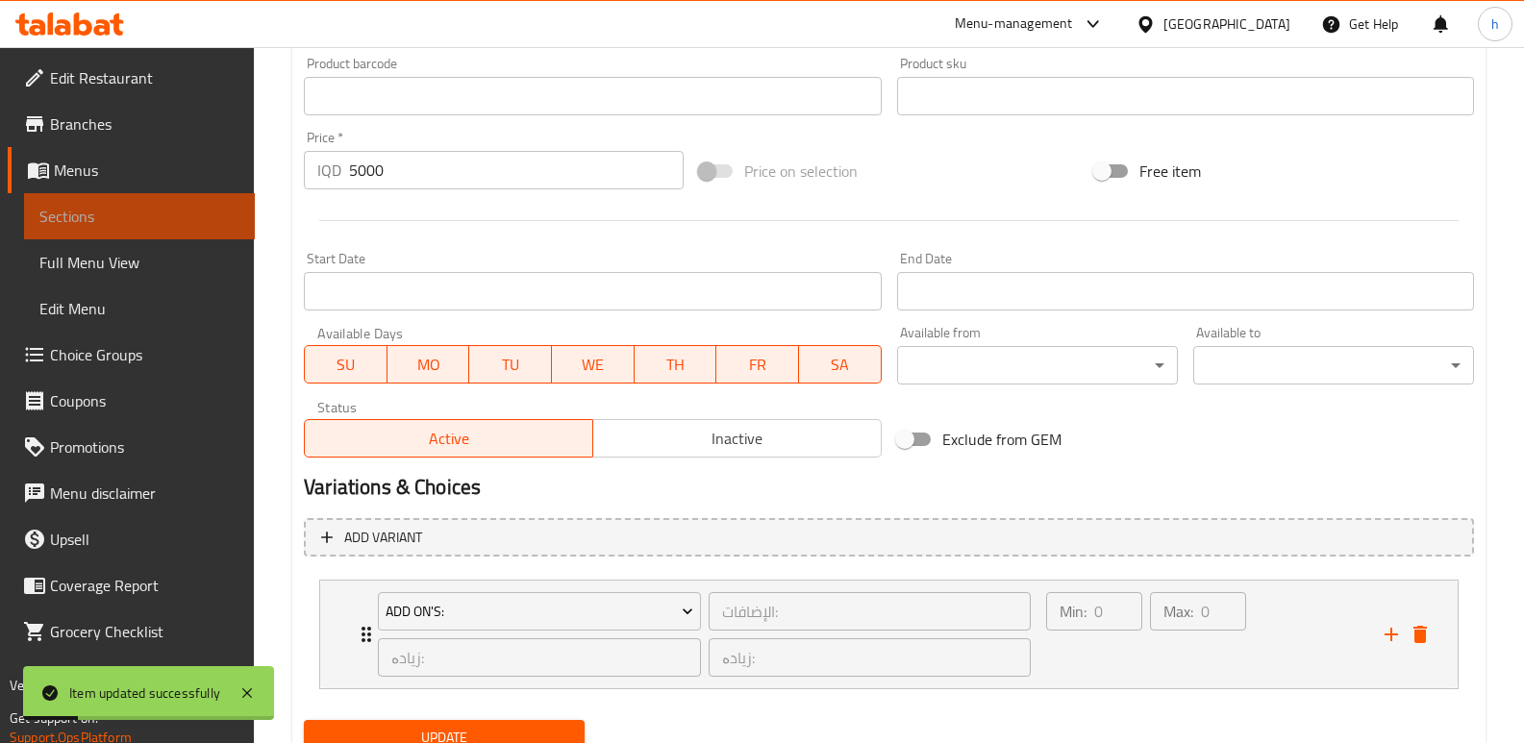
click at [194, 216] on span "Sections" at bounding box center [139, 216] width 200 height 23
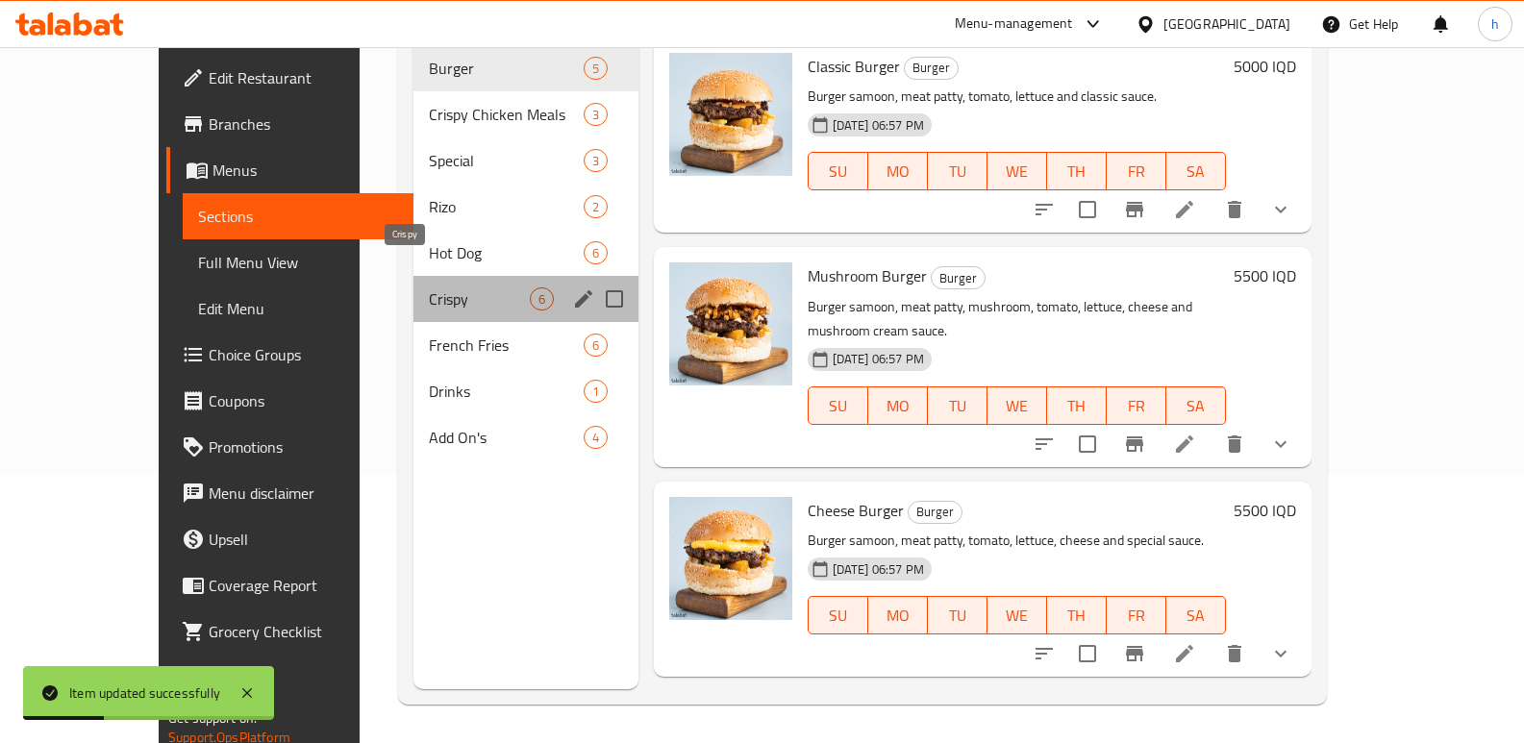
click at [429, 288] on span "Crispy" at bounding box center [479, 299] width 100 height 23
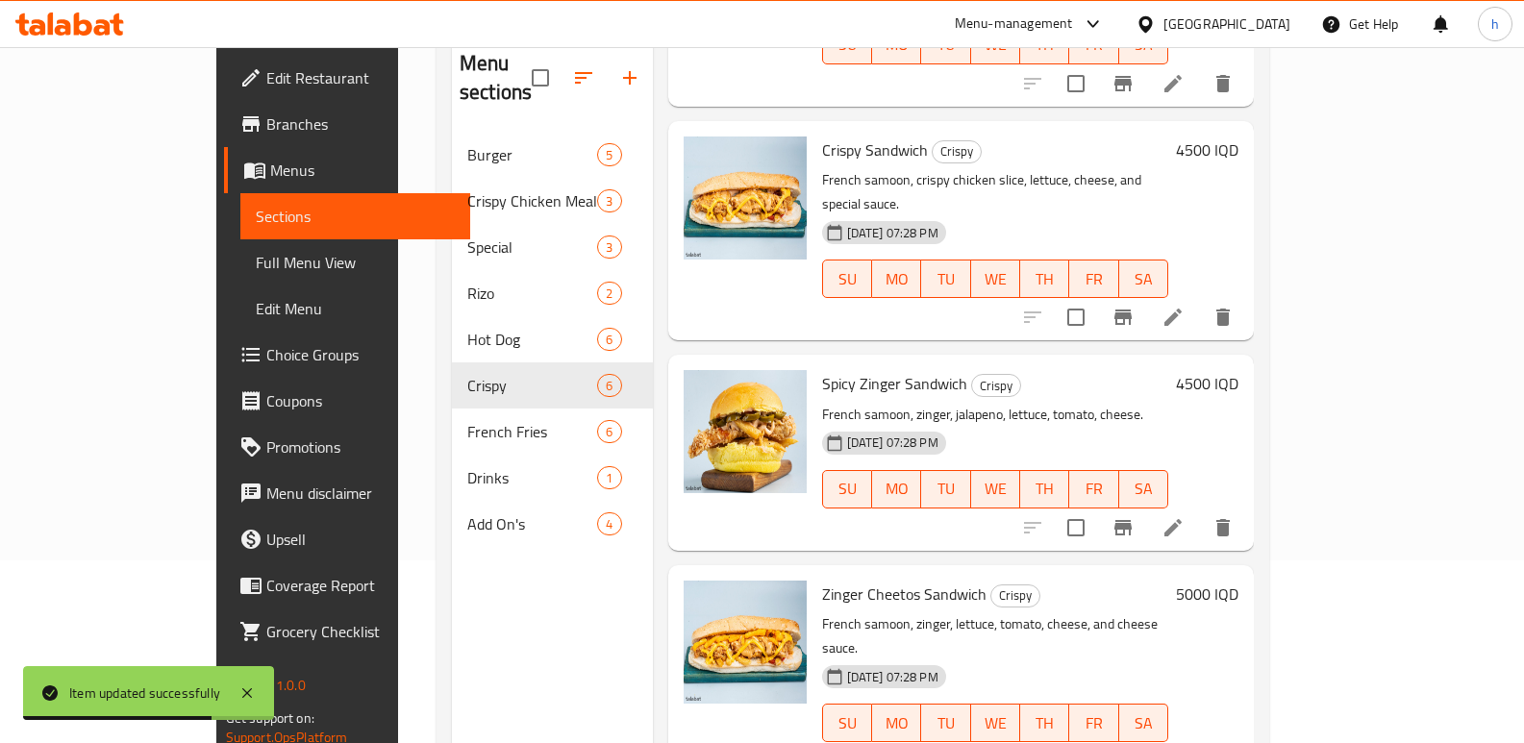
scroll to position [467, 0]
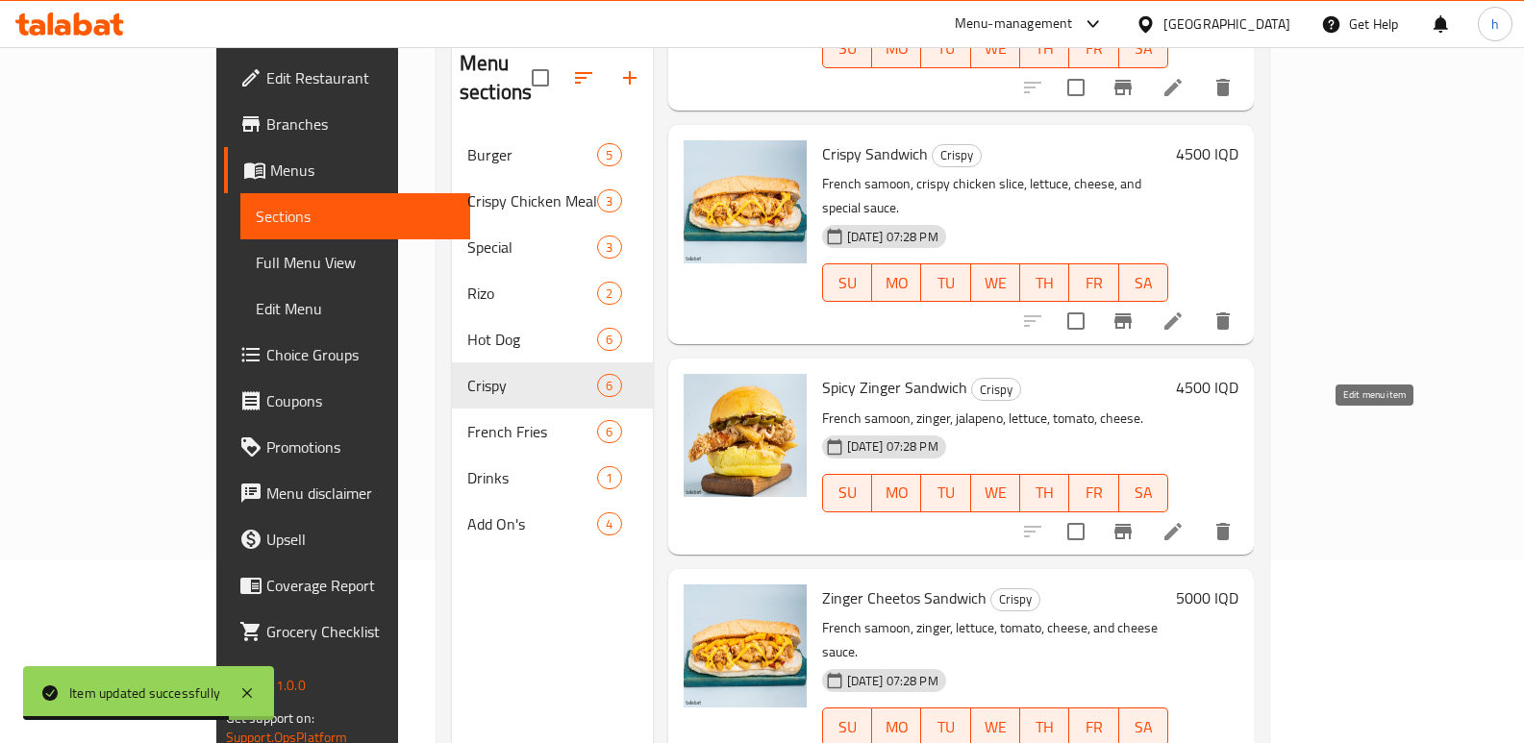
click at [1185, 520] on icon at bounding box center [1173, 531] width 23 height 23
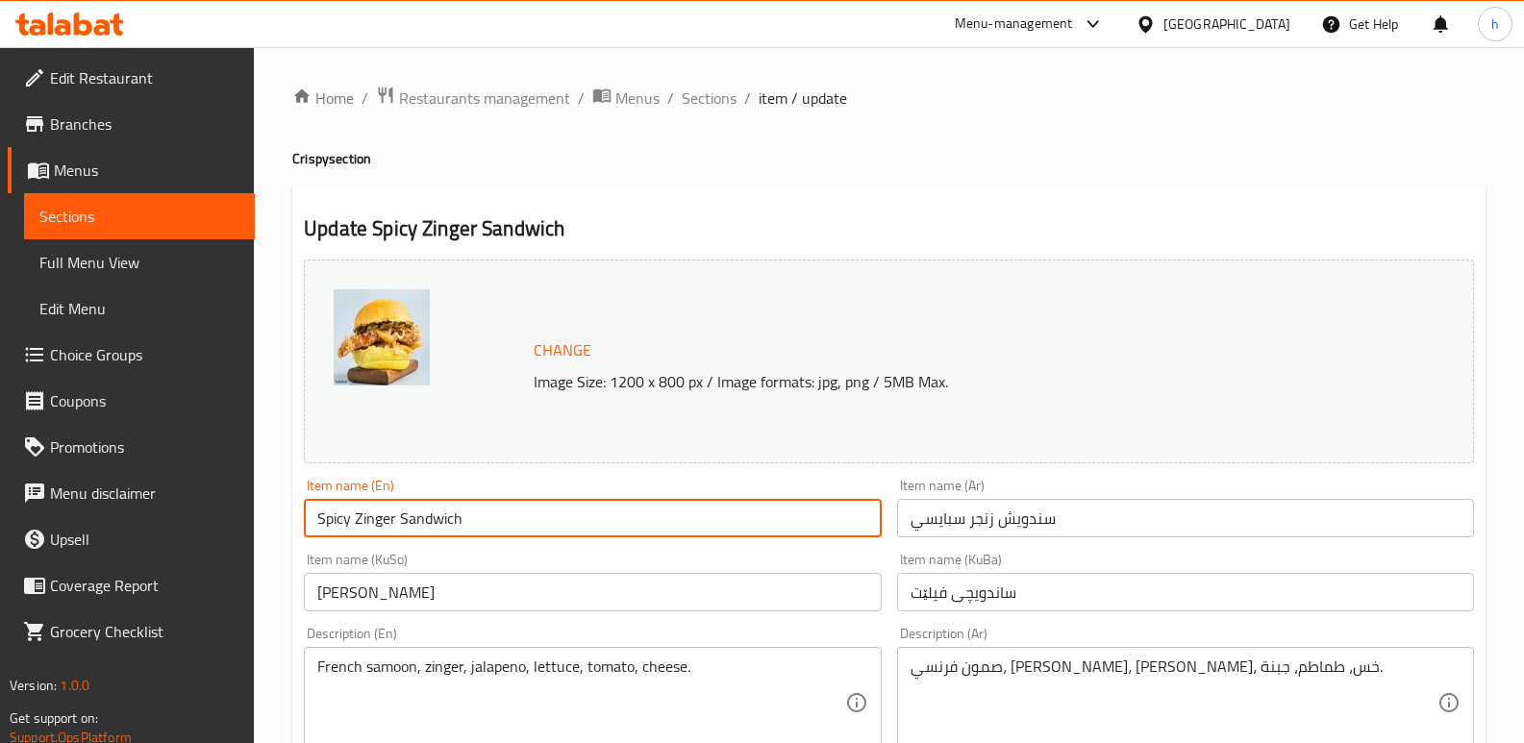
drag, startPoint x: 342, startPoint y: 525, endPoint x: 284, endPoint y: 531, distance: 58.9
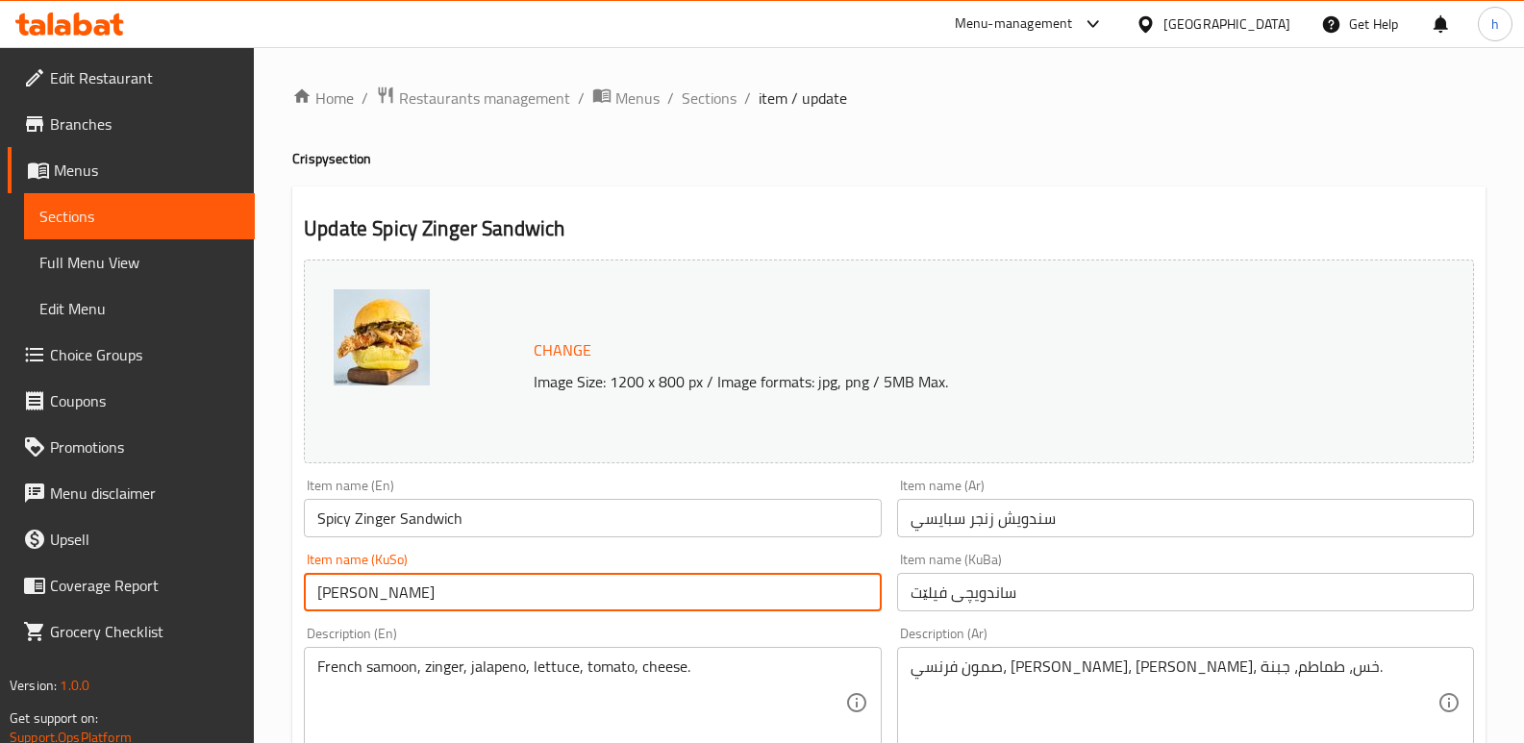
drag, startPoint x: 478, startPoint y: 598, endPoint x: 287, endPoint y: 594, distance: 191.4
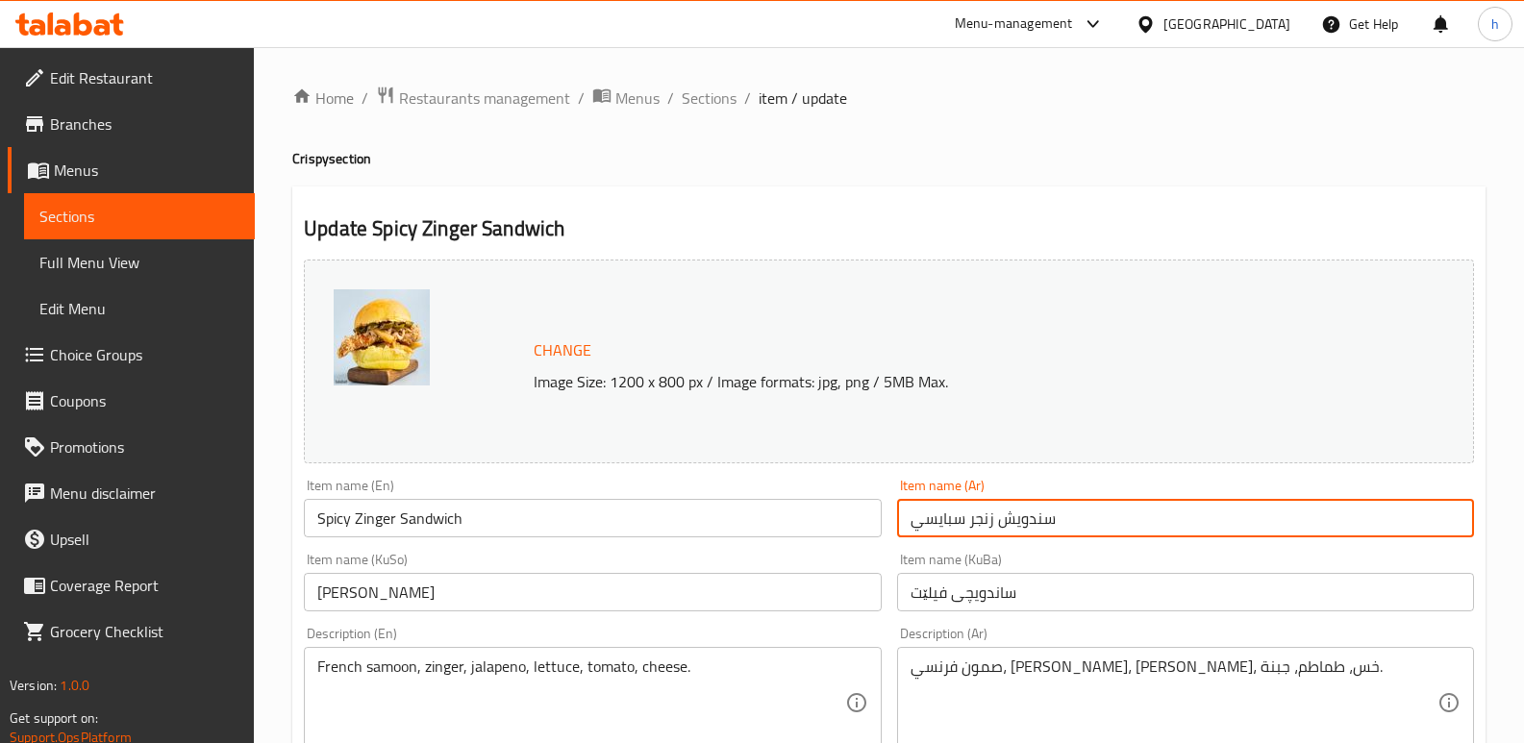
drag, startPoint x: 1073, startPoint y: 521, endPoint x: 845, endPoint y: 522, distance: 227.9
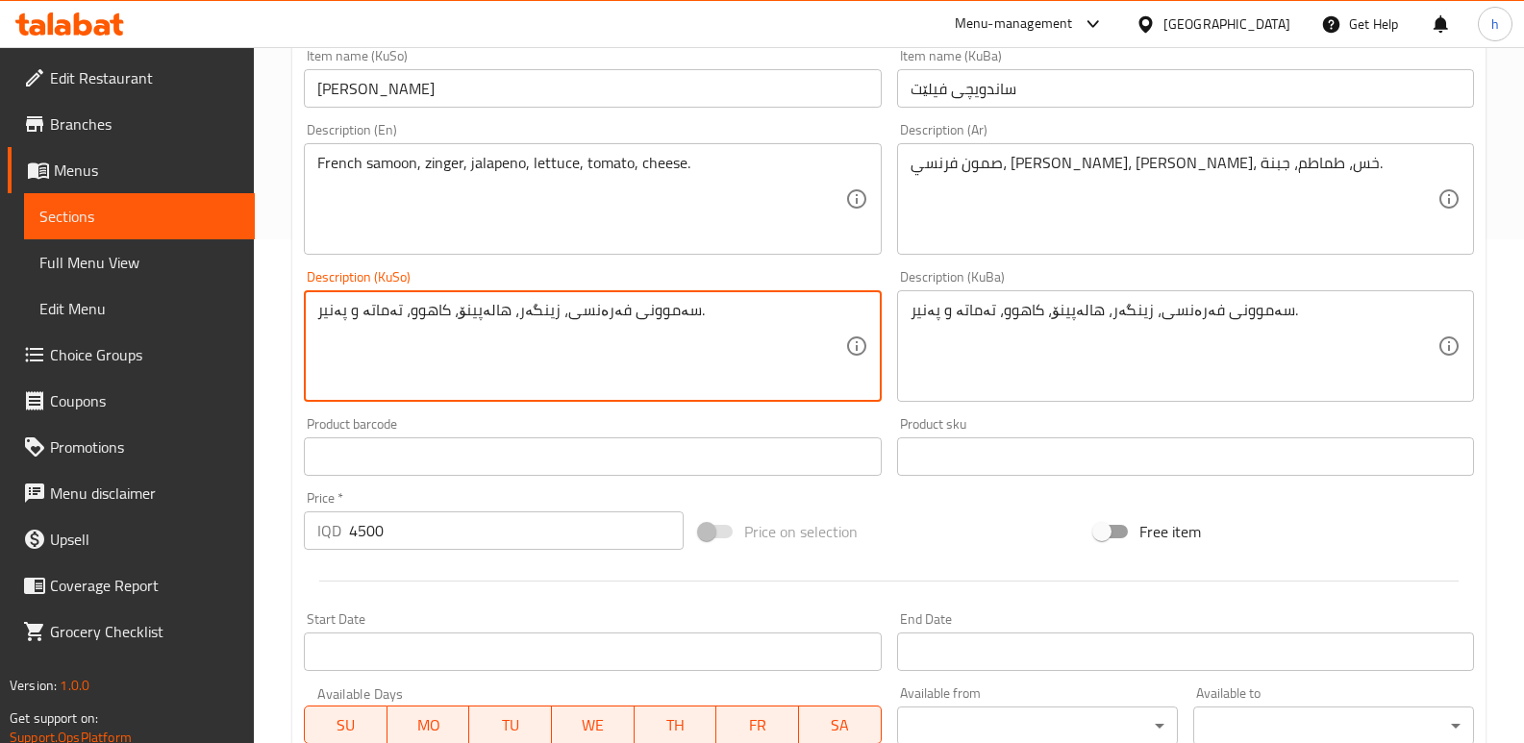
scroll to position [555, 0]
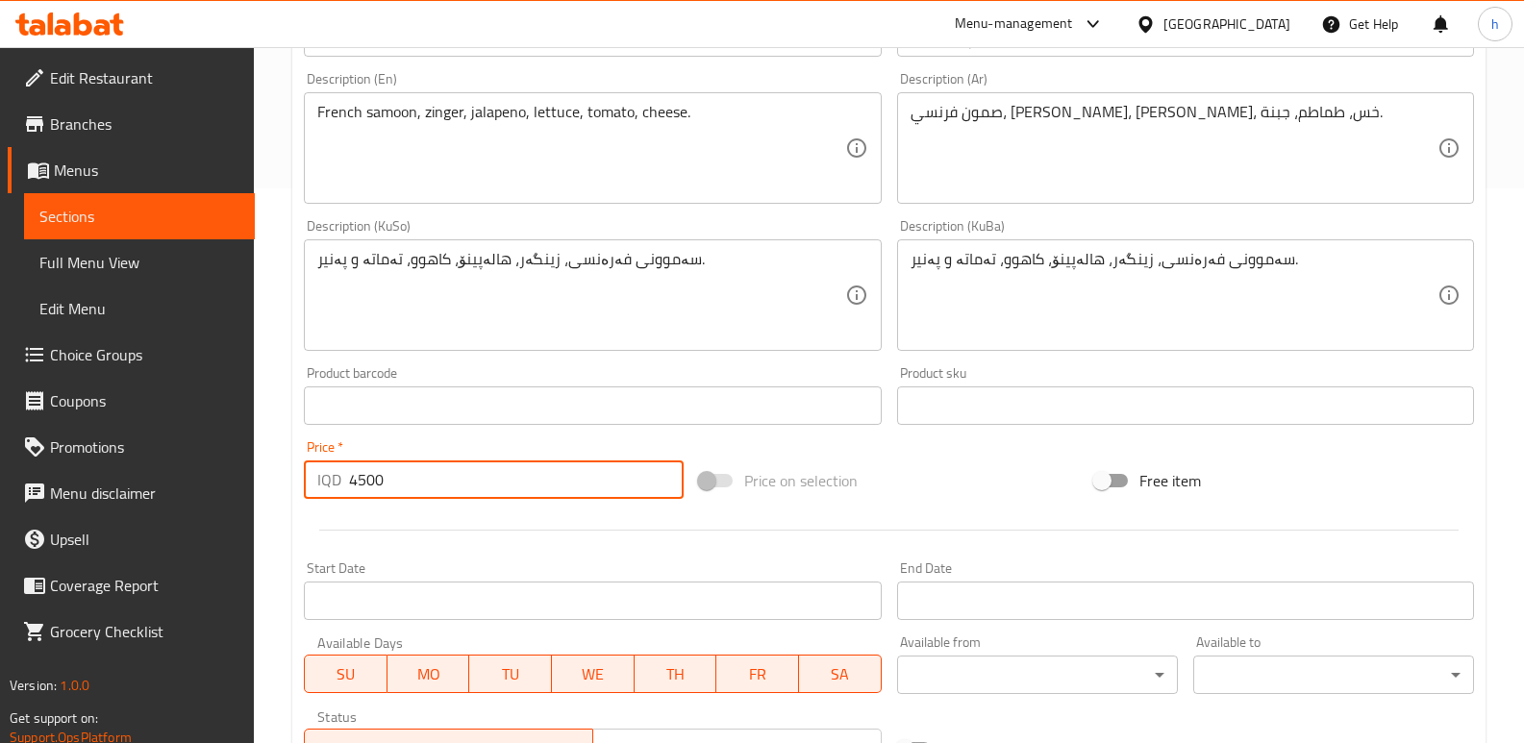
drag, startPoint x: 423, startPoint y: 479, endPoint x: 214, endPoint y: 515, distance: 211.9
click at [216, 515] on div "Edit Restaurant Branches Menus Sections Full Menu View Edit Menu Choice Groups …" at bounding box center [762, 272] width 1524 height 1561
click at [202, 203] on link "Sections" at bounding box center [139, 216] width 231 height 46
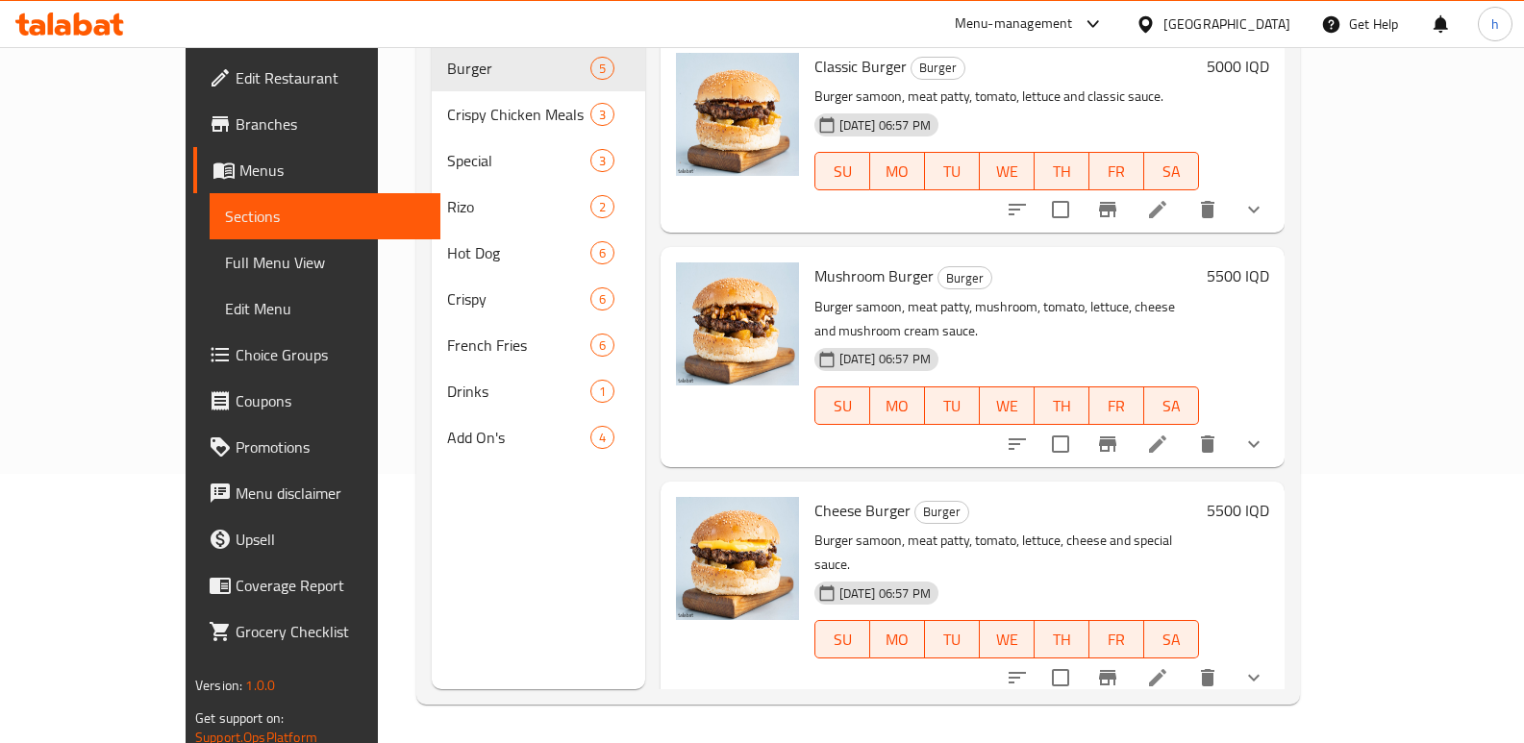
scroll to position [269, 0]
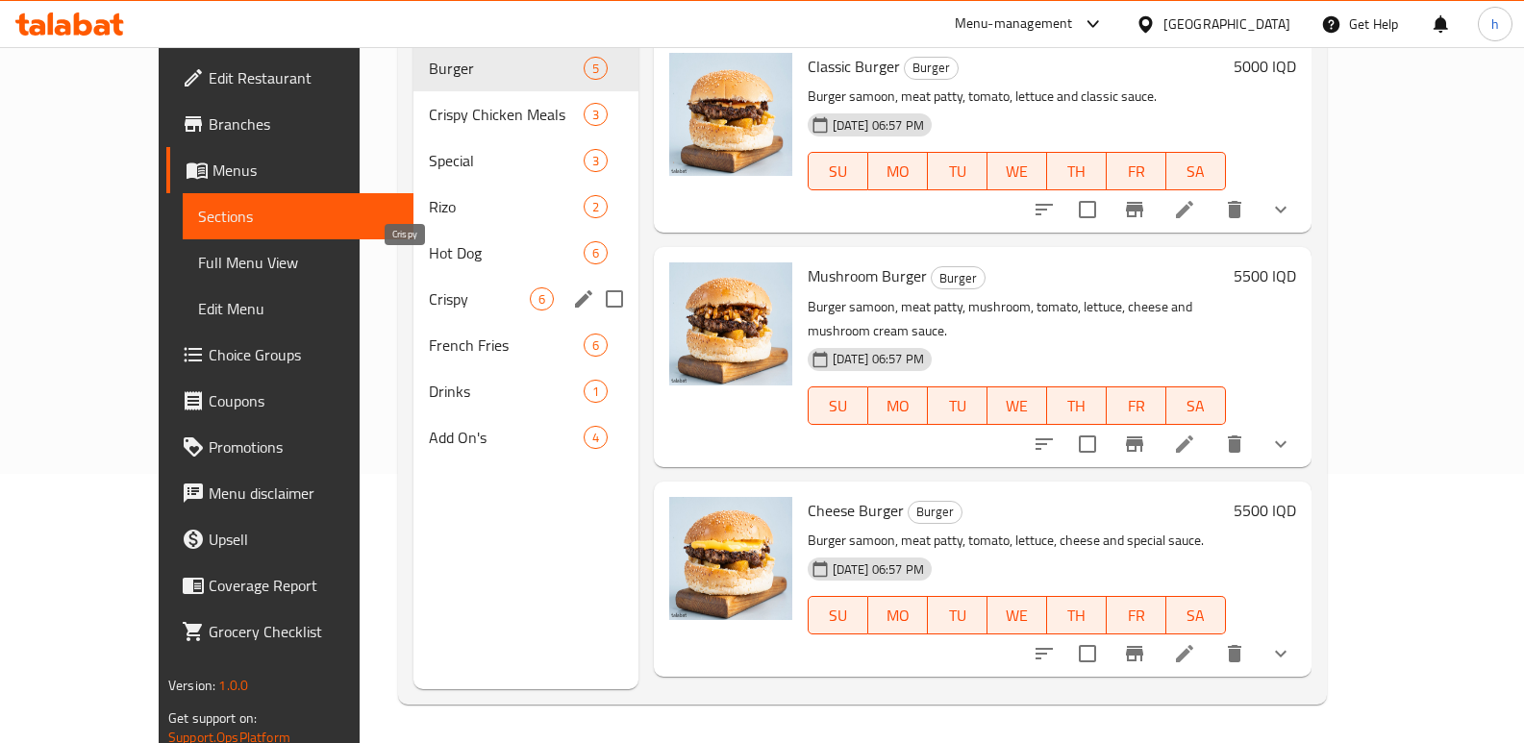
click at [429, 288] on span "Crispy" at bounding box center [479, 299] width 100 height 23
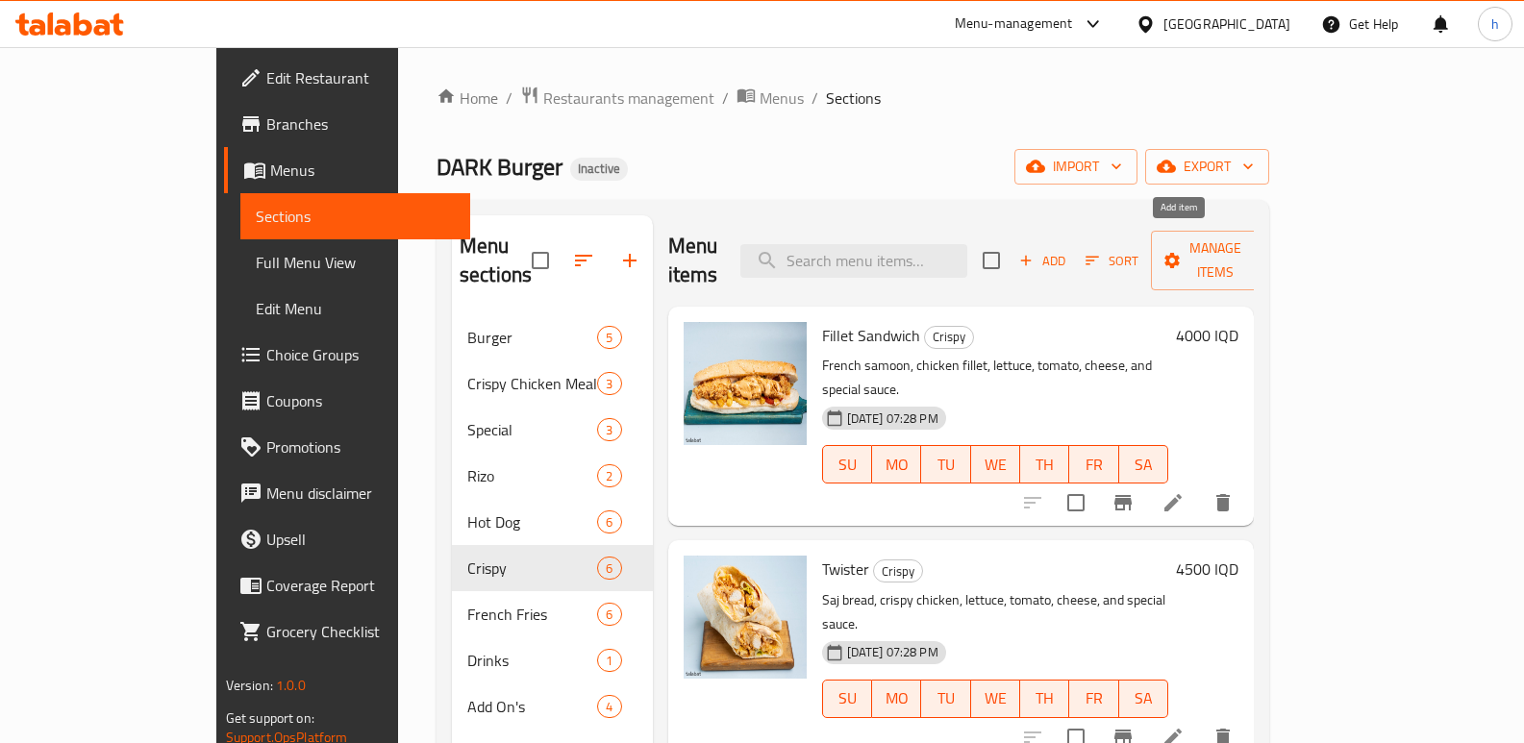
click at [1068, 250] on span "Add" at bounding box center [1042, 261] width 52 height 22
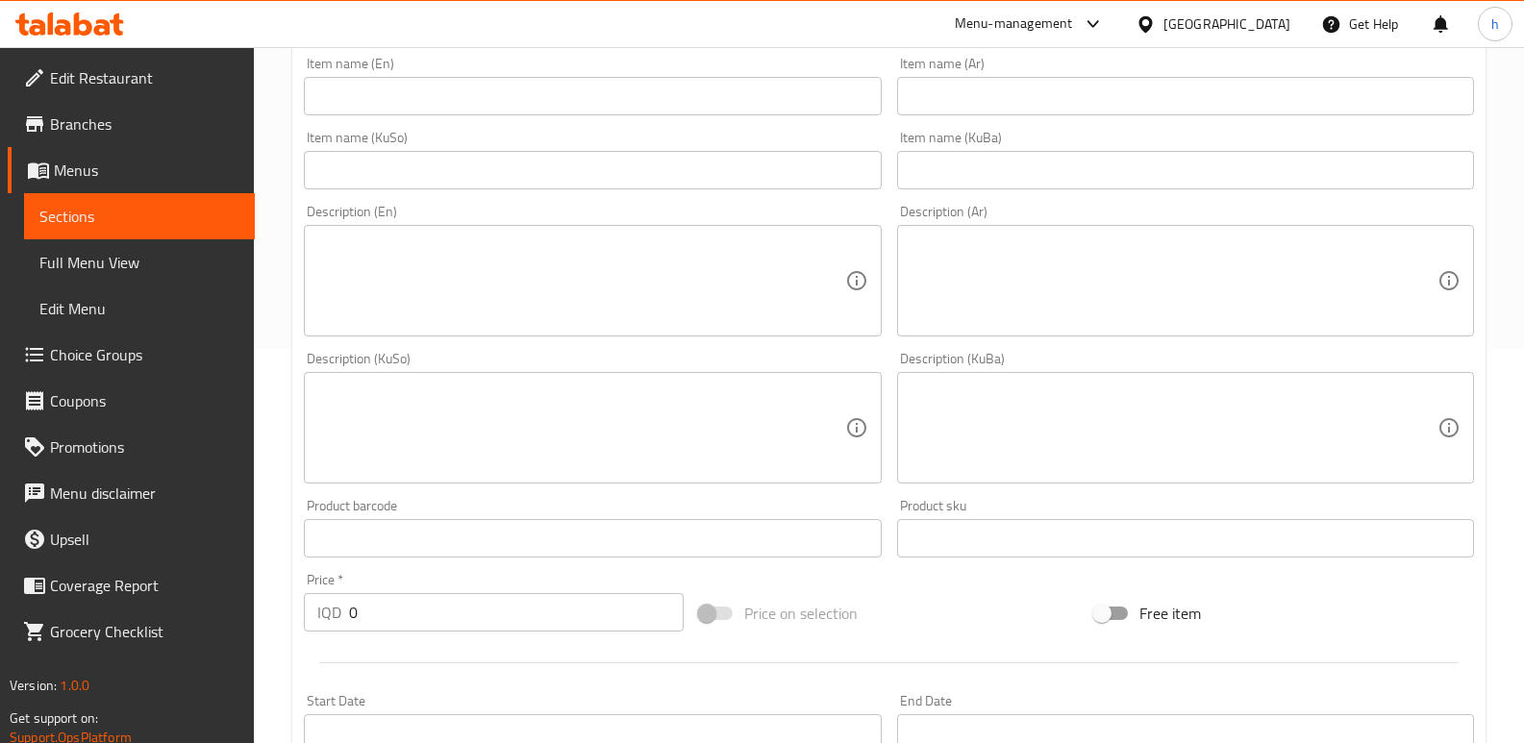
scroll to position [427, 0]
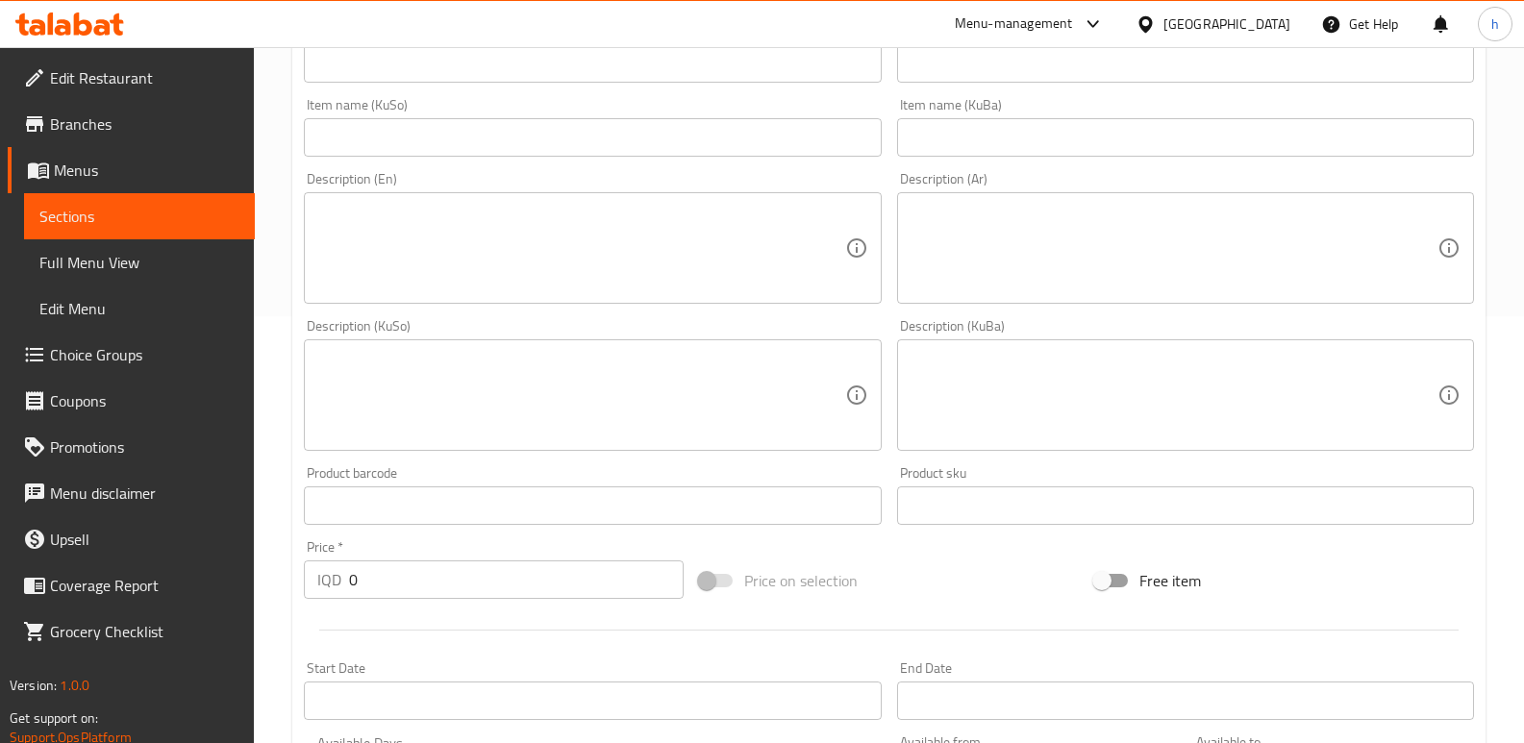
drag, startPoint x: 278, startPoint y: 599, endPoint x: 130, endPoint y: 581, distance: 149.2
click at [175, 594] on div "Edit Restaurant Branches Menus Sections Full Menu View Edit Menu Choice Groups …" at bounding box center [762, 386] width 1524 height 1533
paste input "450"
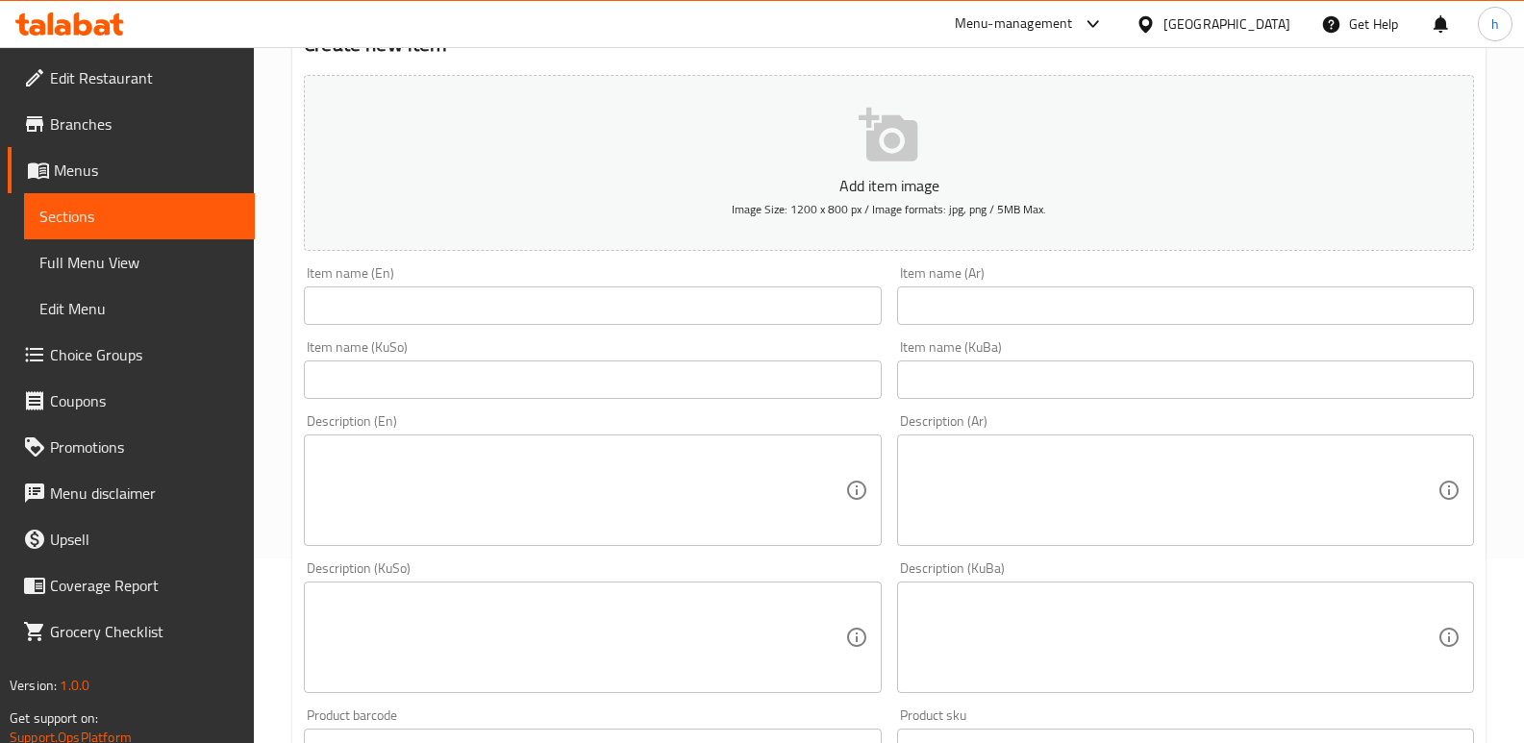
scroll to position [159, 0]
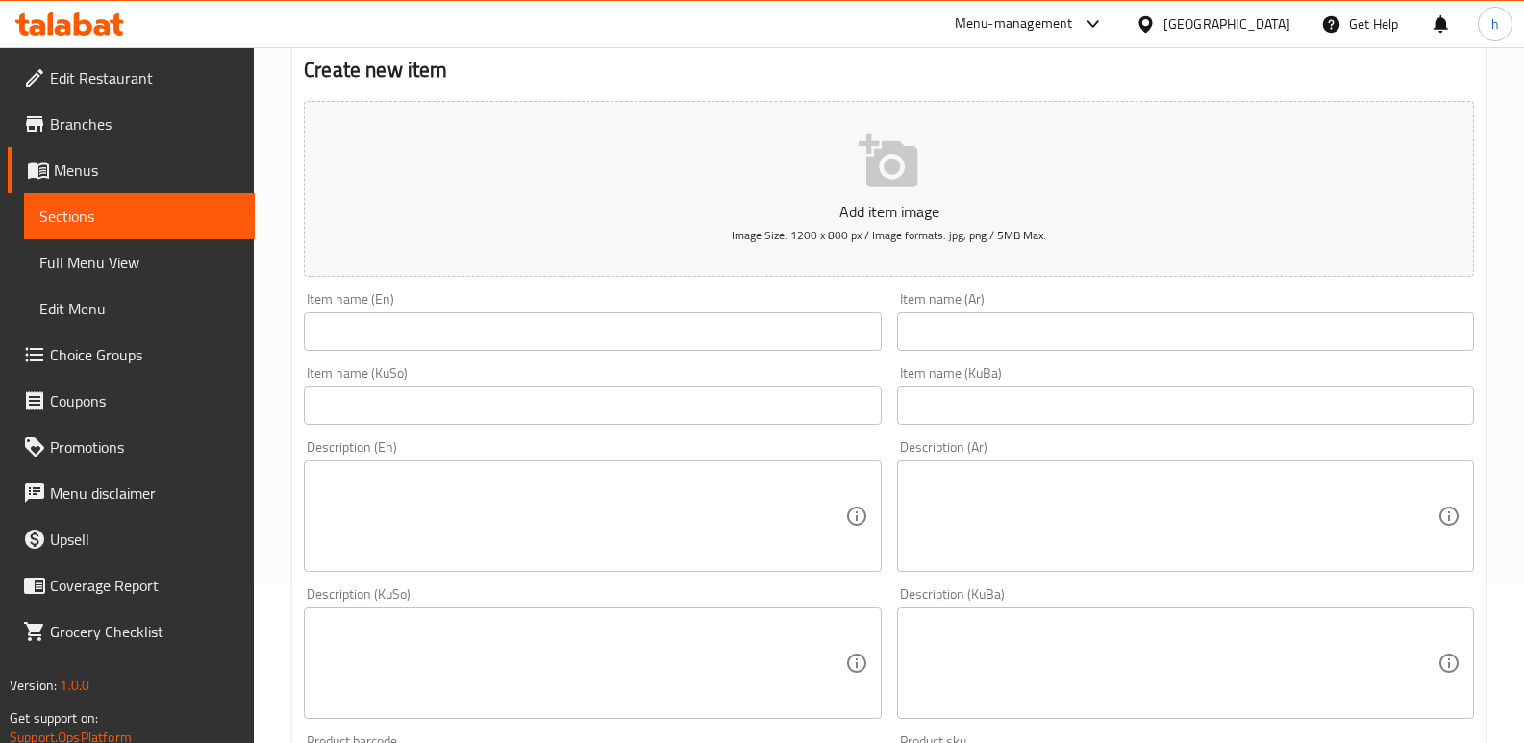
type input "4500"
click at [524, 351] on input "text" at bounding box center [592, 332] width 577 height 38
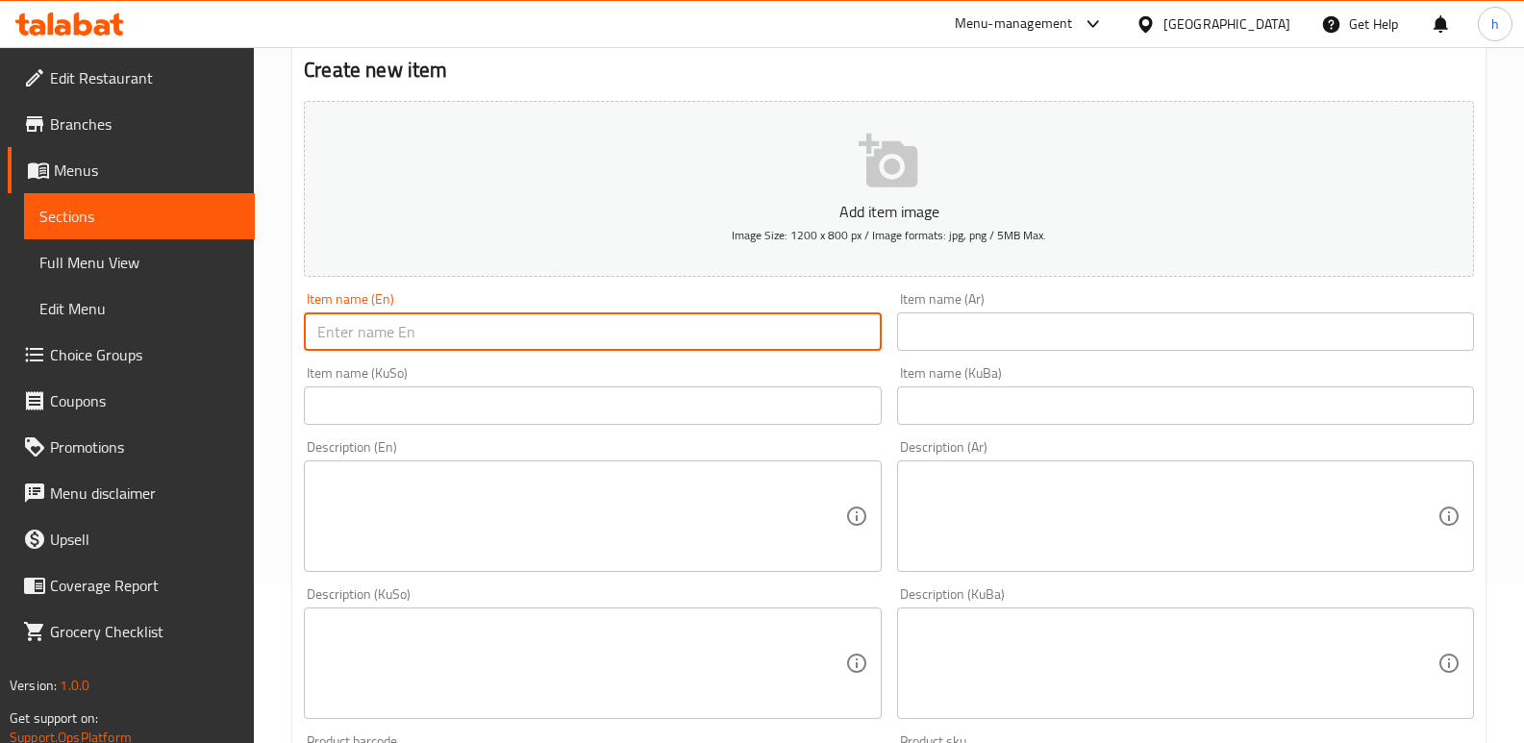
paste input "Spicy Zinger Sandwich"
type input "Spicy Zinger Sandwich"
click at [416, 400] on input "text" at bounding box center [592, 406] width 577 height 38
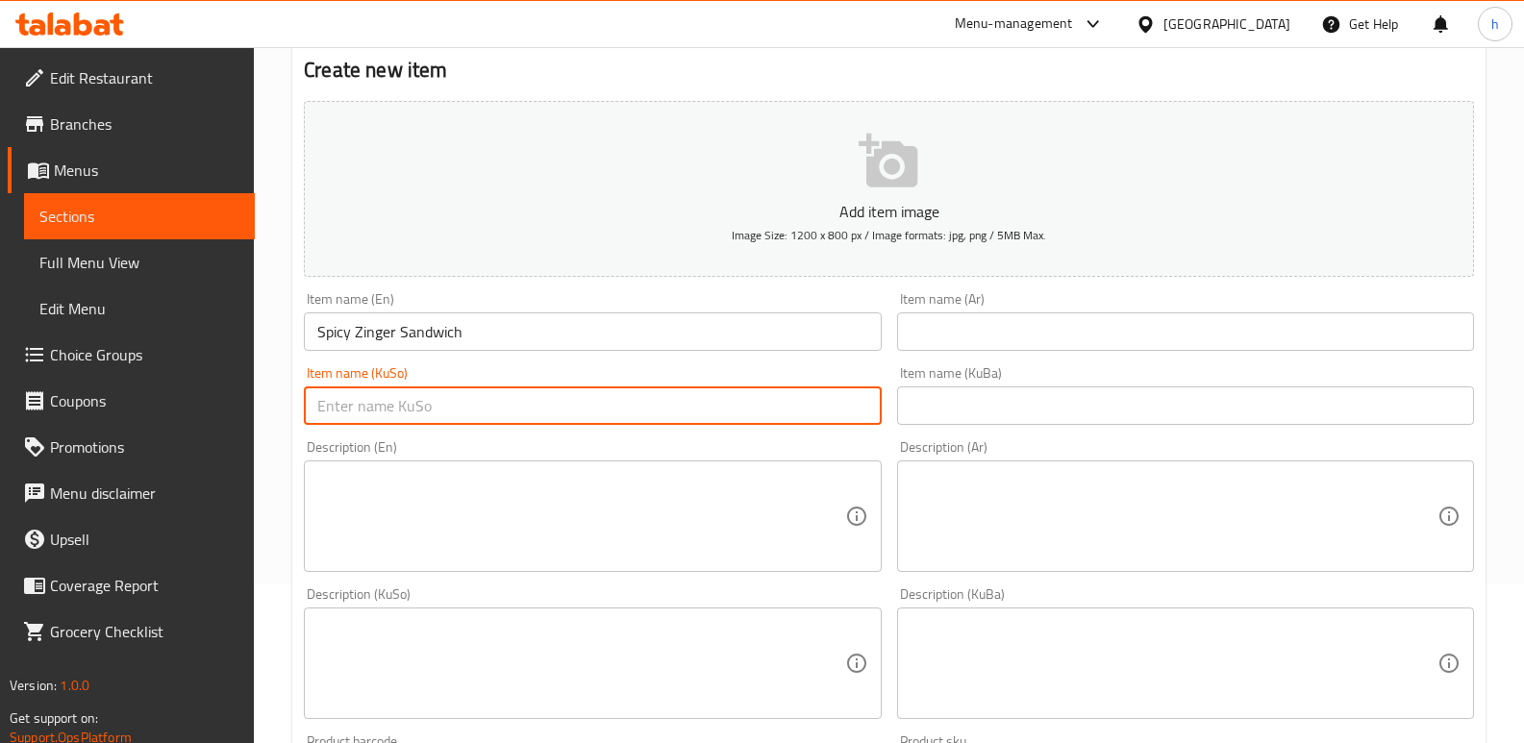
paste input "ساندویچی زینگەری تیژ"
type input "ساندویچی زینگەری تیژ"
click at [948, 404] on input "text" at bounding box center [1185, 406] width 577 height 38
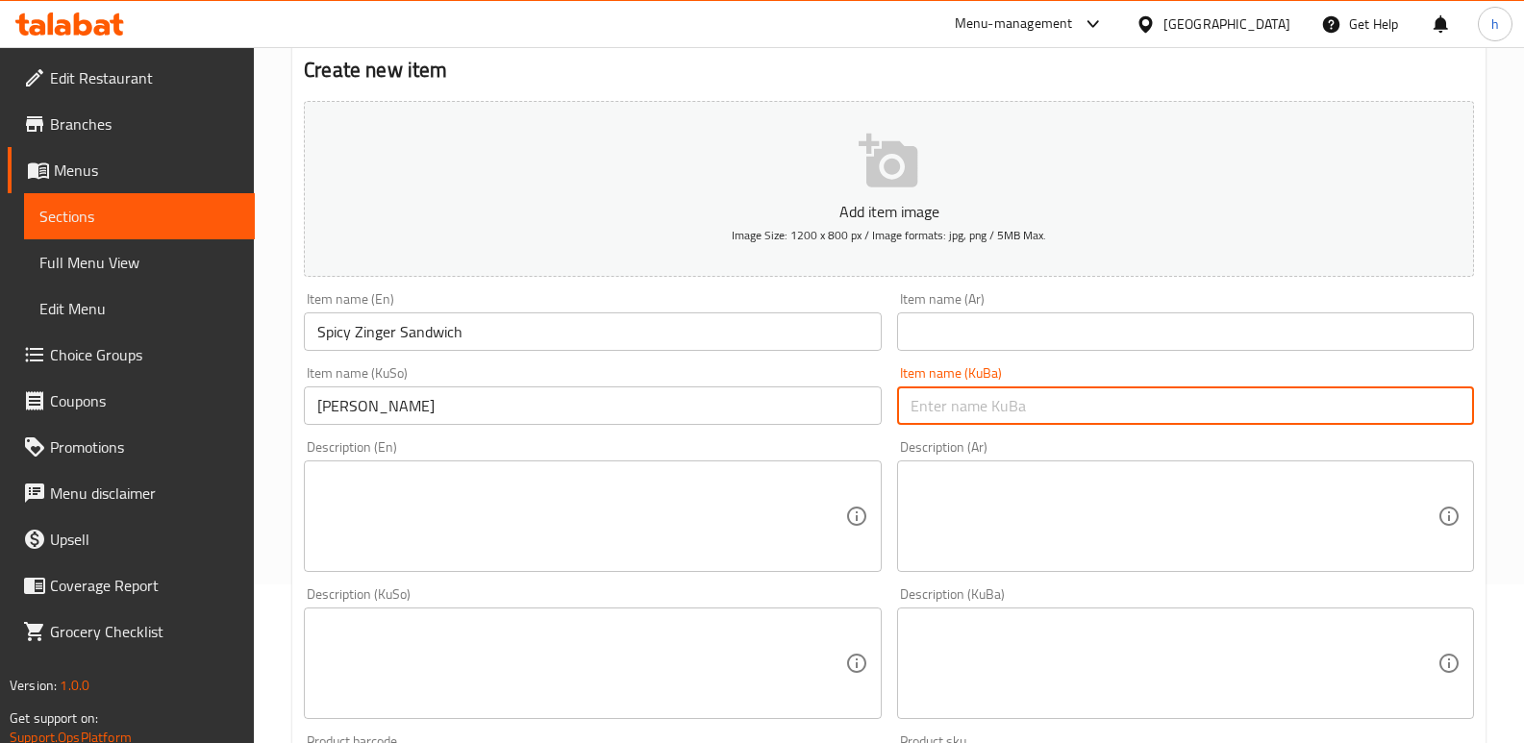
paste input "ساندویچی زینگەری تیژ"
type input "ساندویچی زینگەری تیژ"
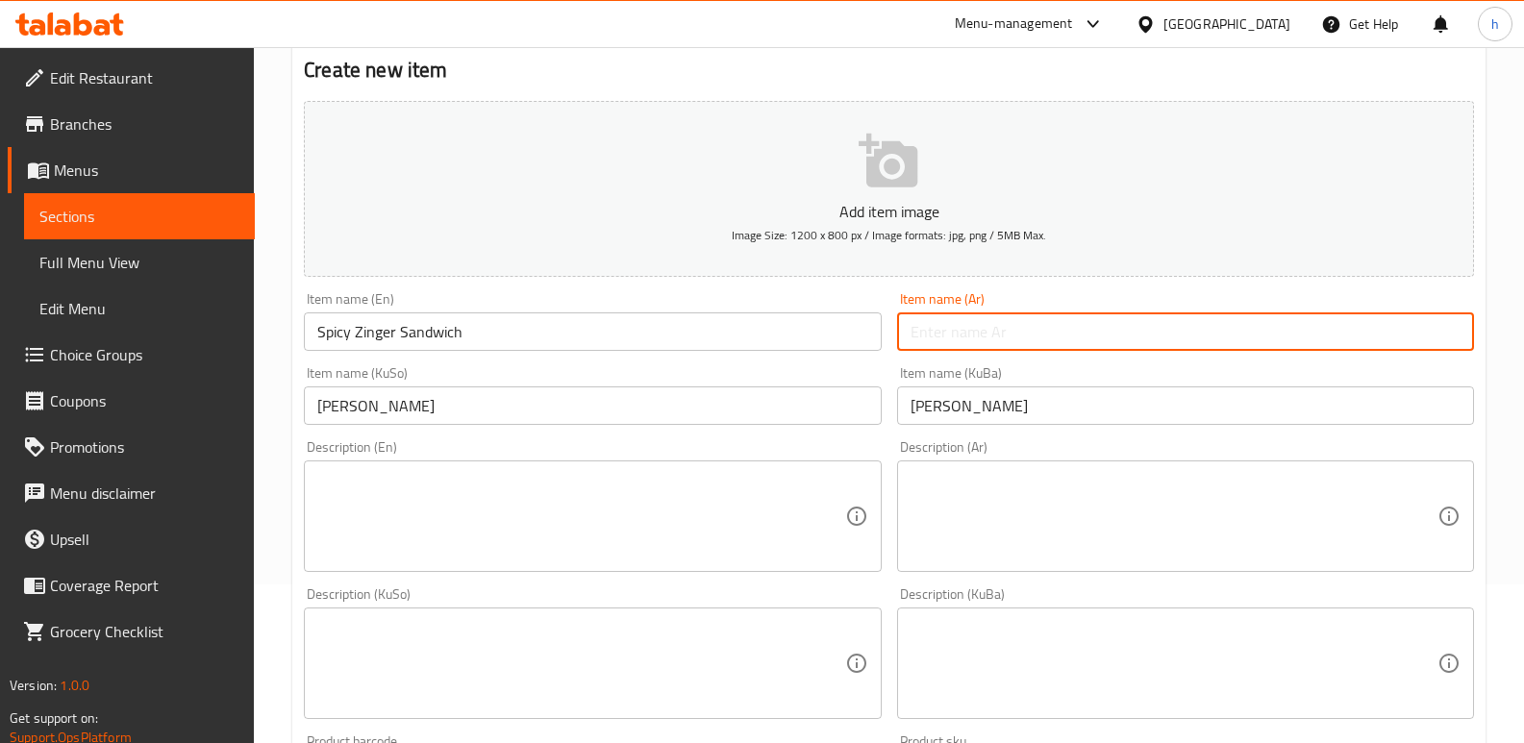
click at [972, 343] on input "text" at bounding box center [1185, 332] width 577 height 38
paste input "سندويش زنجر سبايسي"
type input "سندويش زنجر سبايسي"
click at [616, 518] on textarea at bounding box center [580, 516] width 527 height 91
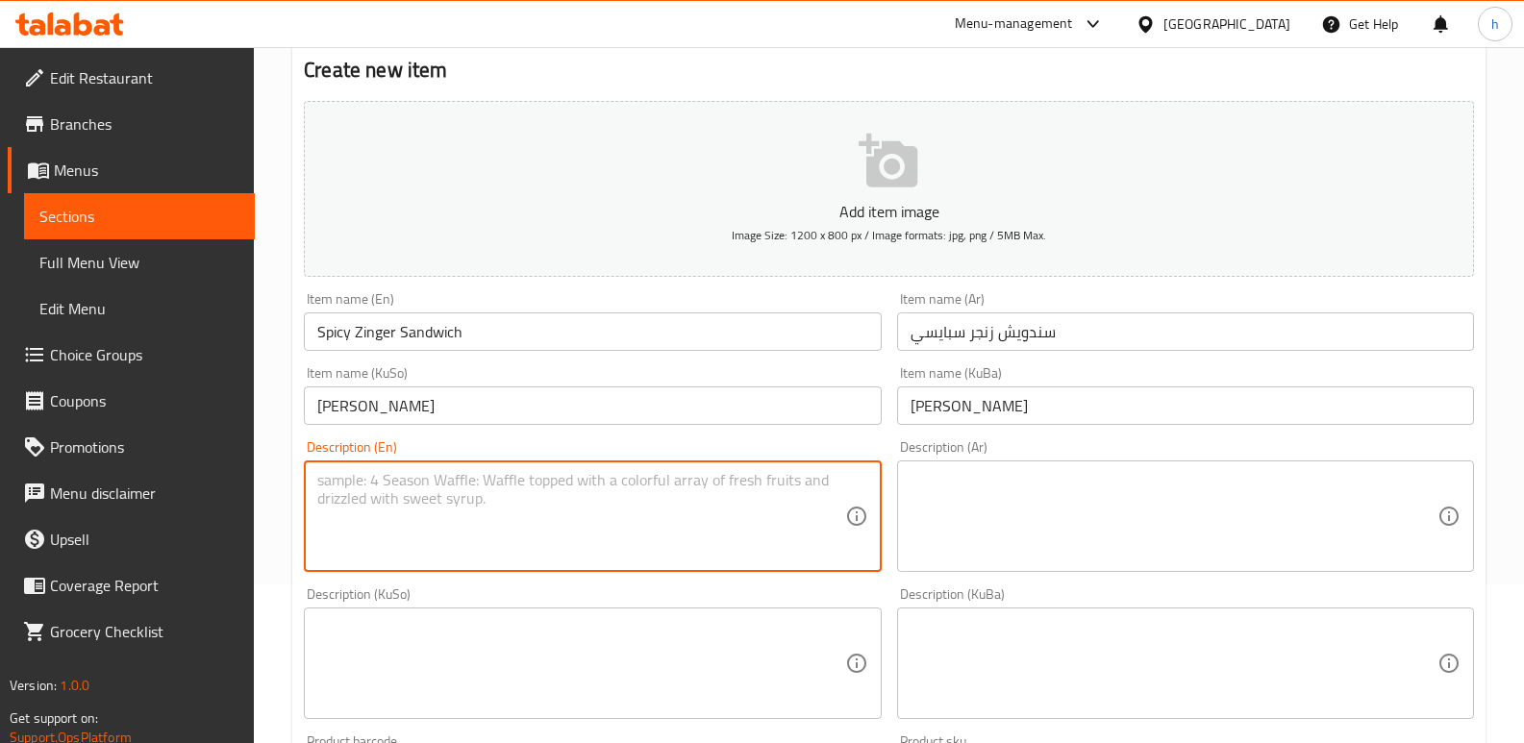
paste textarea "French samoon, zinger, jalapeno, lettuce, tomato, cheese."
type textarea "French samoon, zinger, jalapeno, lettuce, tomato, cheese."
click at [985, 525] on textarea at bounding box center [1174, 516] width 527 height 91
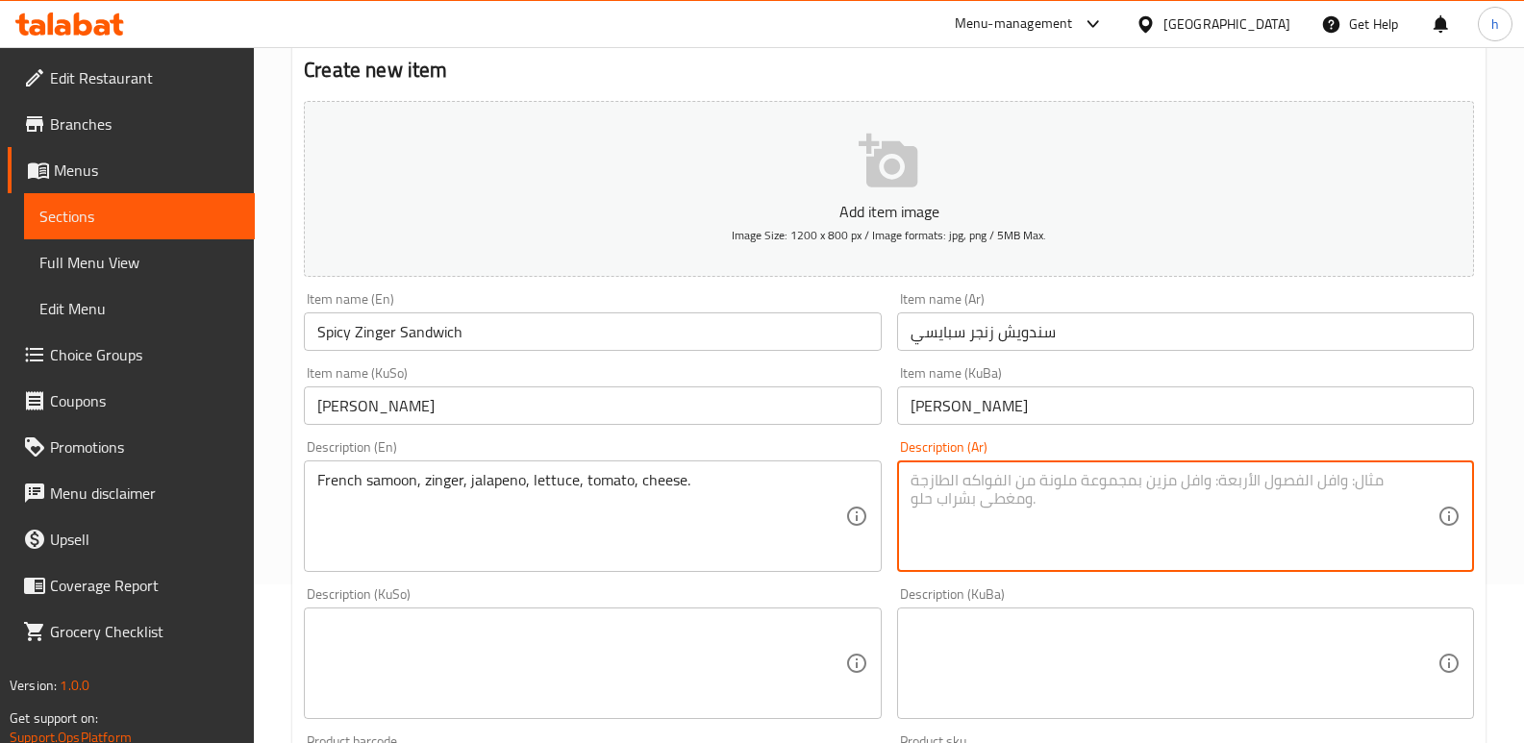
paste textarea "صمون فرنسي، زنجر، هالبينو، خس، طماطم، جبنة."
type textarea "صمون فرنسي، زنجر، هالبينو، خس، طماطم، جبنة."
click at [729, 620] on textarea at bounding box center [580, 663] width 527 height 91
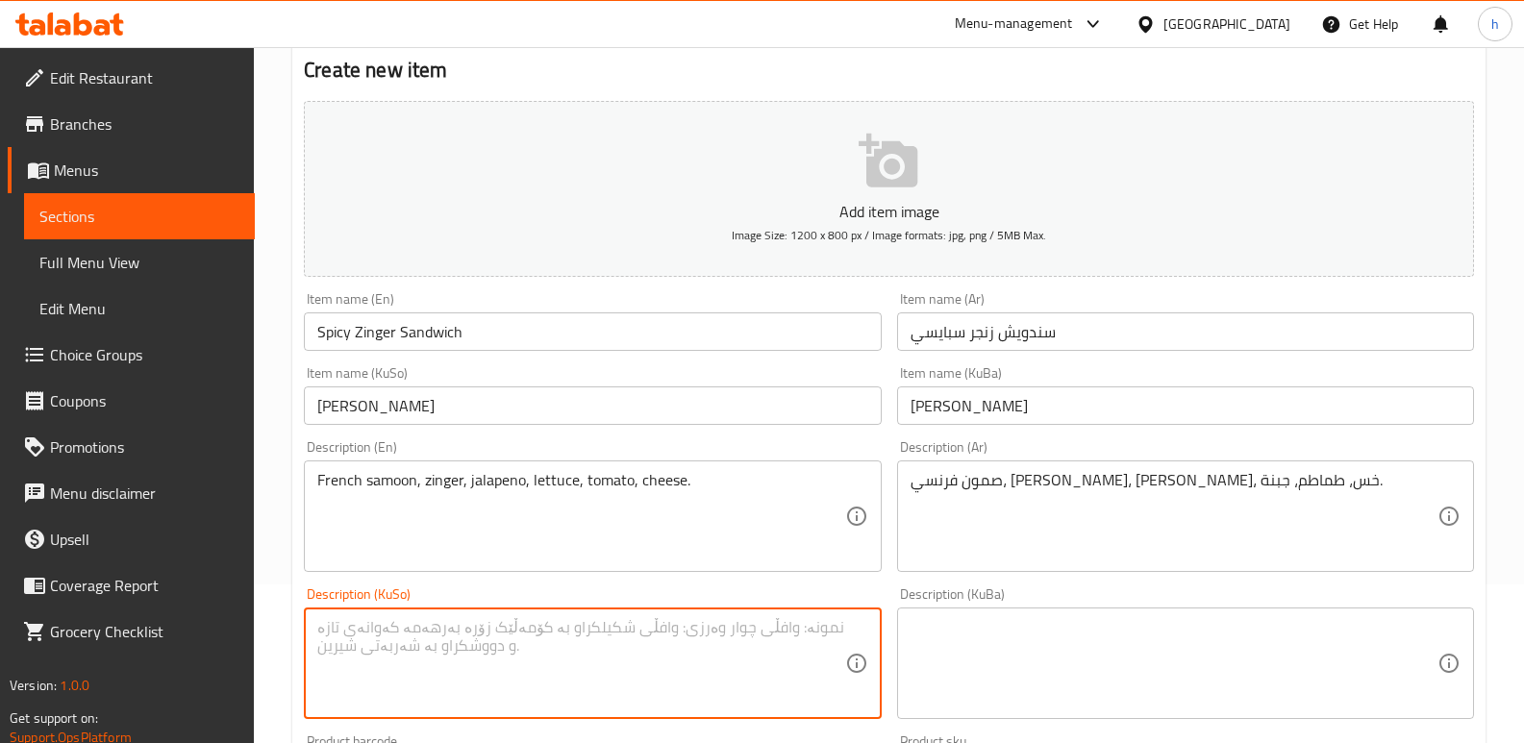
paste textarea "سەموونی فەرەنسی، زینگەر، هالەپینۆ، کاهوو، تەماتە و پەنیر."
type textarea "سەموونی فەرەنسی، زینگەر، هالەپینۆ، کاهوو، تەماتە و پەنیر."
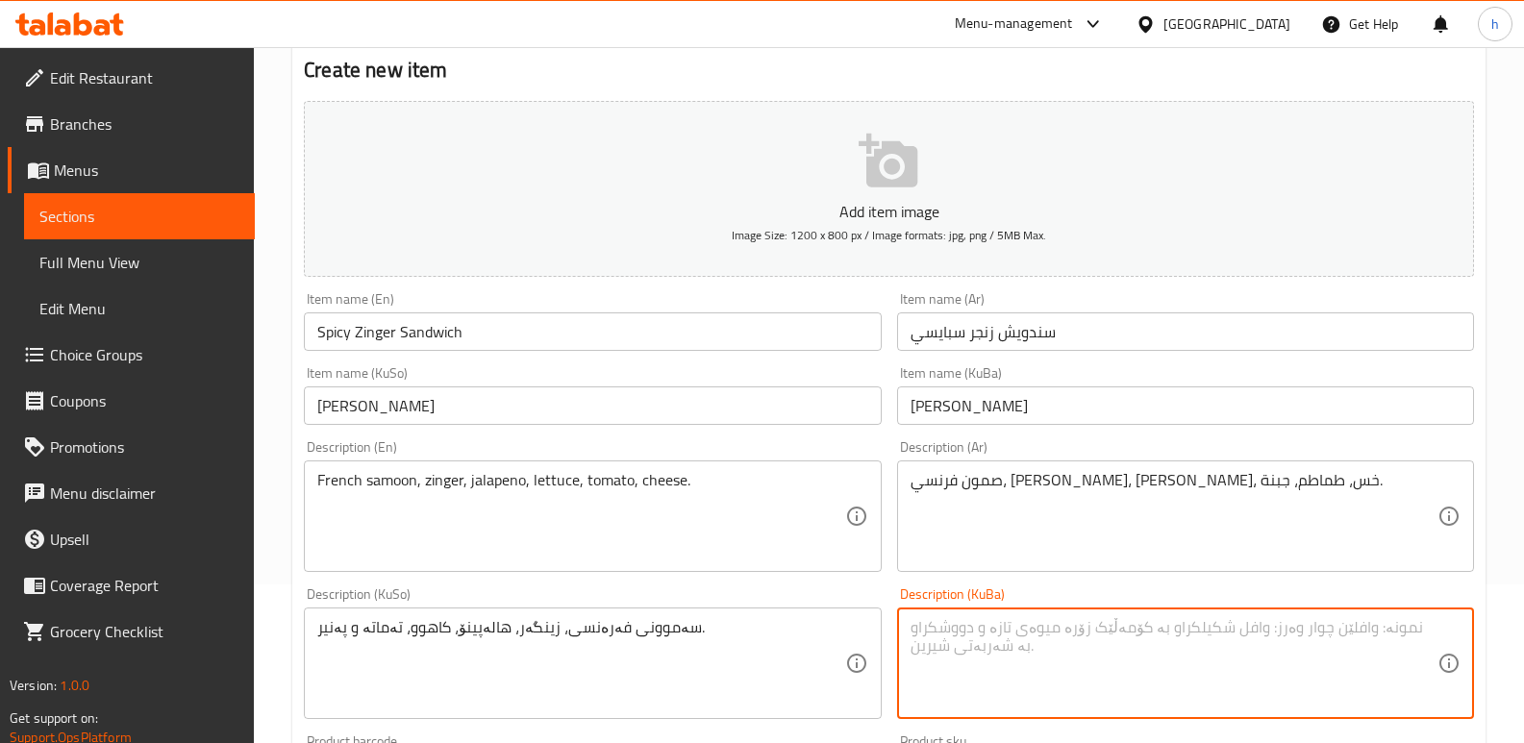
click at [1011, 634] on textarea at bounding box center [1174, 663] width 527 height 91
paste textarea "سەموونی فەرەنسی، زینگەر، هالەپینۆ، کاهوو، تەماتە و پەنیر."
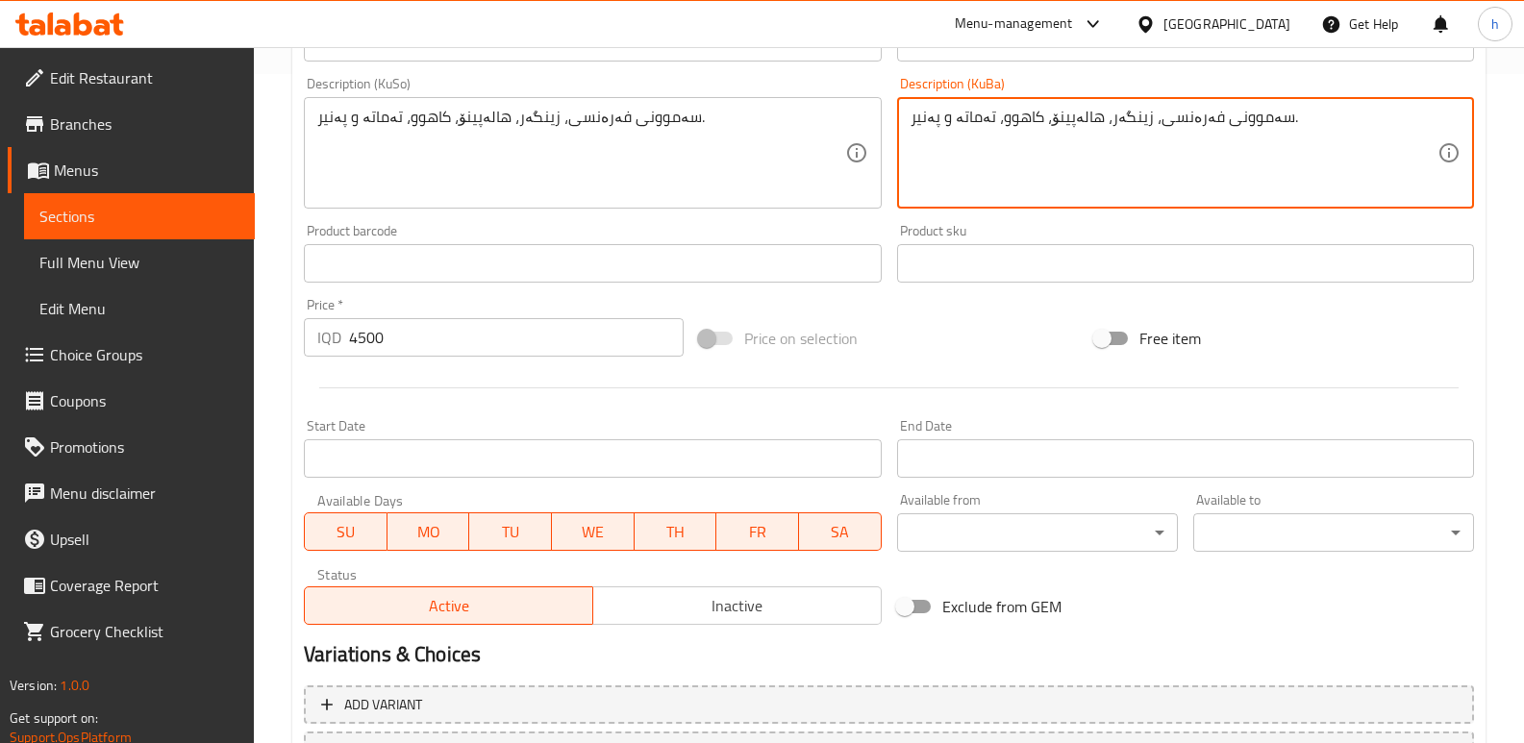
scroll to position [837, 0]
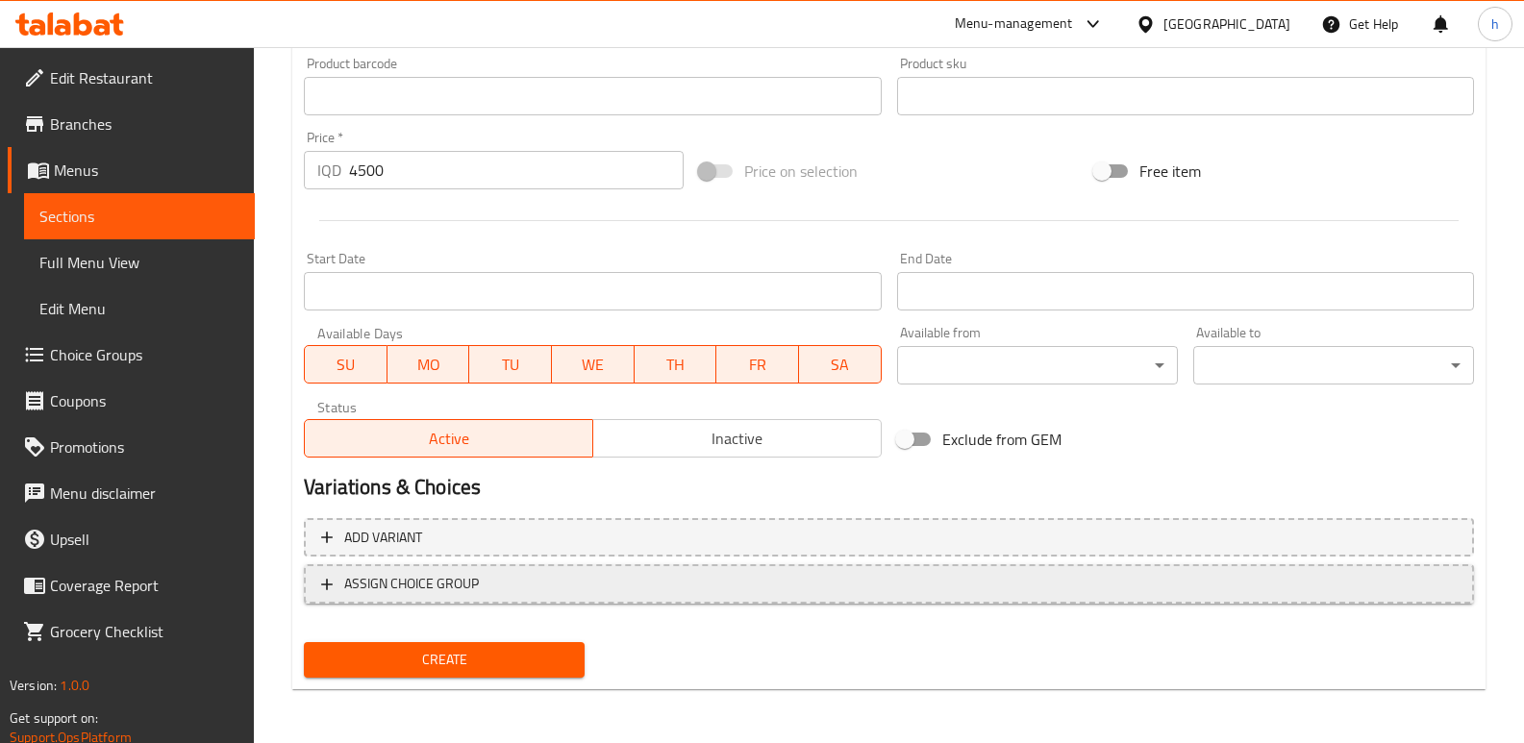
type textarea "سەموونی فەرەنسی، زینگەر، هالەپینۆ، کاهوو، تەماتە و پەنیر."
click at [940, 590] on span "ASSIGN CHOICE GROUP" at bounding box center [889, 584] width 1136 height 24
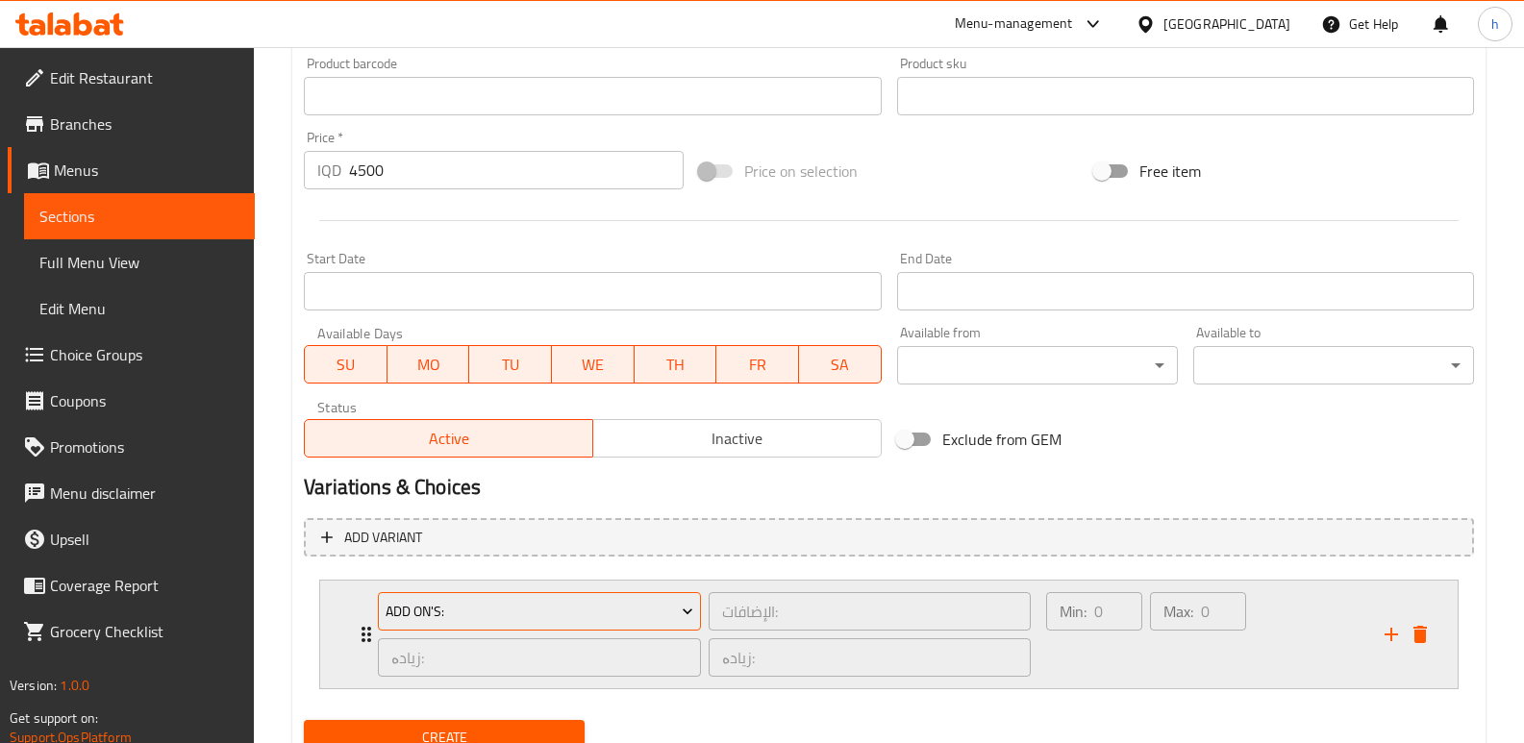
click at [530, 615] on span "Add On's:" at bounding box center [540, 612] width 309 height 24
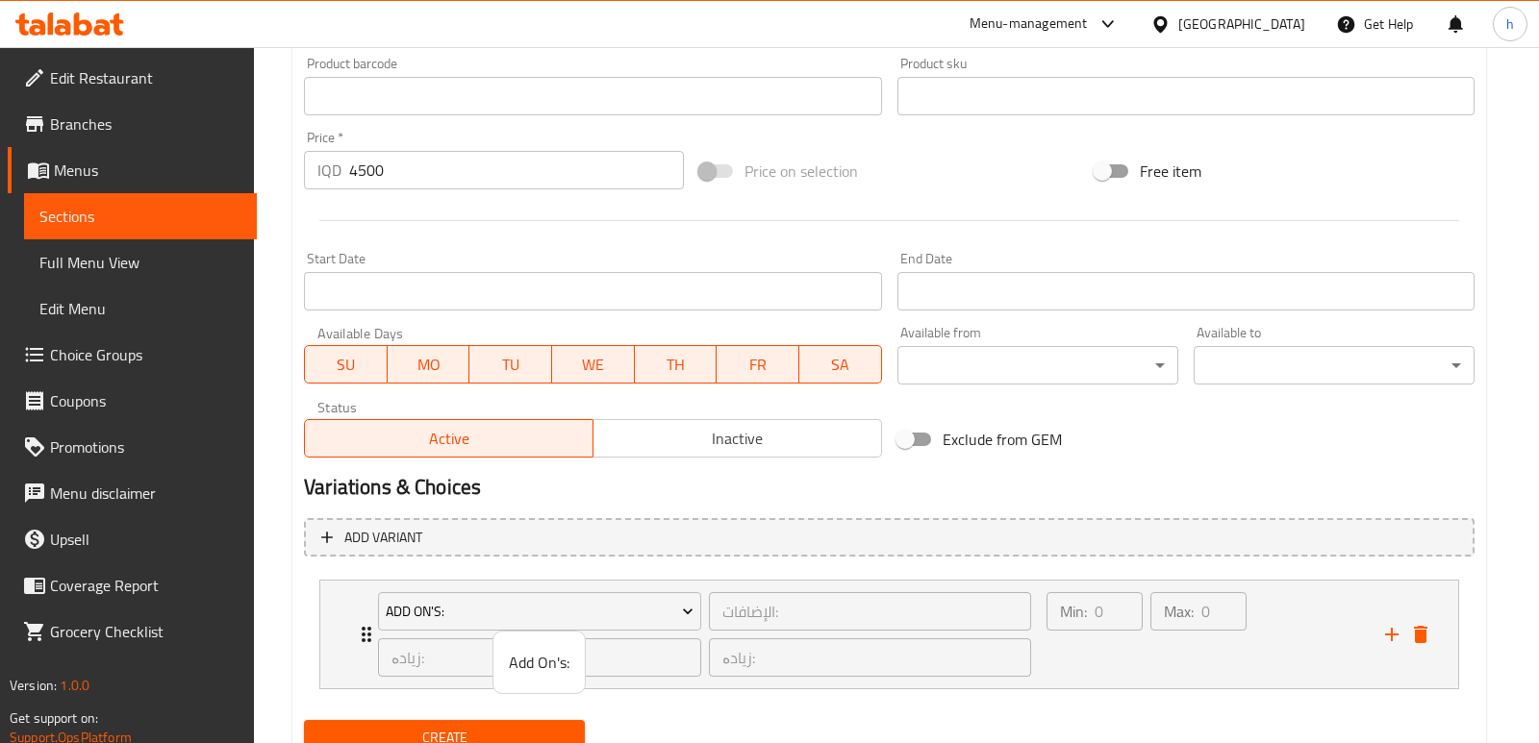
click at [527, 669] on span "Add On's:" at bounding box center [539, 662] width 61 height 23
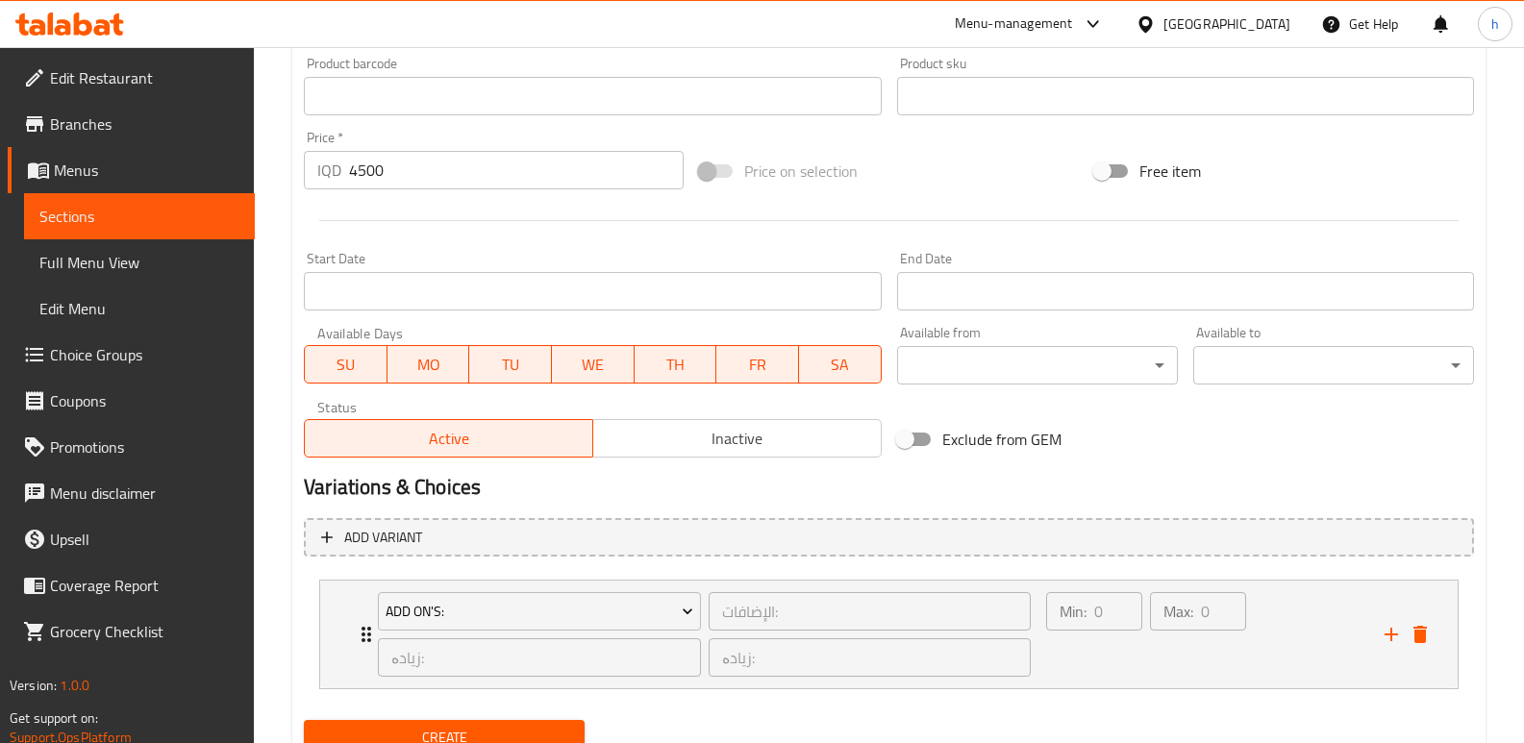
click at [543, 737] on span "Create" at bounding box center [444, 738] width 250 height 24
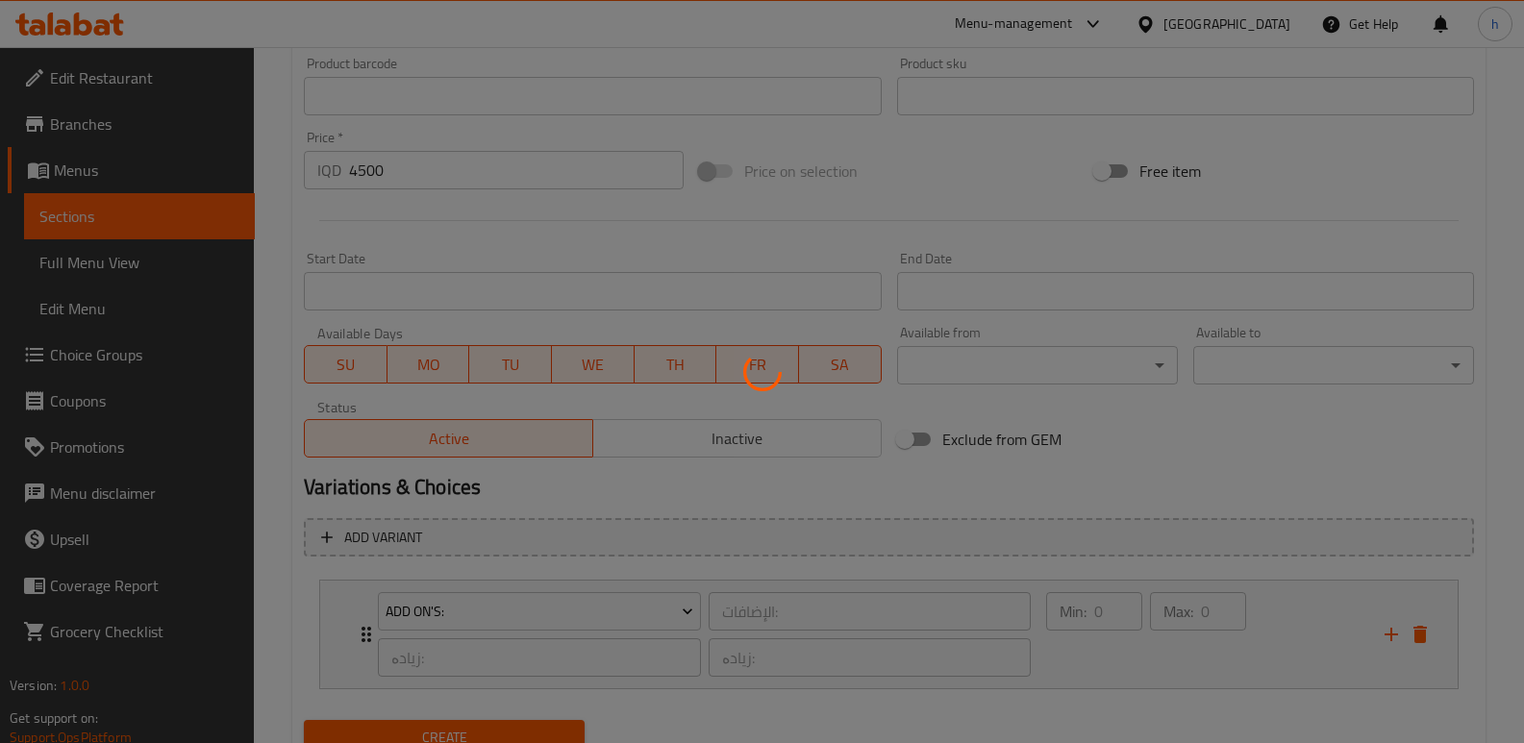
type input "0"
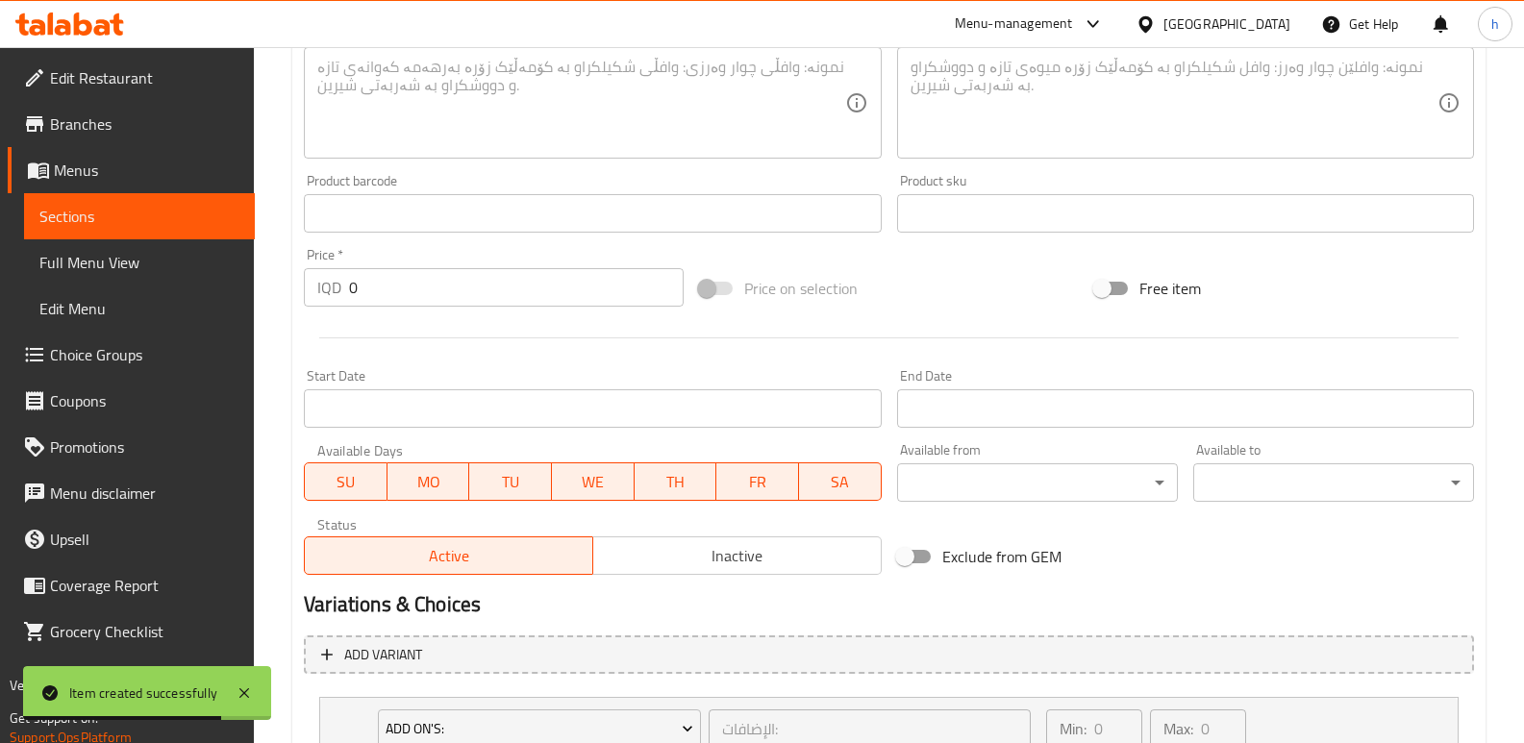
scroll to position [717, 0]
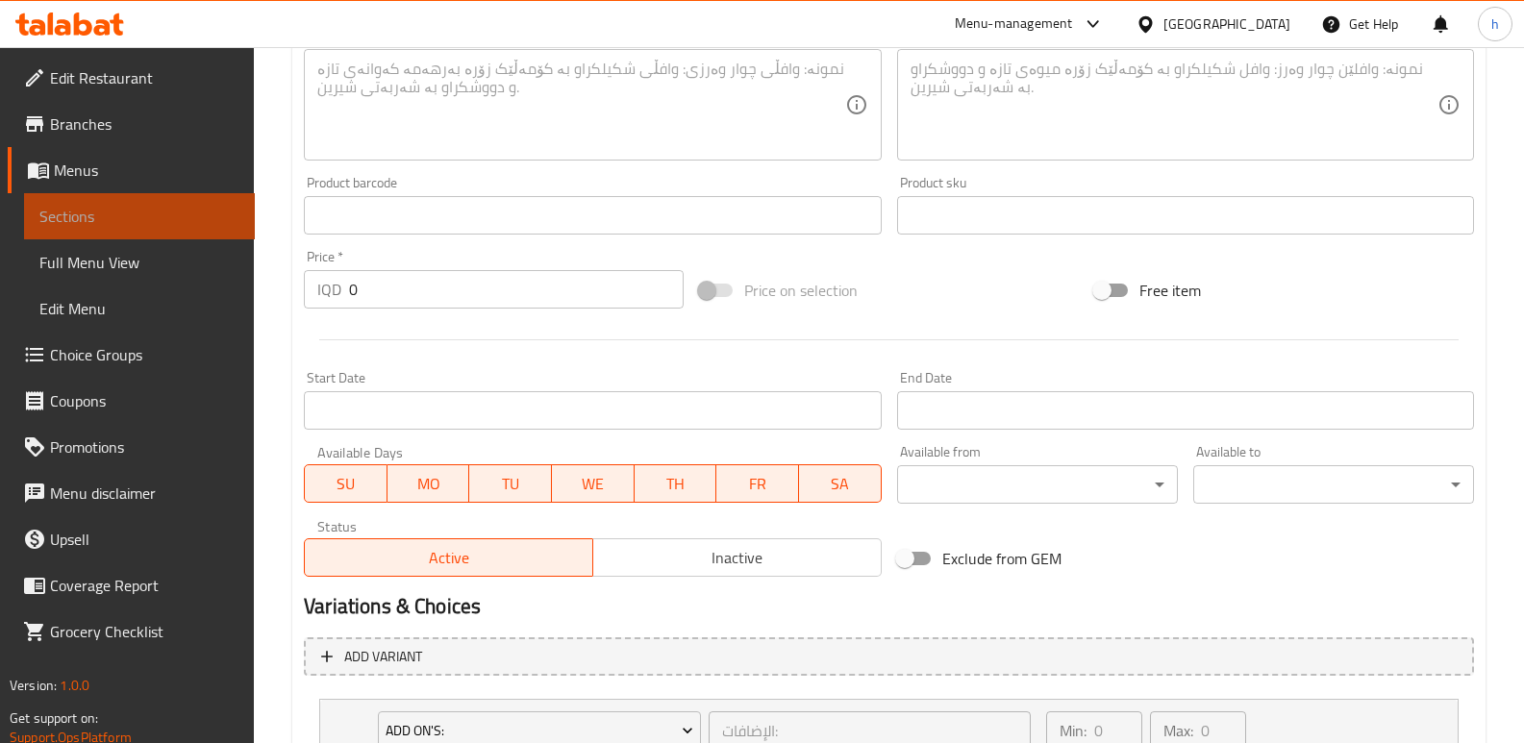
click at [164, 202] on link "Sections" at bounding box center [139, 216] width 231 height 46
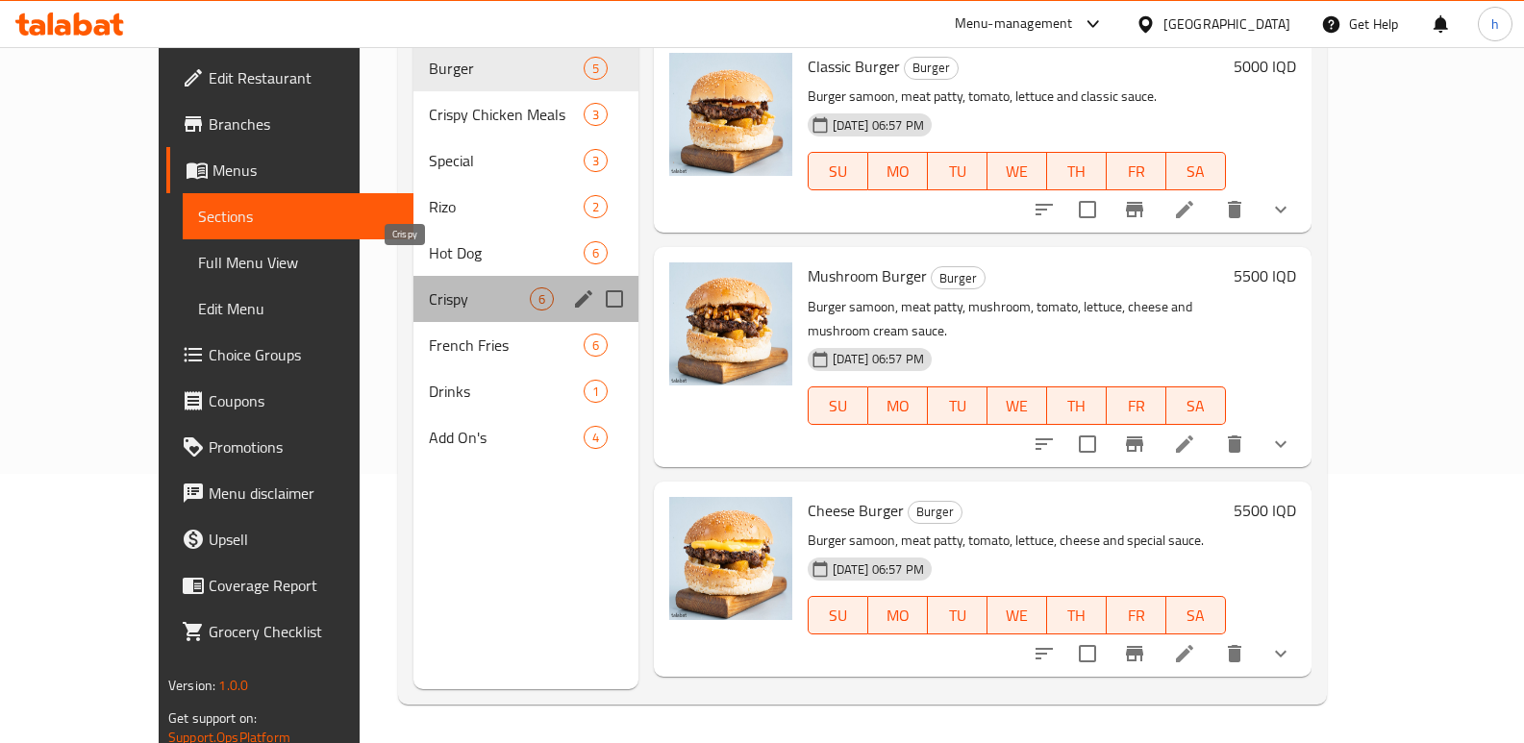
click at [429, 288] on span "Crispy" at bounding box center [479, 299] width 100 height 23
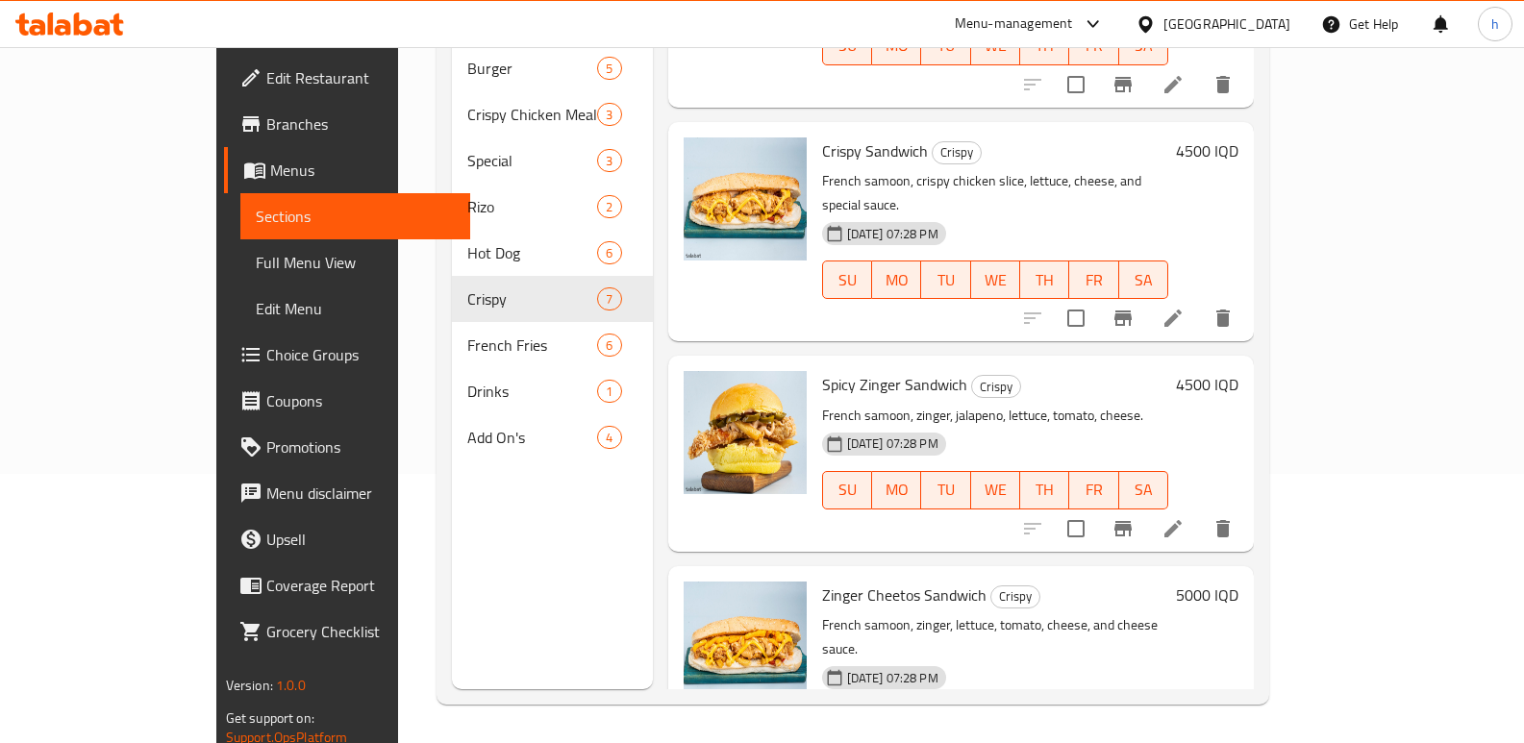
scroll to position [363, 0]
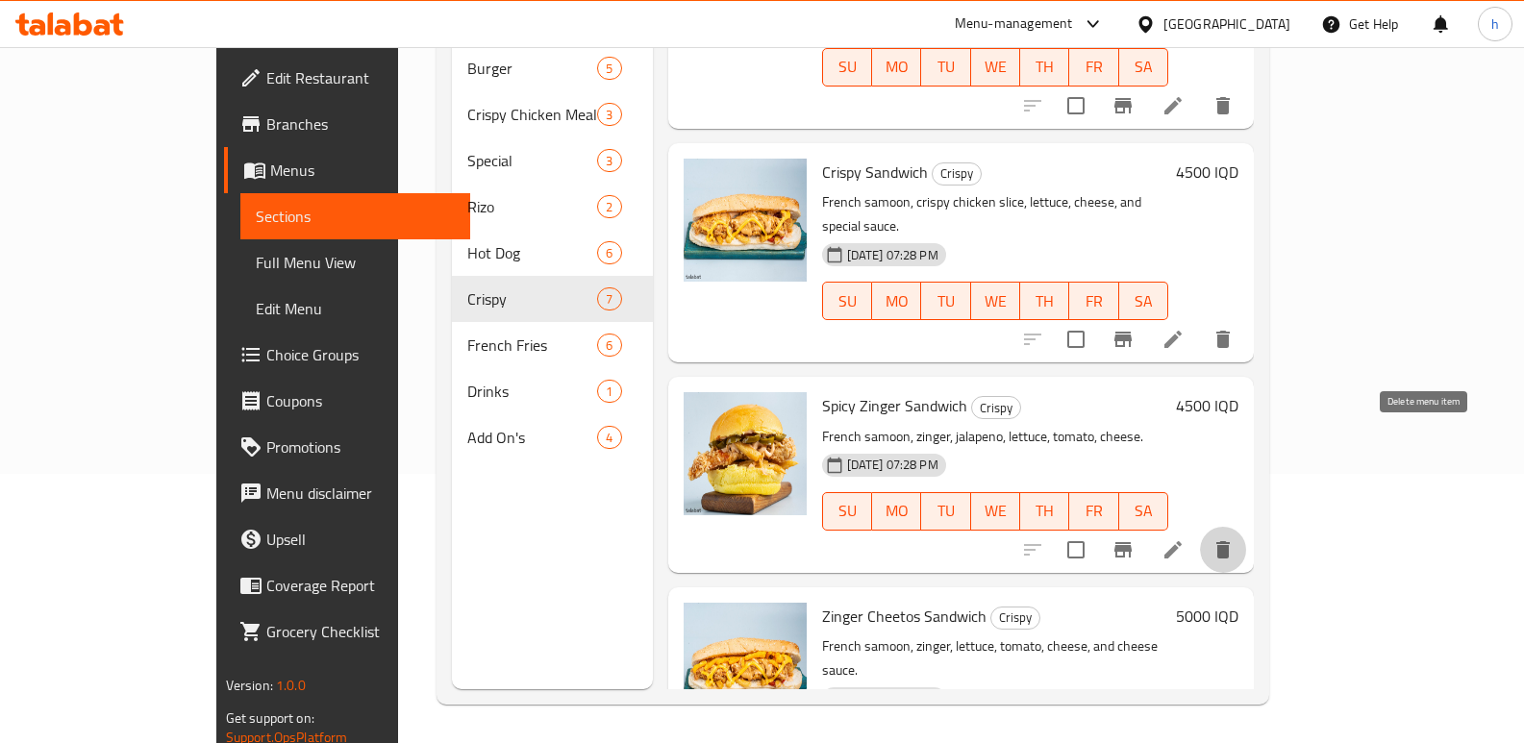
click at [1230, 541] on icon "delete" at bounding box center [1222, 549] width 13 height 17
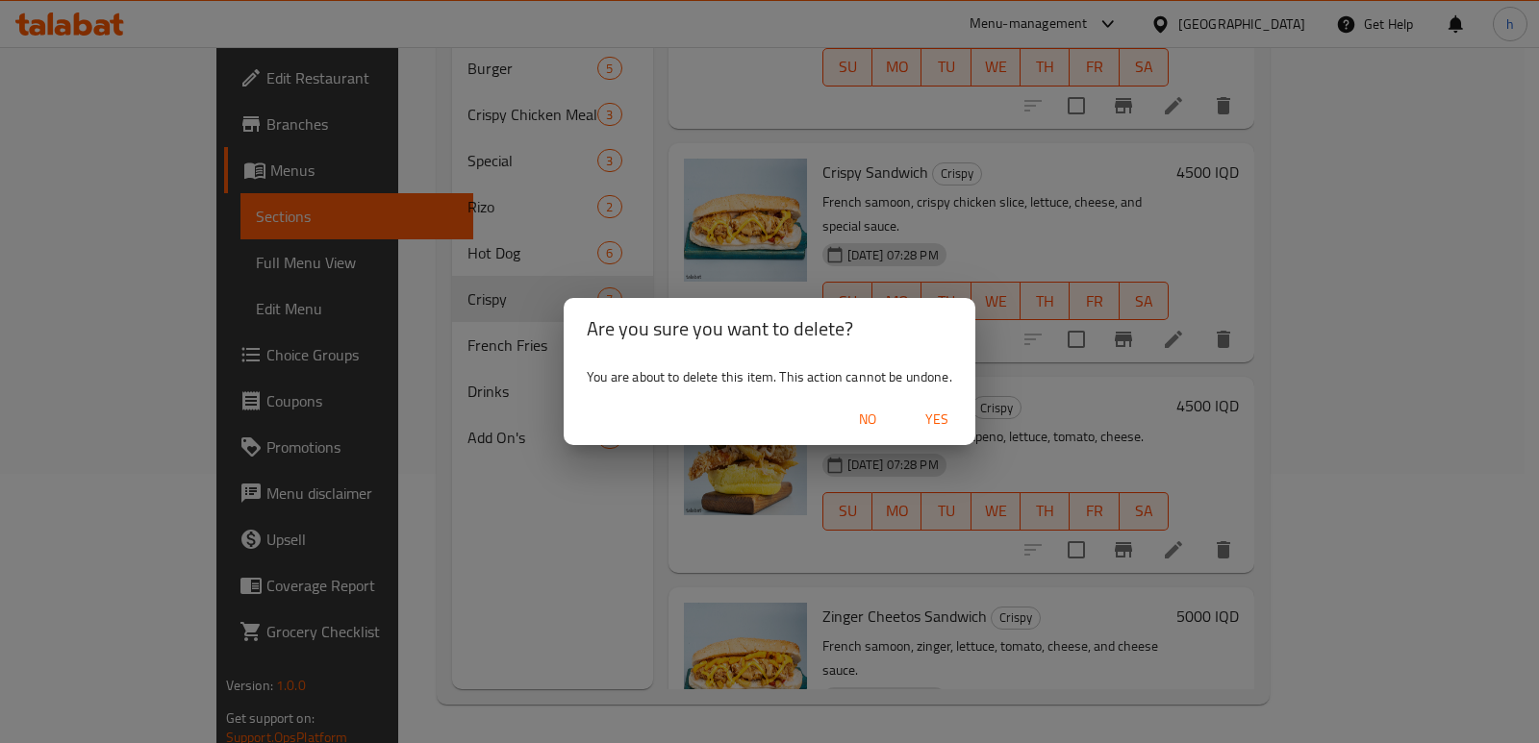
click at [938, 416] on span "Yes" at bounding box center [937, 420] width 46 height 24
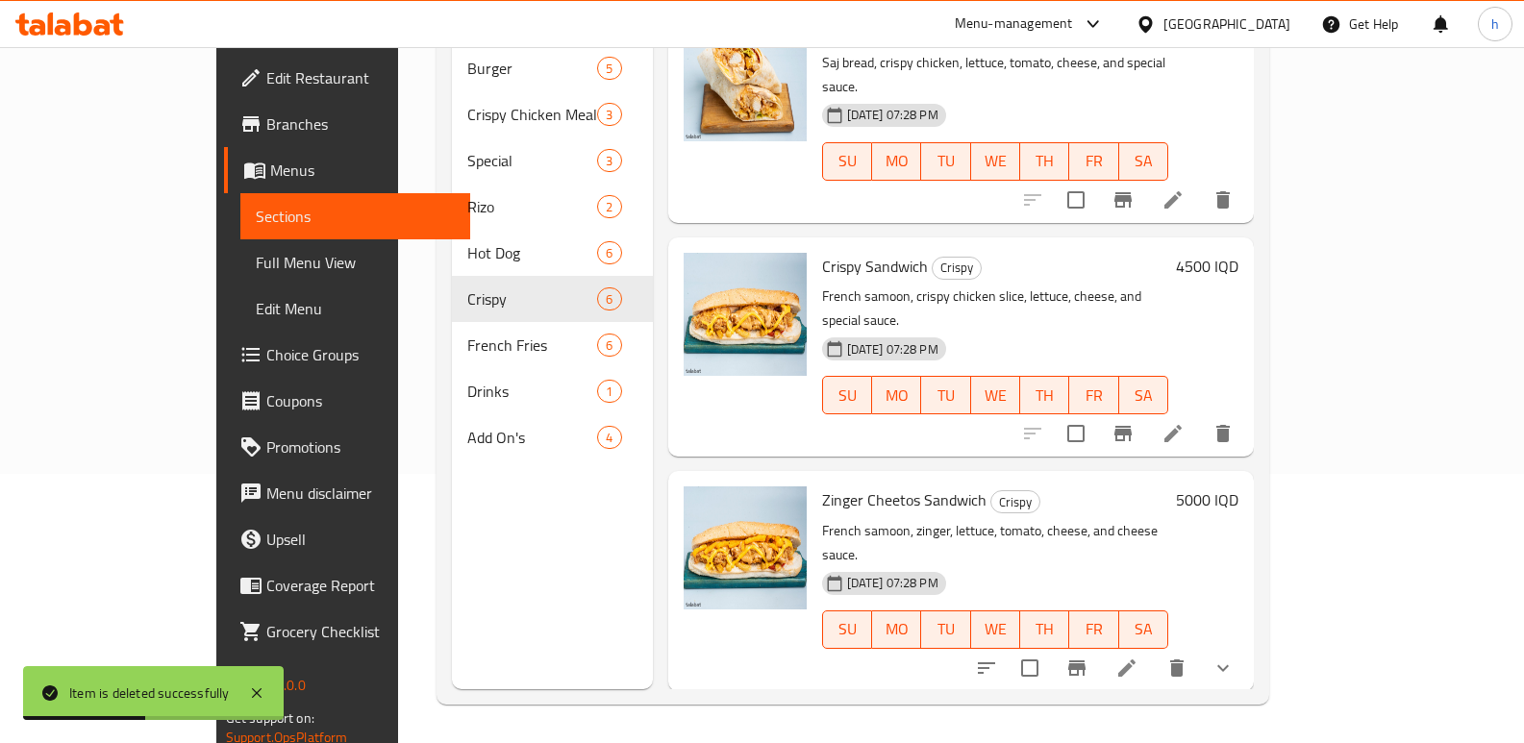
scroll to position [266, 0]
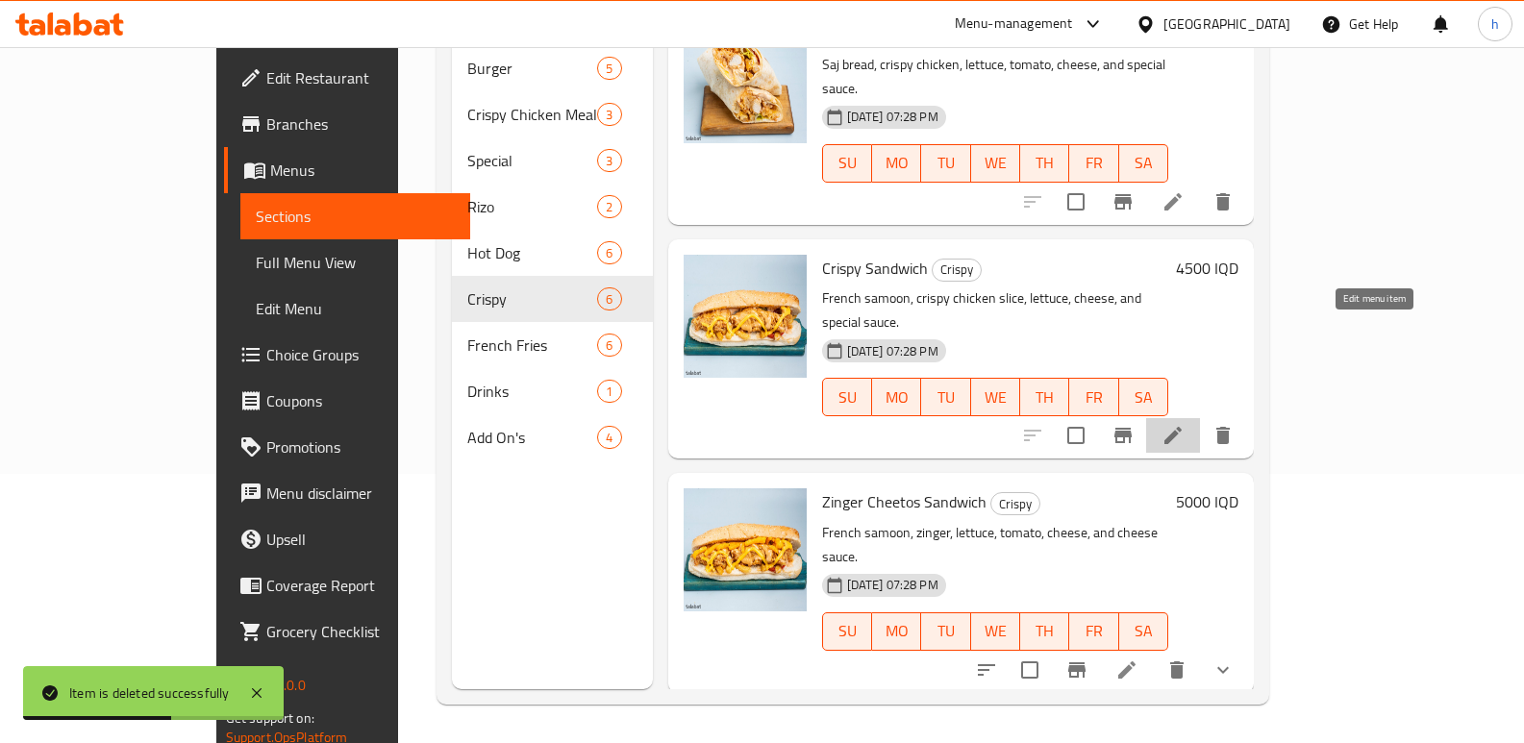
click at [1185, 424] on icon at bounding box center [1173, 435] width 23 height 23
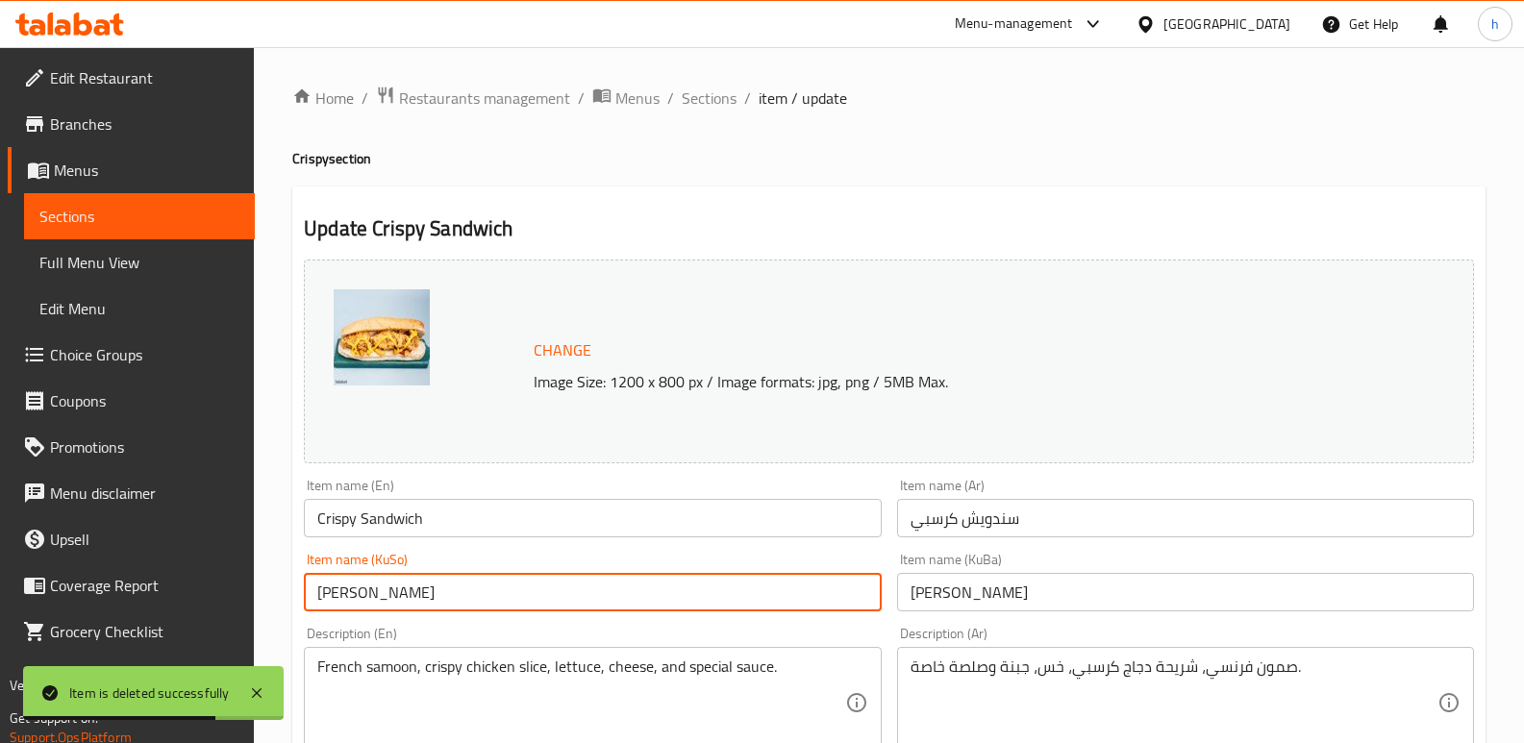
drag, startPoint x: 455, startPoint y: 597, endPoint x: 259, endPoint y: 583, distance: 196.7
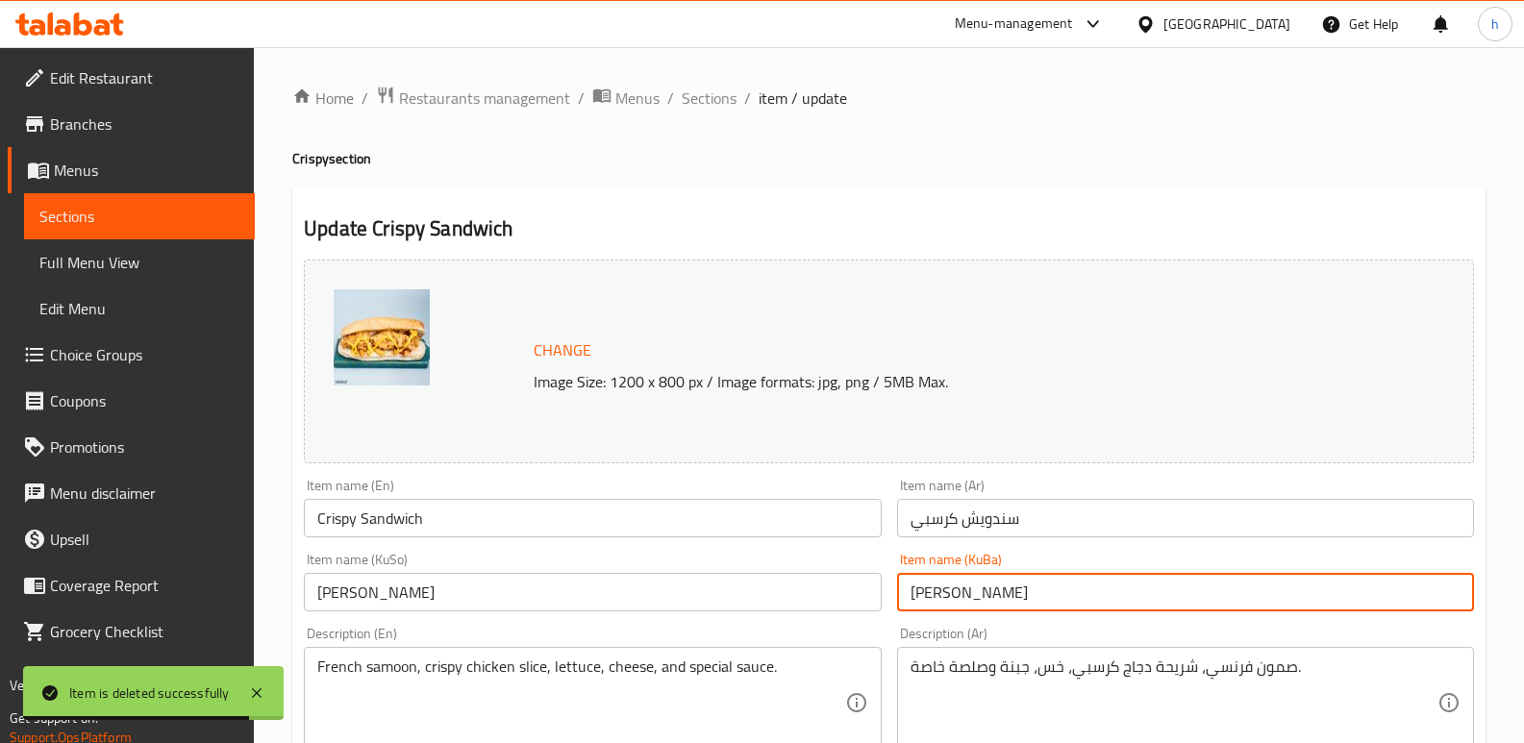
drag, startPoint x: 1066, startPoint y: 588, endPoint x: 699, endPoint y: 572, distance: 367.7
paste input "کریسپی"
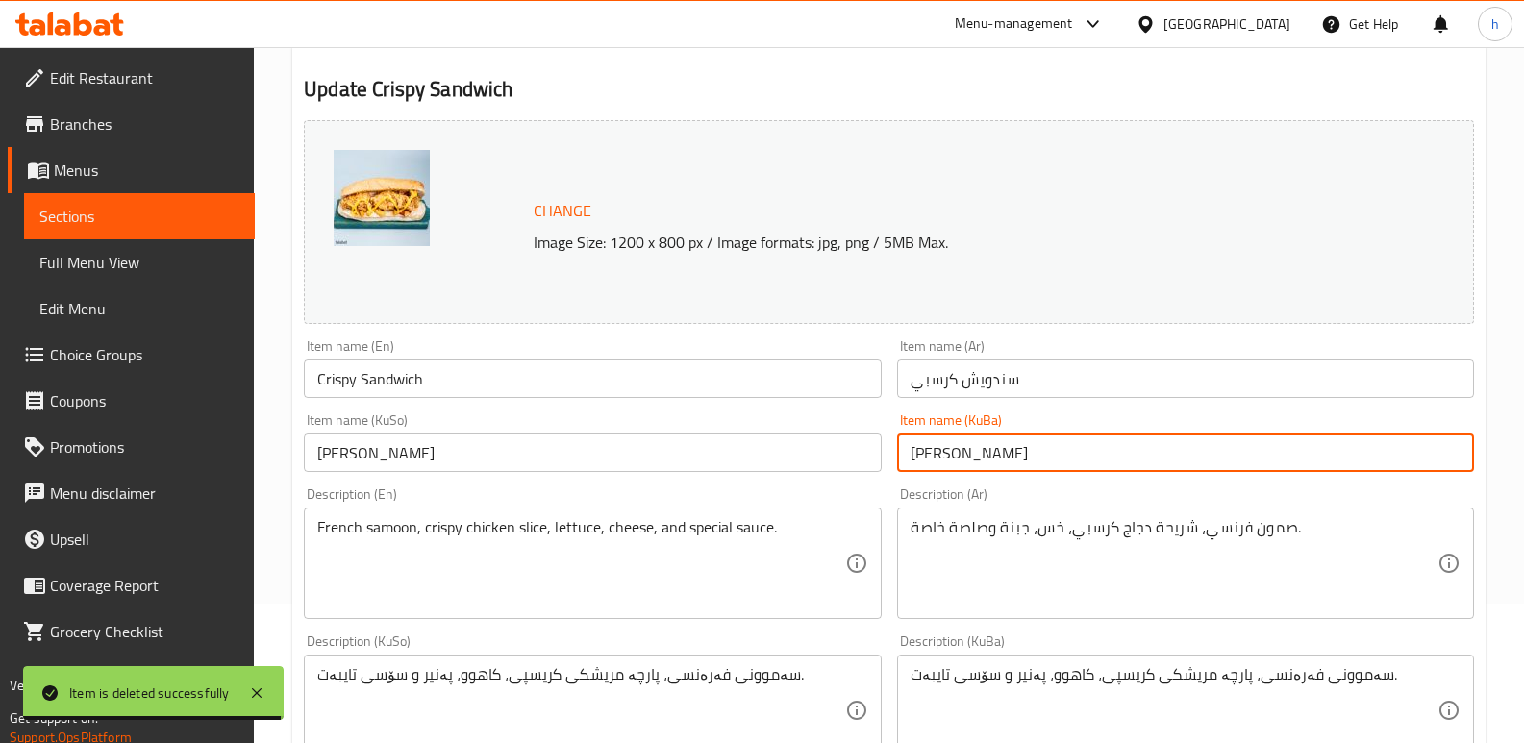
scroll to position [144, 0]
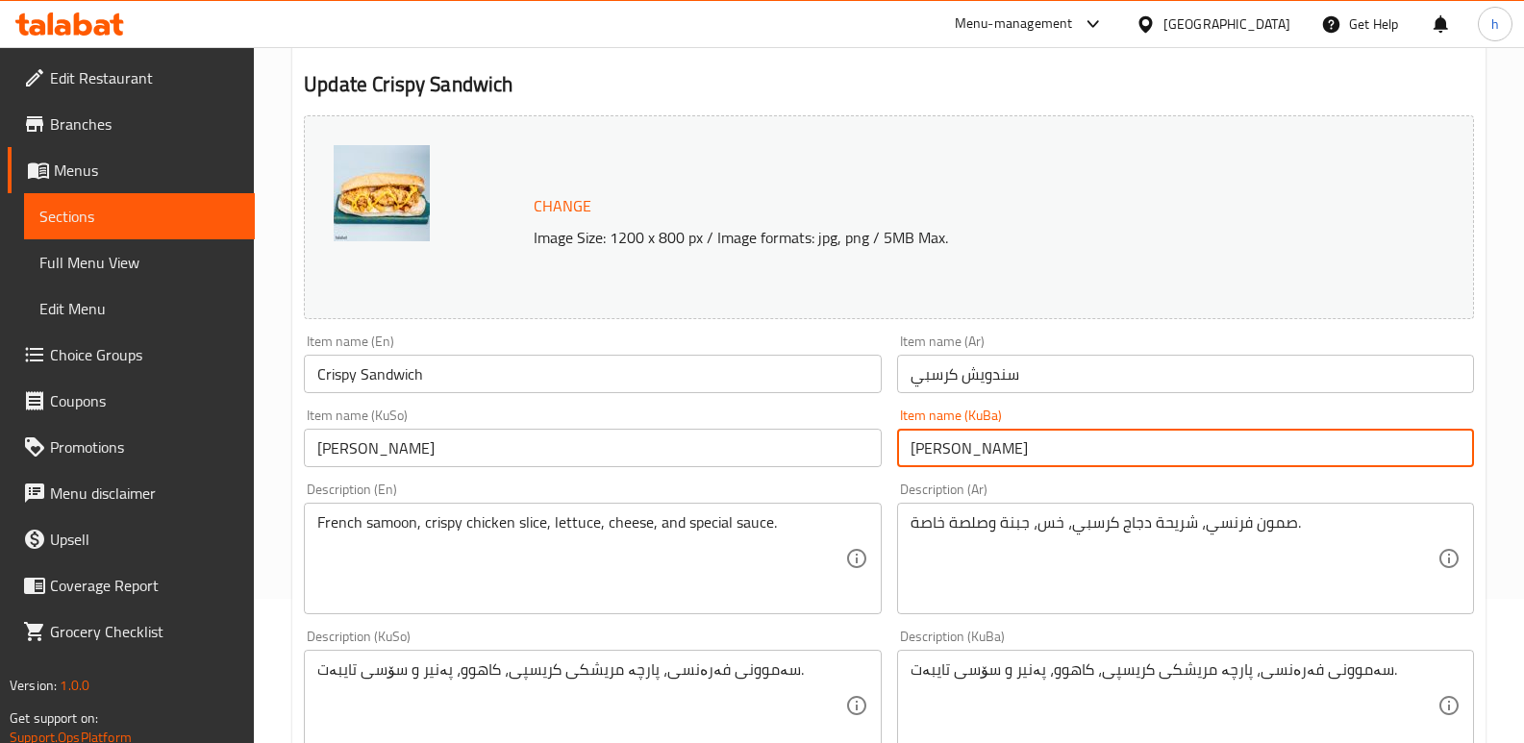
type input "ساندویچی کریسپی"
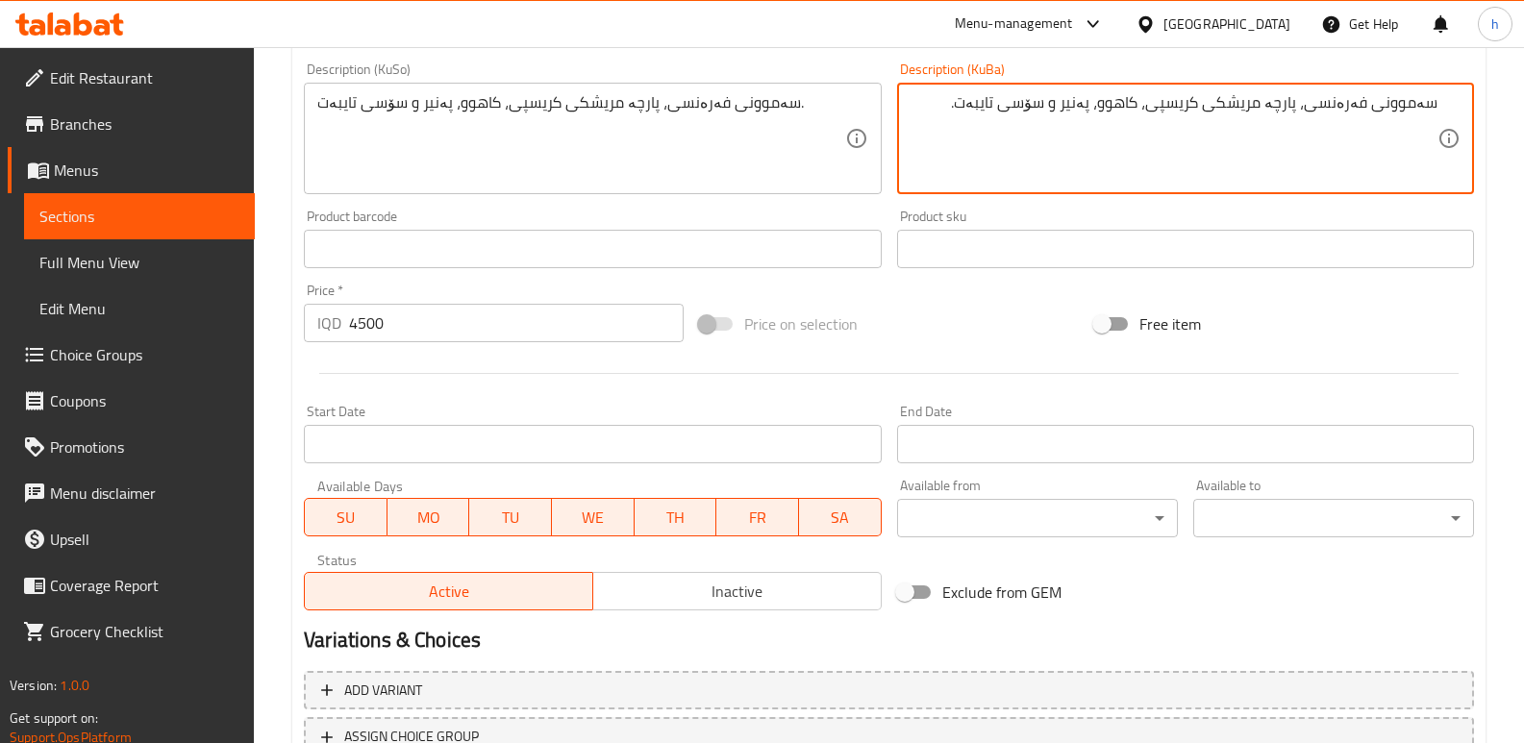
scroll to position [865, 0]
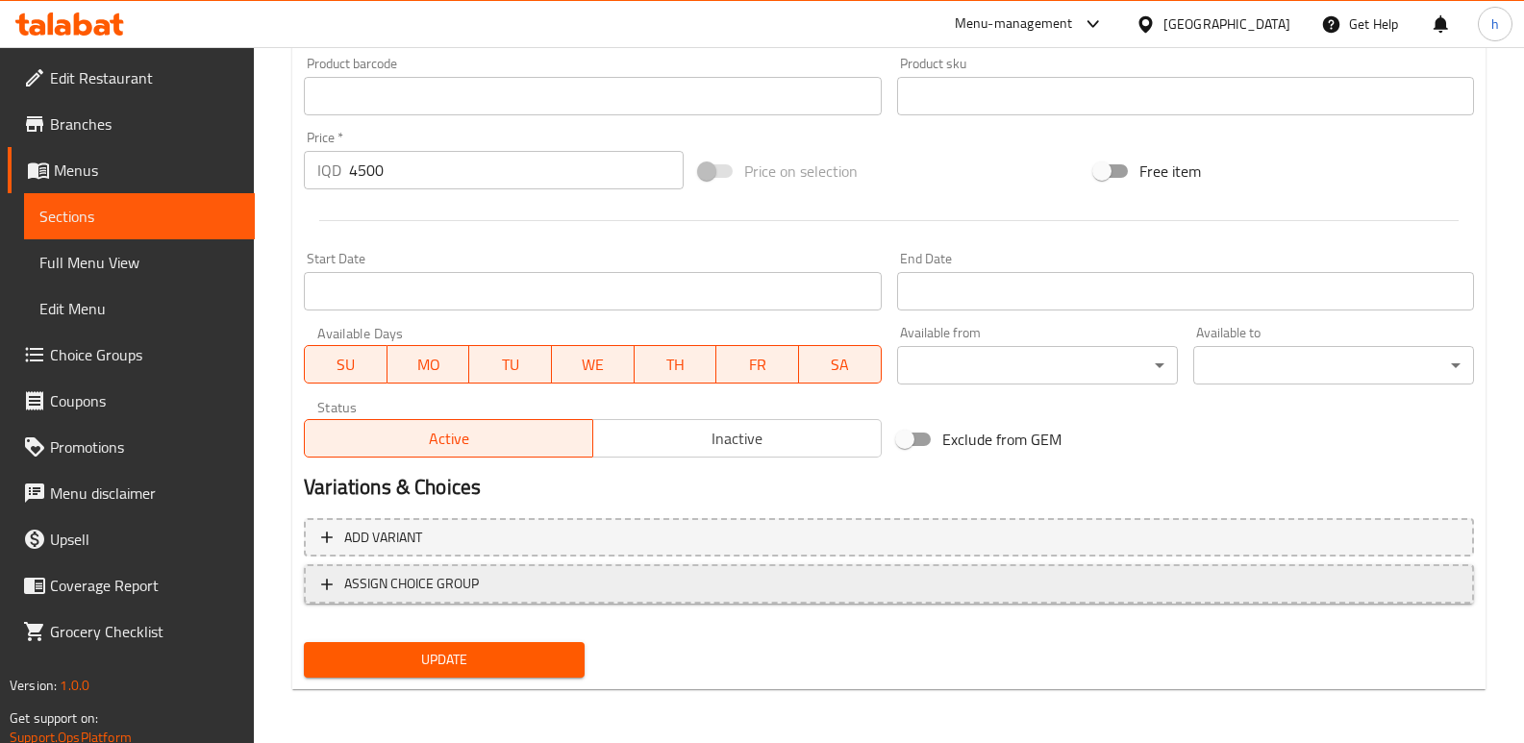
click at [606, 573] on span "ASSIGN CHOICE GROUP" at bounding box center [889, 584] width 1136 height 24
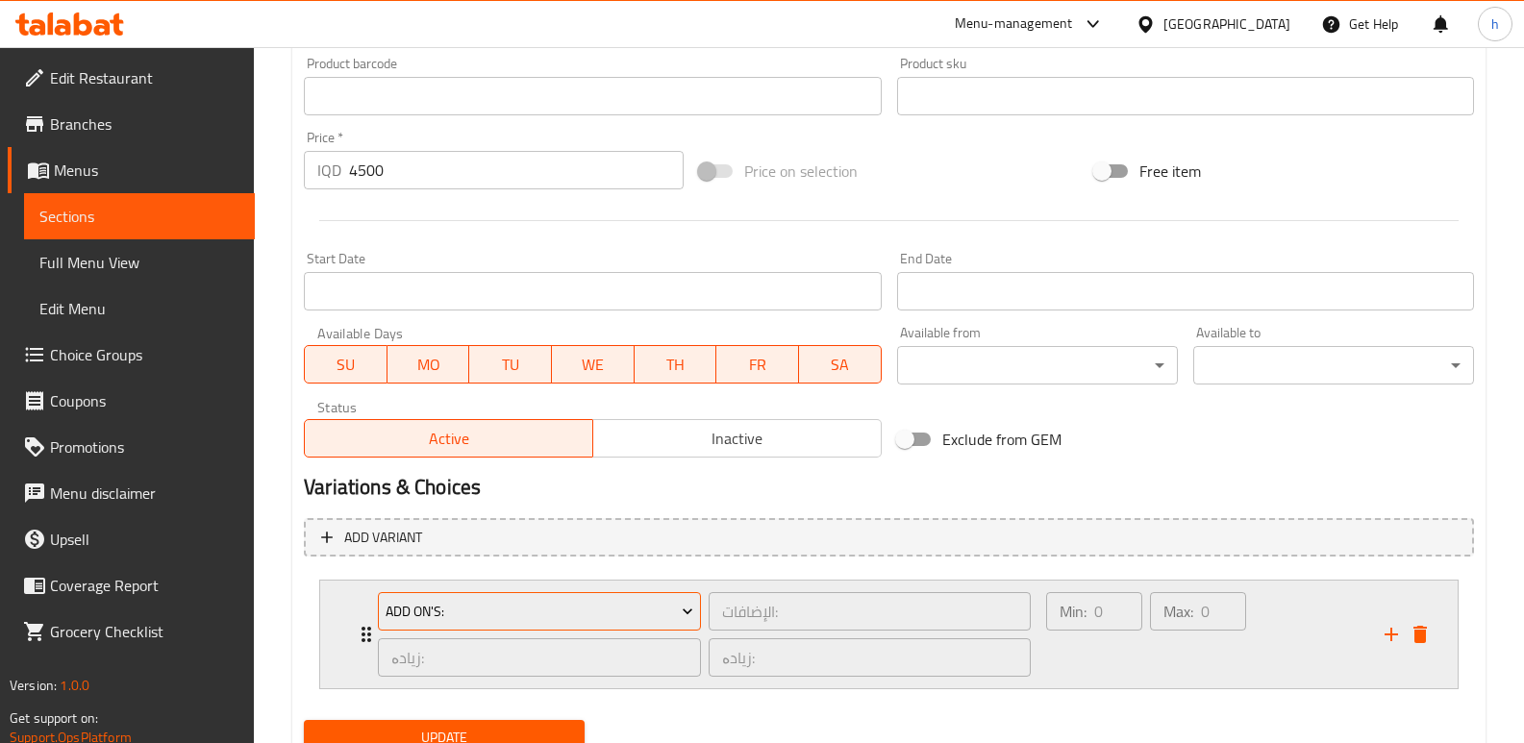
click at [535, 614] on span "Add On's:" at bounding box center [540, 612] width 309 height 24
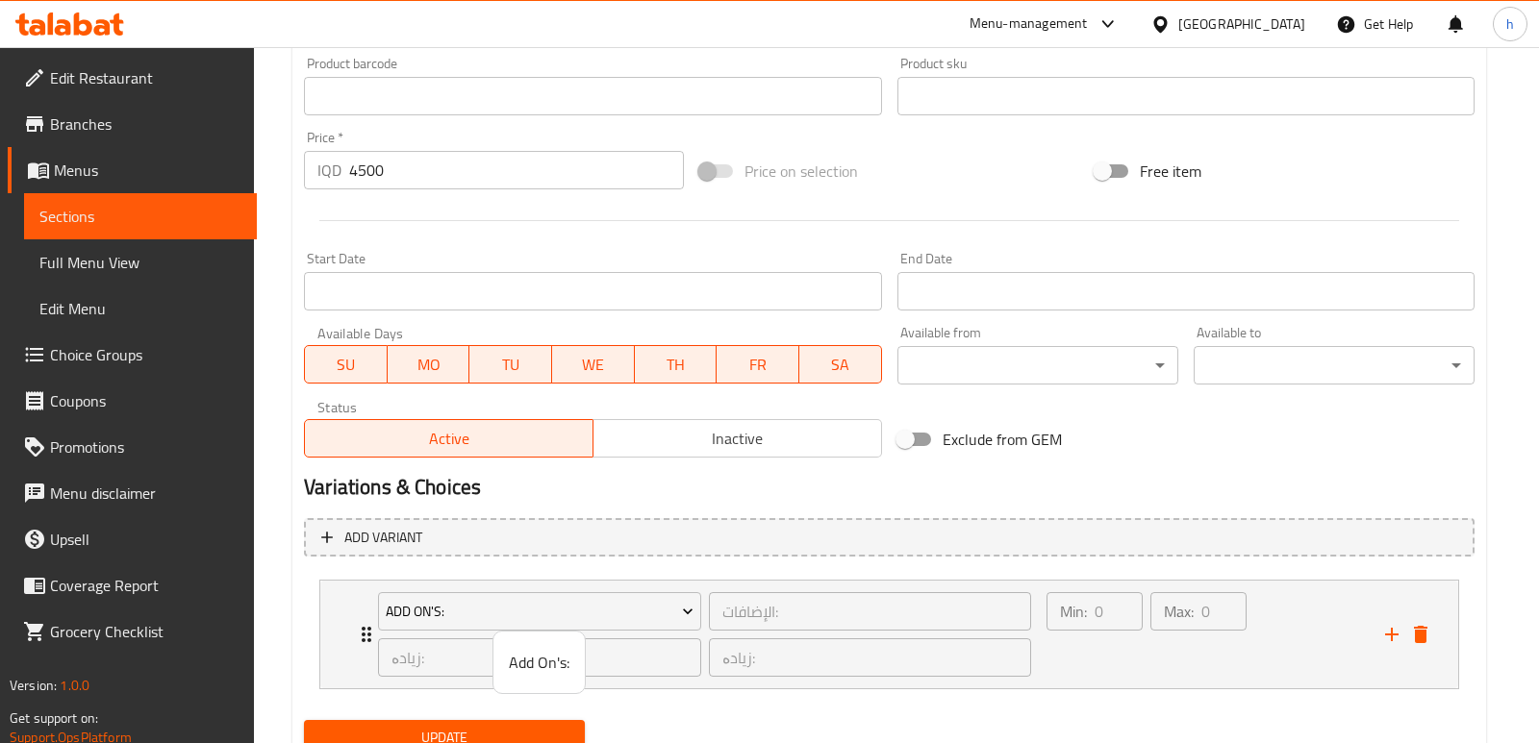
click at [539, 661] on span "Add On's:" at bounding box center [539, 662] width 61 height 23
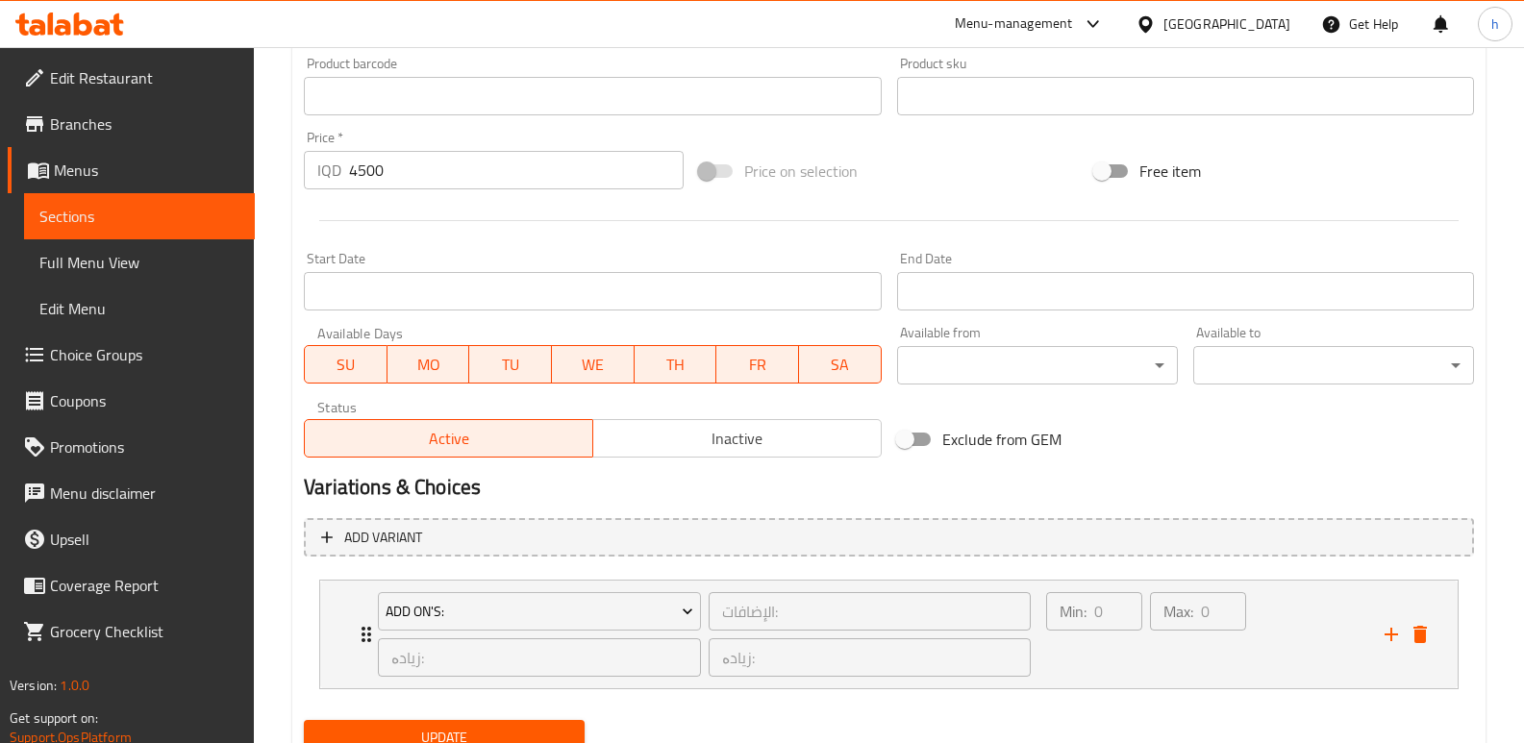
click at [525, 721] on button "Update" at bounding box center [444, 738] width 281 height 36
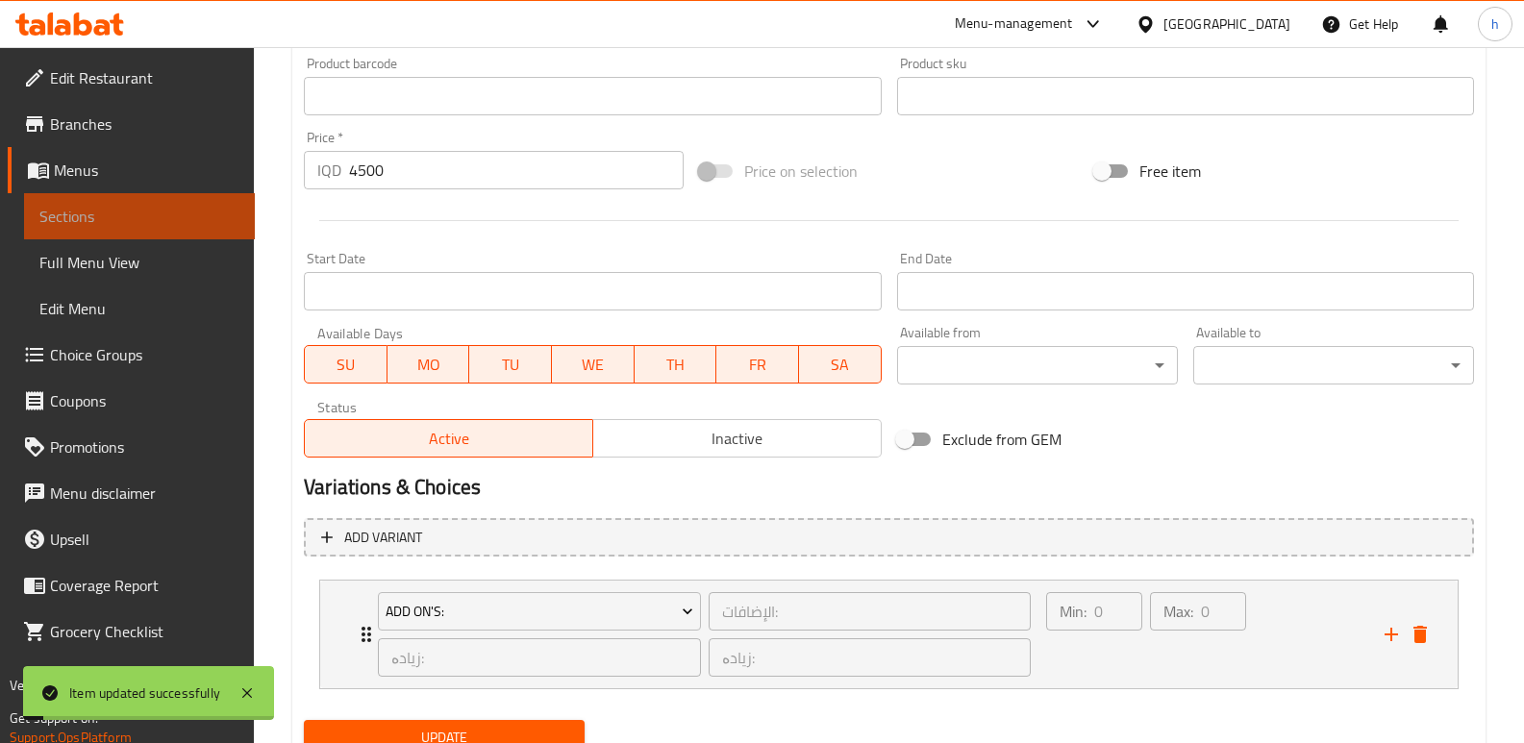
click at [220, 234] on link "Sections" at bounding box center [139, 216] width 231 height 46
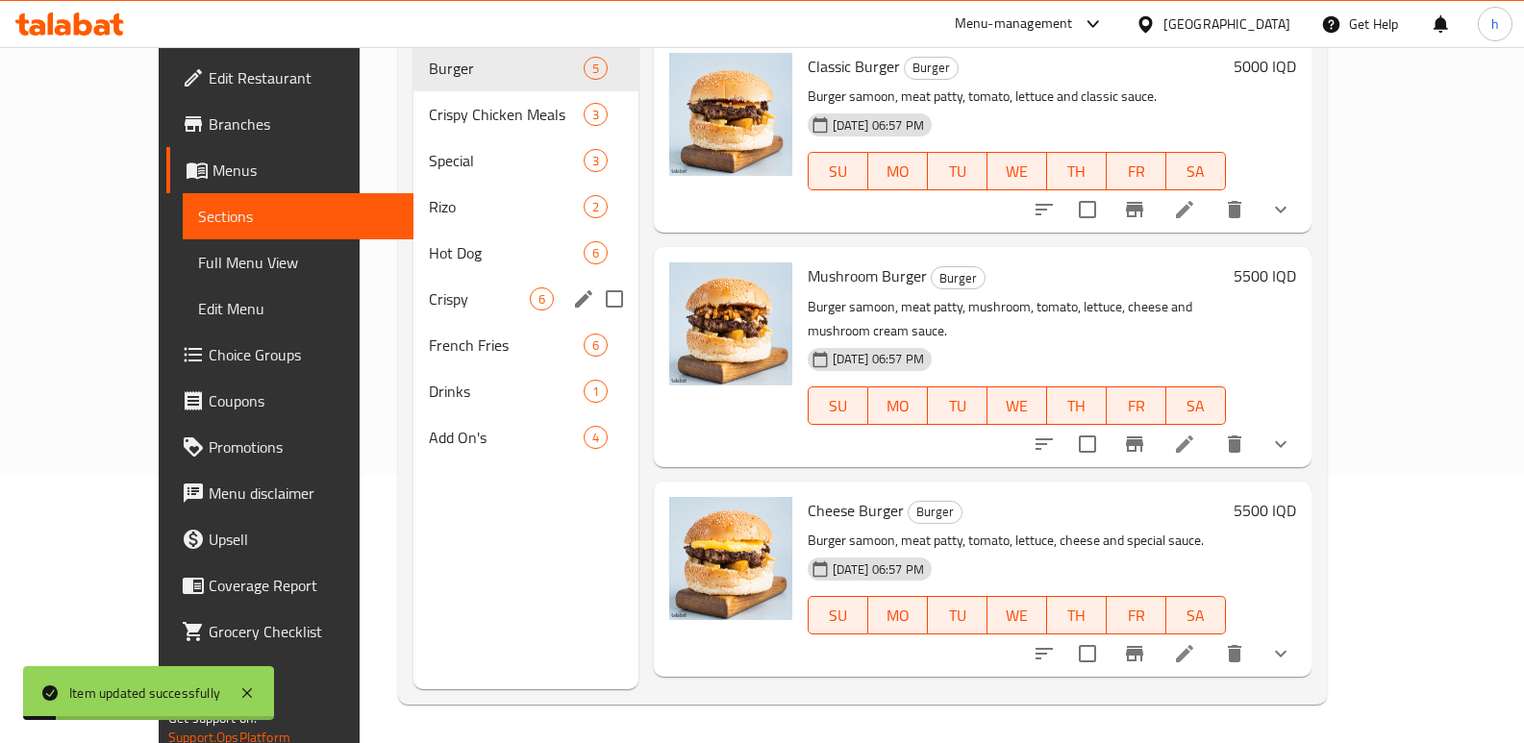
click at [429, 288] on span "Crispy" at bounding box center [479, 299] width 100 height 23
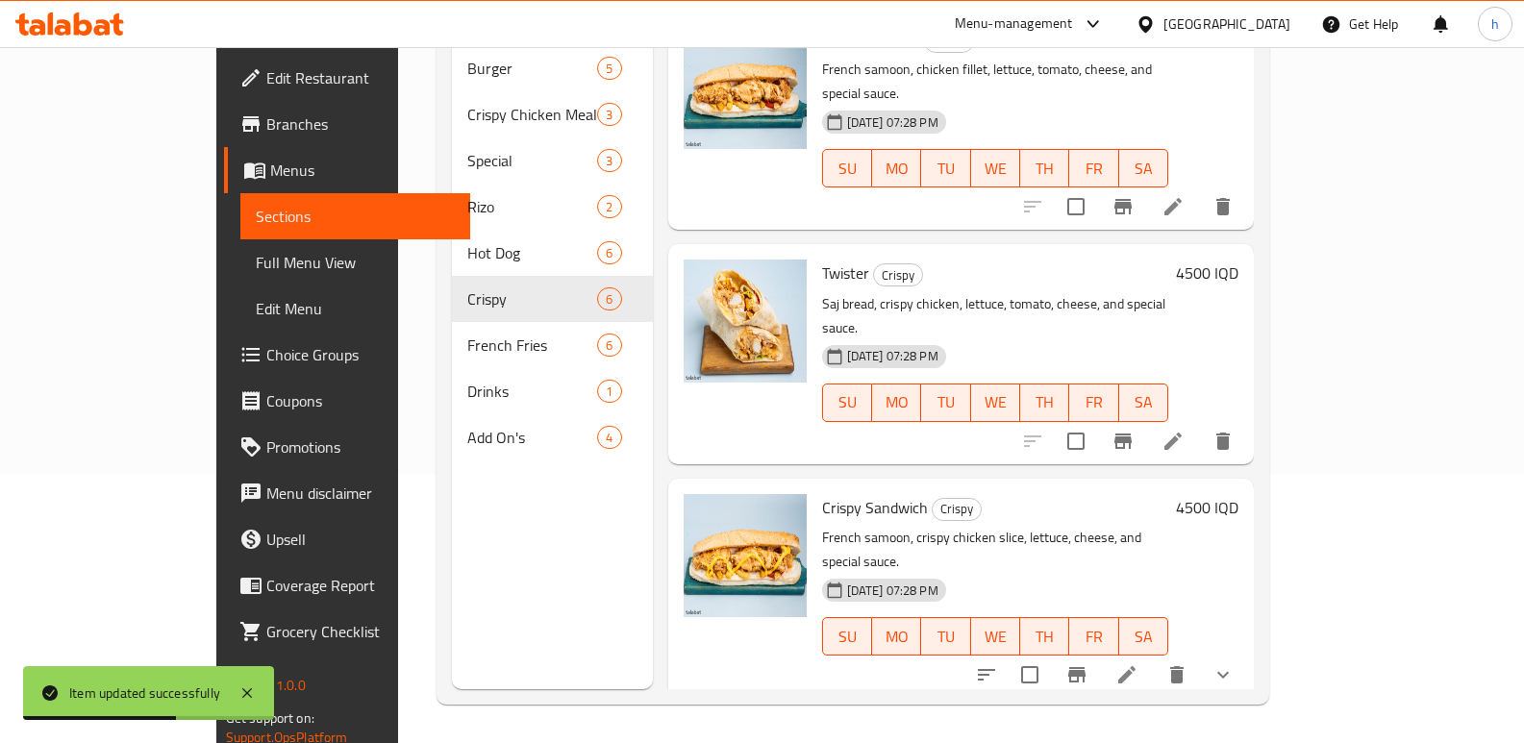
scroll to position [23, 0]
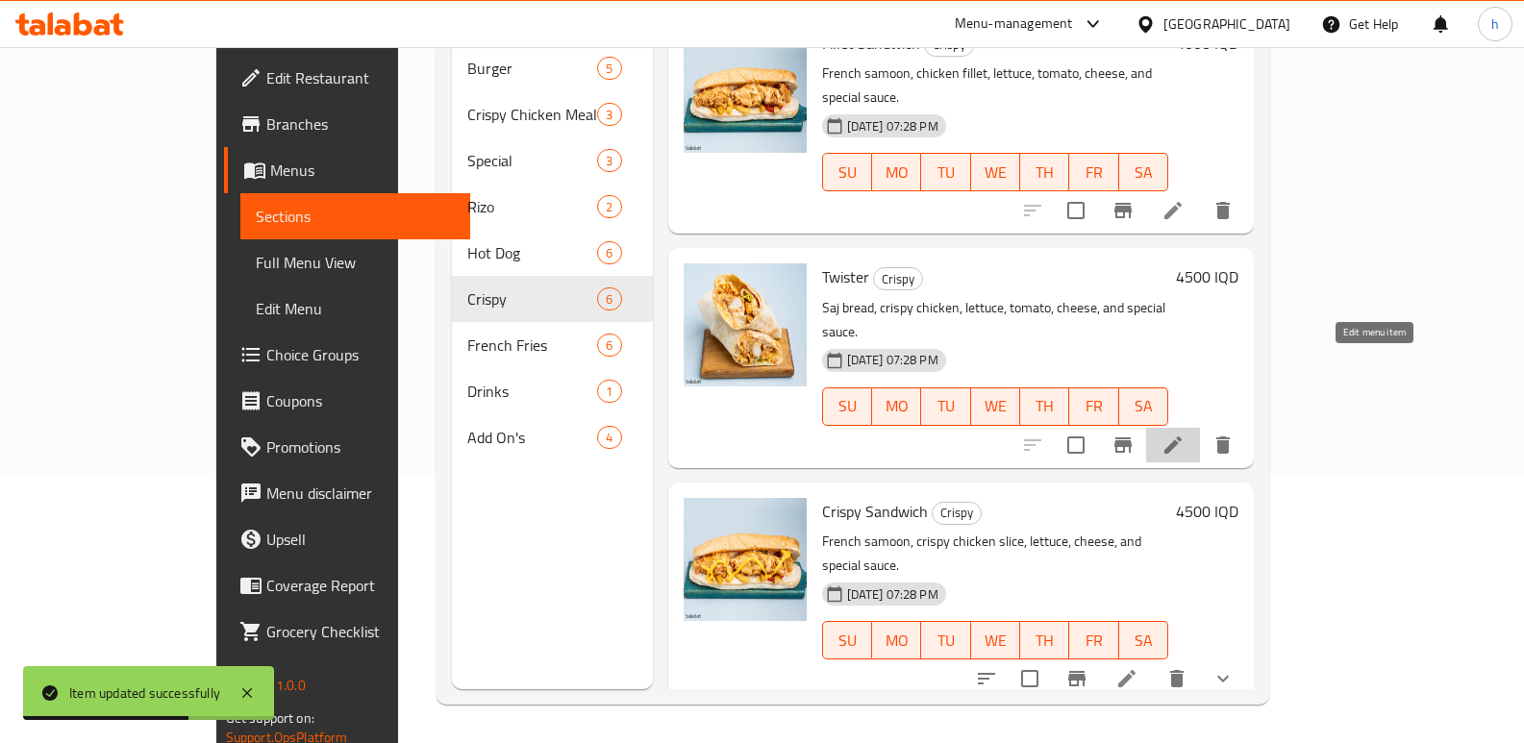
click at [1185, 434] on icon at bounding box center [1173, 445] width 23 height 23
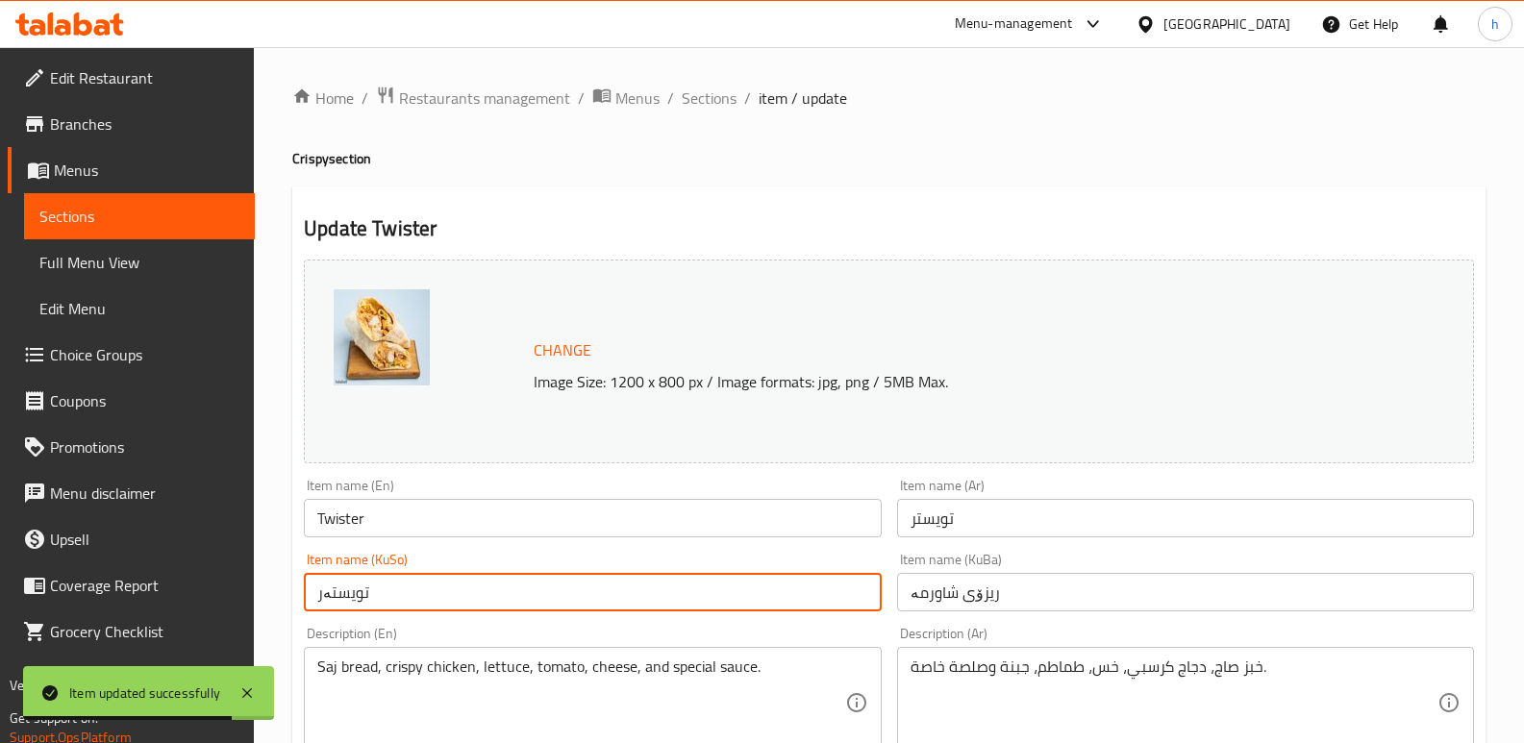
drag, startPoint x: 373, startPoint y: 592, endPoint x: 285, endPoint y: 593, distance: 88.5
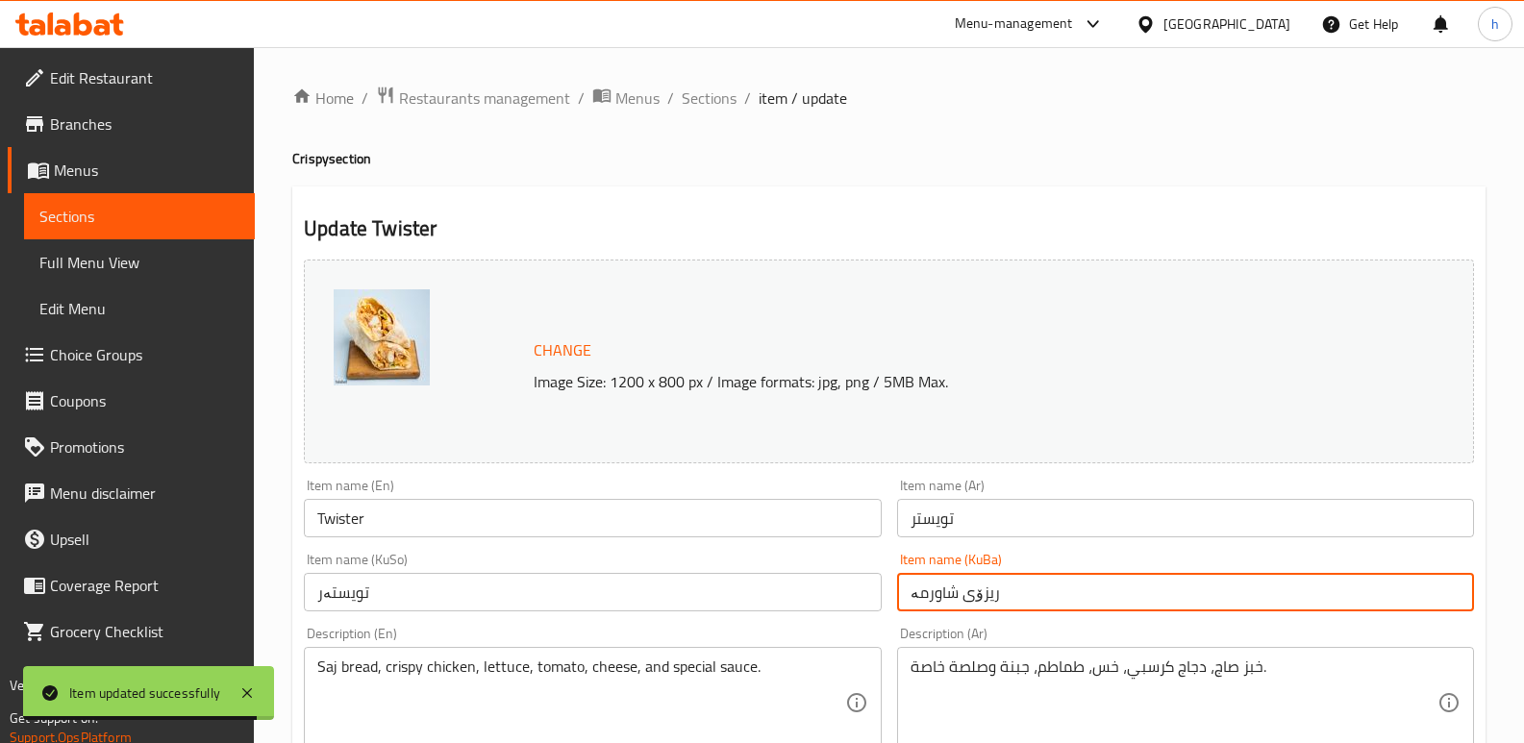
drag, startPoint x: 1066, startPoint y: 589, endPoint x: 697, endPoint y: 568, distance: 369.8
paste input "ویستەر"
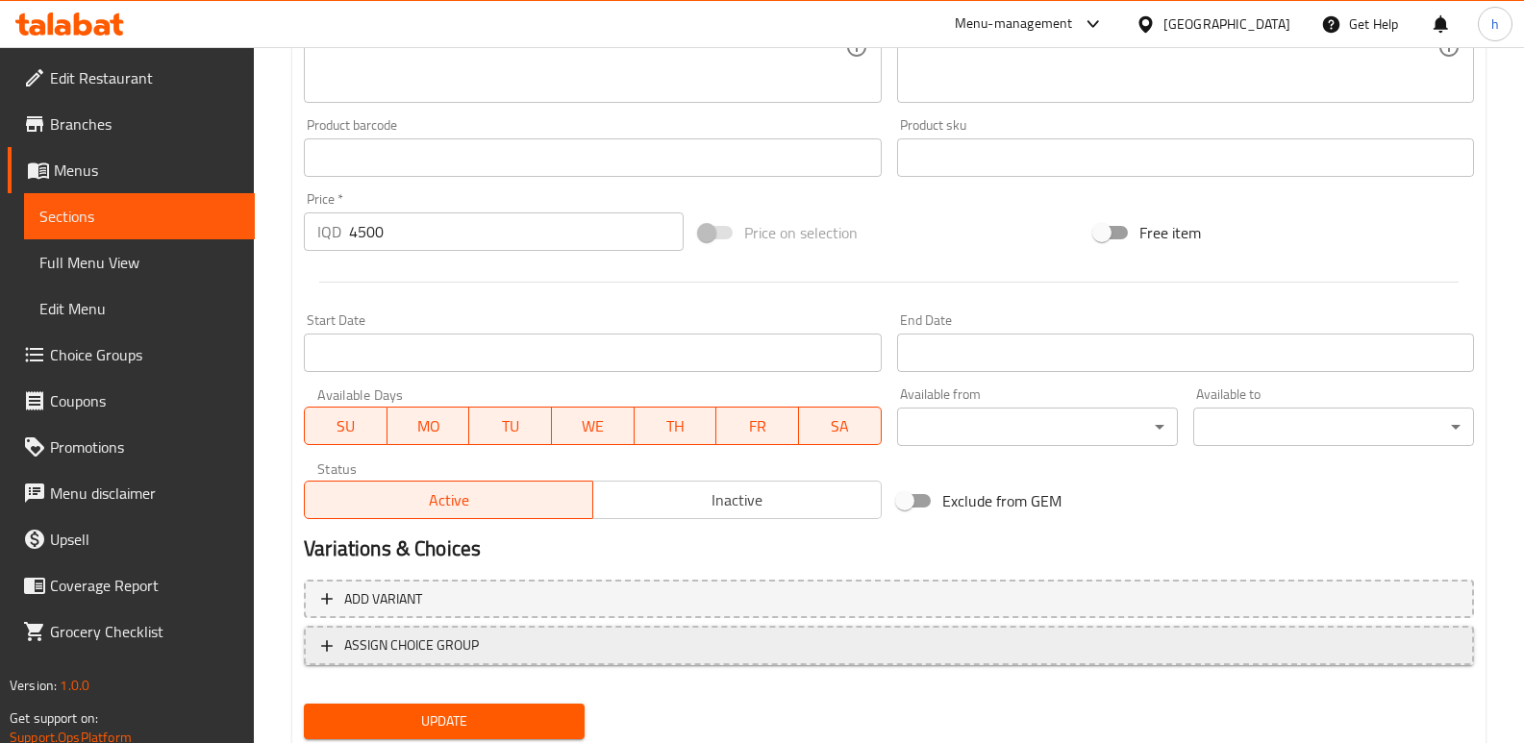
scroll to position [825, 0]
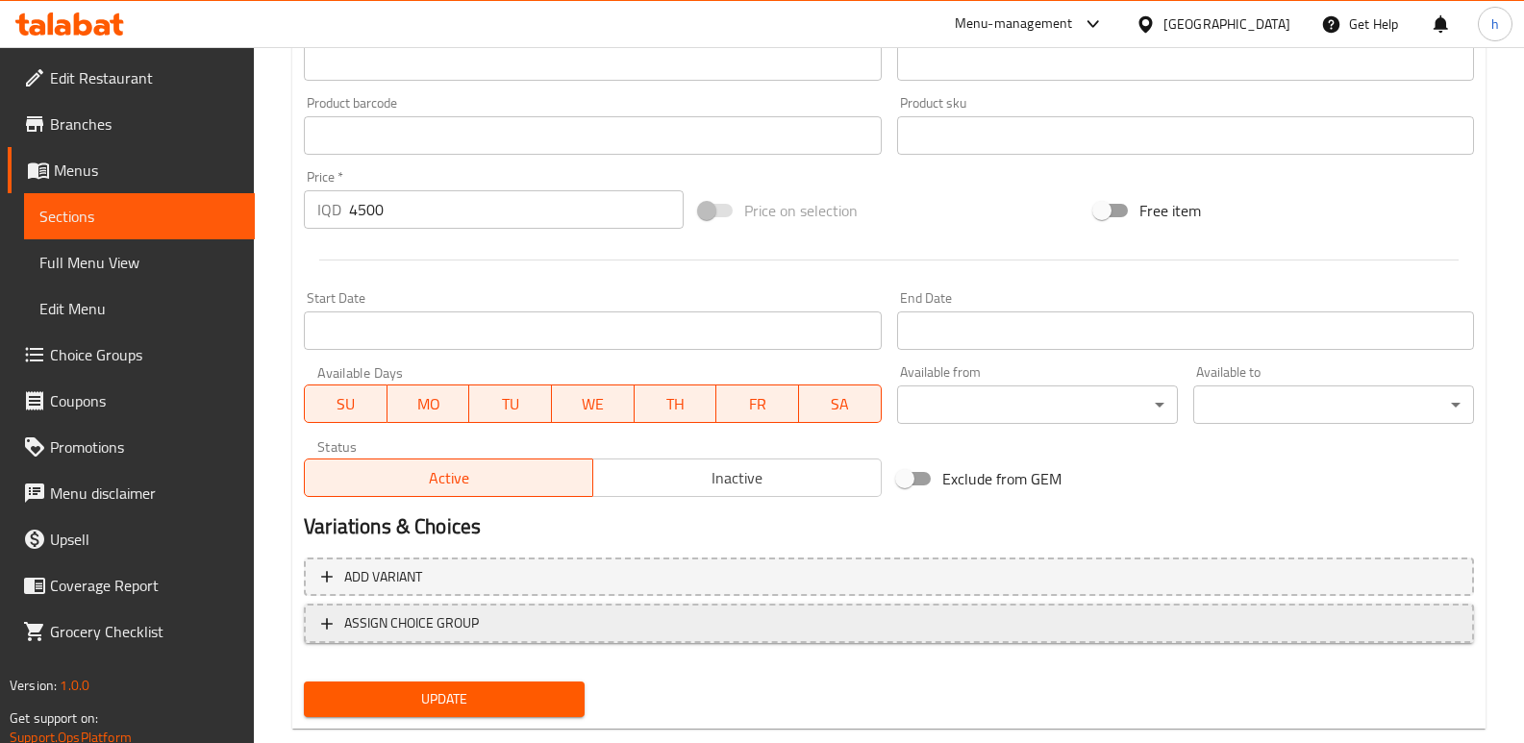
type input "تویستەر"
click at [912, 625] on span "ASSIGN CHOICE GROUP" at bounding box center [889, 624] width 1136 height 24
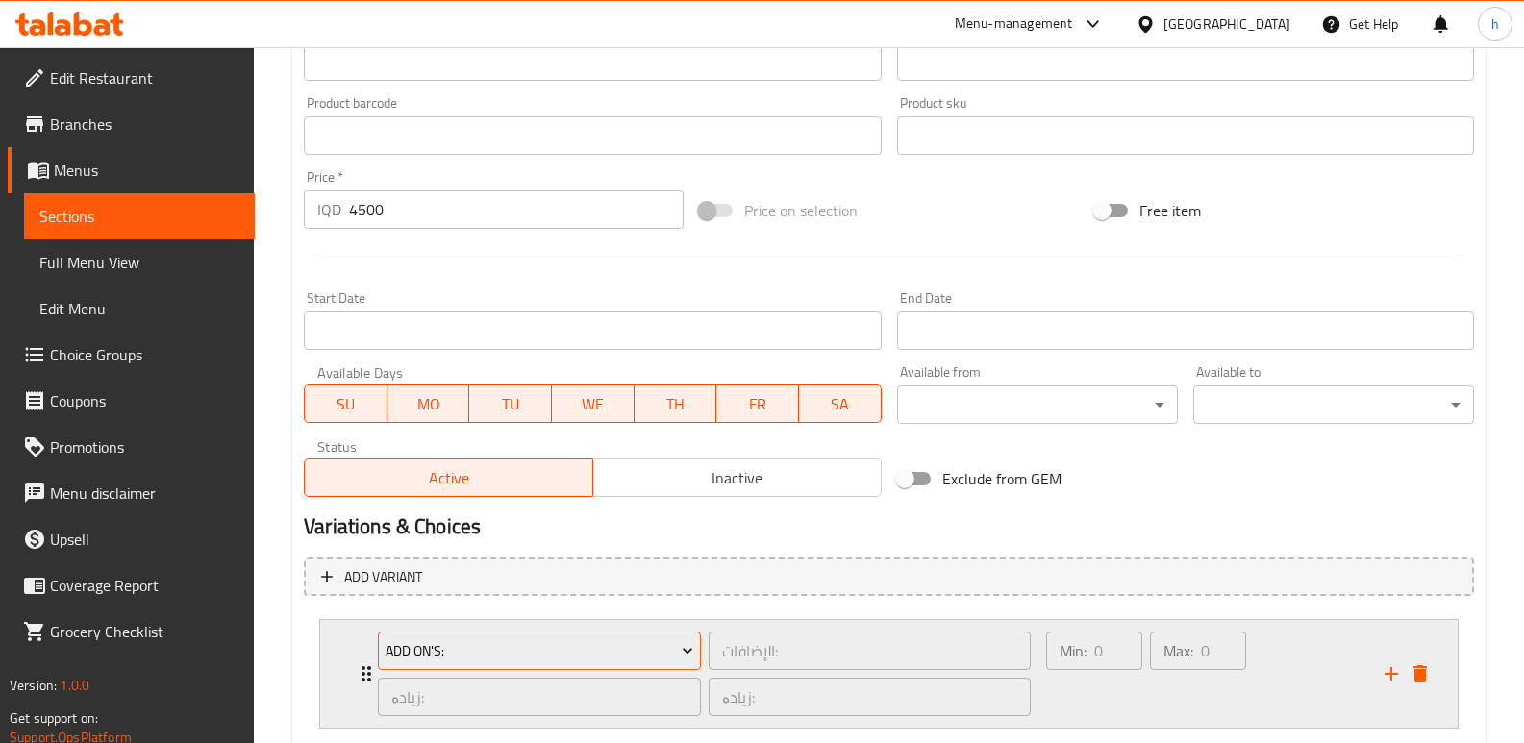
click at [615, 644] on span "Add On's:" at bounding box center [540, 651] width 309 height 24
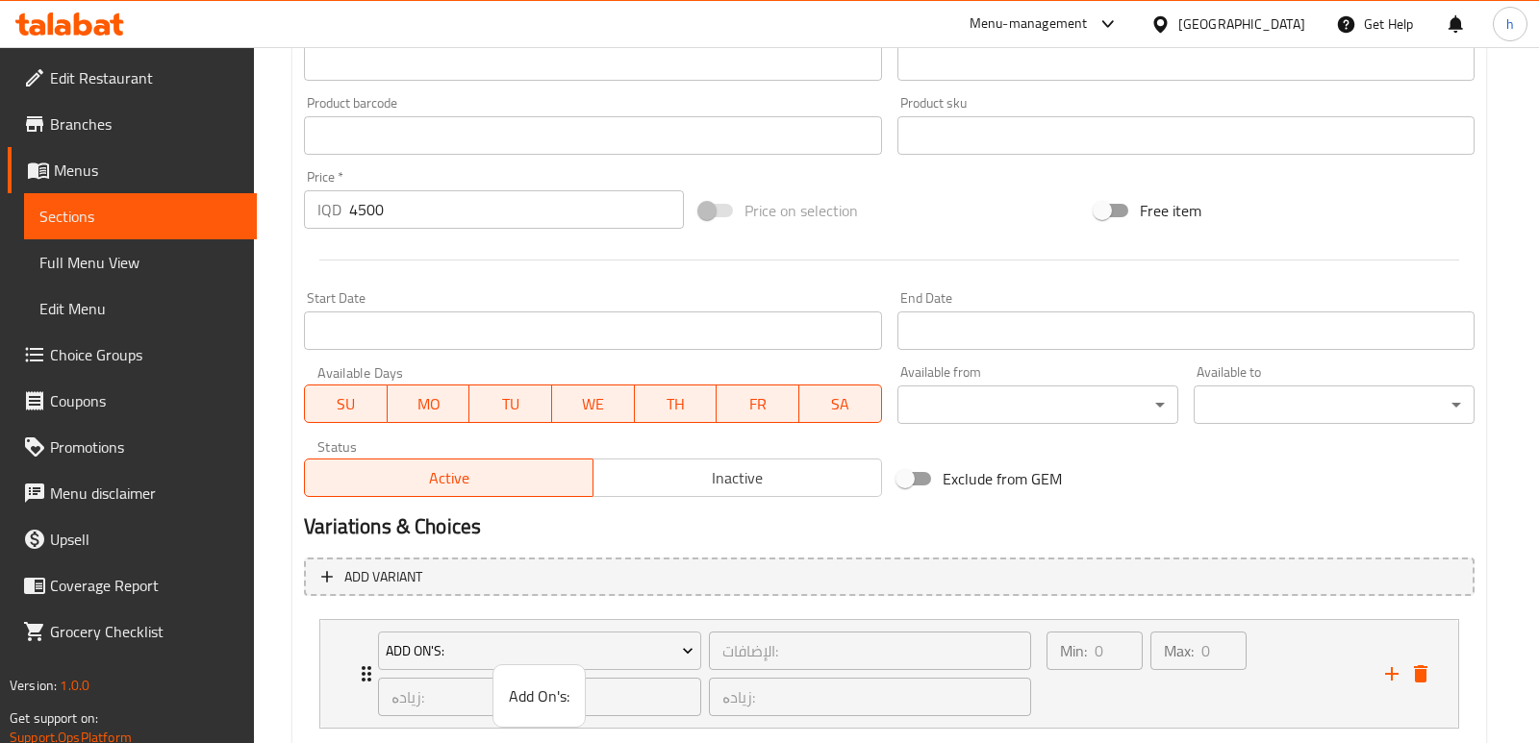
click at [559, 693] on span "Add On's:" at bounding box center [539, 696] width 61 height 23
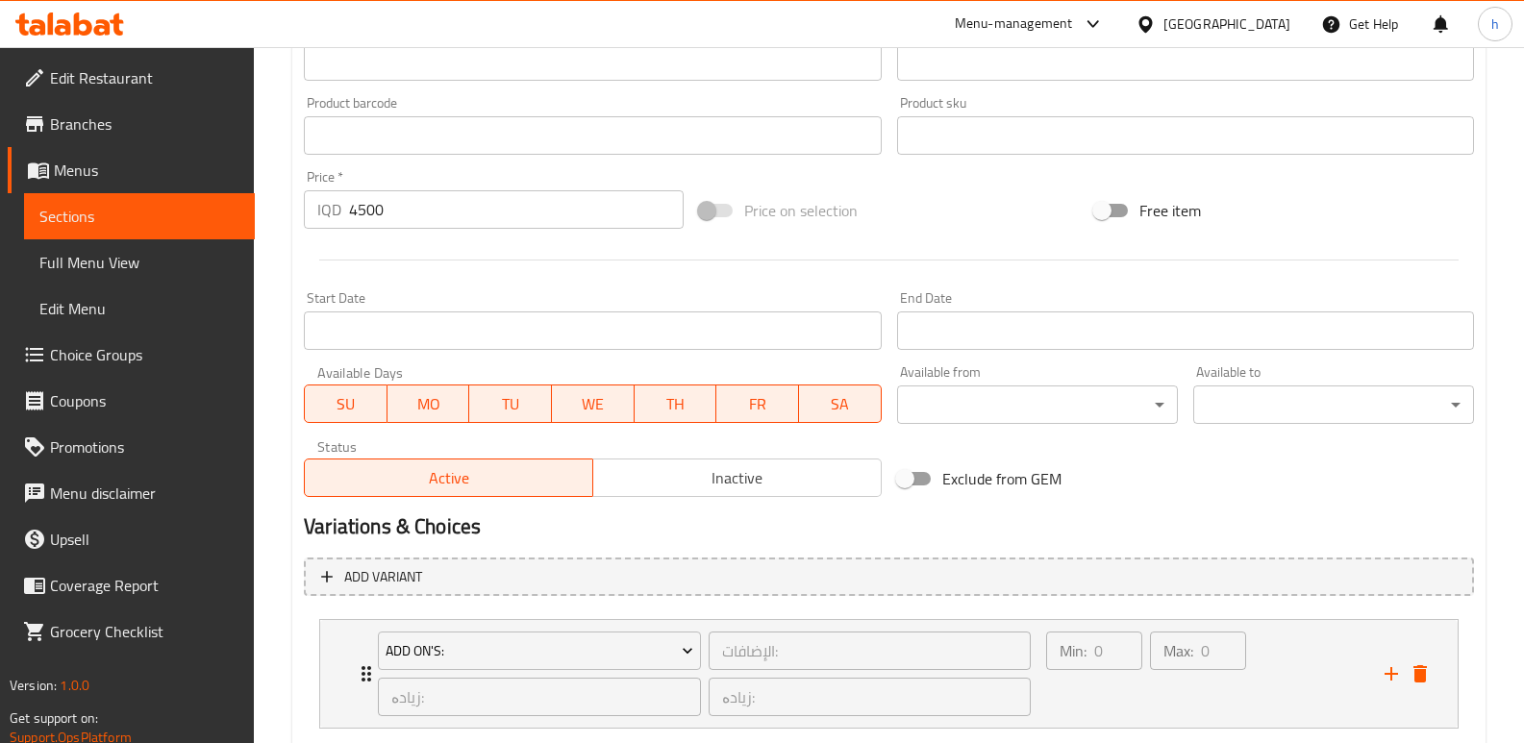
scroll to position [942, 0]
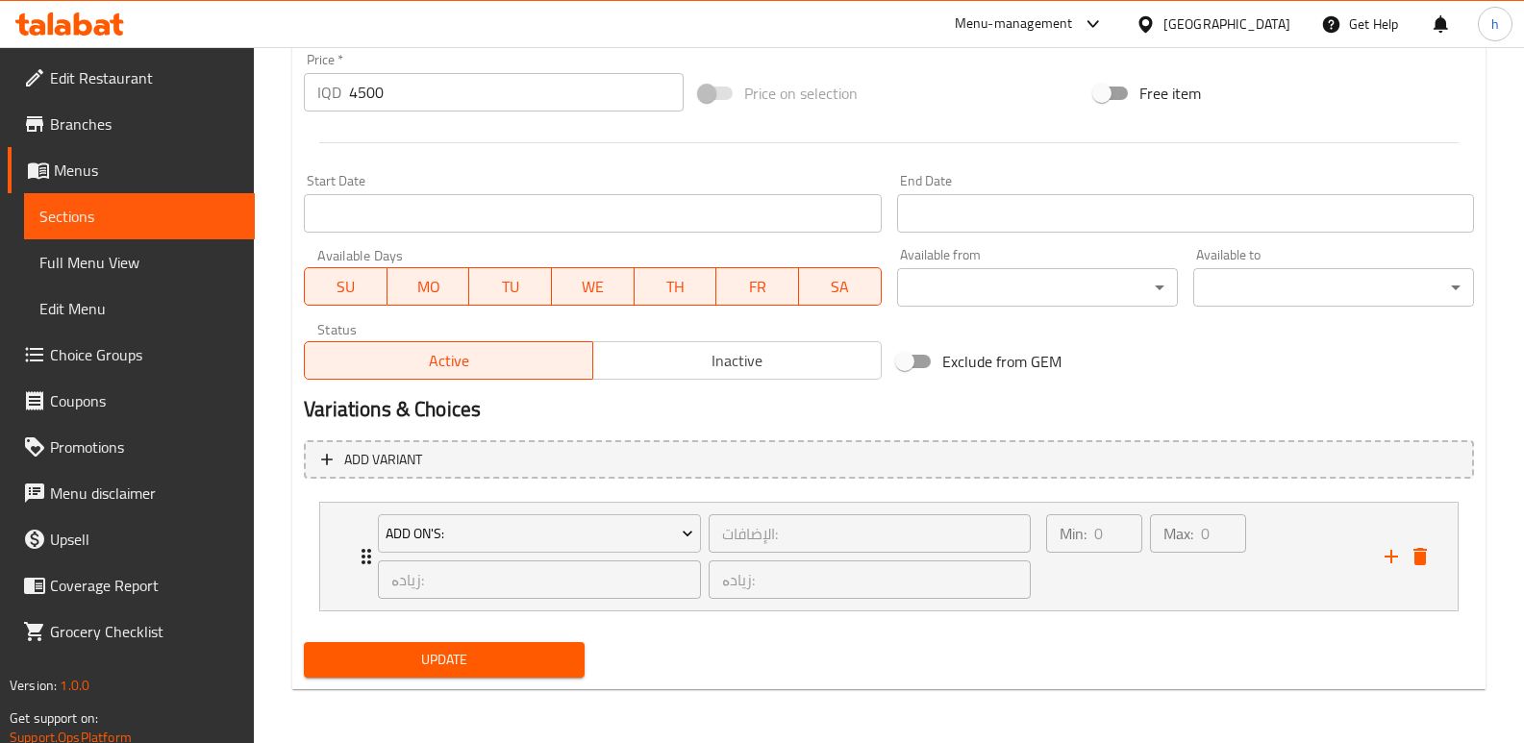
click at [455, 644] on button "Update" at bounding box center [444, 660] width 281 height 36
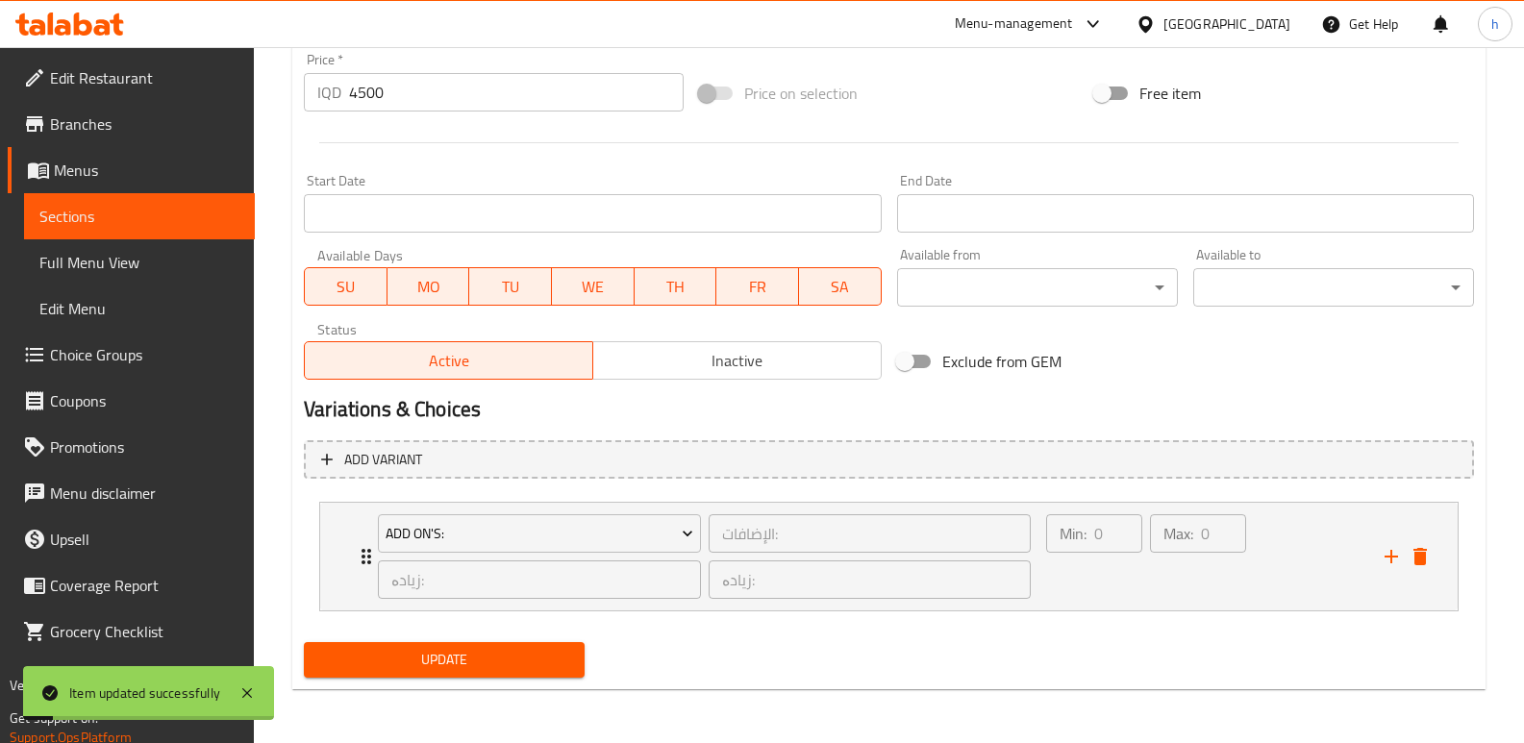
click at [229, 218] on span "Sections" at bounding box center [139, 216] width 200 height 23
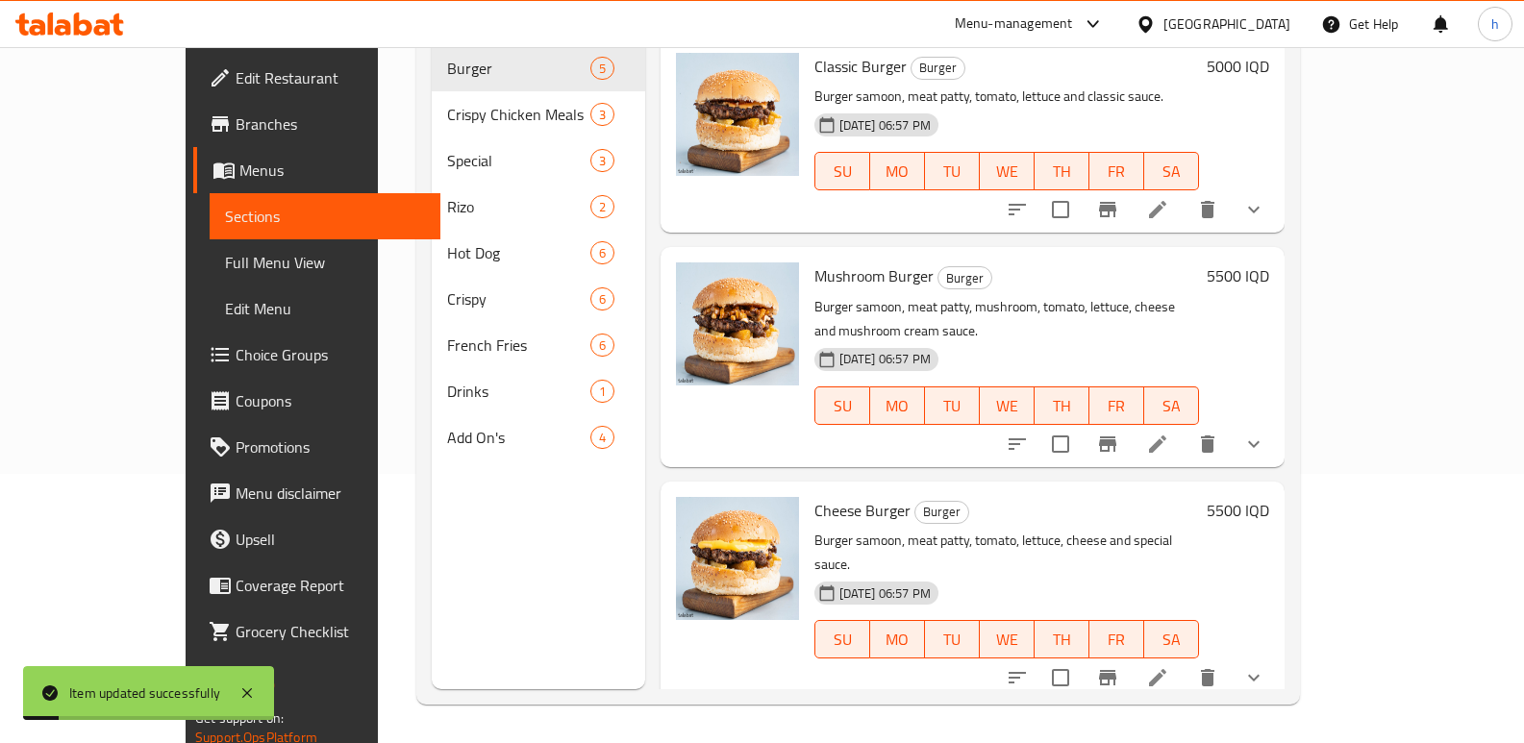
scroll to position [269, 0]
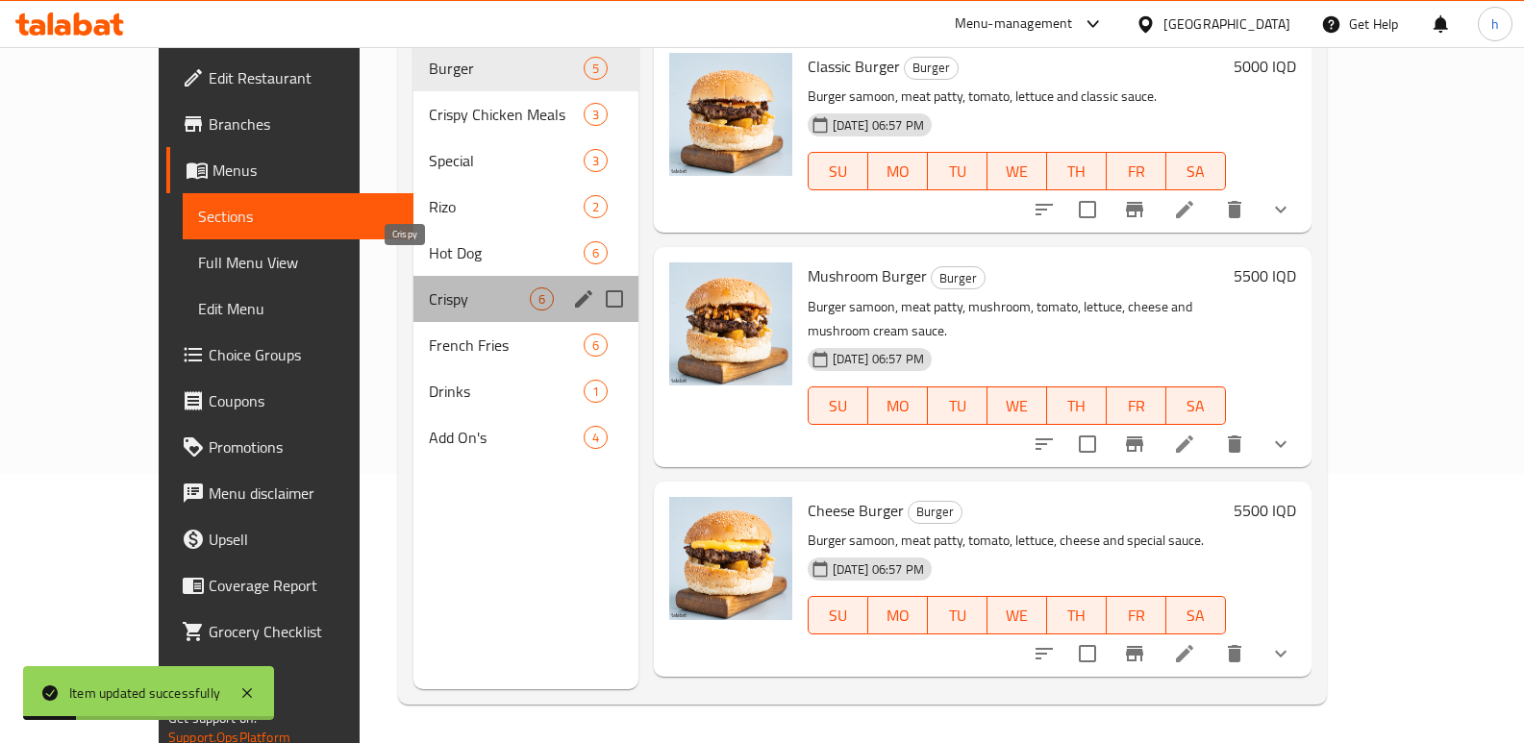
click at [429, 288] on span "Crispy" at bounding box center [479, 299] width 100 height 23
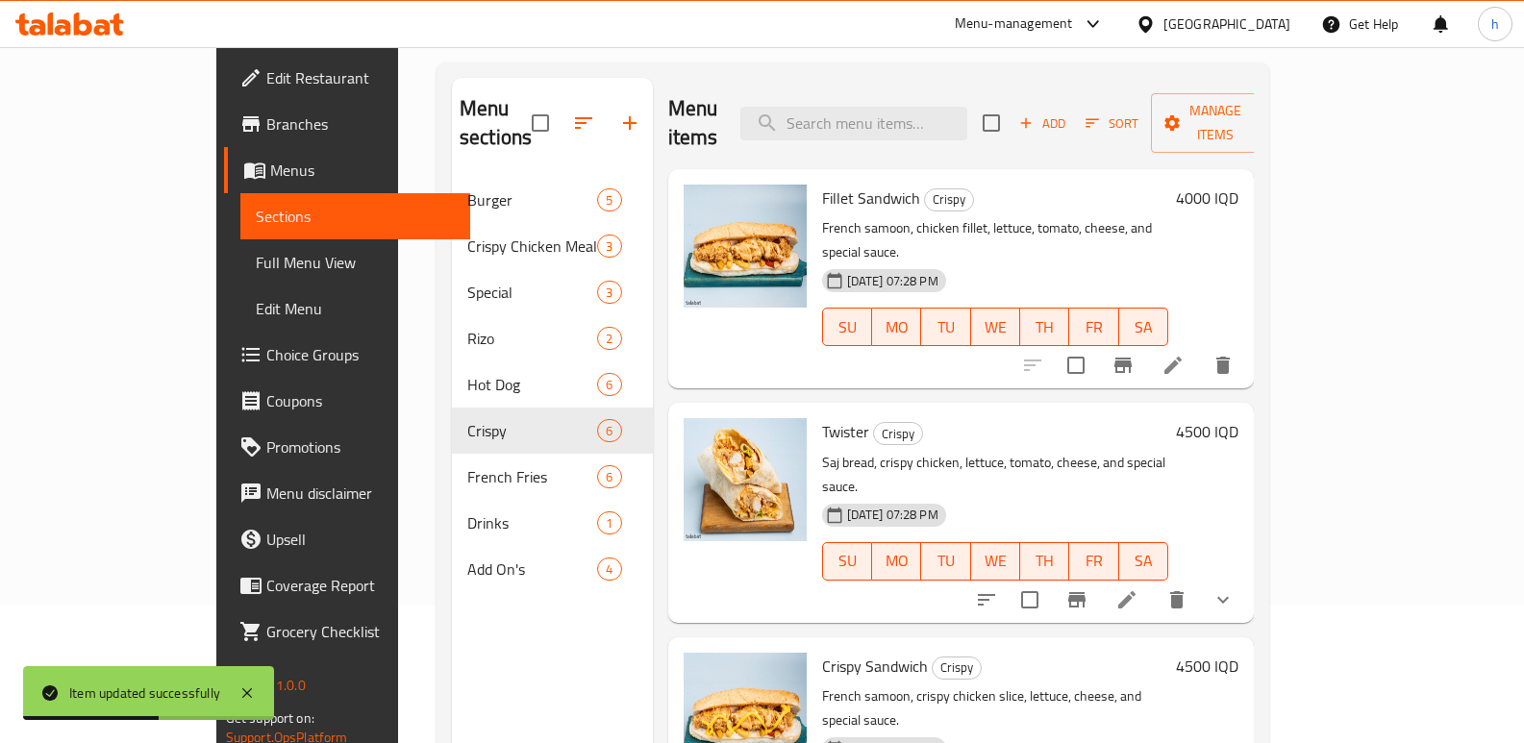
scroll to position [126, 0]
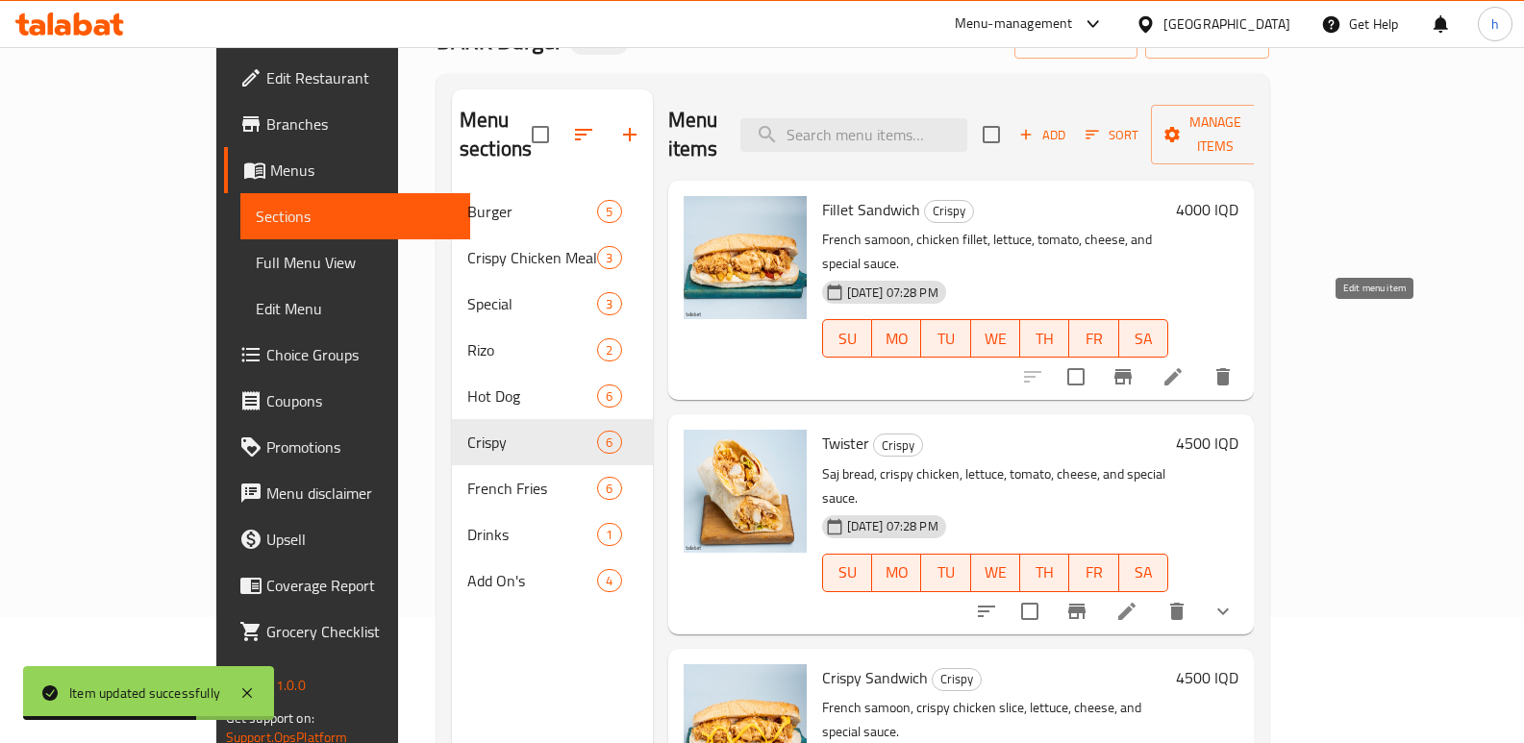
click at [1185, 365] on icon at bounding box center [1173, 376] width 23 height 23
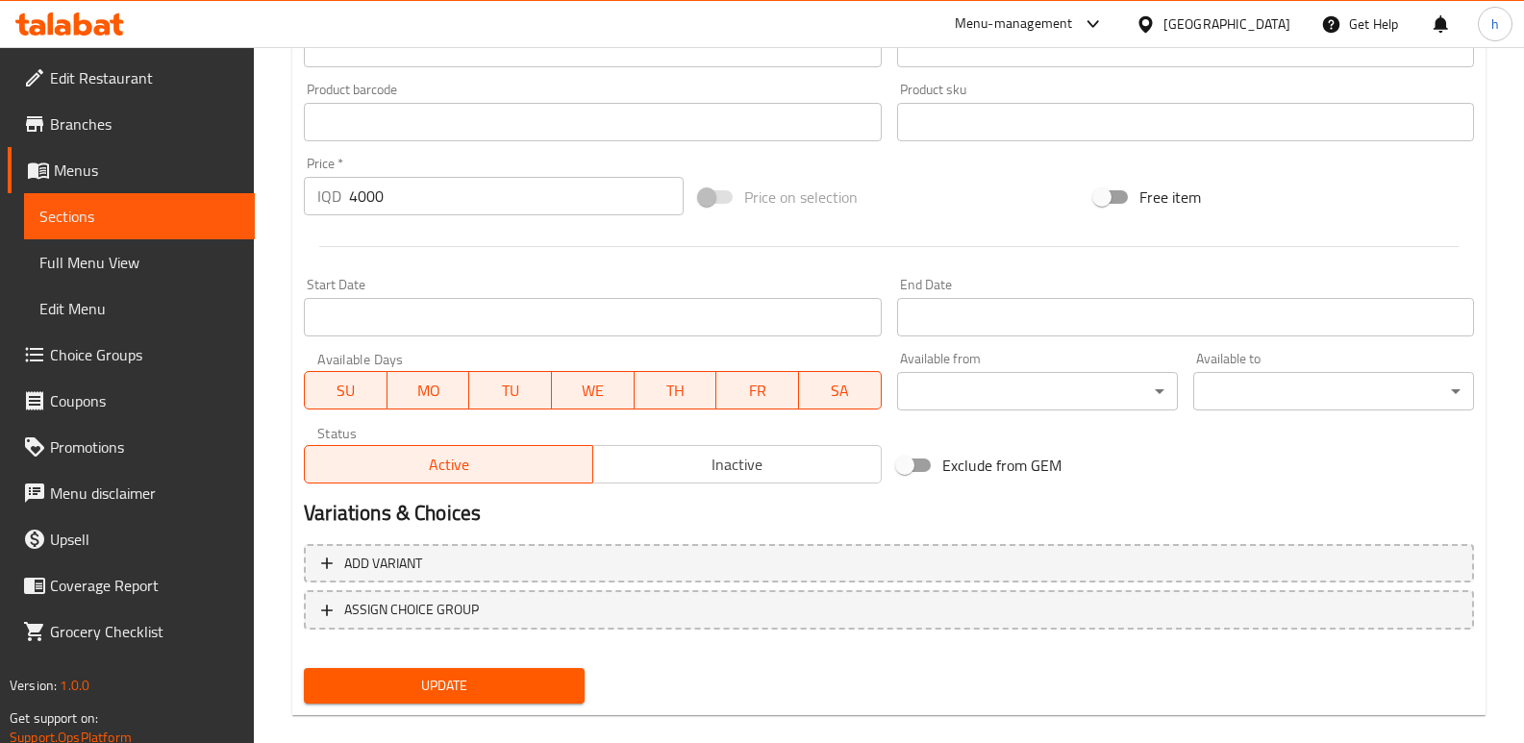
scroll to position [865, 0]
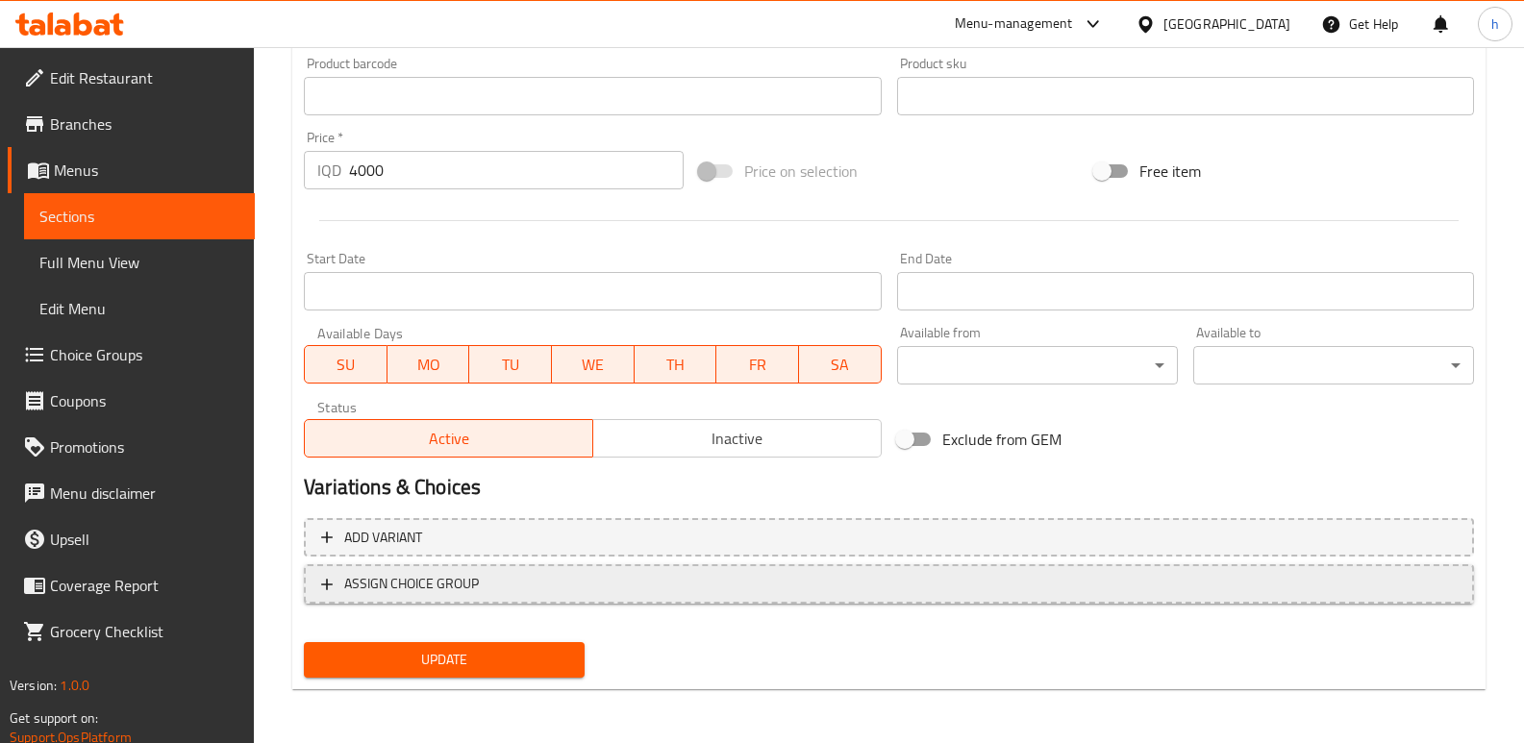
click at [564, 591] on span "ASSIGN CHOICE GROUP" at bounding box center [889, 584] width 1136 height 24
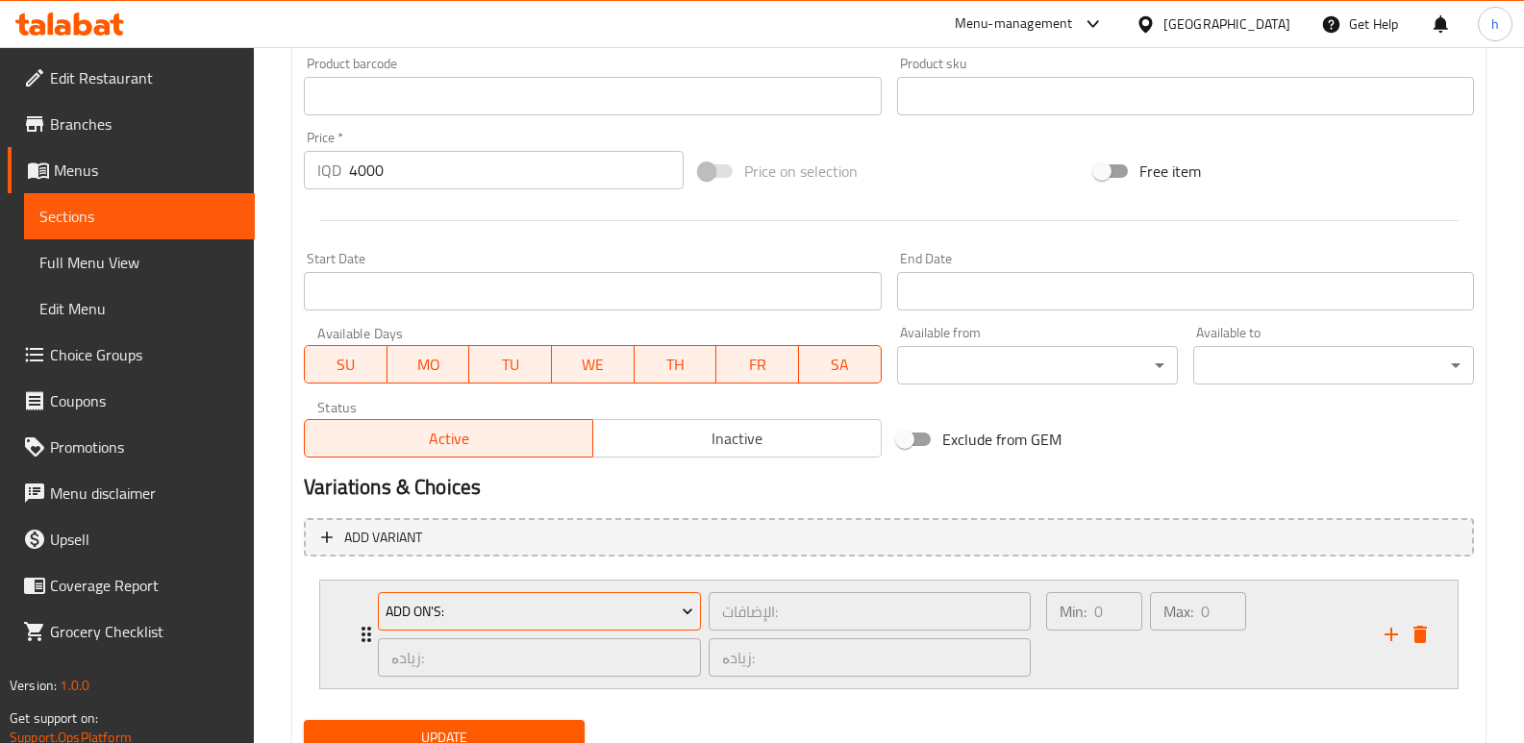
click at [541, 622] on span "Add On's:" at bounding box center [540, 612] width 309 height 24
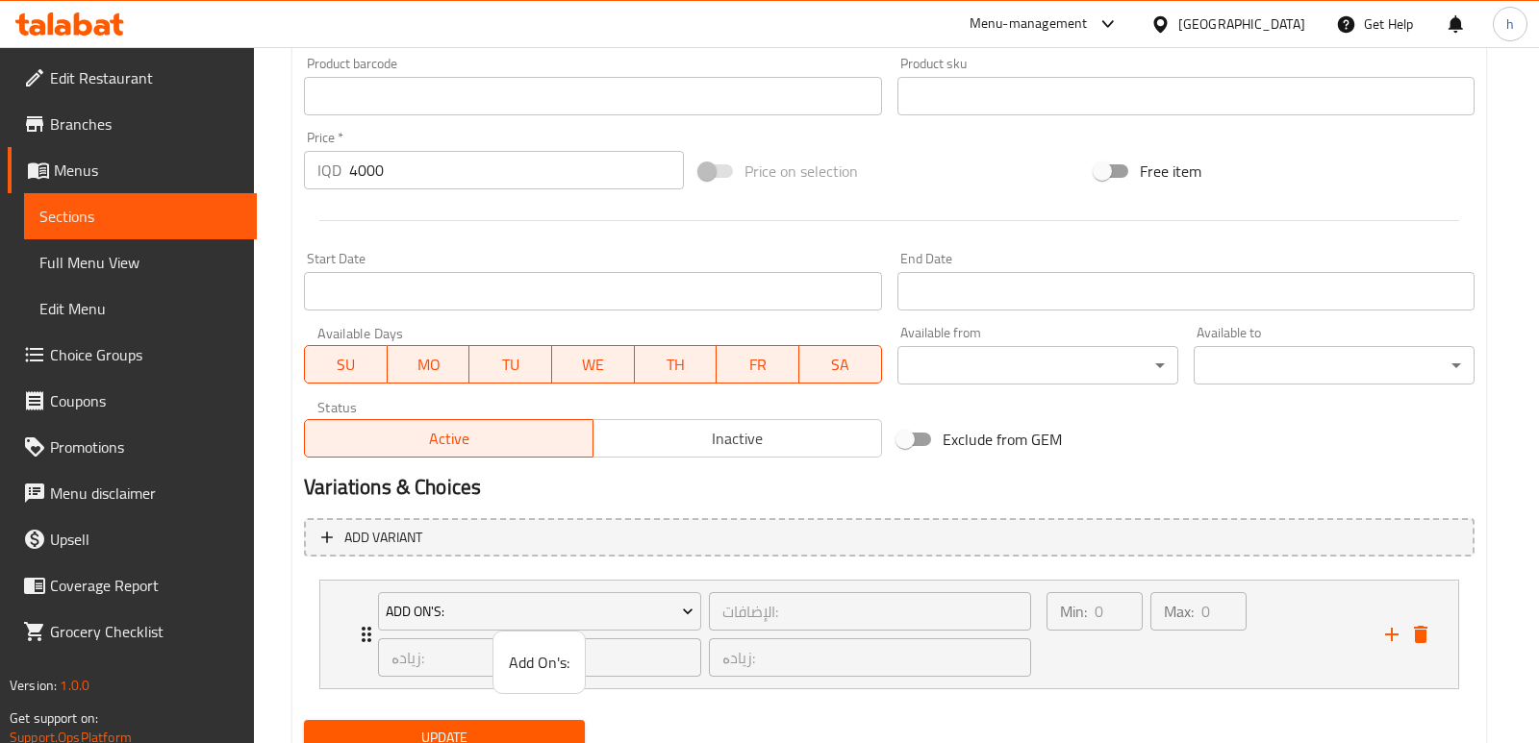
click at [539, 667] on span "Add On's:" at bounding box center [539, 662] width 61 height 23
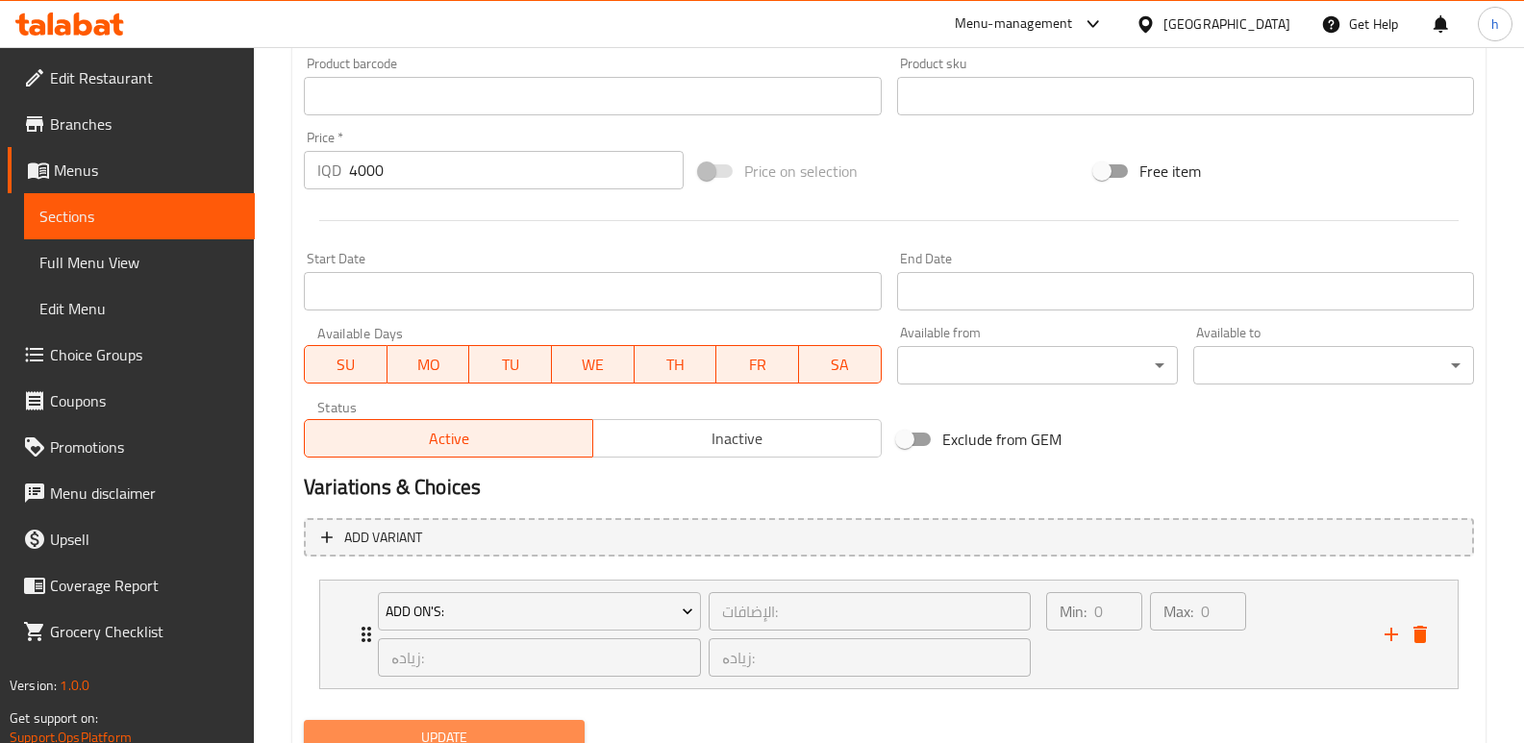
click at [541, 722] on button "Update" at bounding box center [444, 738] width 281 height 36
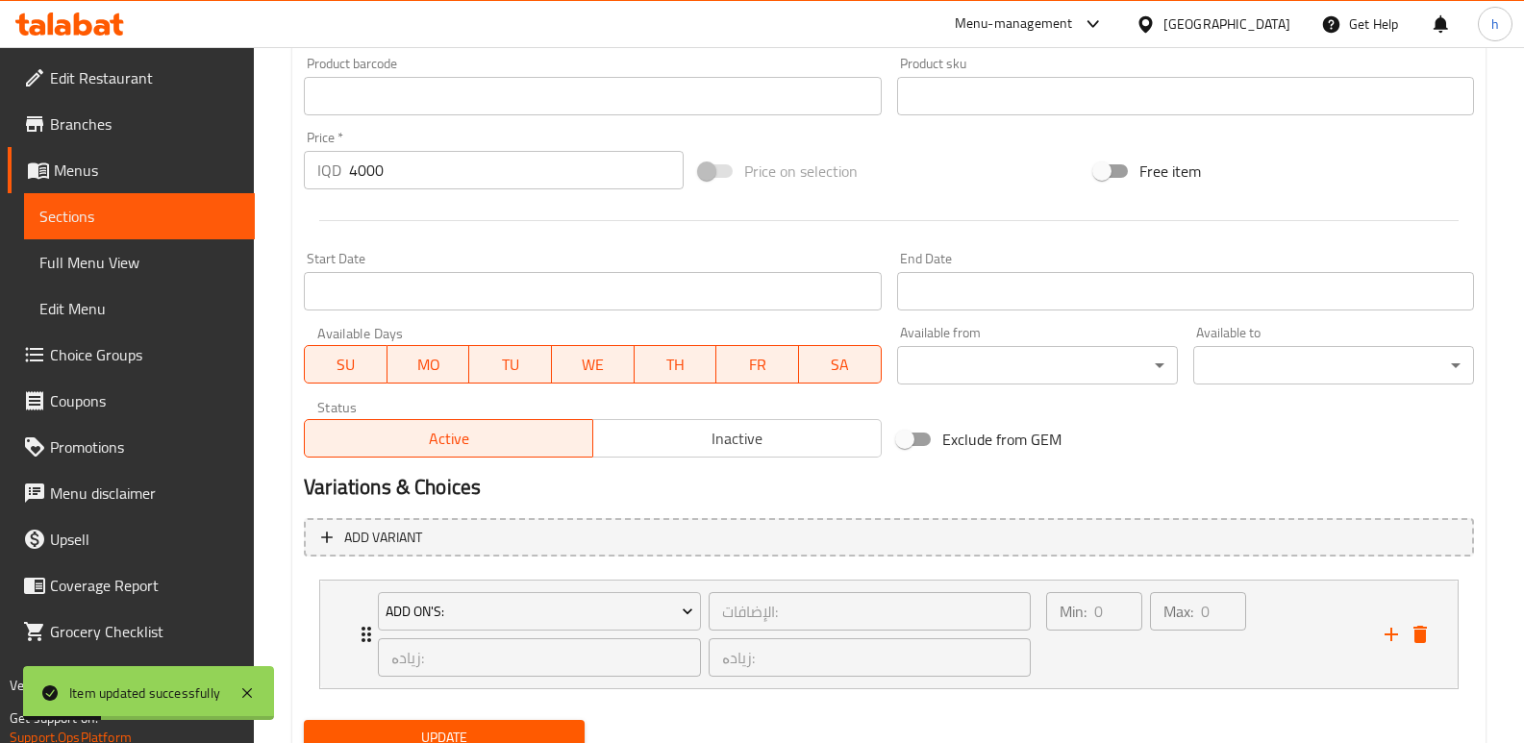
click at [113, 255] on span "Full Menu View" at bounding box center [139, 262] width 200 height 23
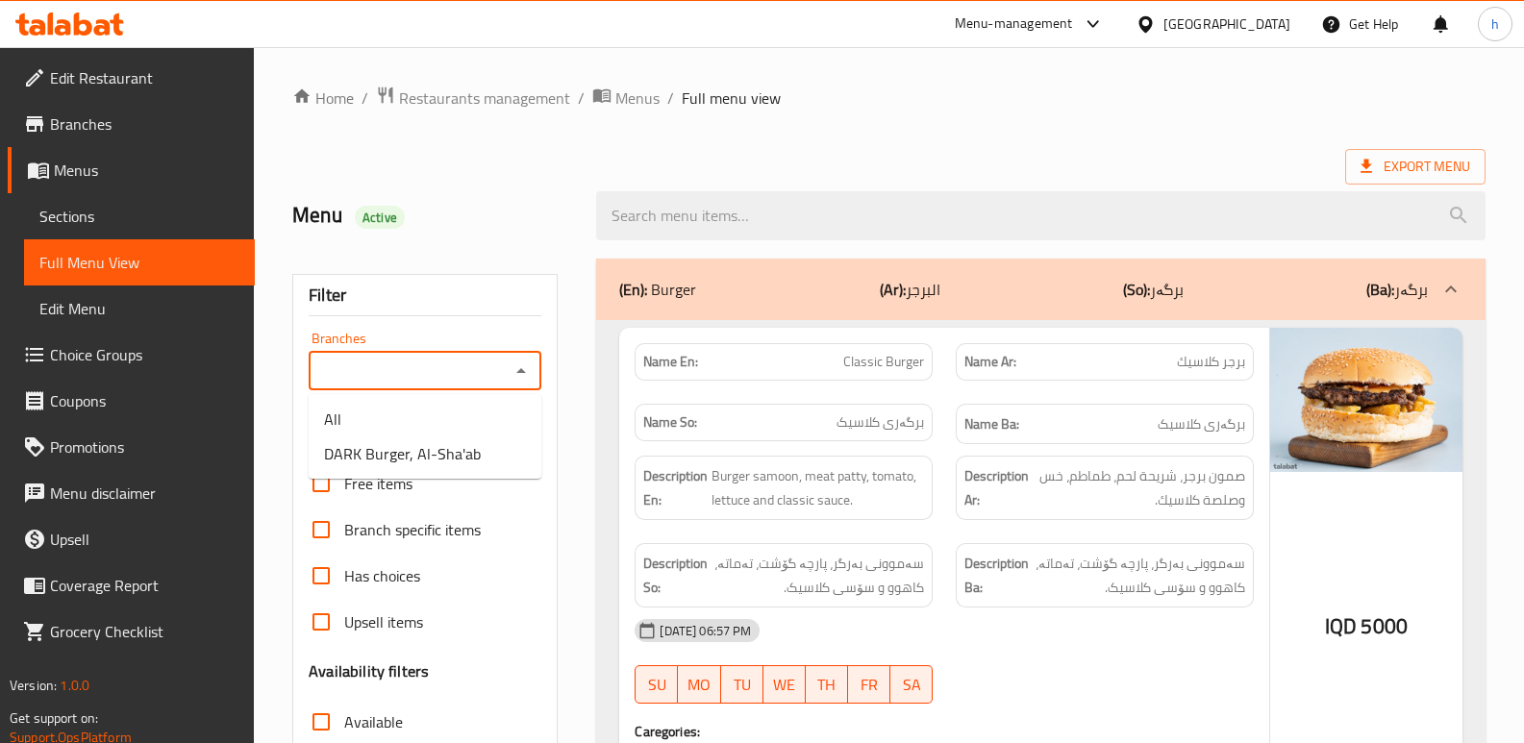
click at [440, 374] on input "Branches" at bounding box center [408, 371] width 189 height 27
click at [448, 462] on span "DARK Burger, Al-Sha'ab" at bounding box center [402, 453] width 157 height 23
type input "DARK Burger, Al-Sha'ab"
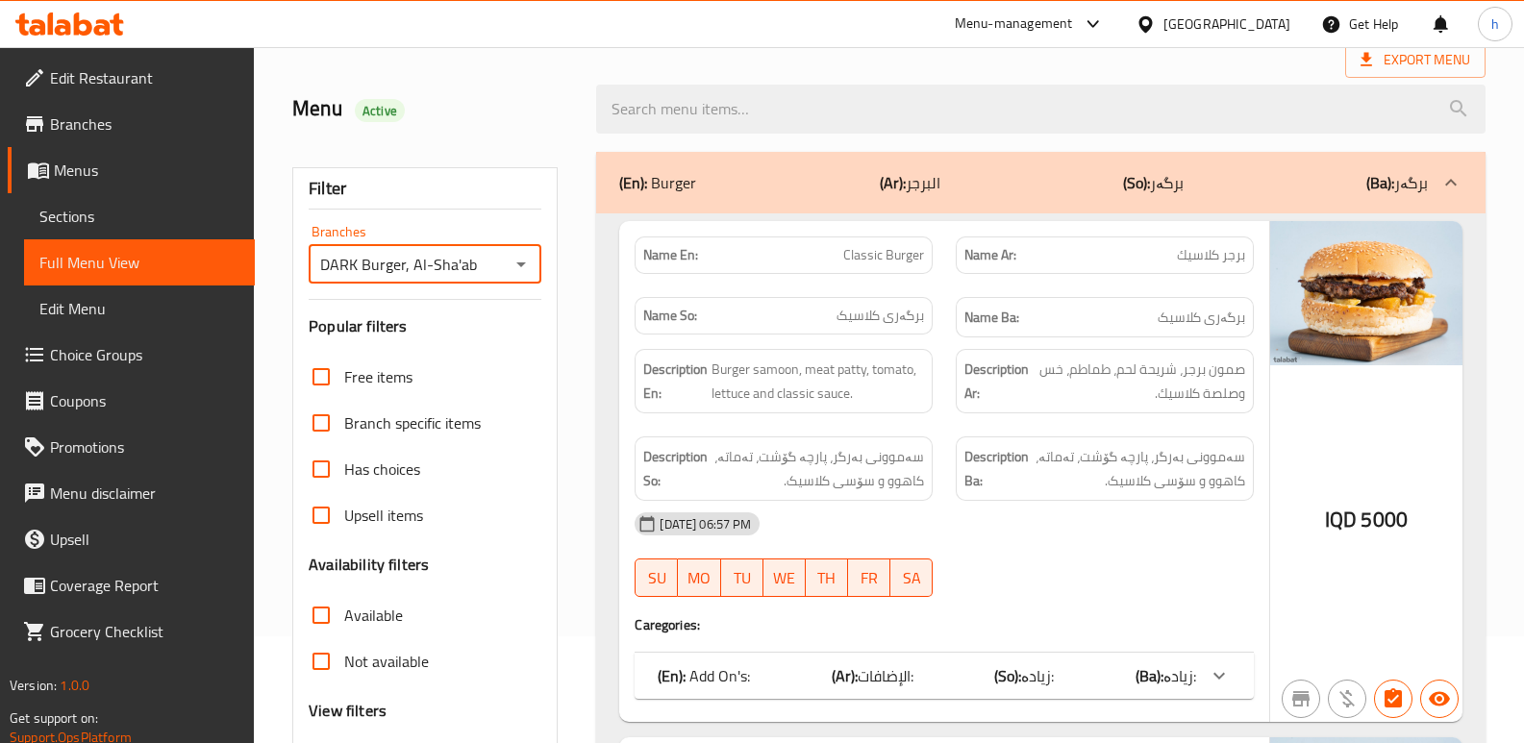
scroll to position [257, 0]
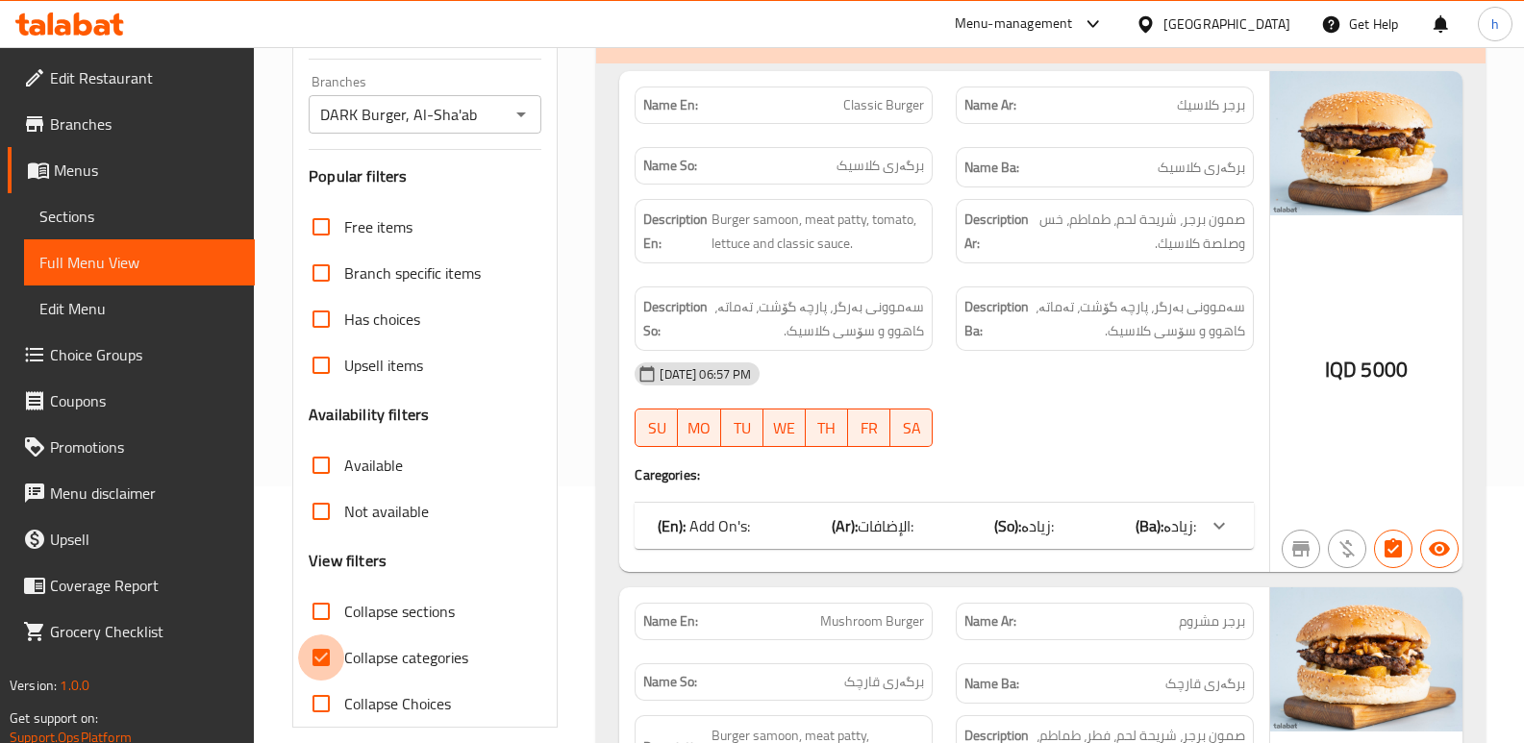
click at [322, 658] on input "Collapse categories" at bounding box center [321, 658] width 46 height 46
checkbox input "false"
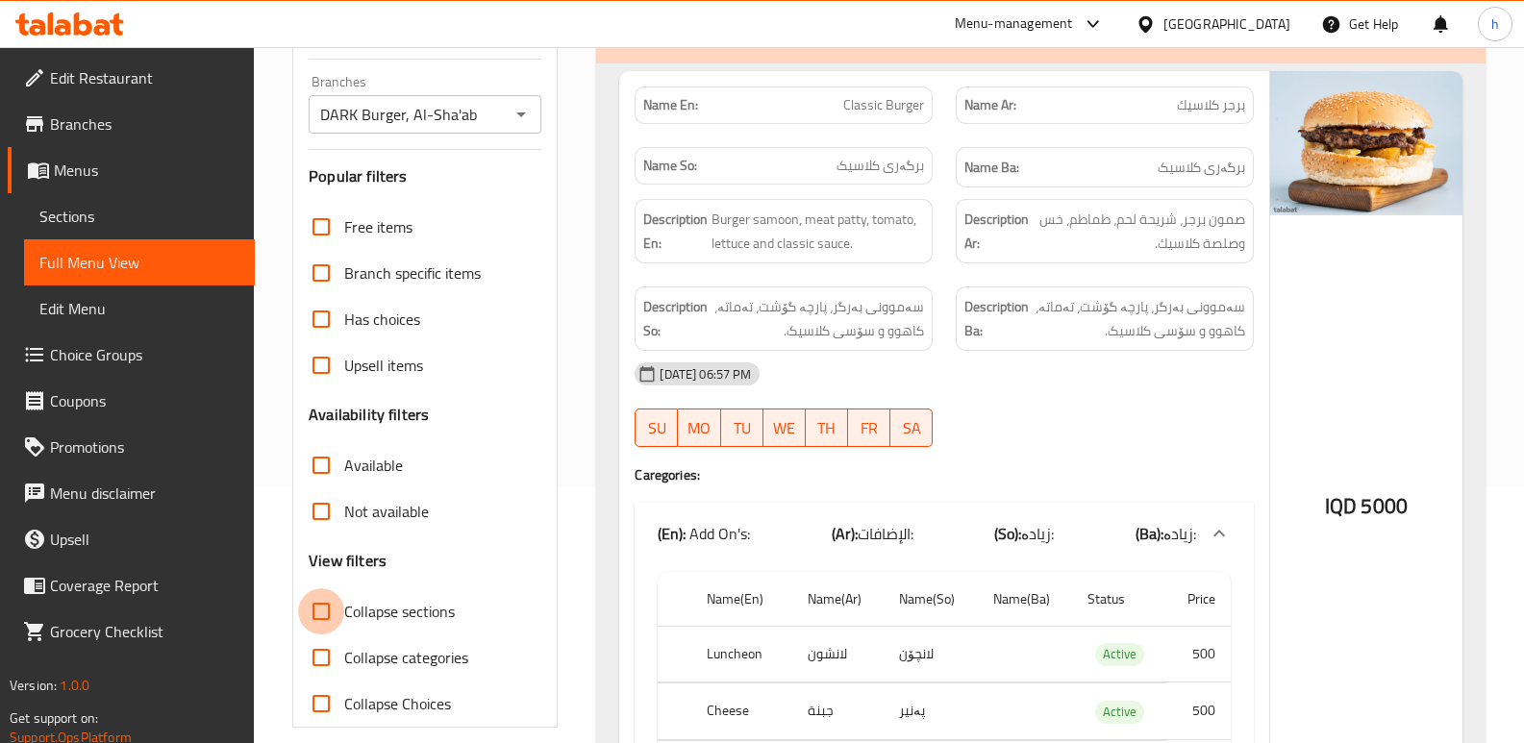
click at [325, 609] on input "Collapse sections" at bounding box center [321, 612] width 46 height 46
checkbox input "true"
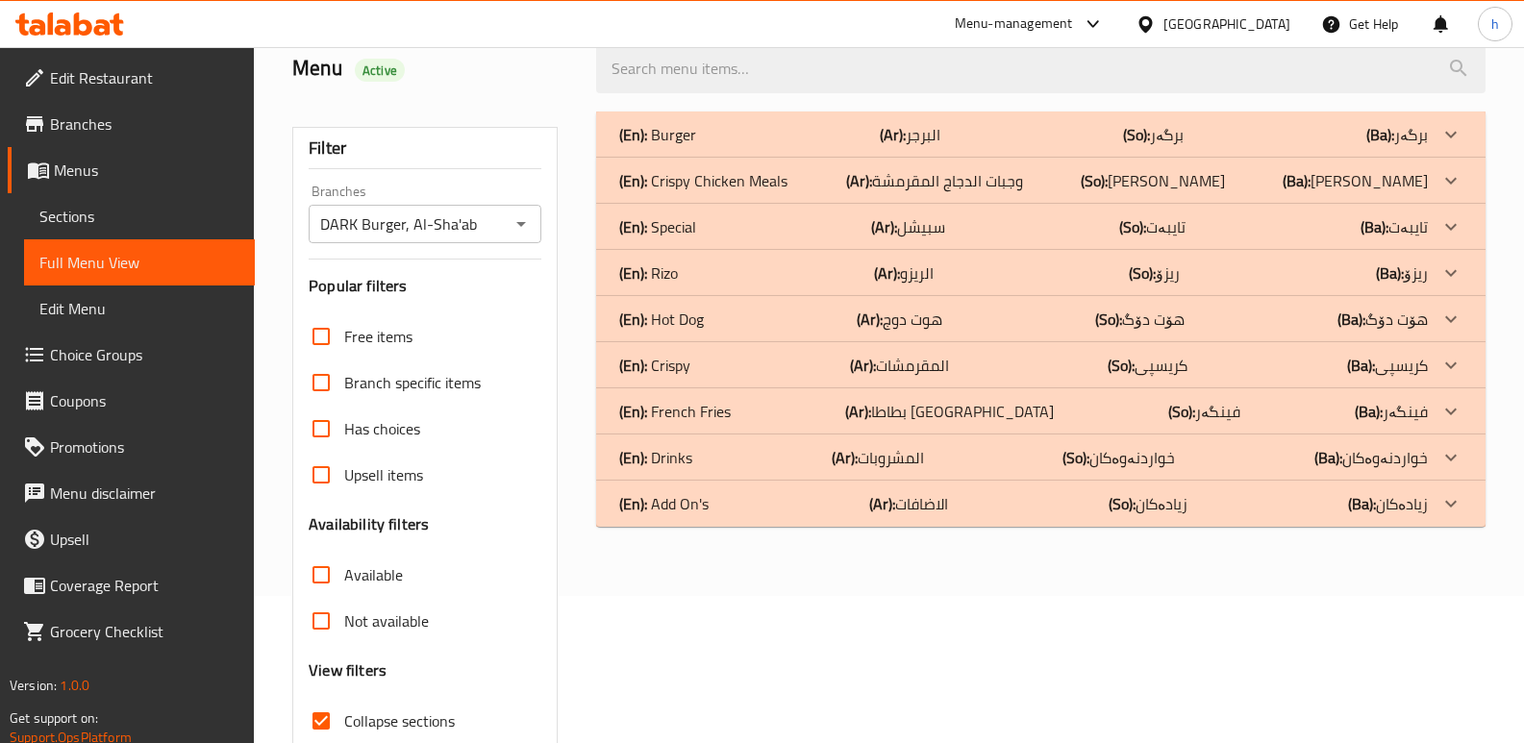
scroll to position [128, 0]
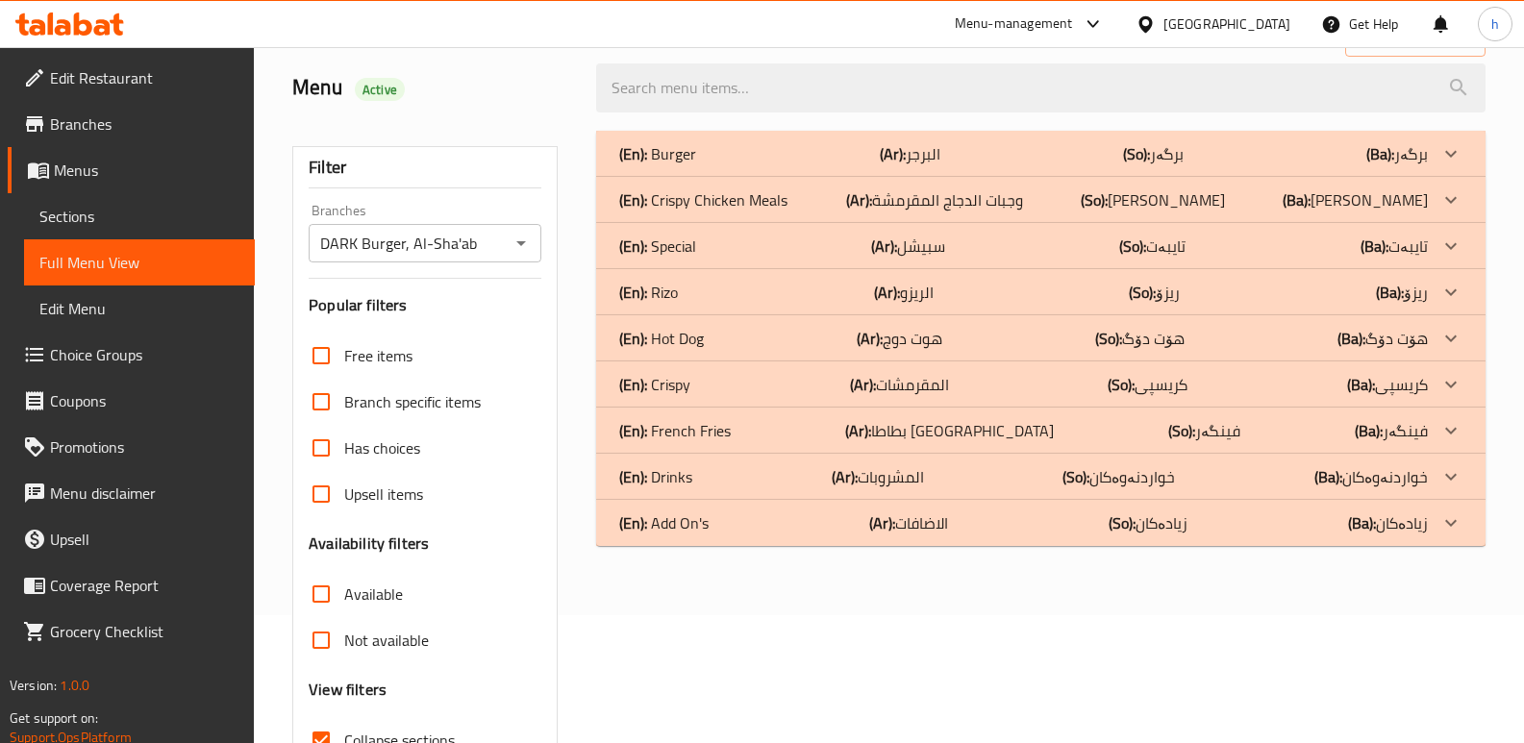
click at [708, 534] on p "(En): Add On's" at bounding box center [663, 523] width 89 height 23
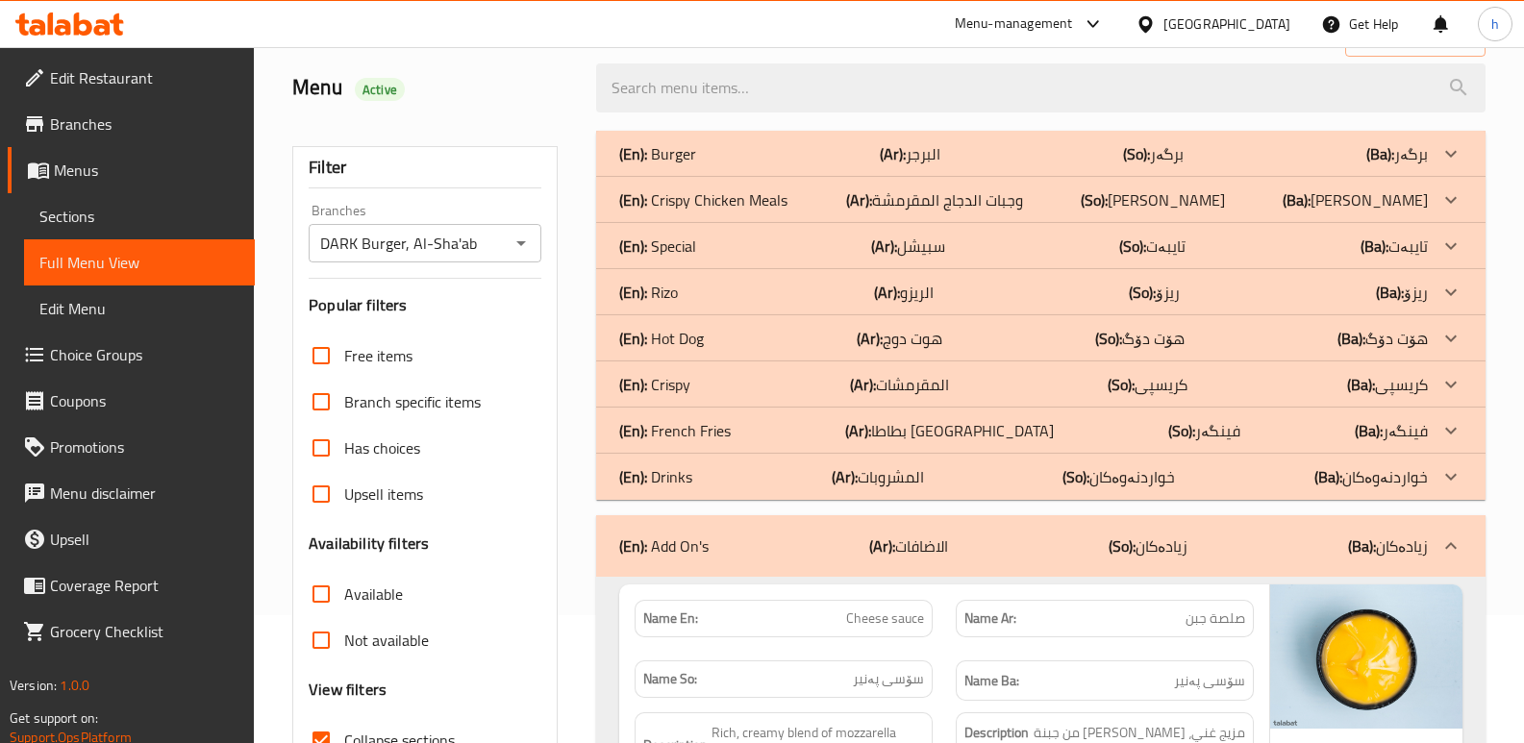
click at [724, 471] on div "(En): Drinks (Ar): المشروبات (So): خواردنەوەکان (Ba): خواردنەوەکان" at bounding box center [1023, 476] width 809 height 23
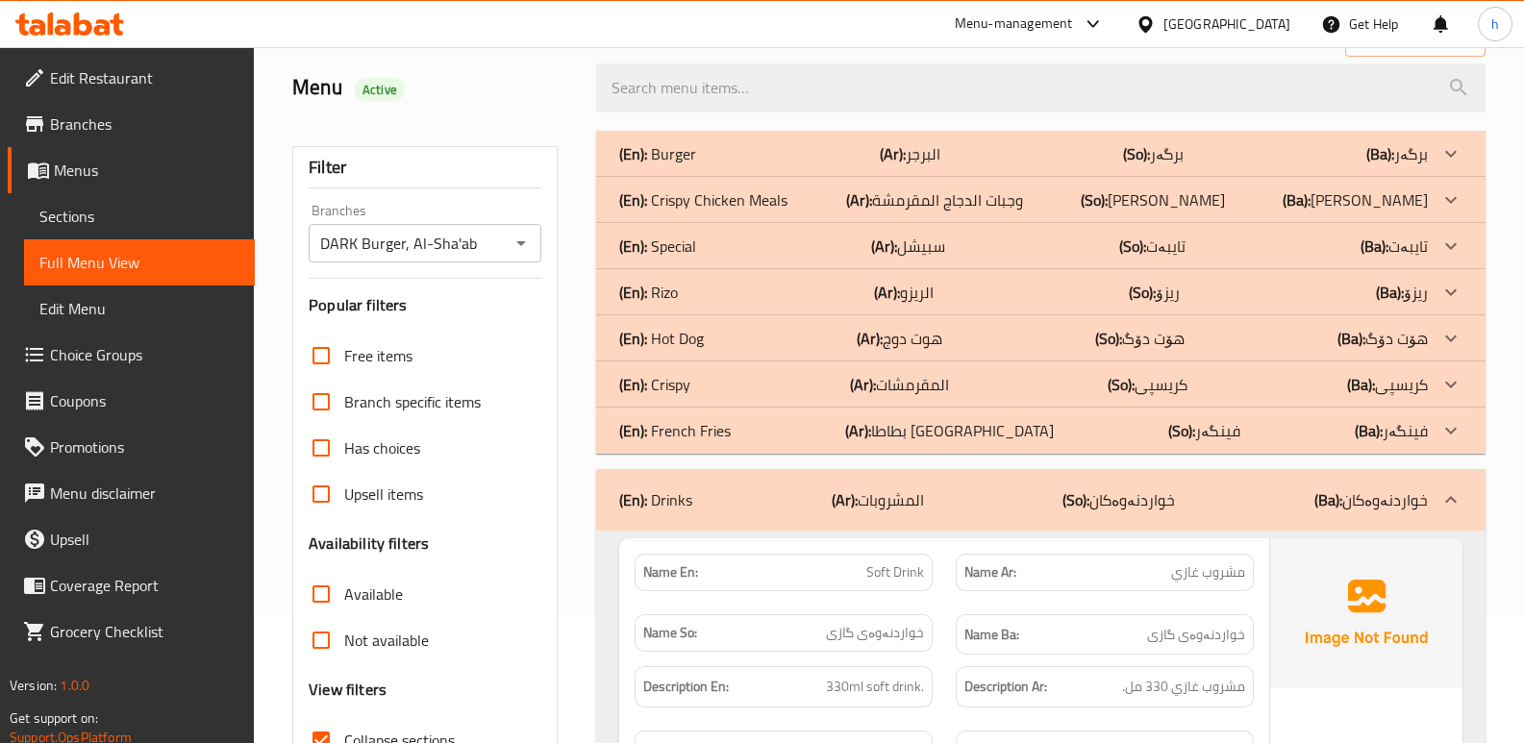
click at [722, 382] on div "(En): Crispy (Ar): المقرمشات (So): کریسپی (Ba): کریسپی" at bounding box center [1023, 384] width 809 height 23
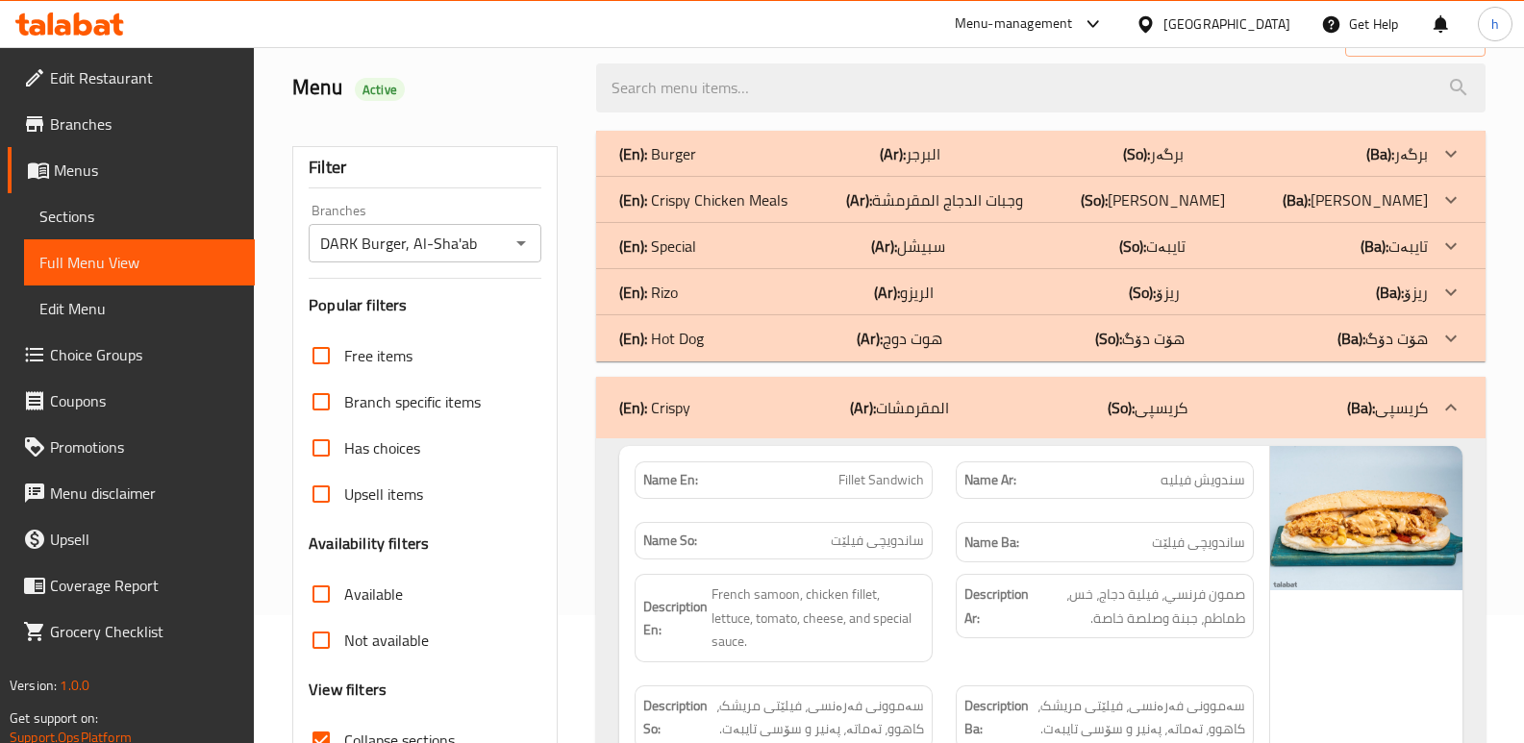
click at [687, 288] on div "(En): Rizo (Ar): الريزو (So): ریزۆ (Ba): ریزۆ" at bounding box center [1023, 292] width 809 height 23
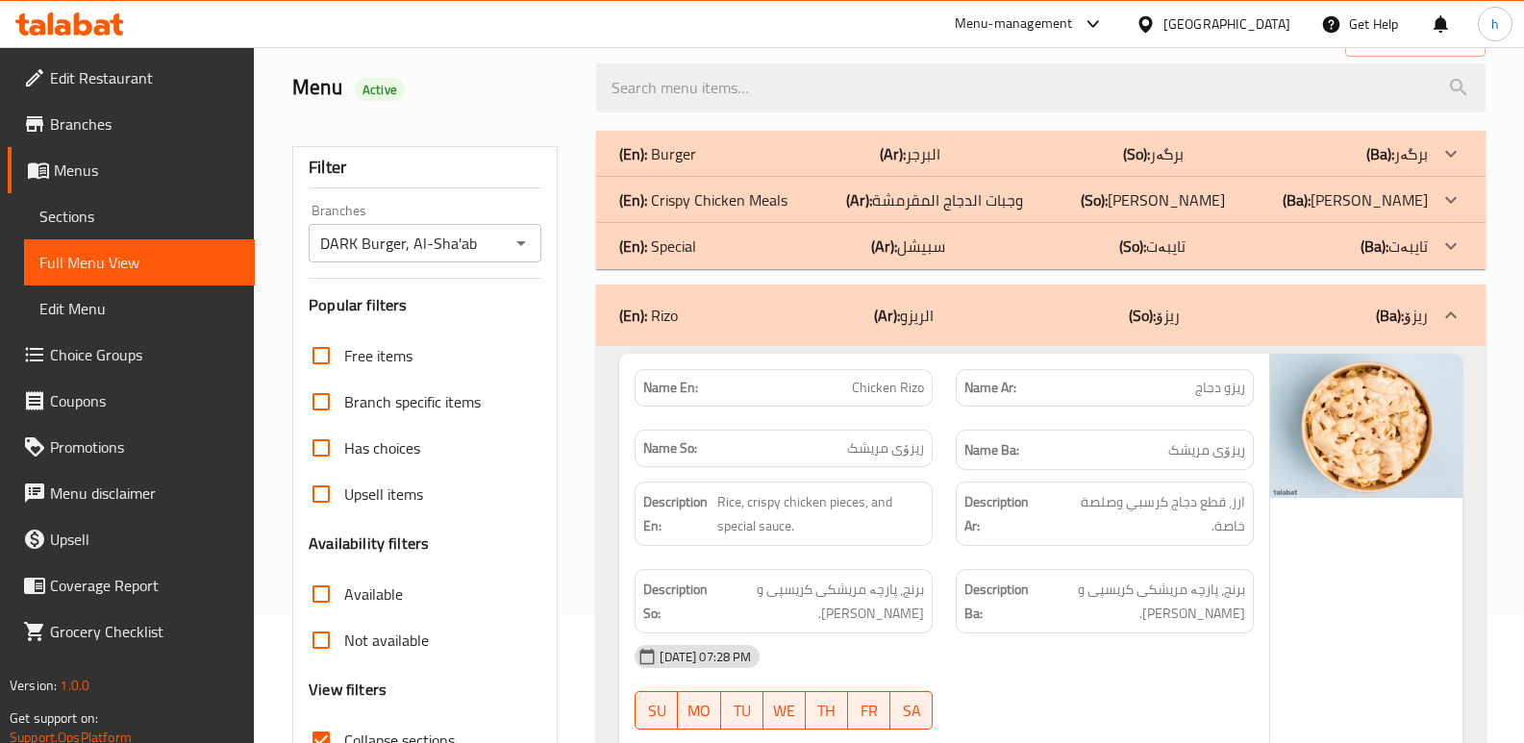
click at [738, 204] on p "(En): Crispy Chicken Meals" at bounding box center [703, 199] width 168 height 23
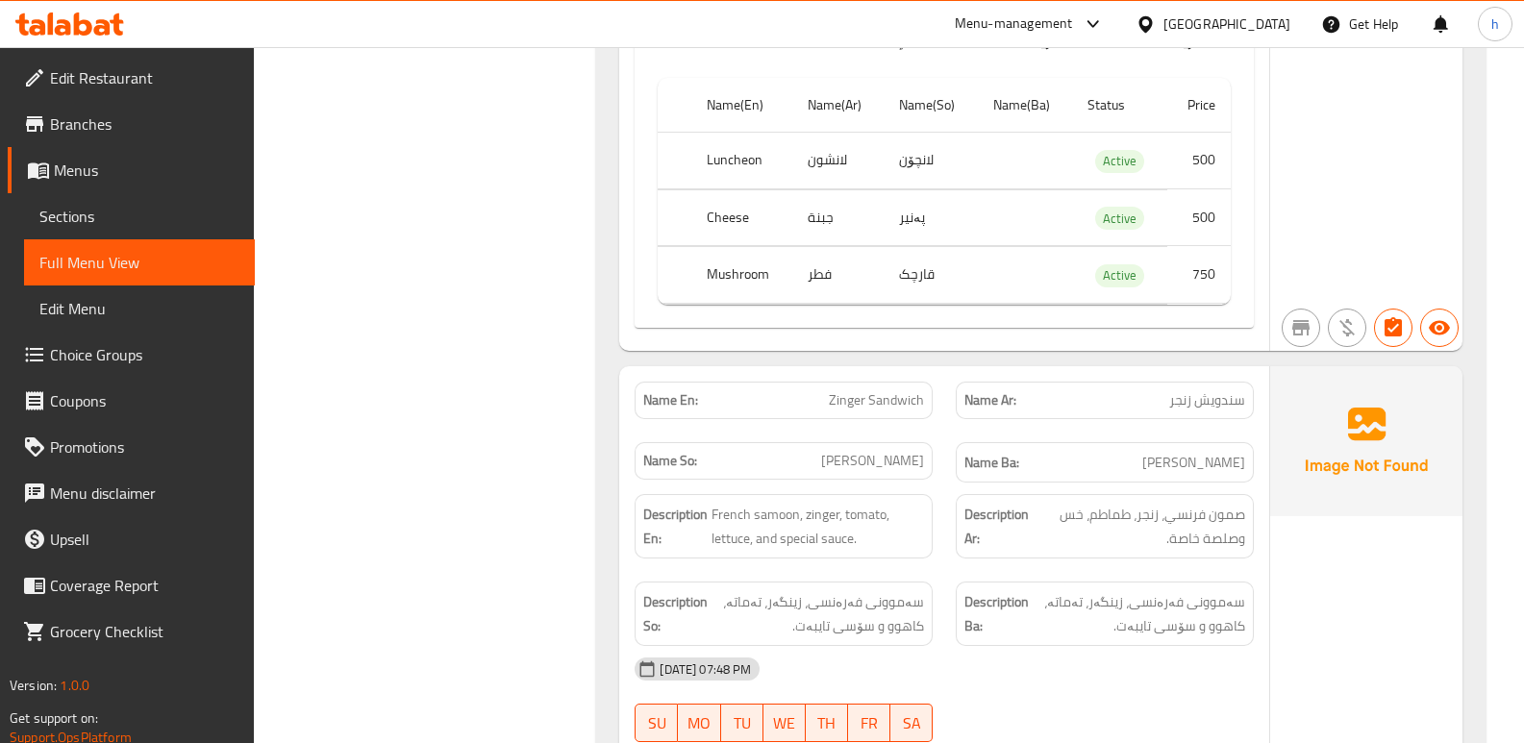
scroll to position [7243, 0]
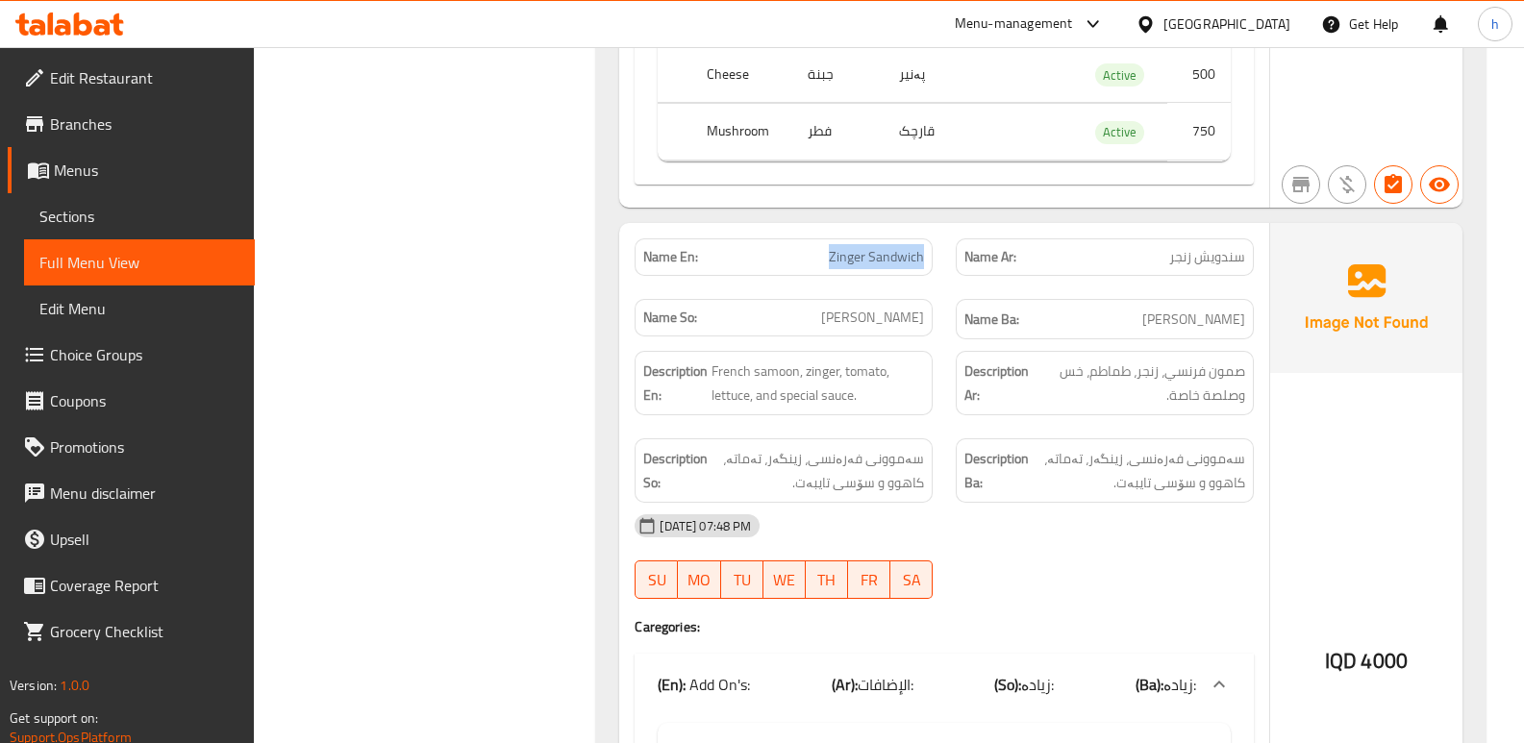
drag, startPoint x: 831, startPoint y: 142, endPoint x: 930, endPoint y: 144, distance: 99.1
click at [930, 238] on div "Name En: Zinger Sandwich" at bounding box center [784, 257] width 298 height 38
copy span "Zinger Sandwich"
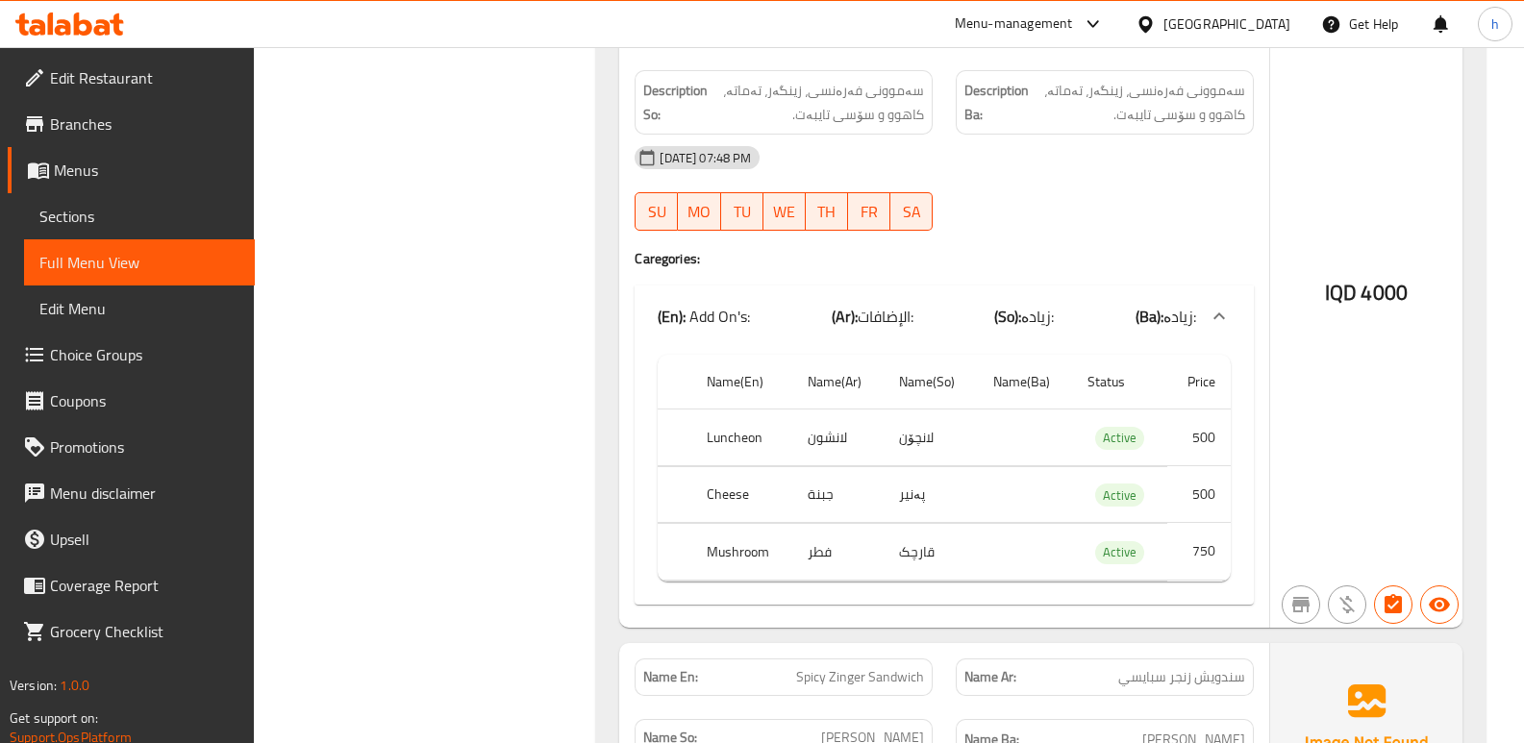
scroll to position [7947, 0]
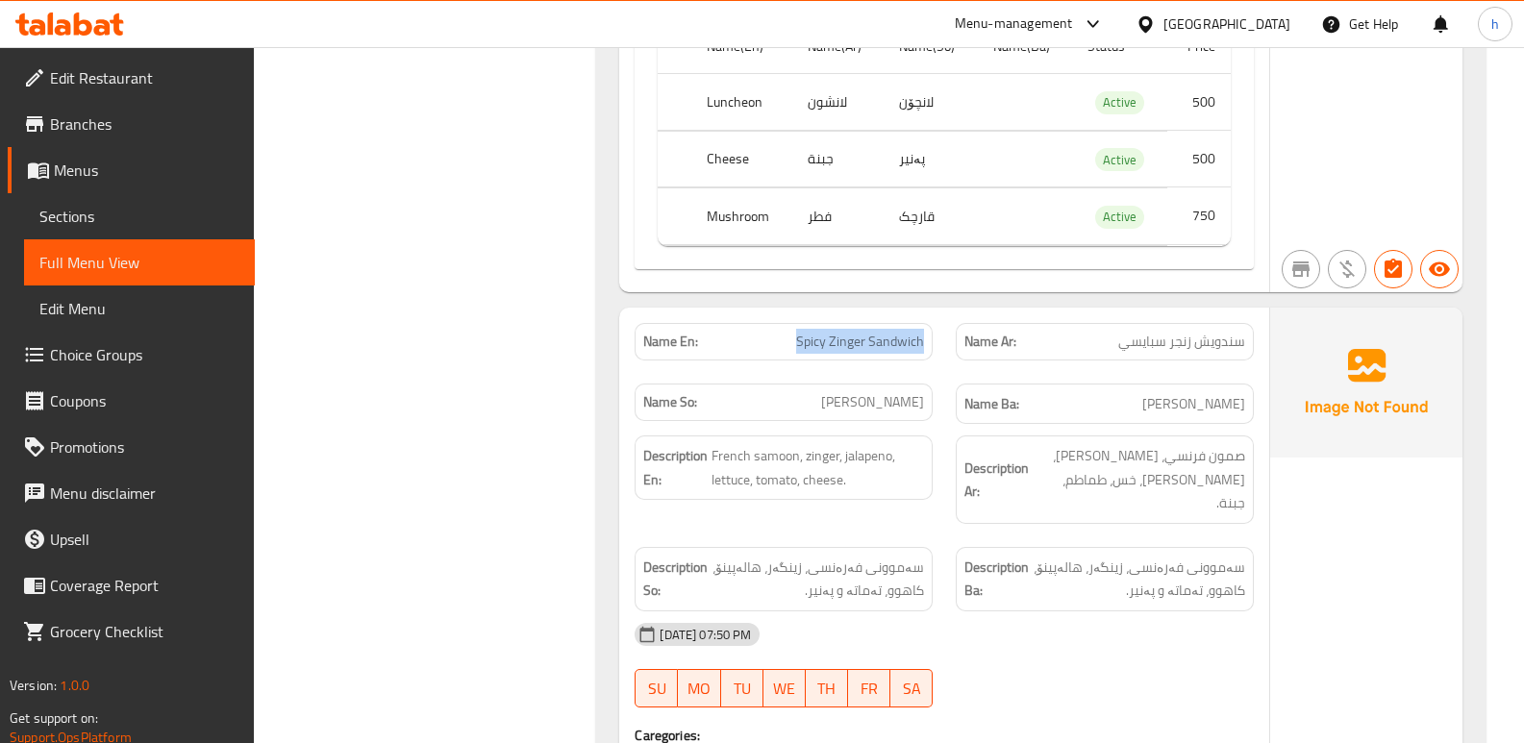
drag, startPoint x: 801, startPoint y: 222, endPoint x: 929, endPoint y: 234, distance: 128.4
click at [929, 323] on div "Name En: Spicy Zinger Sandwich" at bounding box center [784, 342] width 298 height 38
copy span "Spicy Zinger Sandwich"
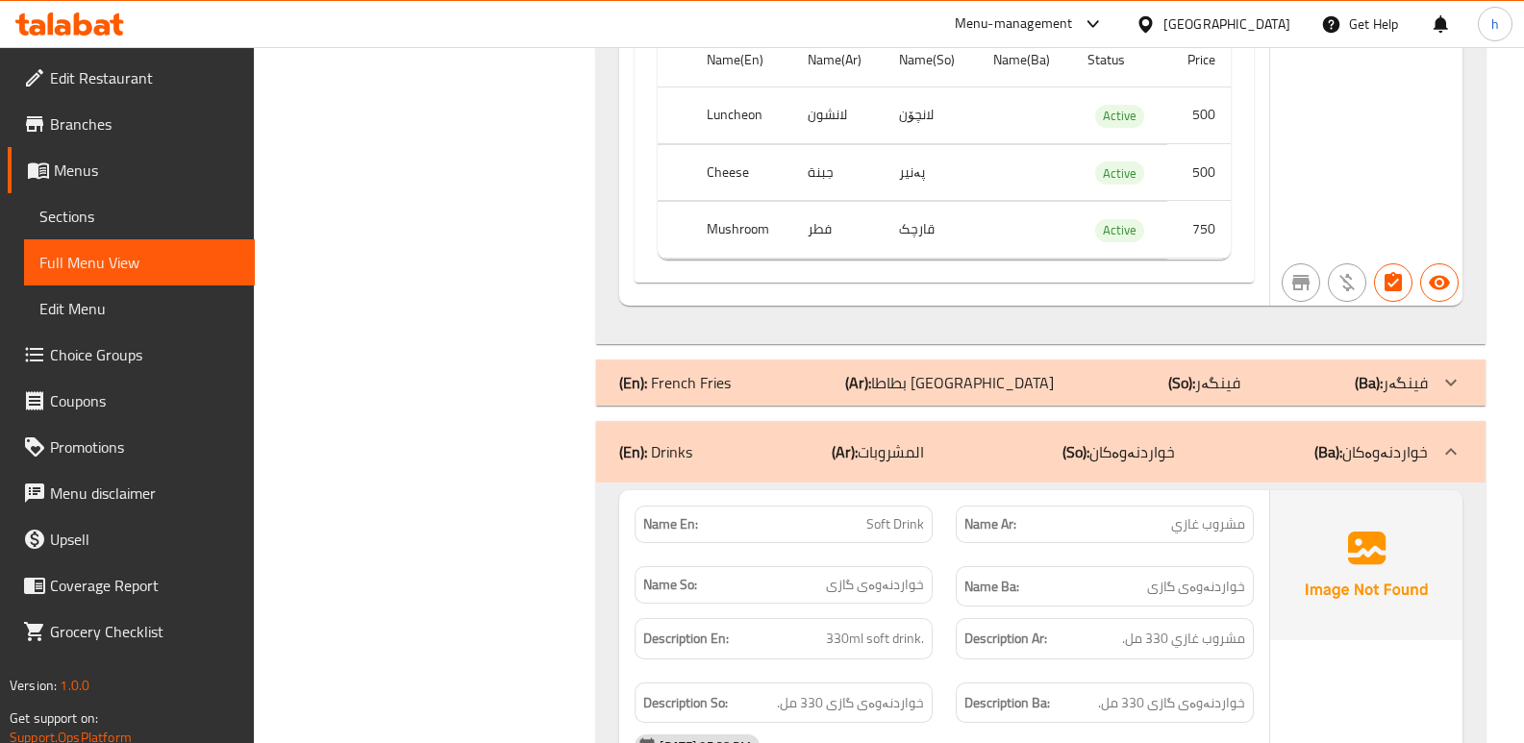
scroll to position [8907, 0]
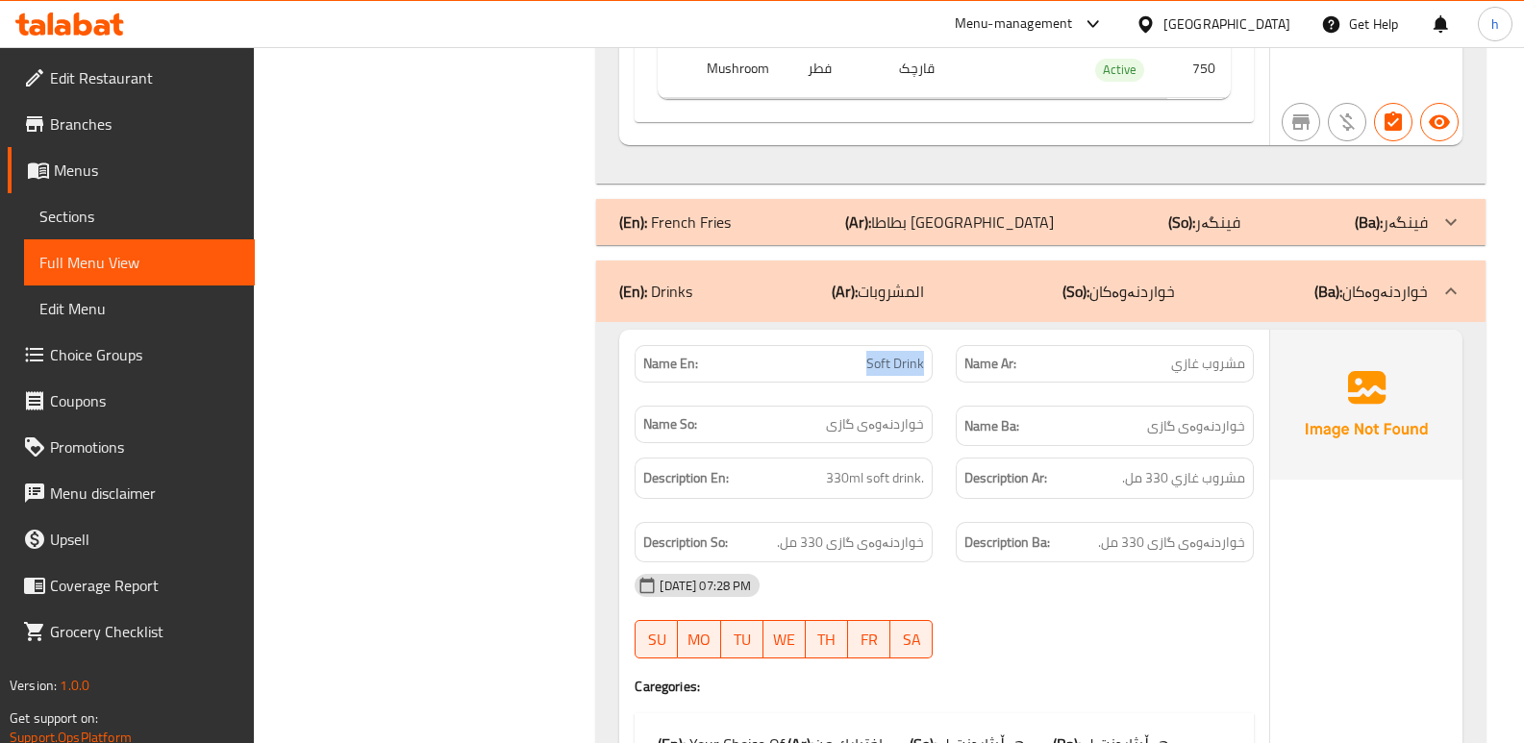
drag, startPoint x: 867, startPoint y: 218, endPoint x: 928, endPoint y: 222, distance: 60.7
click at [928, 345] on div "Name En: Soft Drink" at bounding box center [784, 364] width 298 height 38
copy span "Soft Drink"
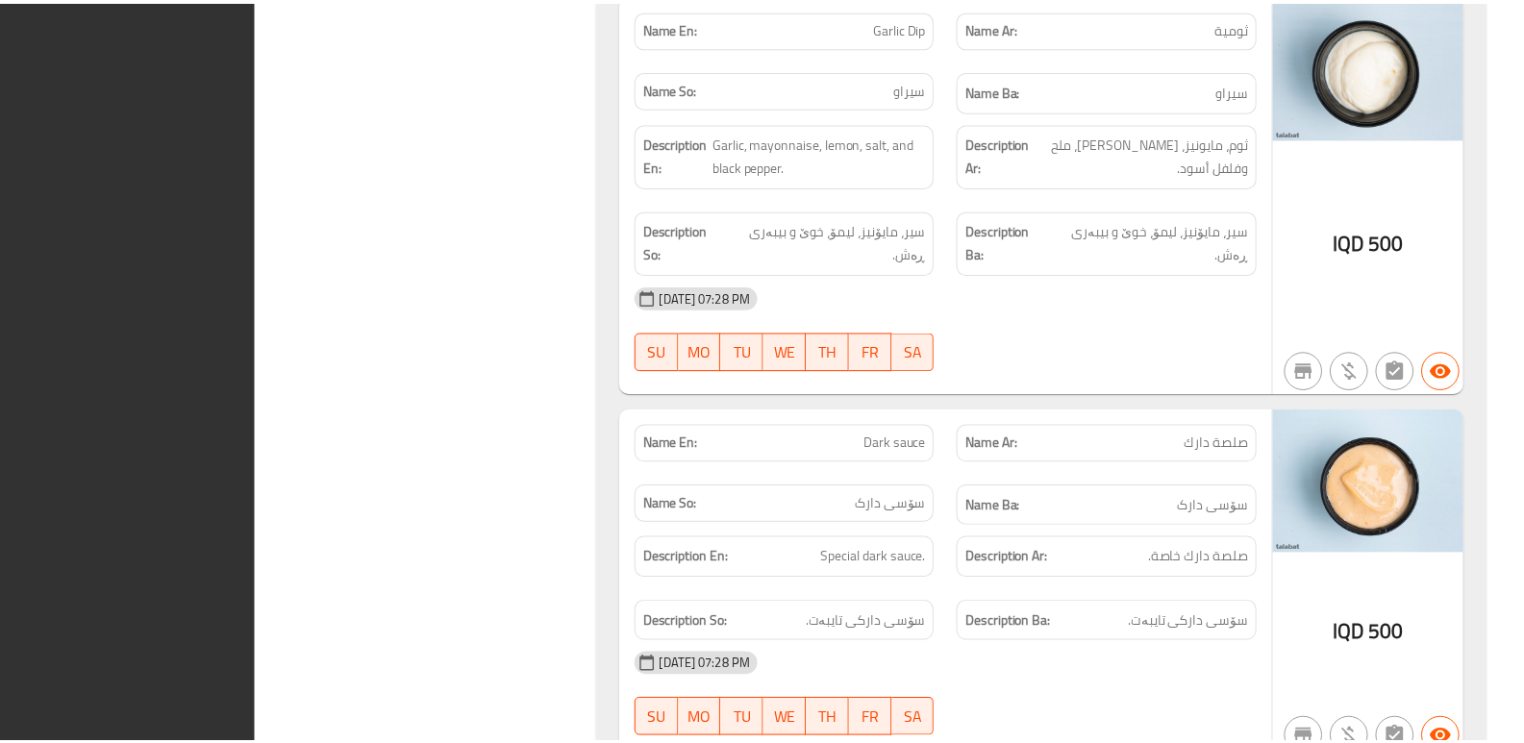
scroll to position [11049, 0]
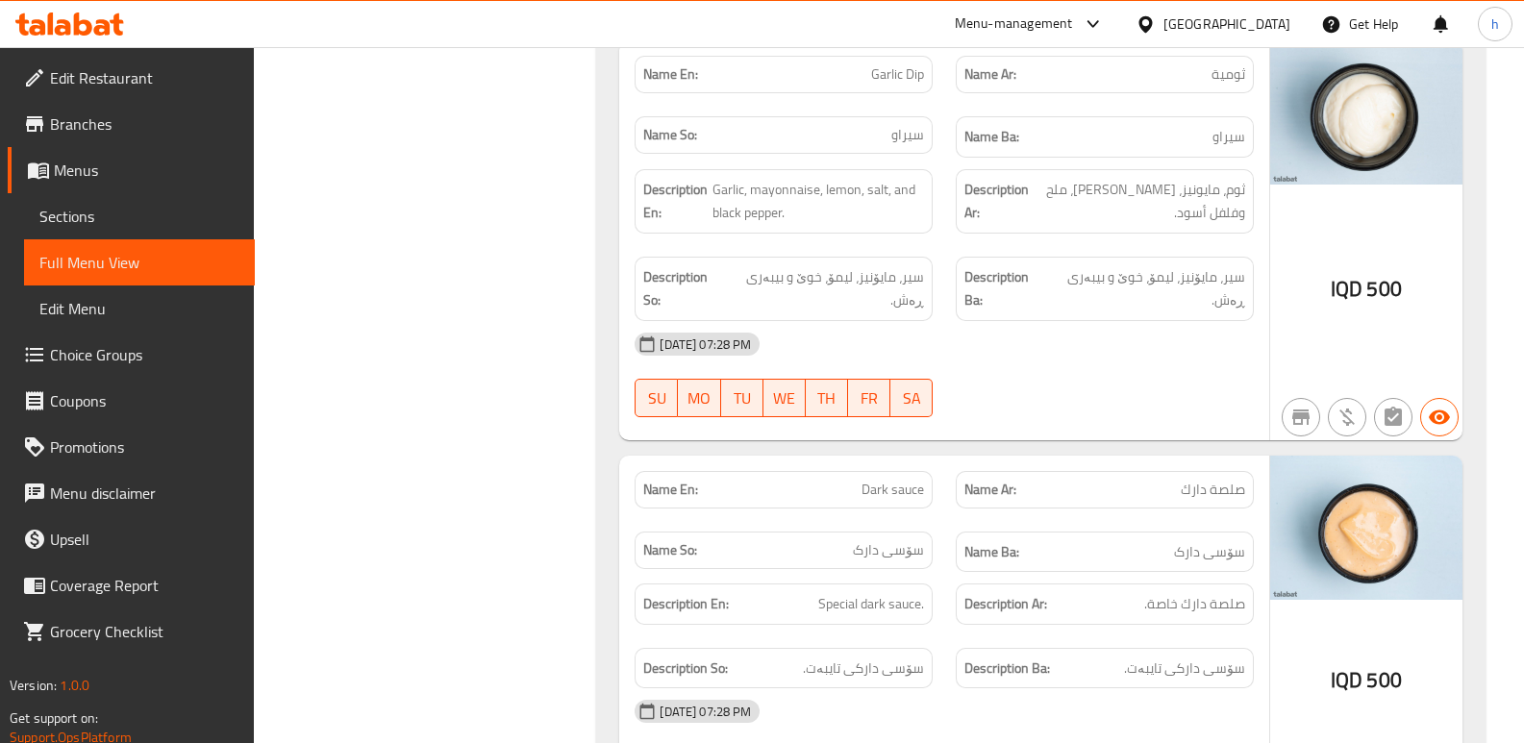
click at [73, 27] on icon at bounding box center [69, 24] width 109 height 23
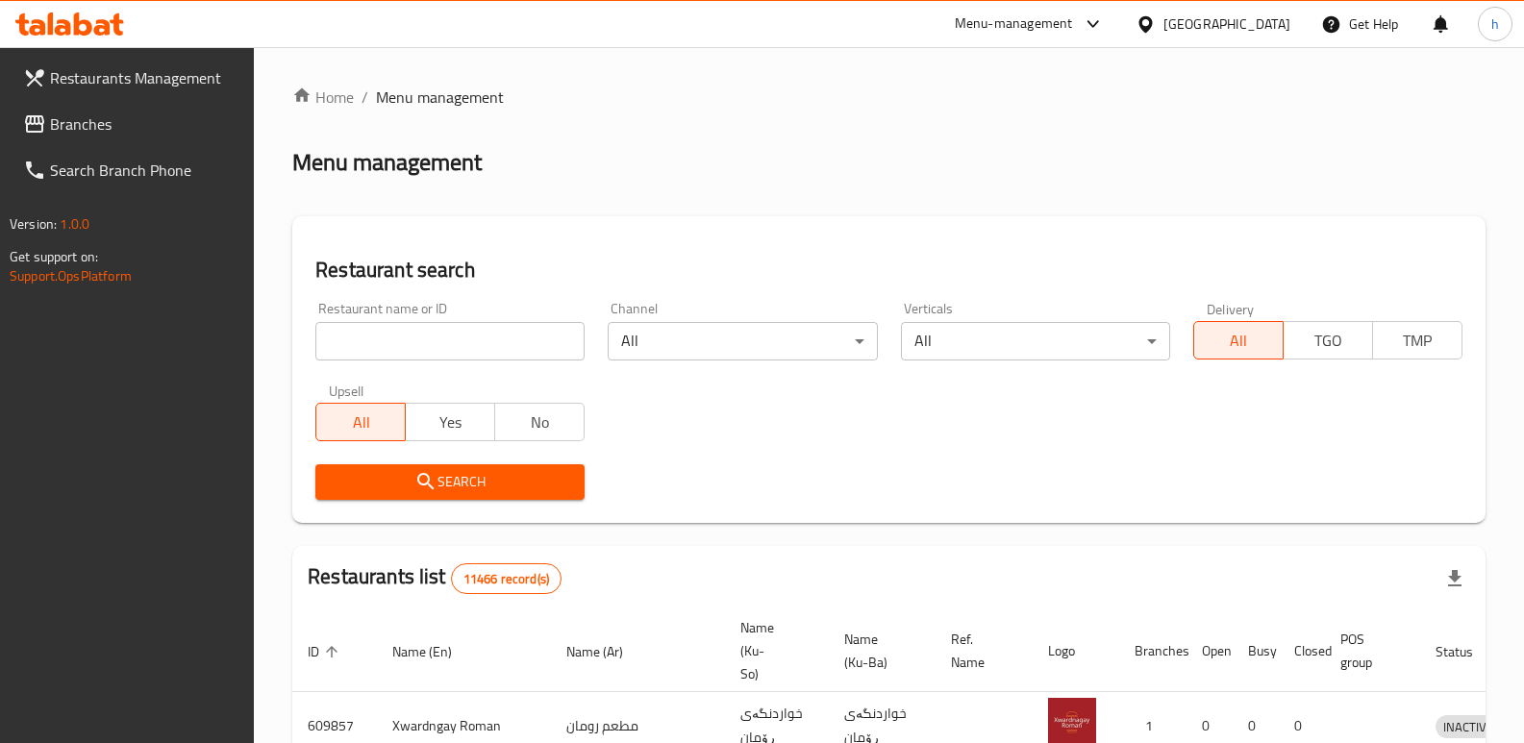
scroll to position [251, 0]
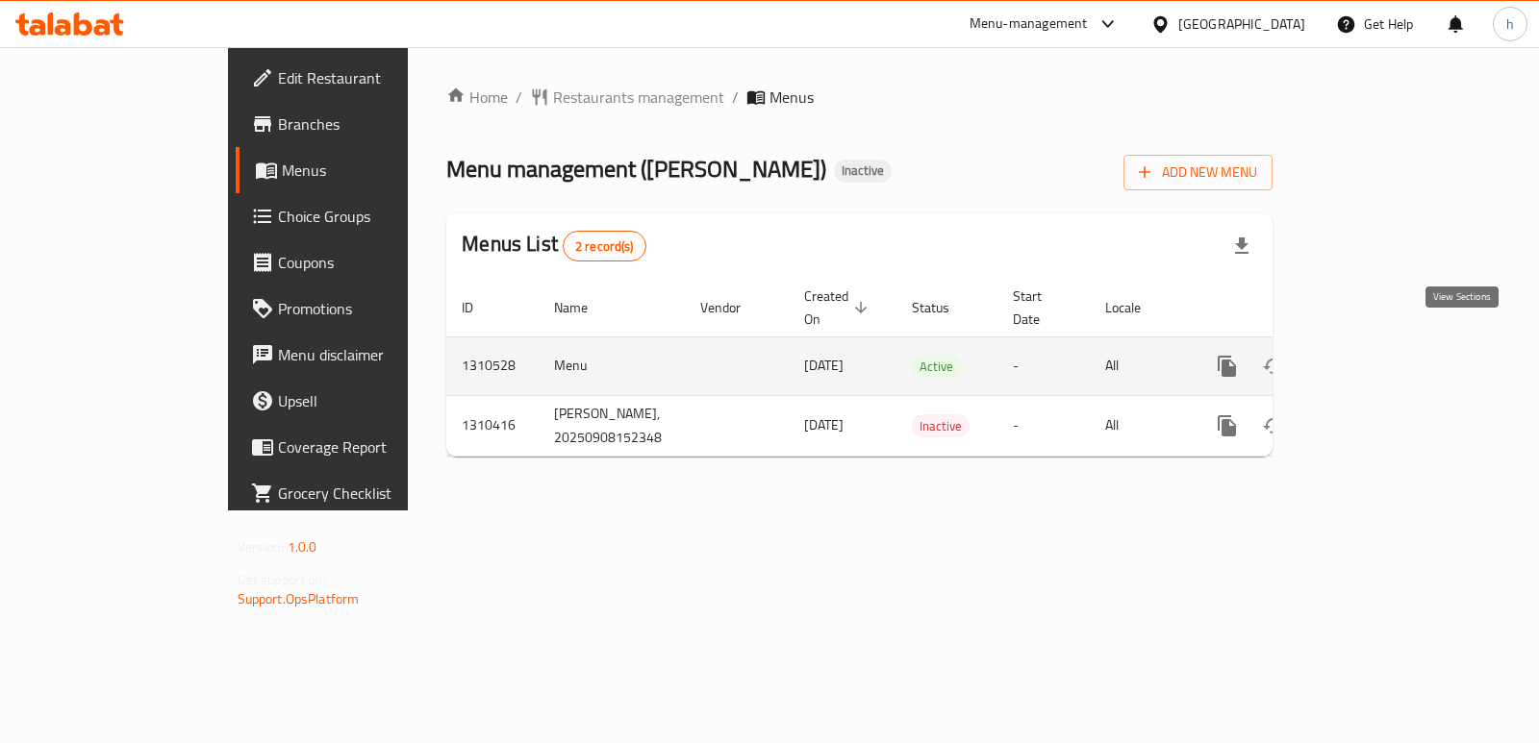
click at [1377, 355] on icon "enhanced table" at bounding box center [1365, 366] width 23 height 23
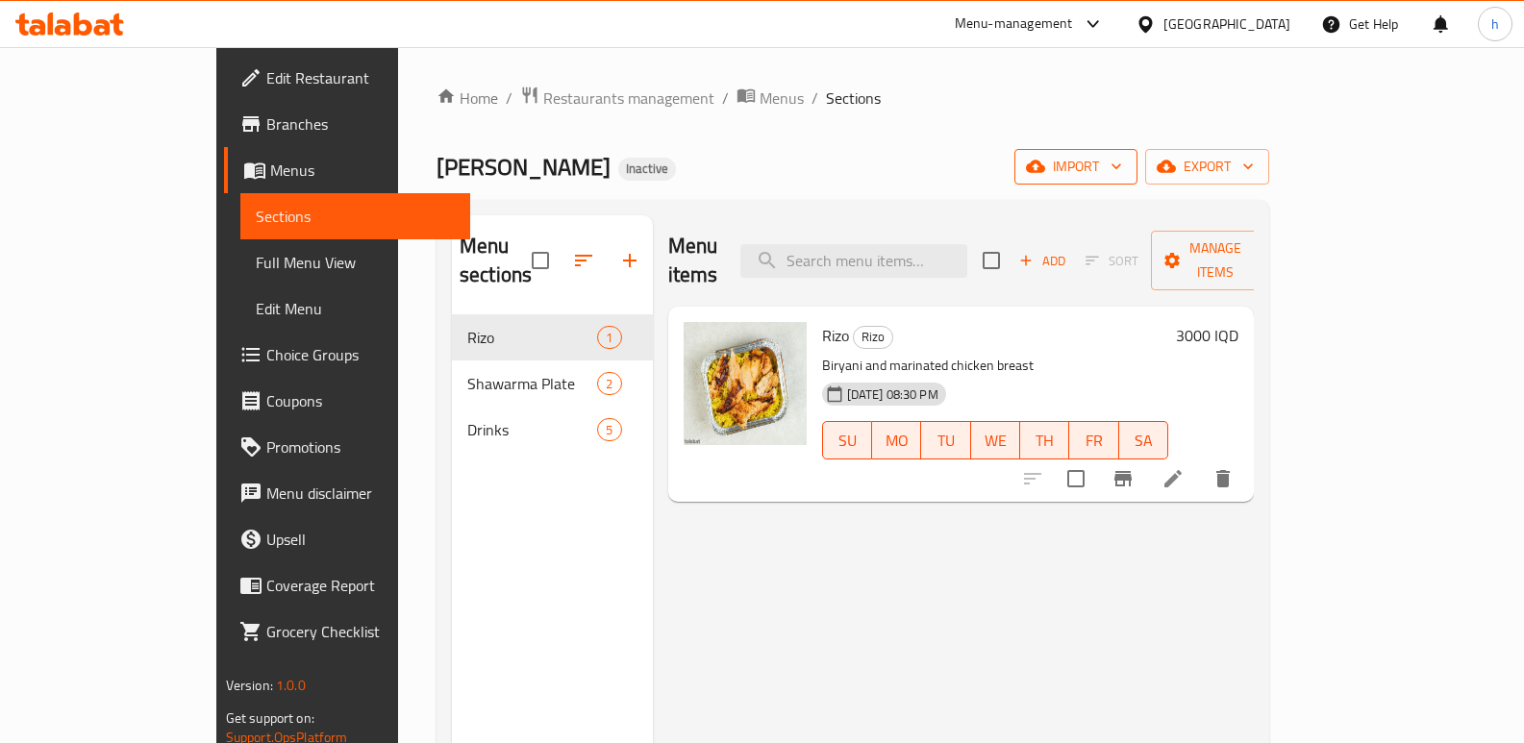
click at [1126, 163] on icon "button" at bounding box center [1116, 166] width 19 height 19
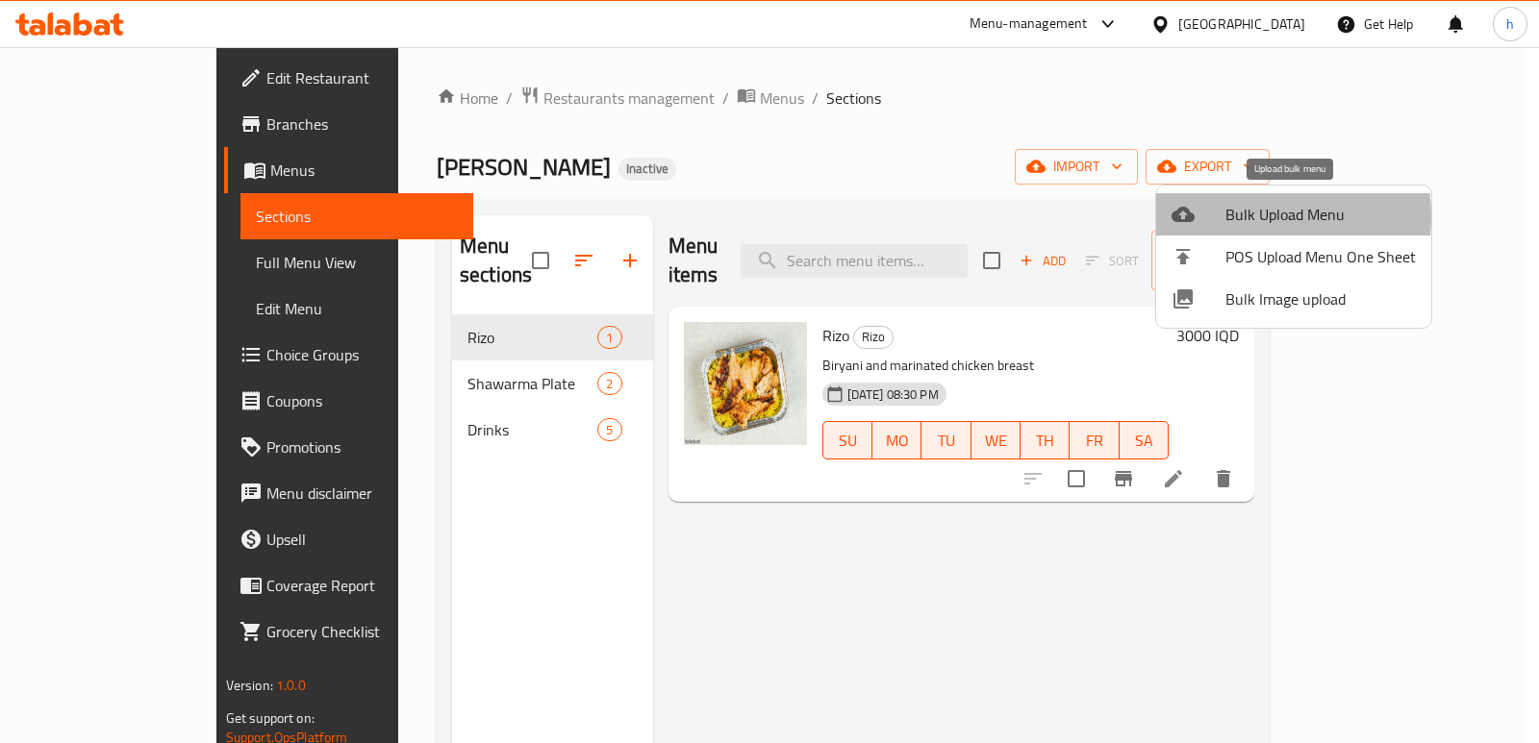
click at [1248, 216] on span "Bulk Upload Menu" at bounding box center [1320, 214] width 190 height 23
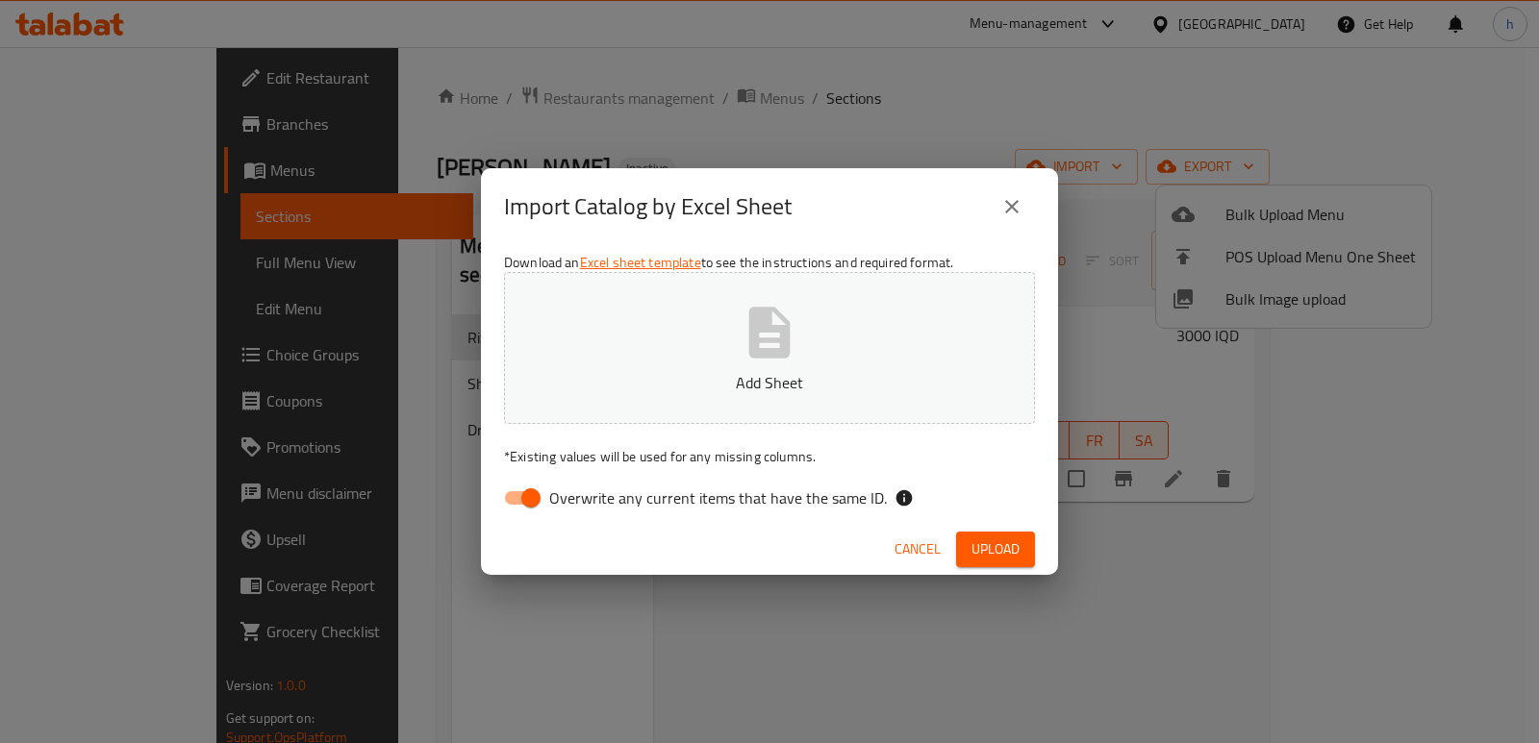
click at [522, 493] on input "Overwrite any current items that have the same ID." at bounding box center [531, 498] width 110 height 37
checkbox input "false"
click at [664, 379] on p "Add Sheet" at bounding box center [769, 382] width 471 height 23
click at [1008, 555] on span "Upload" at bounding box center [995, 550] width 48 height 24
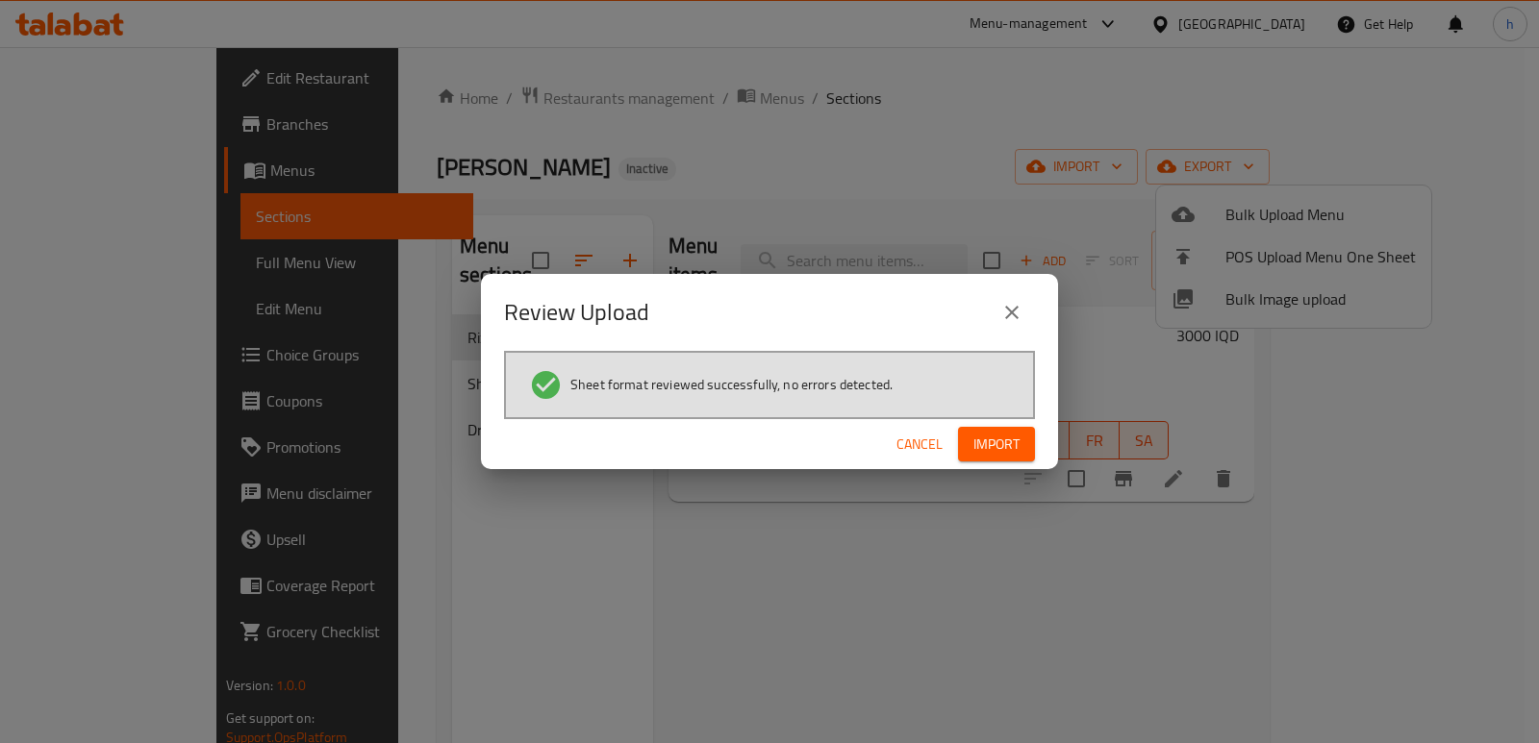
click at [988, 460] on button "Import" at bounding box center [996, 445] width 77 height 36
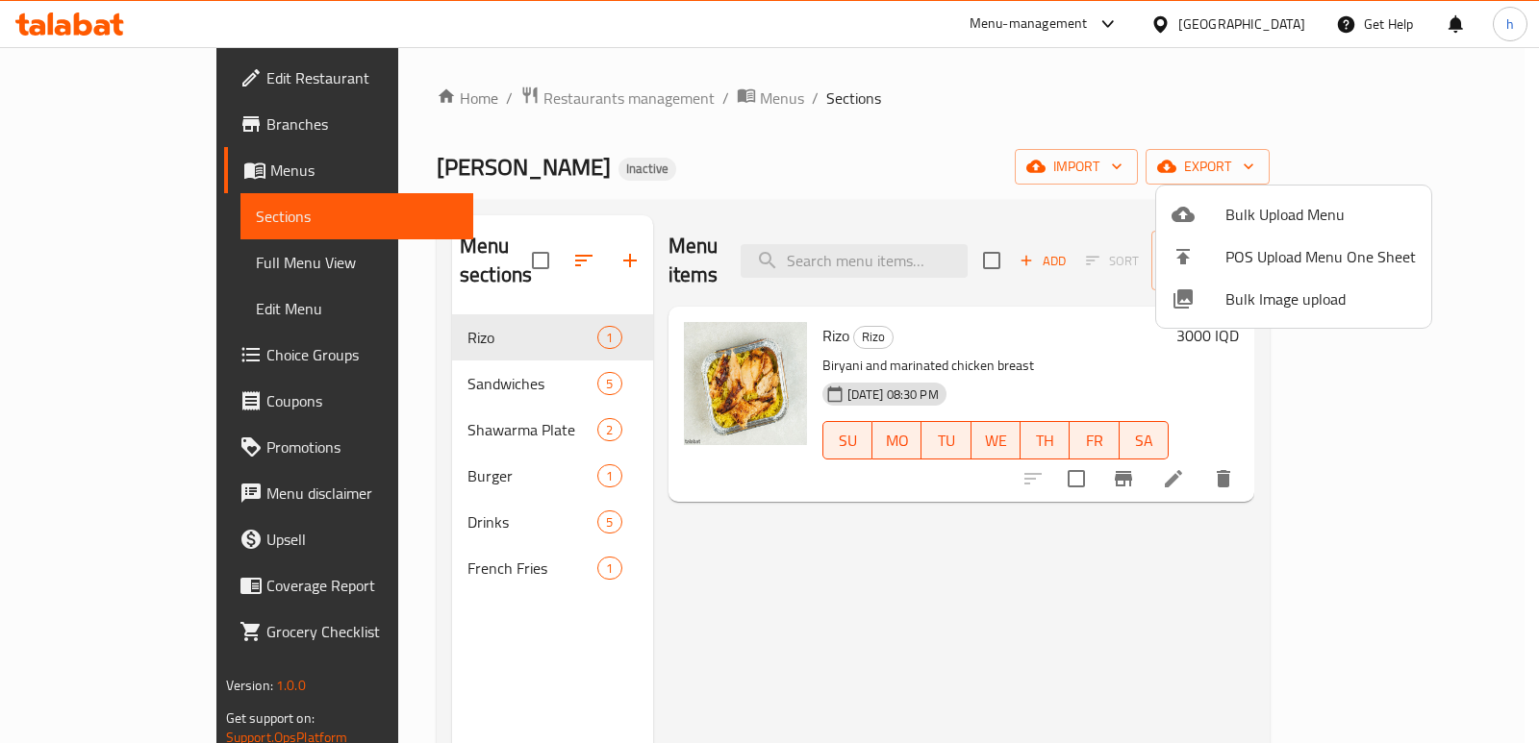
click at [671, 504] on div at bounding box center [769, 371] width 1539 height 743
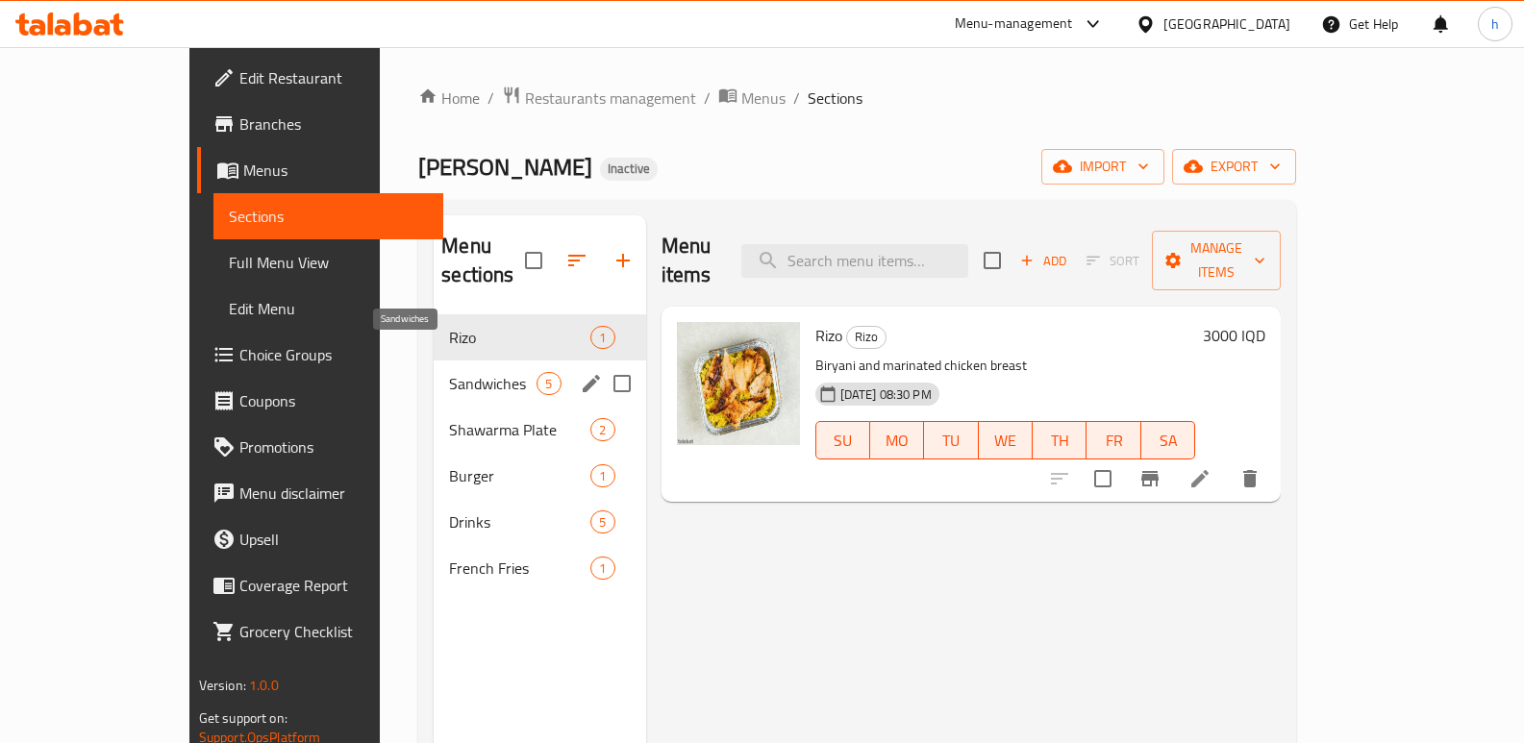
click at [449, 372] on span "Sandwiches" at bounding box center [493, 383] width 88 height 23
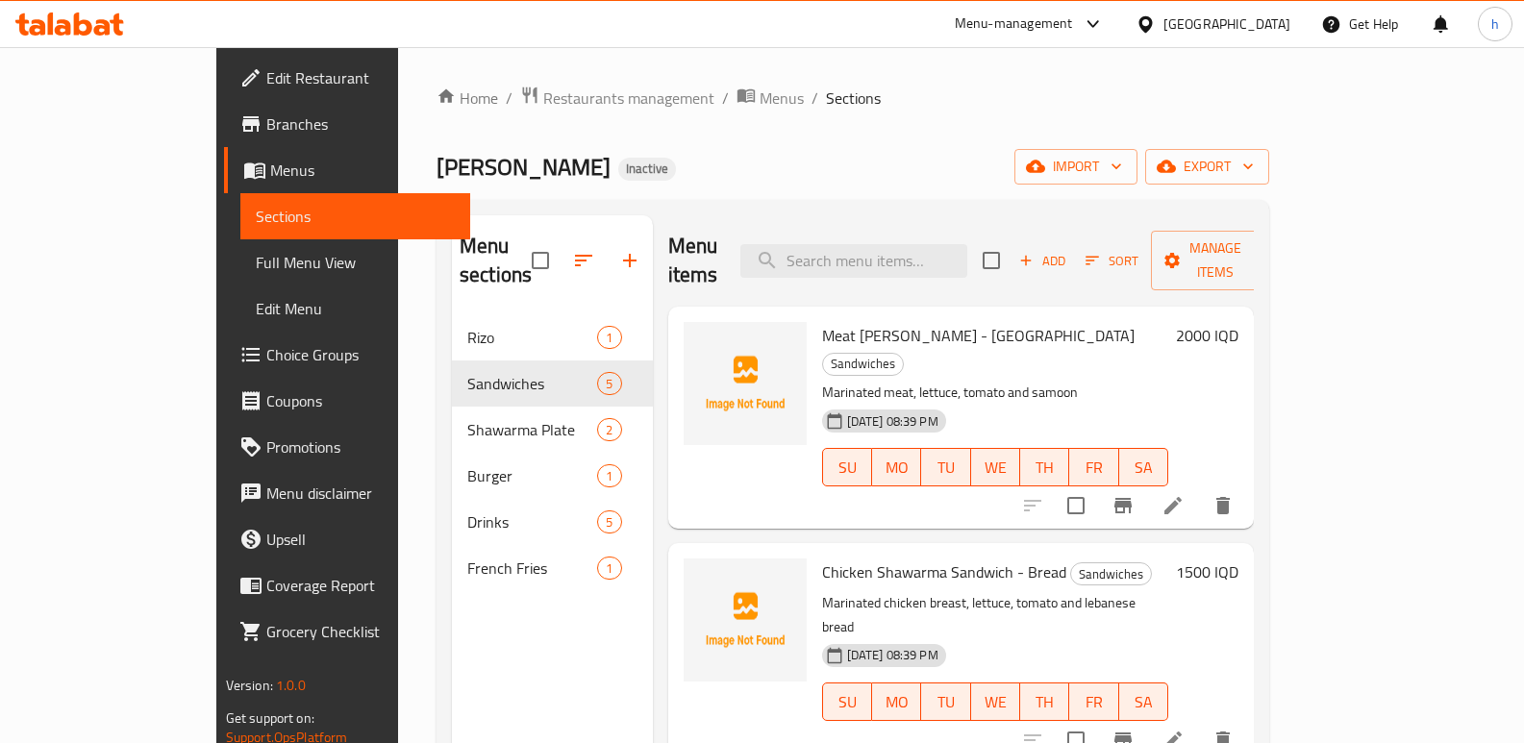
click at [452, 669] on div "Menu sections Rizo 1 Sandwiches 5 Shawarma Plate 2 Burger 1 Drinks 5 French Fri…" at bounding box center [552, 586] width 201 height 743
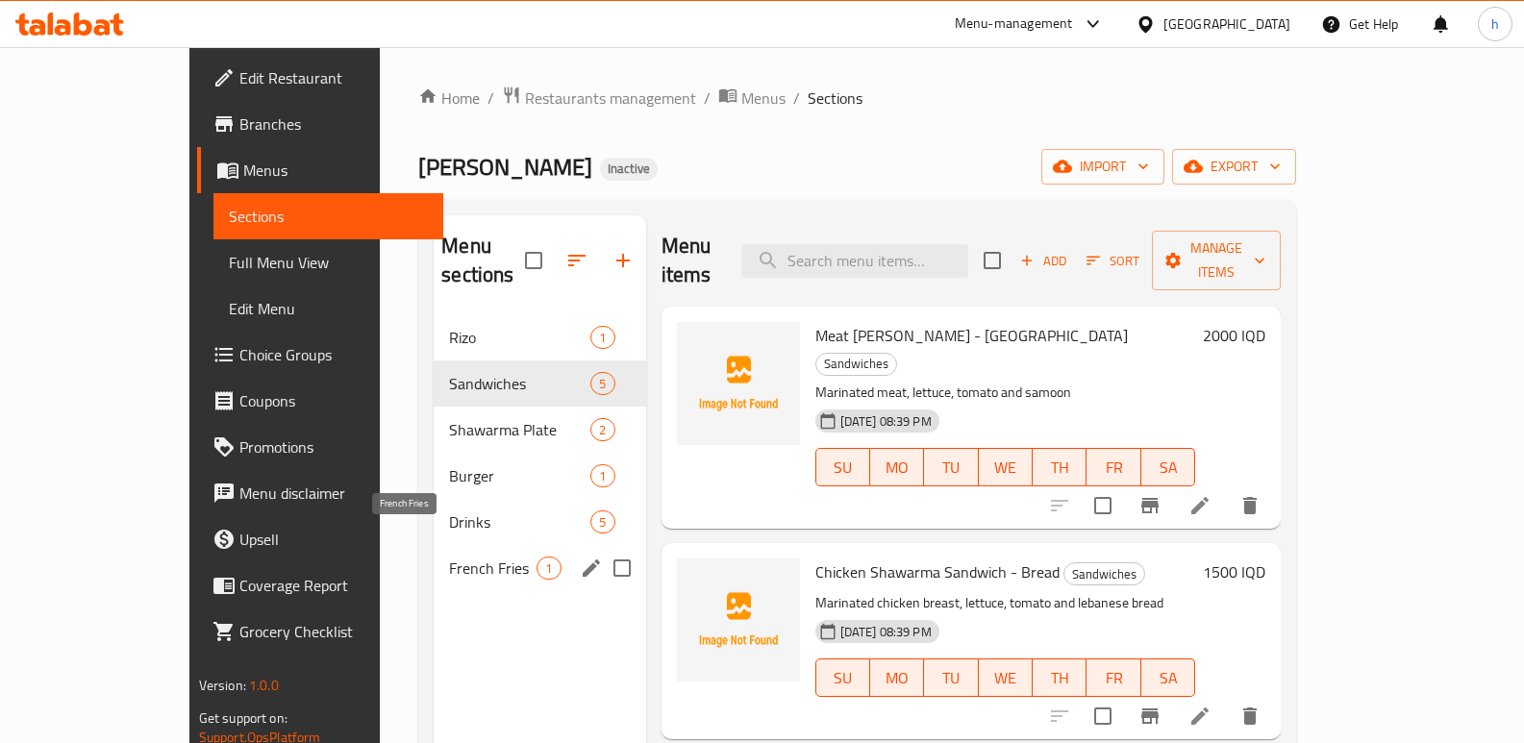
click at [449, 557] on span "French Fries" at bounding box center [493, 568] width 88 height 23
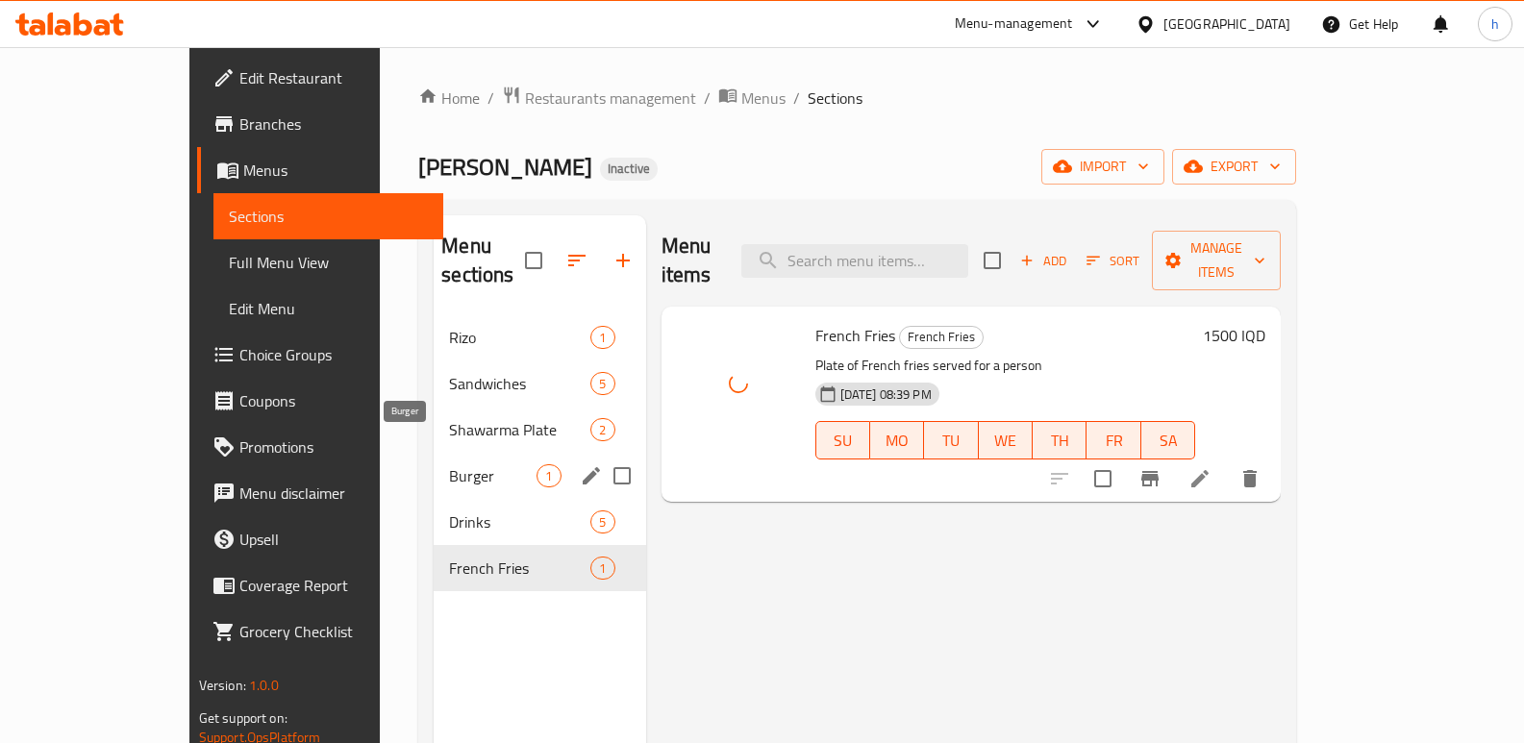
click at [449, 464] on span "Burger" at bounding box center [493, 475] width 88 height 23
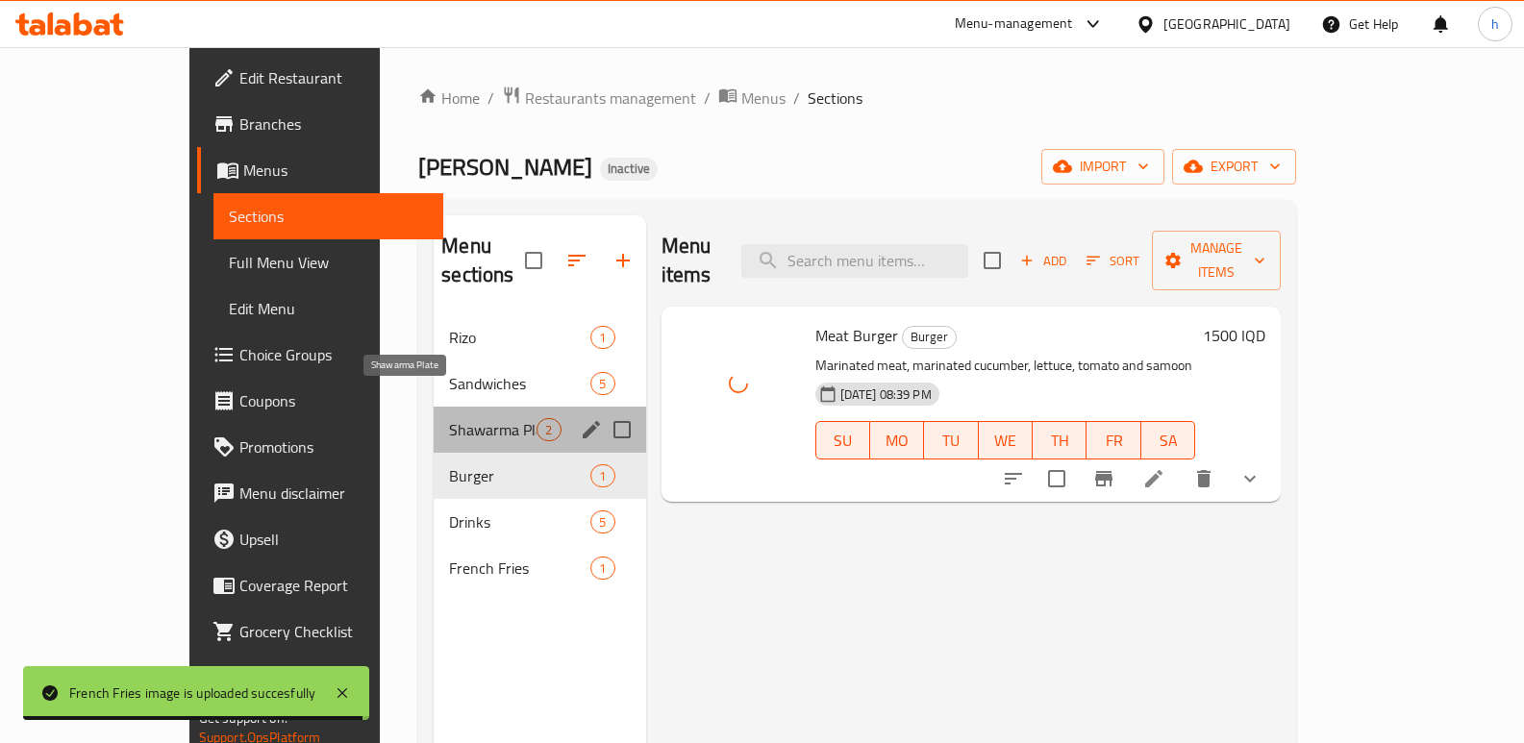
click at [449, 418] on span "Shawarma Plate" at bounding box center [493, 429] width 88 height 23
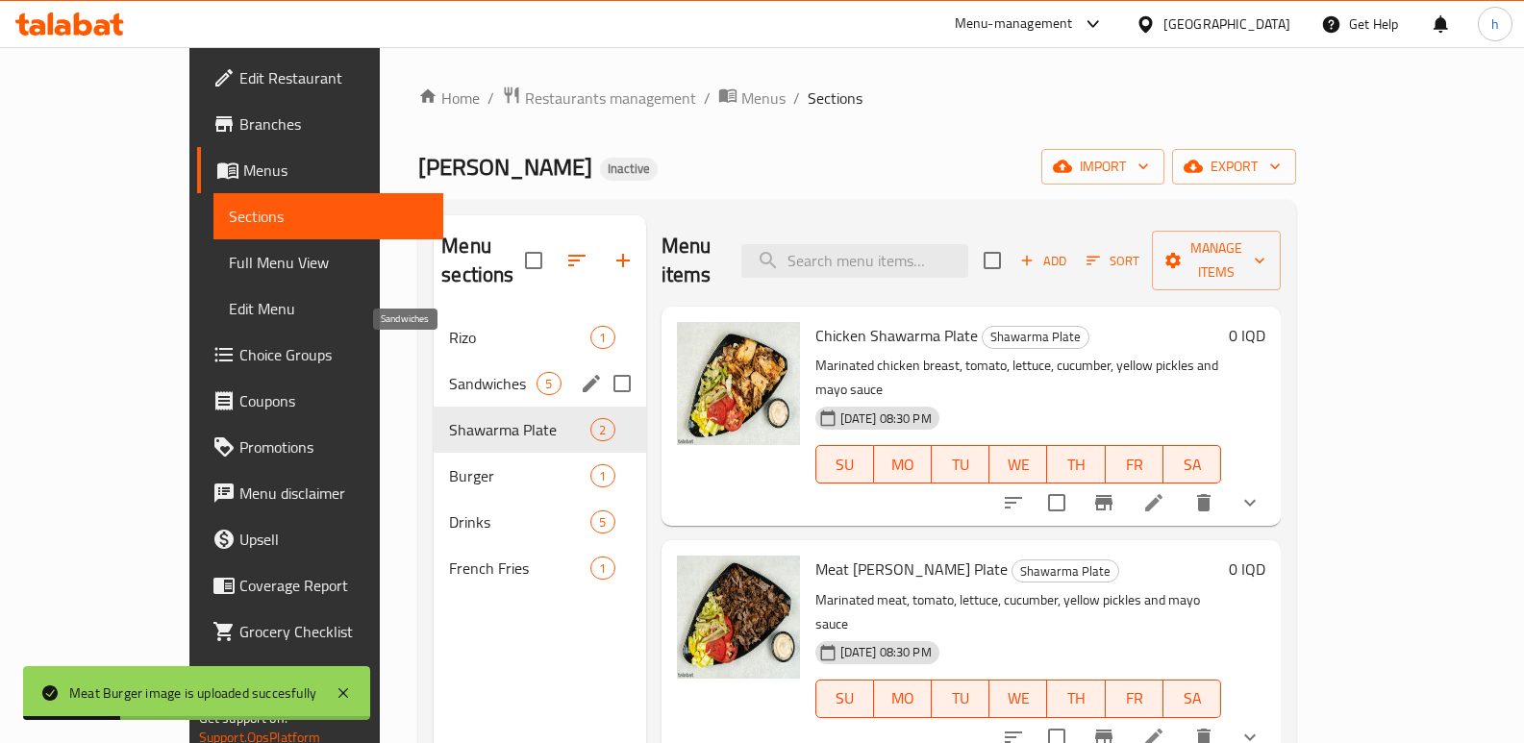
click at [449, 372] on span "Sandwiches" at bounding box center [493, 383] width 88 height 23
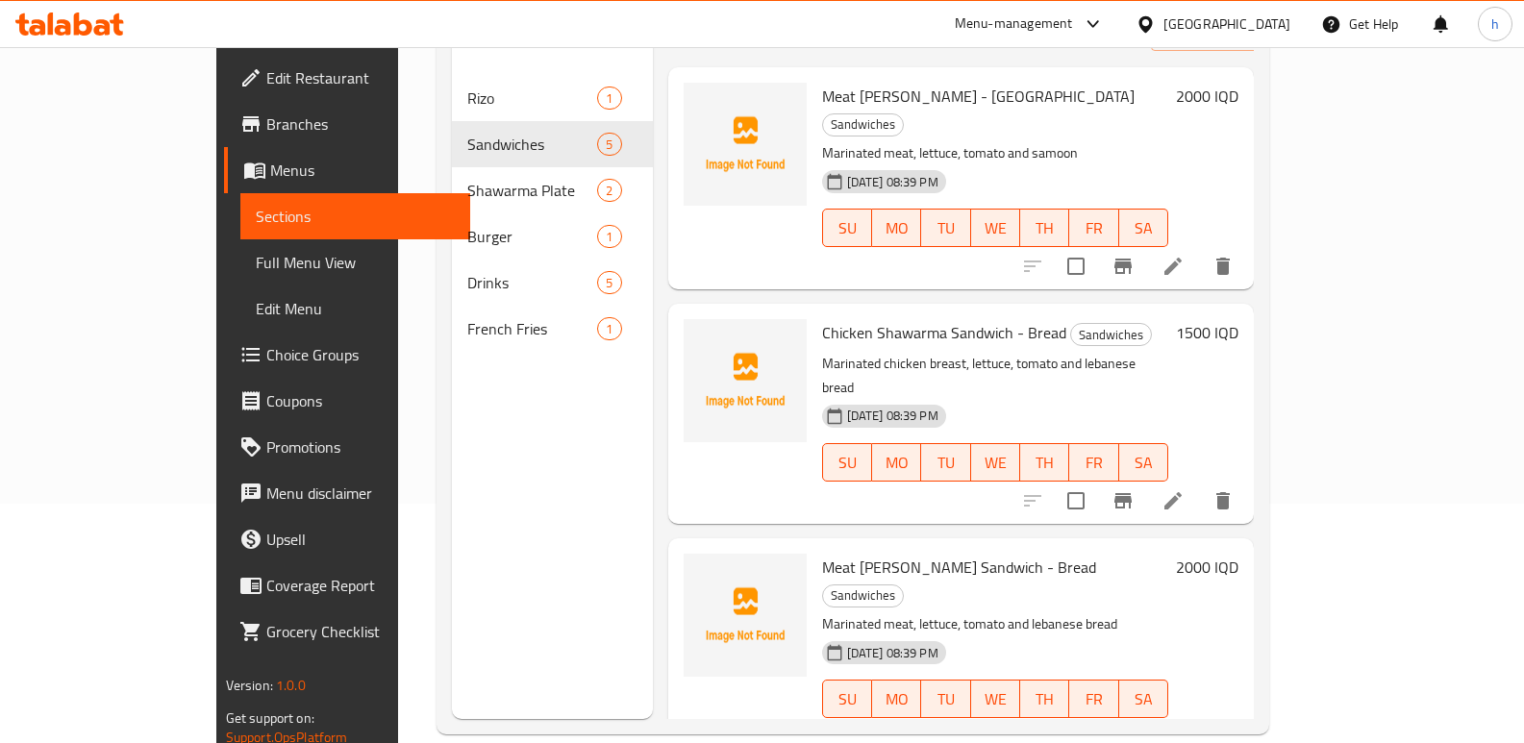
scroll to position [269, 0]
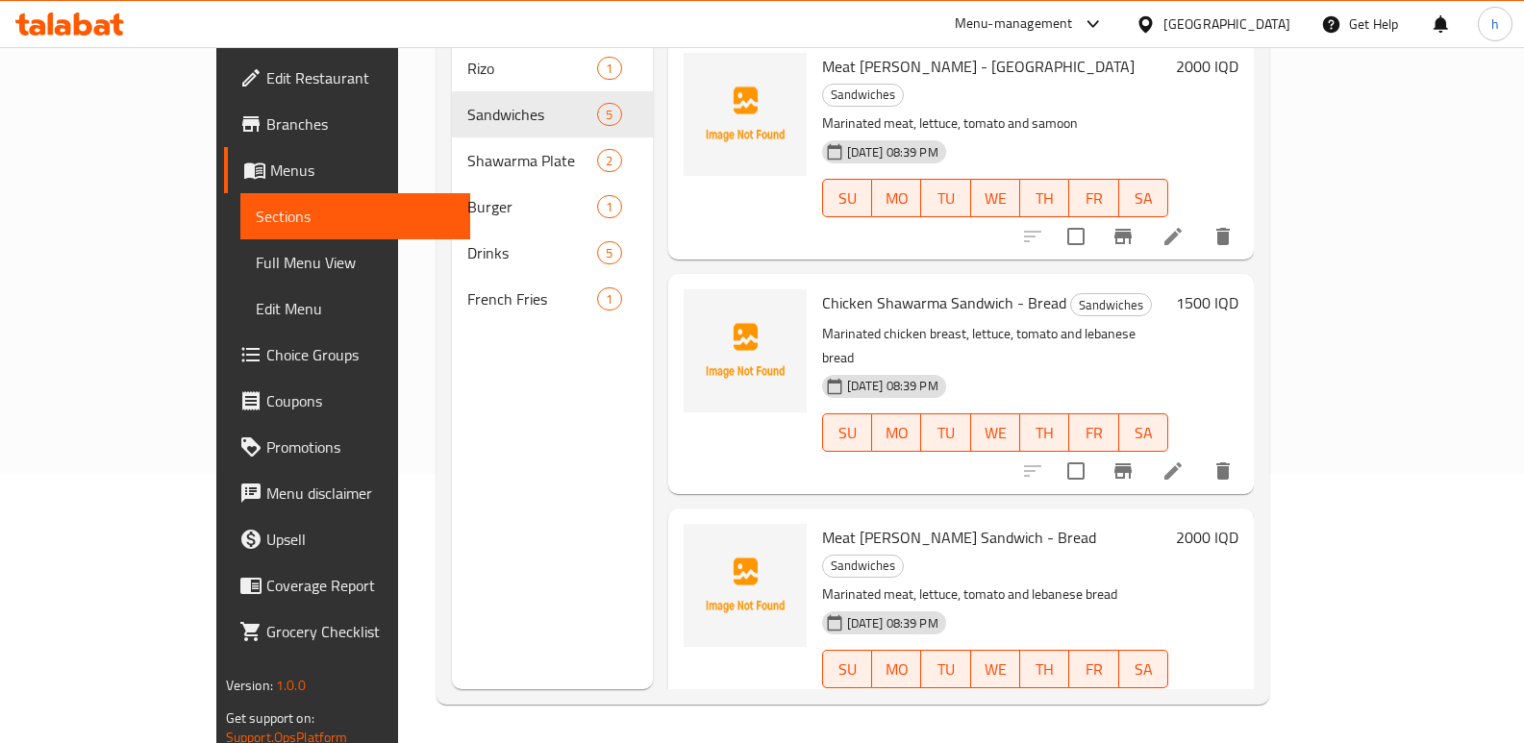
drag, startPoint x: 1452, startPoint y: 414, endPoint x: 1504, endPoint y: 628, distance: 219.7
click at [1308, 628] on div "Home / Restaurants management / Menus / Sections Gasi Wasta Ibrahim Inactive im…" at bounding box center [853, 260] width 910 height 965
click at [1269, 458] on div "Menu sections Rizo 1 Sandwiches 5 Shawarma Plate 2 Burger 1 Drinks 5 French Fri…" at bounding box center [853, 318] width 833 height 774
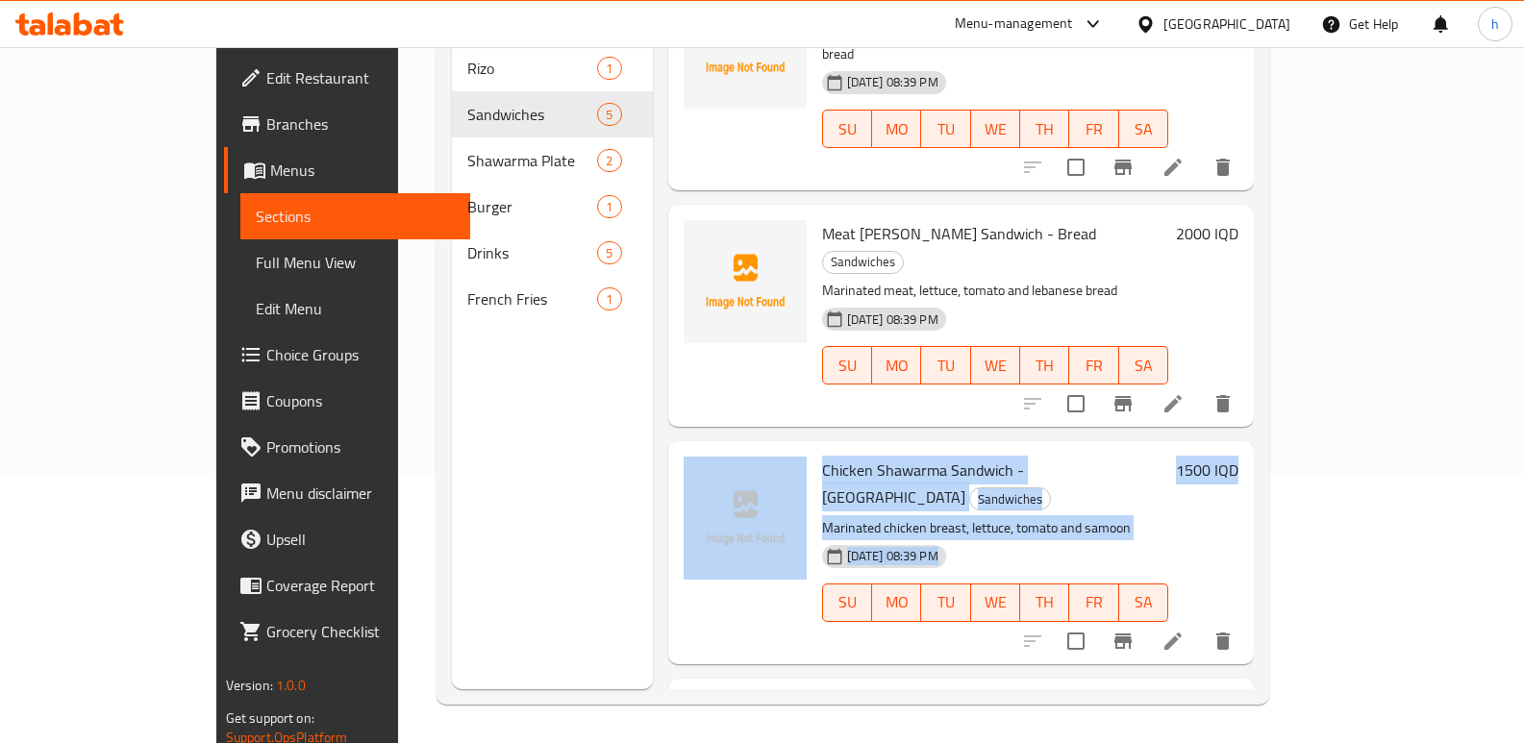
scroll to position [333, 0]
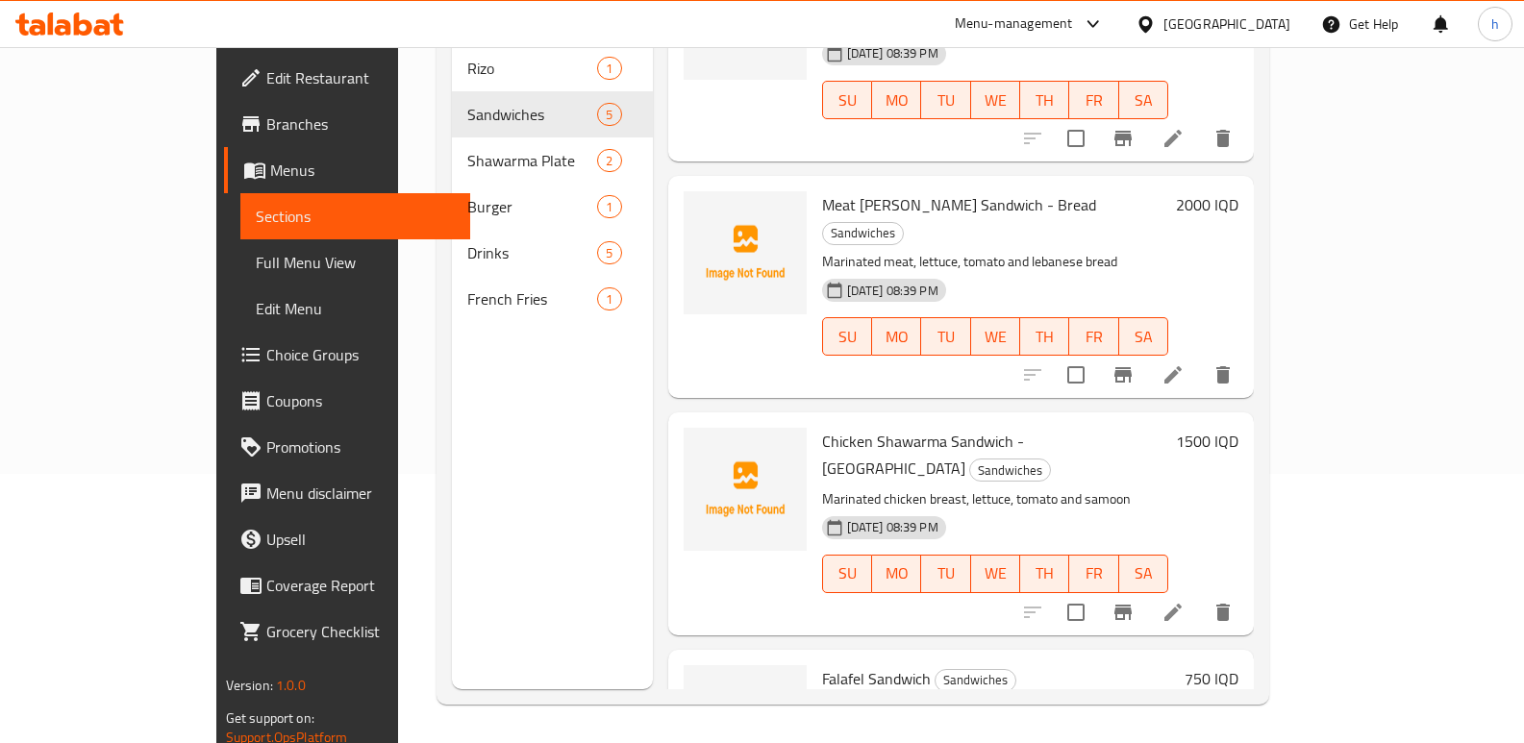
click at [597, 540] on div "Menu sections Rizo 1 Sandwiches 5 Shawarma Plate 2 Burger 1 Drinks 5 French Fri…" at bounding box center [552, 317] width 201 height 743
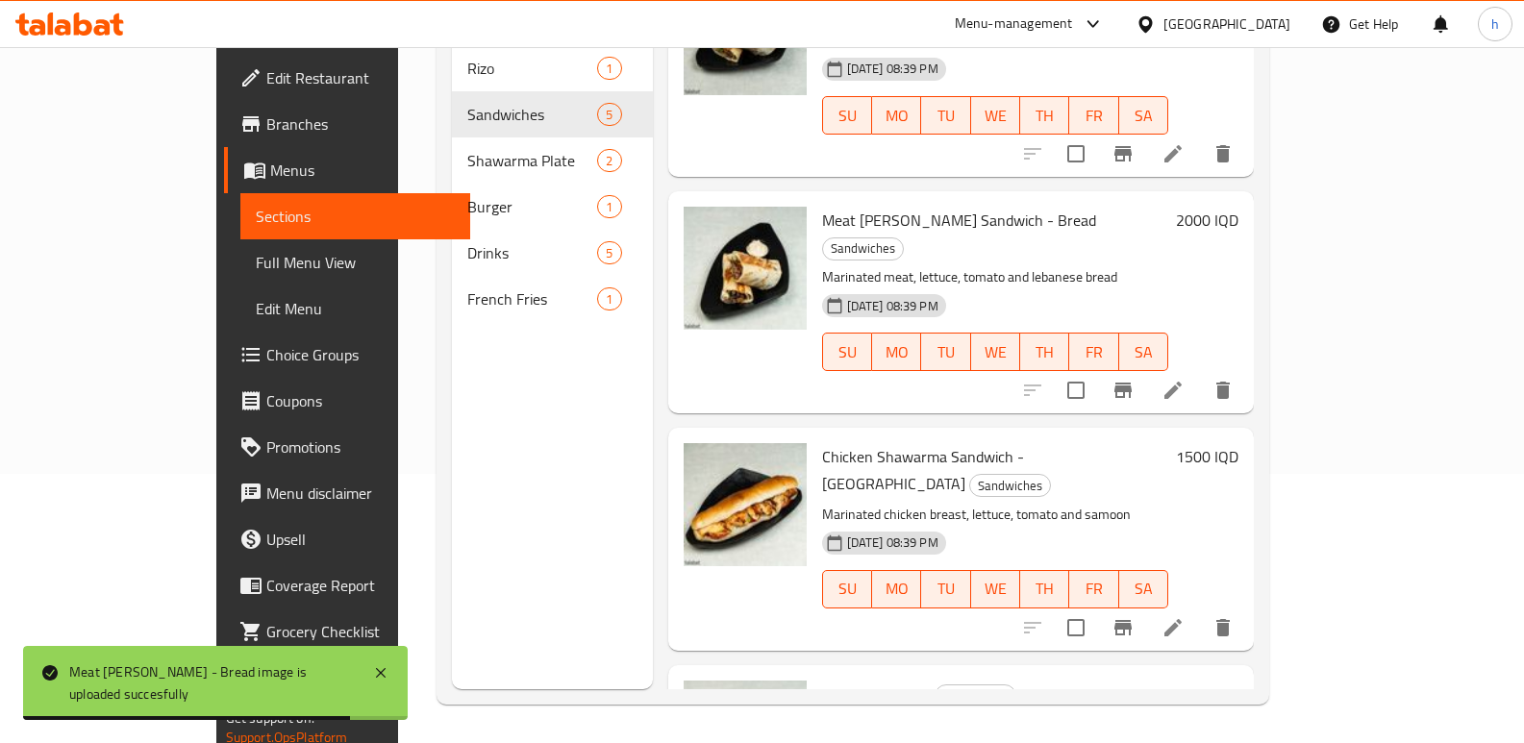
scroll to position [355, 0]
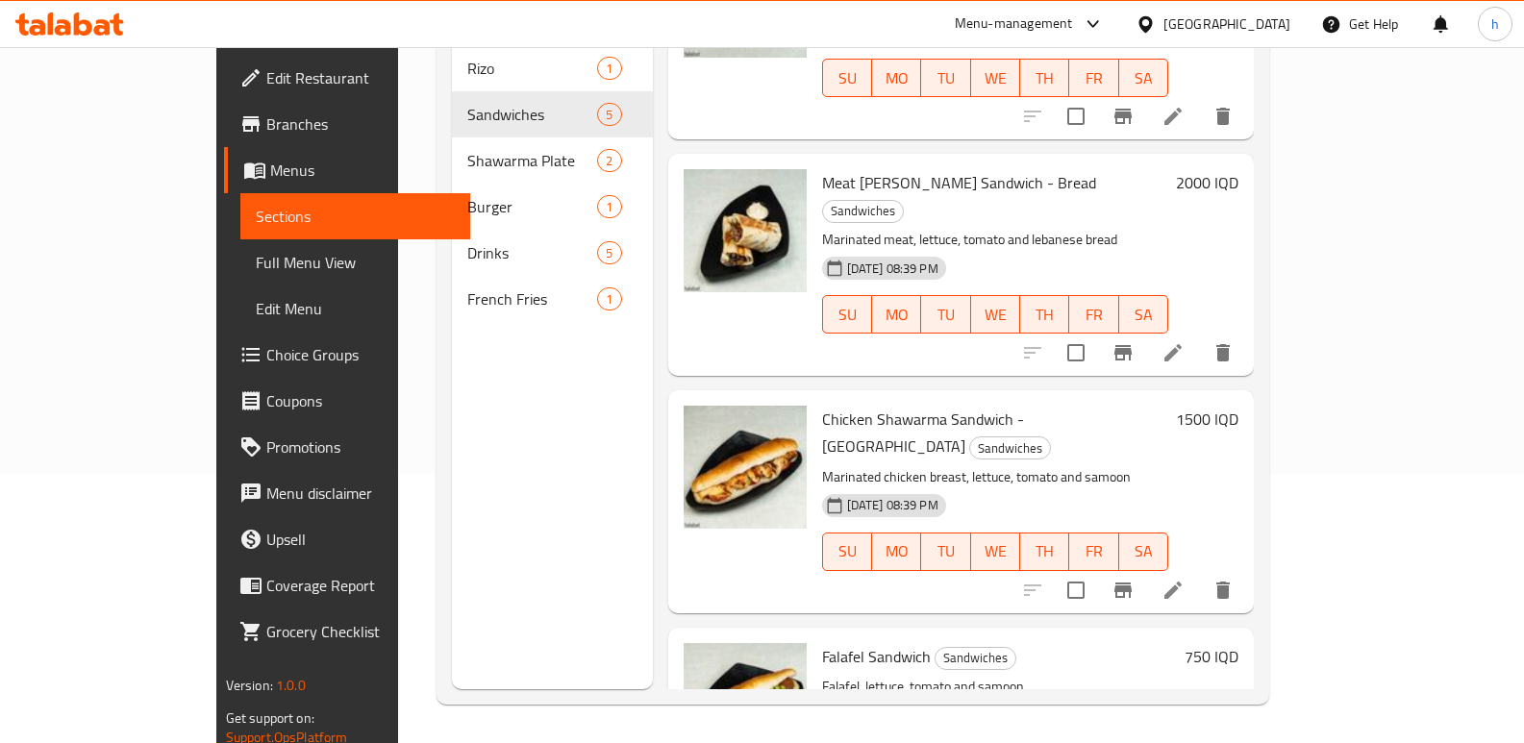
click at [452, 472] on div "Menu sections Rizo 1 Sandwiches 5 Shawarma Plate 2 Burger 1 Drinks 5 French Fri…" at bounding box center [552, 317] width 201 height 743
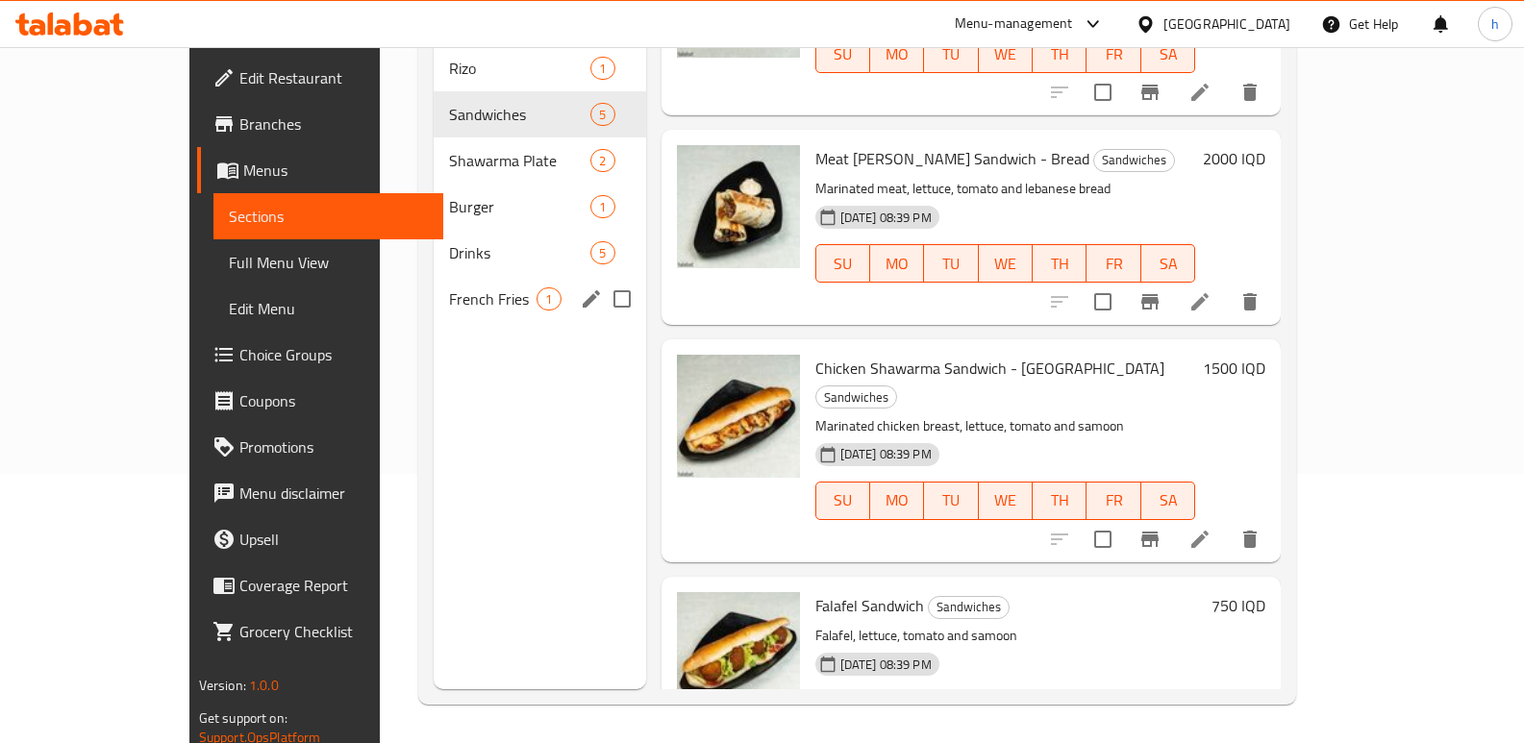
click at [449, 288] on span "French Fries" at bounding box center [493, 299] width 88 height 23
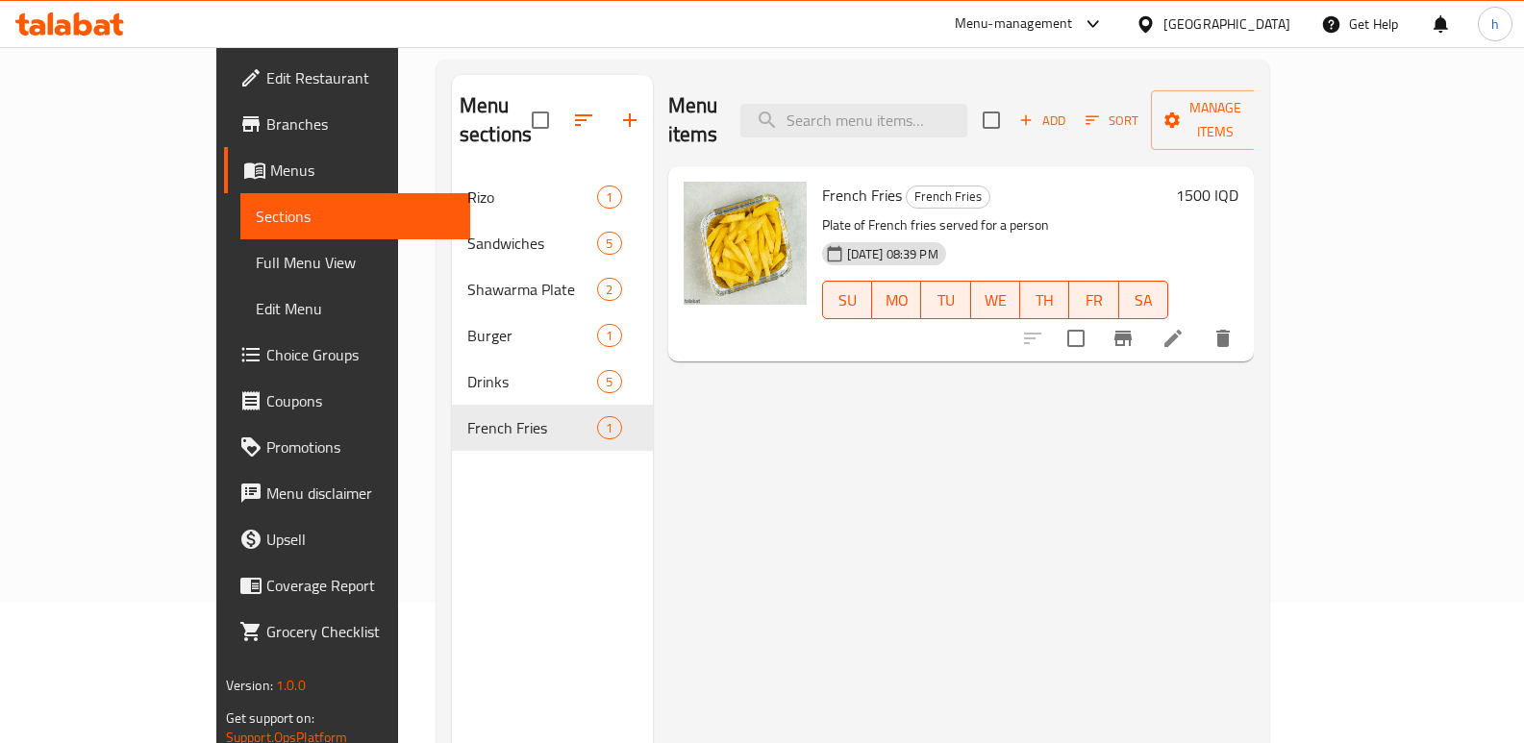
scroll to position [136, 0]
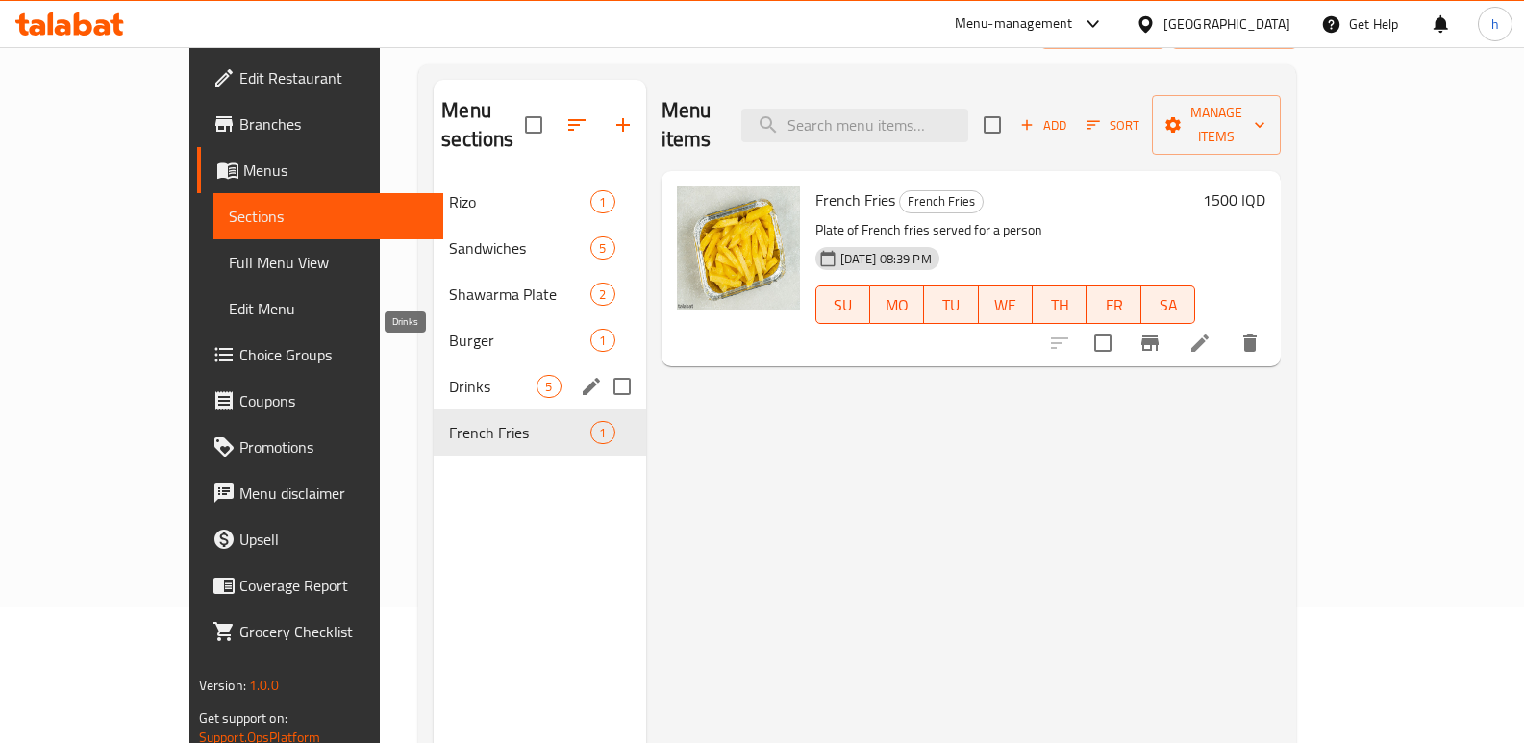
click at [449, 375] on span "Drinks" at bounding box center [493, 386] width 88 height 23
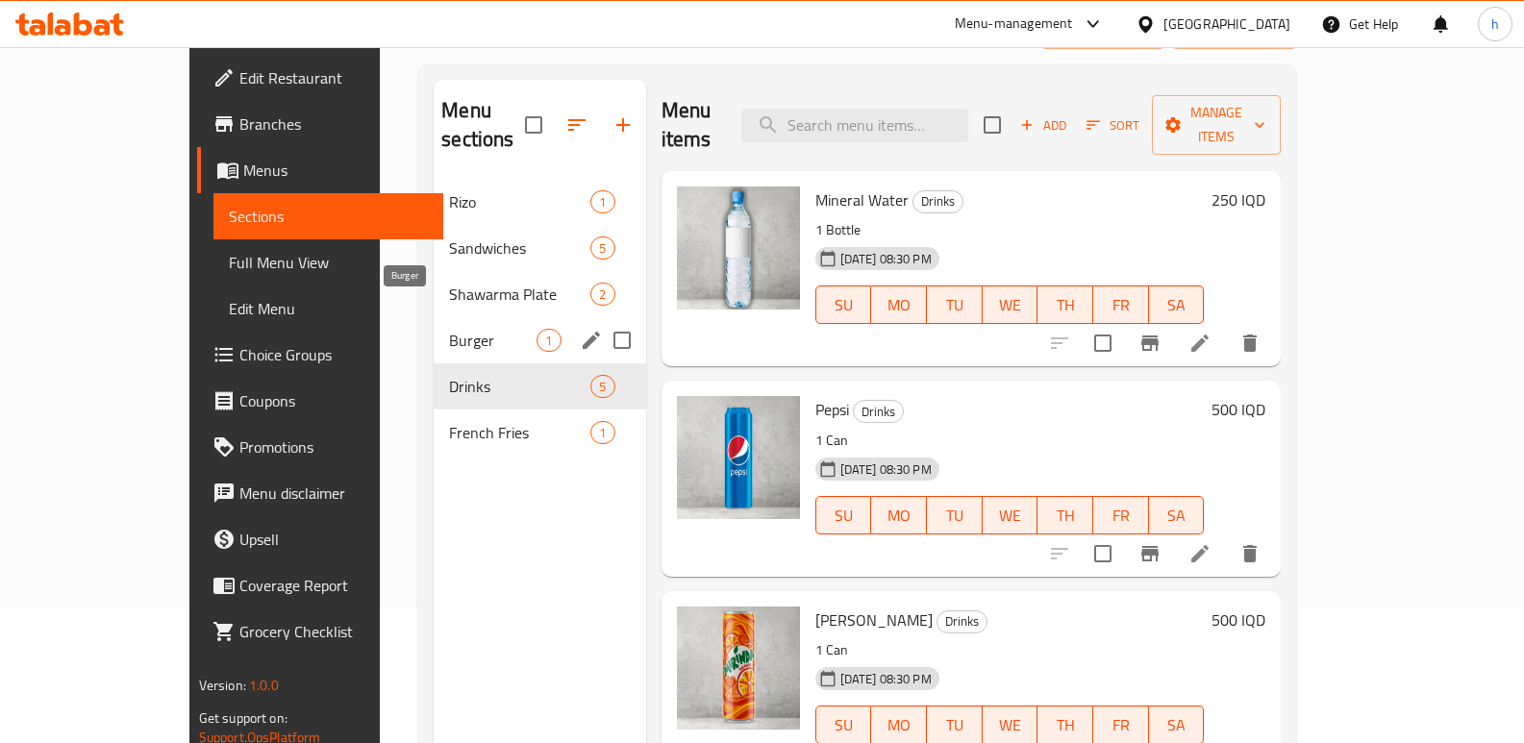
click at [449, 329] on span "Burger" at bounding box center [493, 340] width 88 height 23
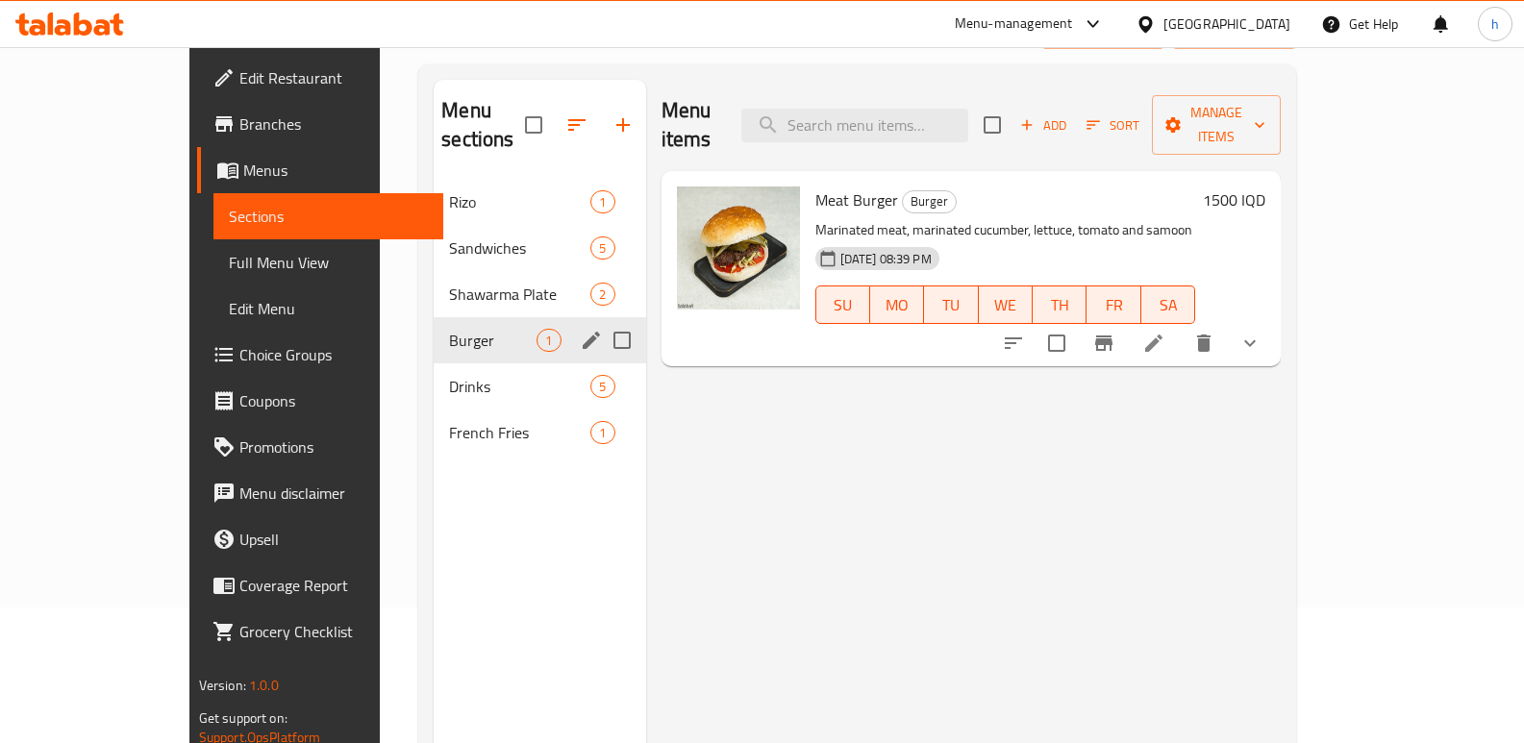
click at [434, 280] on div "Shawarma Plate 2" at bounding box center [540, 294] width 212 height 46
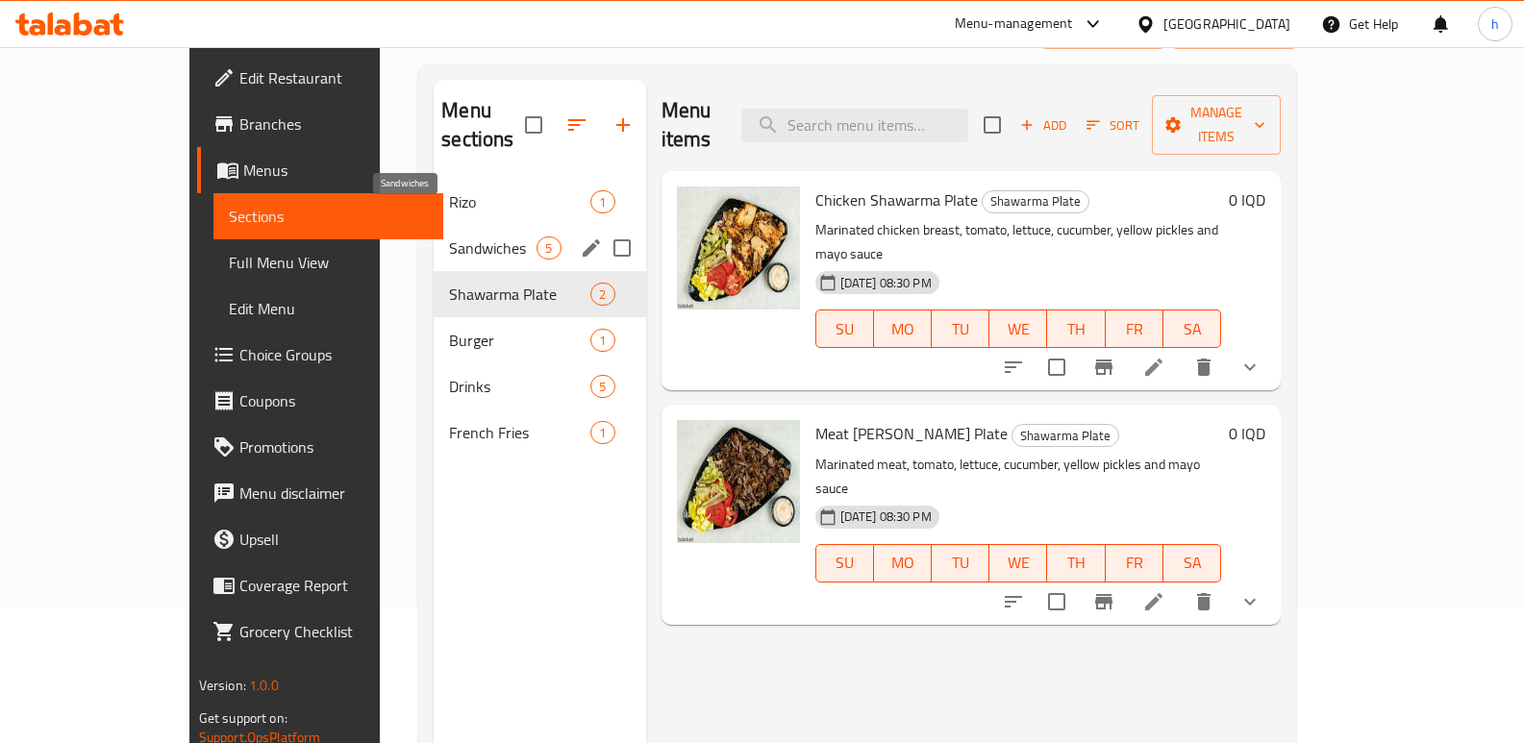
click at [449, 237] on span "Sandwiches" at bounding box center [493, 248] width 88 height 23
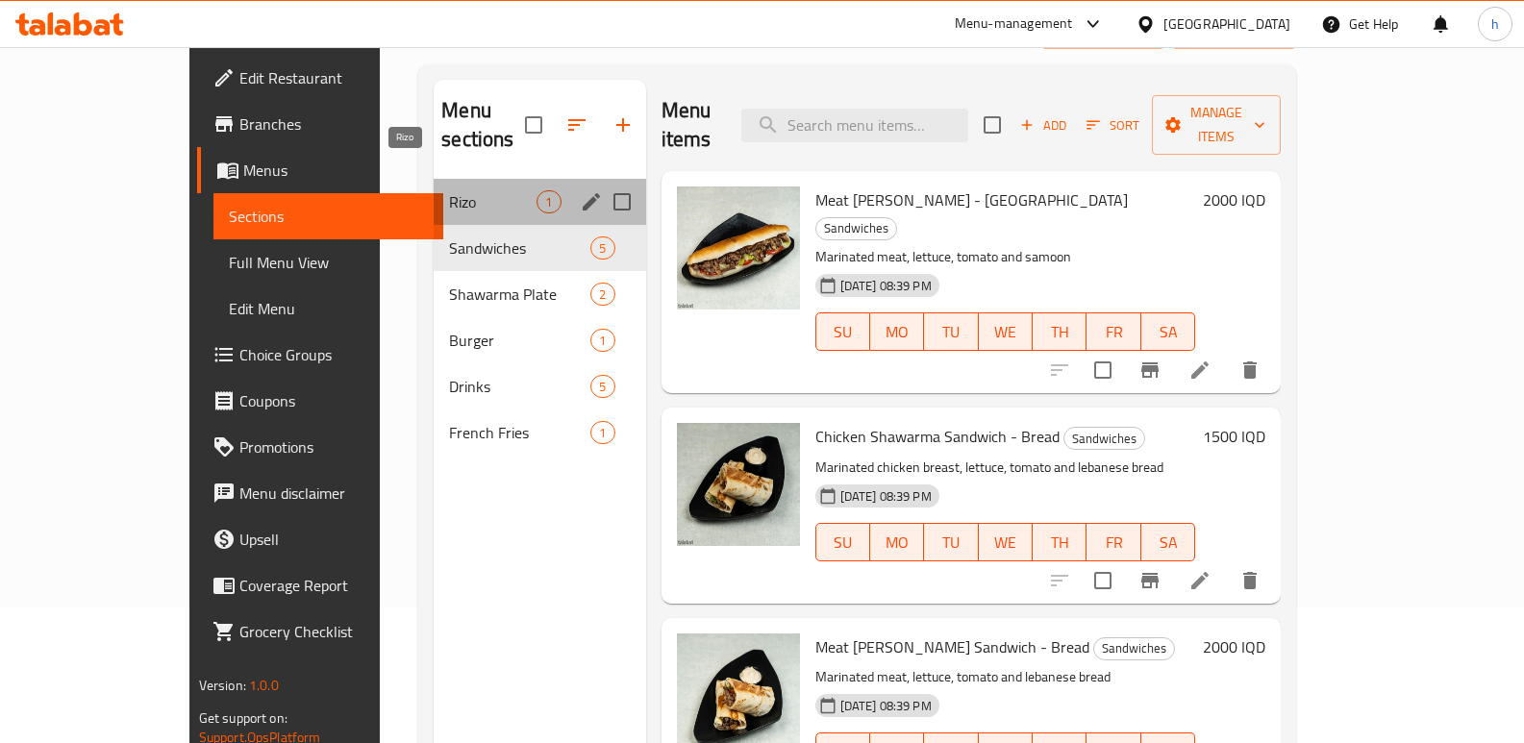
click at [449, 190] on span "Rizo" at bounding box center [493, 201] width 88 height 23
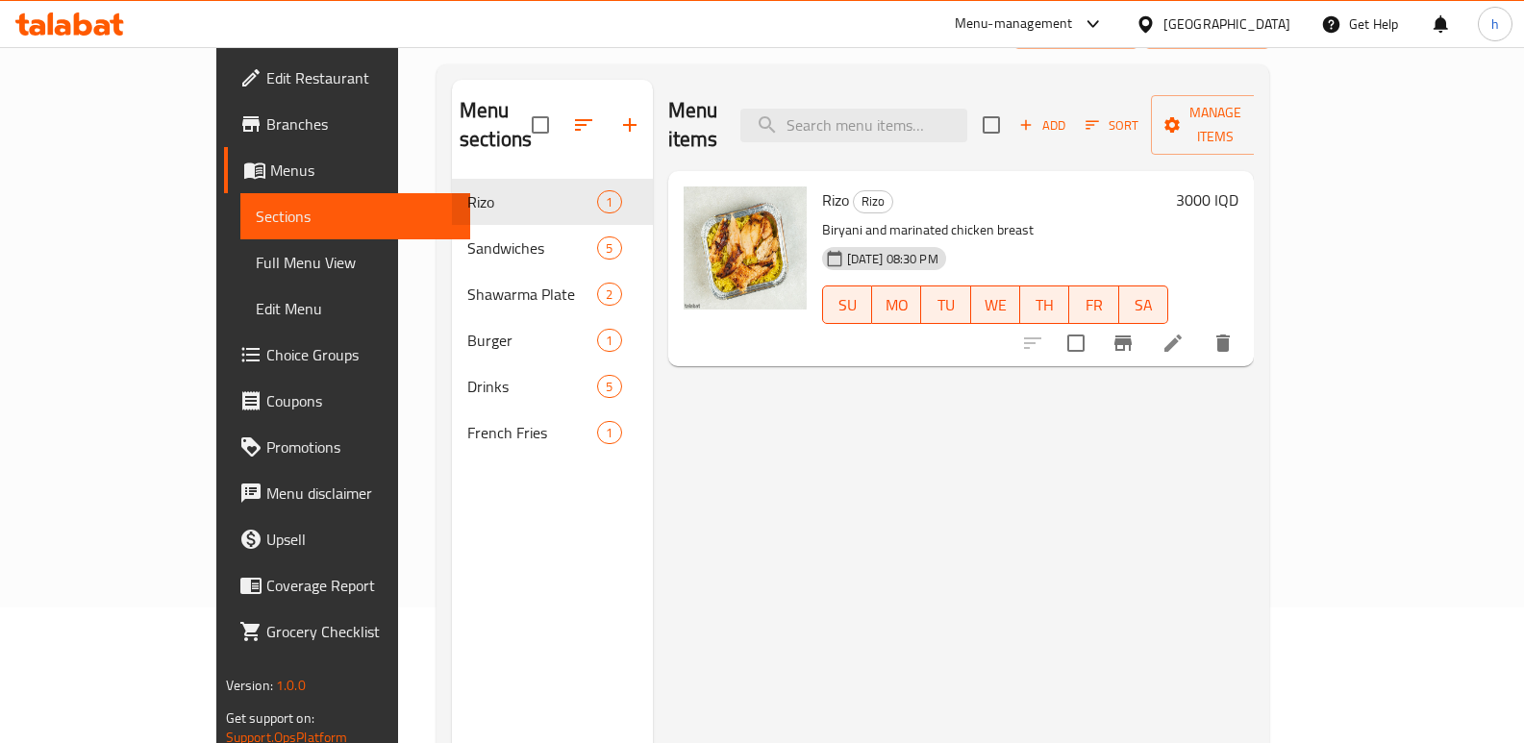
click at [266, 86] on span "Edit Restaurant" at bounding box center [360, 77] width 189 height 23
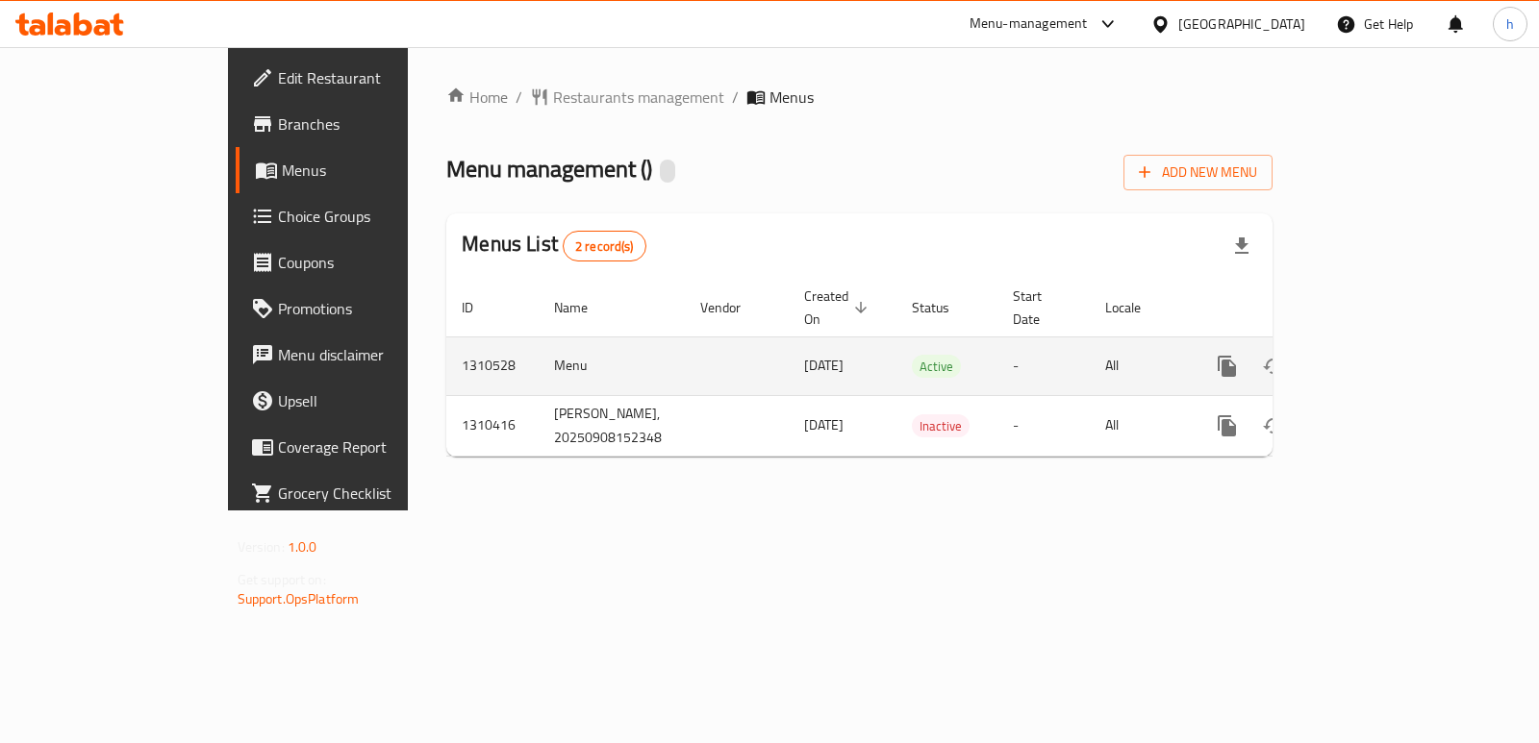
click at [1377, 355] on icon "enhanced table" at bounding box center [1365, 366] width 23 height 23
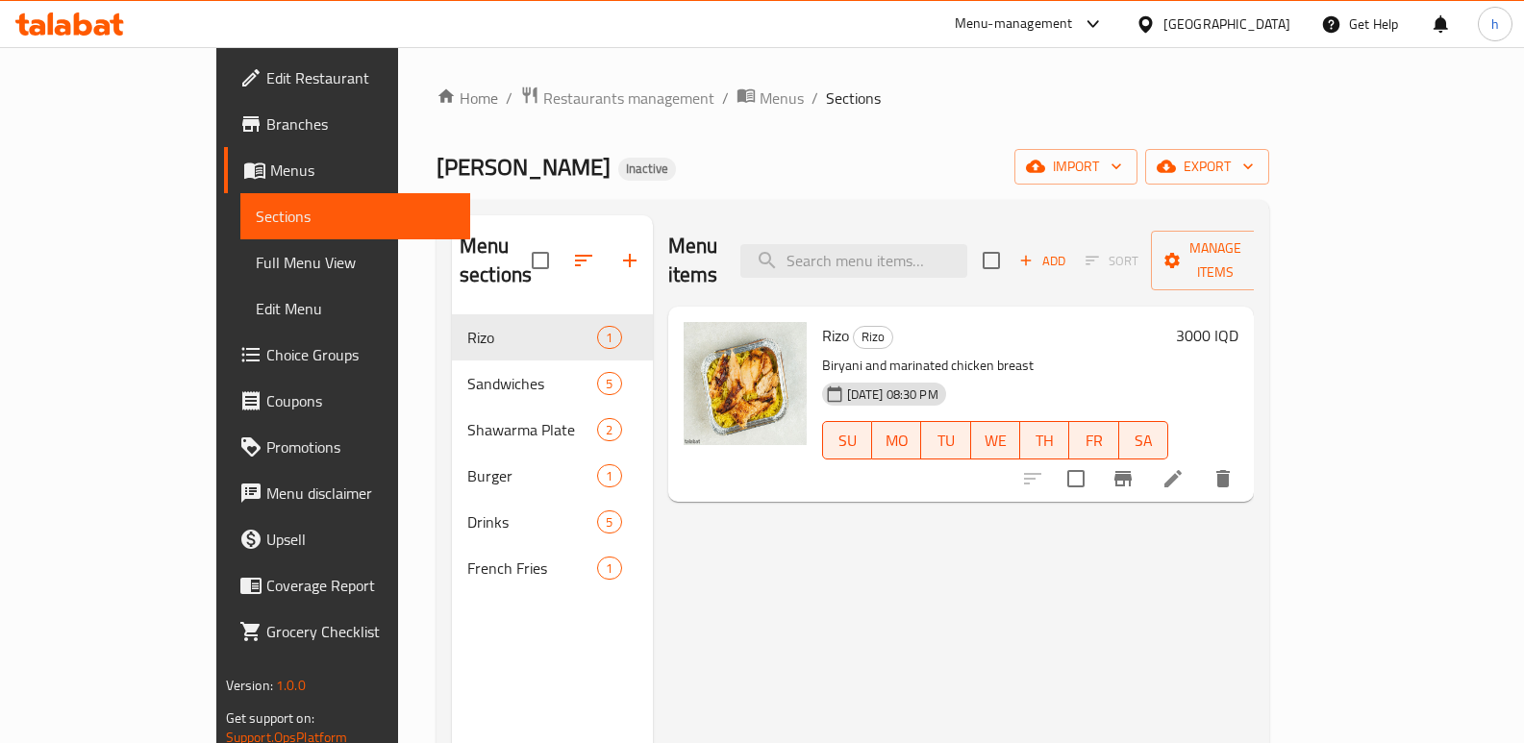
click at [256, 253] on span "Full Menu View" at bounding box center [356, 262] width 200 height 23
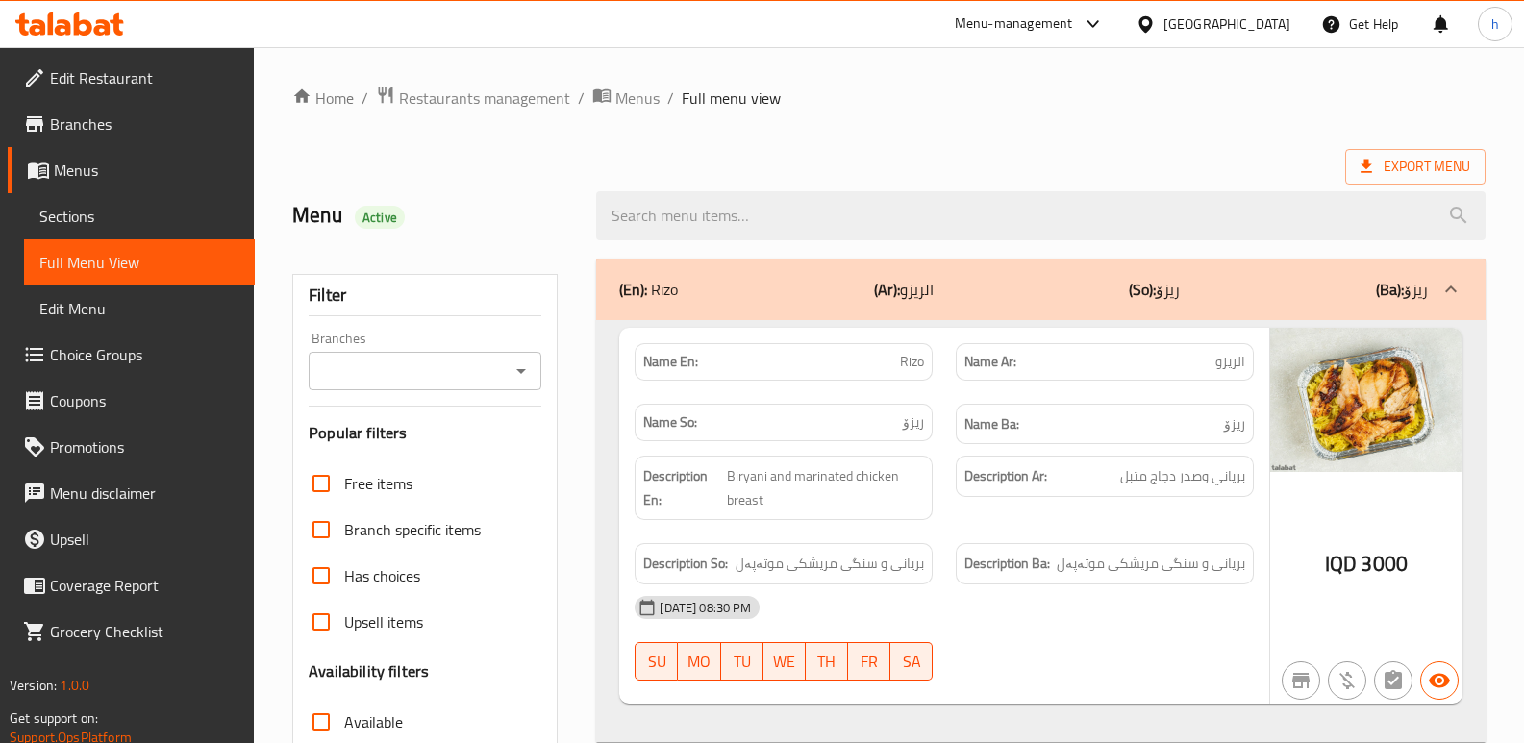
click at [364, 379] on input "Branches" at bounding box center [408, 371] width 189 height 27
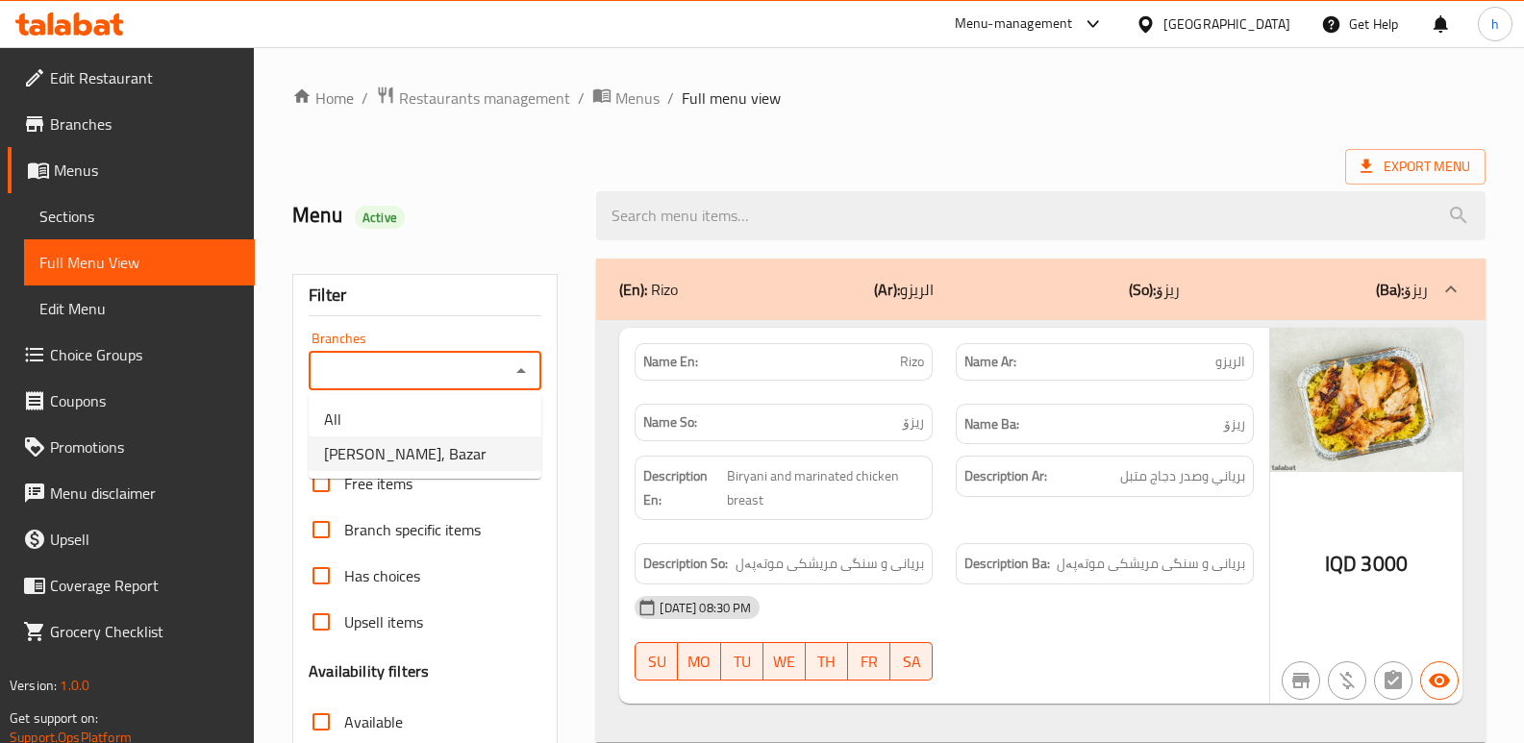
click at [393, 458] on span "[PERSON_NAME], Bazar" at bounding box center [405, 453] width 163 height 23
type input "[PERSON_NAME], Bazar"
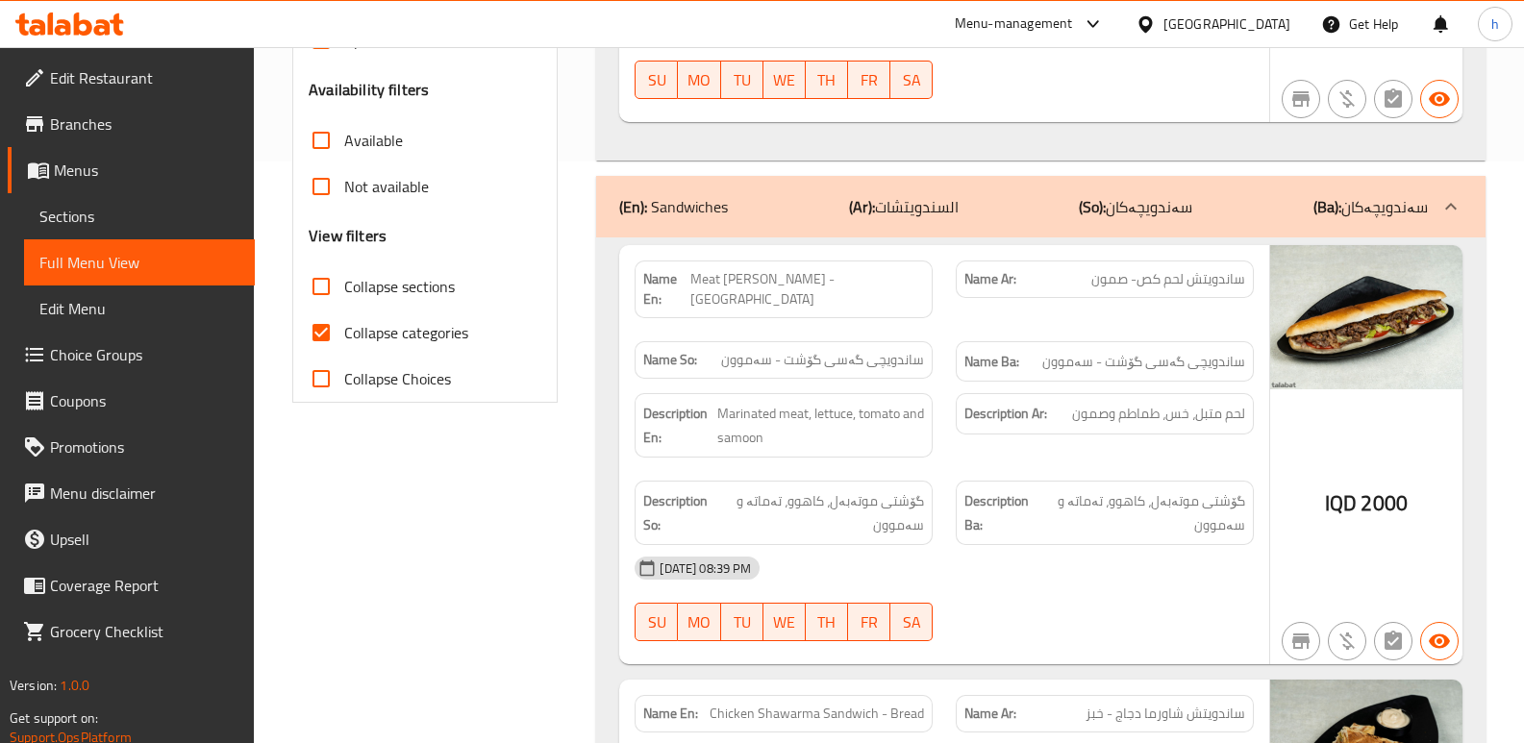
scroll to position [591, 0]
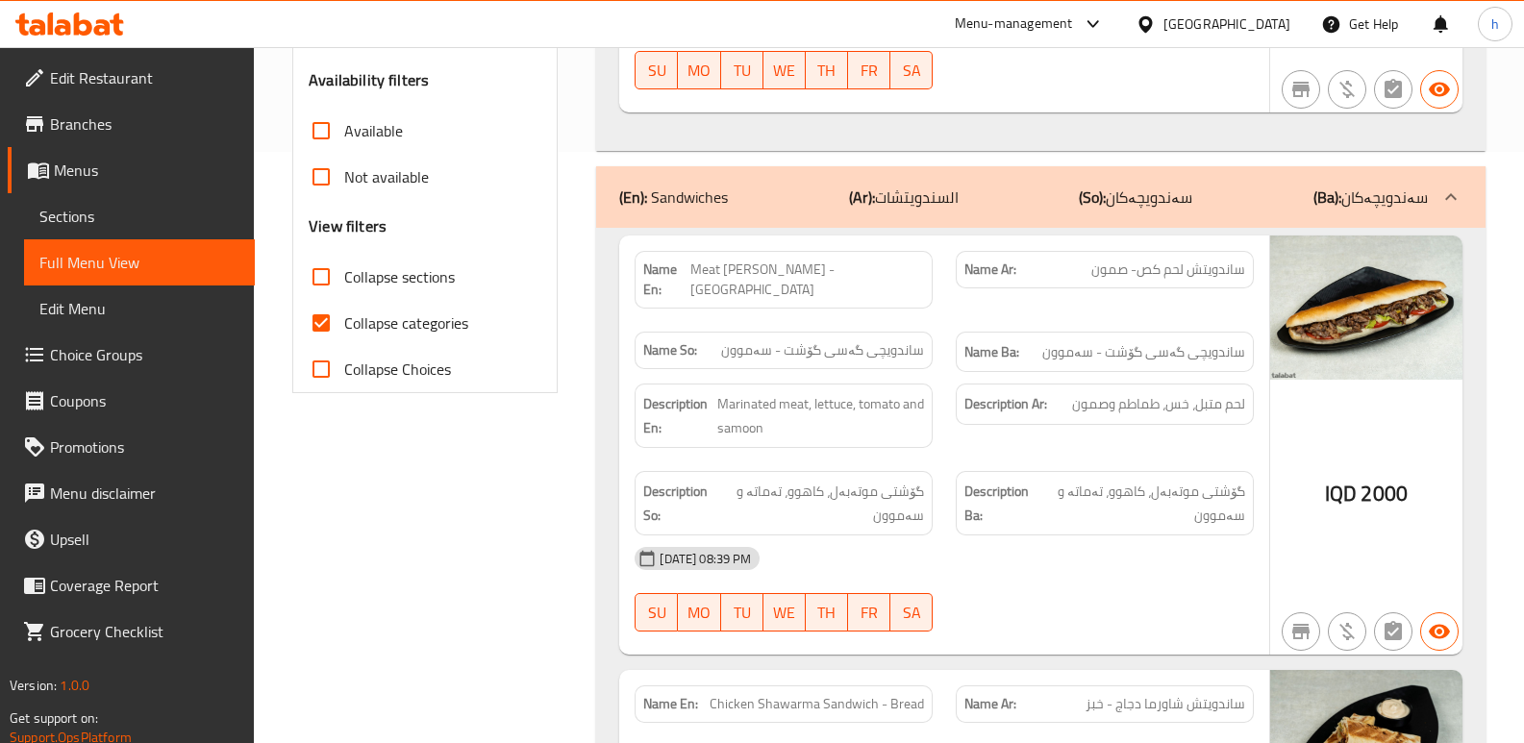
click at [321, 324] on input "Collapse categories" at bounding box center [321, 323] width 46 height 46
checkbox input "false"
click at [324, 275] on input "Collapse sections" at bounding box center [321, 277] width 46 height 46
checkbox input "true"
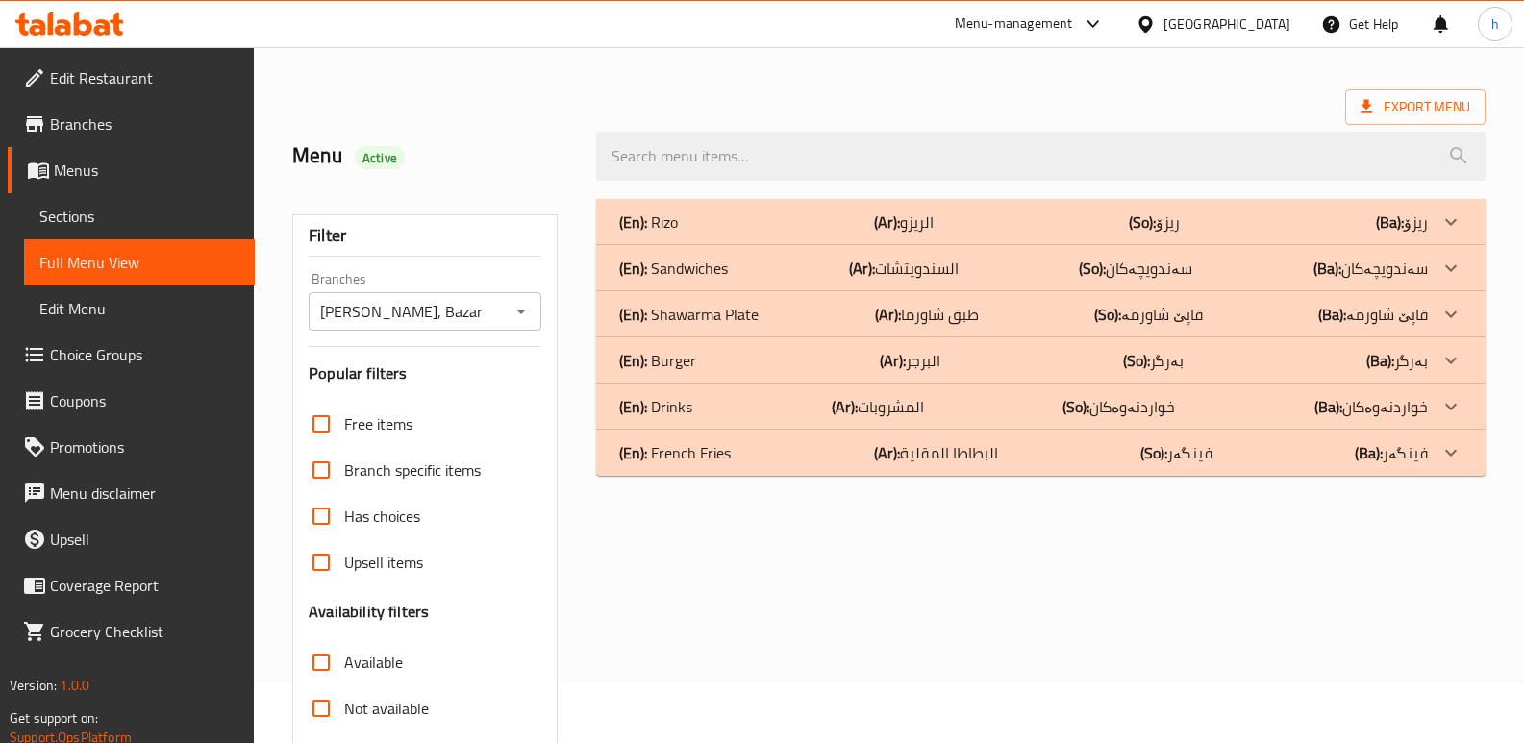
scroll to position [45, 0]
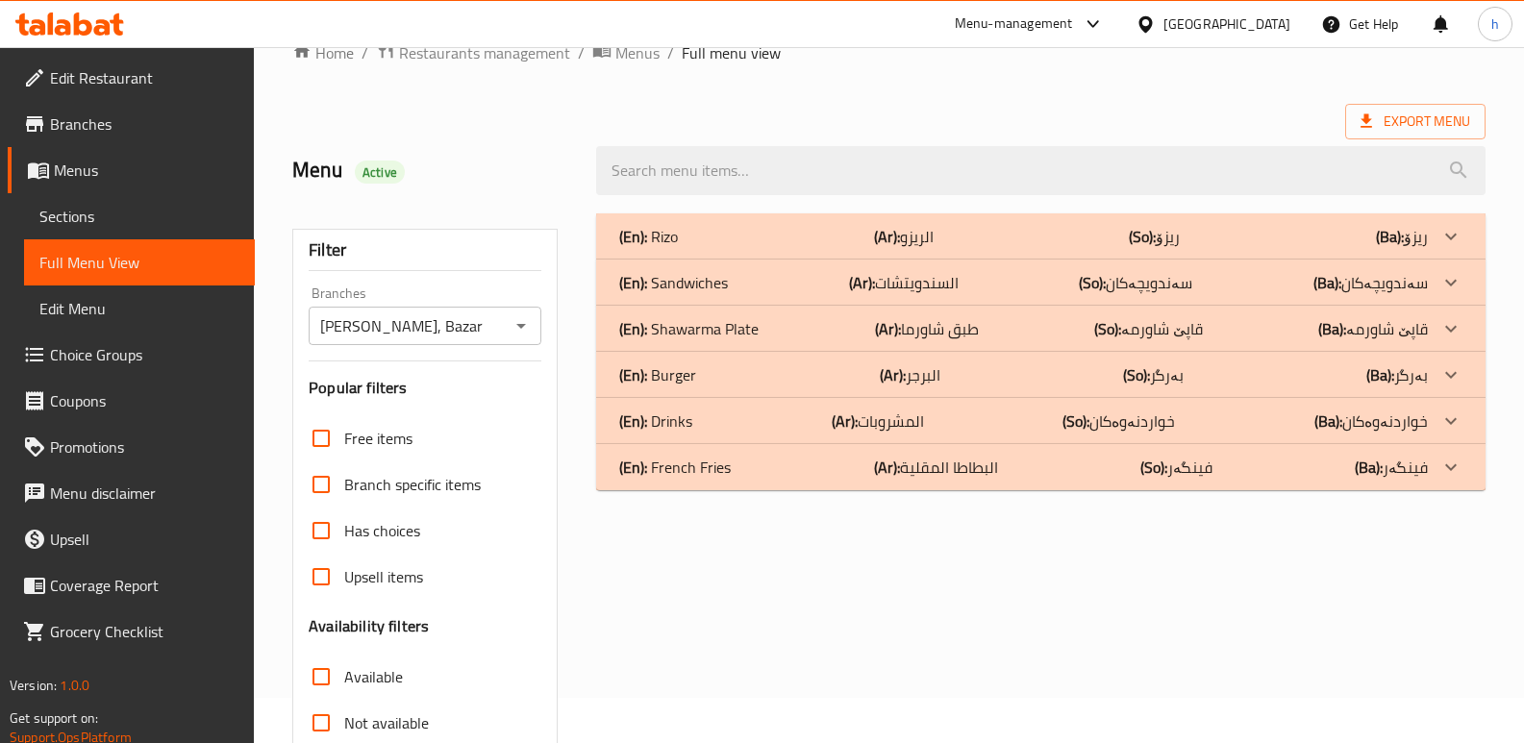
click at [737, 464] on div "(En): French Fries (Ar): البطاطا المقلية (So): فینگەر (Ba): فینگەر" at bounding box center [1023, 467] width 809 height 23
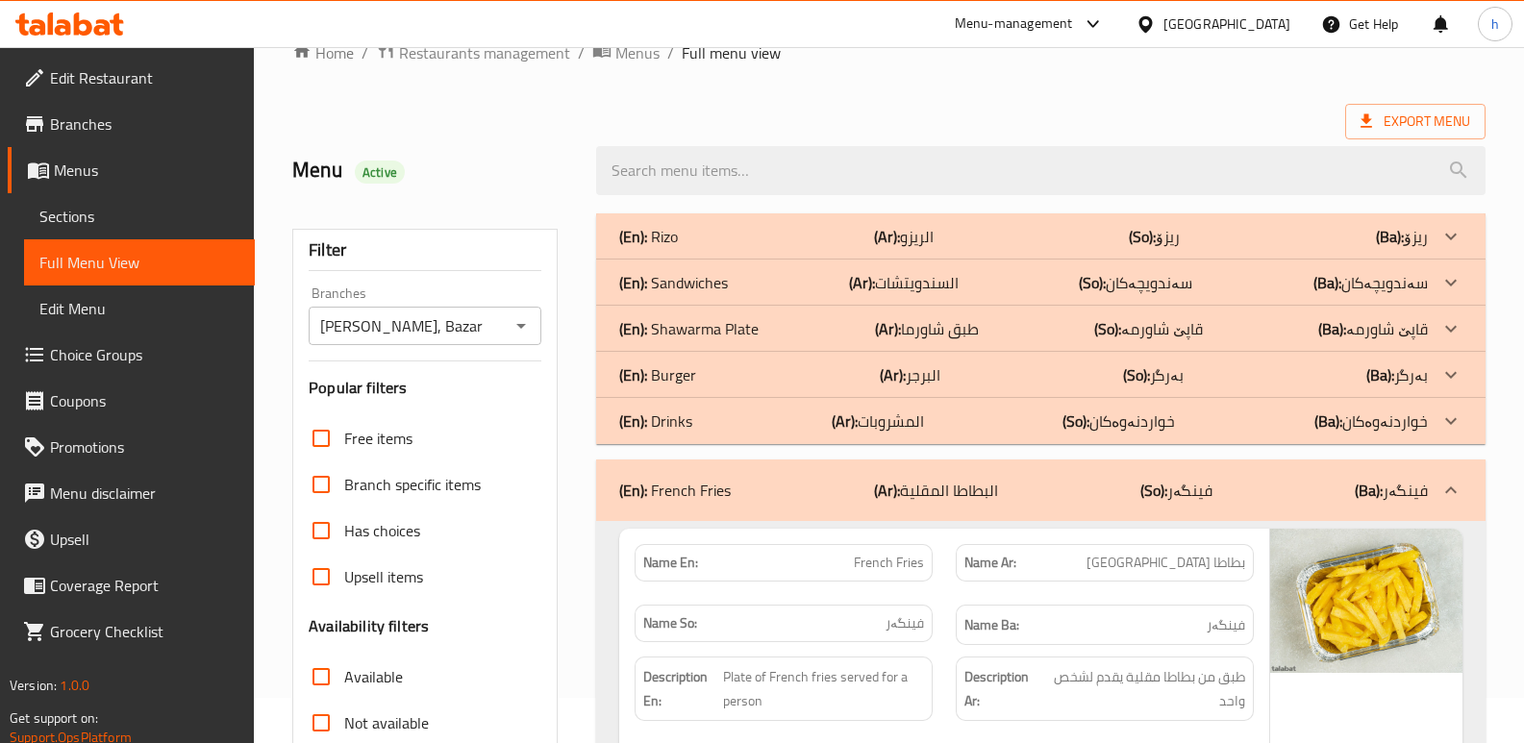
click at [723, 375] on div "(En): Burger (Ar): البرجر (So): بەرگر (Ba): بەرگر" at bounding box center [1023, 375] width 809 height 23
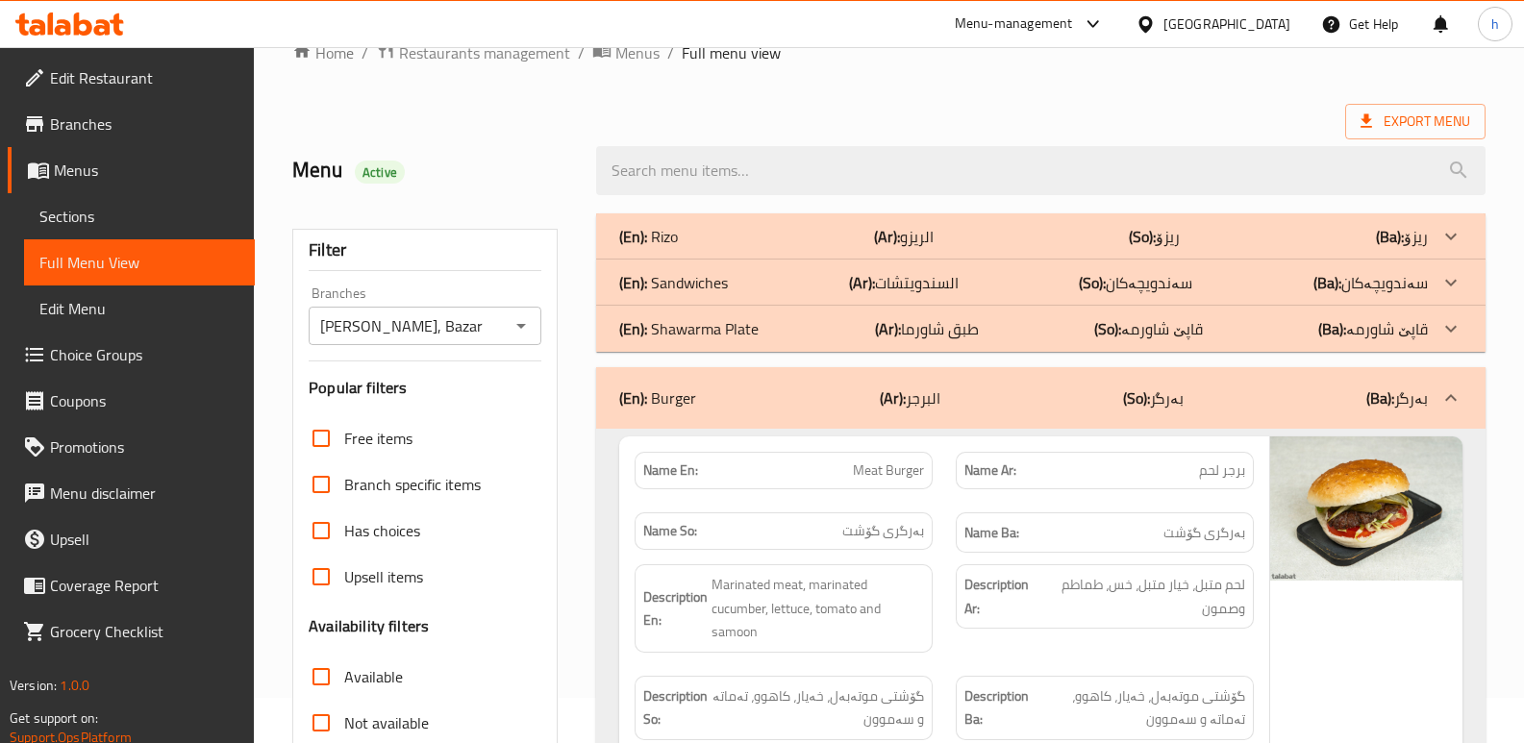
click at [774, 272] on div "(En): Sandwiches (Ar): السندويتشات (So): سەندویچەکان (Ba): سەندویچەکان" at bounding box center [1023, 282] width 809 height 23
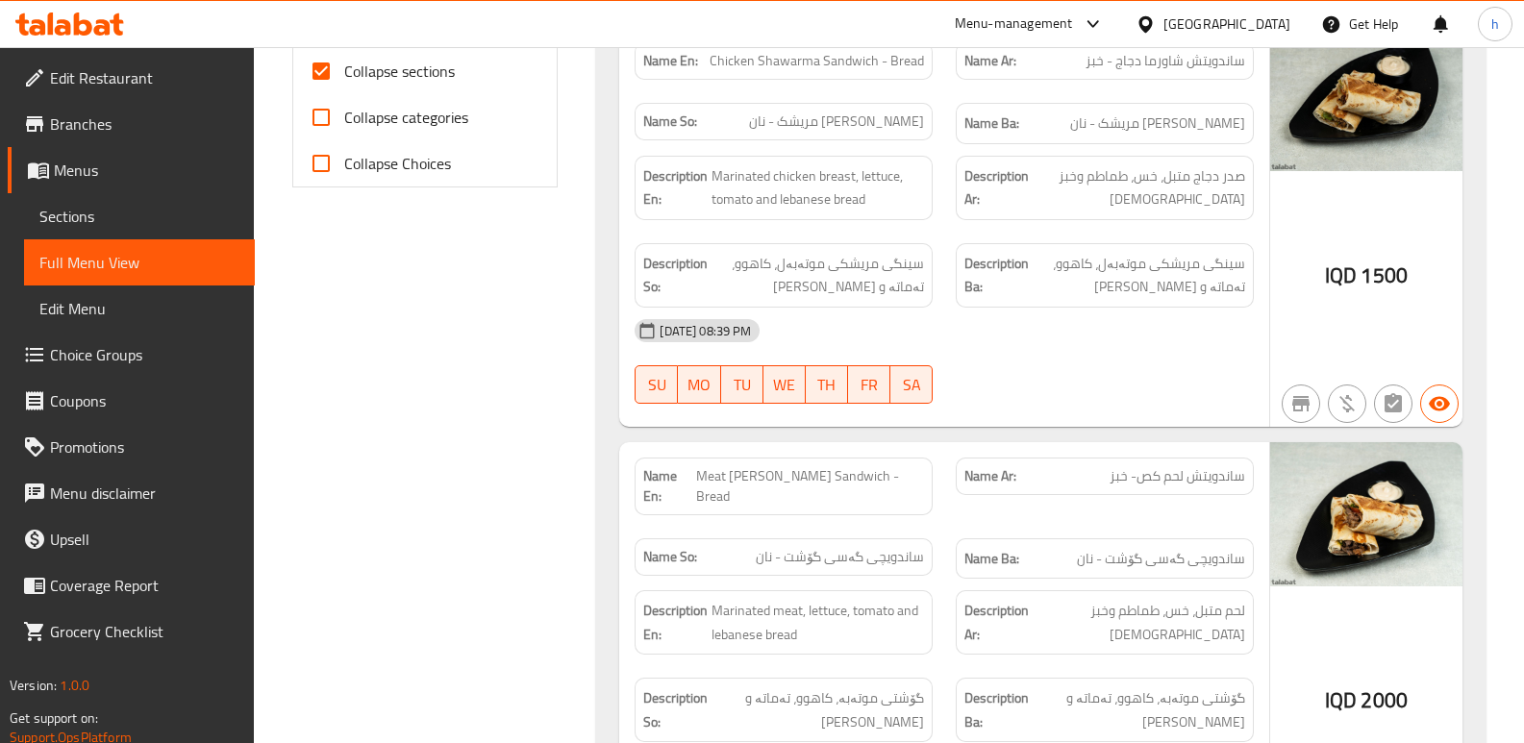
scroll to position [883, 0]
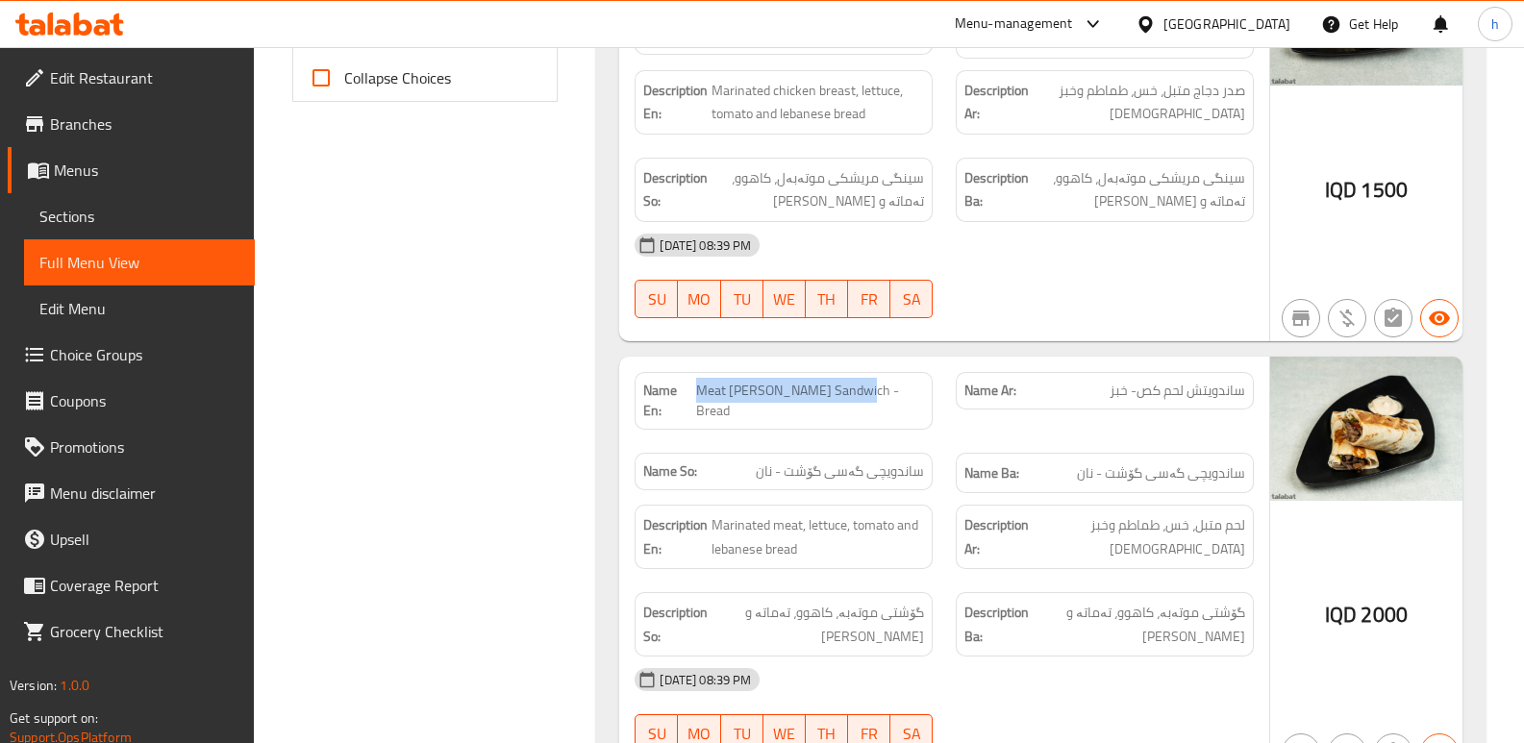
drag, startPoint x: 765, startPoint y: 373, endPoint x: 934, endPoint y: 354, distance: 169.4
click at [934, 361] on div "Name En: Meat [PERSON_NAME] - Bread" at bounding box center [783, 401] width 321 height 81
copy span "Meat [PERSON_NAME] Sandwich - Bread"
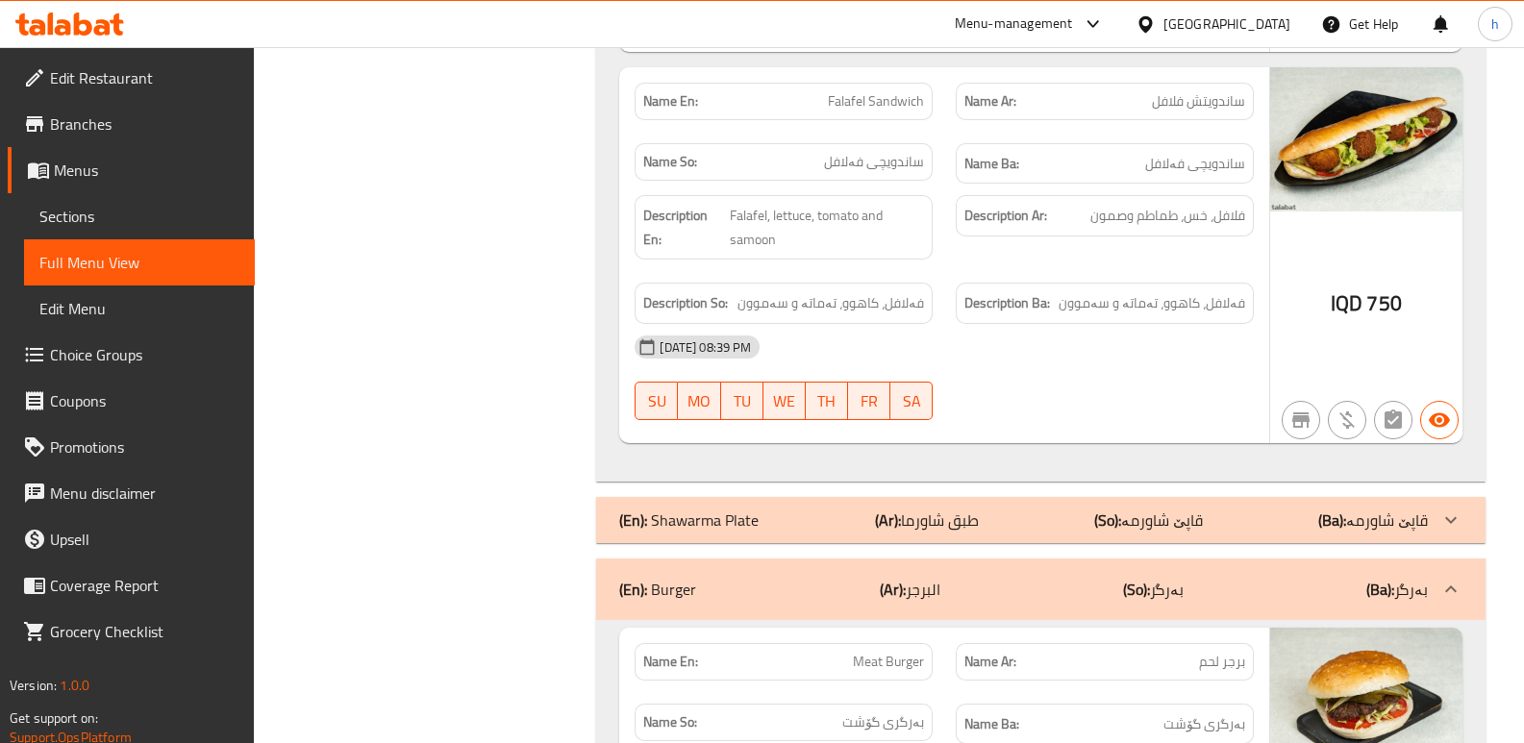
scroll to position [2311, 0]
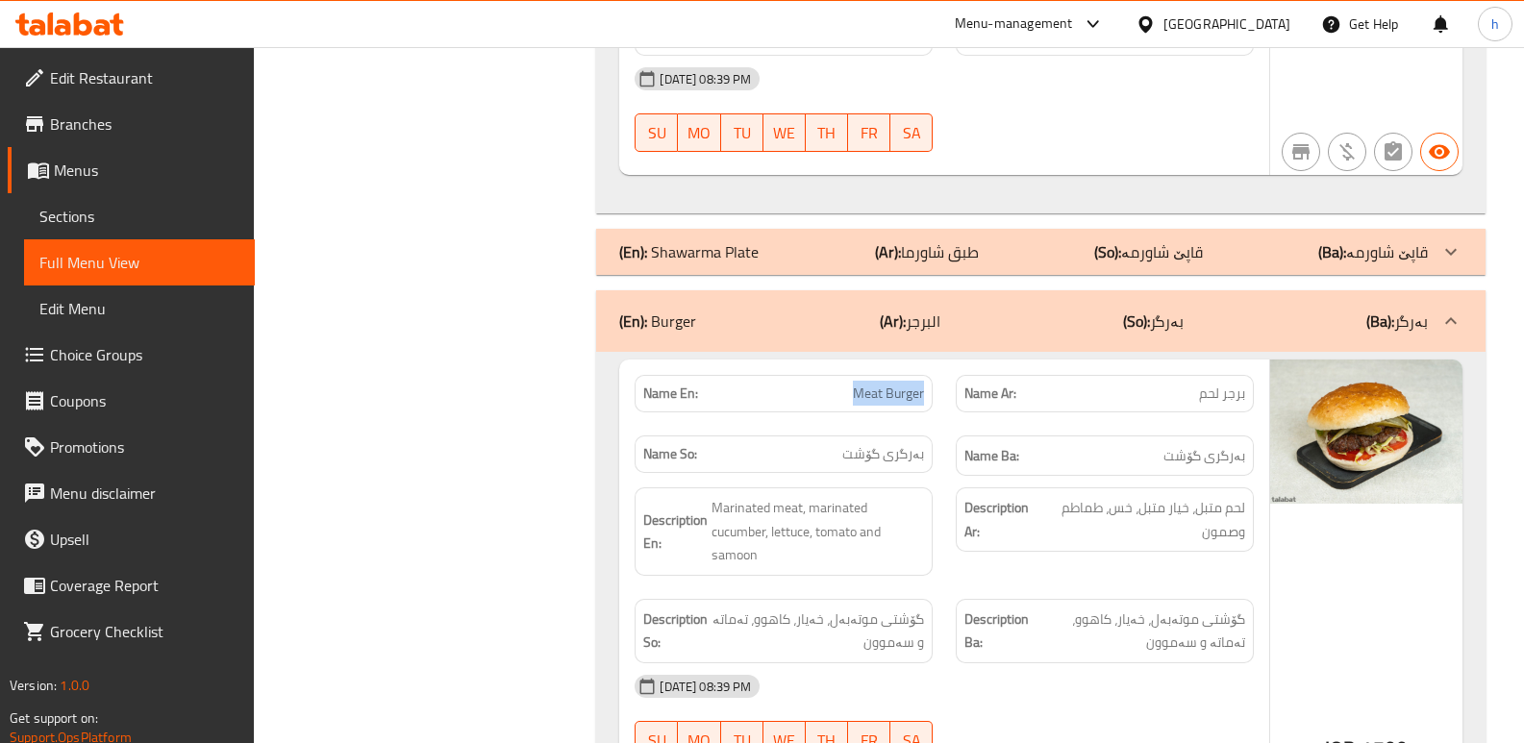
drag, startPoint x: 875, startPoint y: 332, endPoint x: 942, endPoint y: 332, distance: 67.3
click at [942, 364] on div "Name En: Meat Burger" at bounding box center [783, 394] width 321 height 61
copy span "Meat Burger"
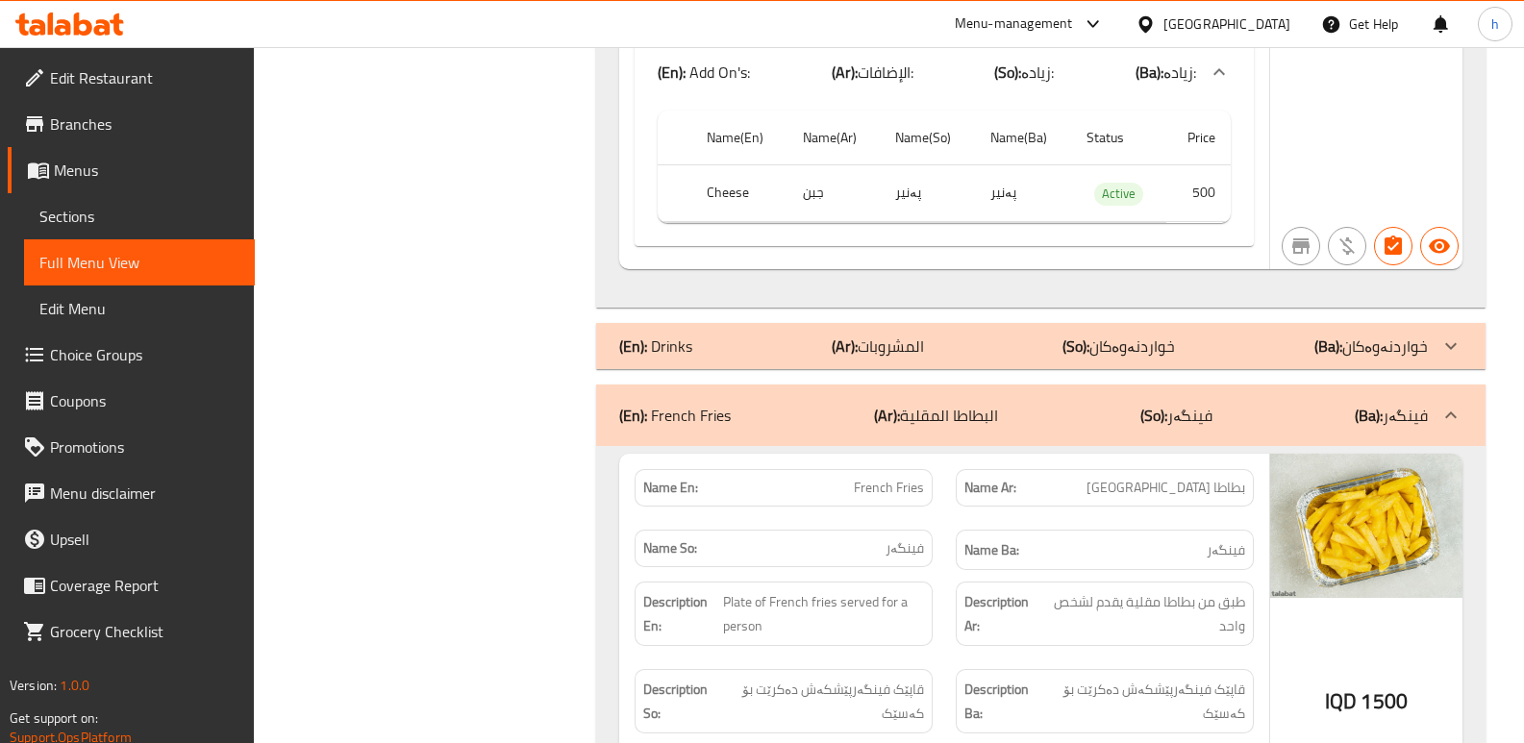
scroll to position [3111, 0]
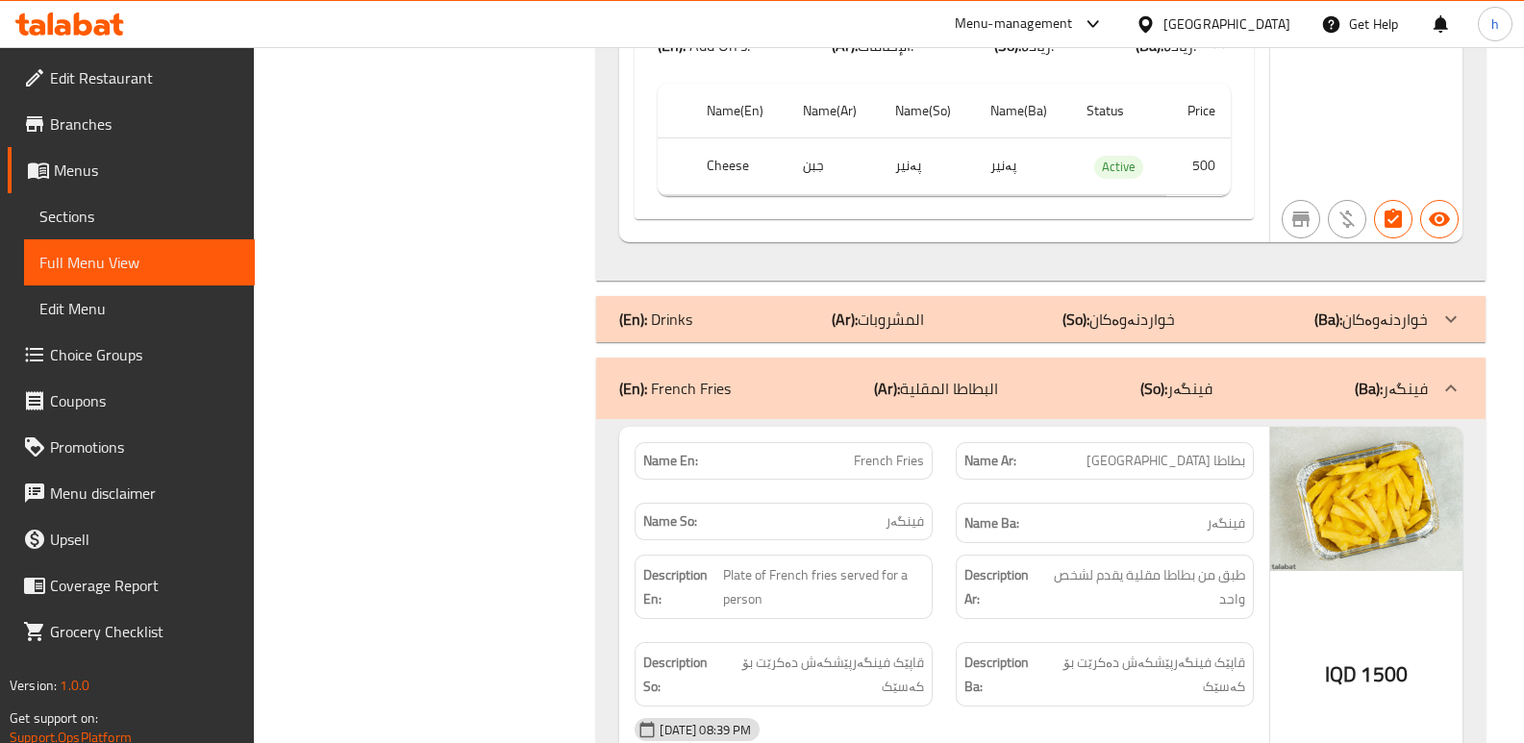
click at [138, 212] on span "Sections" at bounding box center [139, 216] width 200 height 23
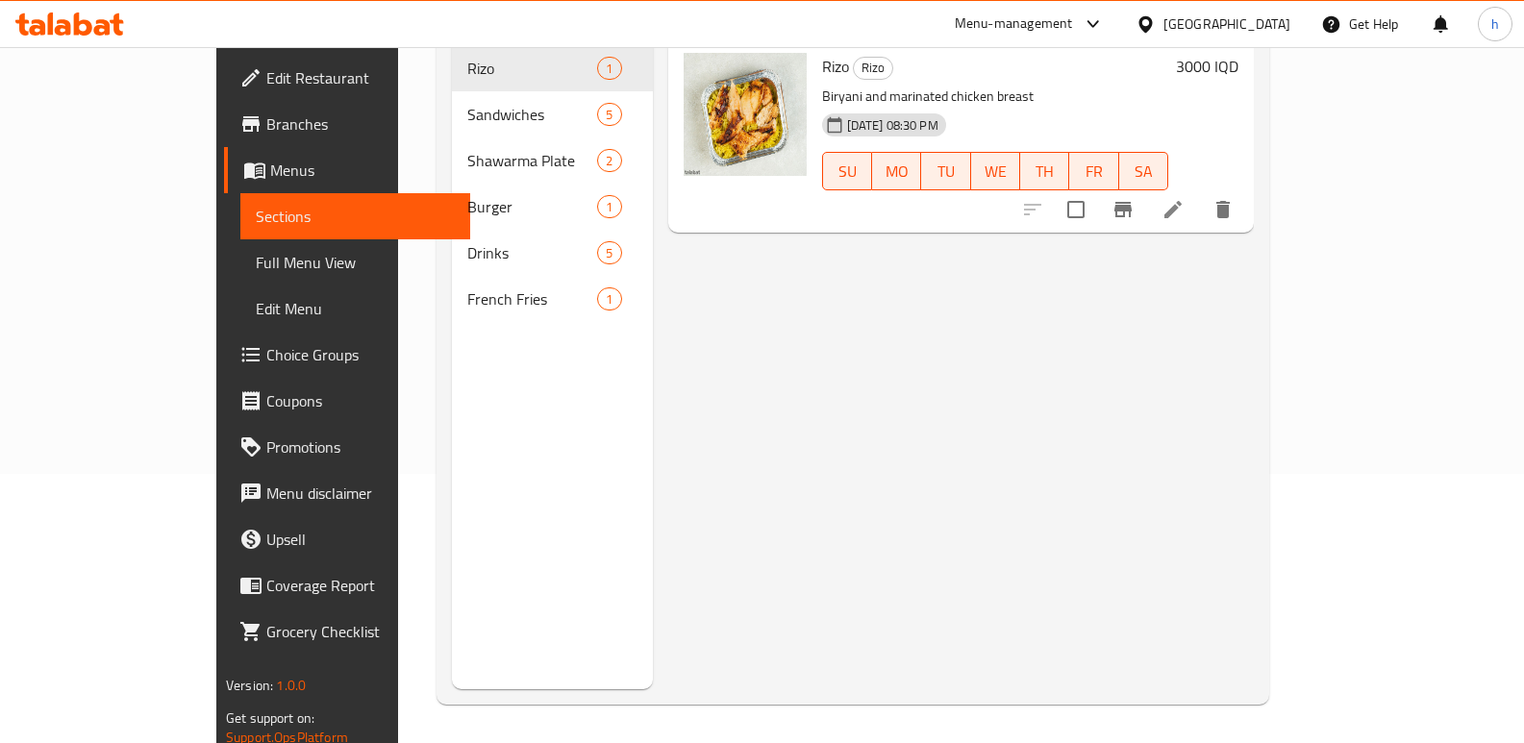
scroll to position [269, 0]
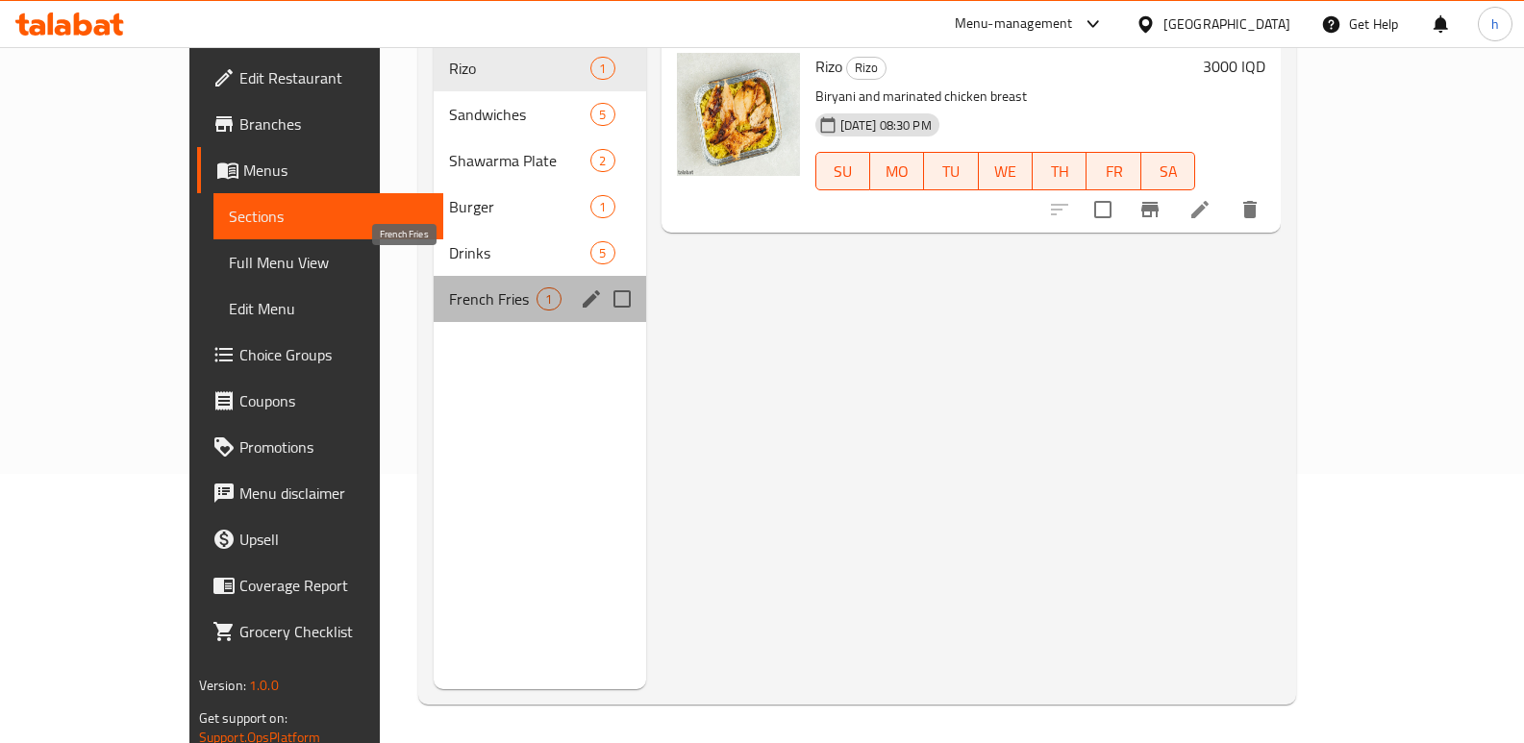
click at [449, 288] on span "French Fries" at bounding box center [493, 299] width 88 height 23
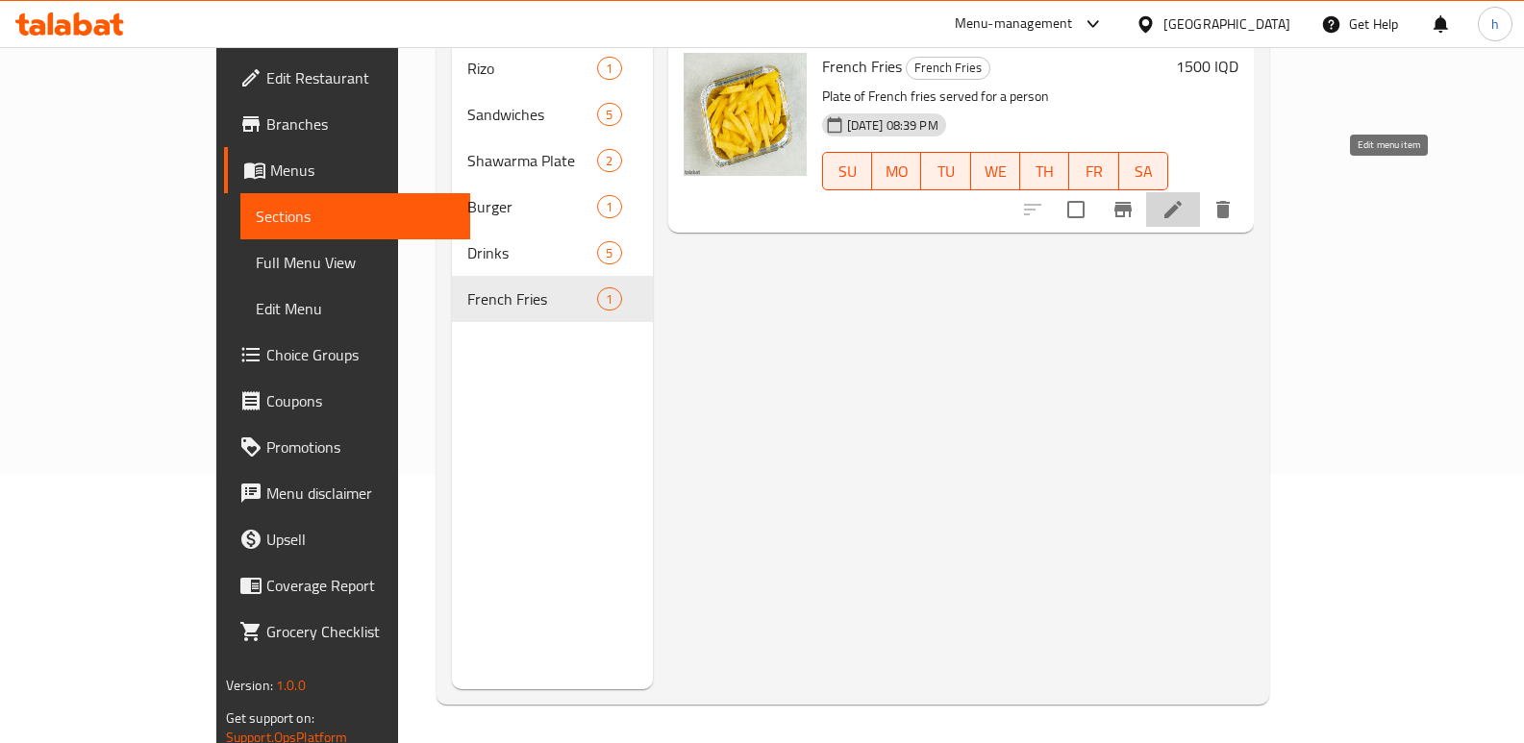
click at [1185, 198] on icon at bounding box center [1173, 209] width 23 height 23
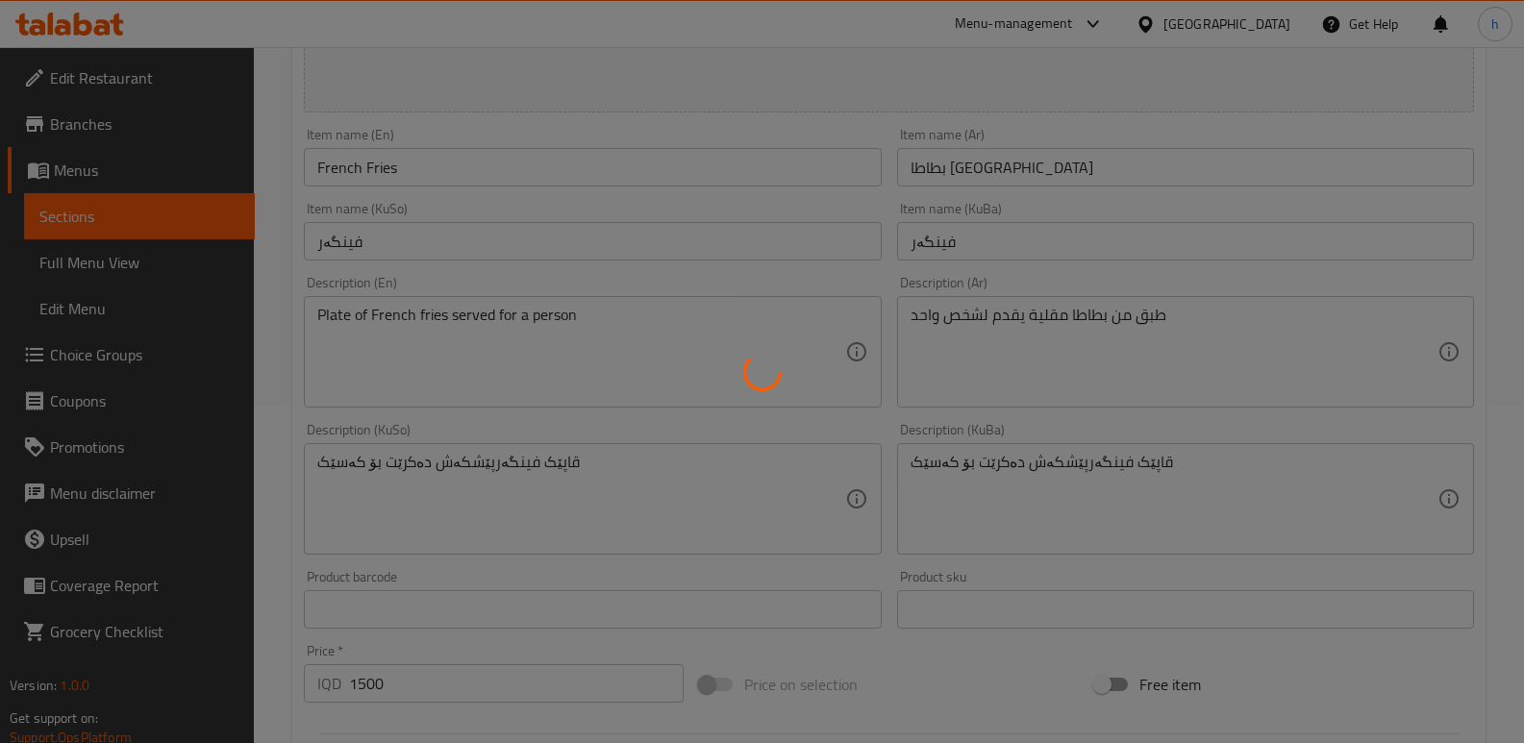
scroll to position [343, 0]
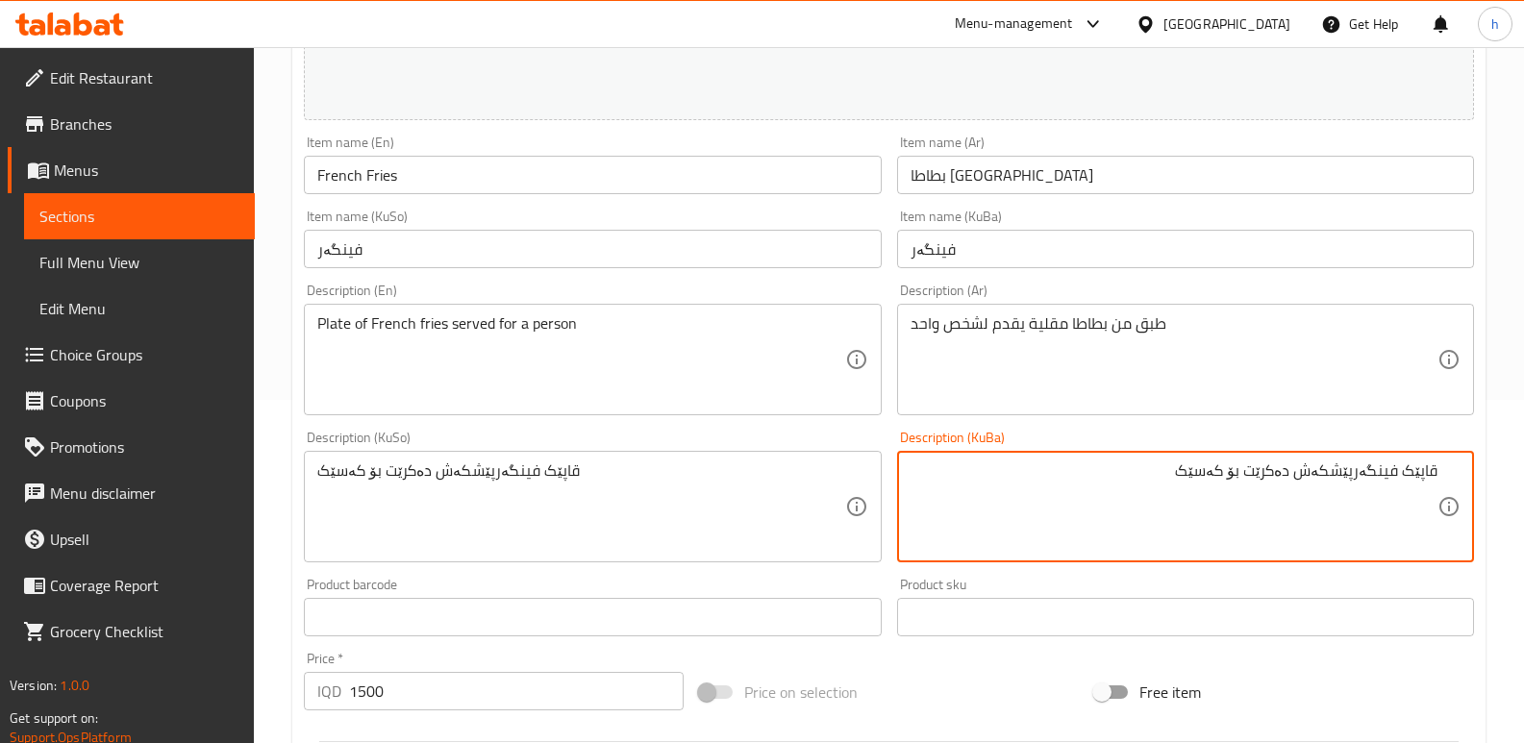
click at [1357, 471] on textarea "قاپێک فینگەرپێشکەش دەکرێت بۆ کەسێک" at bounding box center [1174, 507] width 527 height 91
type textarea "قاپێک فینگەر پێشکەش دەکرێت بۆ کەسێک"
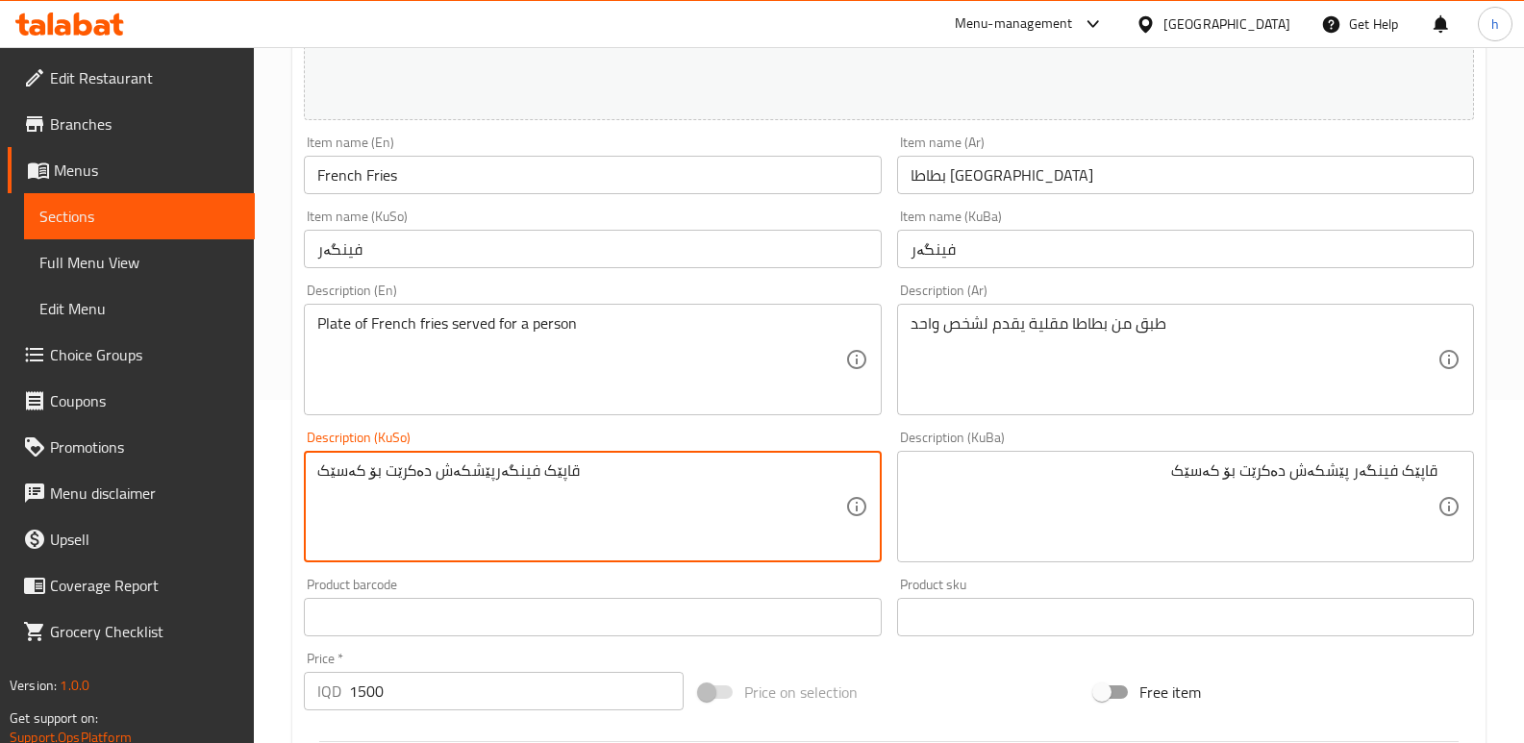
paste textarea
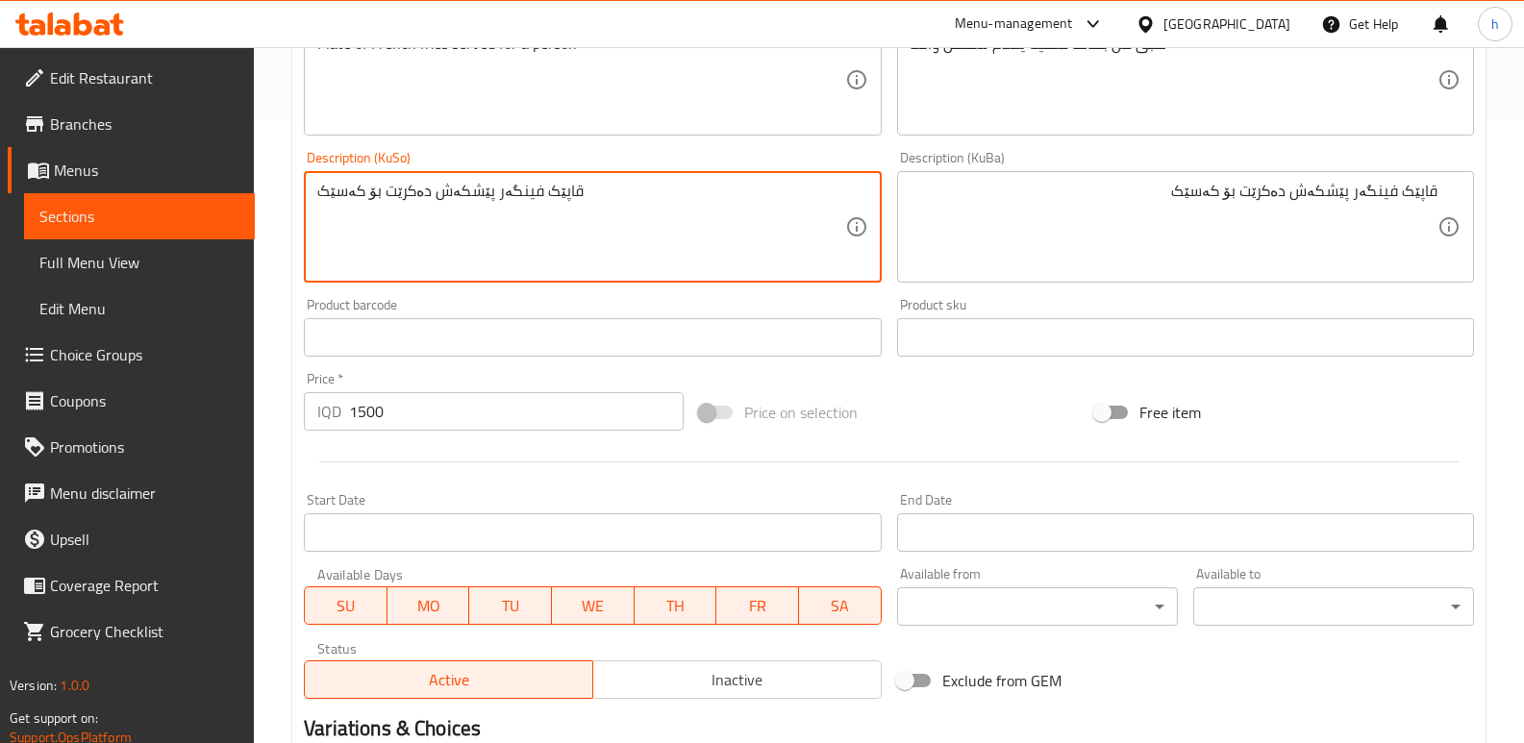
scroll to position [865, 0]
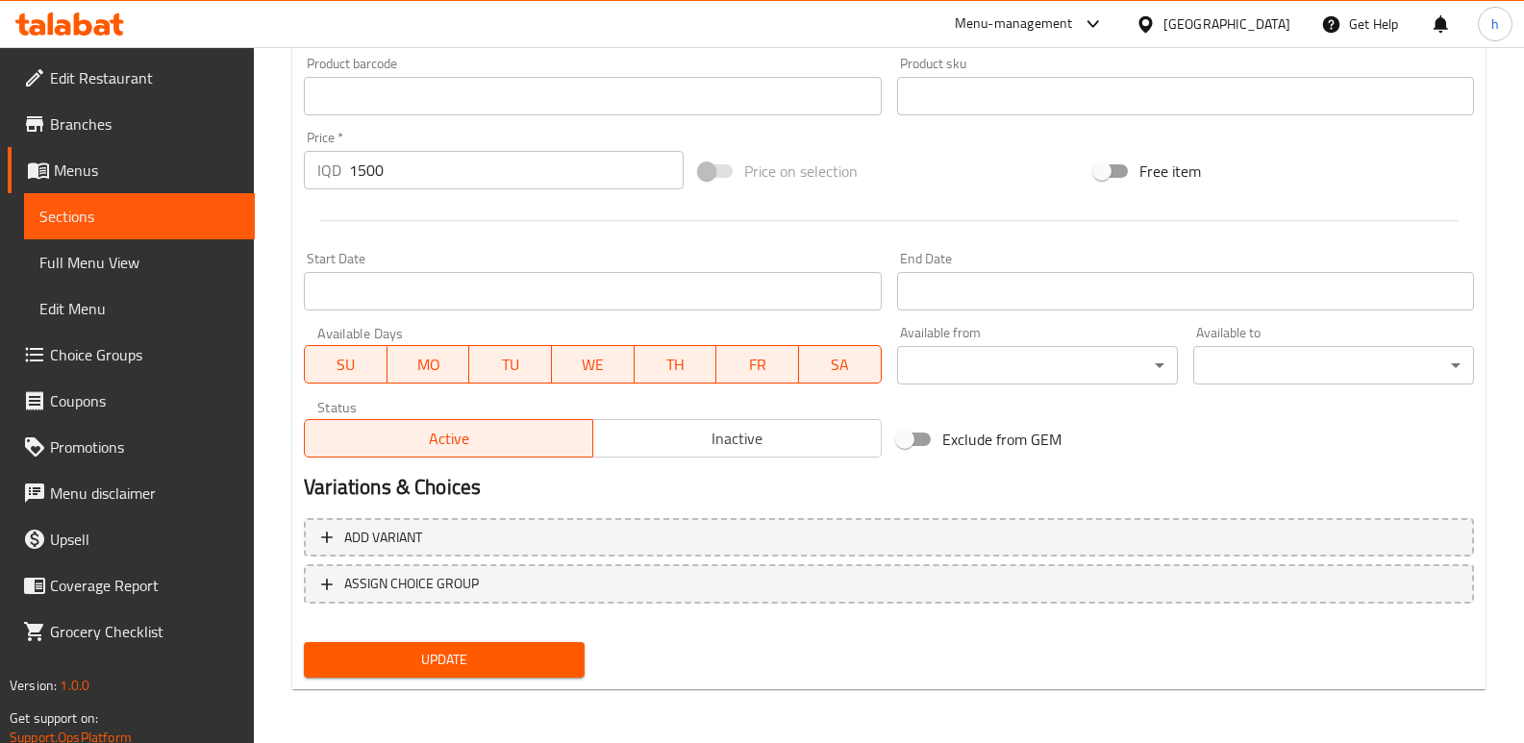
type textarea "قاپێک فینگەر پێشکەش دەکرێت بۆ کەسێک"
click at [540, 668] on span "Update" at bounding box center [444, 660] width 250 height 24
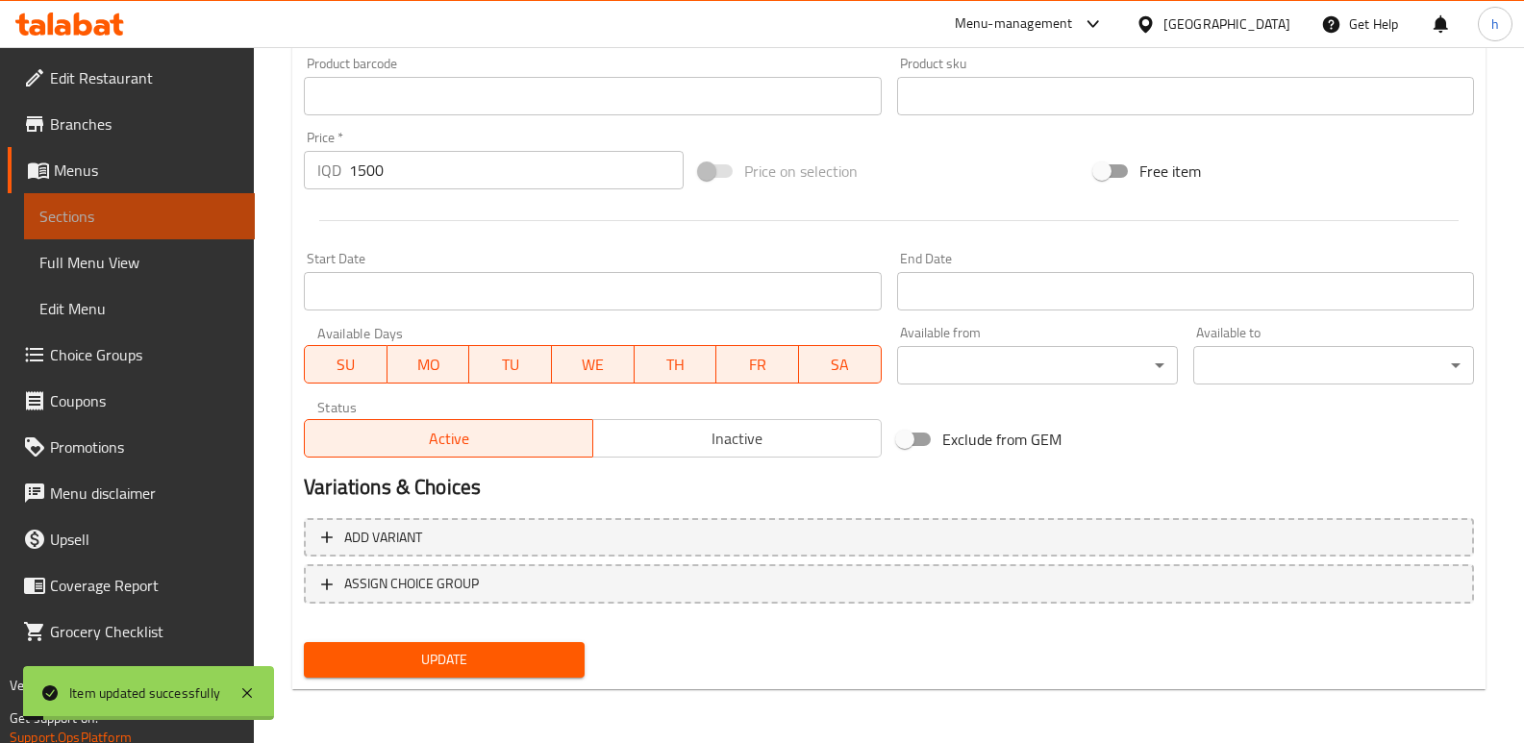
click at [131, 228] on link "Sections" at bounding box center [139, 216] width 231 height 46
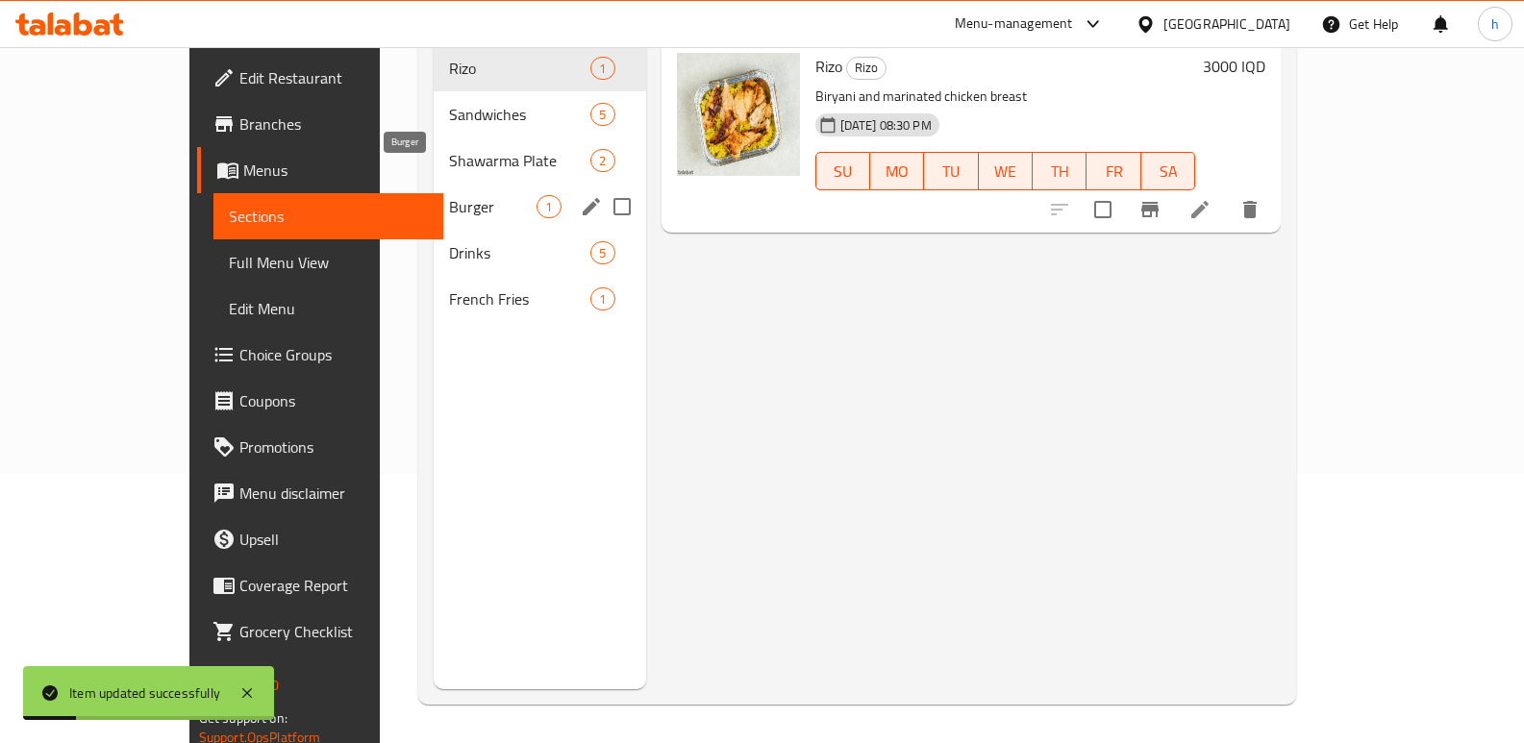
click at [449, 195] on span "Burger" at bounding box center [493, 206] width 88 height 23
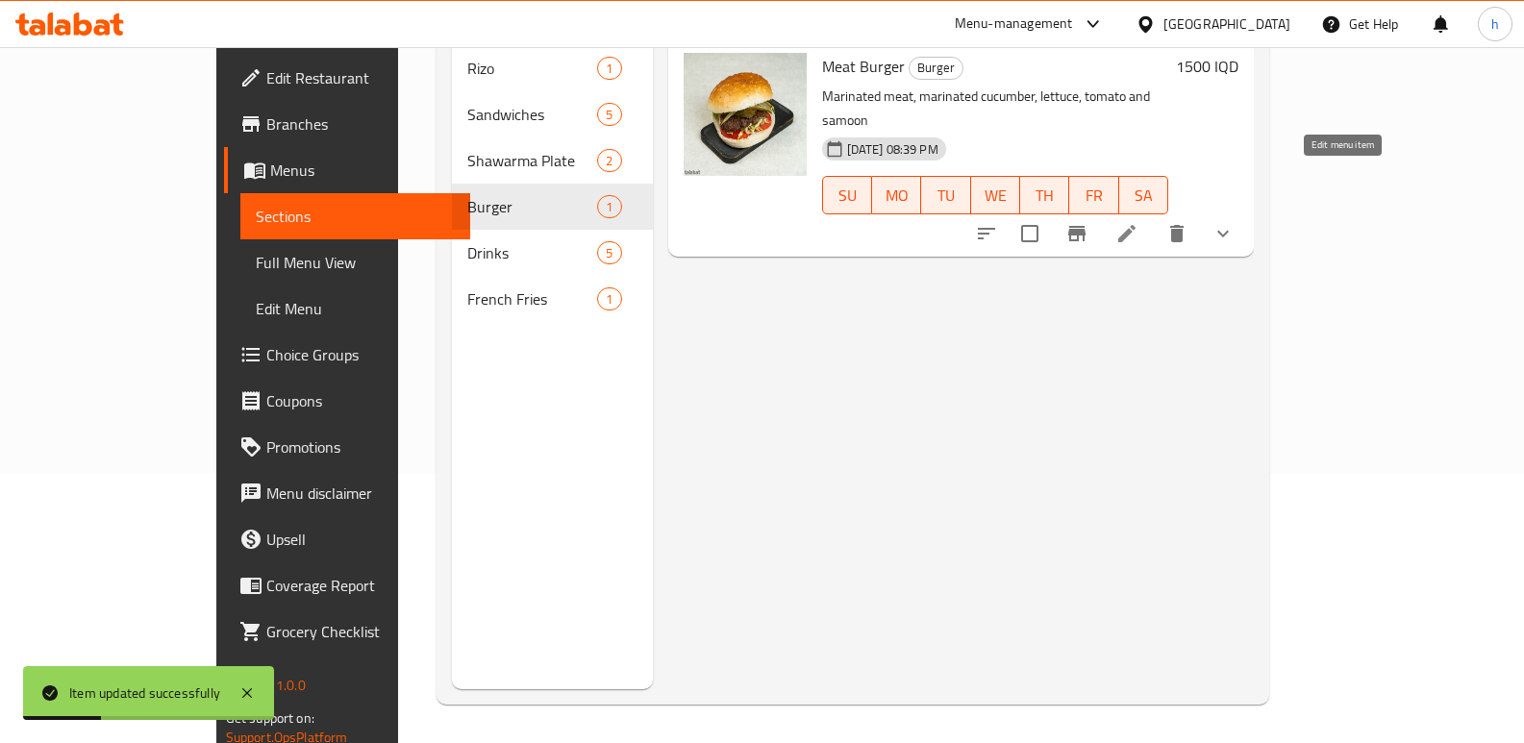
click at [1139, 222] on icon at bounding box center [1127, 233] width 23 height 23
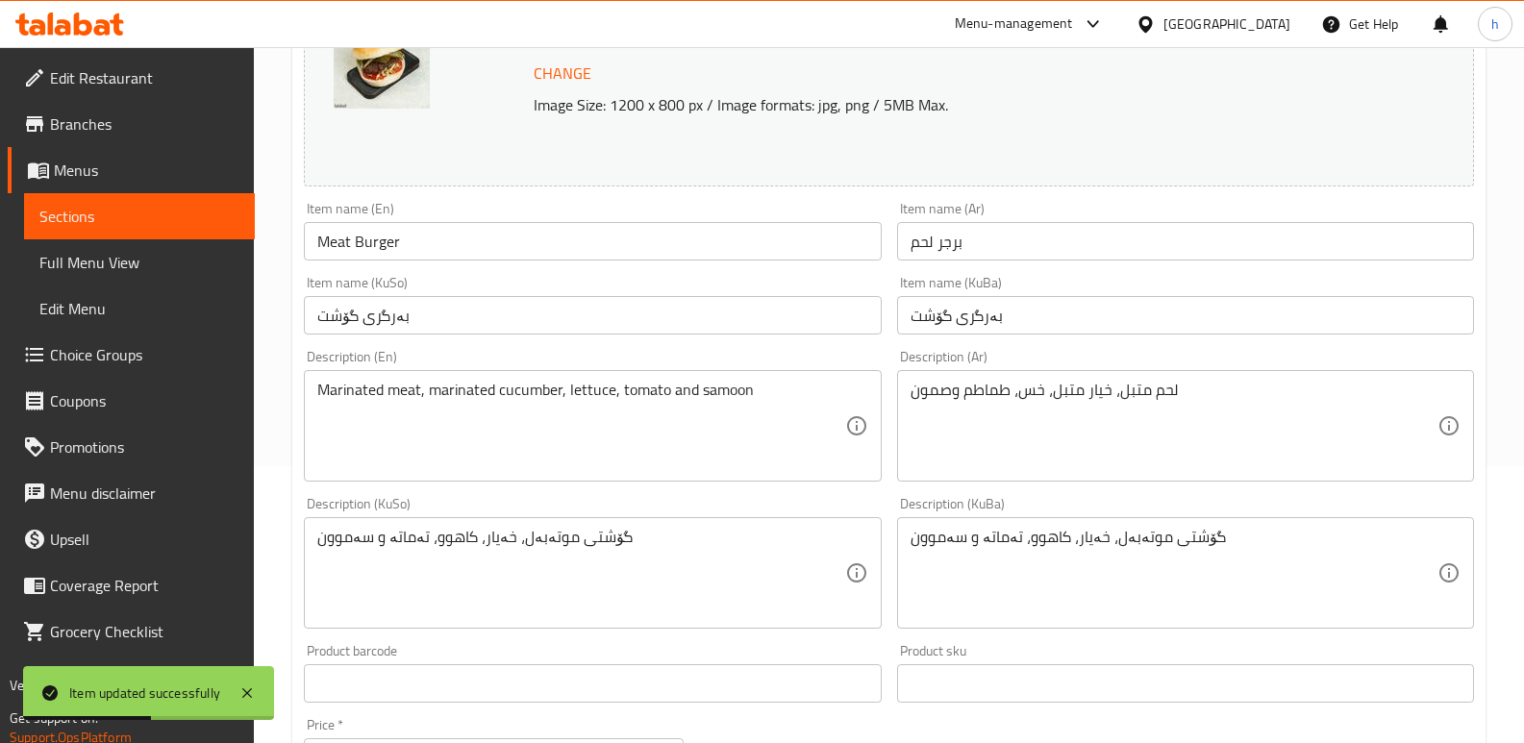
scroll to position [368, 0]
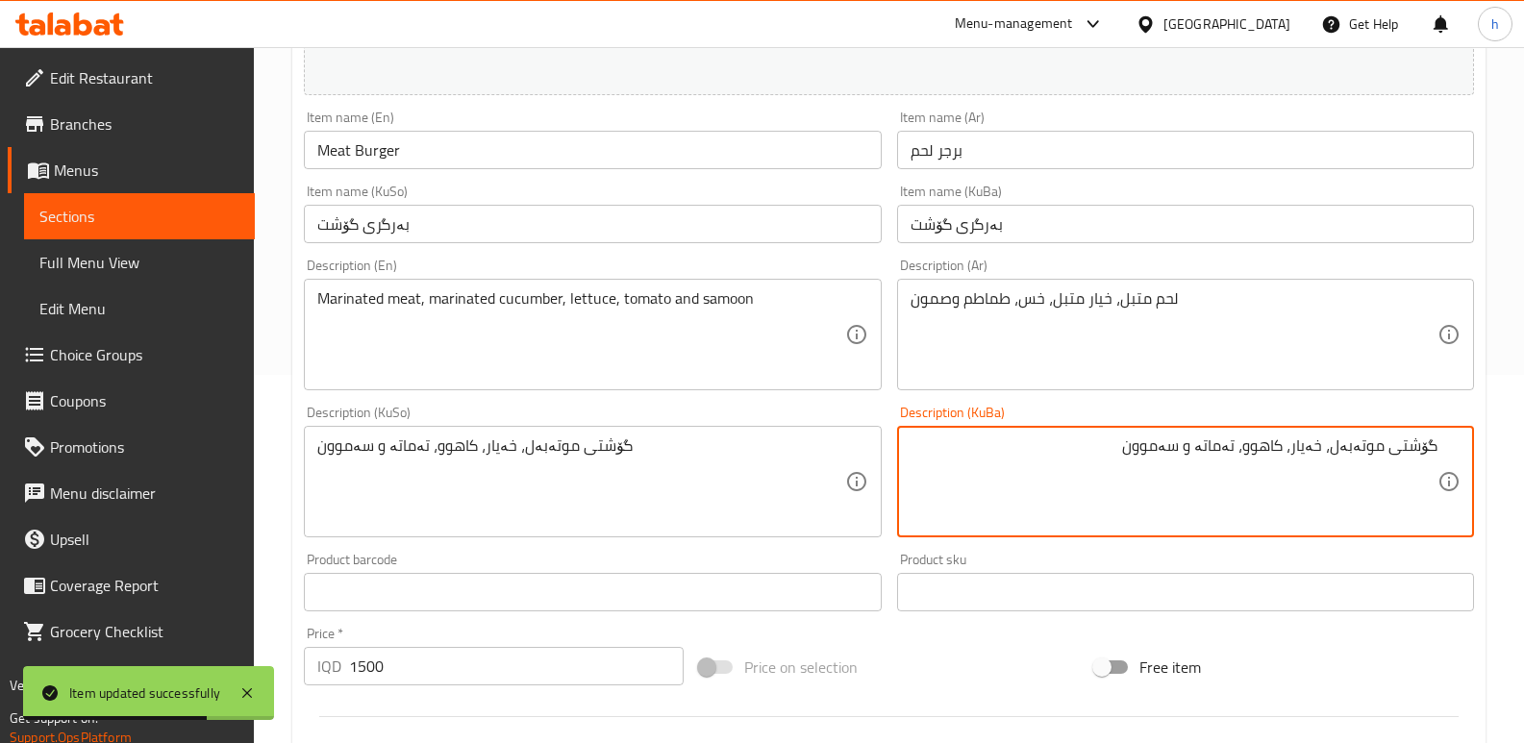
drag, startPoint x: 1301, startPoint y: 453, endPoint x: 1324, endPoint y: 472, distance: 30.0
click at [1302, 452] on textarea "گۆشتی موتەبەل، خەیار، کاهوو، تەماتە و سەموون" at bounding box center [1174, 482] width 527 height 91
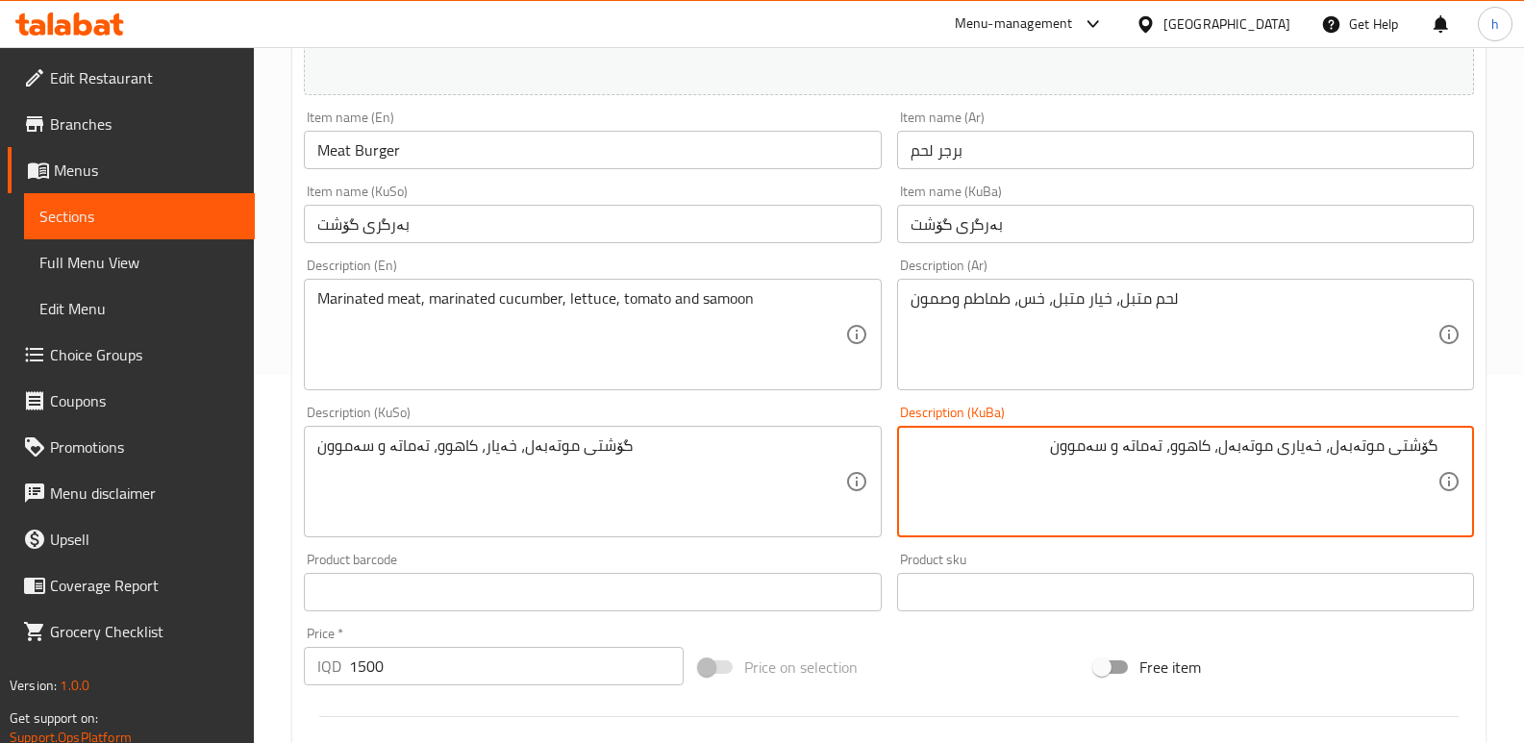
type textarea "گۆشتی موتەبەل، خەیاری موتەبەل، کاهوو، تەماتە و سەموون"
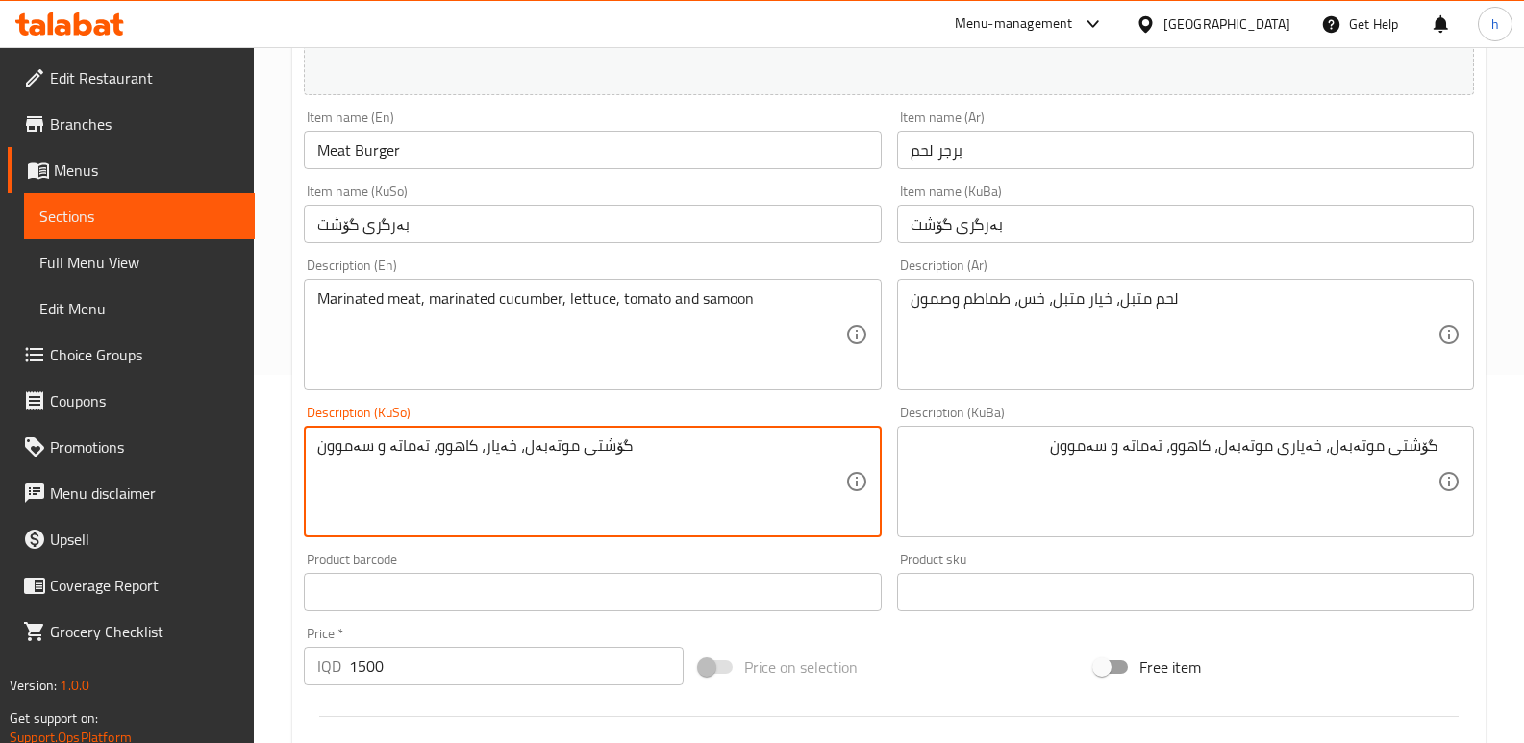
paste textarea "ی موتەبەل"
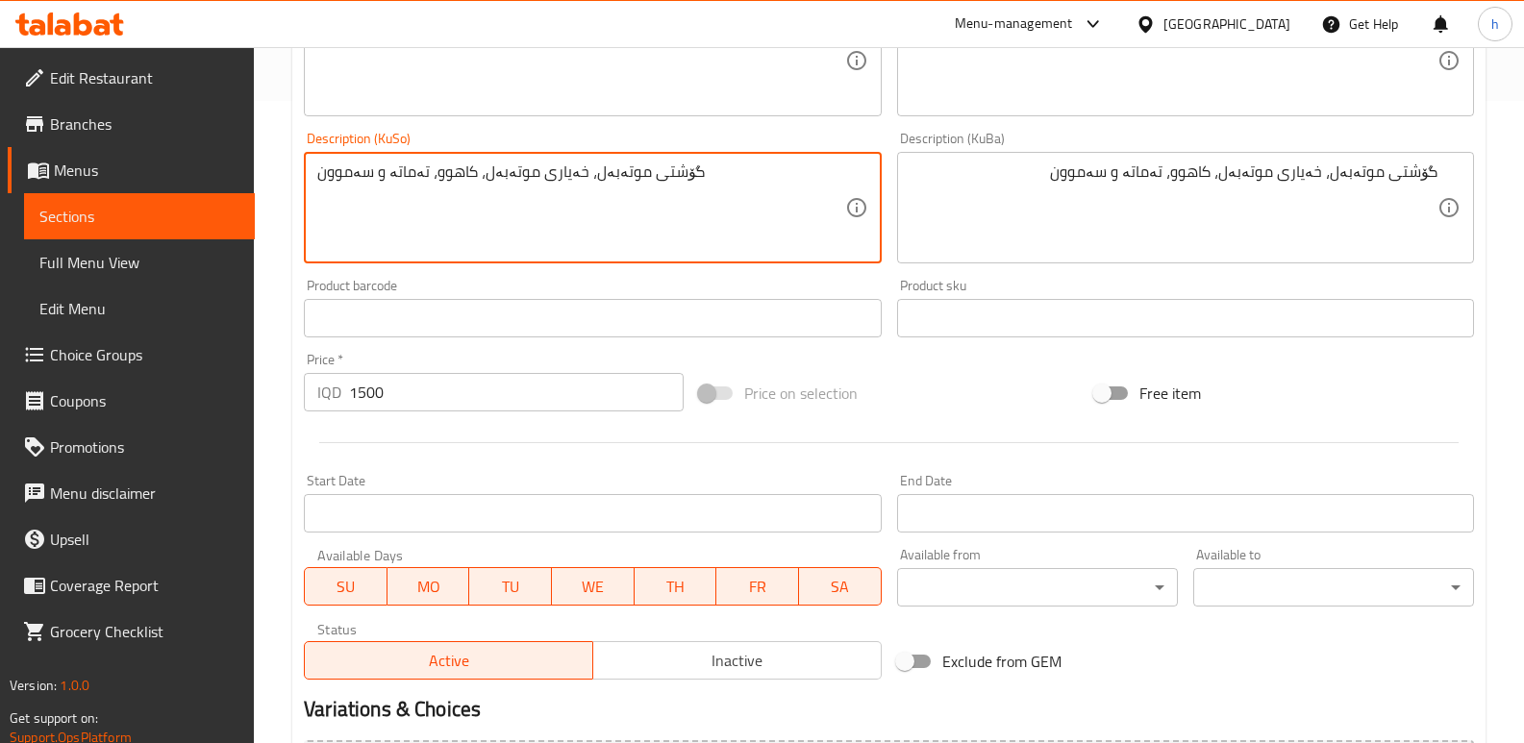
scroll to position [942, 0]
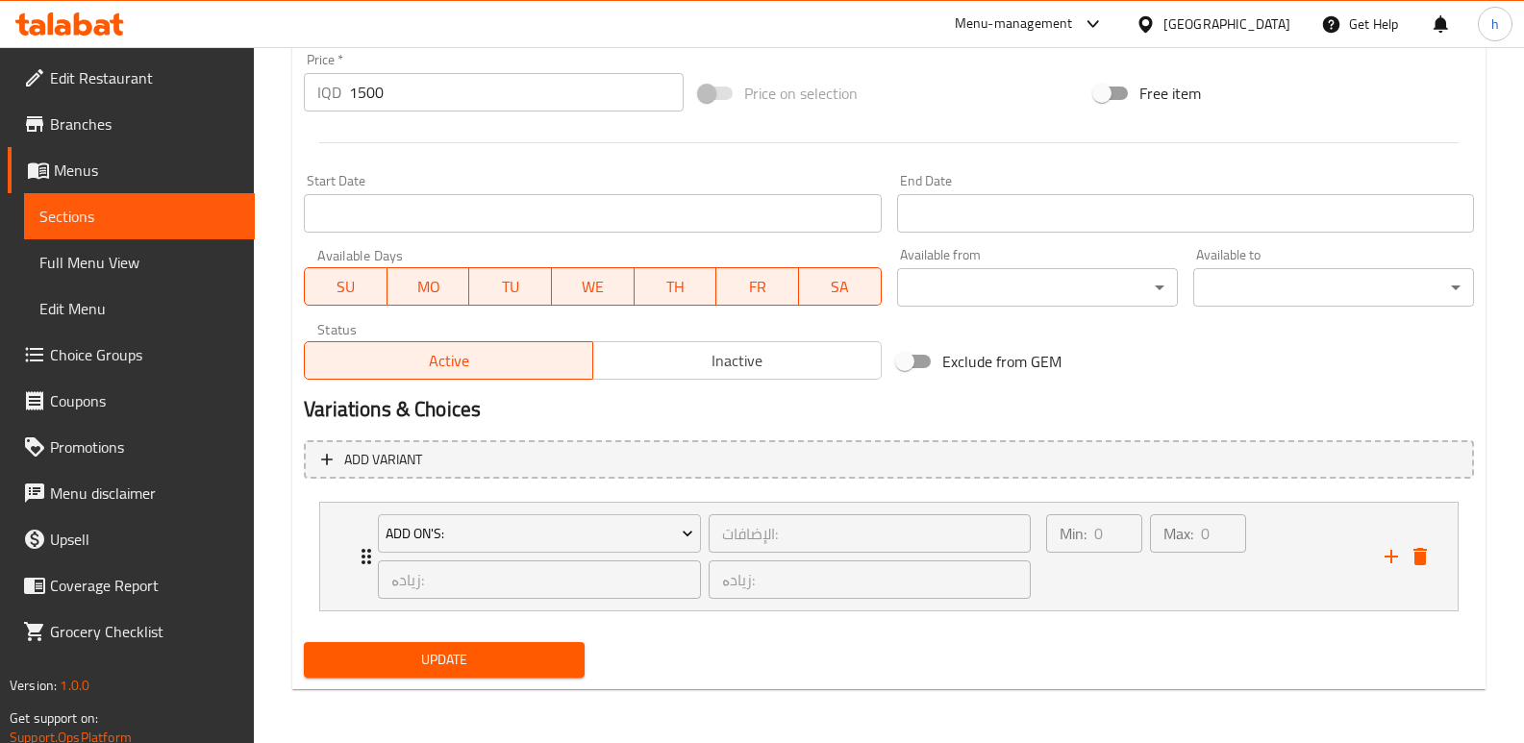
type textarea "گۆشتی موتەبەل، خەیاری موتەبەل، کاهوو، تەماتە و سەموون"
click at [564, 661] on span "Update" at bounding box center [444, 660] width 250 height 24
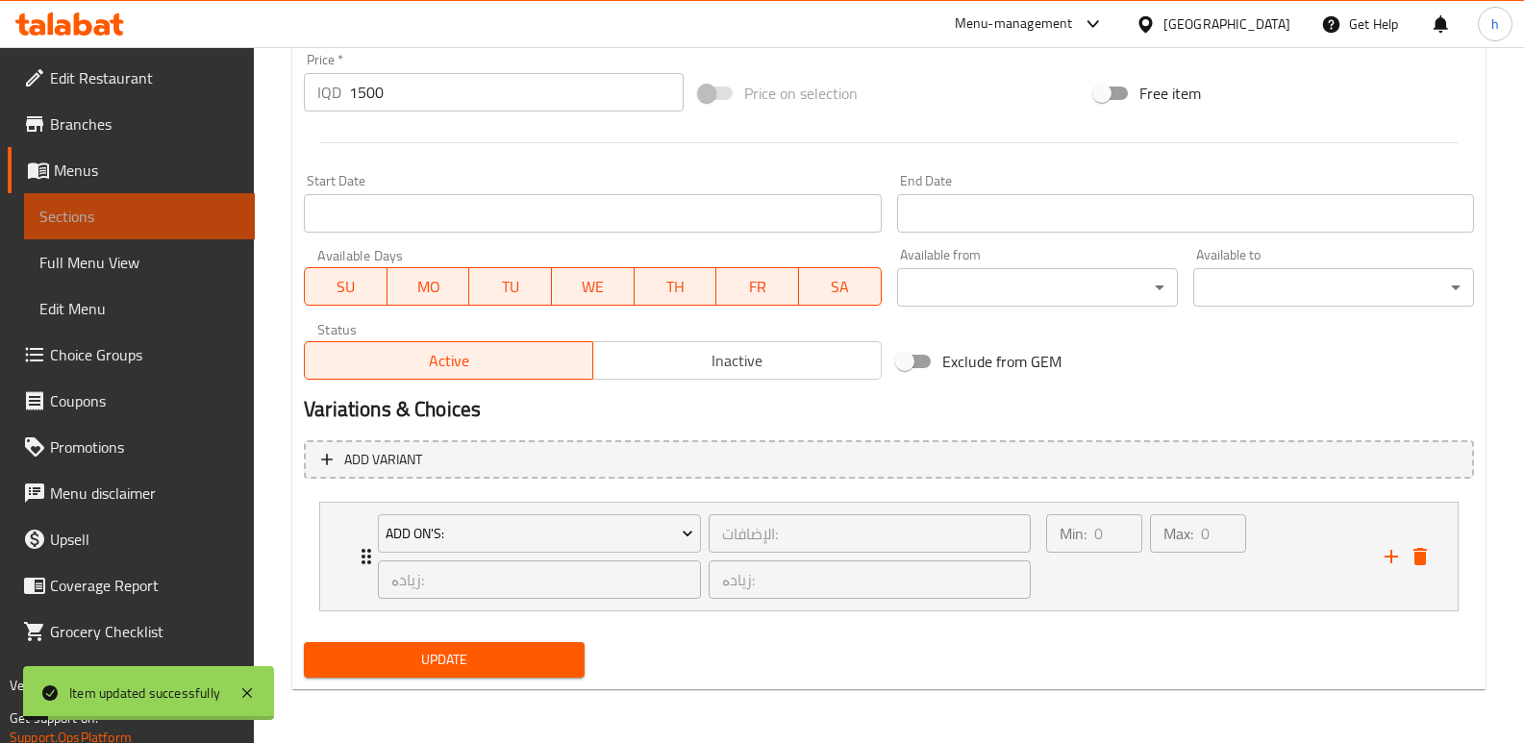
click at [204, 227] on span "Sections" at bounding box center [139, 216] width 200 height 23
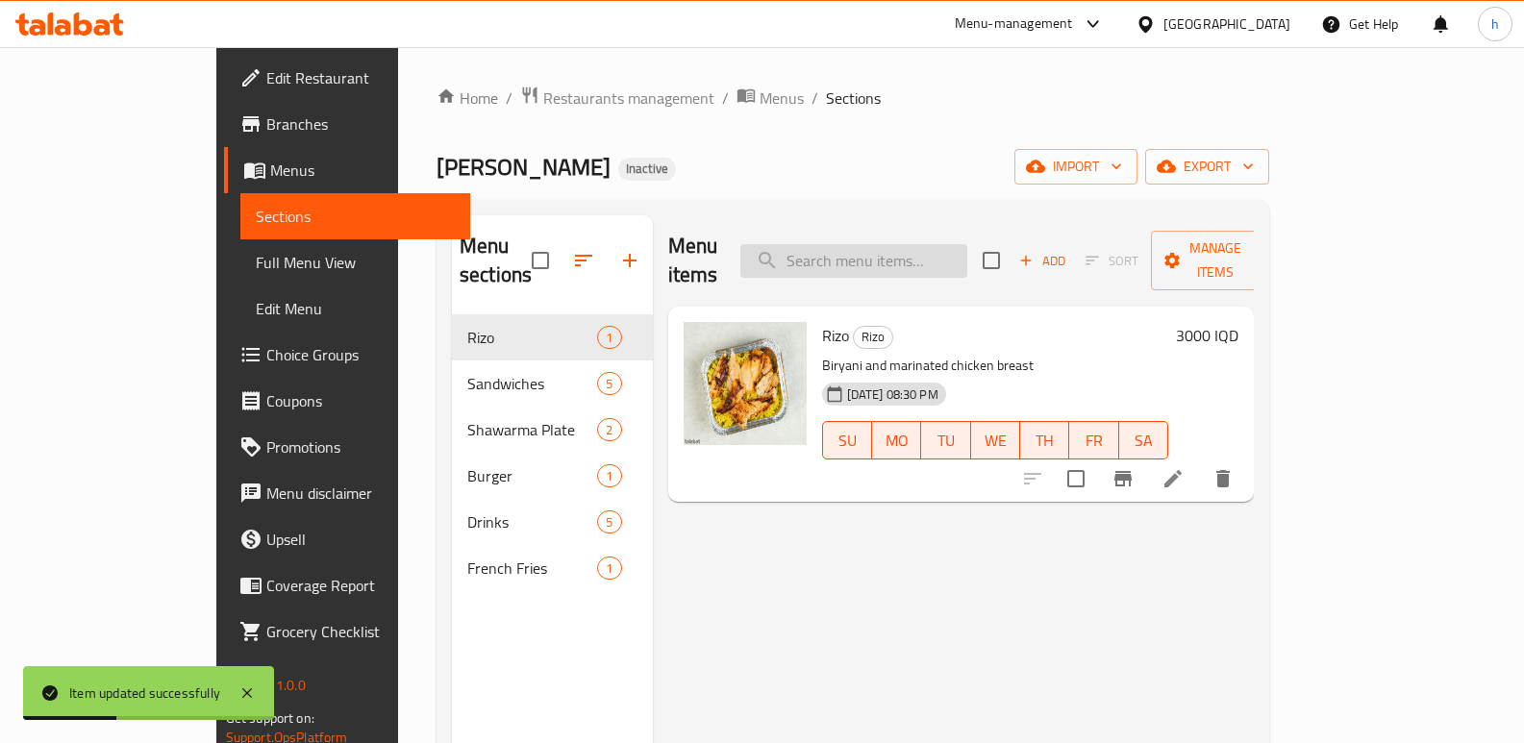
click at [967, 248] on input "search" at bounding box center [853, 261] width 227 height 34
paste input "Meat [PERSON_NAME] Sandwich - Bread"
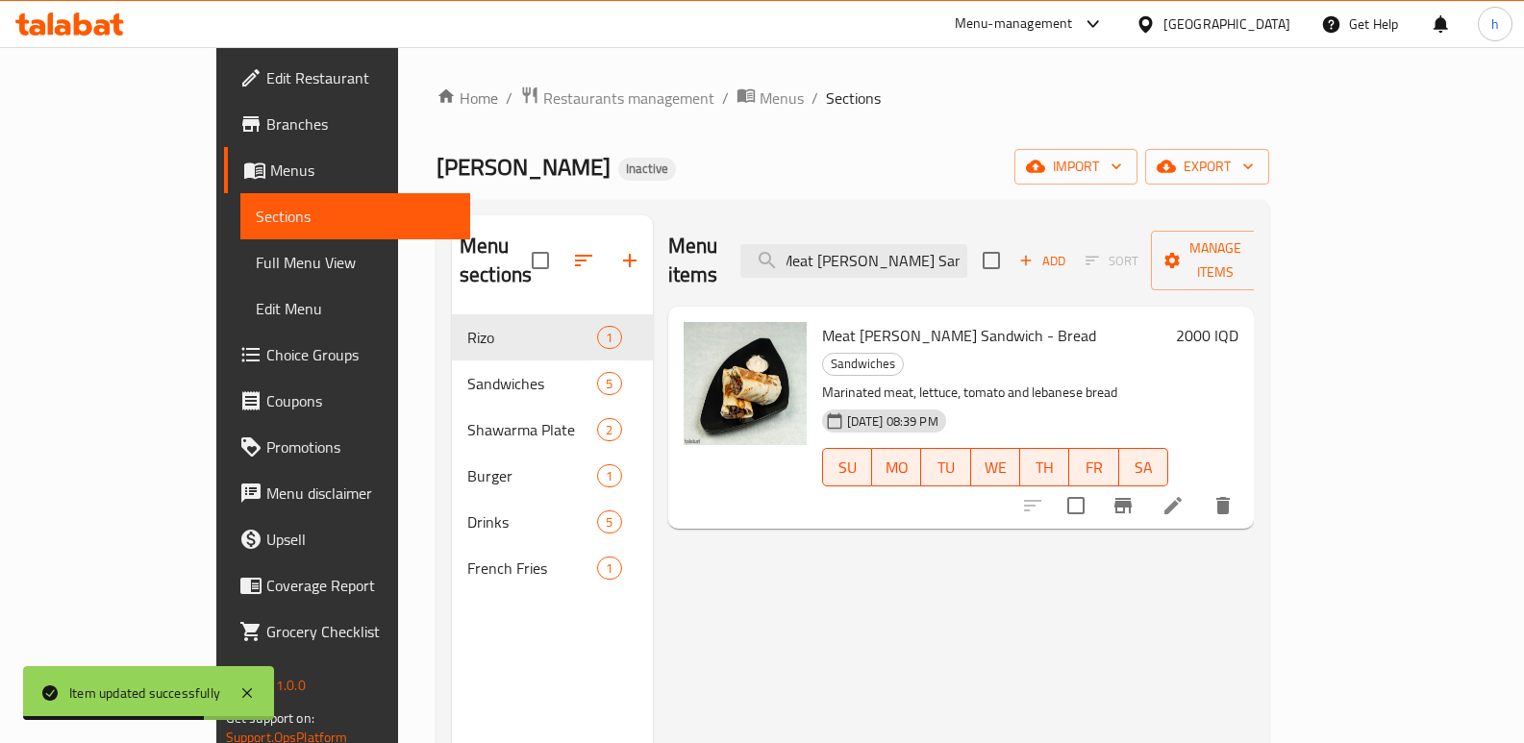
type input "Meat [PERSON_NAME] Sandwich - Bread"
click at [1185, 494] on icon at bounding box center [1173, 505] width 23 height 23
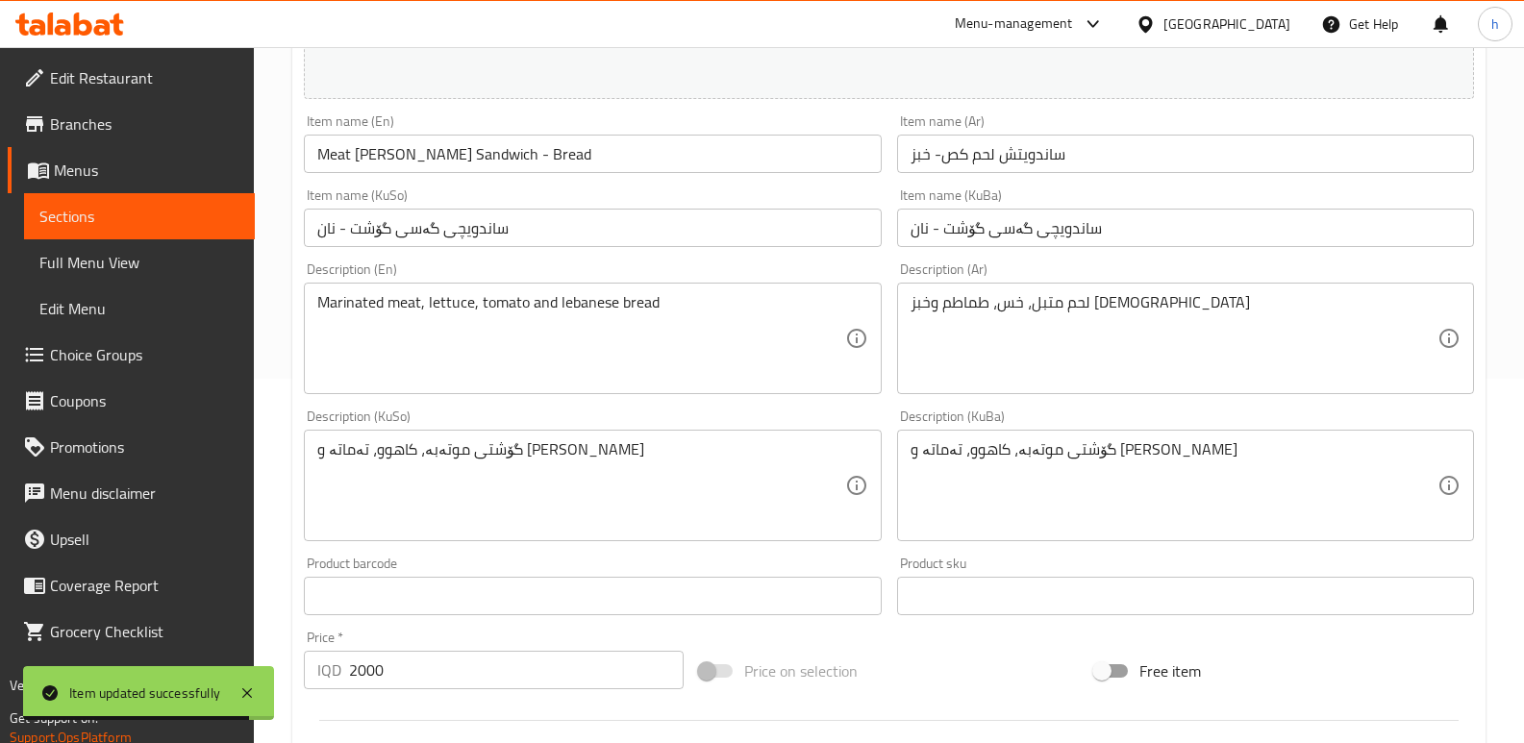
scroll to position [380, 0]
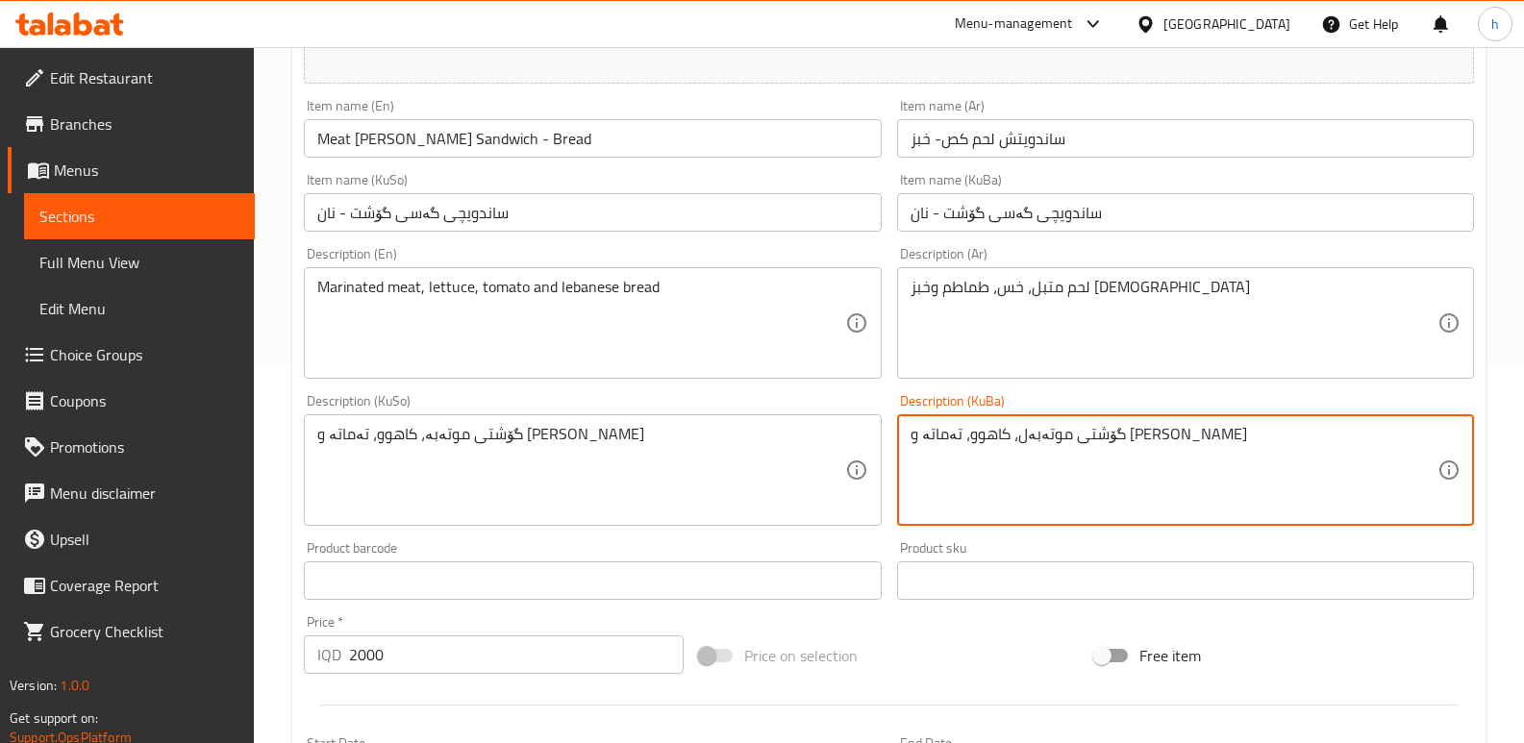
type textarea "گۆشتی موتەبەل، کاهوو، تەماتە و [PERSON_NAME]"
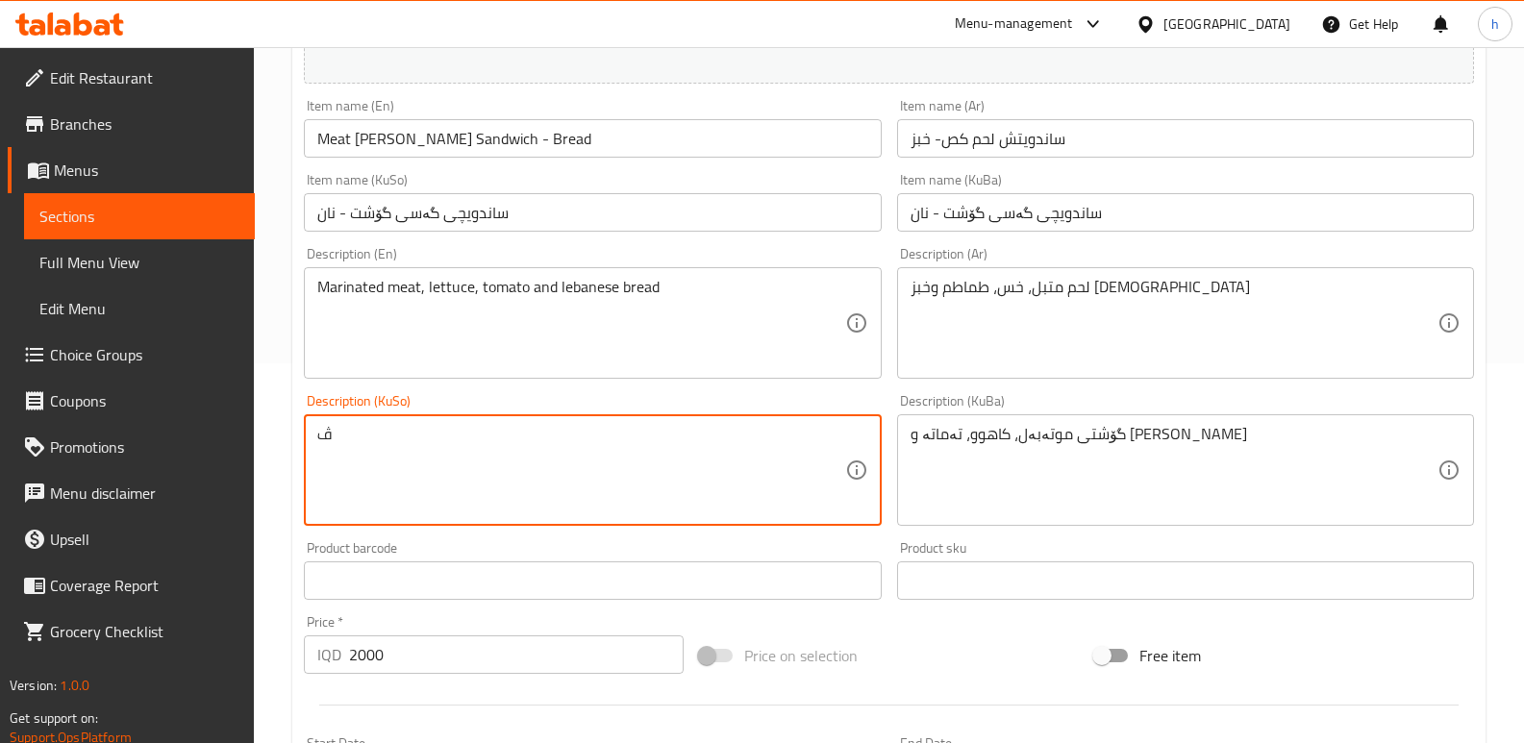
paste textarea "گۆشتی موتەبەل، کاهوو، تەماتە و [PERSON_NAME]"
paste textarea
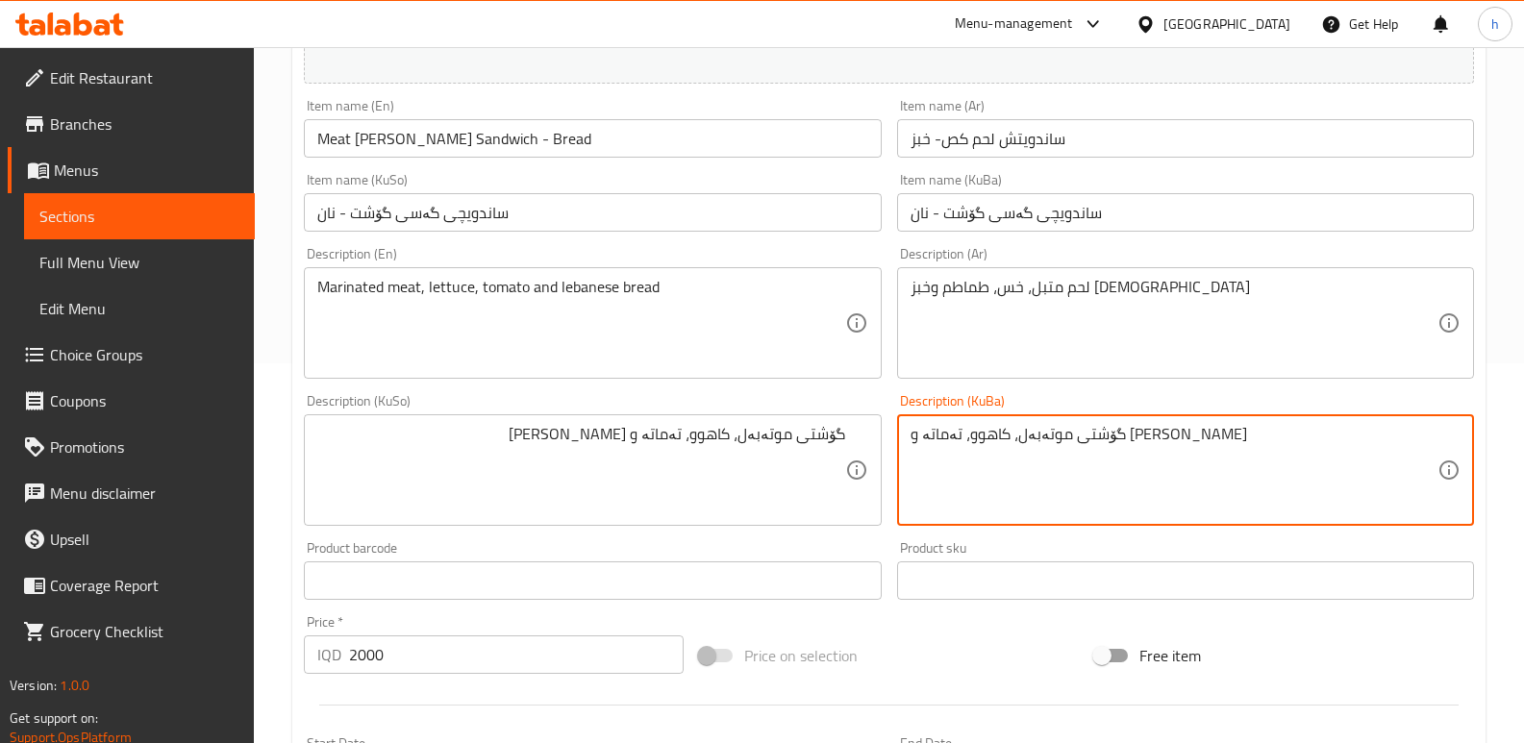
click at [1125, 469] on textarea "گۆشتی موتەبەل، کاهوو، تەماتە و [PERSON_NAME]" at bounding box center [1174, 470] width 527 height 91
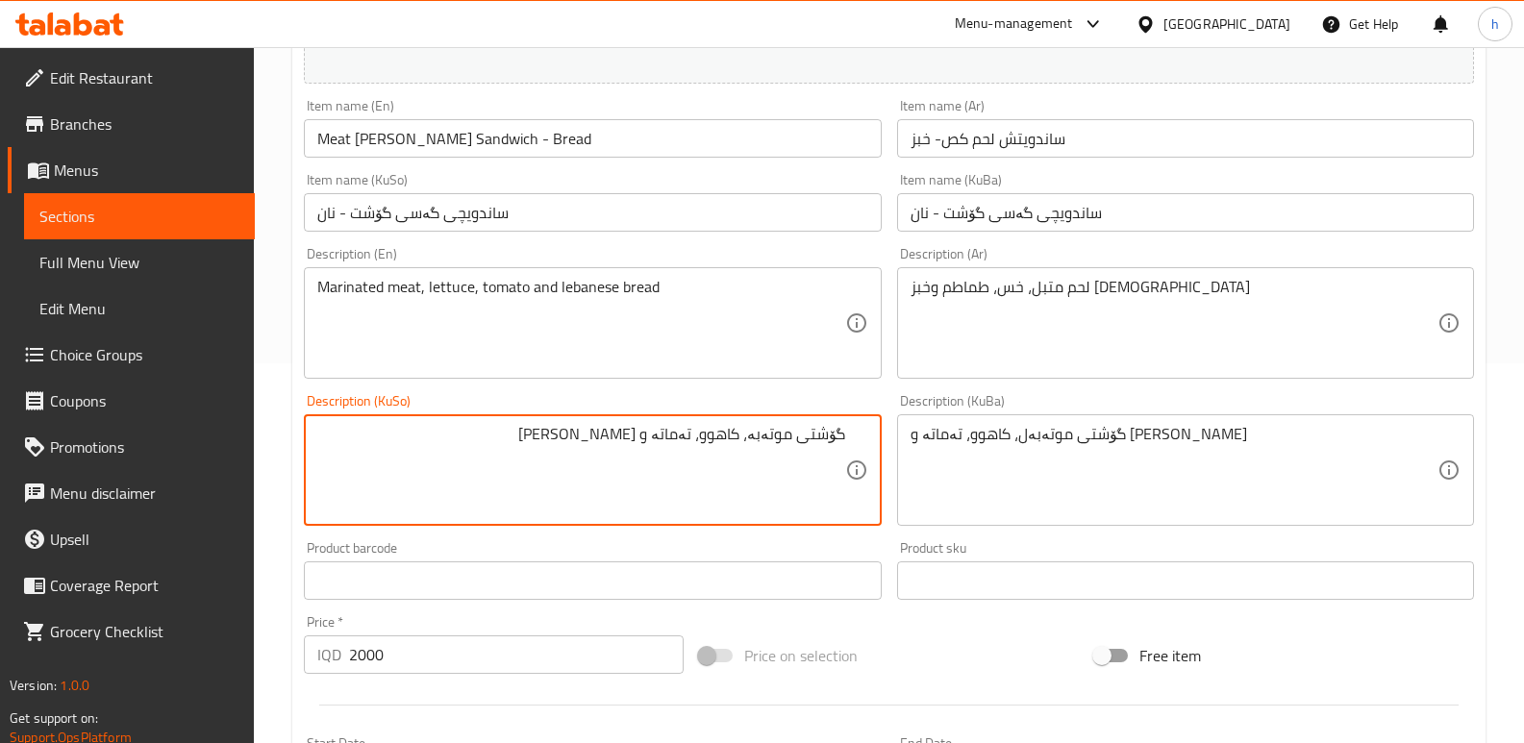
type textarea "گۆشتی موتەبە، کاهوو، تەماتە و [PERSON_NAME]"
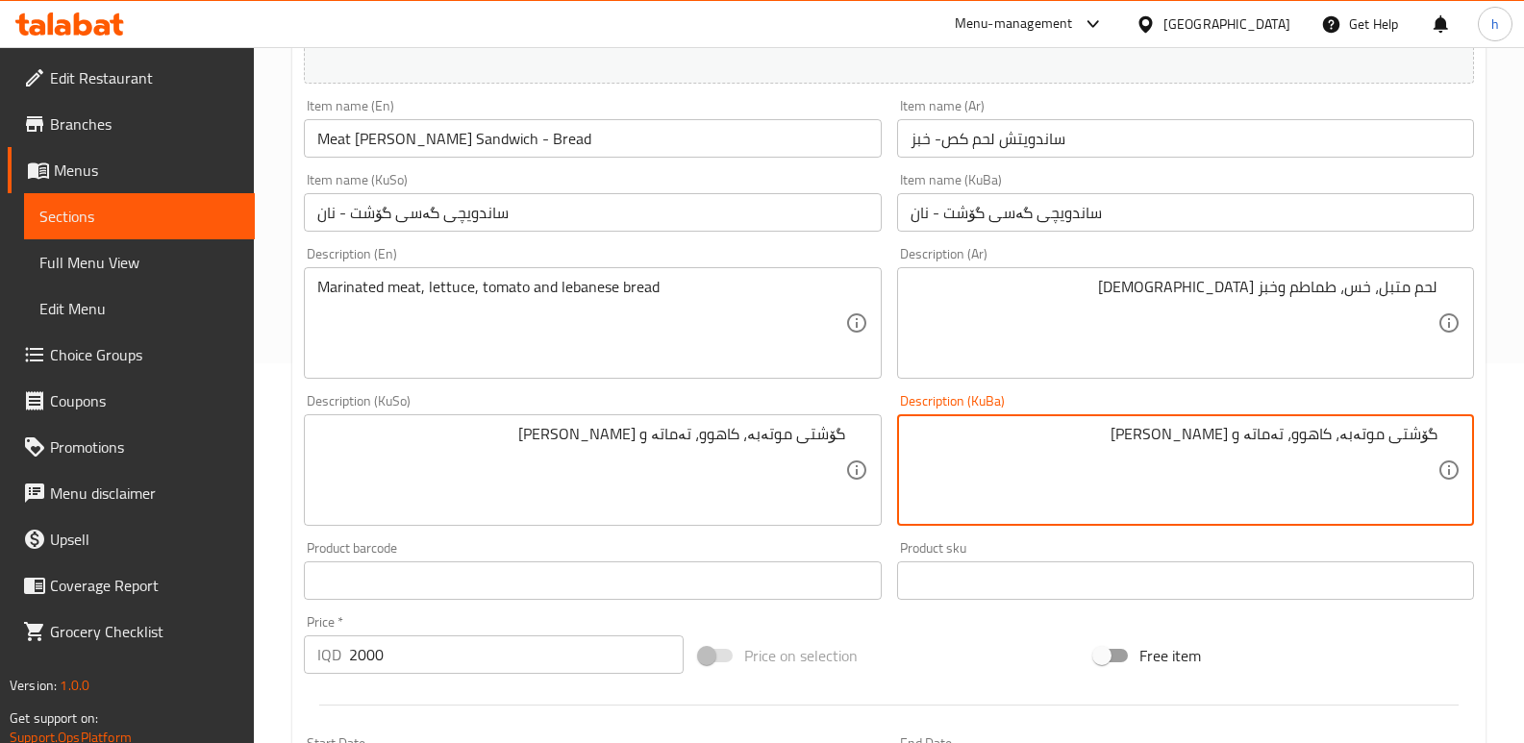
click at [1348, 435] on textarea "گۆشتی موتەبە، کاهوو، تەماتە و [PERSON_NAME]" at bounding box center [1174, 470] width 527 height 91
type textarea "گۆشتی موتەبەل، کاهوو، تەماتە و [PERSON_NAME]"
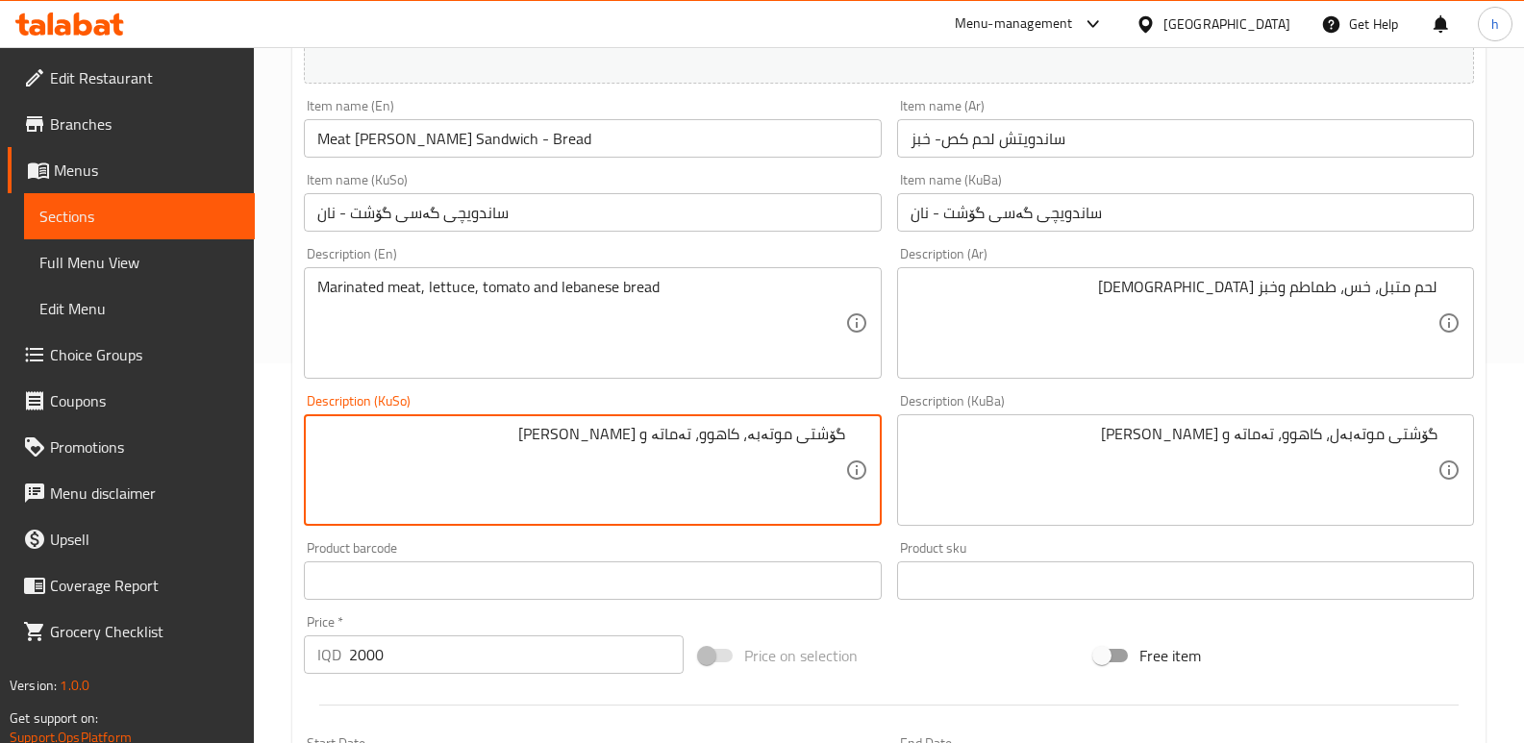
paste textarea "ل"
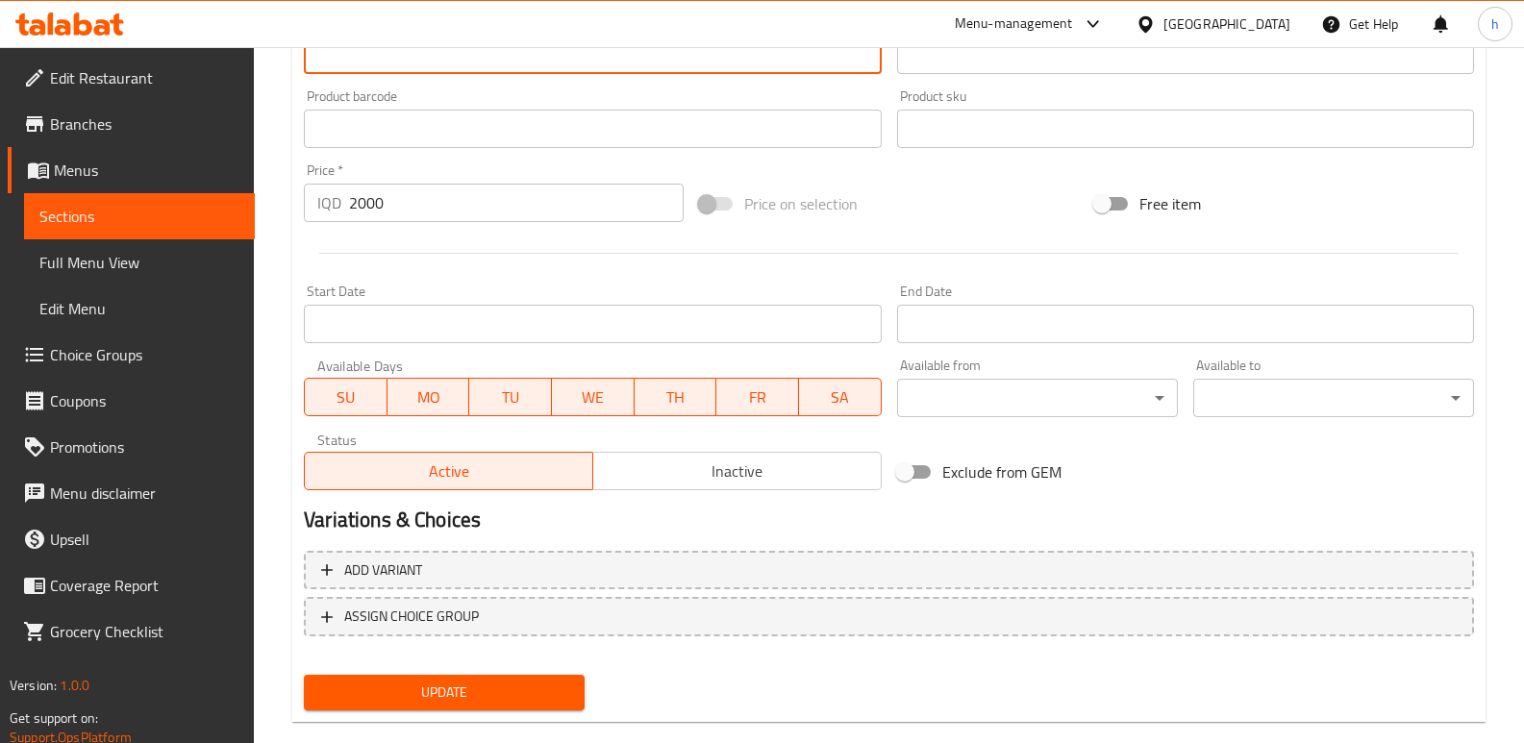
type textarea "گۆشتی موتەبەل، کاهوو، تەماتە و [PERSON_NAME]"
click at [419, 678] on button "Update" at bounding box center [444, 693] width 281 height 36
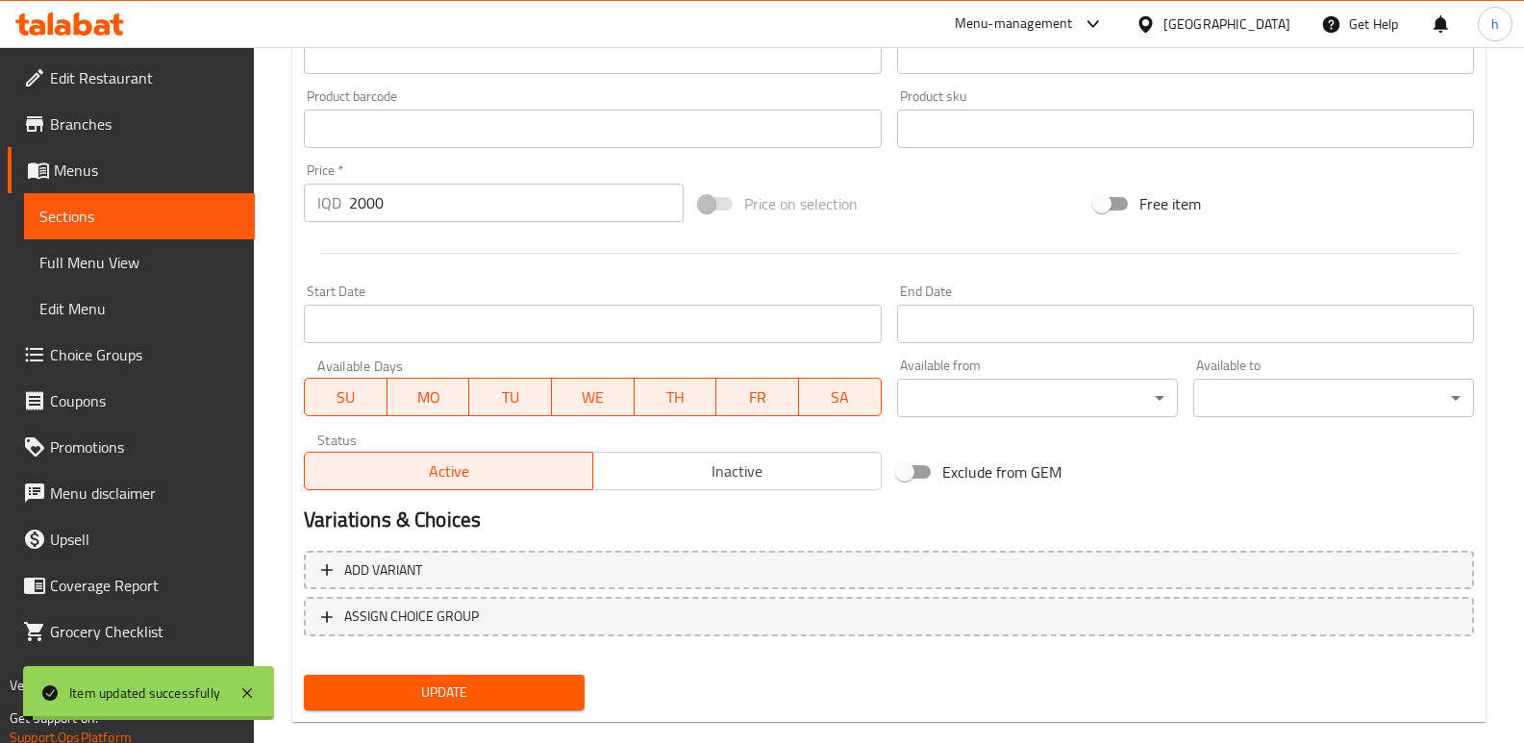
click at [188, 213] on span "Sections" at bounding box center [139, 216] width 200 height 23
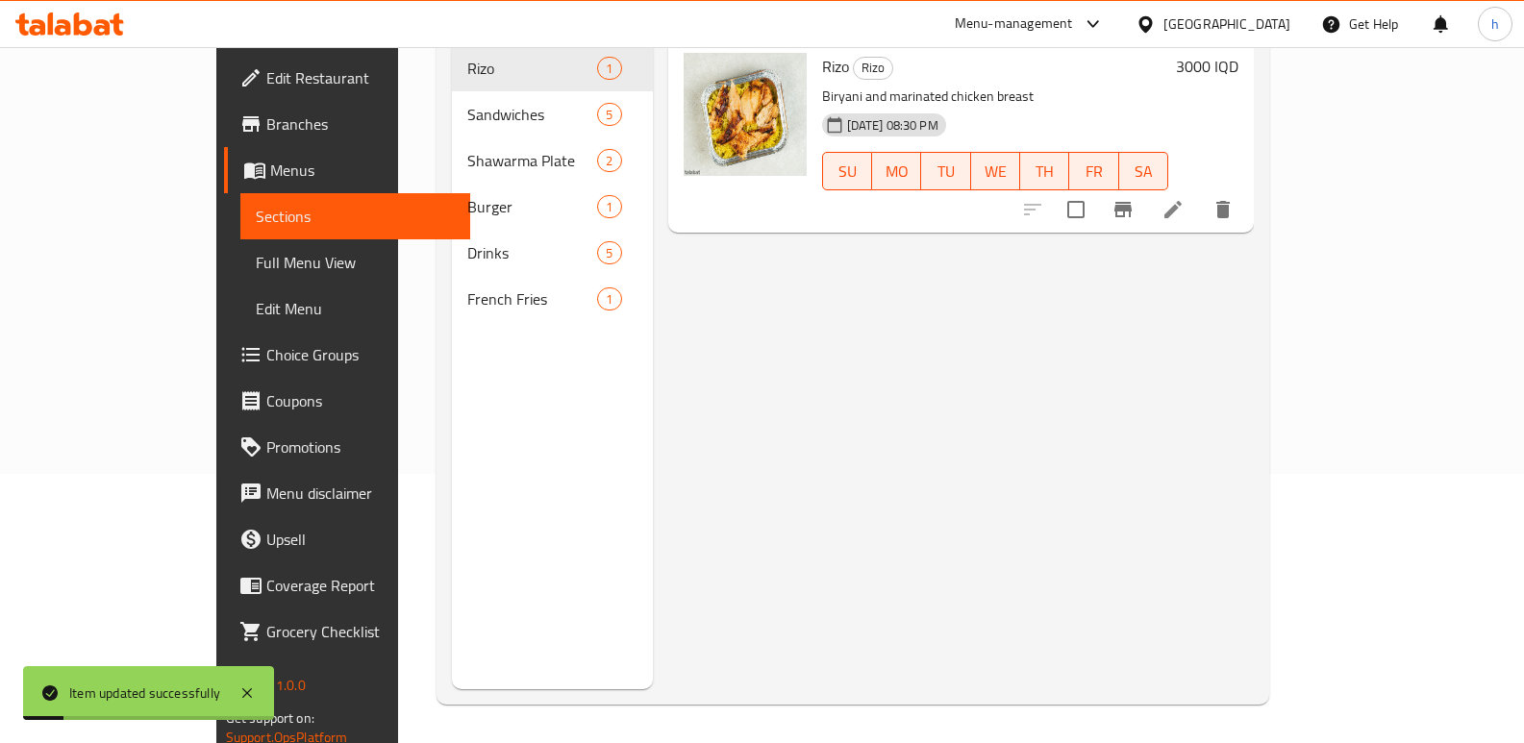
scroll to position [93, 0]
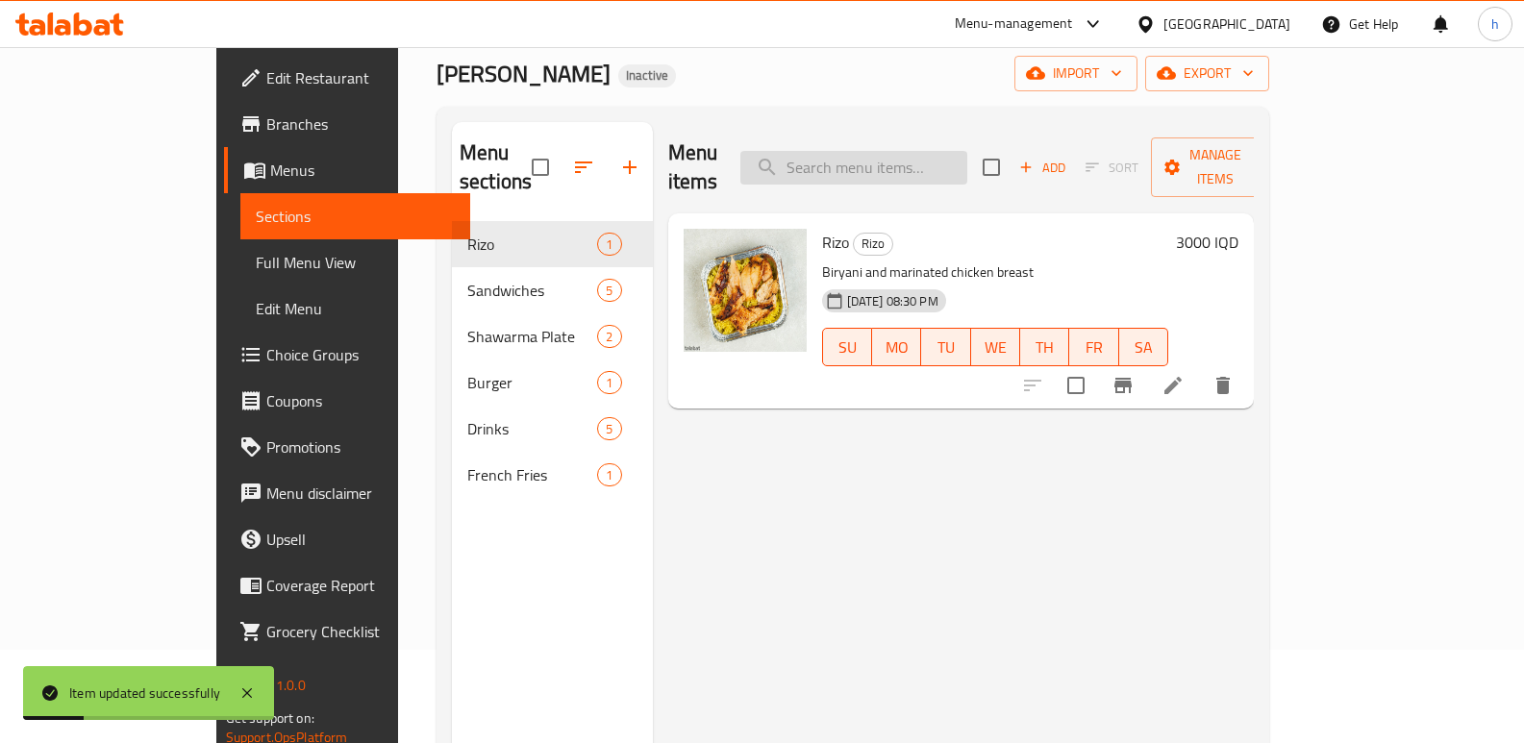
click at [930, 151] on input "search" at bounding box center [853, 168] width 227 height 34
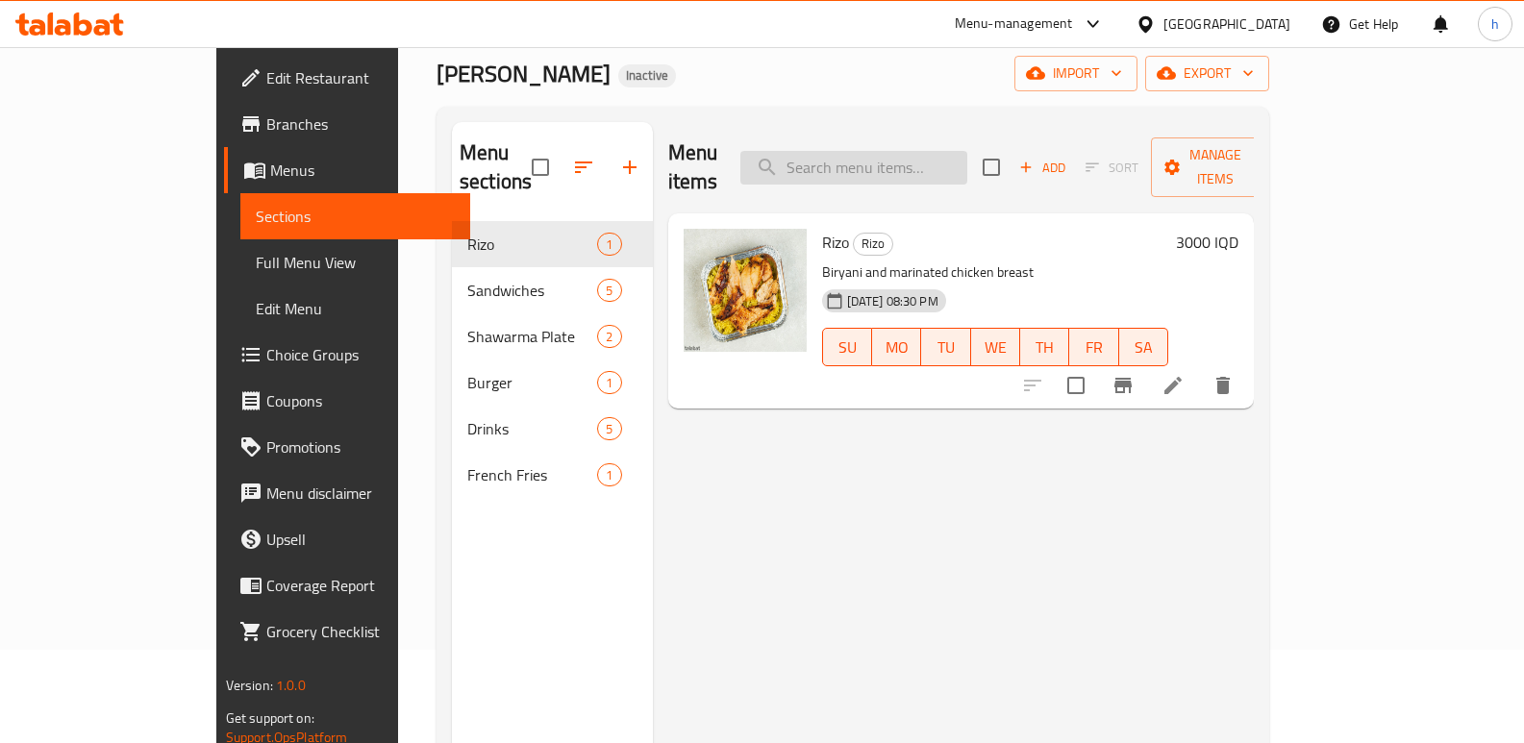
paste input "Meat Burger"
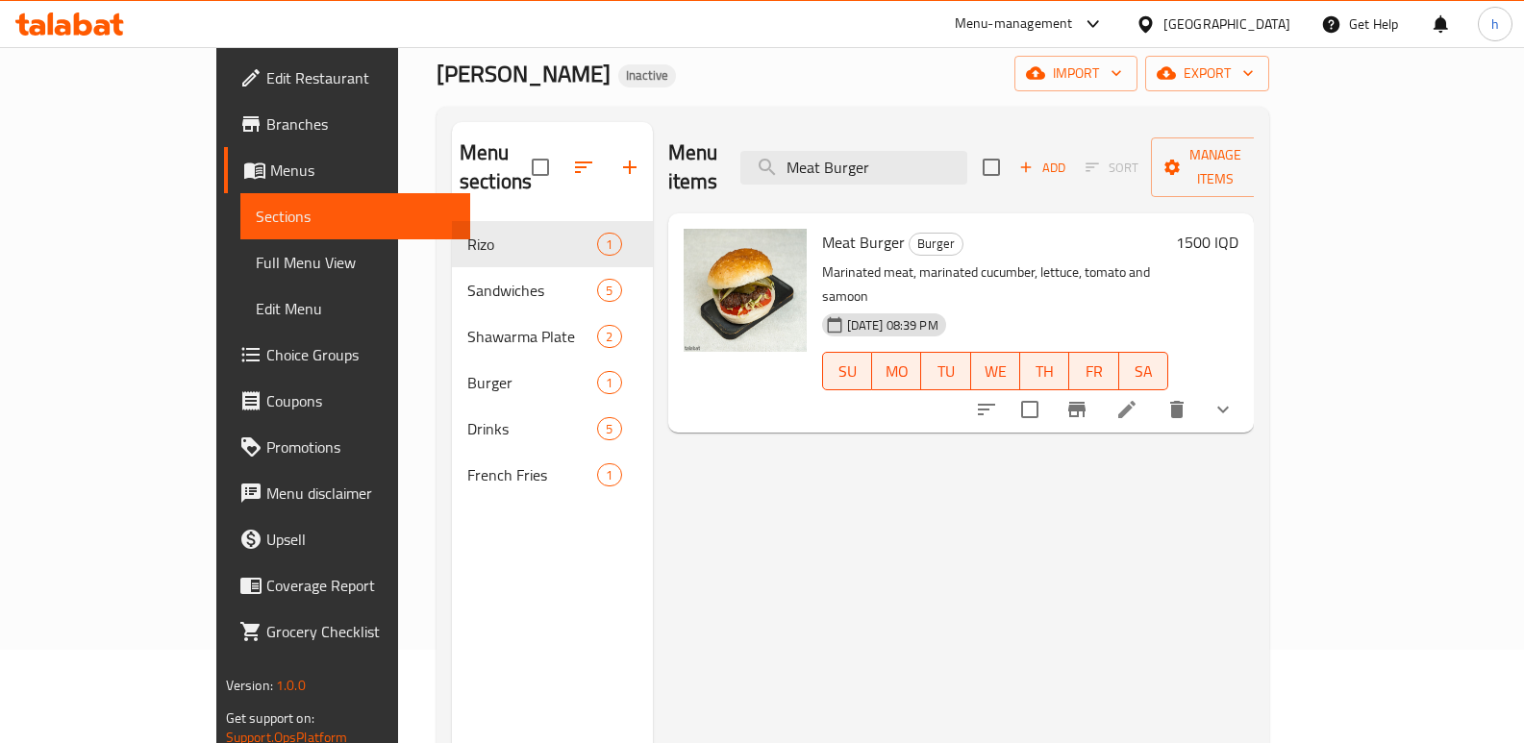
type input "Meat Burger"
click at [256, 254] on span "Full Menu View" at bounding box center [356, 262] width 200 height 23
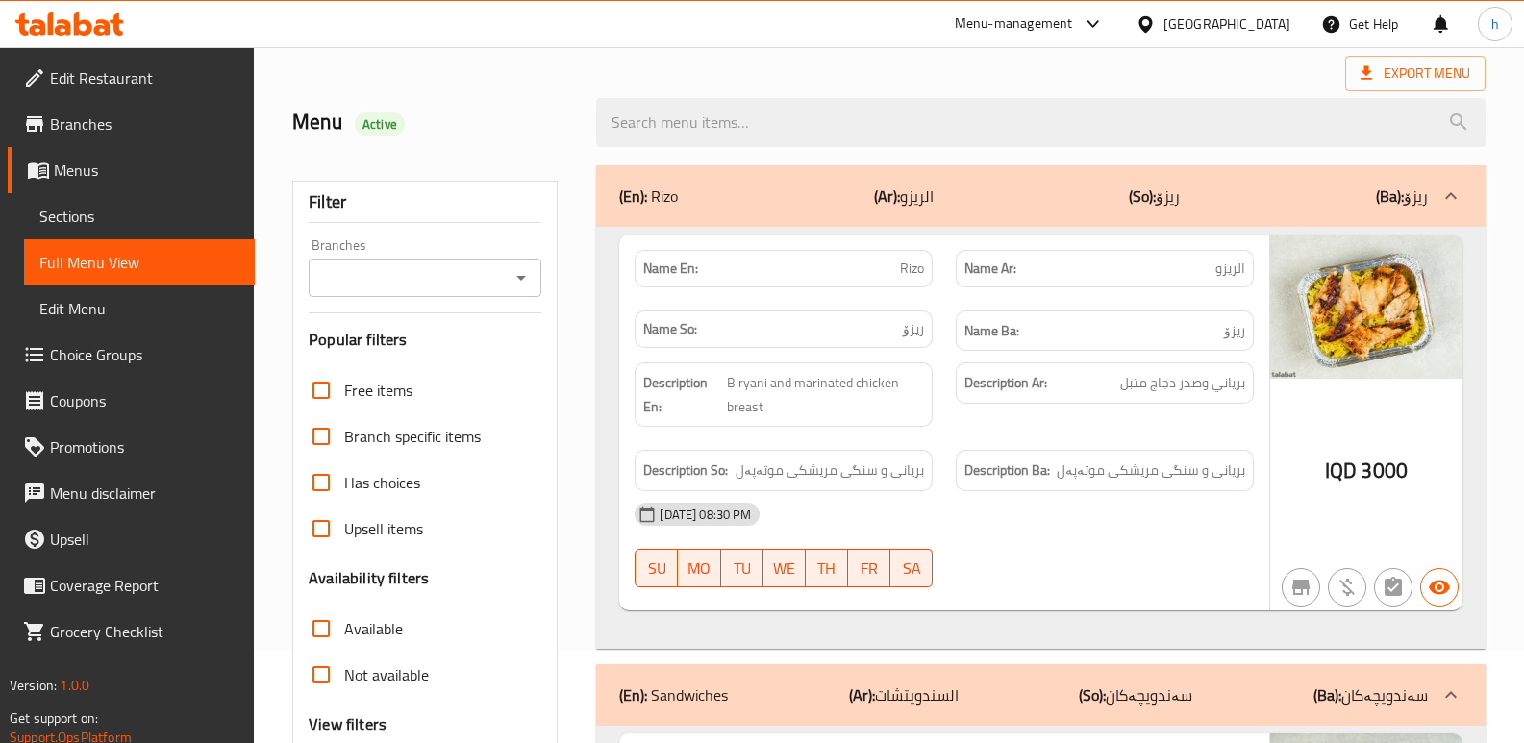
click at [366, 279] on input "Branches" at bounding box center [408, 277] width 189 height 27
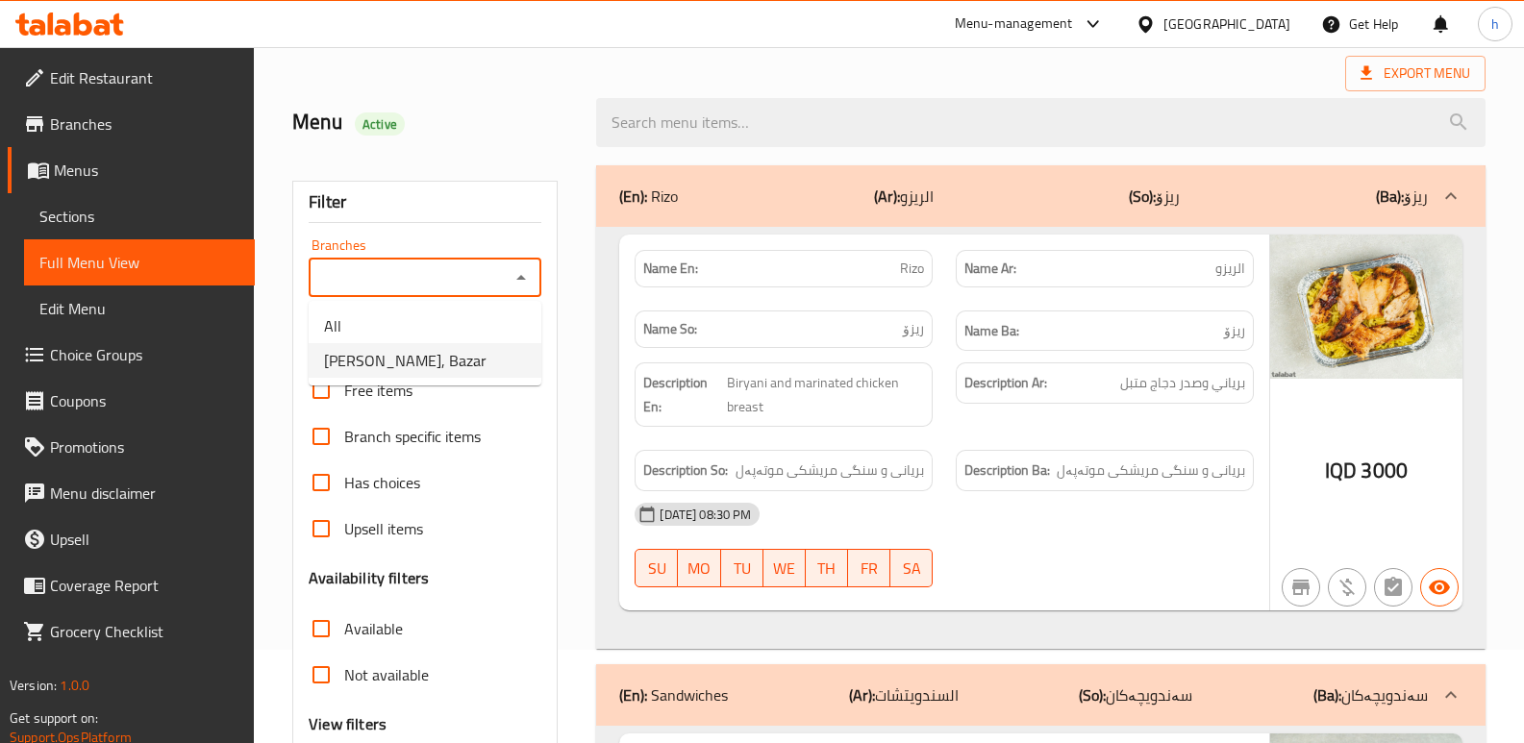
click at [395, 362] on span "[PERSON_NAME], Bazar" at bounding box center [405, 360] width 163 height 23
type input "[PERSON_NAME], Bazar"
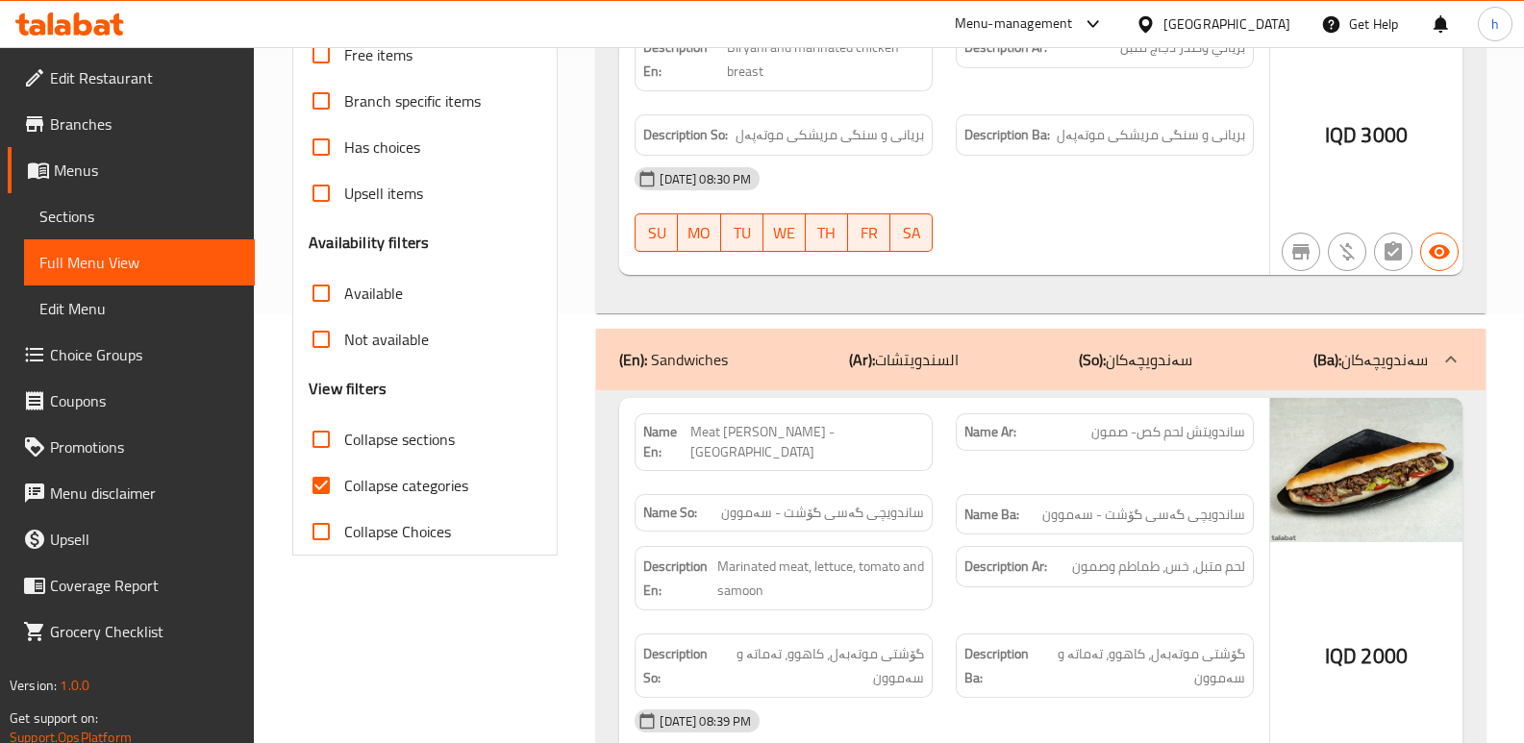
scroll to position [675, 0]
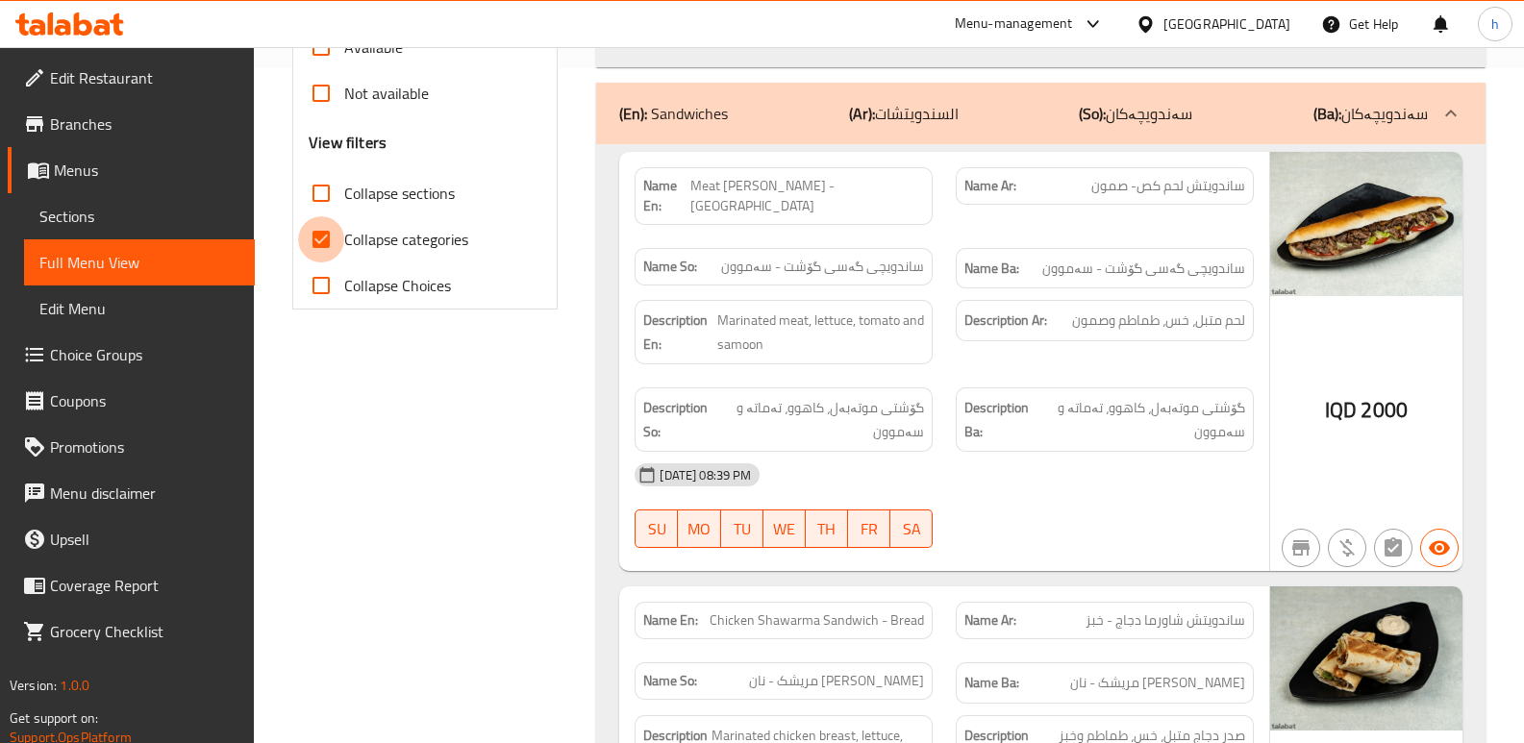
click at [318, 241] on input "Collapse categories" at bounding box center [321, 239] width 46 height 46
checkbox input "false"
click at [328, 201] on input "Collapse sections" at bounding box center [321, 193] width 46 height 46
checkbox input "true"
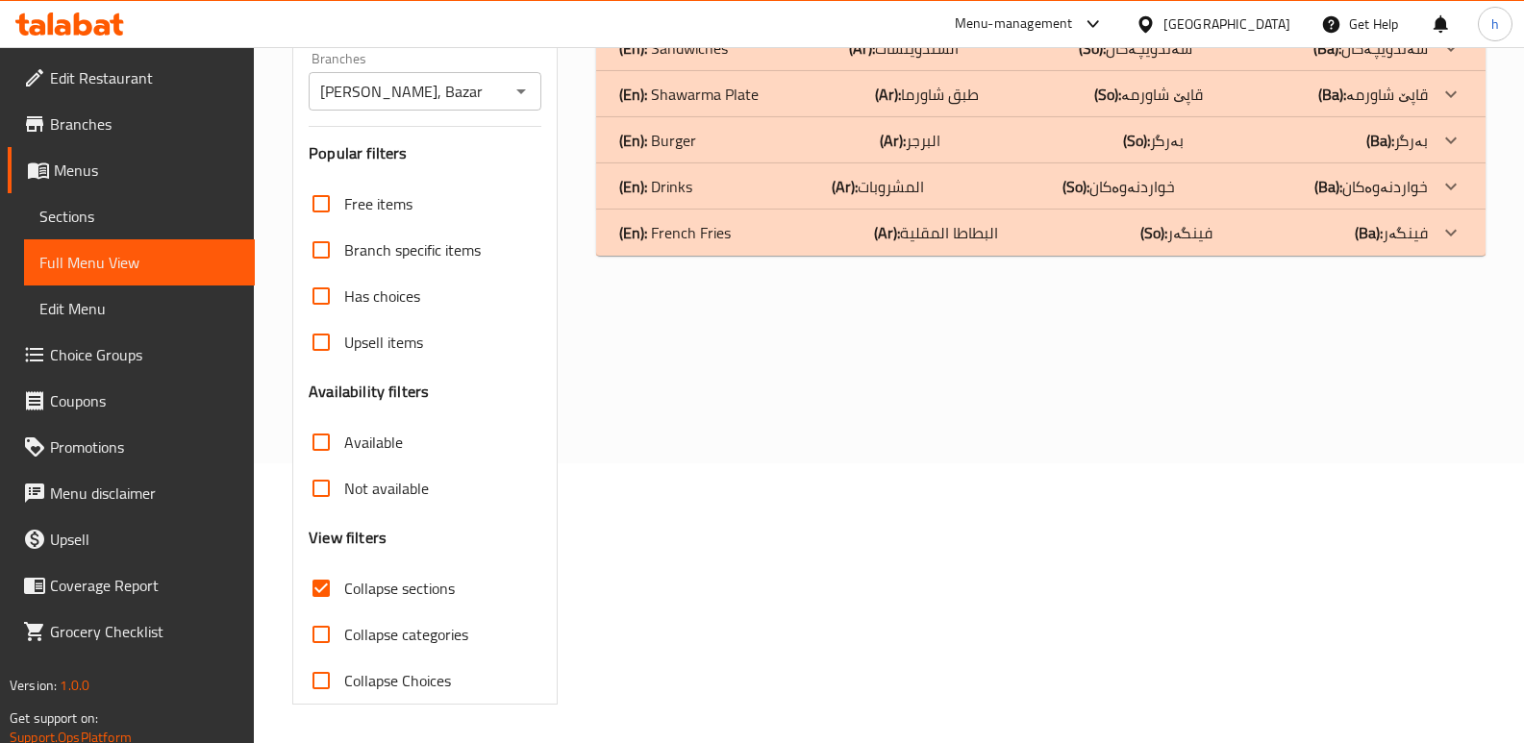
scroll to position [280, 0]
click at [700, 230] on p "(En): French Fries" at bounding box center [675, 232] width 112 height 23
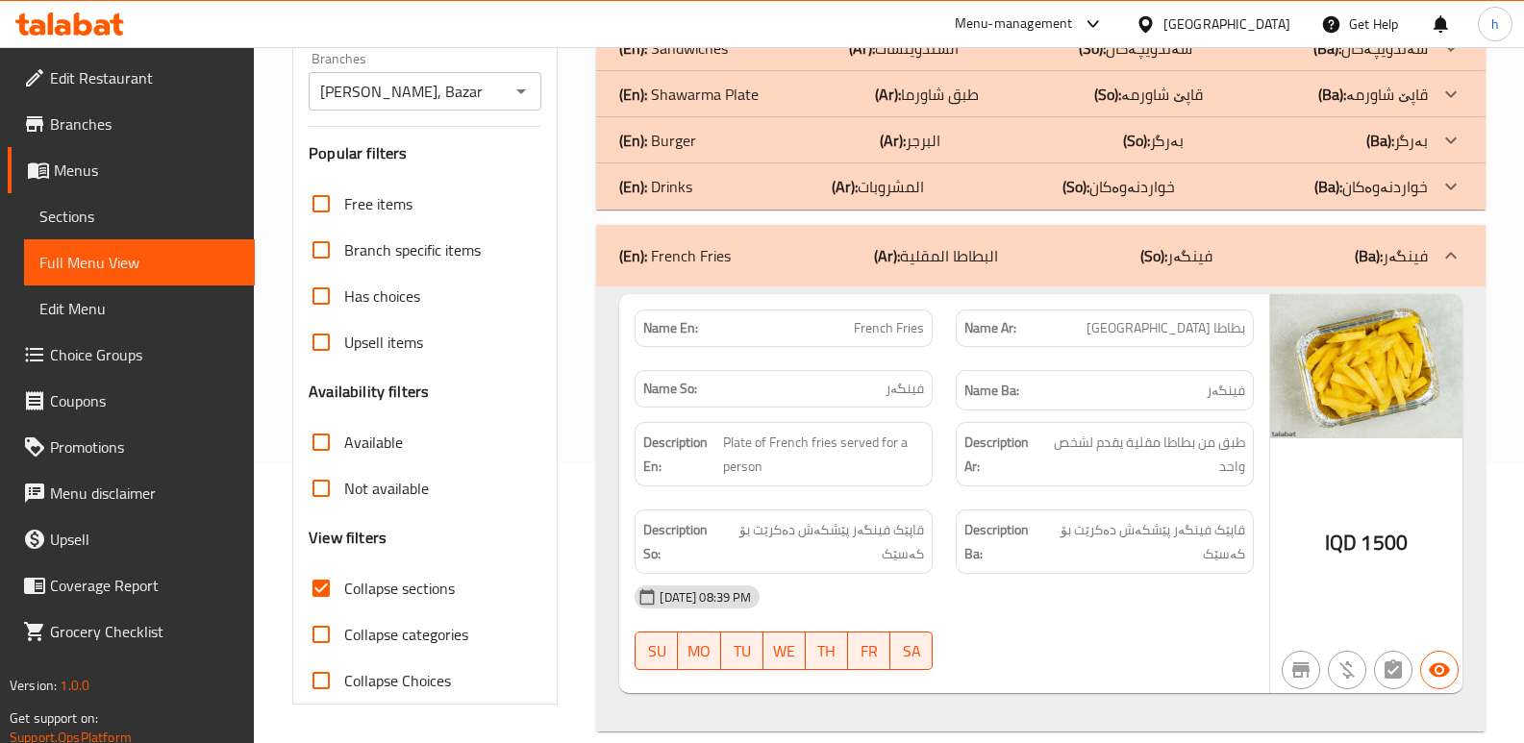
click at [728, 146] on div "(En): Burger (Ar): البرجر (So): بەرگر (Ba): بەرگر" at bounding box center [1023, 140] width 809 height 23
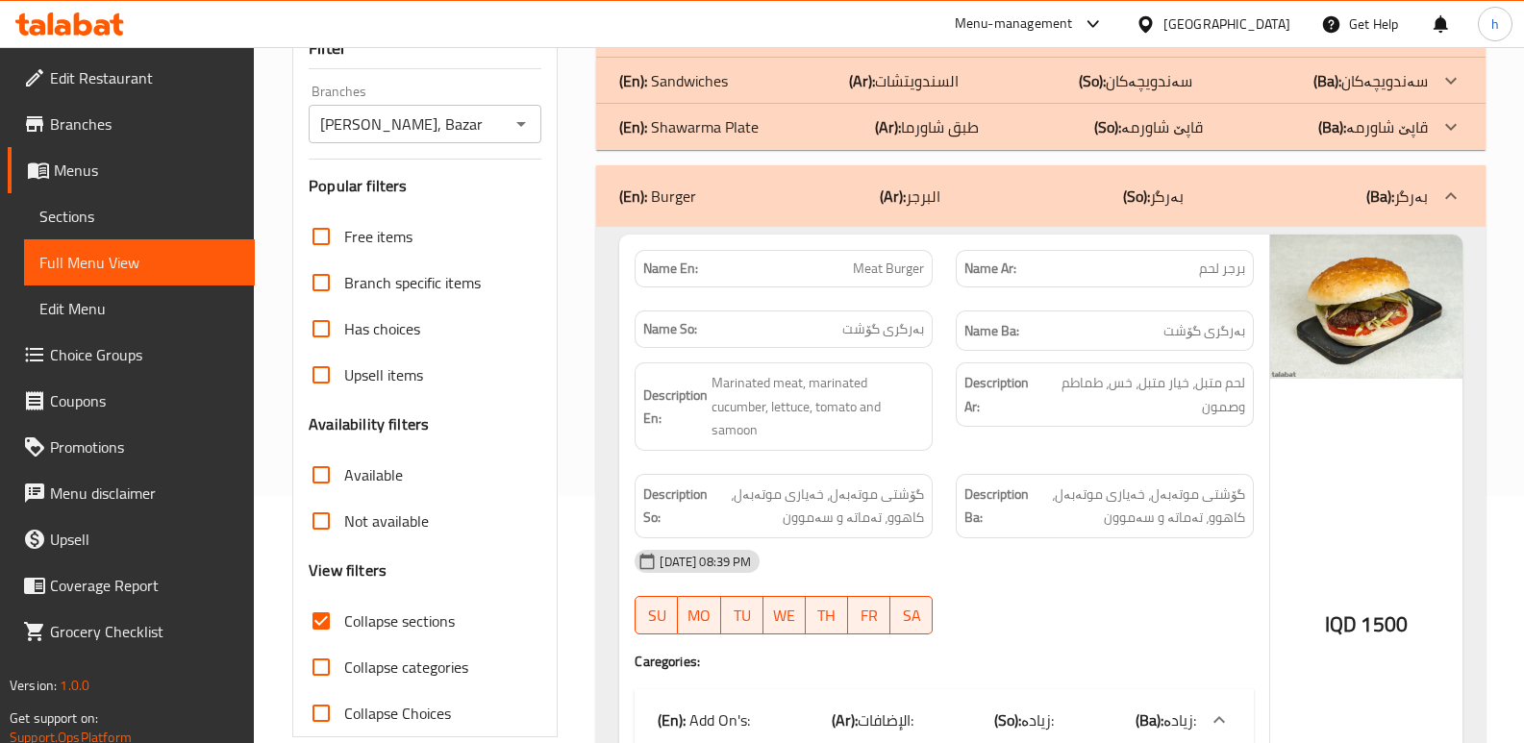
scroll to position [193, 0]
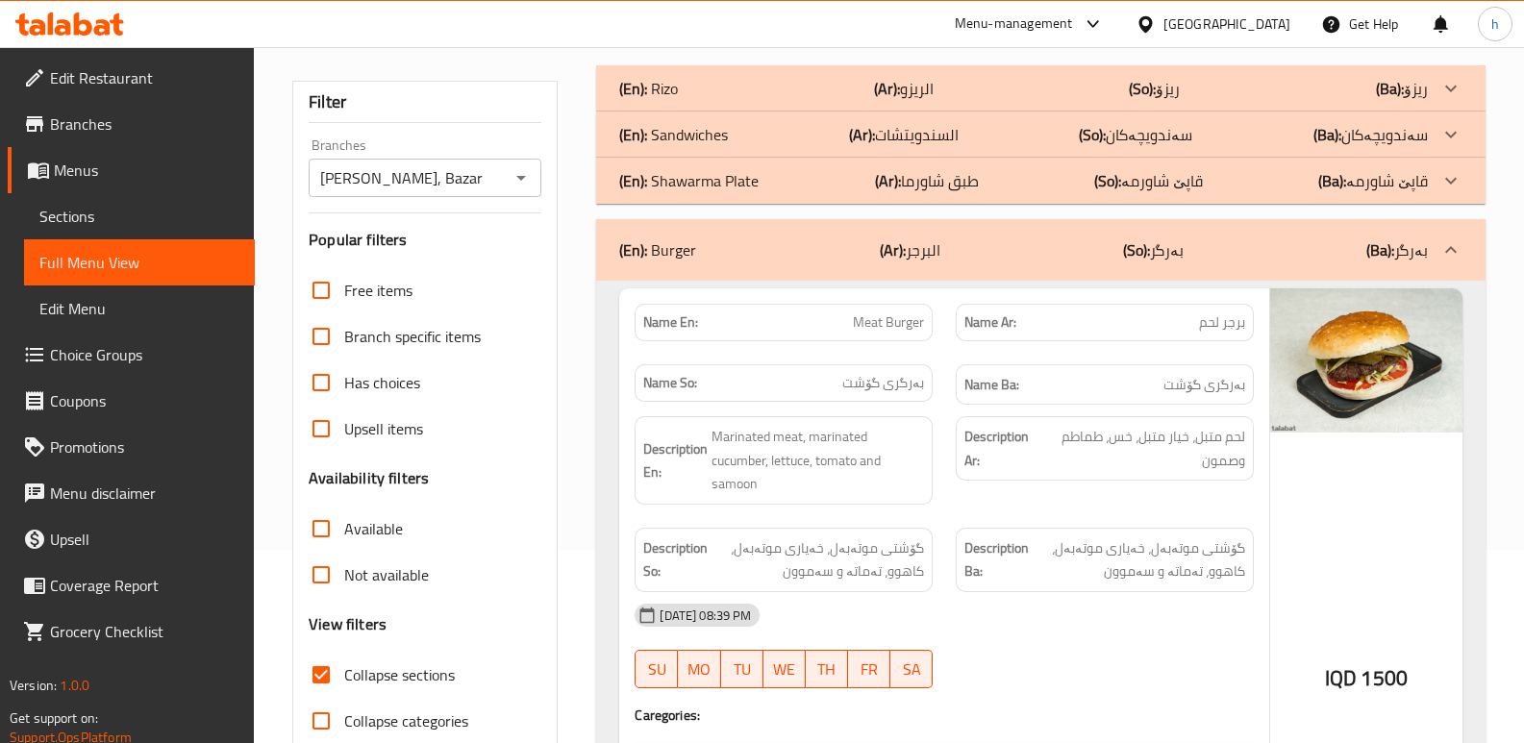
click at [810, 129] on div "(En): Sandwiches (Ar): السندويتشات (So): سەندویچەکان (Ba): سەندویچەکان" at bounding box center [1023, 134] width 809 height 23
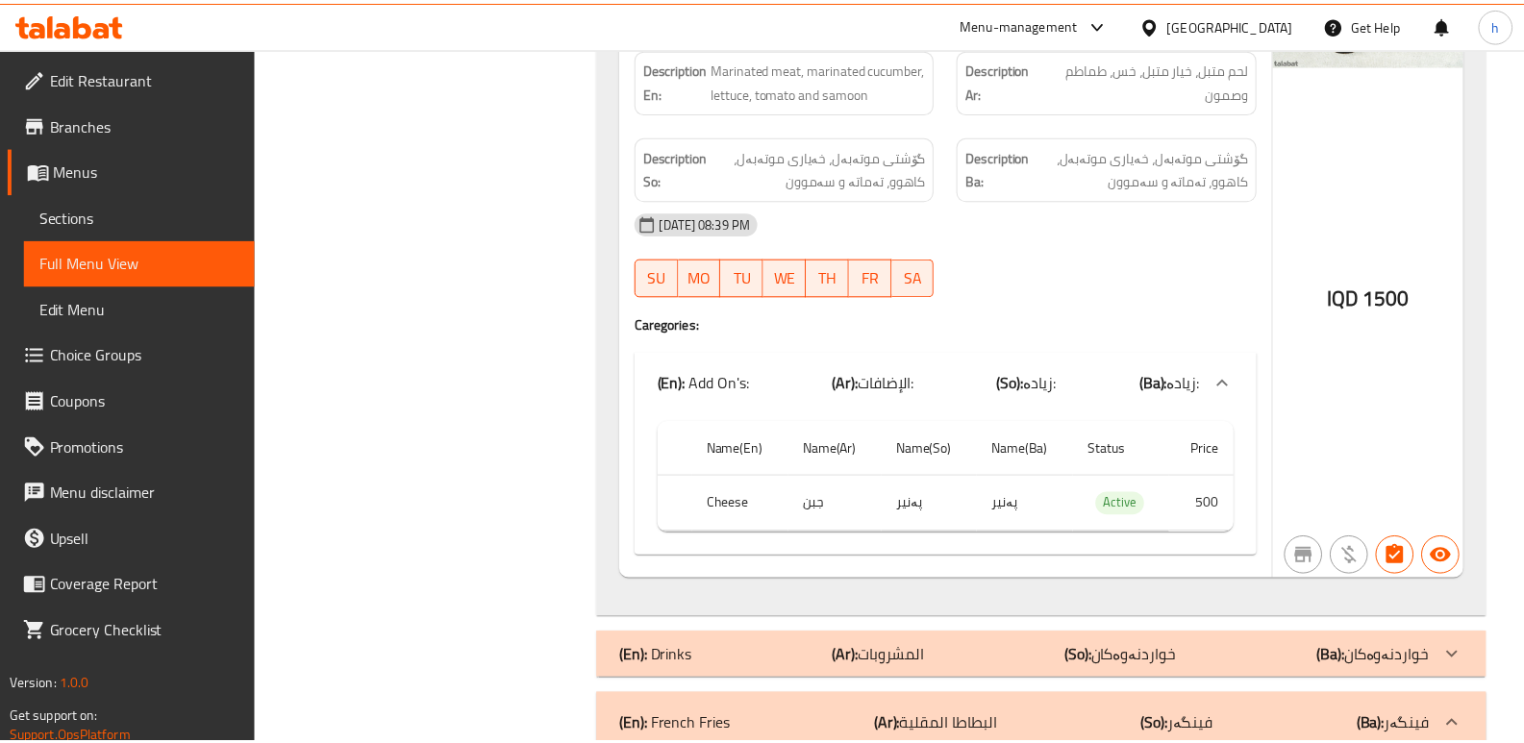
scroll to position [3187, 0]
